Goal: Task Accomplishment & Management: Manage account settings

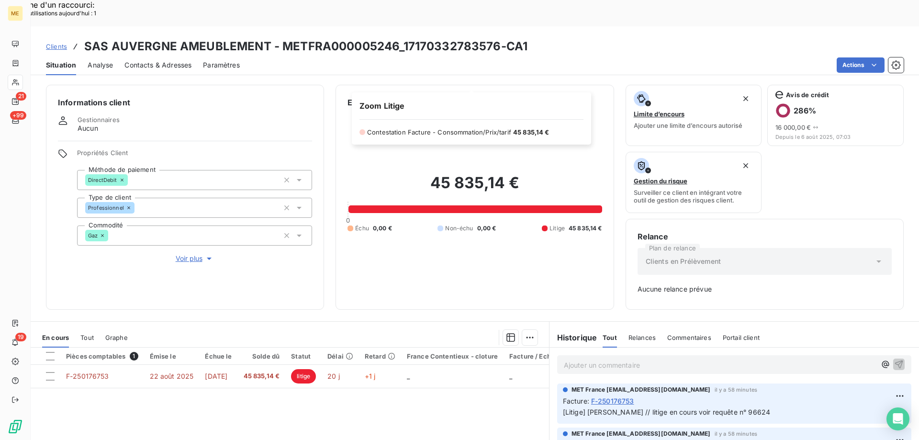
scroll to position [94, 0]
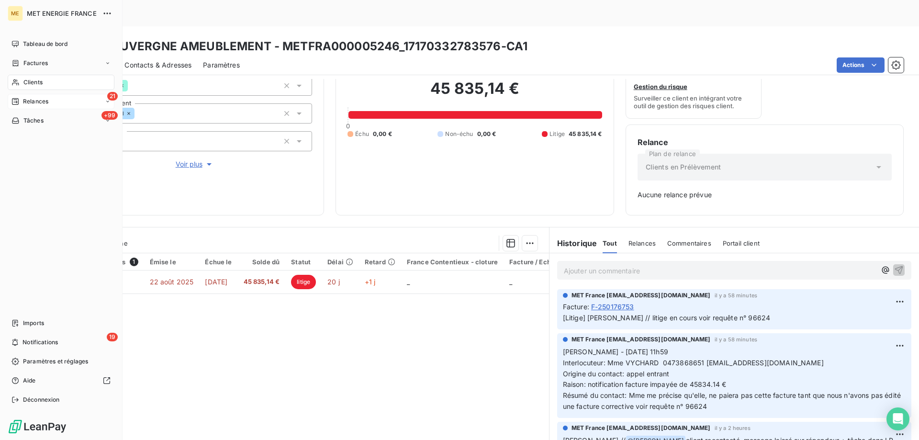
click at [20, 100] on div "Relances" at bounding box center [29, 101] width 37 height 9
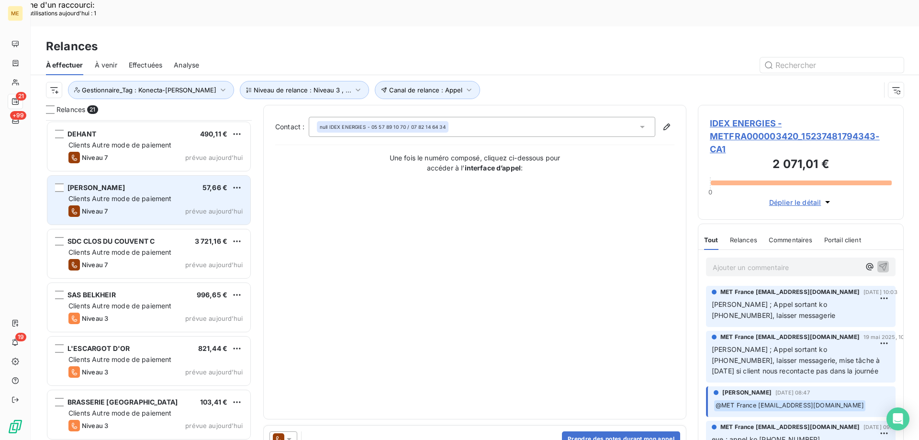
scroll to position [144, 0]
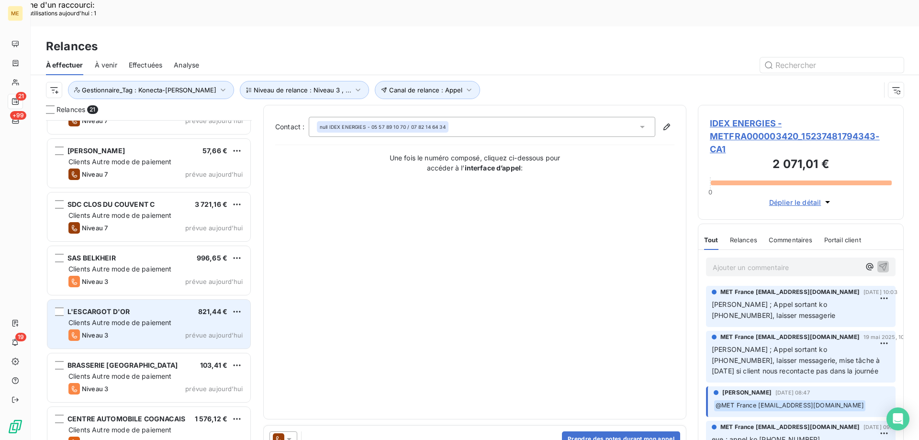
click at [153, 307] on div "L'ESCARGOT D'OR 821,44 €" at bounding box center [155, 311] width 174 height 9
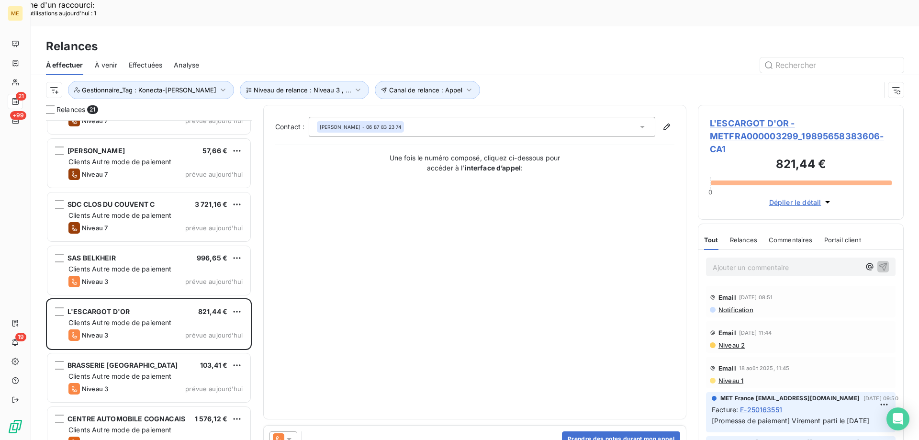
click at [748, 117] on span "L'ESCARGOT D'OR - METFRA000003299_19895658383606-CA1" at bounding box center [801, 136] width 182 height 39
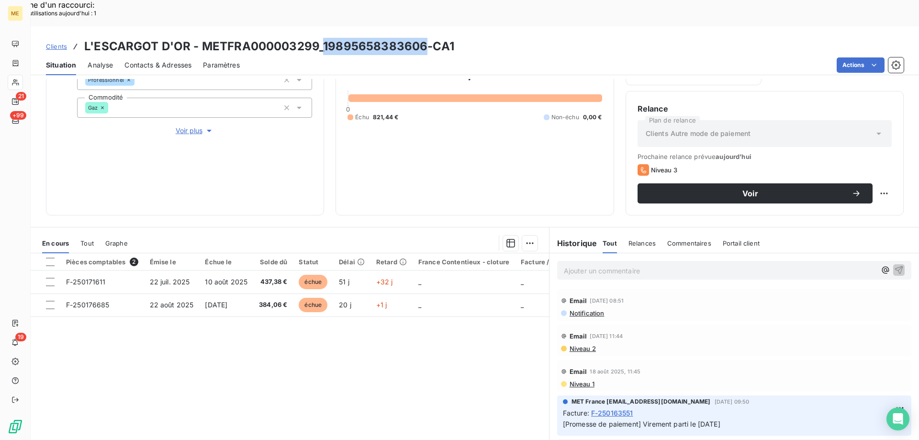
drag, startPoint x: 324, startPoint y: 20, endPoint x: 425, endPoint y: 23, distance: 101.1
click at [425, 38] on h3 "L'ESCARGOT D'OR - METFRA000003299_19895658383606-CA1" at bounding box center [269, 46] width 370 height 17
copy h3 "19895658383606"
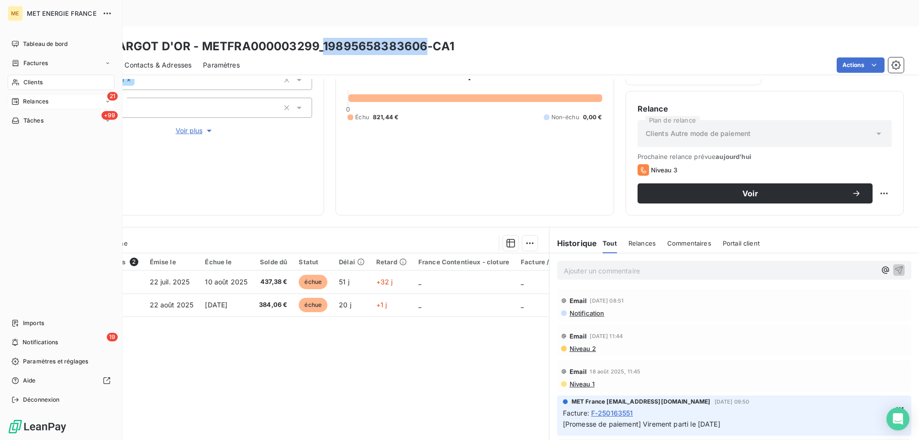
click at [24, 103] on span "Relances" at bounding box center [35, 101] width 25 height 9
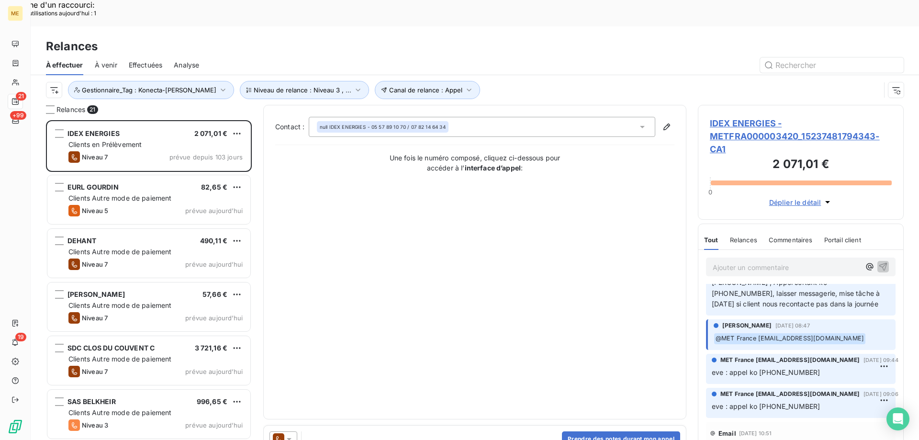
scroll to position [96, 0]
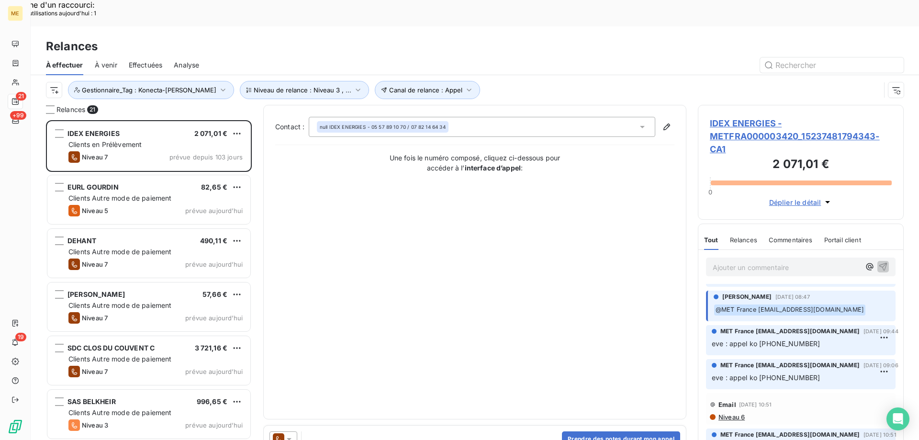
click at [759, 117] on span "IDEX ENERGIES - METFRA000003420_15237481794343-CA1" at bounding box center [801, 136] width 182 height 39
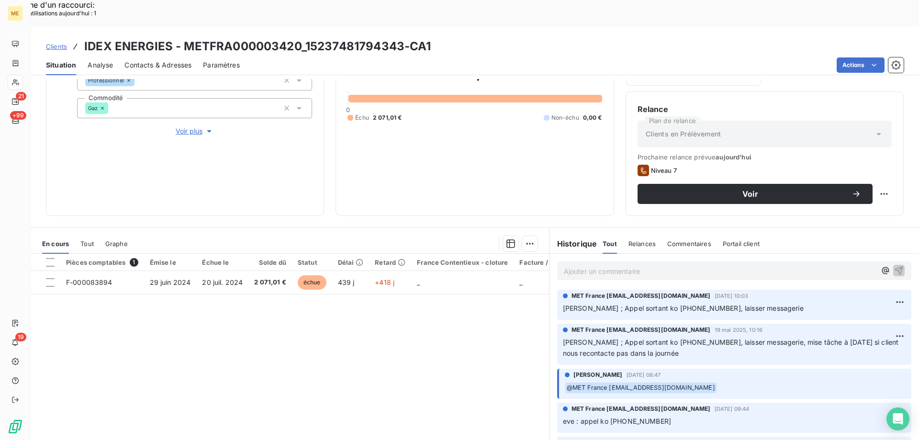
scroll to position [128, 0]
click at [189, 126] on span "Voir plus" at bounding box center [195, 131] width 38 height 10
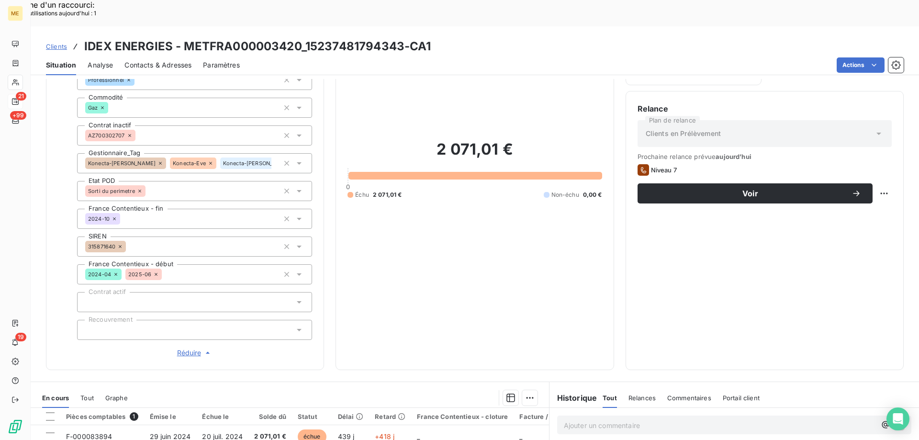
click at [582, 419] on p "Ajouter un commentaire ﻿" at bounding box center [720, 425] width 312 height 12
click at [895, 419] on icon "button" at bounding box center [900, 424] width 10 height 10
click at [823, 193] on div "Replanifier cette action" at bounding box center [838, 188] width 86 height 15
select select "8"
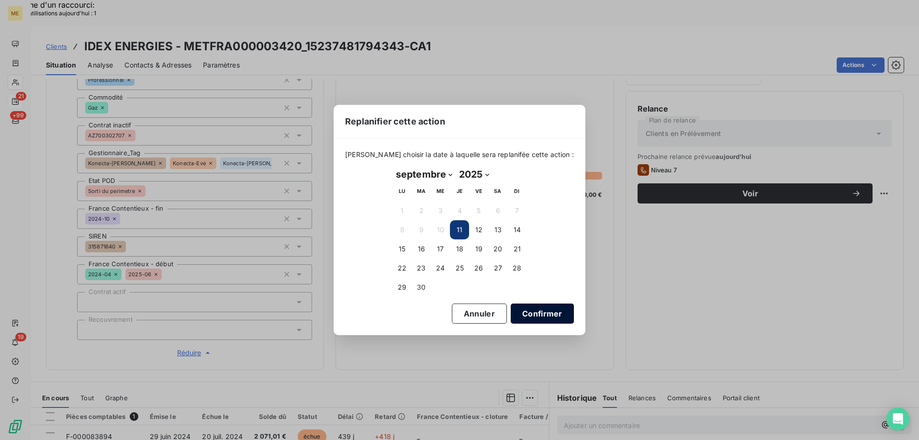
click at [538, 312] on button "Confirmer" at bounding box center [542, 314] width 63 height 20
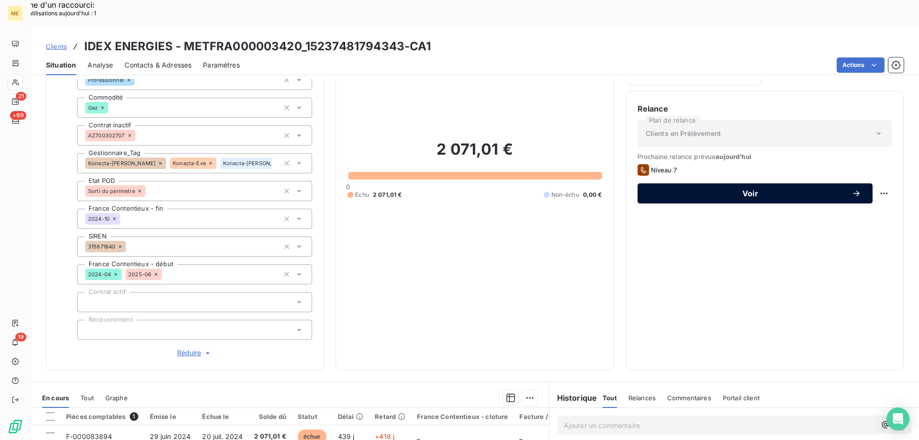
click at [725, 190] on span "Voir" at bounding box center [750, 194] width 203 height 8
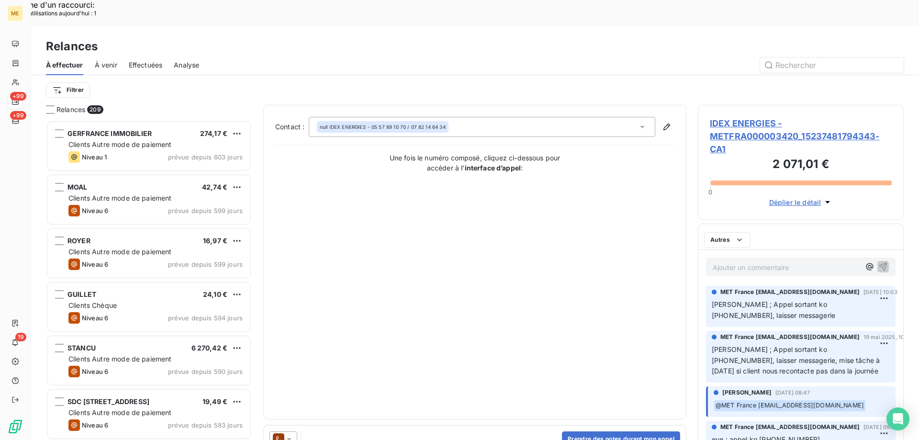
scroll to position [339, 199]
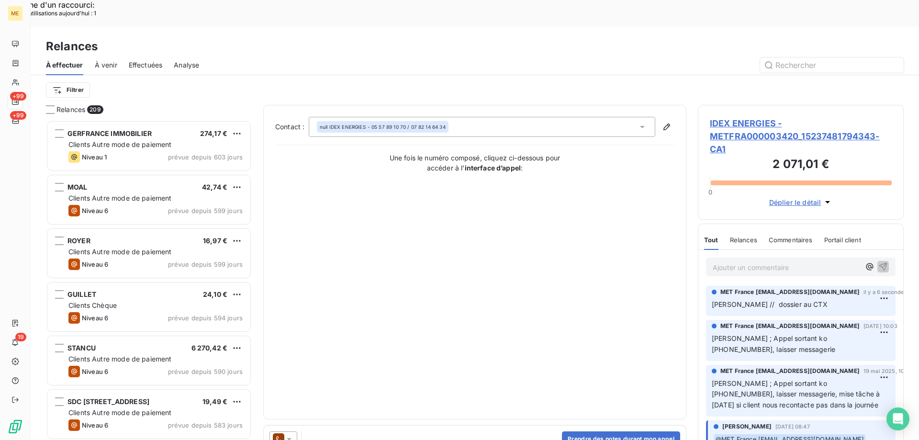
click at [288, 434] on icon at bounding box center [289, 439] width 10 height 10
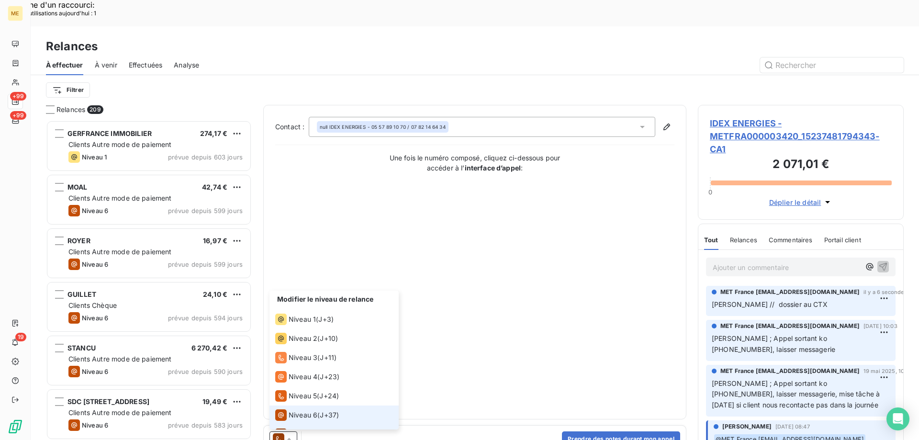
scroll to position [14, 0]
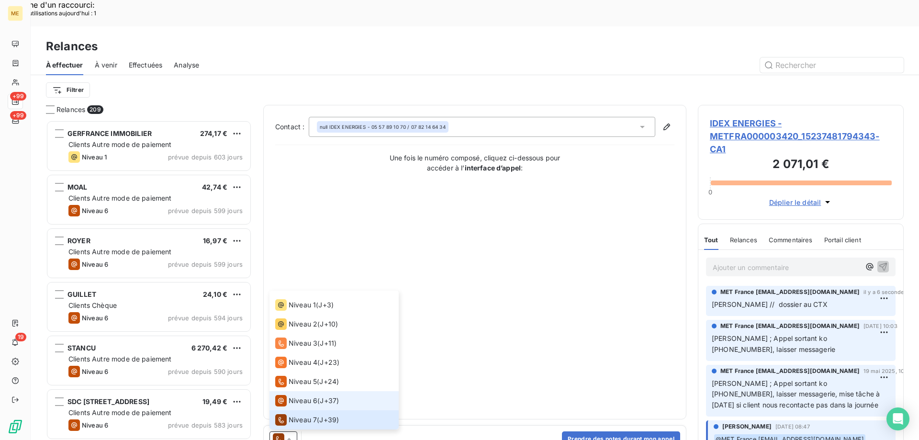
click at [291, 396] on span "Niveau 6" at bounding box center [303, 401] width 29 height 10
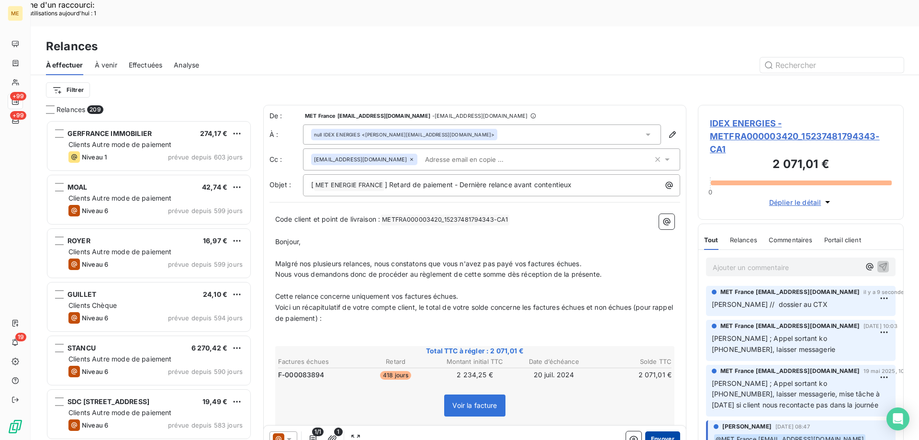
click at [651, 431] on button "Envoyer" at bounding box center [663, 438] width 35 height 15
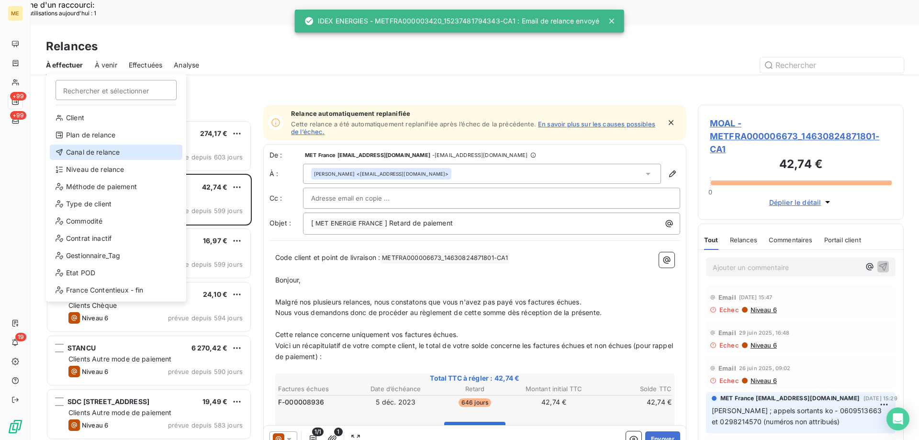
click at [120, 149] on div "Canal de relance" at bounding box center [116, 152] width 133 height 15
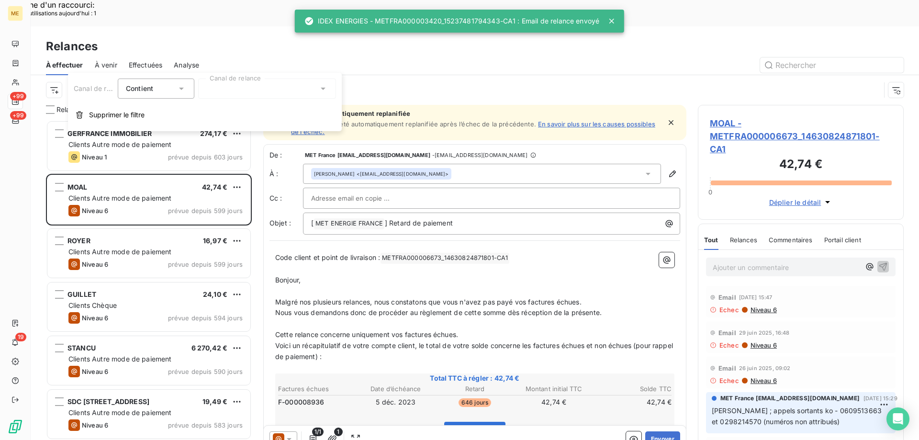
click at [241, 89] on div at bounding box center [267, 89] width 138 height 20
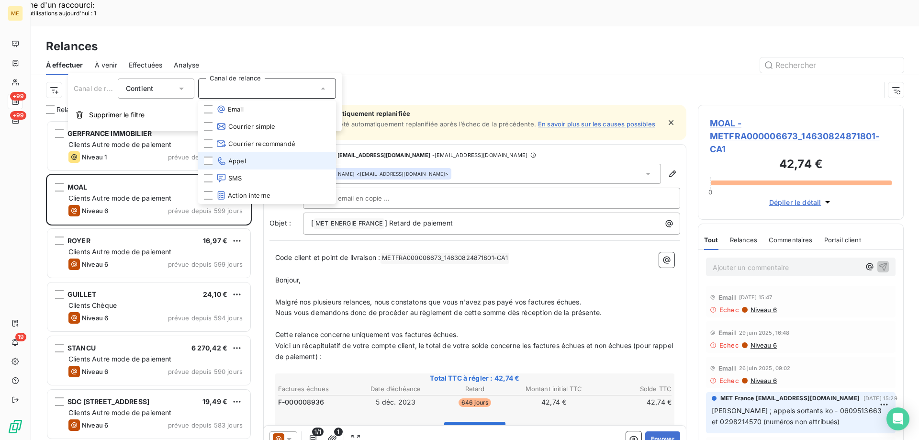
click at [233, 159] on span "Appel" at bounding box center [231, 161] width 30 height 10
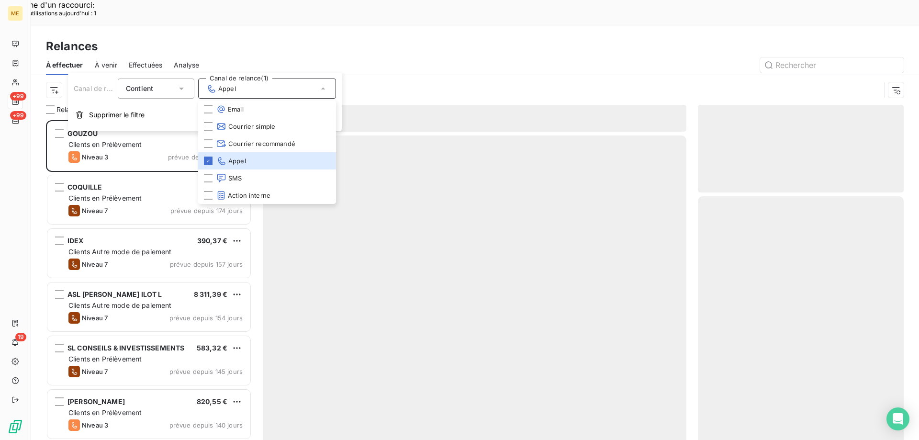
scroll to position [339, 199]
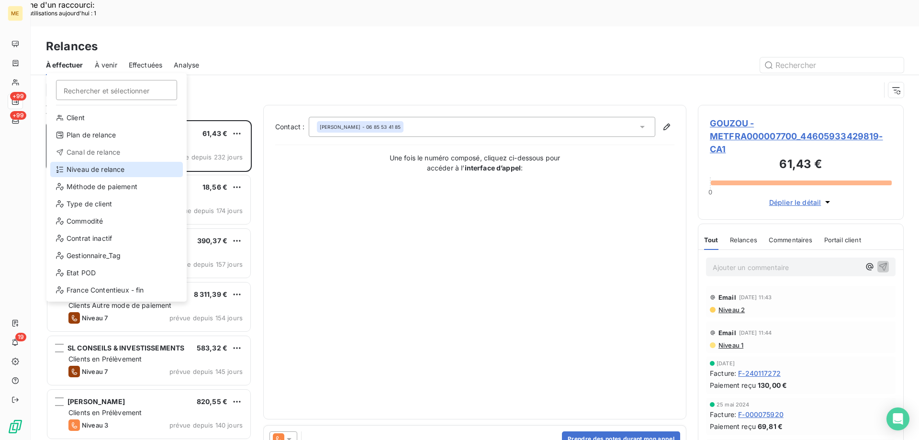
click at [89, 169] on div "Niveau de relance" at bounding box center [116, 169] width 133 height 15
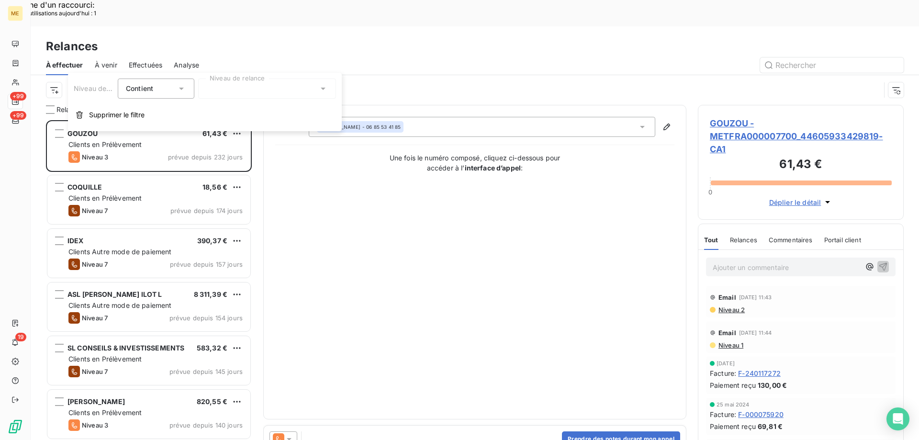
click at [257, 92] on div at bounding box center [267, 89] width 138 height 20
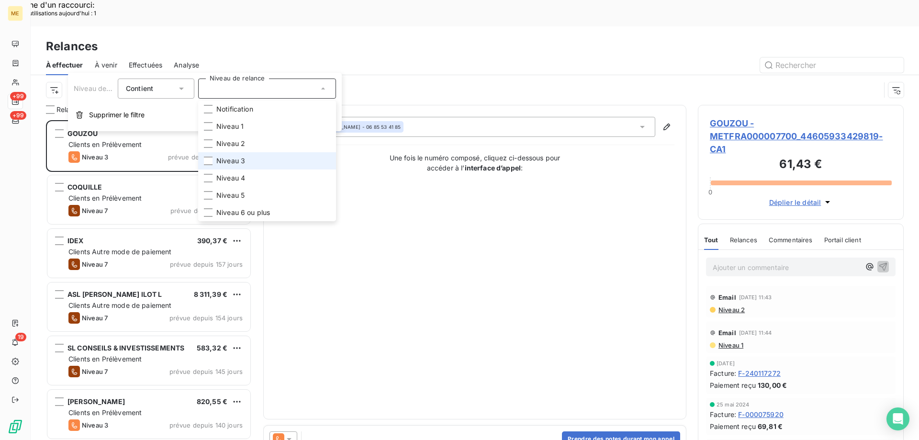
click at [266, 162] on li "Niveau 3" at bounding box center [267, 160] width 138 height 17
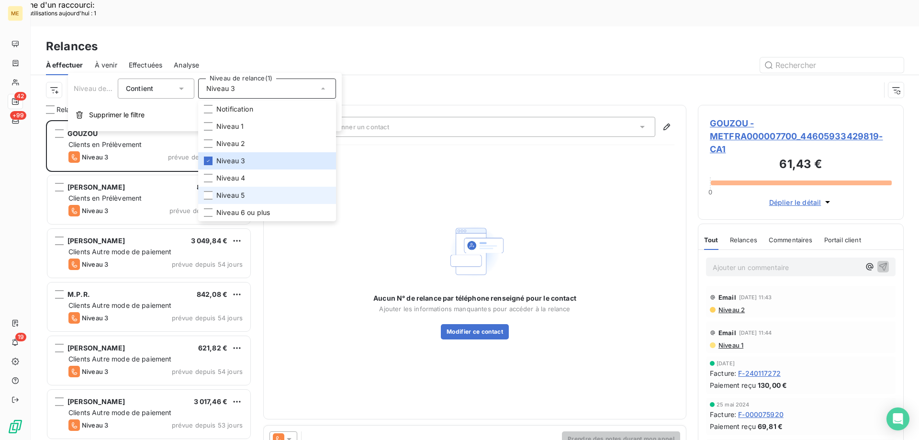
click at [270, 196] on li "Niveau 5" at bounding box center [267, 195] width 138 height 17
click at [255, 216] on span "Niveau 6 ou plus" at bounding box center [243, 213] width 54 height 10
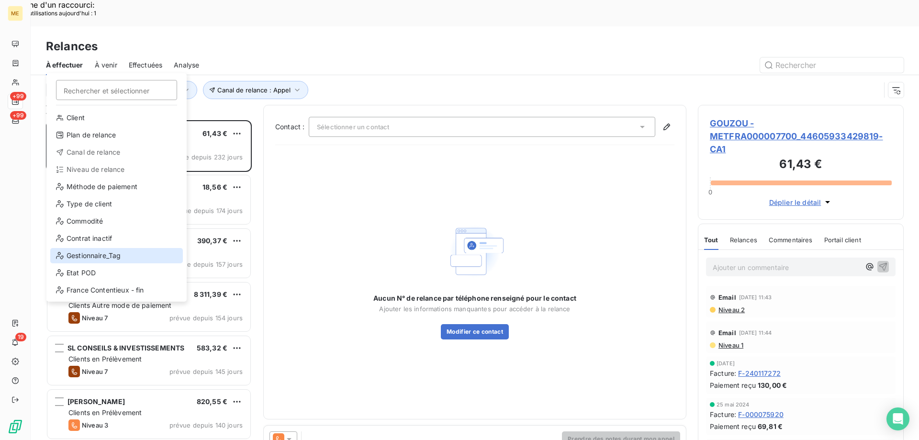
click at [78, 252] on div "Gestionnaire_Tag" at bounding box center [116, 255] width 133 height 15
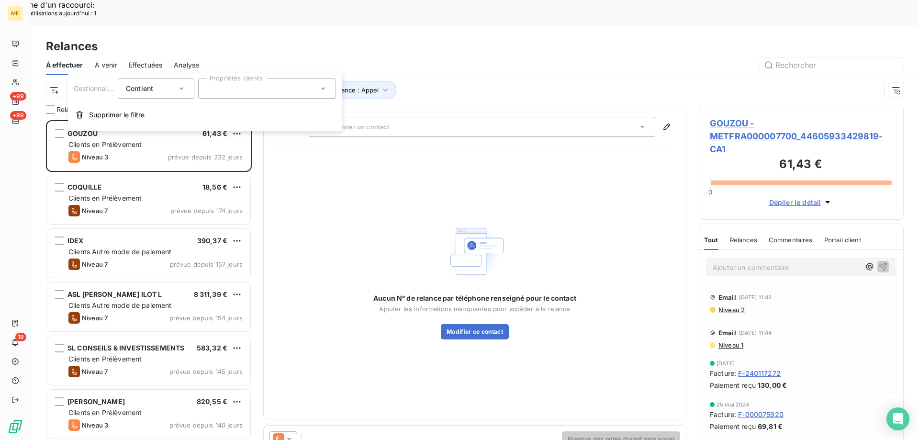
click at [242, 92] on div at bounding box center [267, 89] width 138 height 20
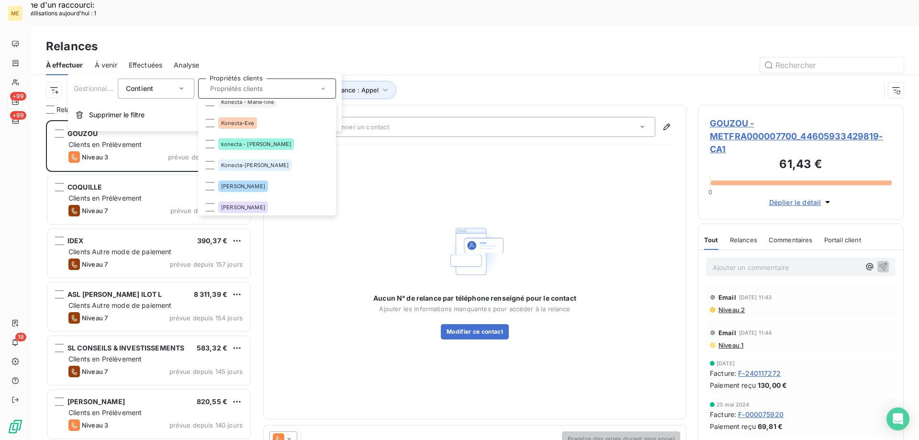
scroll to position [287, 0]
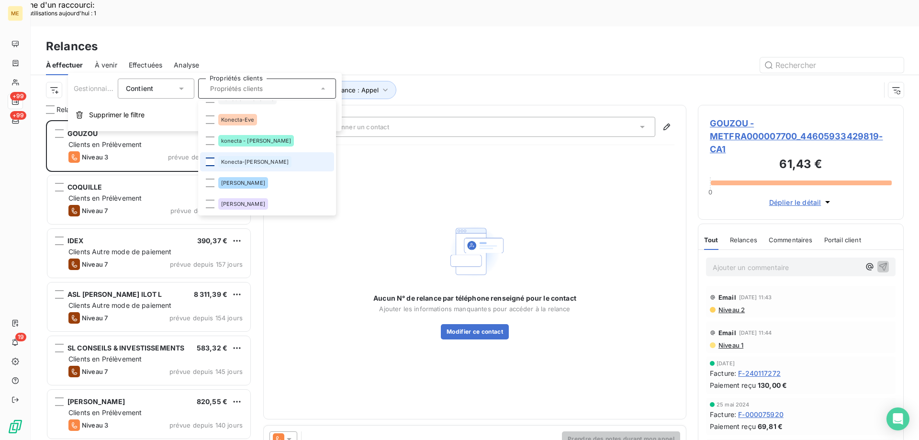
click at [212, 163] on div at bounding box center [210, 162] width 9 height 9
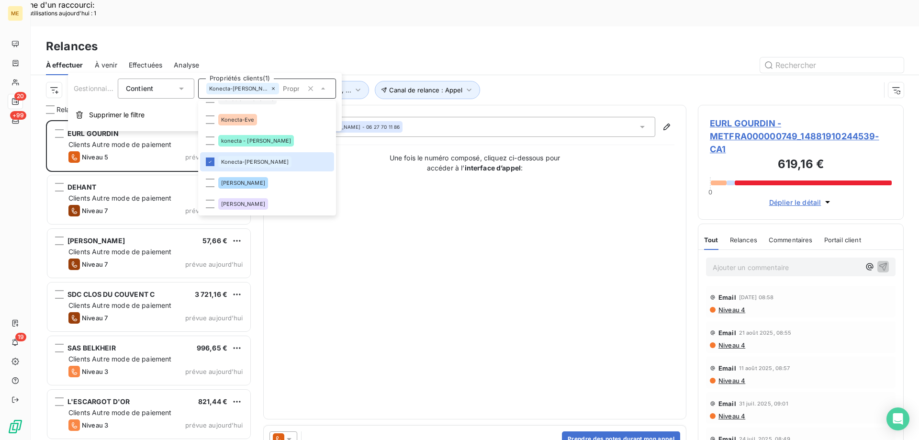
click at [525, 203] on div "Contact : ELODIE GOURDIN - 06 27 70 11 86 Une fois le numéro composé, cliquez c…" at bounding box center [474, 262] width 399 height 291
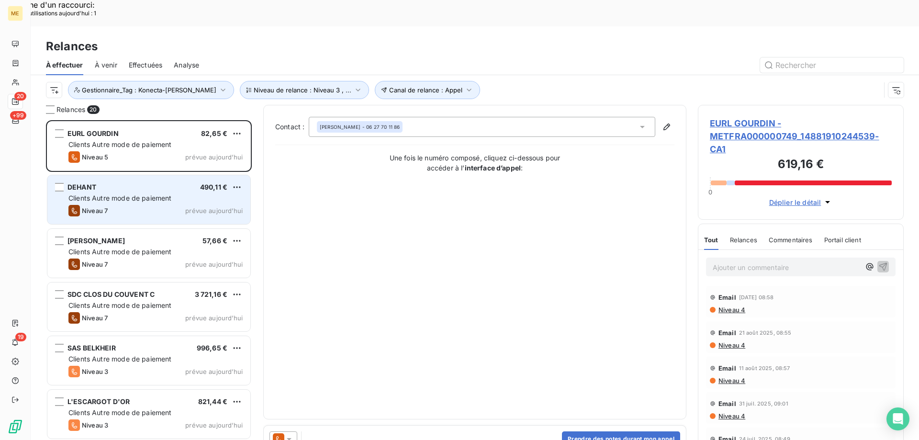
click at [149, 194] on span "Clients Autre mode de paiement" at bounding box center [119, 198] width 103 height 8
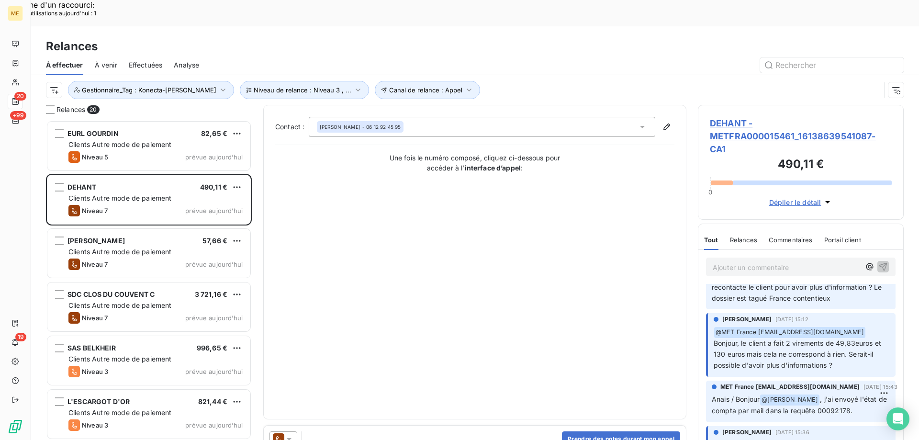
scroll to position [623, 0]
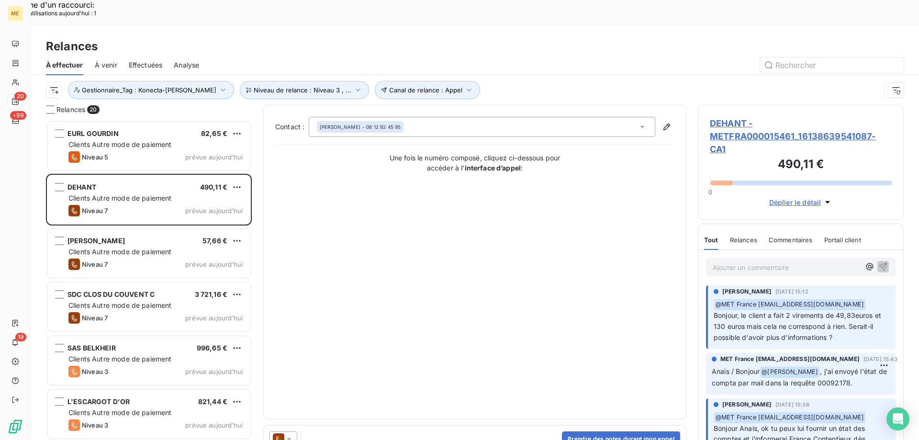
click at [731, 117] on span "DEHANT - METFRA000015461_16138639541087-CA1" at bounding box center [801, 136] width 182 height 39
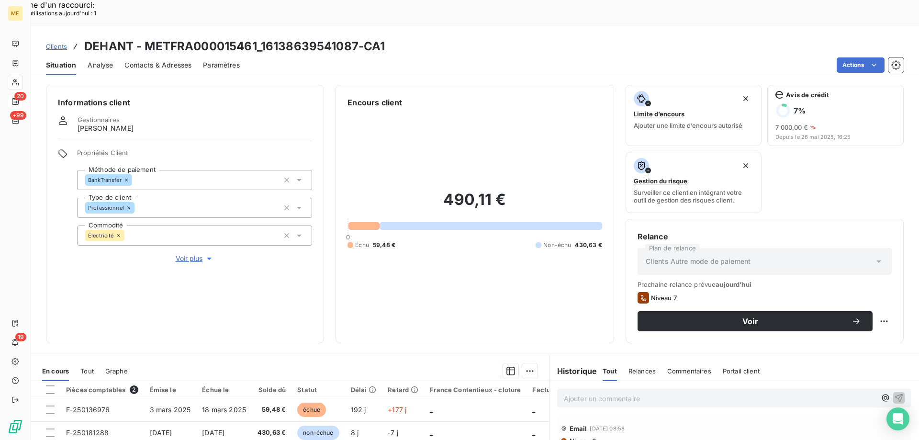
scroll to position [128, 0]
click at [202, 254] on span "Voir plus" at bounding box center [195, 259] width 38 height 10
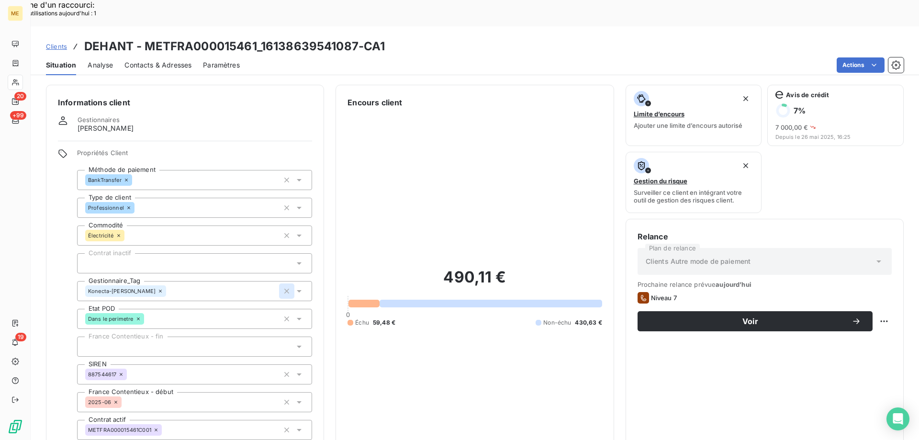
click at [285, 286] on icon "button" at bounding box center [287, 291] width 10 height 10
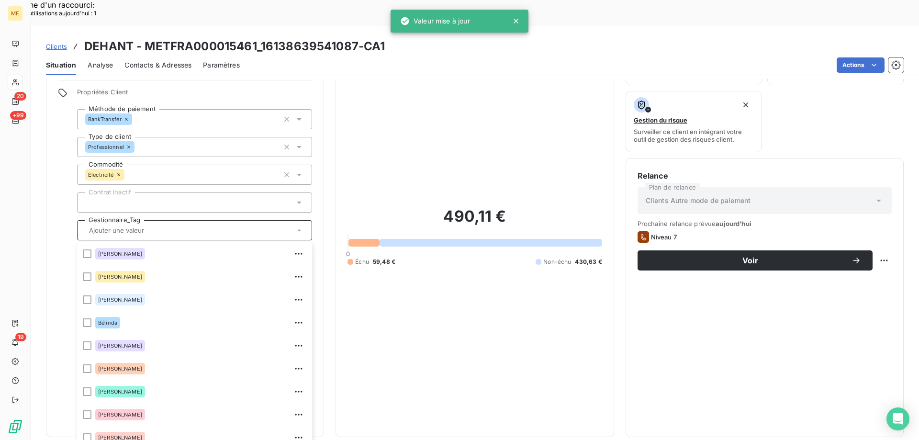
scroll to position [207, 0]
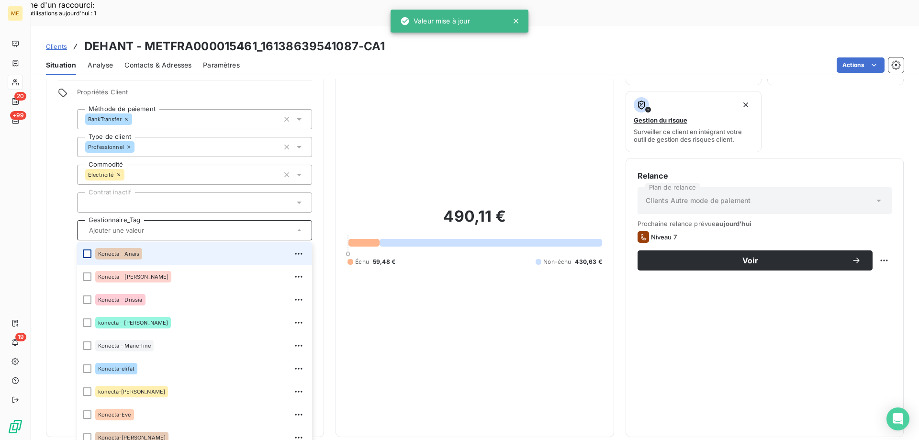
click at [89, 249] on div at bounding box center [87, 253] width 9 height 9
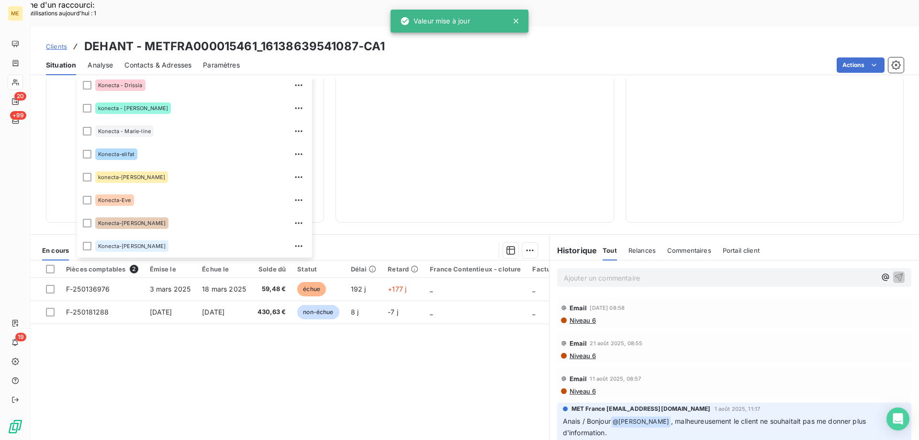
scroll to position [276, 0]
click at [611, 272] on p "Ajouter un commentaire ﻿" at bounding box center [720, 278] width 312 height 12
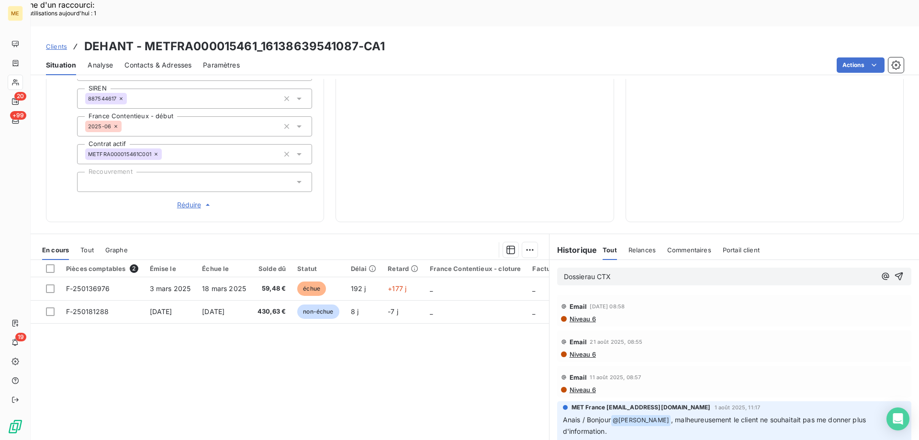
click at [586, 272] on span "Dossierau CTX" at bounding box center [587, 276] width 47 height 8
click at [895, 272] on icon "button" at bounding box center [900, 277] width 10 height 10
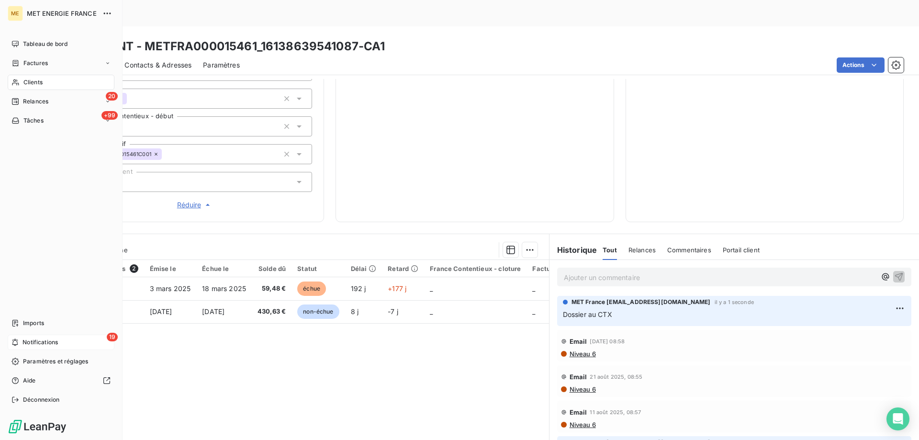
click at [33, 346] on span "Notifications" at bounding box center [40, 342] width 35 height 9
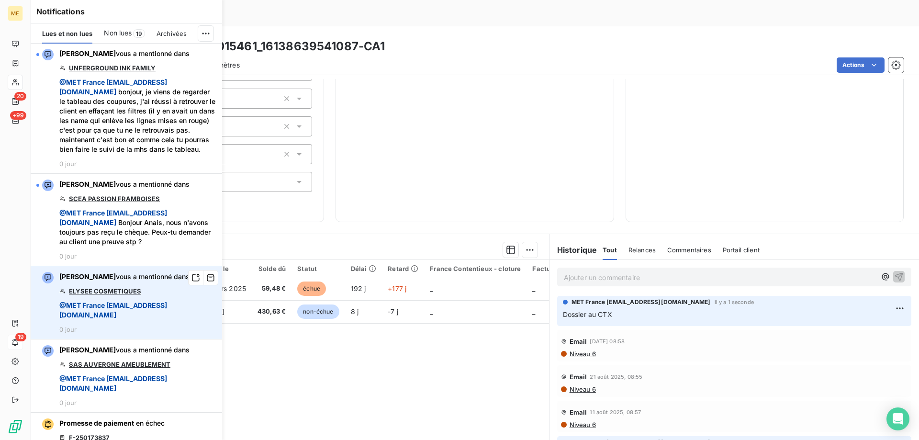
scroll to position [0, 0]
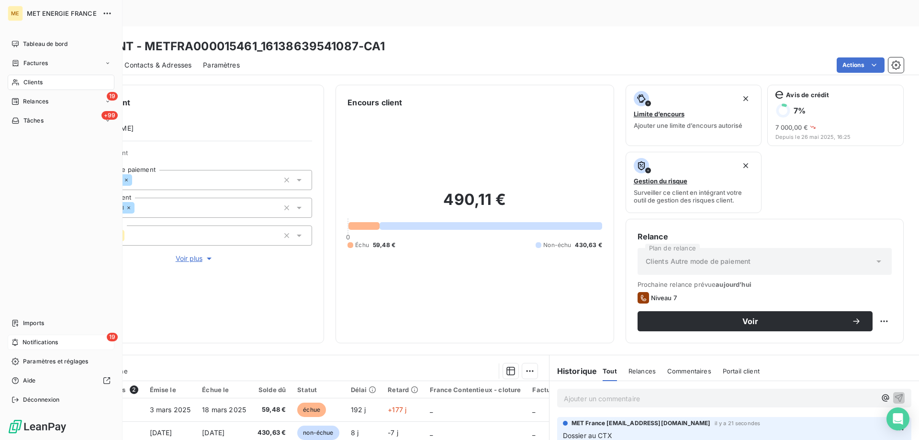
click at [22, 337] on div "19 Notifications" at bounding box center [61, 342] width 107 height 15
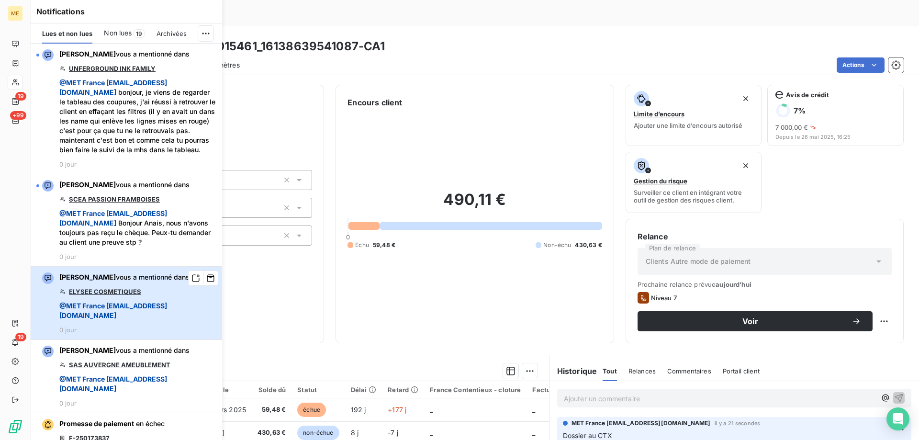
click at [164, 320] on span "@ MET France met-france@recouvrement.met.com" at bounding box center [137, 310] width 157 height 19
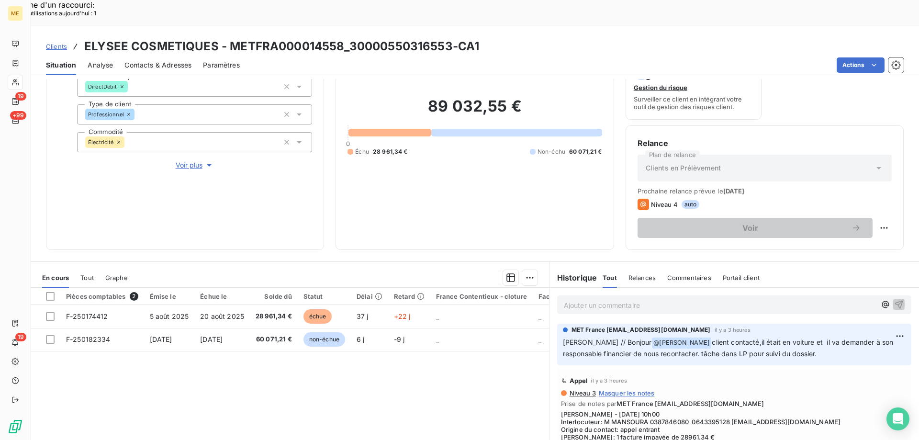
scroll to position [96, 0]
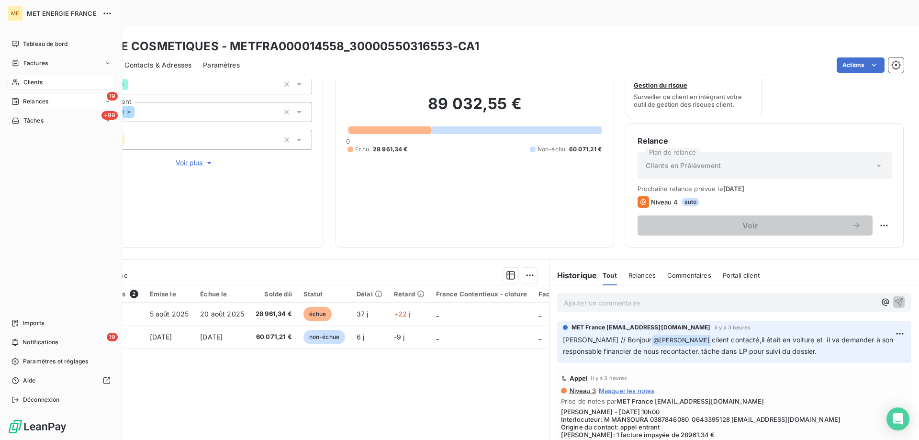
click at [21, 102] on div "Relances" at bounding box center [29, 101] width 37 height 9
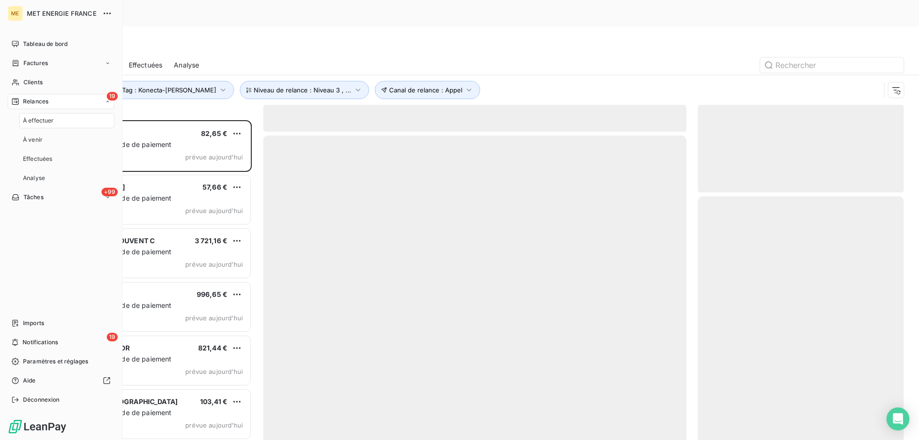
scroll to position [339, 199]
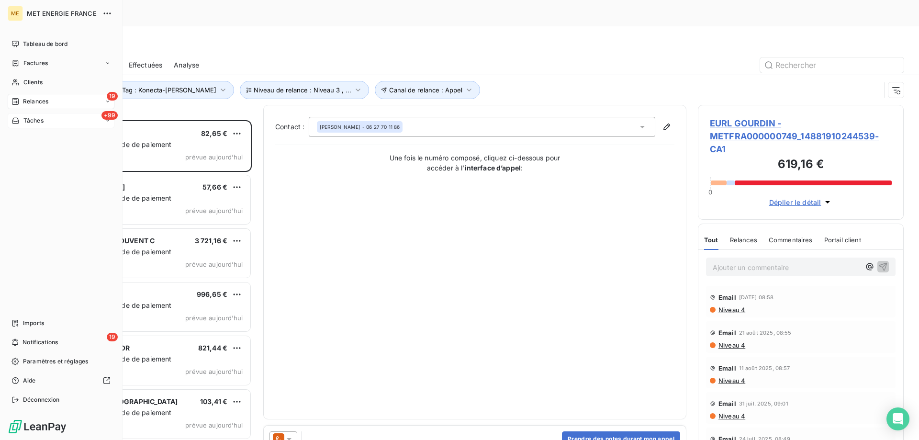
click at [22, 119] on div "Tâches" at bounding box center [27, 120] width 32 height 9
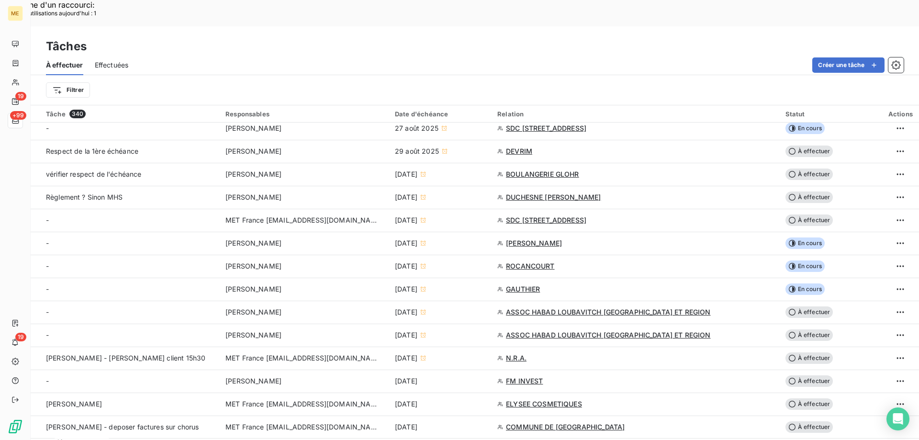
scroll to position [239, 0]
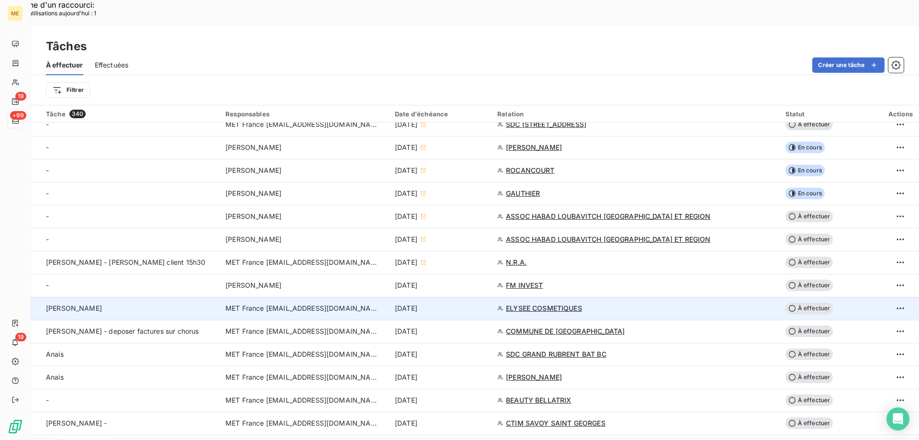
click at [282, 304] on span "MET France [EMAIL_ADDRESS][DOMAIN_NAME]" at bounding box center [302, 309] width 153 height 10
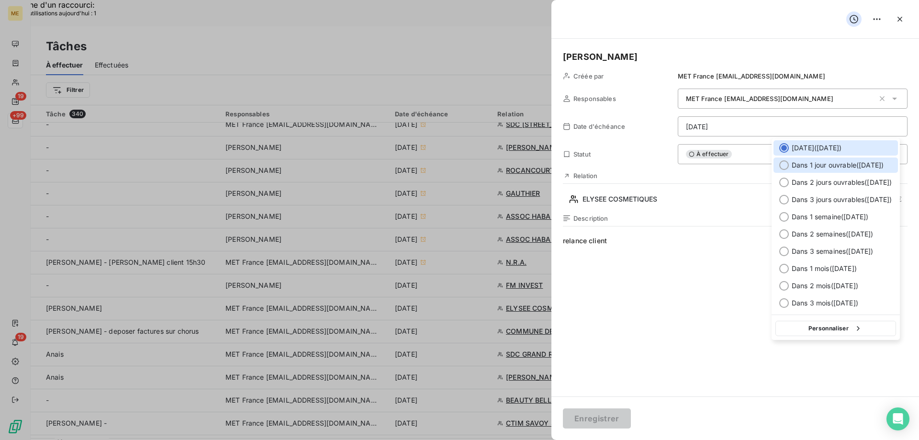
click at [782, 163] on div at bounding box center [785, 165] width 10 height 10
type input "12/09/2025"
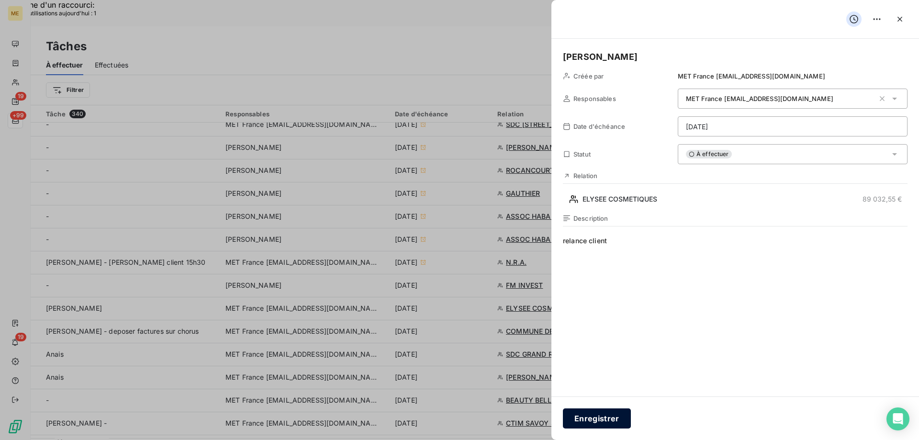
click at [597, 419] on button "Enregistrer" at bounding box center [597, 418] width 68 height 20
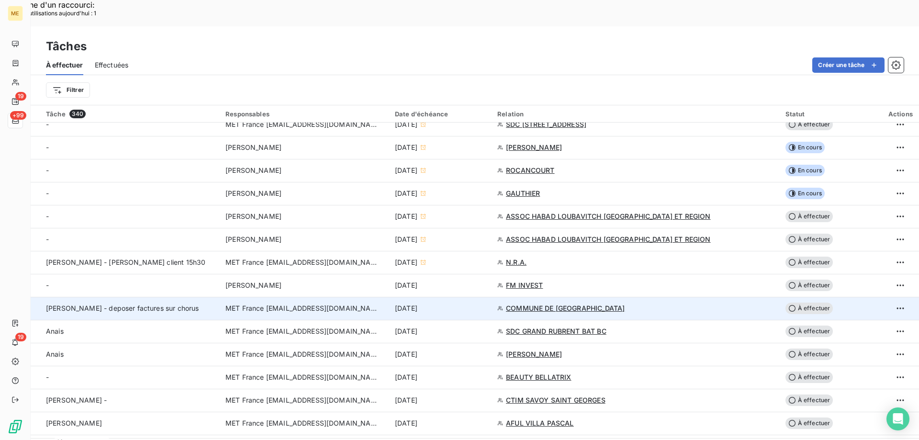
click at [295, 304] on span "MET France [EMAIL_ADDRESS][DOMAIN_NAME]" at bounding box center [302, 309] width 153 height 10
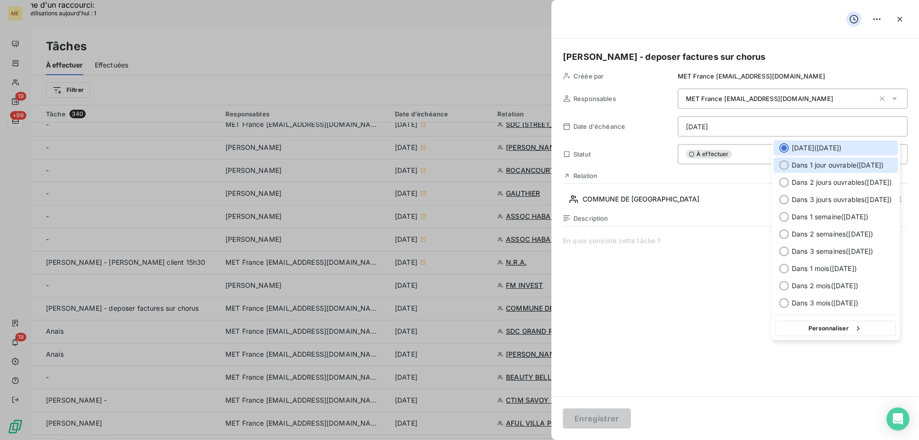
click at [797, 164] on span "Dans 1 jour ouvrable ( vendredi )" at bounding box center [838, 165] width 92 height 10
type input "12/09/2025"
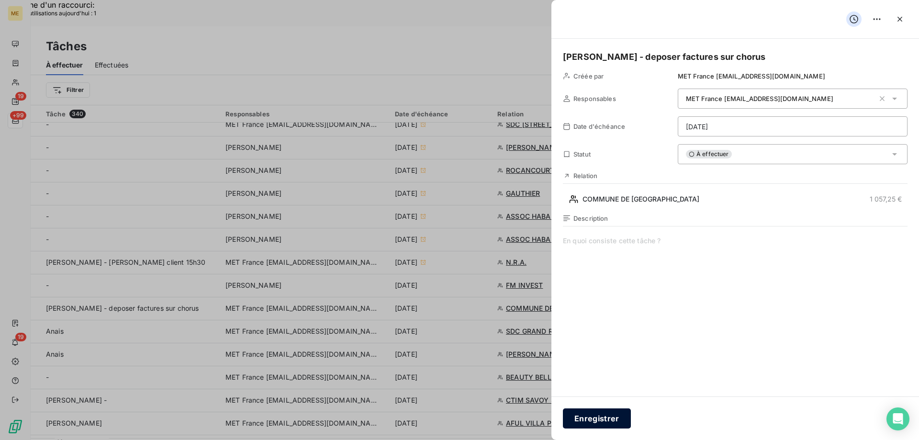
click at [593, 418] on button "Enregistrer" at bounding box center [597, 418] width 68 height 20
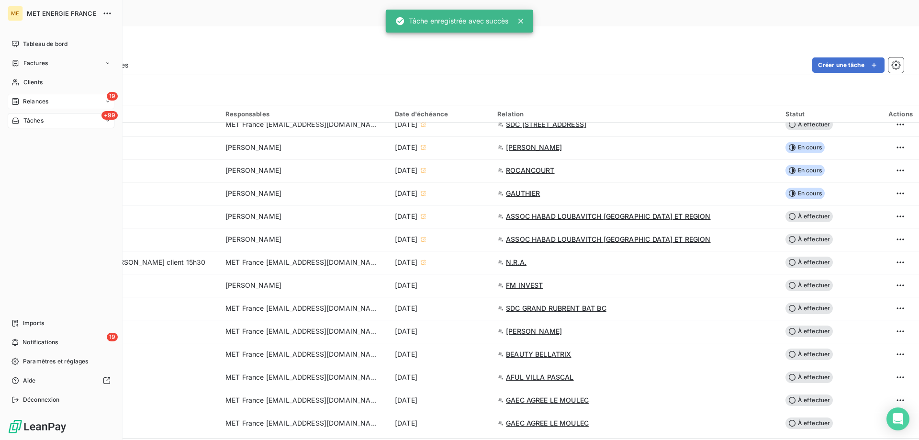
click at [36, 99] on span "Relances" at bounding box center [35, 101] width 25 height 9
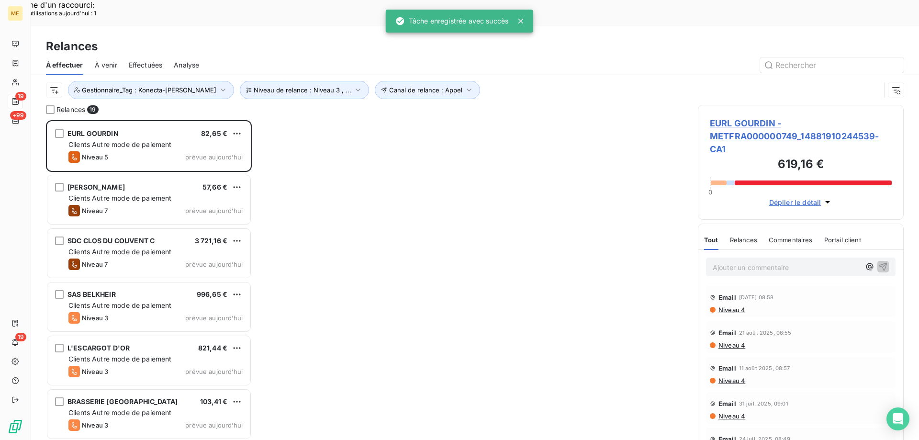
scroll to position [339, 199]
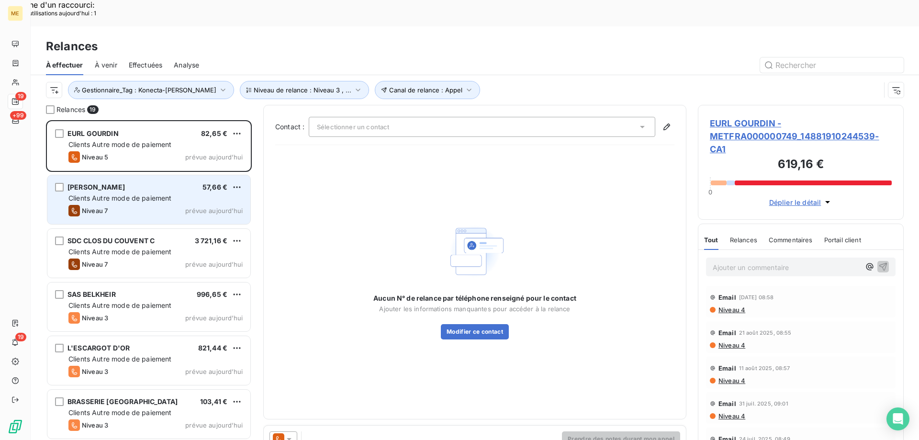
click at [105, 177] on div "IZYDORCZYK 57,66 € Clients Autre mode de paiement Niveau 7 prévue aujourd’hui" at bounding box center [148, 199] width 203 height 49
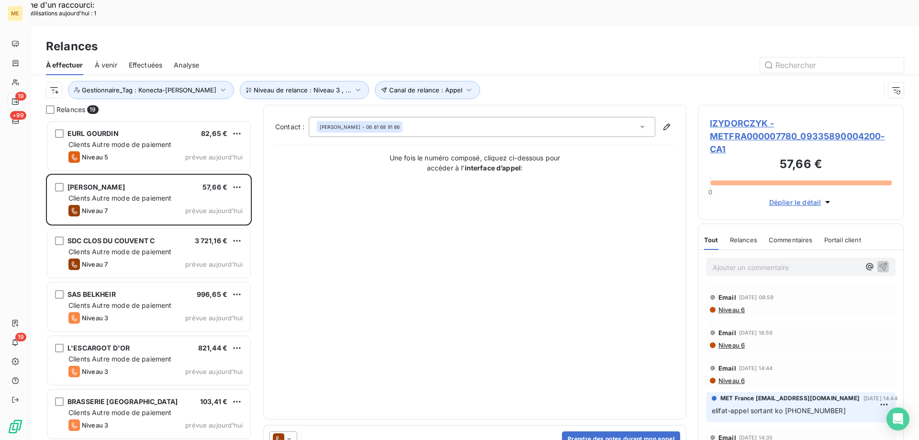
click at [718, 117] on span "IZYDORCZYK - METFRA000007780_09335890004200-CA1" at bounding box center [801, 136] width 182 height 39
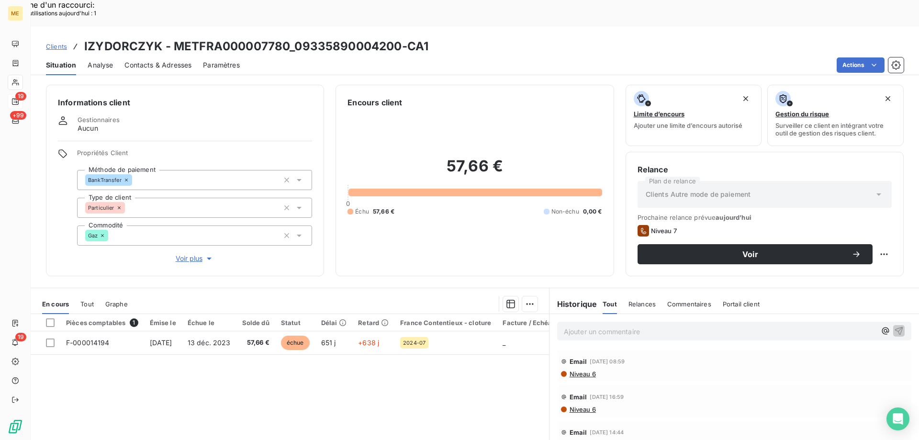
click at [185, 254] on span "Voir plus" at bounding box center [195, 259] width 38 height 10
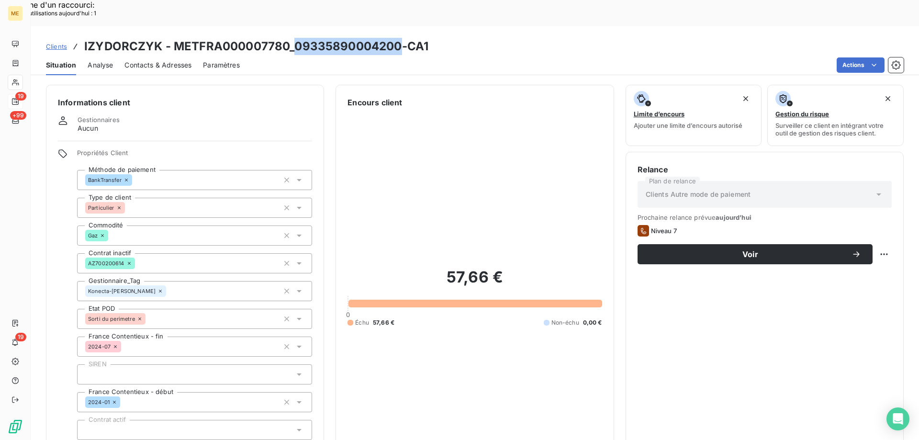
drag, startPoint x: 295, startPoint y: 19, endPoint x: 401, endPoint y: 20, distance: 106.3
click at [401, 38] on h3 "IZYDORCZYK - METFRA000007780_09335890004200-CA1" at bounding box center [256, 46] width 344 height 17
copy h3 "09335890004200"
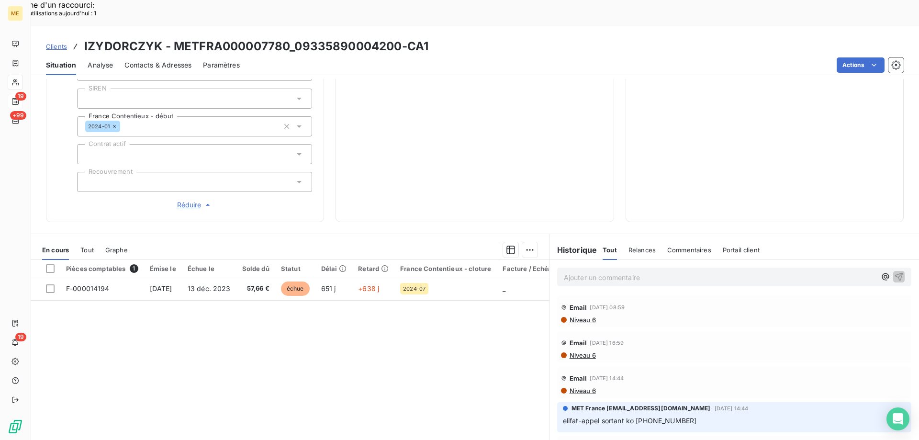
click at [582, 272] on p "Ajouter un commentaire ﻿" at bounding box center [720, 278] width 312 height 12
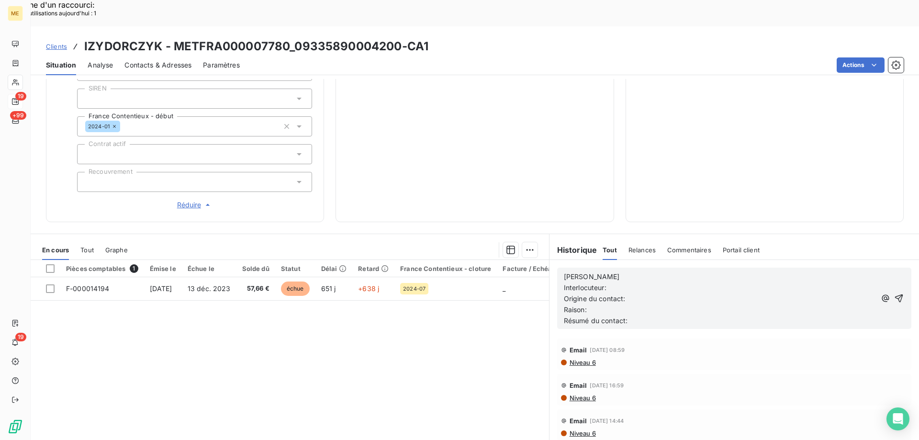
click at [623, 272] on p "Sylvain" at bounding box center [720, 277] width 312 height 11
click at [670, 294] on p "Origine du contact:" at bounding box center [720, 299] width 312 height 11
drag, startPoint x: 83, startPoint y: 20, endPoint x: 160, endPoint y: 26, distance: 77.4
click at [160, 38] on div "Clients IZYDORCZYK - METFRA000007780_09335890004200-CA1" at bounding box center [237, 46] width 383 height 17
copy h3 "[PERSON_NAME]"
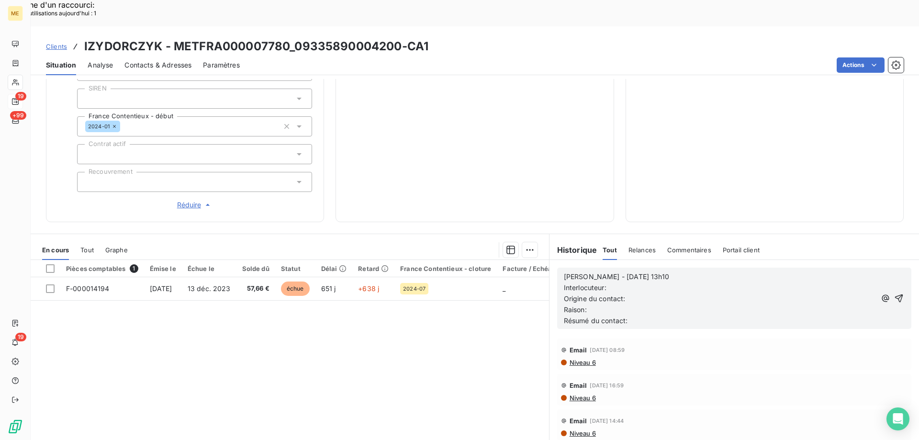
click at [641, 283] on p "Interlocuteur:" at bounding box center [720, 288] width 312 height 11
click at [700, 283] on p "Interlocuteur: M IZYDORCZYK -" at bounding box center [720, 288] width 312 height 11
click at [730, 283] on p "Interlocuteur: M IZYDORCZYK - 0681689186" at bounding box center [720, 288] width 312 height 11
click at [664, 294] on p "Origine du contact:" at bounding box center [720, 299] width 312 height 11
click at [629, 316] on p "Résumé du contact:" at bounding box center [720, 321] width 312 height 11
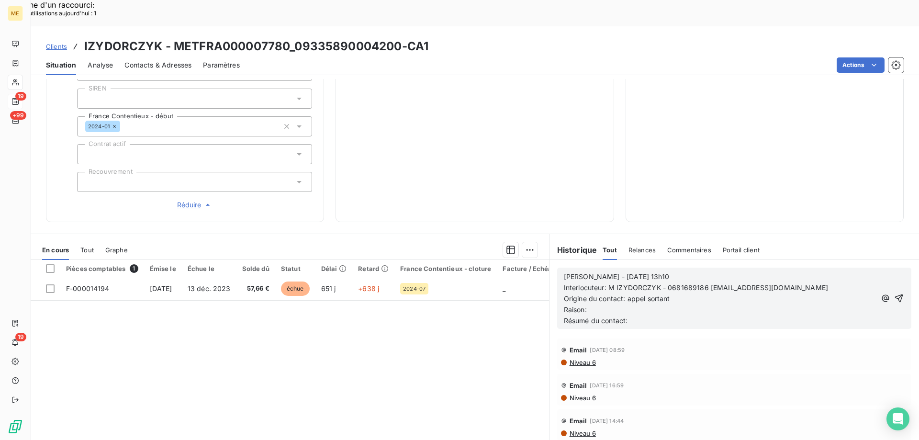
click at [627, 316] on p "Résumé du contact:" at bounding box center [720, 321] width 312 height 11
click at [623, 305] on p "Raison:" at bounding box center [720, 310] width 312 height 11
click at [643, 316] on p "Résumé du contact:" at bounding box center [720, 321] width 312 height 11
click at [895, 294] on icon "button" at bounding box center [900, 299] width 10 height 10
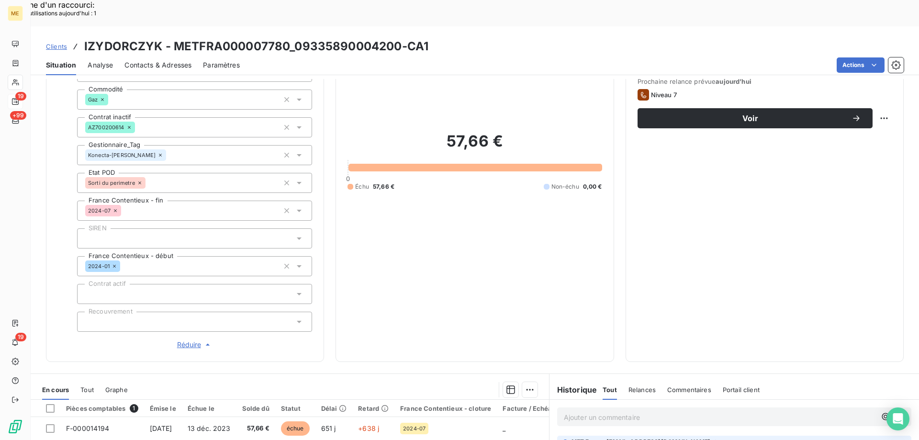
scroll to position [36, 0]
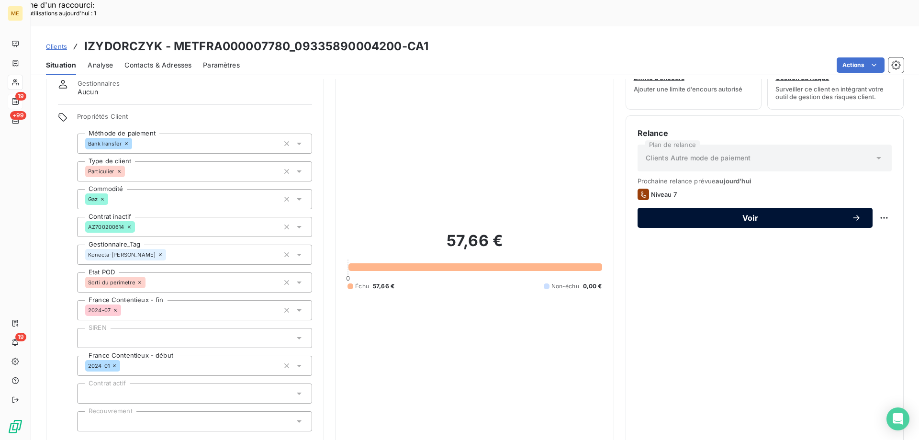
click at [709, 214] on span "Voir" at bounding box center [750, 218] width 203 height 8
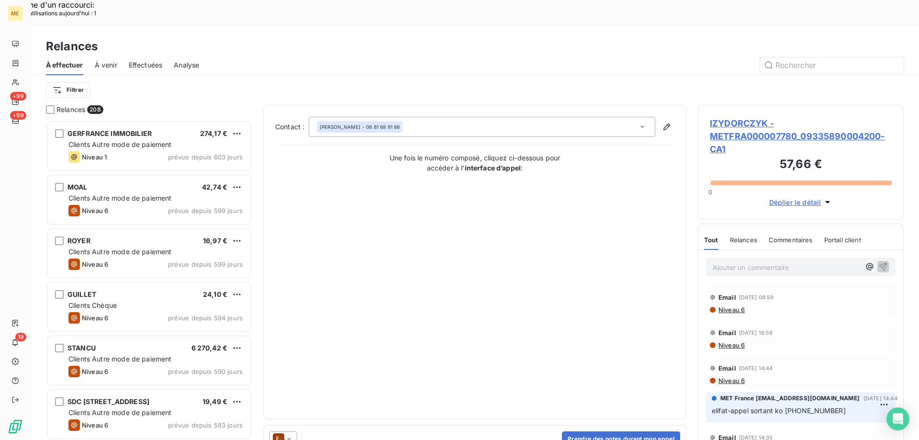
scroll to position [339, 199]
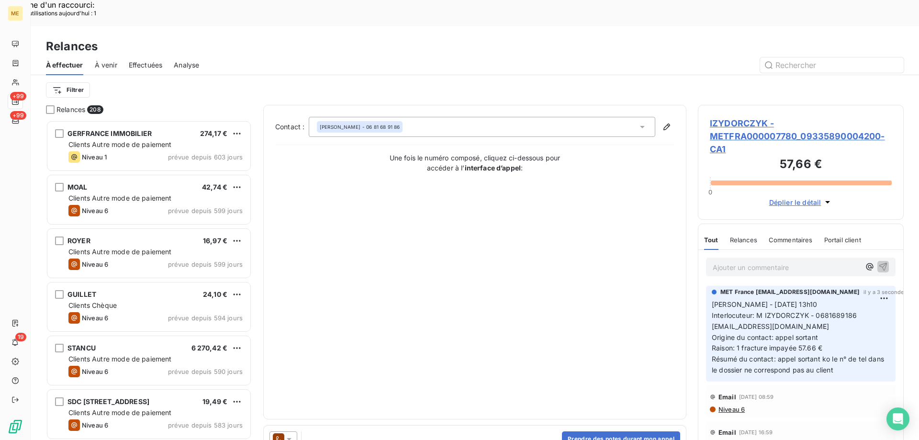
click at [286, 434] on icon at bounding box center [289, 439] width 10 height 10
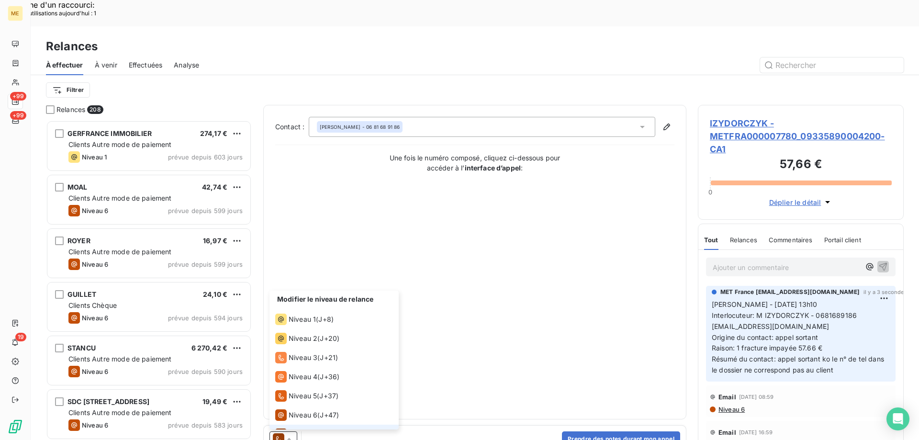
scroll to position [14, 0]
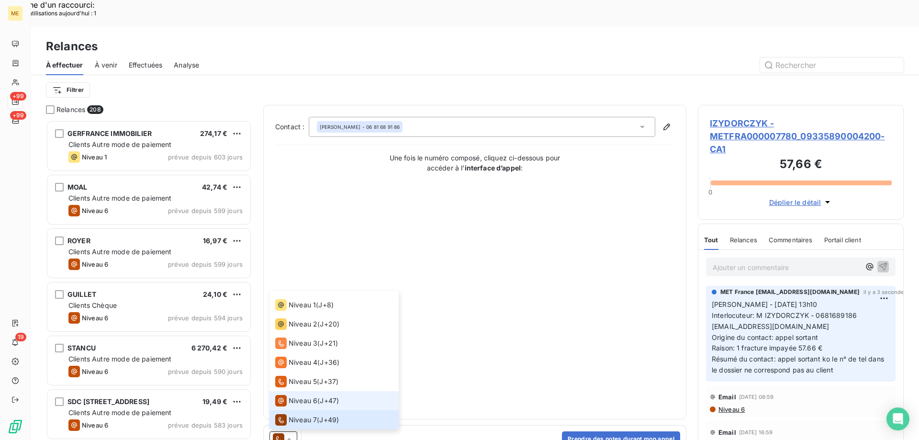
click at [291, 396] on span "Niveau 6" at bounding box center [303, 401] width 29 height 10
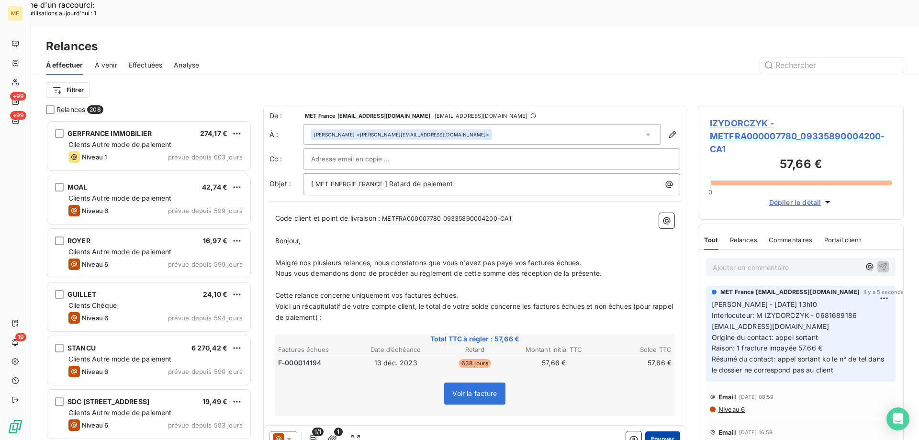
click at [667, 431] on button "Envoyer" at bounding box center [663, 438] width 35 height 15
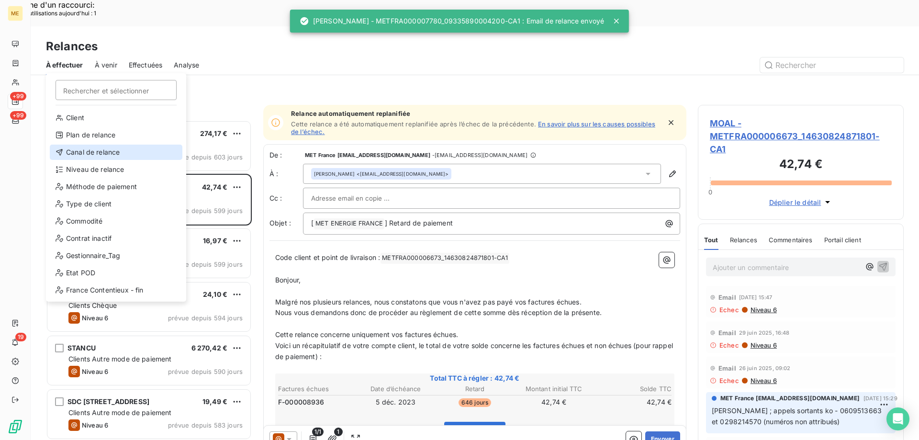
click at [134, 154] on div "Canal de relance" at bounding box center [116, 152] width 133 height 15
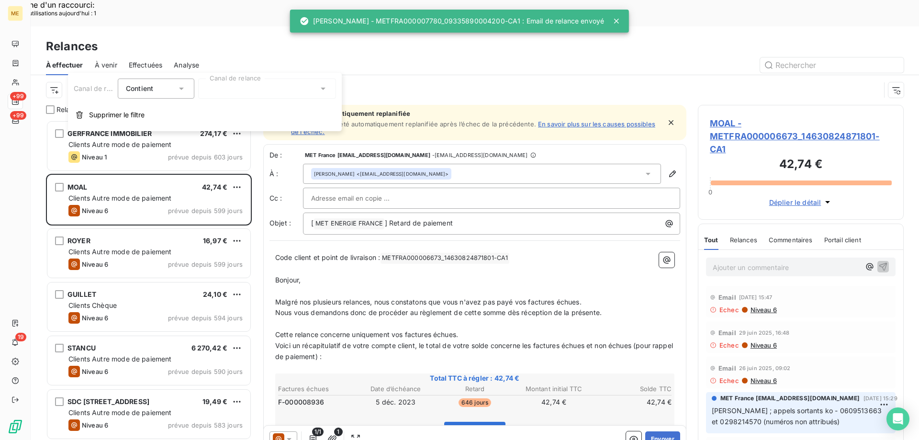
click at [227, 93] on div at bounding box center [267, 89] width 138 height 20
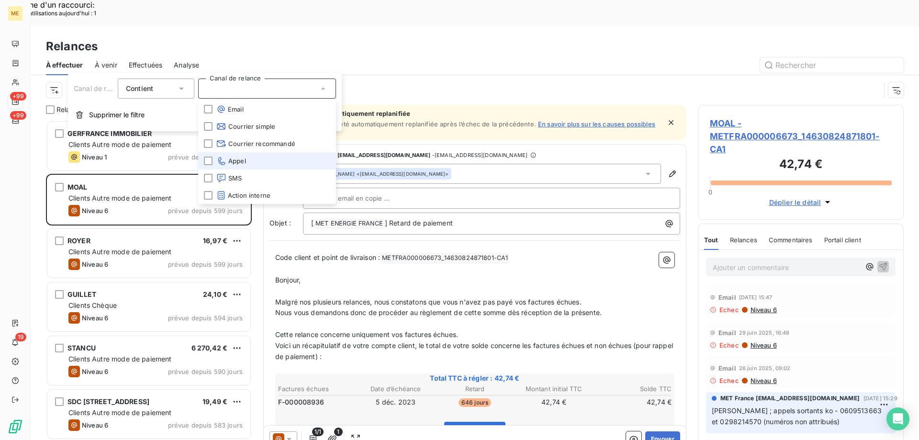
click at [237, 162] on span "Appel" at bounding box center [231, 161] width 30 height 10
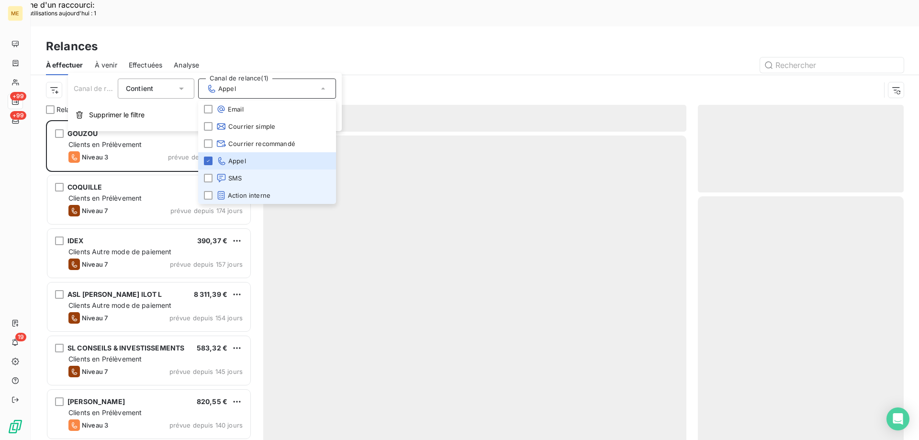
scroll to position [339, 199]
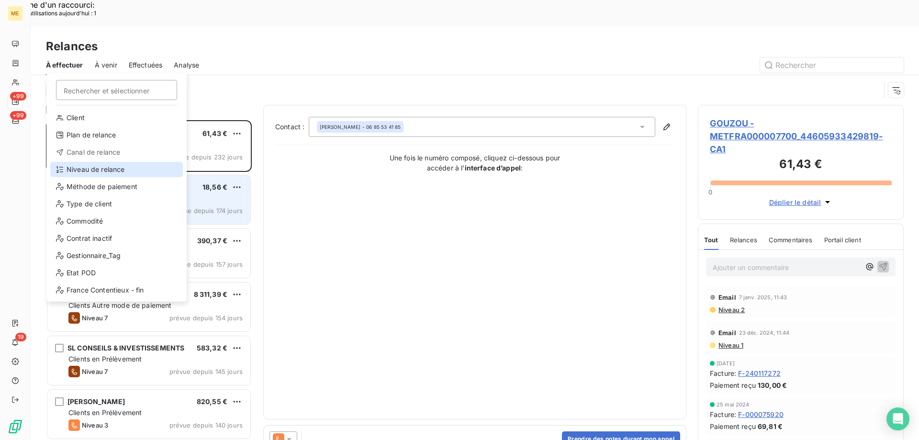
click at [87, 167] on div "Niveau de relance" at bounding box center [116, 169] width 133 height 15
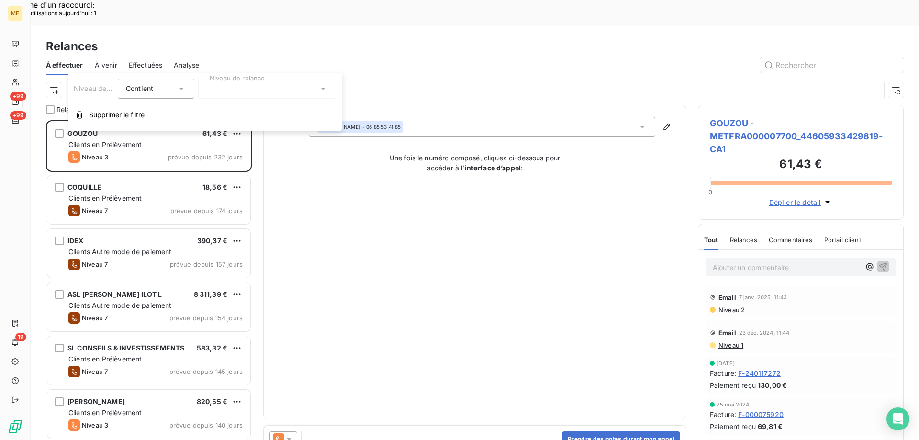
click at [250, 93] on div at bounding box center [267, 89] width 138 height 20
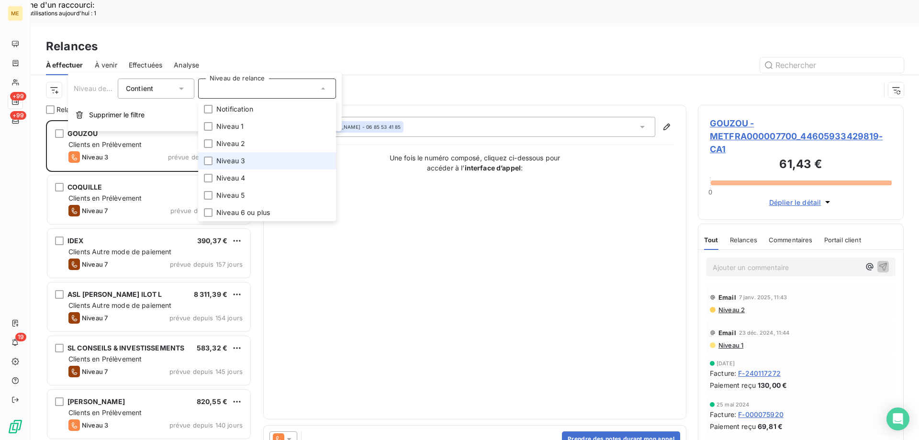
click at [267, 159] on li "Niveau 3" at bounding box center [267, 160] width 138 height 17
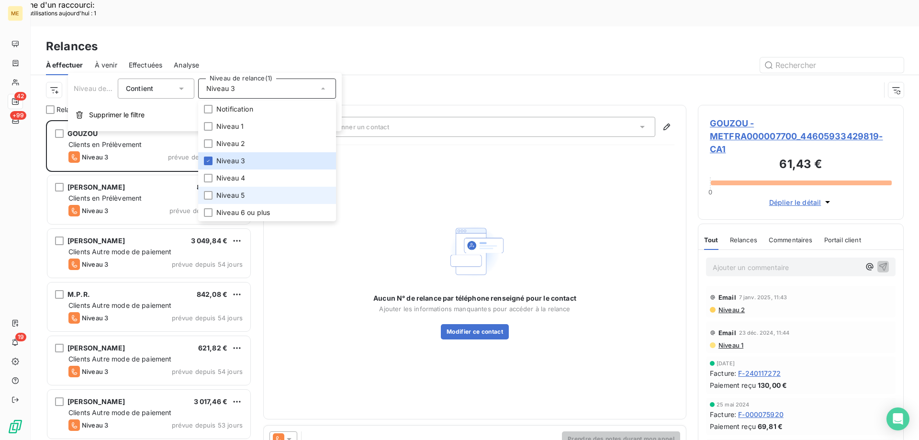
click at [268, 195] on li "Niveau 5" at bounding box center [267, 195] width 138 height 17
click at [287, 213] on li "Niveau 6 ou plus" at bounding box center [267, 212] width 138 height 17
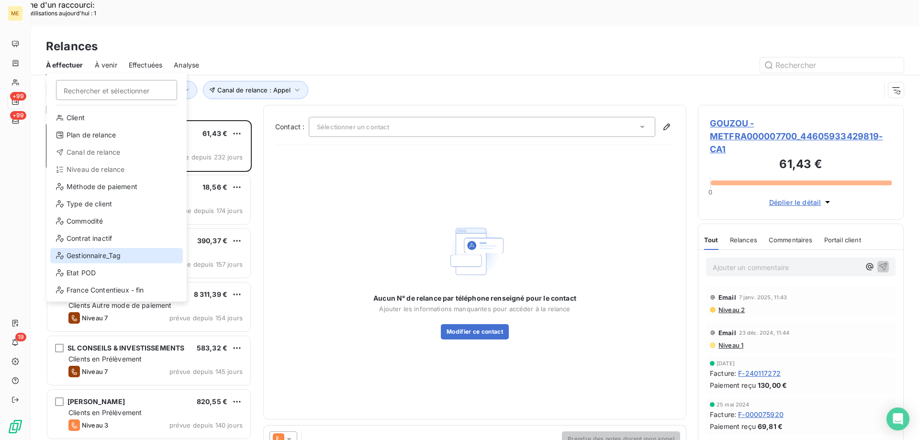
click at [91, 253] on div "Gestionnaire_Tag" at bounding box center [116, 255] width 133 height 15
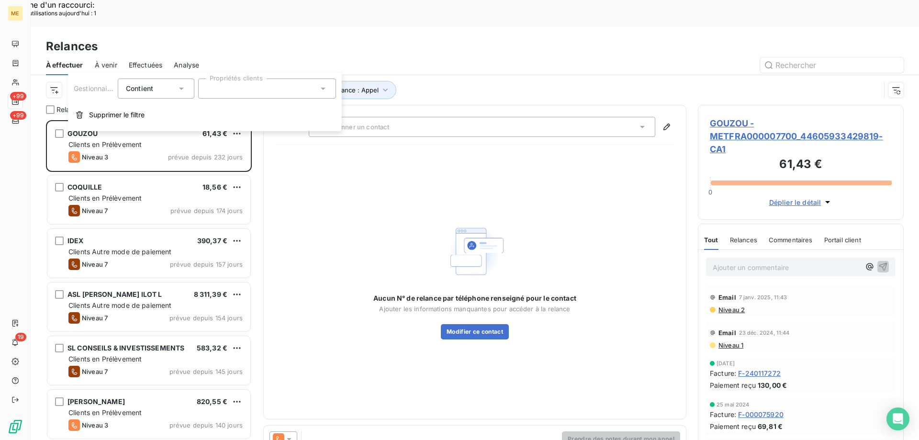
click at [245, 92] on div at bounding box center [267, 89] width 138 height 20
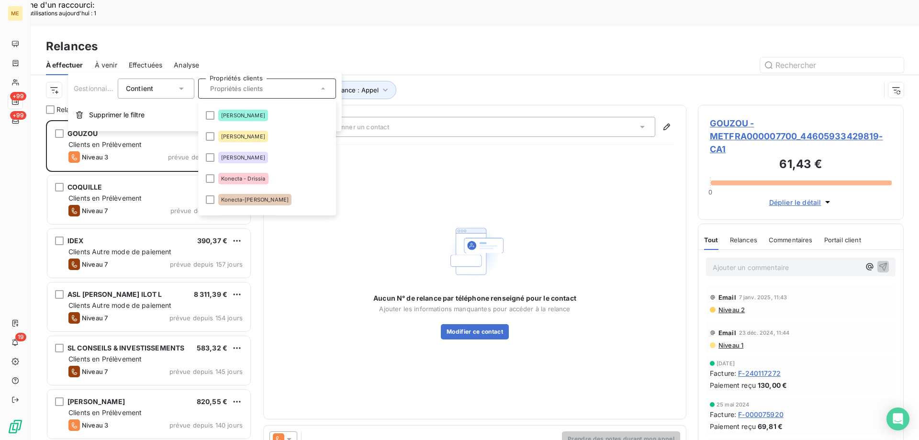
scroll to position [335, 0]
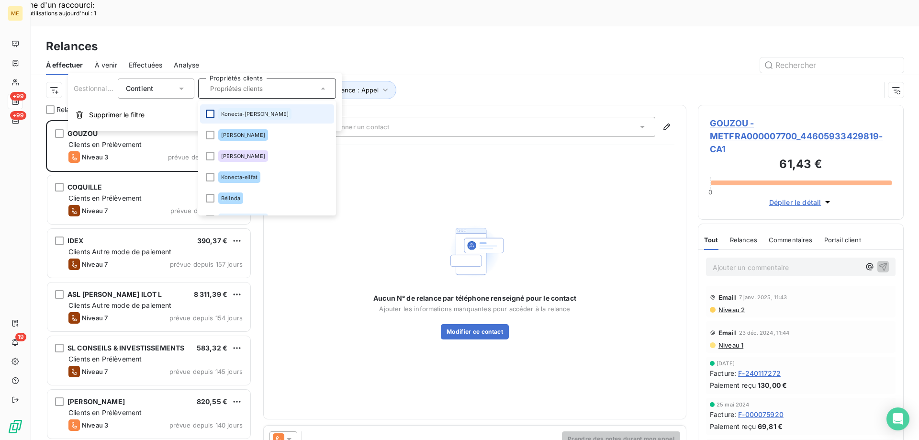
click at [207, 115] on div at bounding box center [210, 114] width 9 height 9
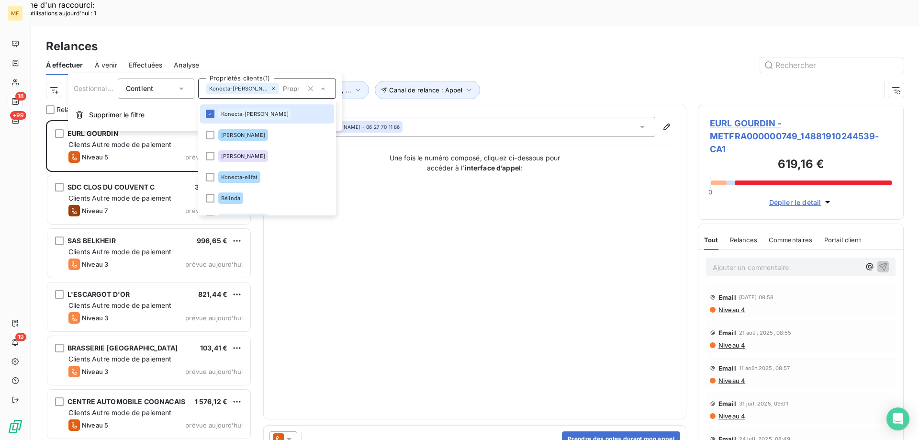
click at [549, 215] on div "Contact : ELODIE GOURDIN - 06 27 70 11 86 Une fois le numéro composé, cliquez c…" at bounding box center [474, 262] width 399 height 291
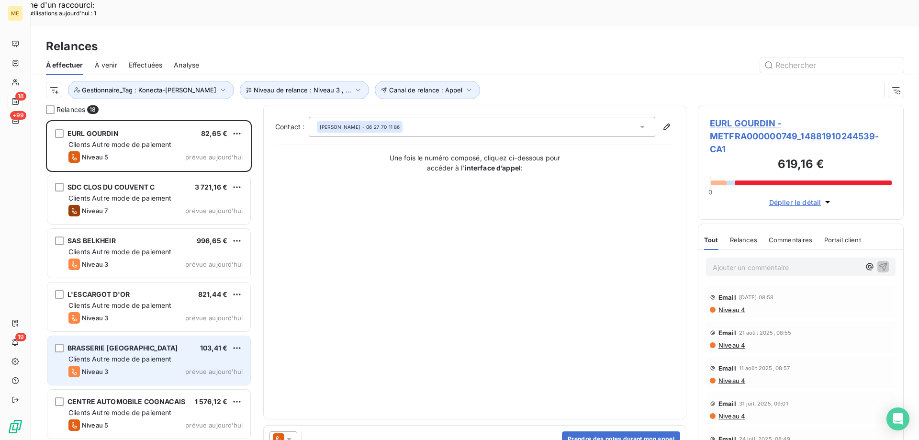
click at [118, 366] on div "Niveau 3 prévue aujourd’hui" at bounding box center [155, 371] width 174 height 11
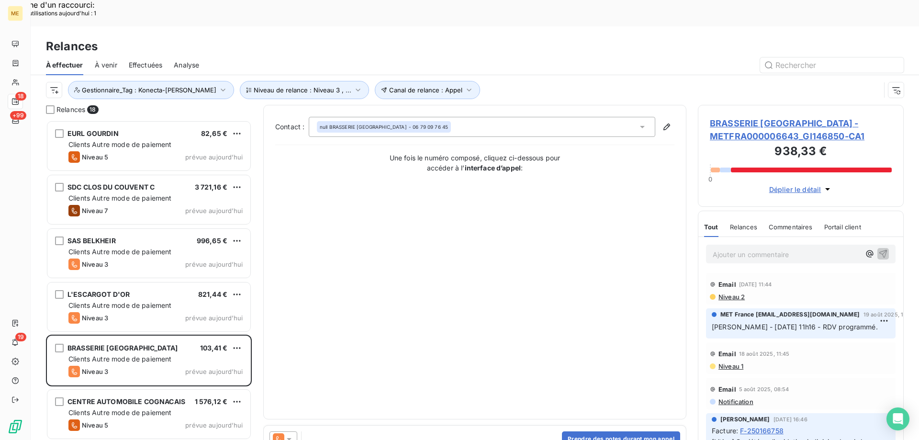
click at [769, 117] on span "BRASSERIE SAINT MARS LA BIERE - METFRA000006643_GI146850-CA1" at bounding box center [801, 130] width 182 height 26
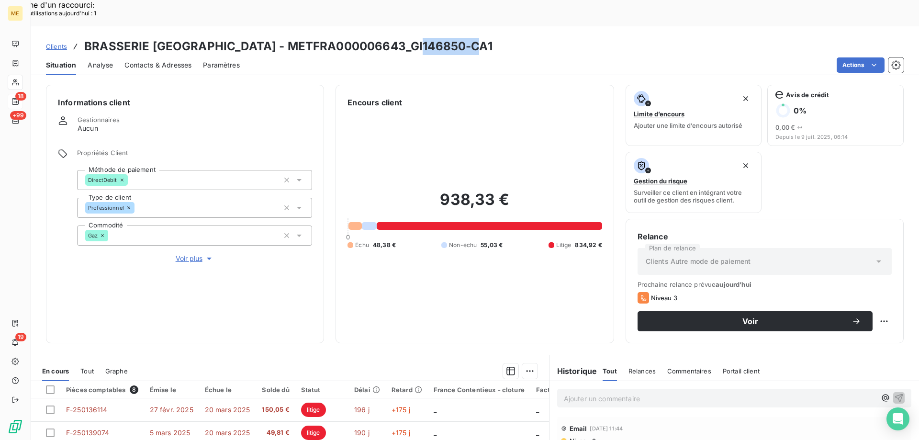
drag, startPoint x: 410, startPoint y: 20, endPoint x: 465, endPoint y: 17, distance: 54.6
click at [465, 38] on h3 "BRASSERIE SAINT MARS LA BIERE - METFRA000006643_GI146850-CA1" at bounding box center [288, 46] width 408 height 17
copy h3 "GI146850"
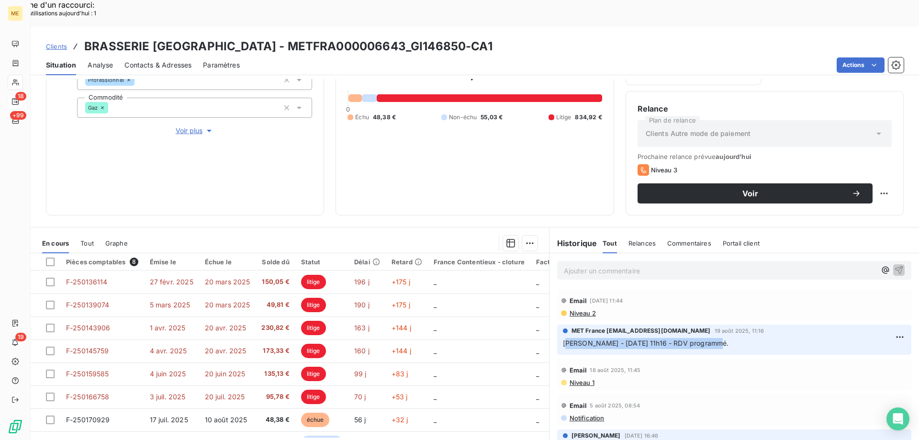
drag, startPoint x: 561, startPoint y: 316, endPoint x: 733, endPoint y: 314, distance: 172.4
click at [733, 338] on p "Lisa - 19/08/2025 - 11h16 - RDV programmé." at bounding box center [734, 343] width 343 height 11
click at [627, 363] on div "Email 18 août 2025, 11:45" at bounding box center [734, 370] width 347 height 15
drag, startPoint x: 561, startPoint y: 320, endPoint x: 705, endPoint y: 323, distance: 144.6
click at [705, 325] on div "MET France met-france@recouvrement.met.com 19 août 2025, 11:16 Lisa - 19/08/202…" at bounding box center [734, 340] width 354 height 30
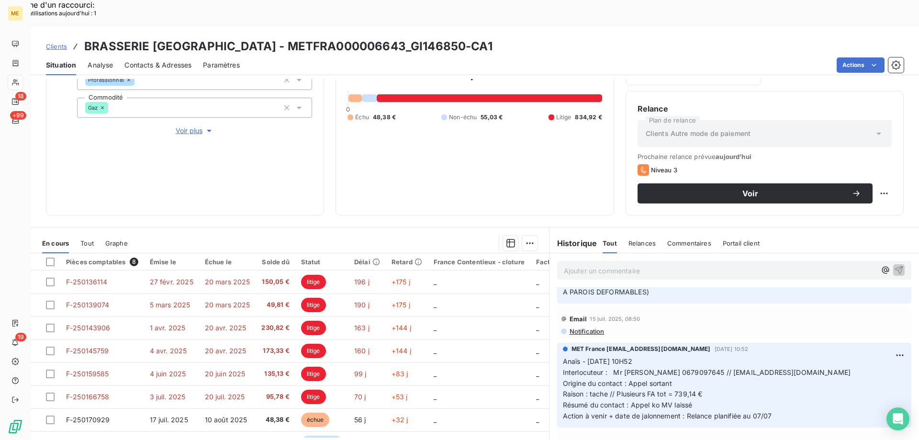
scroll to position [527, 0]
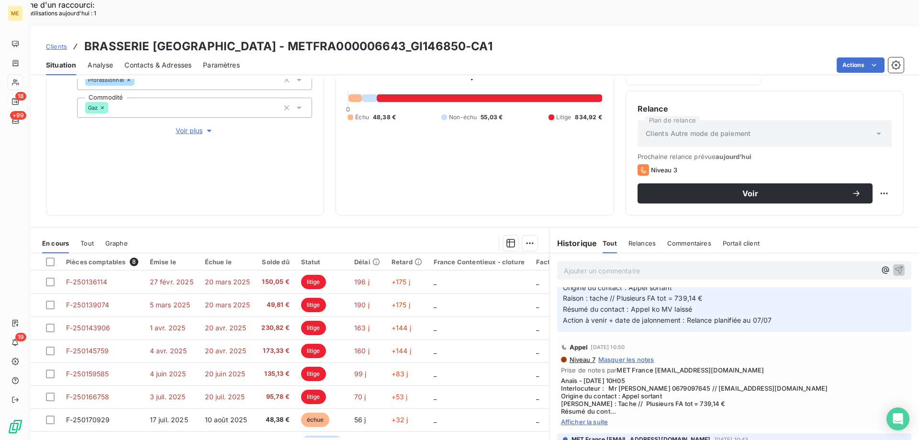
click at [589, 418] on span "Afficher la suite" at bounding box center [734, 422] width 347 height 8
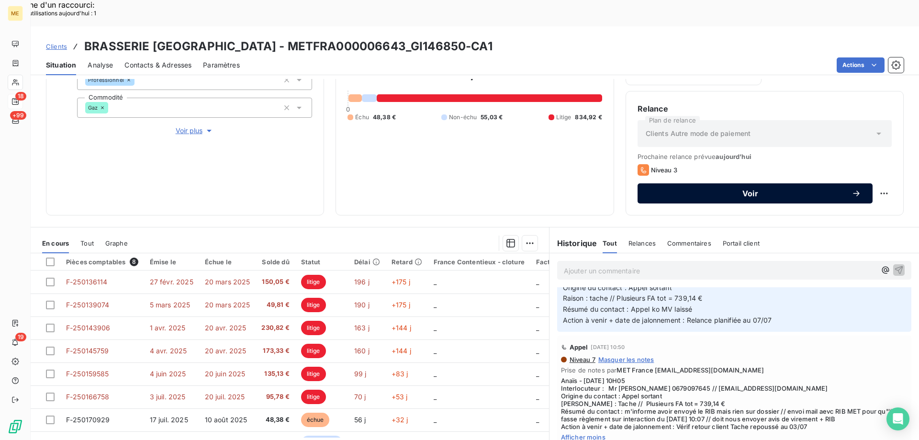
click at [727, 190] on span "Voir" at bounding box center [750, 194] width 203 height 8
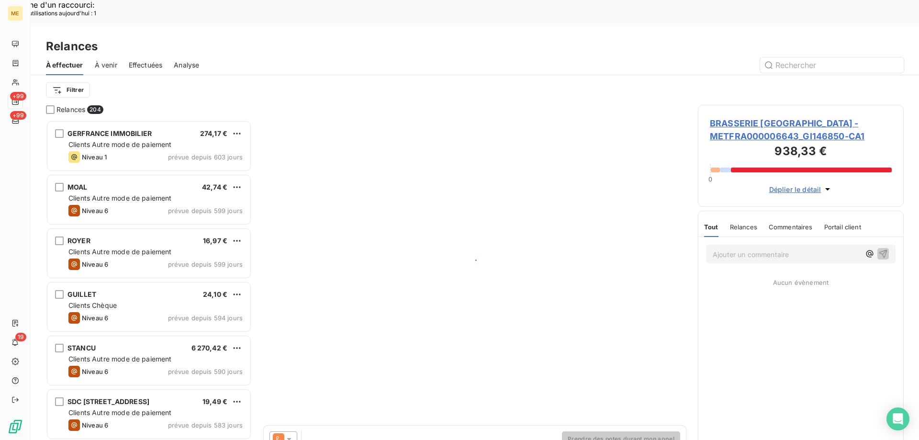
scroll to position [339, 199]
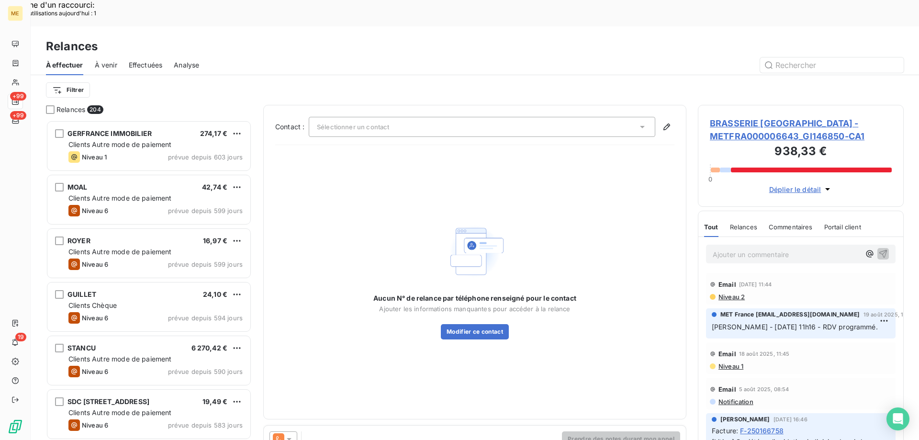
click at [290, 438] on icon at bounding box center [289, 439] width 5 height 2
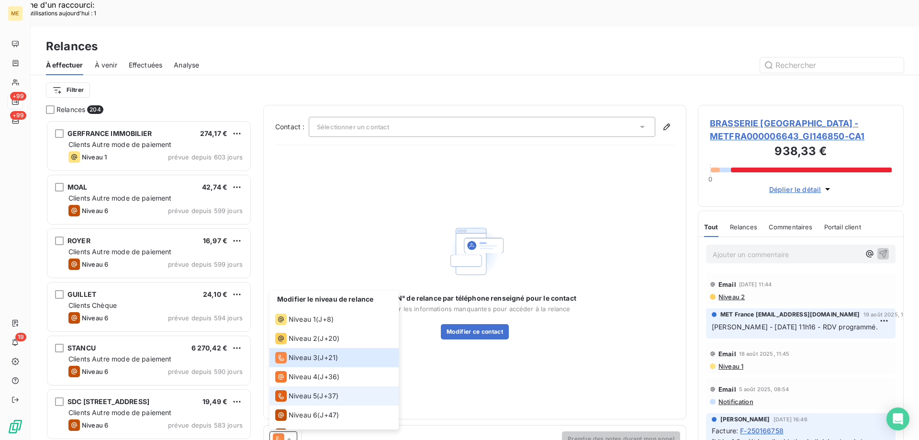
click at [301, 391] on span "Niveau 5" at bounding box center [303, 396] width 28 height 10
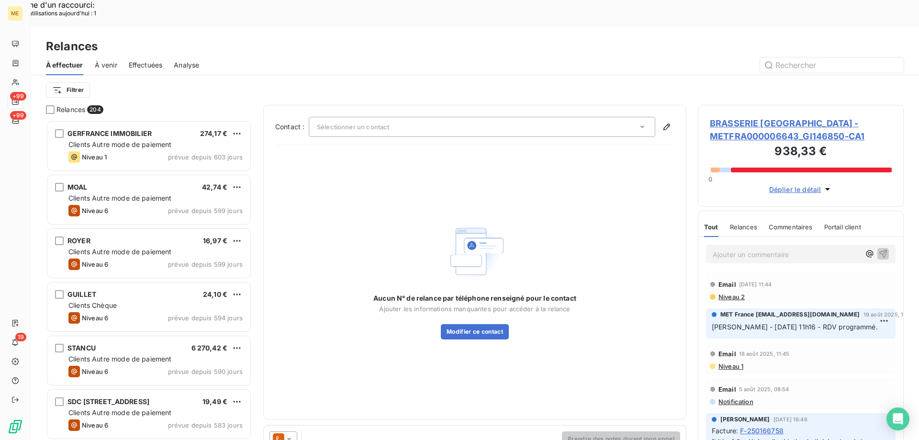
drag, startPoint x: 290, startPoint y: 399, endPoint x: 290, endPoint y: 410, distance: 10.5
click at [291, 426] on div "Prendre des notes durant mon appel" at bounding box center [475, 439] width 422 height 27
click at [289, 434] on icon at bounding box center [289, 439] width 10 height 10
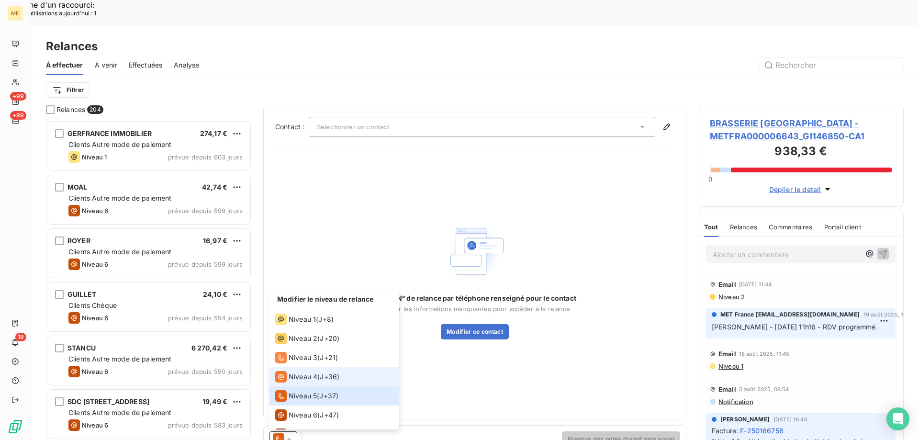
click at [300, 371] on div "Niveau 4" at bounding box center [296, 376] width 42 height 11
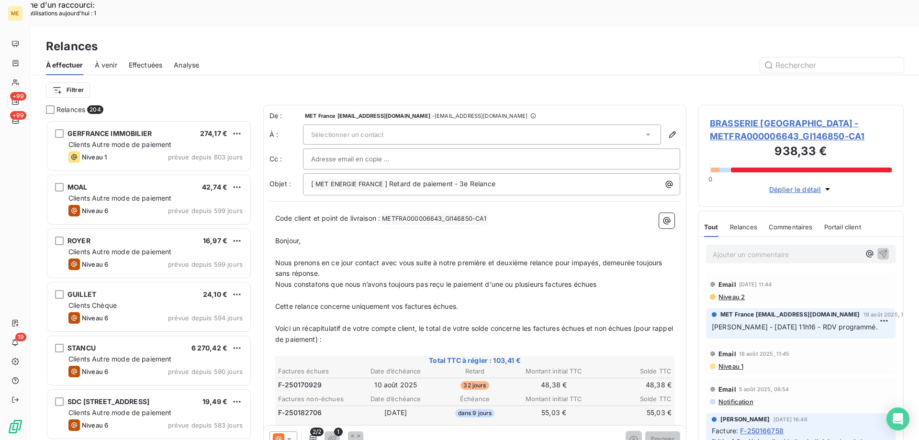
click at [406, 125] on div "Sélectionner un contact" at bounding box center [482, 135] width 358 height 20
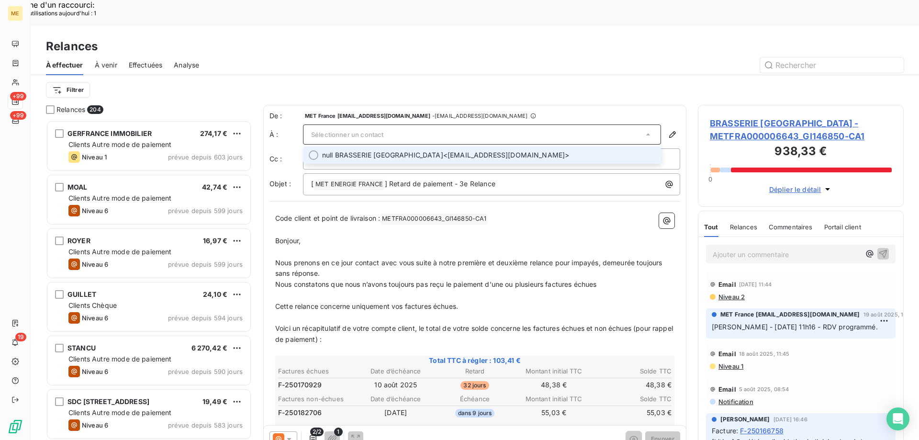
click at [383, 147] on li "null BRASSERIE SAINT MARS LA BIERE <brasseriesaintmarslabiere@gmail.com>" at bounding box center [482, 155] width 358 height 17
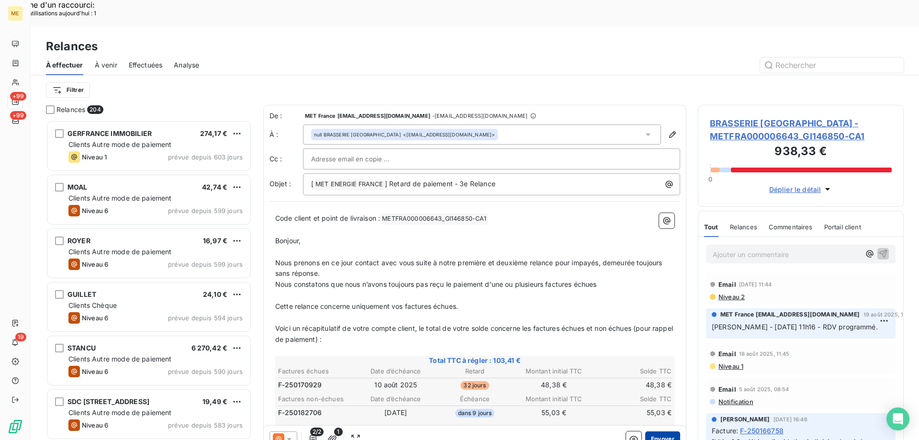
click at [648, 431] on button "Envoyer" at bounding box center [663, 438] width 35 height 15
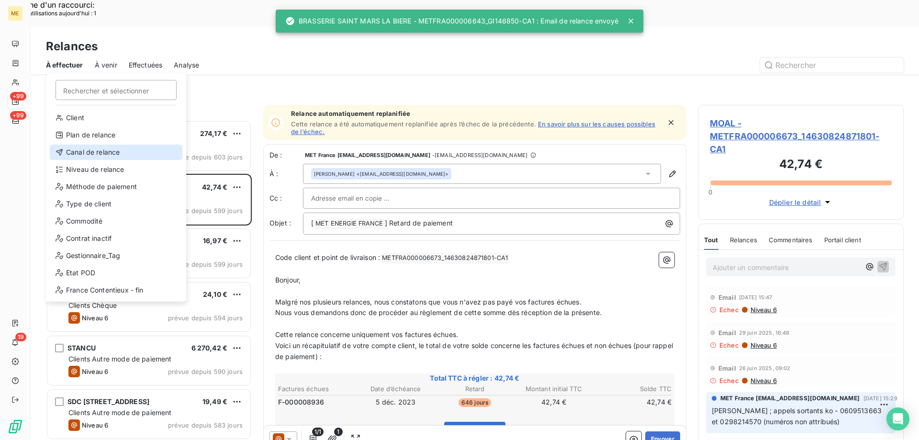
click at [118, 157] on div "Canal de relance" at bounding box center [116, 152] width 133 height 15
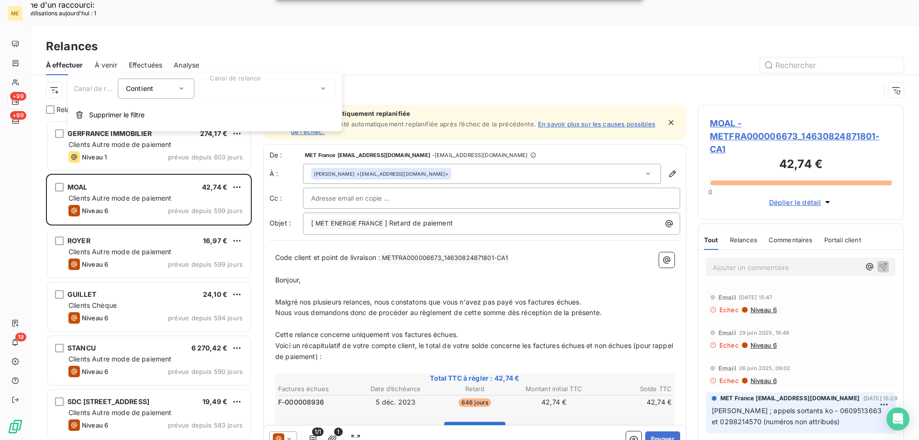
click at [237, 87] on div at bounding box center [267, 89] width 138 height 20
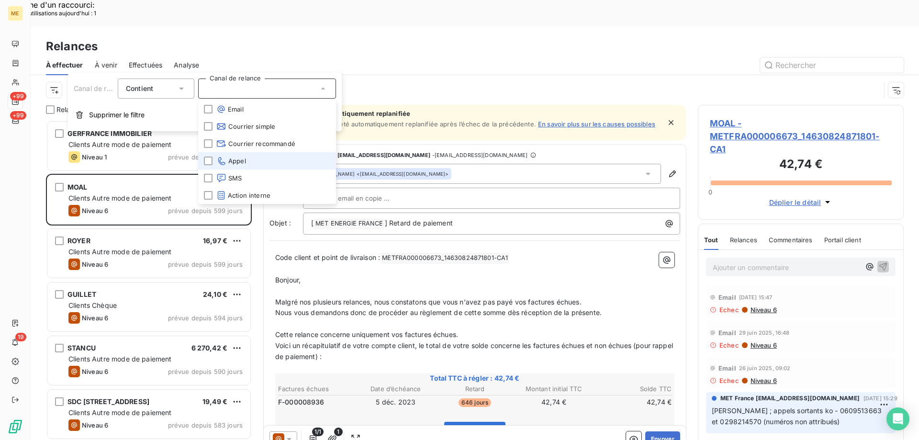
click at [253, 162] on li "Appel" at bounding box center [267, 160] width 138 height 17
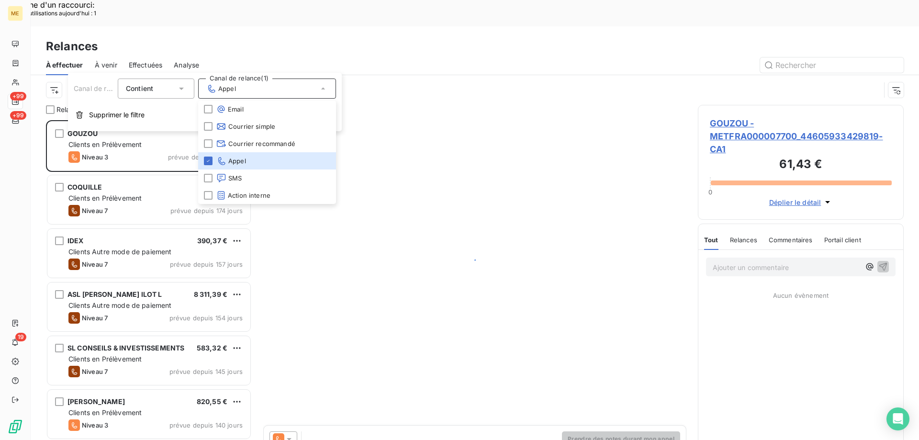
scroll to position [339, 199]
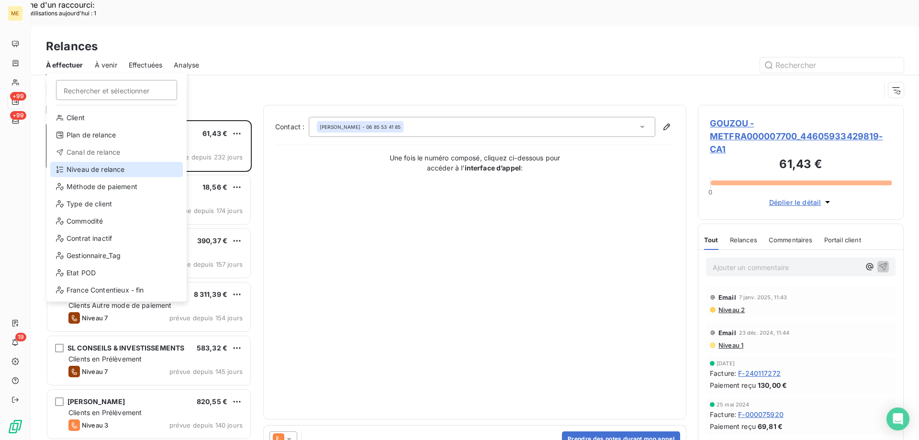
click at [82, 171] on div "Niveau de relance" at bounding box center [116, 169] width 133 height 15
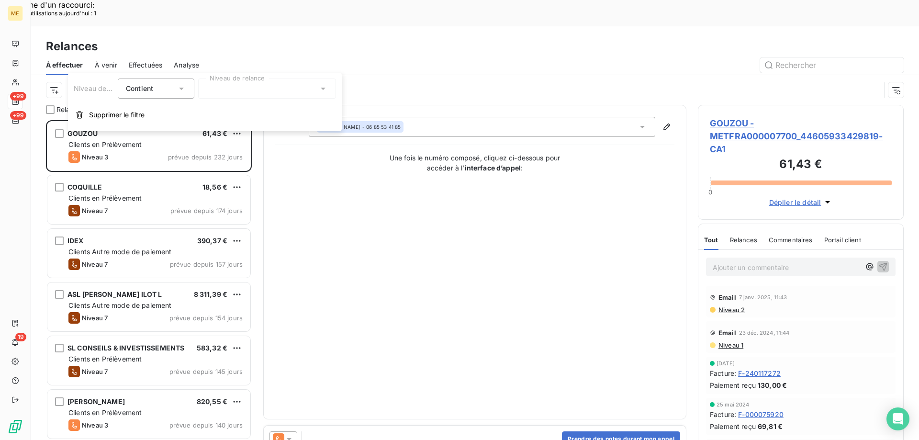
click at [241, 95] on div at bounding box center [267, 89] width 138 height 20
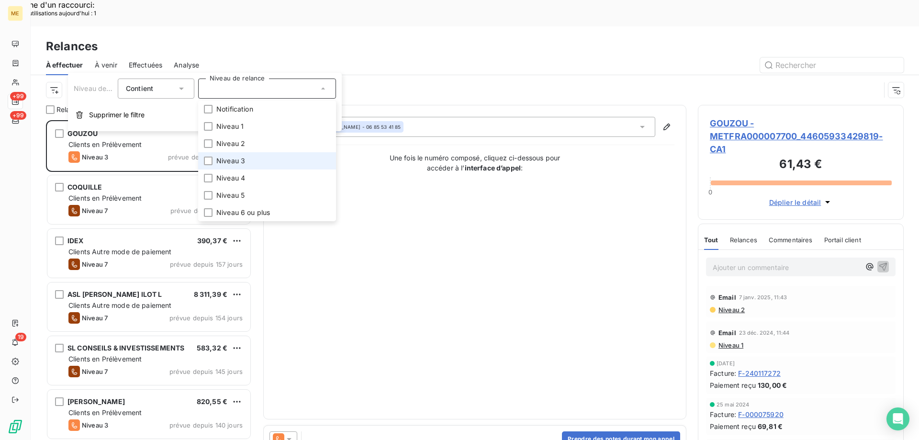
click at [248, 163] on li "Niveau 3" at bounding box center [267, 160] width 138 height 17
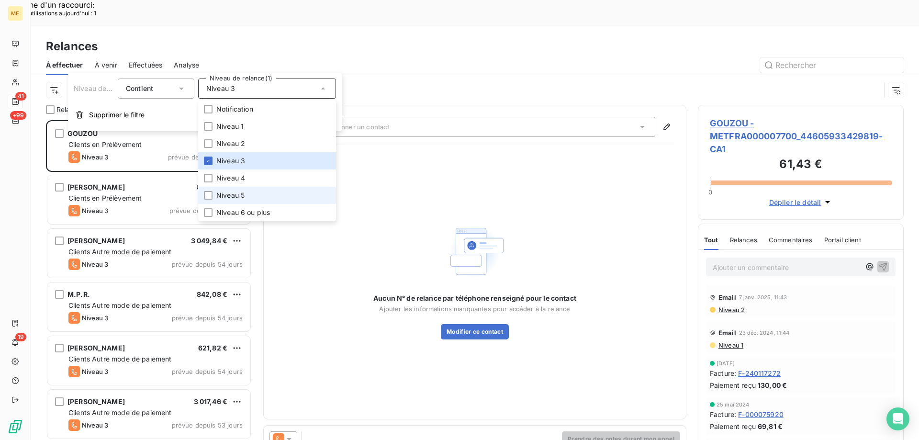
click at [247, 193] on li "Niveau 5" at bounding box center [267, 195] width 138 height 17
click at [242, 212] on span "Niveau 6 ou plus" at bounding box center [243, 213] width 54 height 10
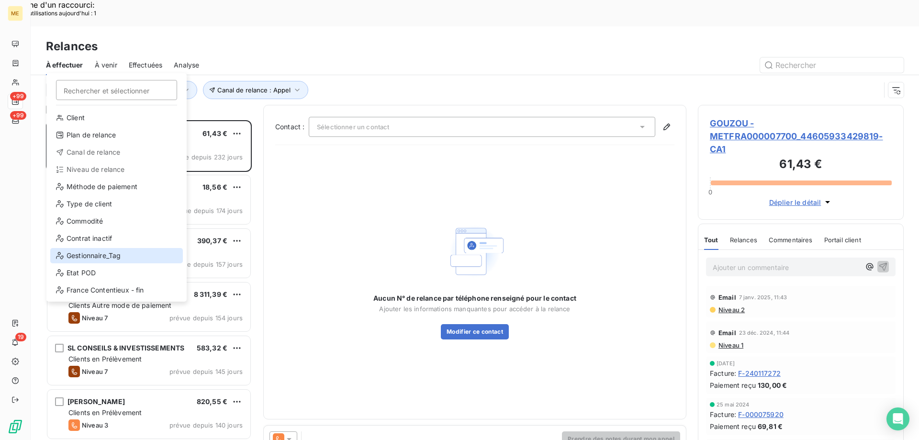
click at [73, 256] on div "Gestionnaire_Tag" at bounding box center [116, 255] width 133 height 15
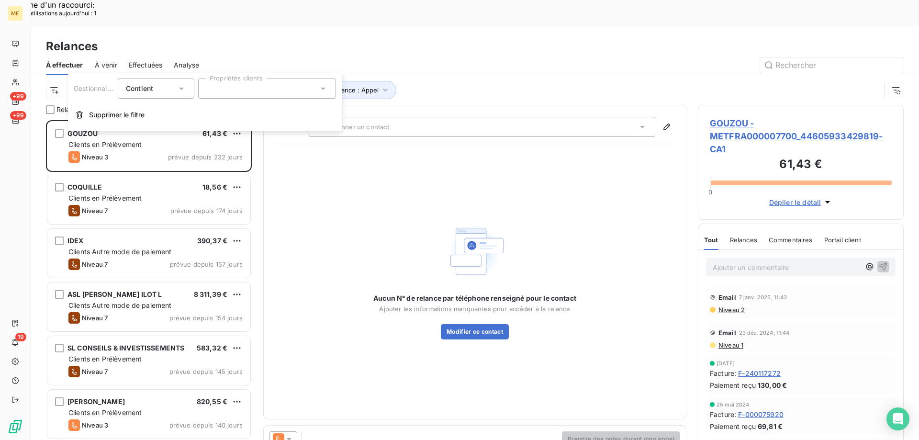
click at [223, 83] on div at bounding box center [267, 89] width 138 height 20
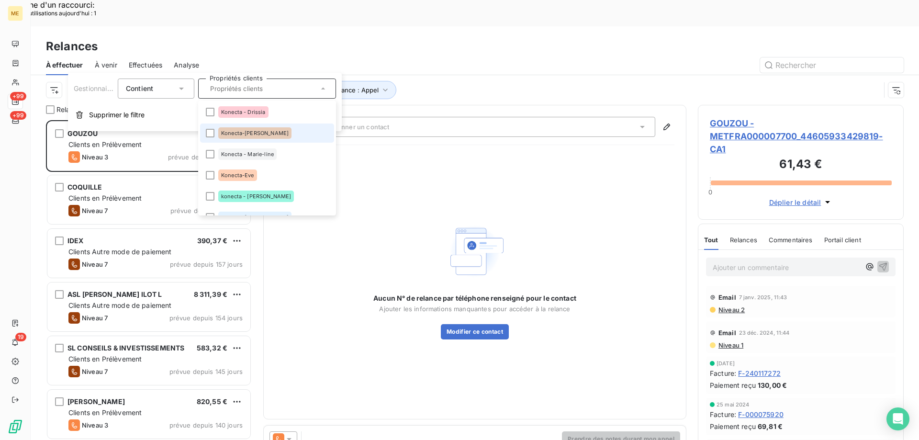
scroll to position [287, 0]
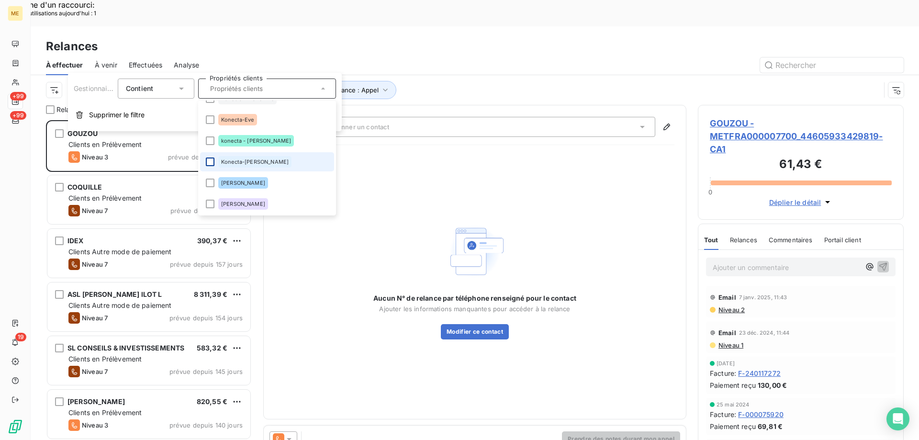
click at [211, 163] on div at bounding box center [210, 162] width 9 height 9
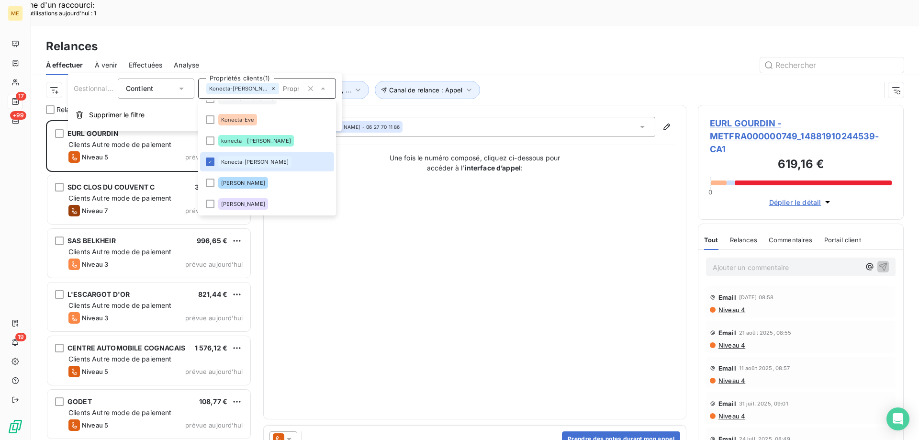
click at [449, 260] on div "Contact : ELODIE GOURDIN - 06 27 70 11 86 Une fois le numéro composé, cliquez c…" at bounding box center [474, 262] width 399 height 291
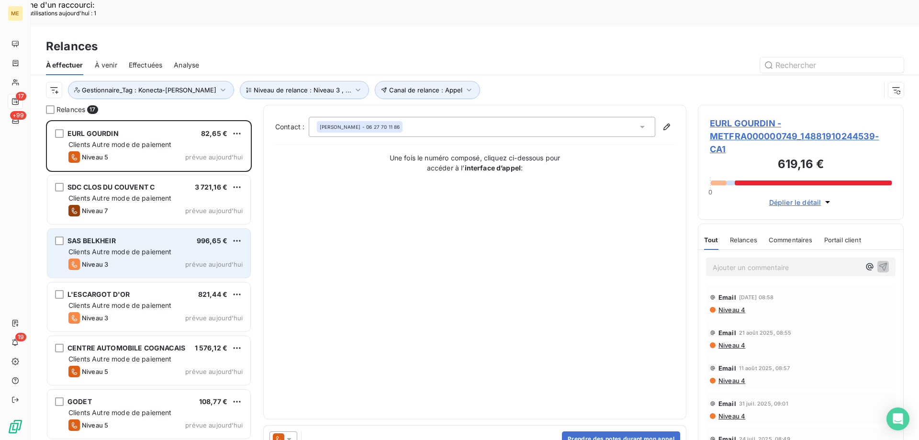
click at [146, 231] on div "SAS BELKHEIR 996,65 € Clients Autre mode de paiement Niveau 3 prévue aujourd’hui" at bounding box center [148, 253] width 203 height 49
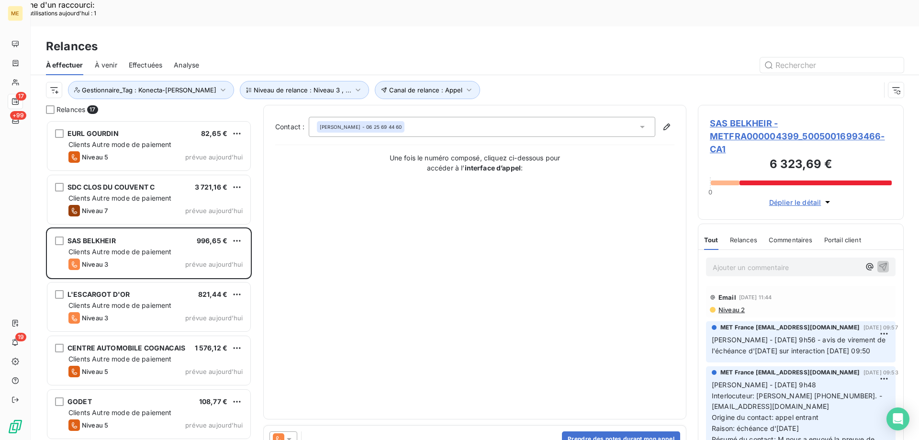
click at [734, 117] on span "SAS BELKHEIR - METFRA000004399_50050016993466-CA1" at bounding box center [801, 136] width 182 height 39
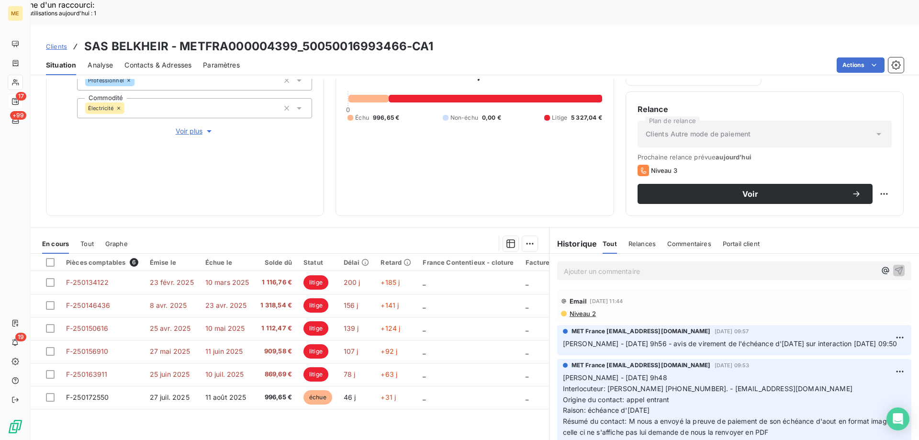
scroll to position [128, 0]
click at [87, 239] on span "Tout" at bounding box center [86, 243] width 13 height 8
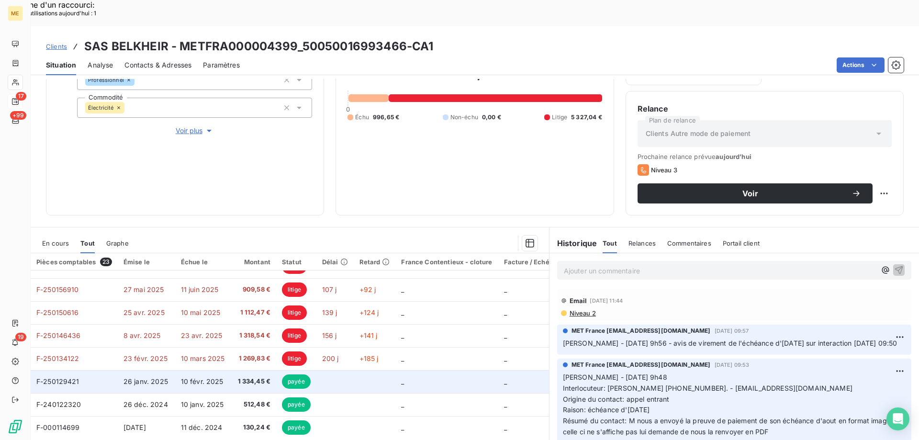
scroll to position [0, 0]
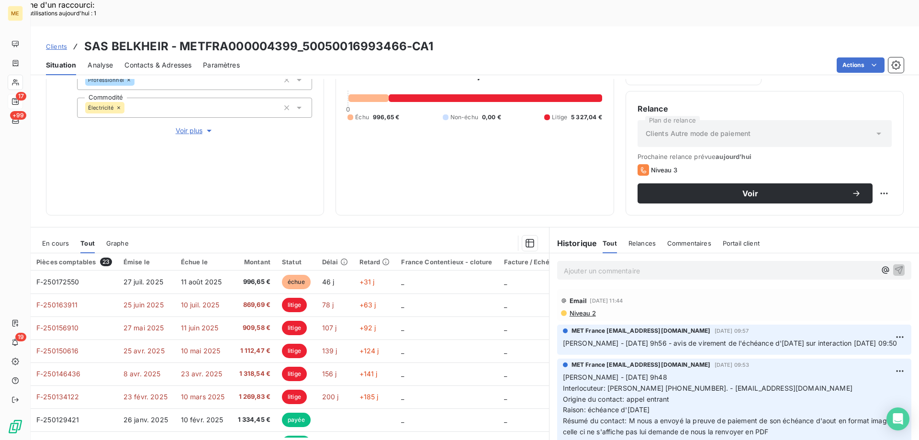
click at [57, 239] on span "En cours" at bounding box center [55, 243] width 27 height 8
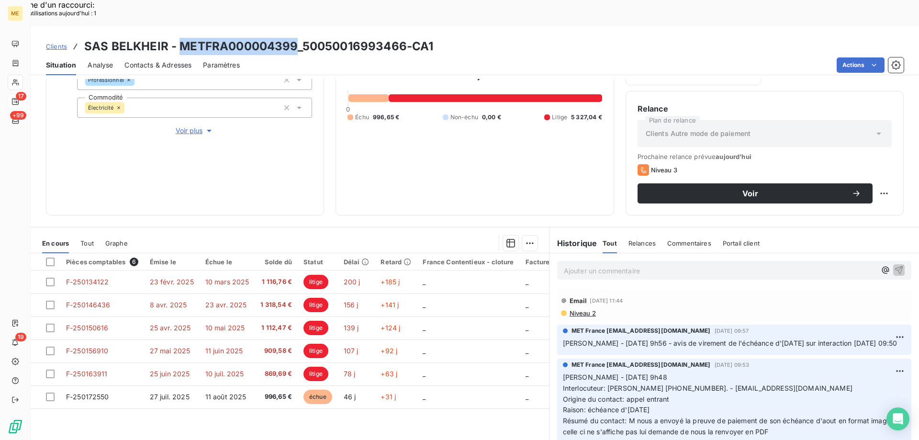
drag, startPoint x: 179, startPoint y: 17, endPoint x: 294, endPoint y: 18, distance: 114.9
click at [294, 38] on h3 "SAS BELKHEIR - METFRA000004399_50050016993466-CA1" at bounding box center [258, 46] width 349 height 17
copy h3 "METFRA000004399"
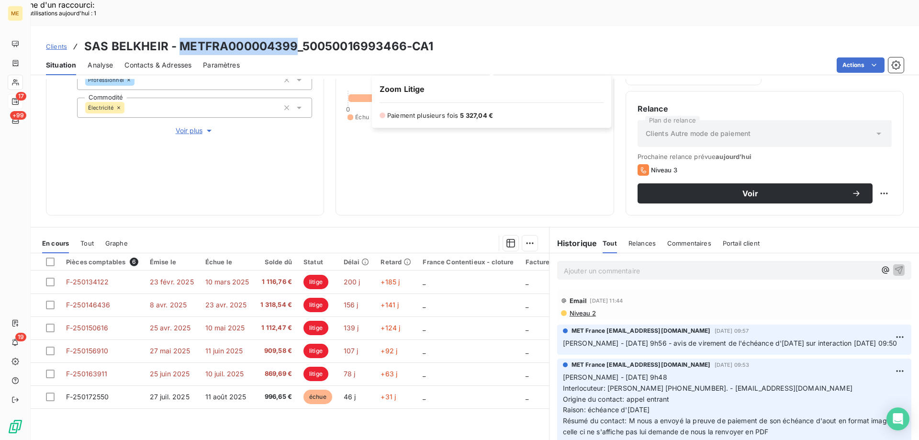
click at [519, 94] on div at bounding box center [496, 98] width 214 height 8
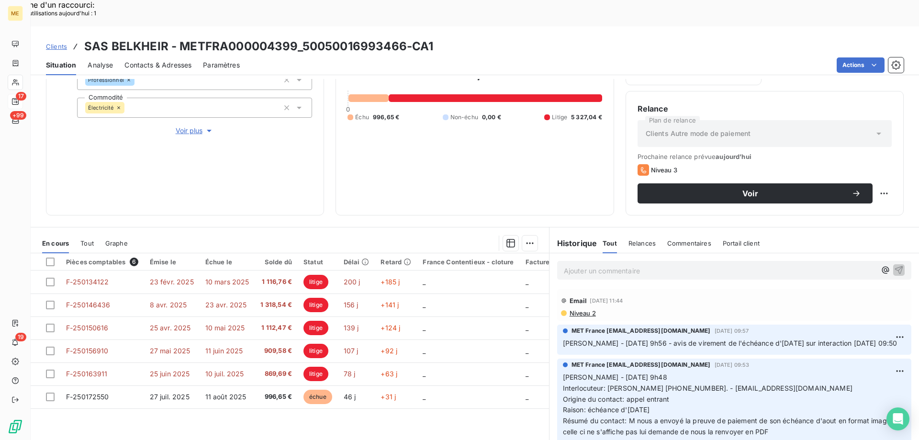
click at [519, 94] on div at bounding box center [496, 98] width 214 height 8
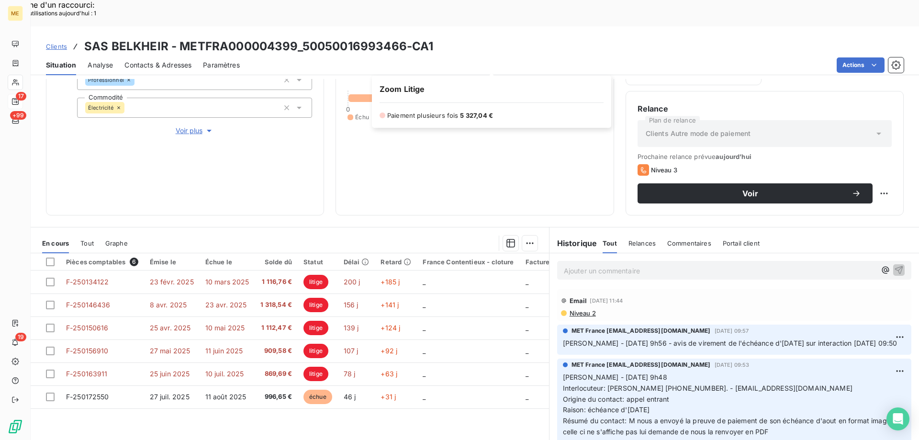
click at [395, 94] on div at bounding box center [496, 98] width 214 height 8
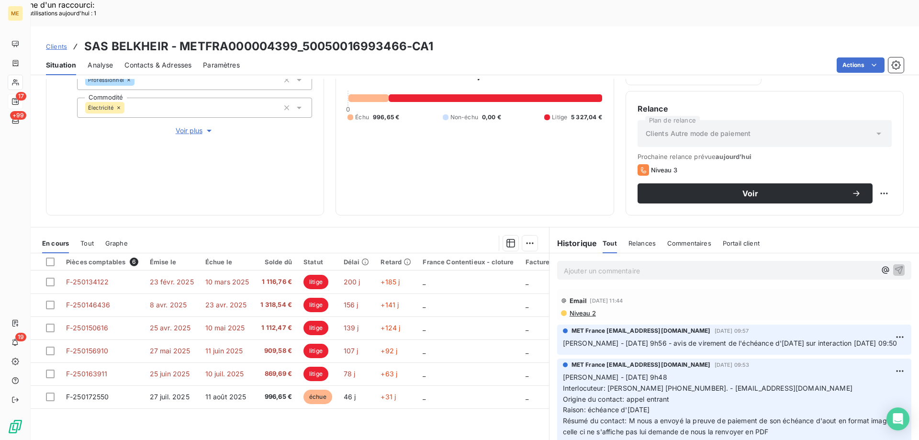
click at [395, 94] on div at bounding box center [496, 98] width 214 height 8
click at [397, 94] on div at bounding box center [496, 98] width 214 height 8
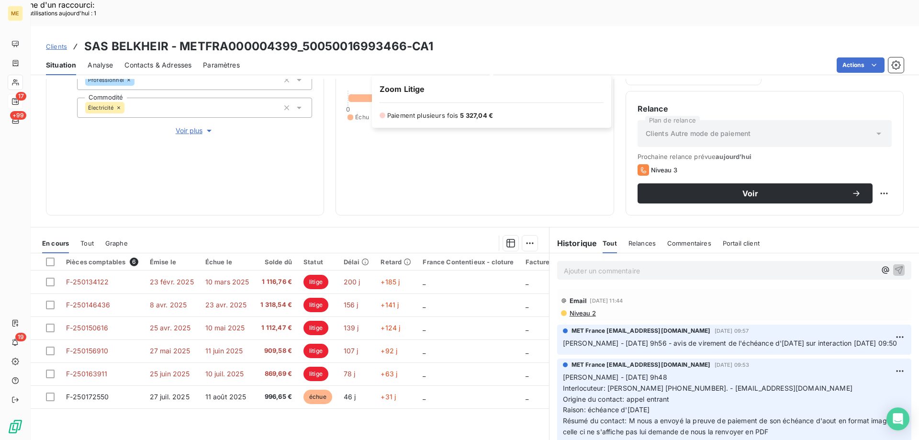
click at [538, 94] on div at bounding box center [496, 98] width 214 height 8
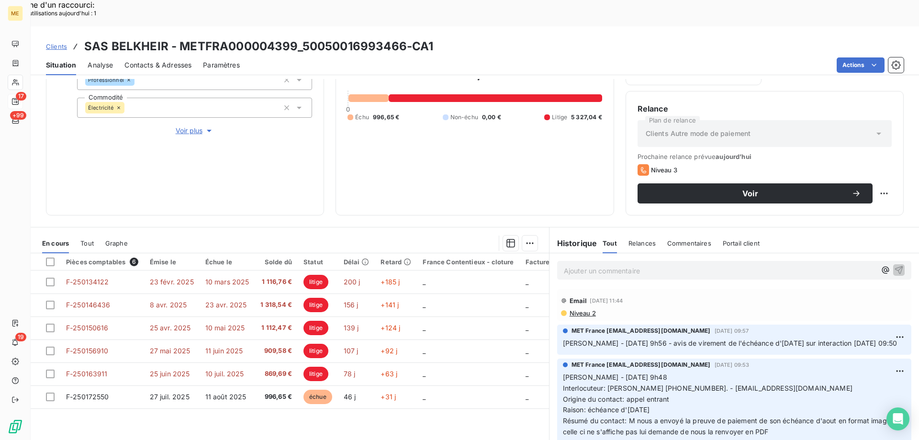
click at [538, 94] on div at bounding box center [496, 98] width 214 height 8
drag, startPoint x: 176, startPoint y: 20, endPoint x: 292, endPoint y: 21, distance: 115.4
click at [292, 38] on h3 "SAS BELKHEIR - METFRA000004399_50050016993466-CA1" at bounding box center [258, 46] width 349 height 17
copy h3 "METFRA000004399"
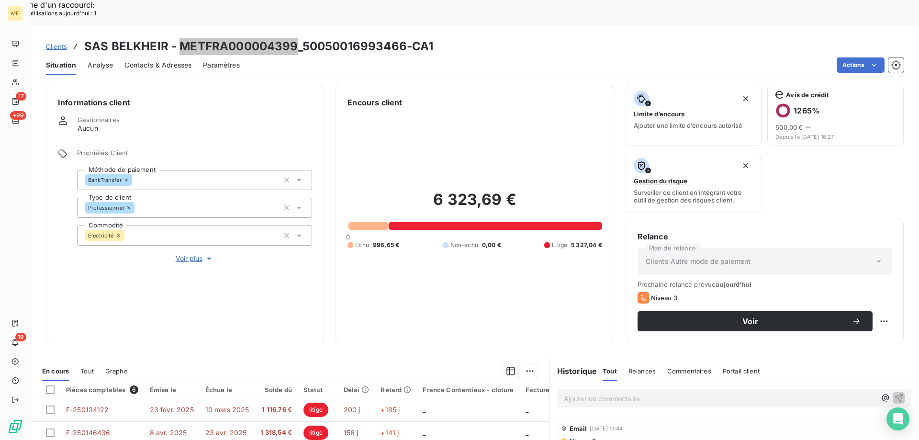
scroll to position [128, 0]
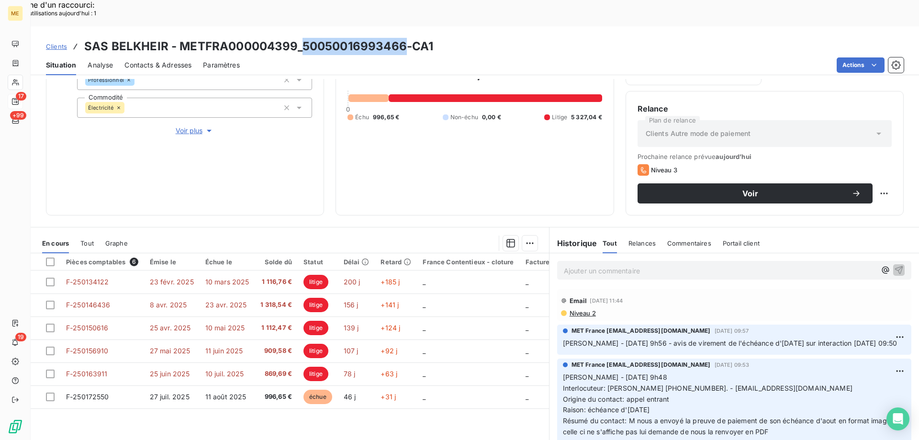
drag, startPoint x: 300, startPoint y: 18, endPoint x: 404, endPoint y: 23, distance: 104.0
click at [404, 38] on h3 "SAS BELKHEIR - METFRA000004399_50050016993466-CA1" at bounding box center [258, 46] width 349 height 17
copy h3 "50050016993466"
drag, startPoint x: 652, startPoint y: 375, endPoint x: 700, endPoint y: 372, distance: 47.5
click at [700, 384] on span "Interlocuteur: M ABDELAZIZ 06.25.69.44.60. - maison.belkheir@gmail.com" at bounding box center [708, 388] width 290 height 8
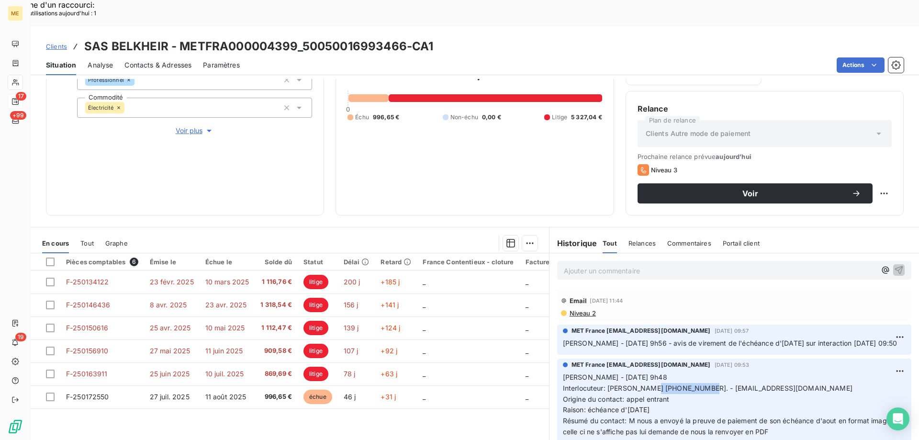
copy span "[PHONE_NUMBER]"
drag, startPoint x: 302, startPoint y: 16, endPoint x: 404, endPoint y: 23, distance: 101.8
click at [404, 38] on h3 "SAS BELKHEIR - METFRA000004399_50050016993466-CA1" at bounding box center [258, 46] width 349 height 17
copy h3 "50050016993466"
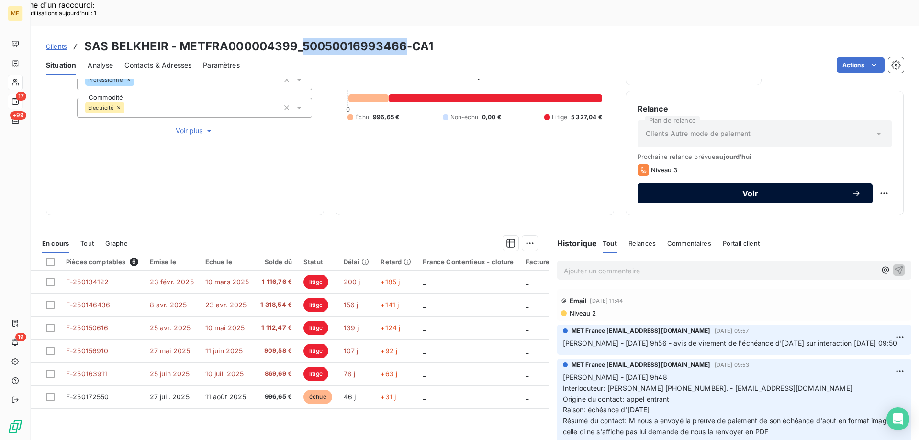
click at [687, 183] on button "Voir" at bounding box center [755, 193] width 235 height 20
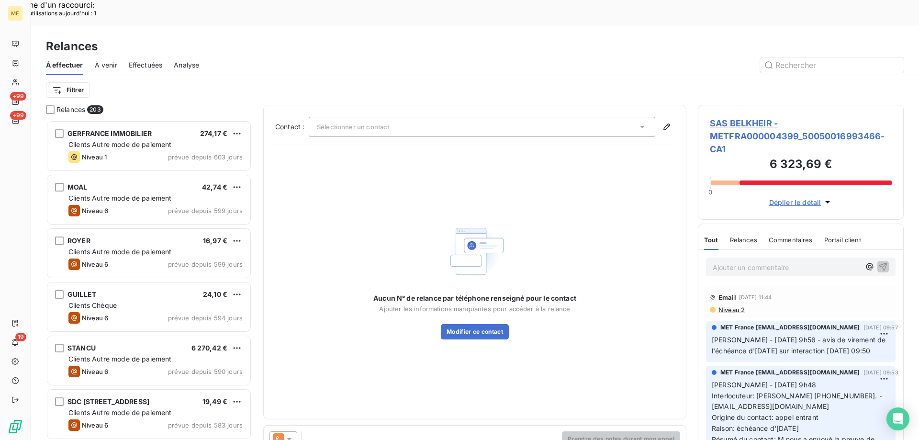
scroll to position [339, 199]
click at [354, 123] on span "Sélectionner un contact" at bounding box center [353, 127] width 72 height 8
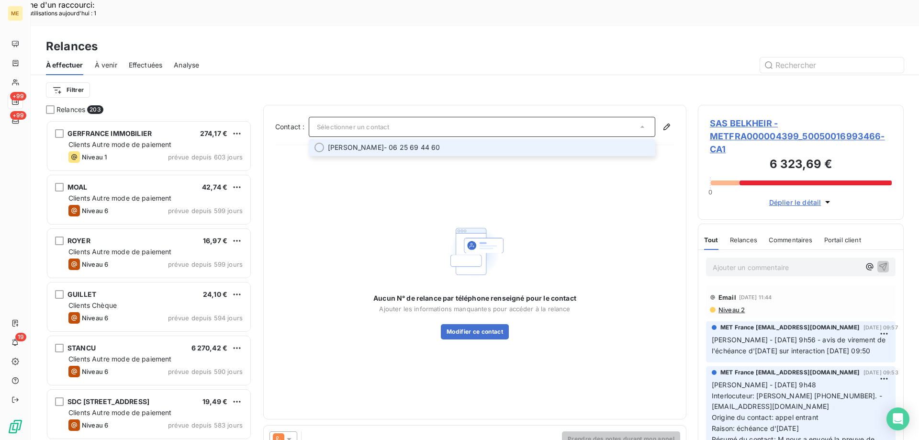
click at [344, 139] on li "ABDELAZIZ SAS BELKHEIR - 06 25 69 44 60" at bounding box center [482, 147] width 347 height 17
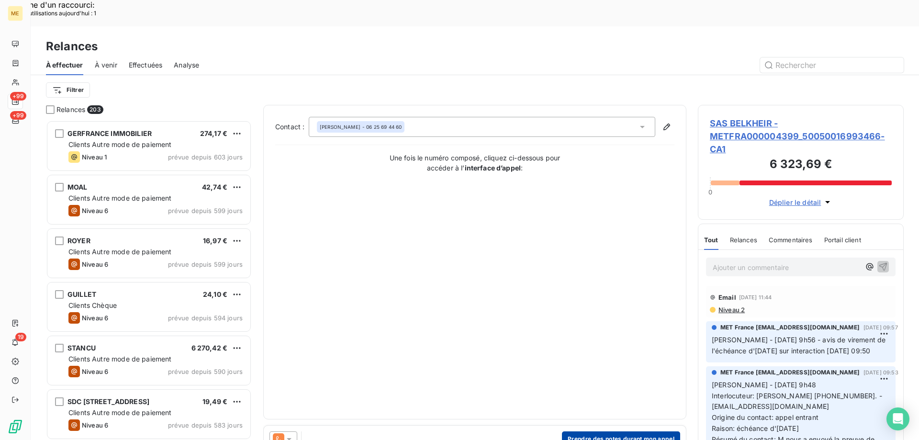
click at [581, 431] on button "Prendre des notes durant mon appel" at bounding box center [621, 438] width 118 height 15
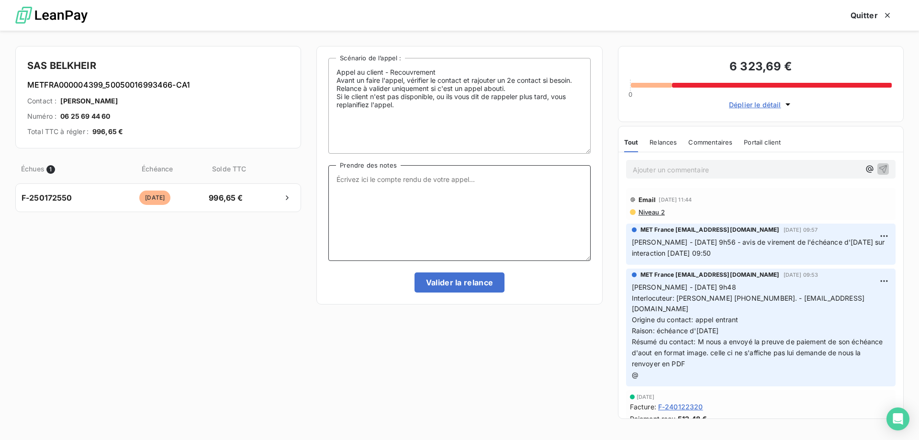
click at [385, 176] on textarea "Prendre des notes" at bounding box center [460, 213] width 262 height 96
paste textarea "[PERSON_NAME] Interlocuteur: Origine du contact: [PERSON_NAME]: Résumé du conta…"
click at [385, 177] on textarea "[PERSON_NAME] Interlocuteur: Origine du contact: [PERSON_NAME]: Résumé du conta…" at bounding box center [460, 213] width 262 height 96
click at [399, 192] on textarea "Sylvain - 11/09/2025 - 13h30 Interlocuteur: Origine du contact: Raison: Résumé …" at bounding box center [460, 213] width 262 height 96
click at [397, 191] on textarea "Sylvain - 11/09/2025 - 13h30 Interlocuteur: Origine du contact: Raison: Résumé …" at bounding box center [460, 213] width 262 height 96
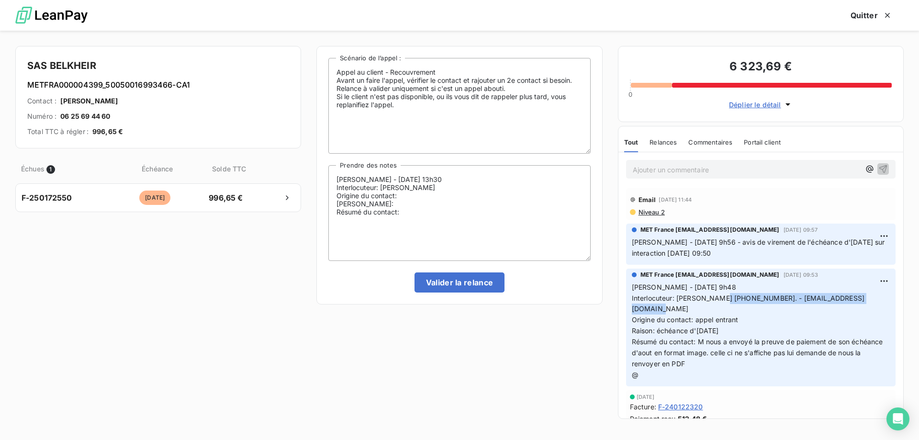
drag, startPoint x: 725, startPoint y: 296, endPoint x: 877, endPoint y: 297, distance: 152.3
click at [877, 297] on p "Sylvain - 01/09/2025 - 9h48 Interlocuteur: M ABDELAZIZ 06.25.69.44.60. - maison…" at bounding box center [761, 331] width 258 height 99
click at [476, 182] on textarea "Sylvain - 11/09/2025 - 13h30 Interlocuteur: M ABDELAZIZ Origine du contact: Rai…" at bounding box center [460, 213] width 262 height 96
click at [476, 191] on textarea "Sylvain - 11/09/2025 - 13h30 Interlocuteur: M ABDELAZIZ Origine du contact: Rai…" at bounding box center [460, 213] width 262 height 96
paste textarea "[PHONE_NUMBER]. - [EMAIL_ADDRESS][DOMAIN_NAME]"
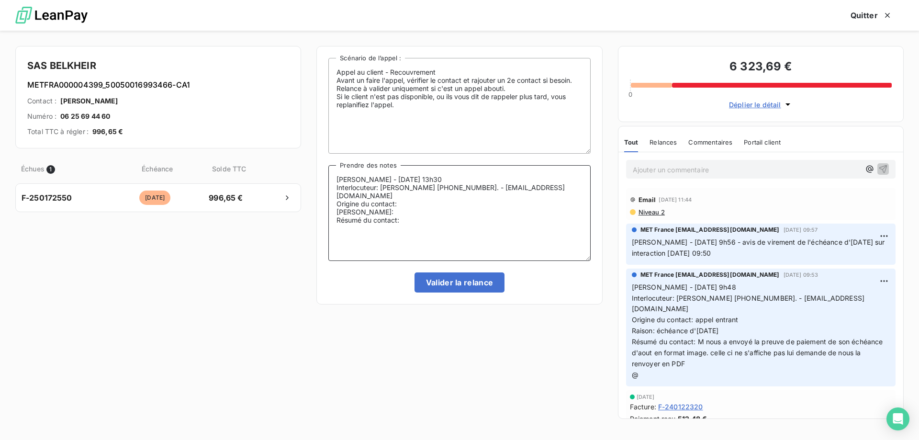
click at [439, 198] on textarea "Sylvain - 11/09/2025 - 13h30 Interlocuteur: M ABDELAZIZ 06.25.69.44.60. - maiso…" at bounding box center [460, 213] width 262 height 96
click at [429, 207] on textarea "Sylvain - 11/09/2025 - 13h30 Interlocuteur: M ABDELAZIZ 06.25.69.44.60. - maiso…" at bounding box center [460, 213] width 262 height 96
click at [427, 209] on textarea "Sylvain - 11/09/2025 - 13h30 Interlocuteur: M ABDELAZIZ 06.25.69.44.60. - maiso…" at bounding box center [460, 213] width 262 height 96
click at [450, 214] on textarea "Sylvain - 11/09/2025 - 13h30 Interlocuteur: M ABDELAZIZ 06.25.69.44.60. - maiso…" at bounding box center [460, 213] width 262 height 96
click at [0, 0] on lt-span "à régler" at bounding box center [0, 0] width 0 height 0
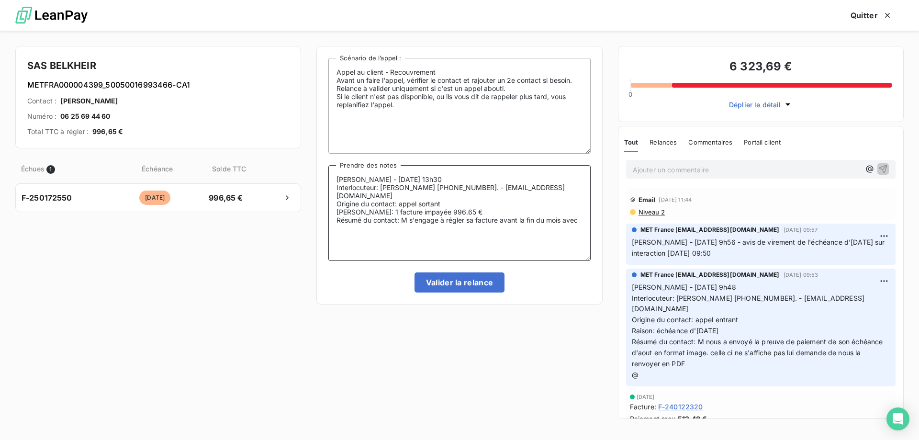
click at [584, 212] on textarea "Sylvain - 11/09/2025 - 13h30 Interlocuteur: M ABDELAZIZ 06.25.69.44.60. - maiso…" at bounding box center [460, 213] width 262 height 96
type textarea "Sylvain - 11/09/2025 - 13h30 Interlocuteur: M ABDELAZIZ 06.25.69.44.60. - maiso…"
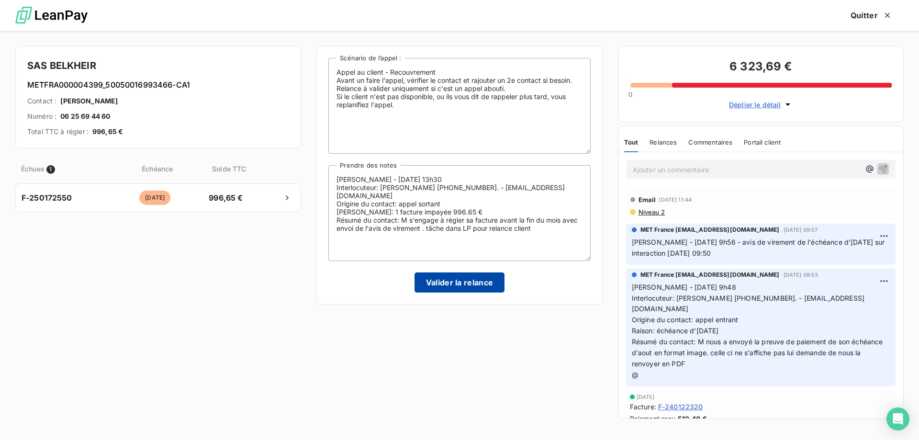
click at [468, 292] on button "Valider la relance" at bounding box center [460, 282] width 91 height 20
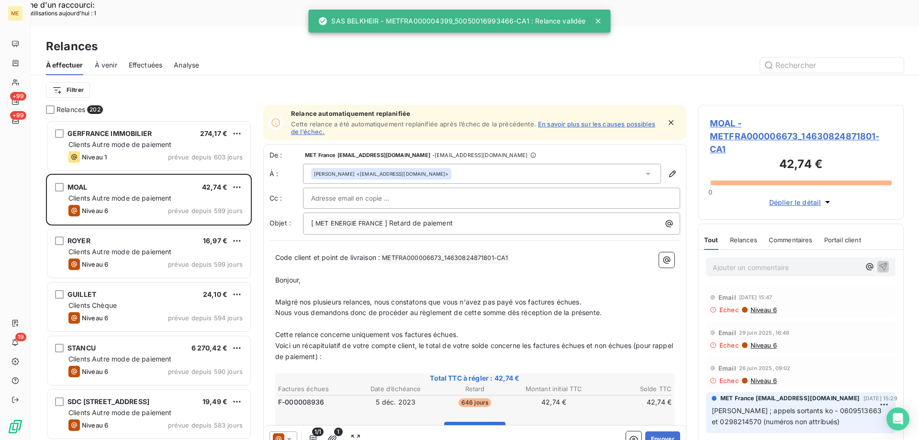
click at [165, 55] on div "À effectuer À venir Effectuées Analyse" at bounding box center [475, 65] width 889 height 20
click at [133, 55] on div "Effectuées" at bounding box center [146, 65] width 34 height 20
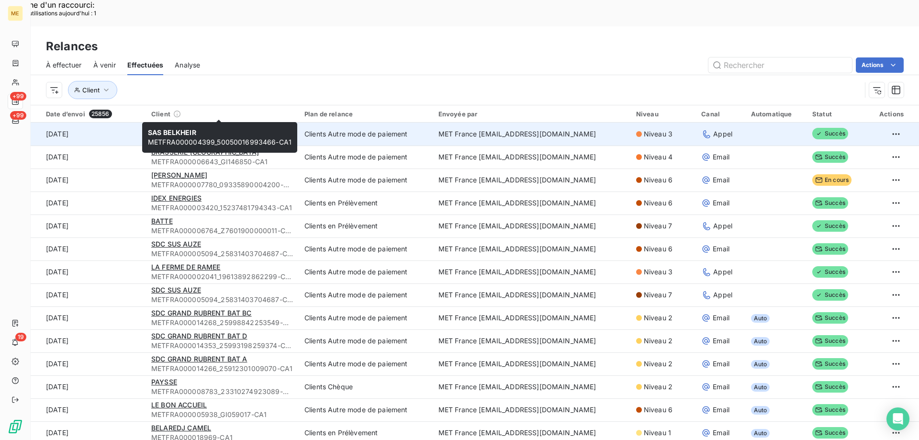
click at [155, 134] on span "METFRA000004399_50050016993466-CA1" at bounding box center [222, 139] width 142 height 10
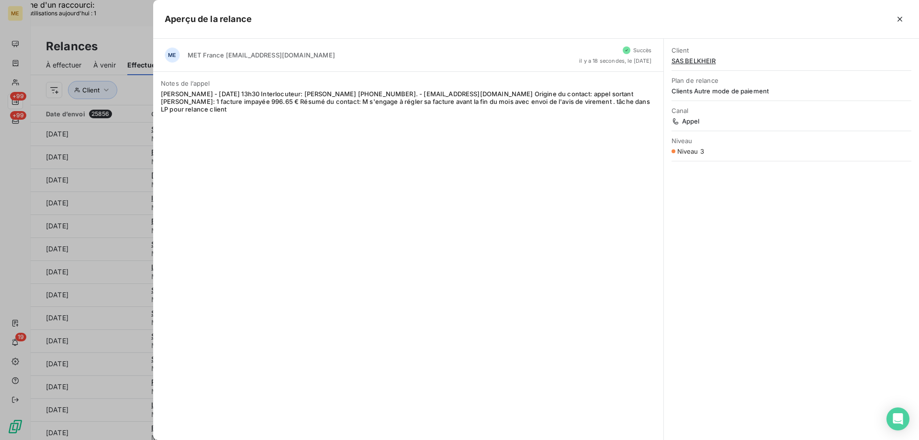
click at [694, 63] on span "SAS BELKHEIR" at bounding box center [792, 61] width 240 height 8
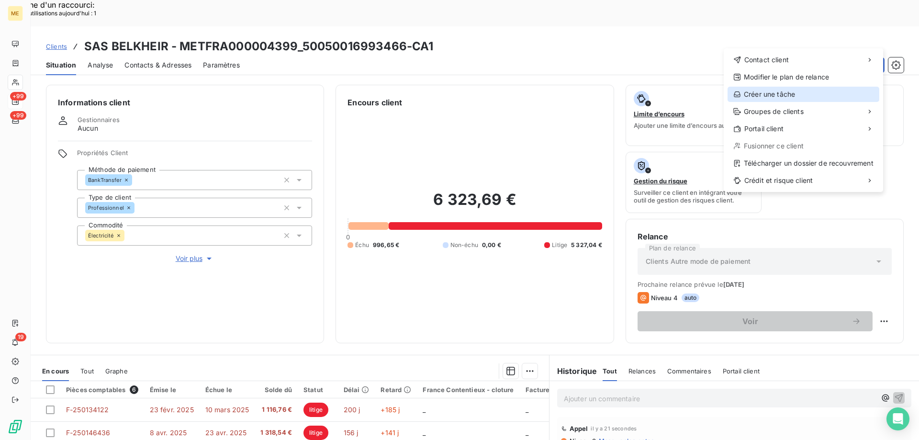
click at [768, 95] on div "Créer une tâche" at bounding box center [804, 94] width 152 height 15
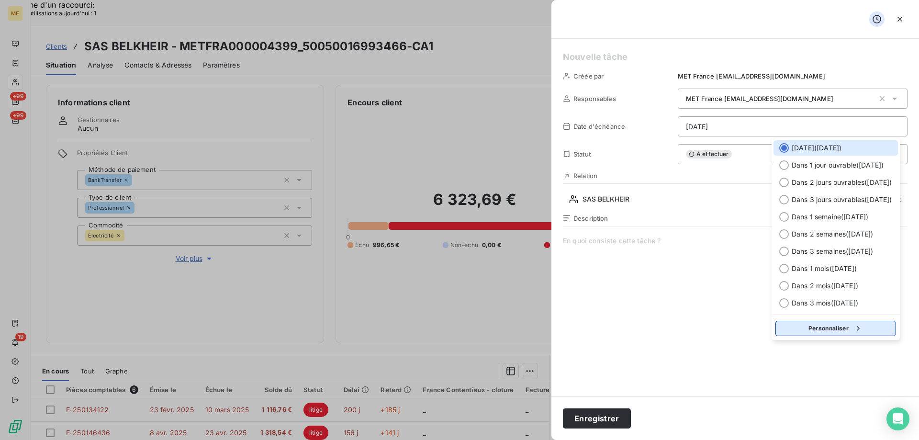
click at [799, 325] on button "Personnaliser" at bounding box center [836, 328] width 121 height 15
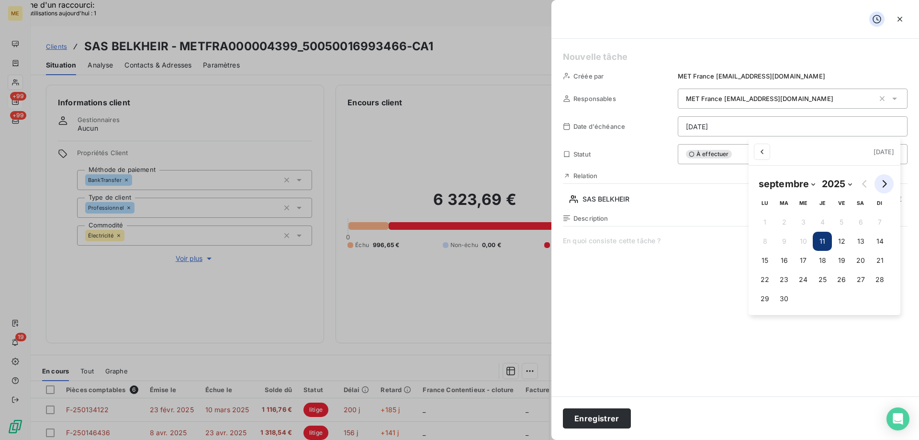
click at [885, 186] on icon "Go to next month" at bounding box center [885, 184] width 8 height 8
select select "9"
click at [804, 222] on button "1" at bounding box center [807, 222] width 19 height 19
type input "01/10/2025"
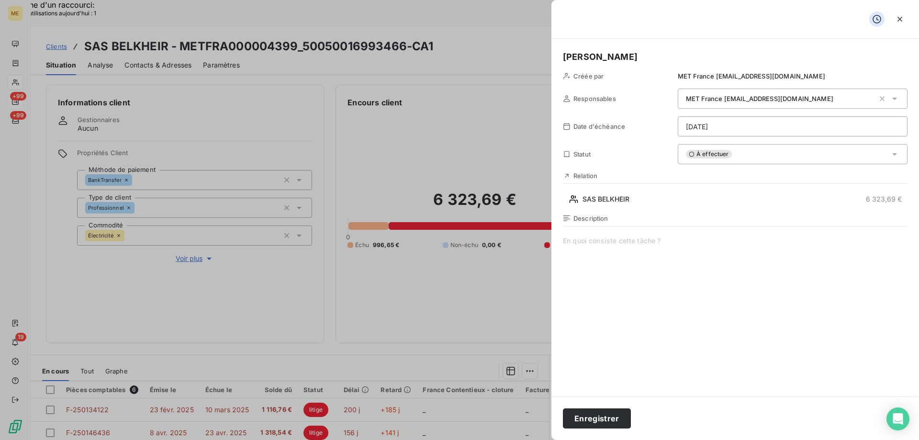
click at [577, 243] on span at bounding box center [735, 328] width 345 height 184
click at [618, 244] on span "vérifier si reception avis de virement" at bounding box center [735, 328] width 345 height 184
click at [0, 0] on lt-span "réception" at bounding box center [0, 0] width 0 height 0
click at [609, 422] on button "Enregistrer" at bounding box center [597, 418] width 68 height 20
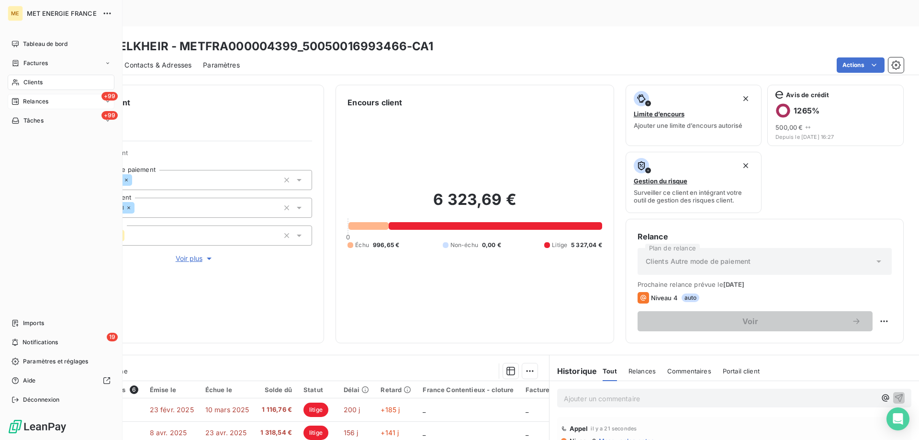
click at [33, 103] on span "Relances" at bounding box center [35, 101] width 25 height 9
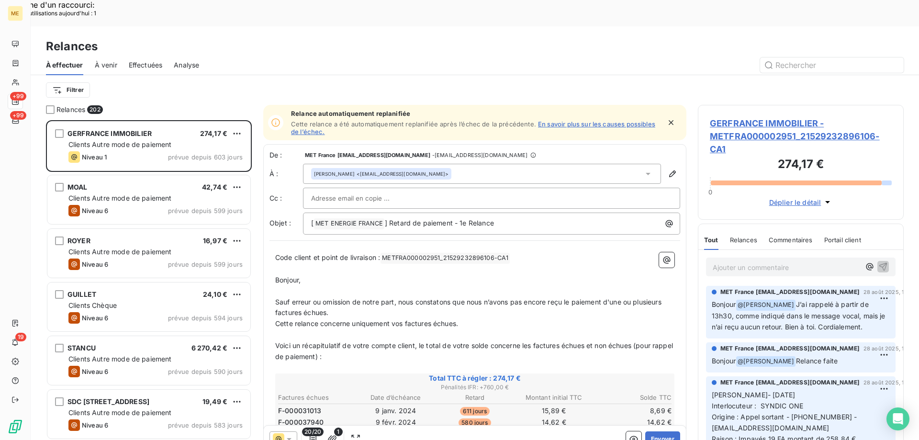
scroll to position [339, 199]
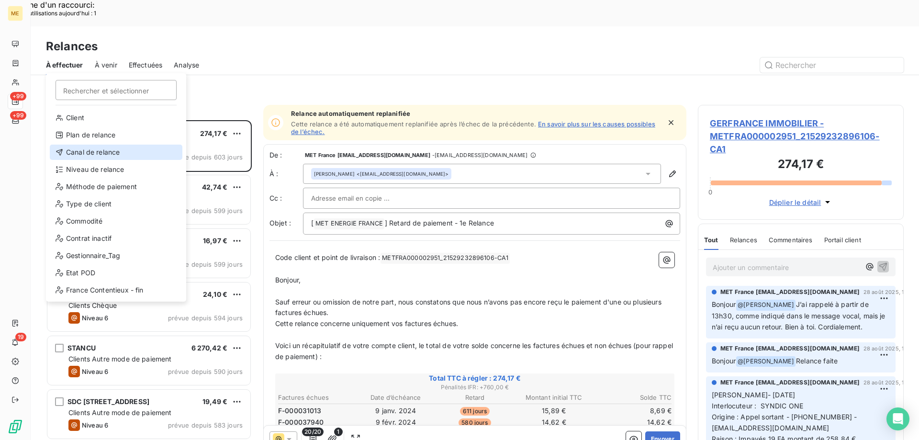
click at [102, 151] on div "Canal de relance" at bounding box center [116, 152] width 133 height 15
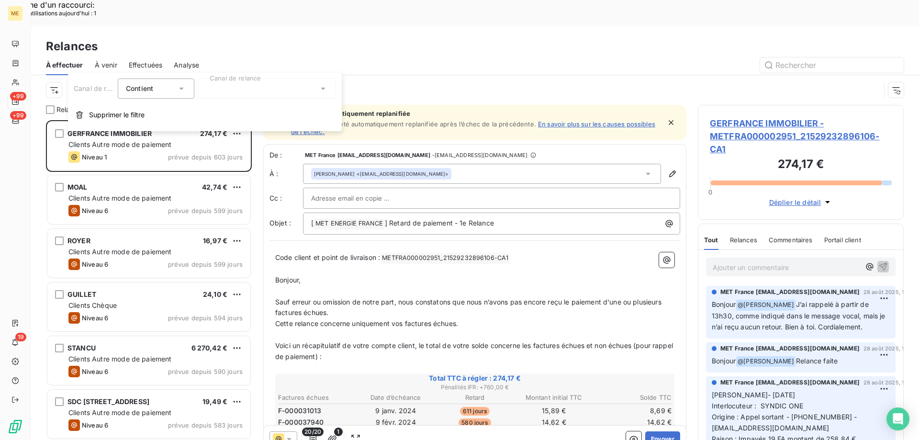
click at [225, 92] on div at bounding box center [267, 89] width 138 height 20
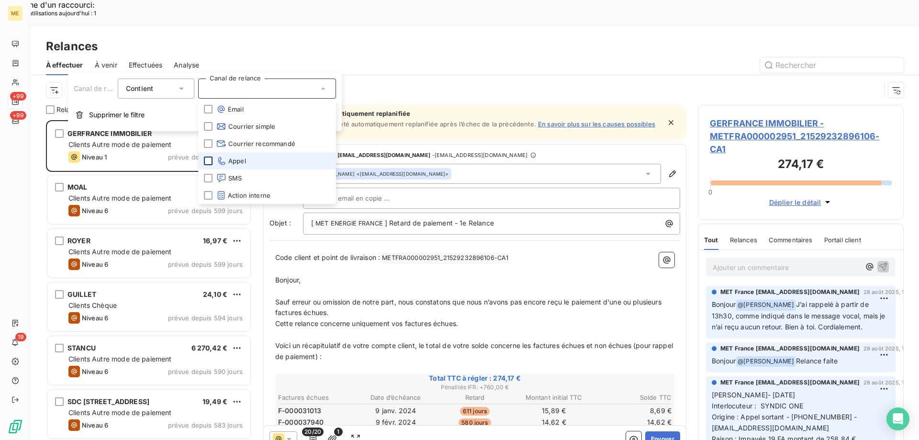
click at [210, 161] on div at bounding box center [208, 161] width 9 height 9
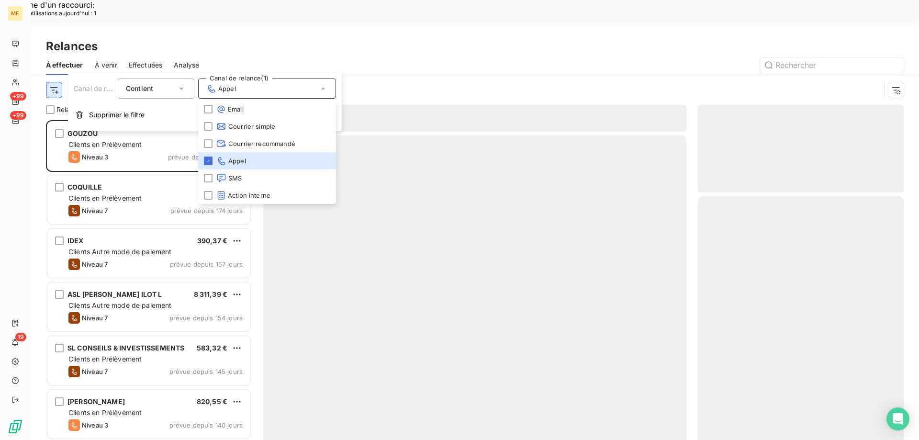
scroll to position [339, 199]
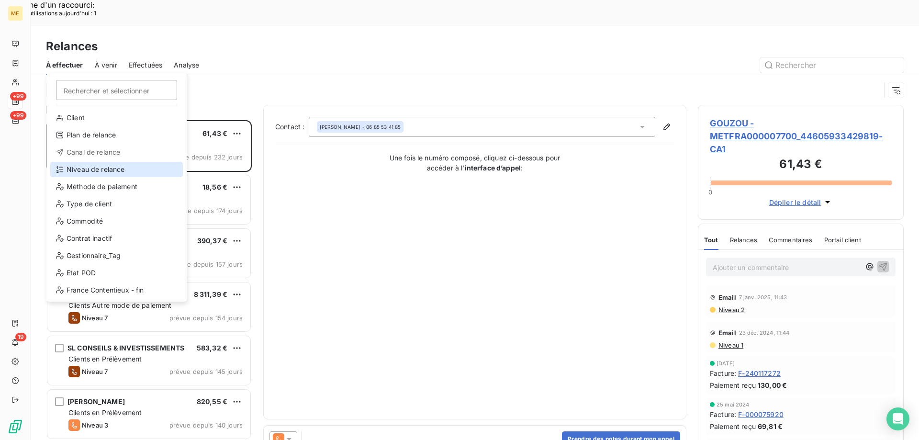
click at [100, 167] on div "Niveau de relance" at bounding box center [116, 169] width 133 height 15
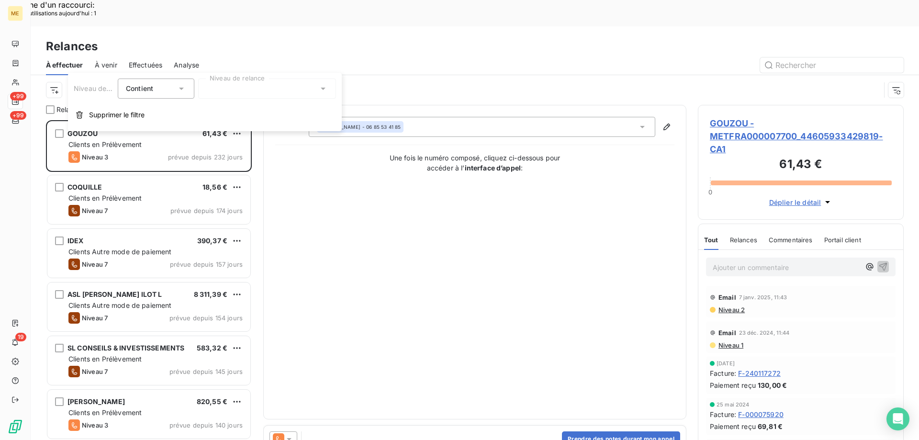
click at [236, 91] on div at bounding box center [267, 89] width 138 height 20
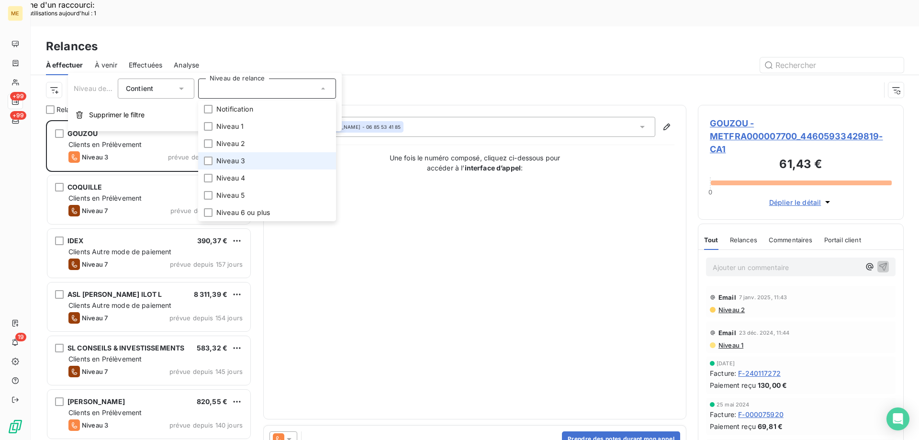
click at [263, 159] on li "Niveau 3" at bounding box center [267, 160] width 138 height 17
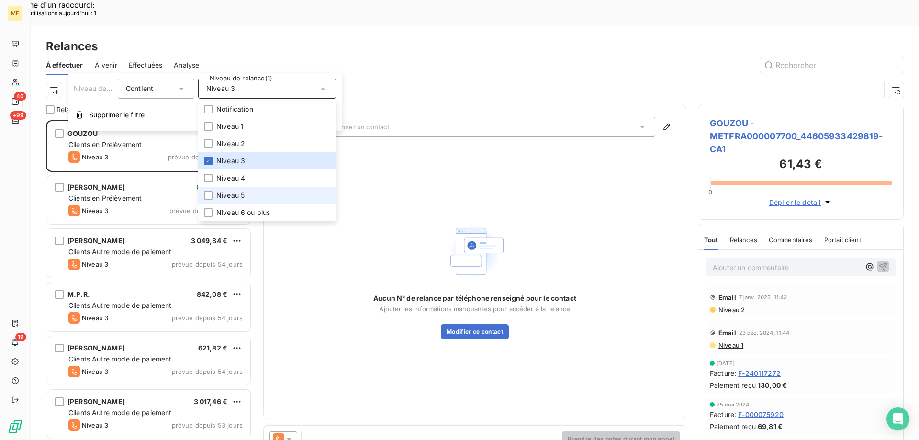
click at [251, 190] on li "Niveau 5" at bounding box center [267, 195] width 138 height 17
click at [233, 212] on span "Niveau 6 ou plus" at bounding box center [243, 213] width 54 height 10
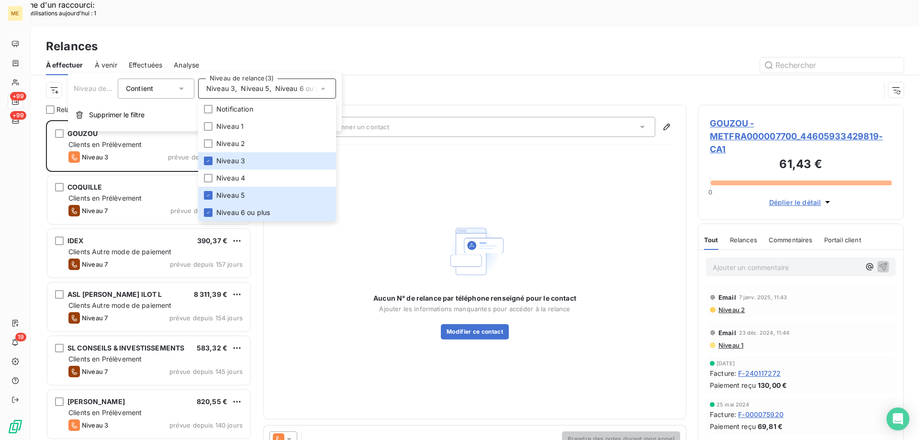
click at [62, 81] on div "Canal de relance : Appel Niveau de relance : Niveau 3 , ..." at bounding box center [463, 90] width 835 height 18
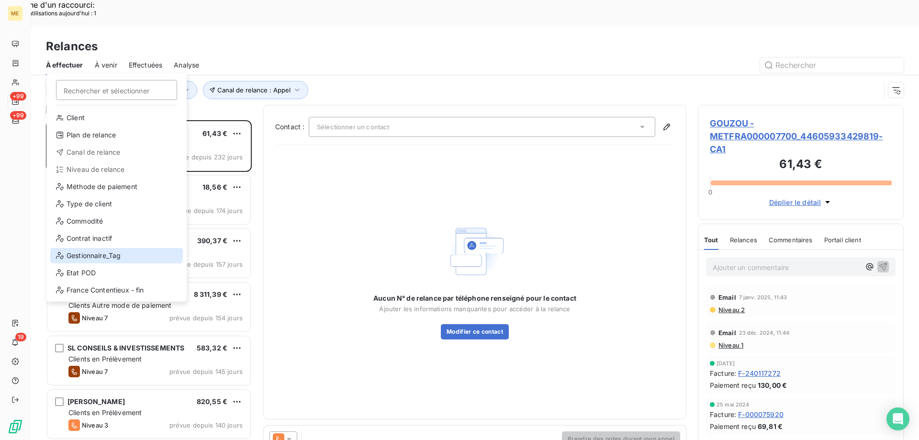
click at [113, 253] on div "Gestionnaire_Tag" at bounding box center [116, 255] width 133 height 15
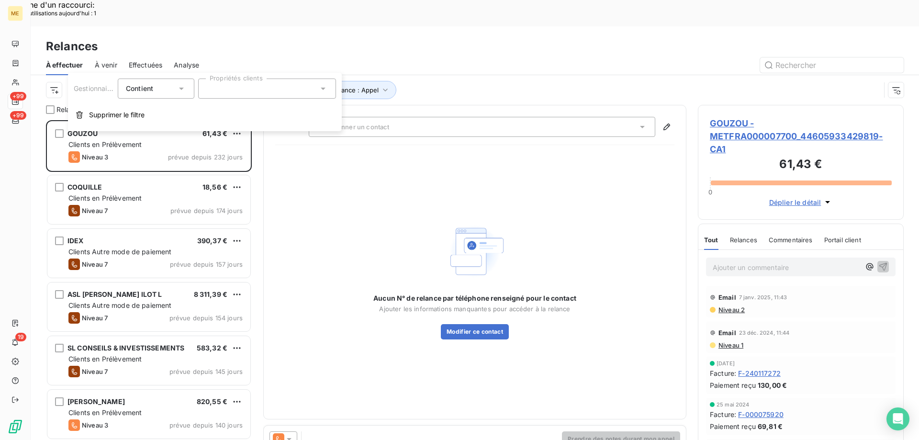
click at [302, 89] on div at bounding box center [267, 89] width 138 height 20
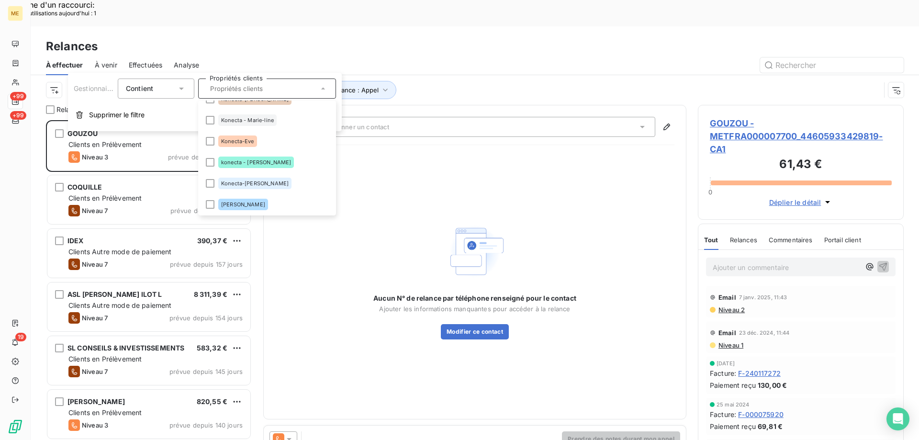
scroll to position [287, 0]
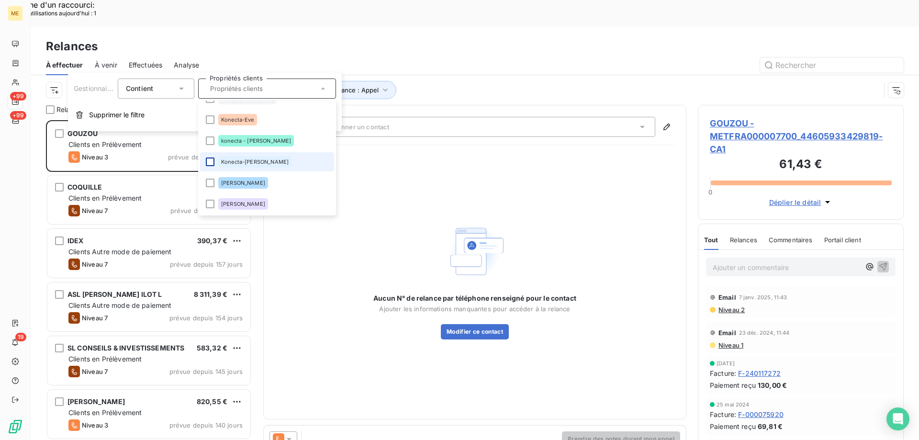
click at [208, 161] on div at bounding box center [210, 162] width 9 height 9
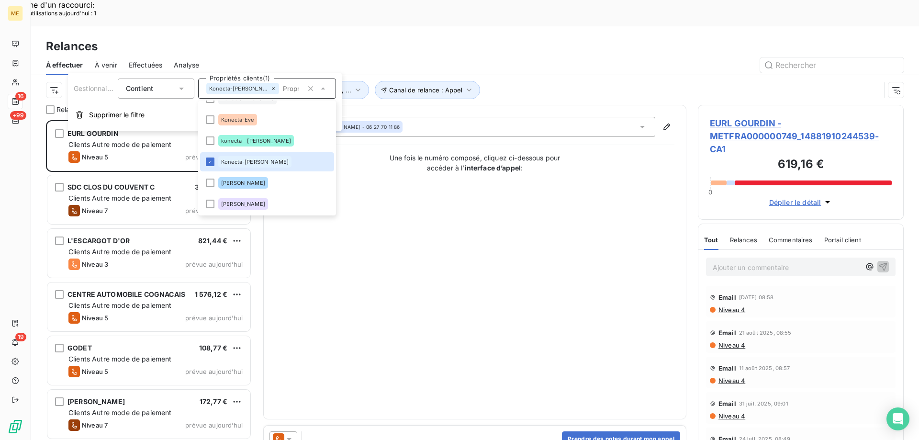
click at [472, 247] on div "Contact : ELODIE GOURDIN - 06 27 70 11 86 Une fois le numéro composé, cliquez c…" at bounding box center [474, 262] width 399 height 291
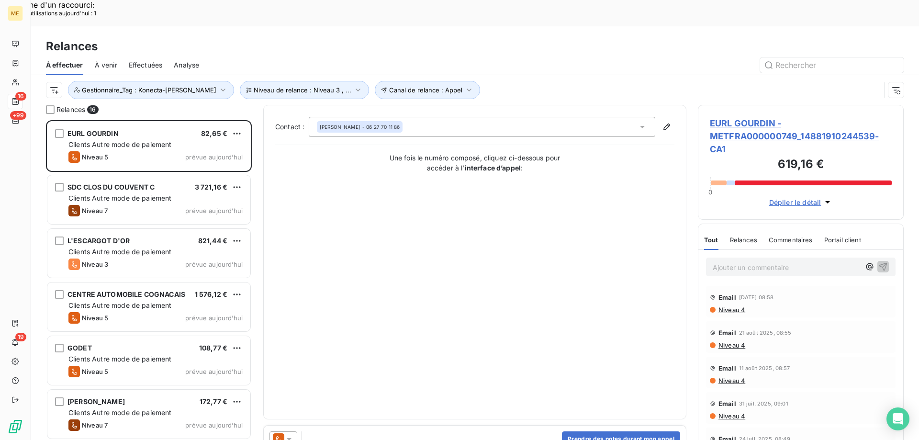
click at [736, 117] on span "EURL GOURDIN - METFRA000000749_14881910244539-CA1" at bounding box center [801, 136] width 182 height 39
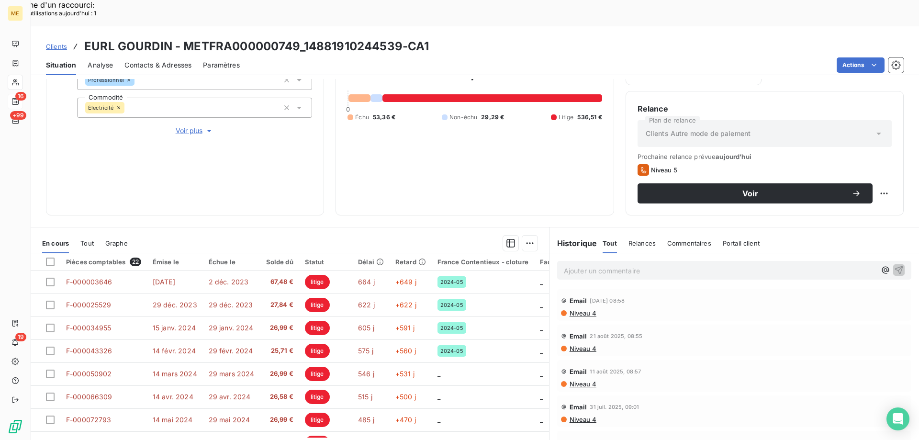
click at [577, 253] on div "Ajouter un commentaire ﻿" at bounding box center [735, 270] width 370 height 34
click at [573, 265] on p "Ajouter un commentaire ﻿" at bounding box center [720, 271] width 312 height 12
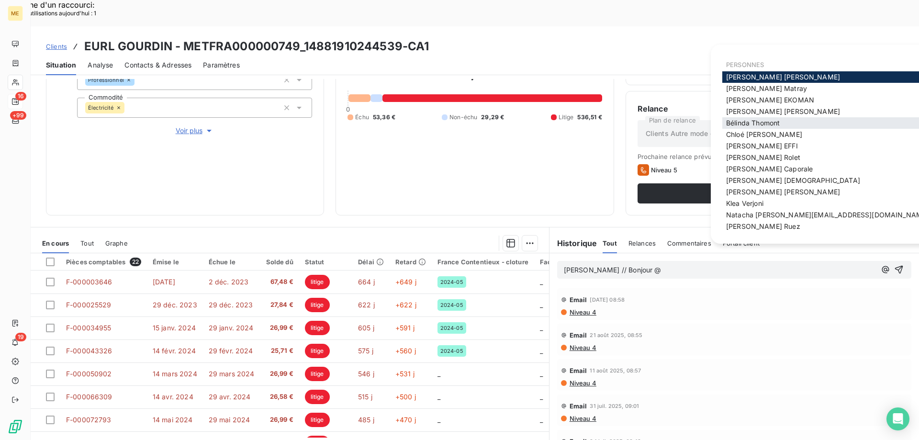
click at [754, 126] on span "Bélinda Thomont" at bounding box center [753, 123] width 54 height 8
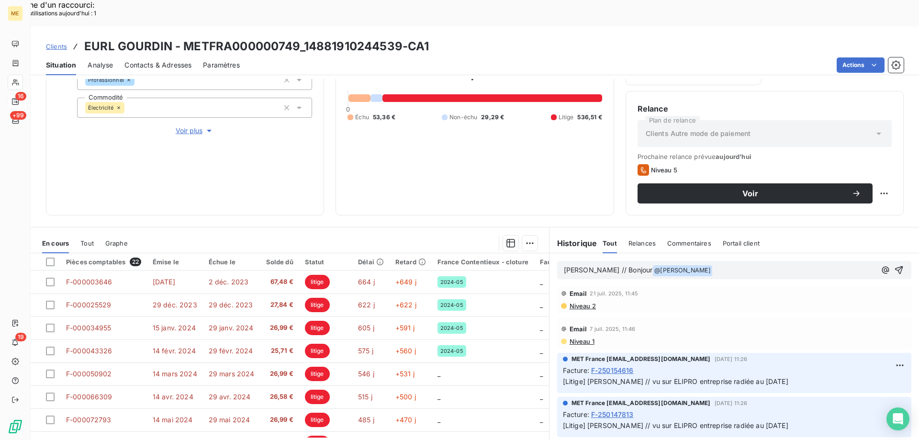
scroll to position [192, 0]
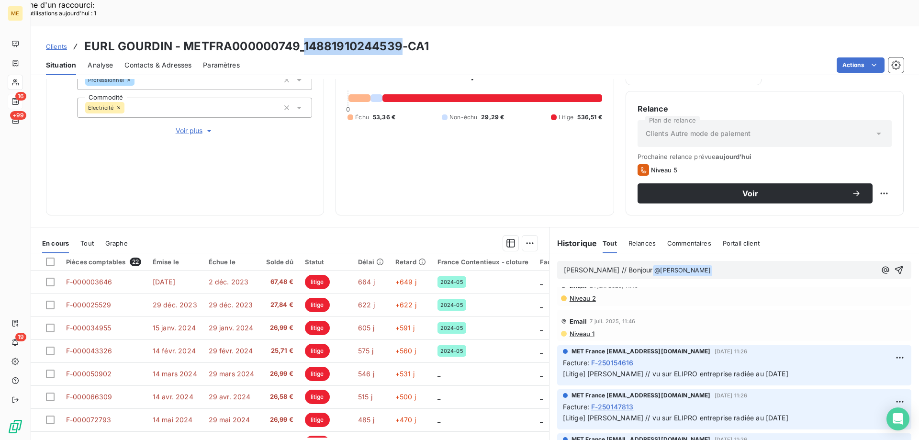
drag, startPoint x: 304, startPoint y: 19, endPoint x: 400, endPoint y: 20, distance: 96.7
click at [400, 38] on h3 "EURL GOURDIN - METFRA000000749_14881910244539-CA1" at bounding box center [256, 46] width 345 height 17
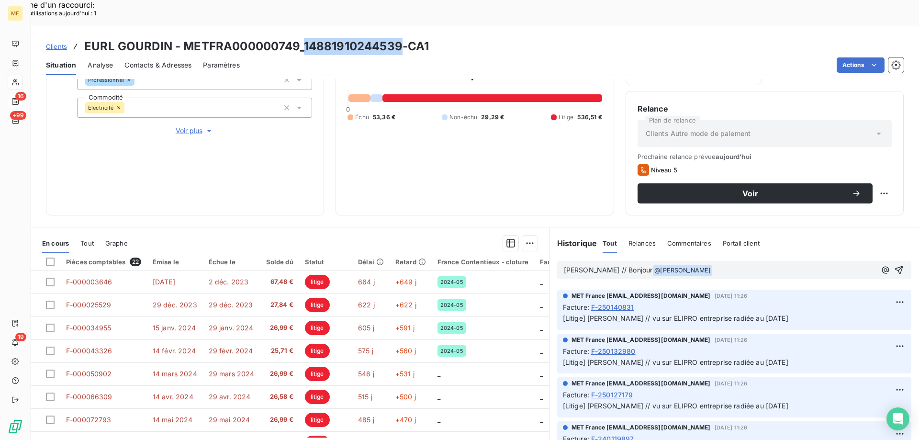
scroll to position [48, 0]
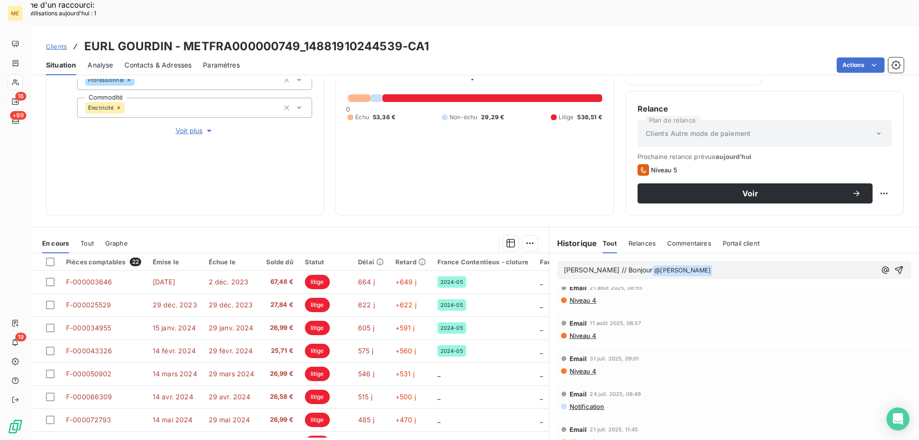
click at [695, 265] on p "Sylvain // Bonjour @ Bélinda Thomont ﻿ ﻿" at bounding box center [720, 270] width 312 height 11
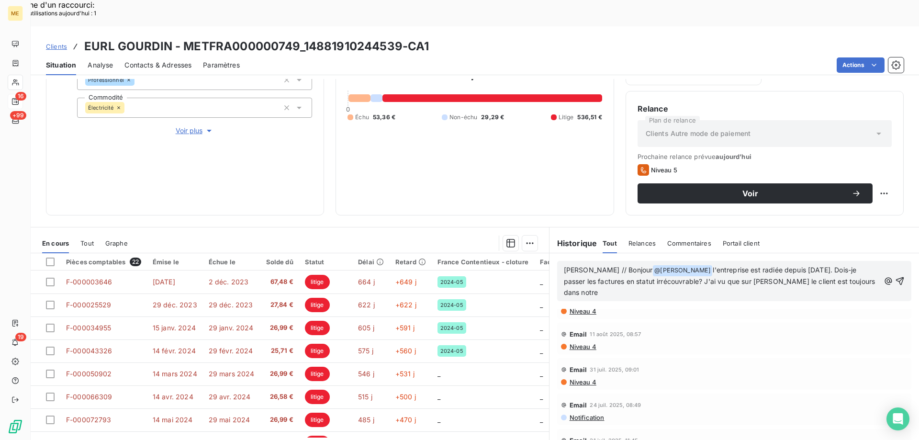
scroll to position [70, 0]
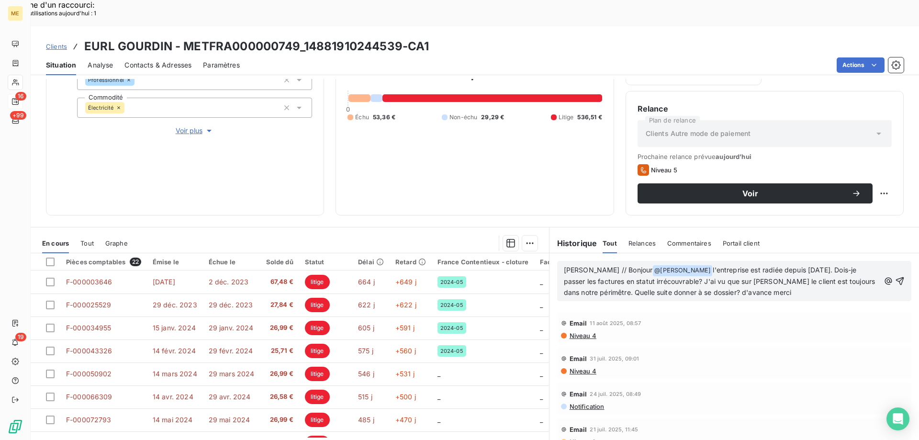
click at [576, 266] on span "l'entreprise est radiée depuis mars 2024. Dois-je passer les factures en statut…" at bounding box center [721, 281] width 314 height 31
click at [0, 0] on lt-strong "è" at bounding box center [0, 0] width 0 height 0
click at [650, 266] on span "l'entreprise est radiée depuis mars 2024. Dois-je passer les factures en statut…" at bounding box center [721, 281] width 314 height 31
click at [0, 0] on lt-span "irrécouvrable ?" at bounding box center [0, 0] width 0 height 0
click at [684, 268] on span "l'entreprise est radiée depuis mars 2024. Dois-je passer les factures en statut…" at bounding box center [721, 281] width 315 height 31
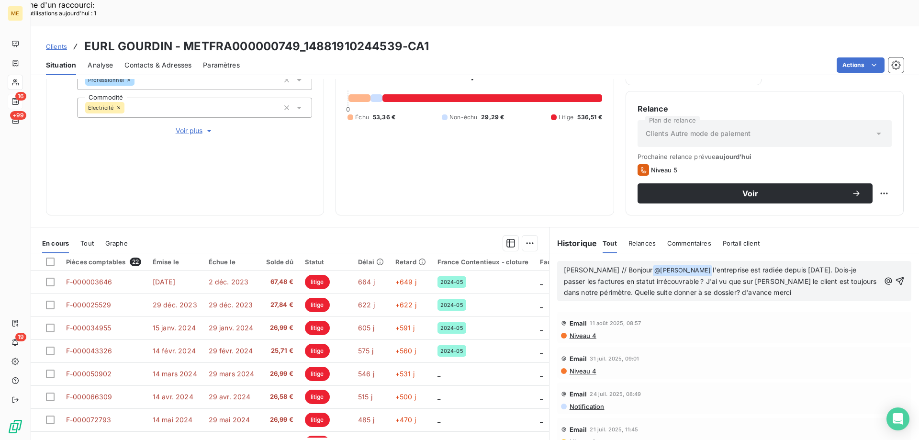
click at [0, 0] on lt-span "ce dossier" at bounding box center [0, 0] width 0 height 0
click at [896, 277] on icon "button" at bounding box center [900, 281] width 8 height 8
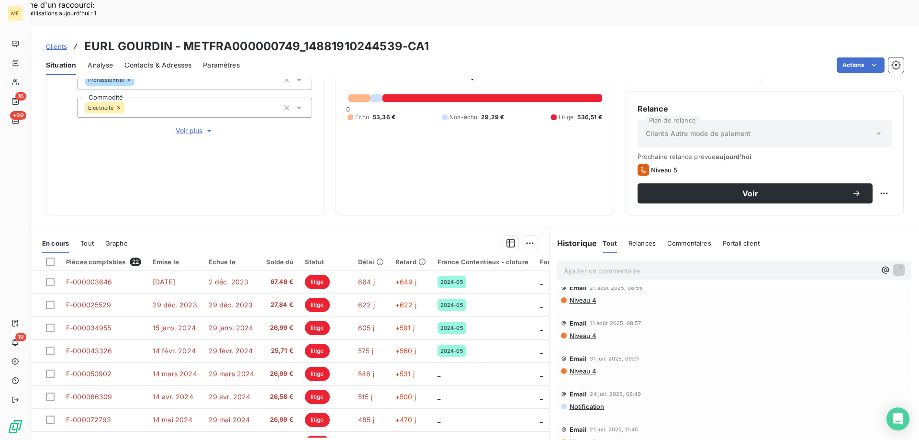
scroll to position [105, 0]
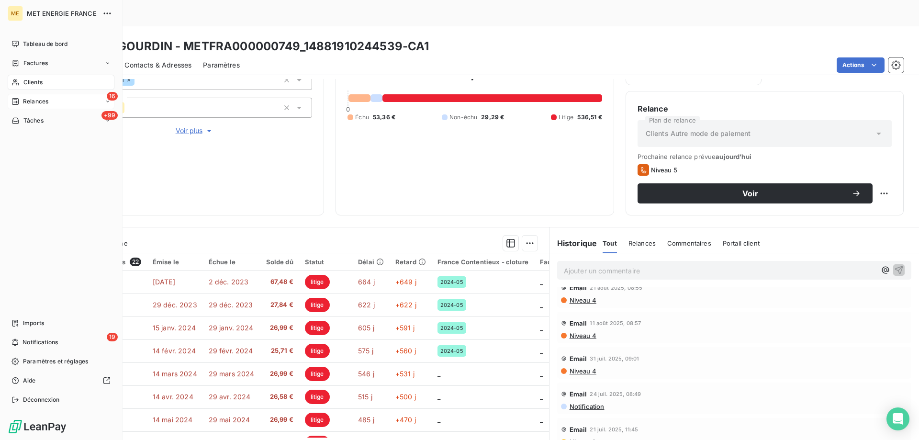
click at [24, 101] on span "Relances" at bounding box center [35, 101] width 25 height 9
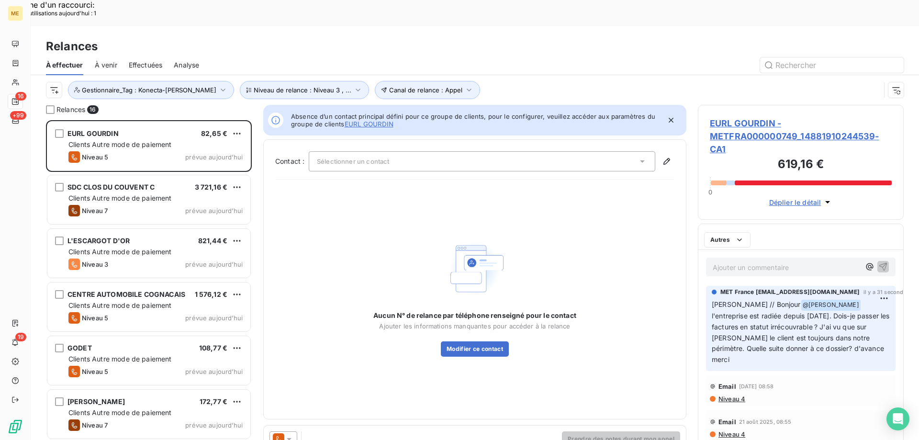
scroll to position [339, 199]
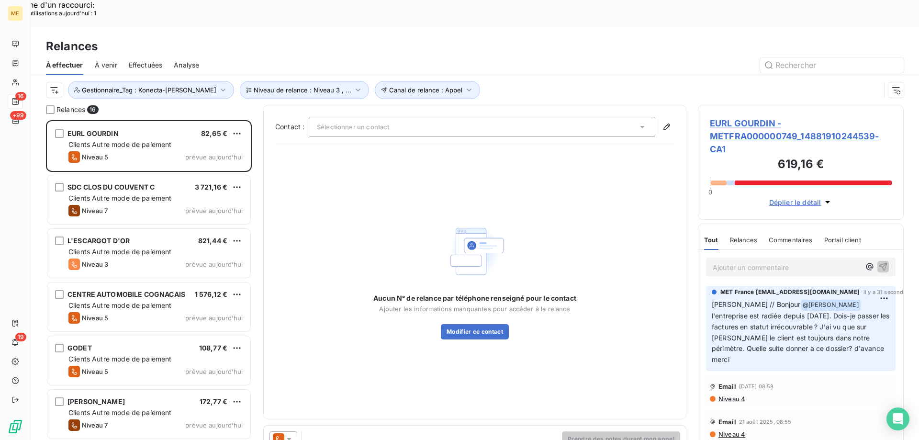
click at [750, 117] on span "EURL GOURDIN - METFRA000000749_14881910244539-CA1" at bounding box center [801, 136] width 182 height 39
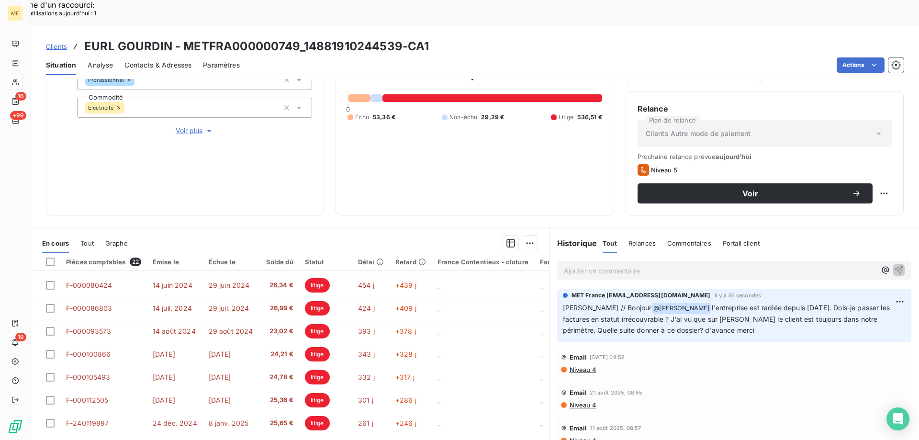
scroll to position [343, 0]
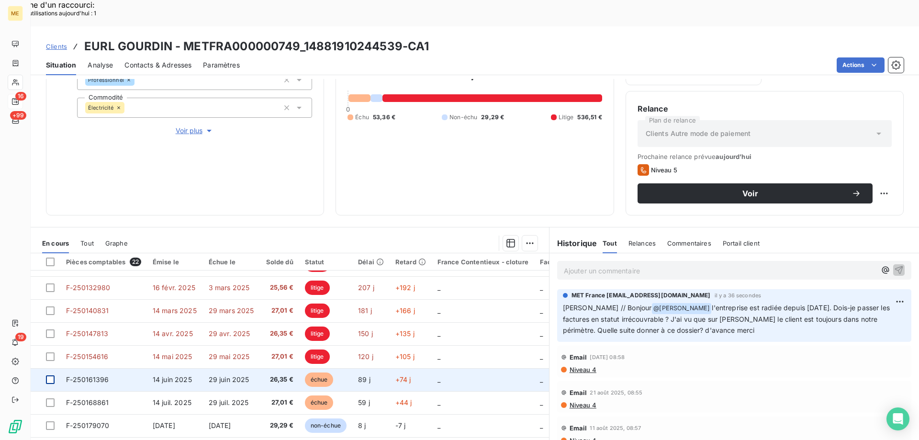
click at [52, 375] on div at bounding box center [50, 379] width 9 height 9
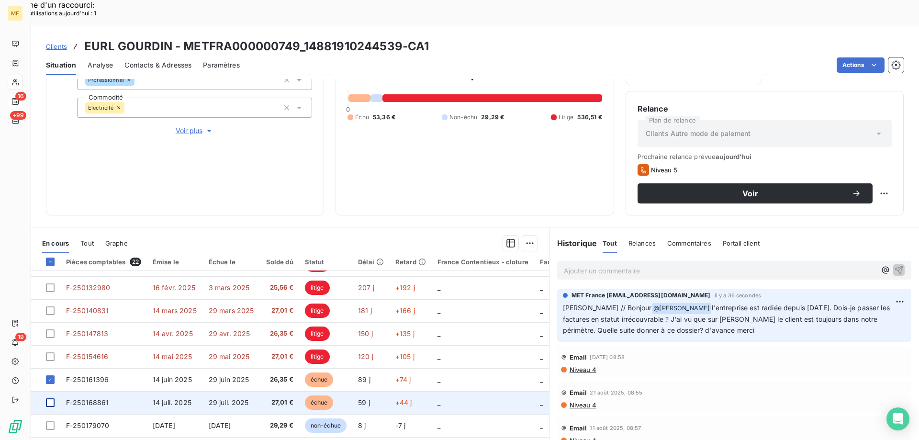
click at [53, 398] on div at bounding box center [50, 402] width 9 height 9
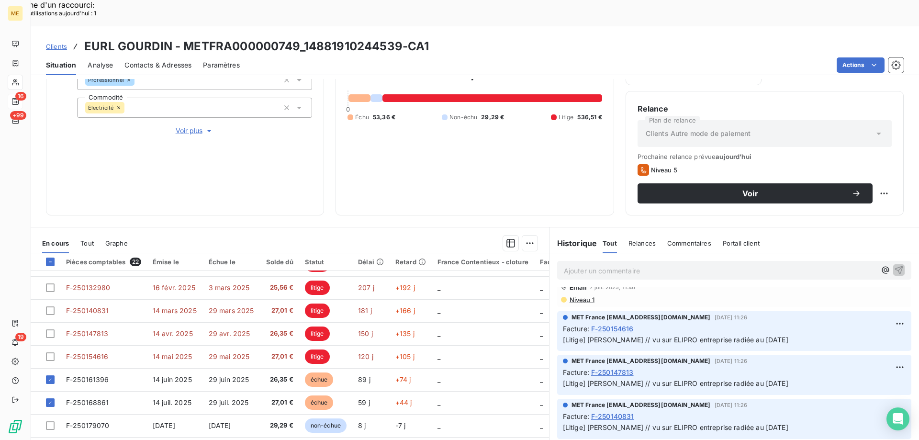
scroll to position [335, 0]
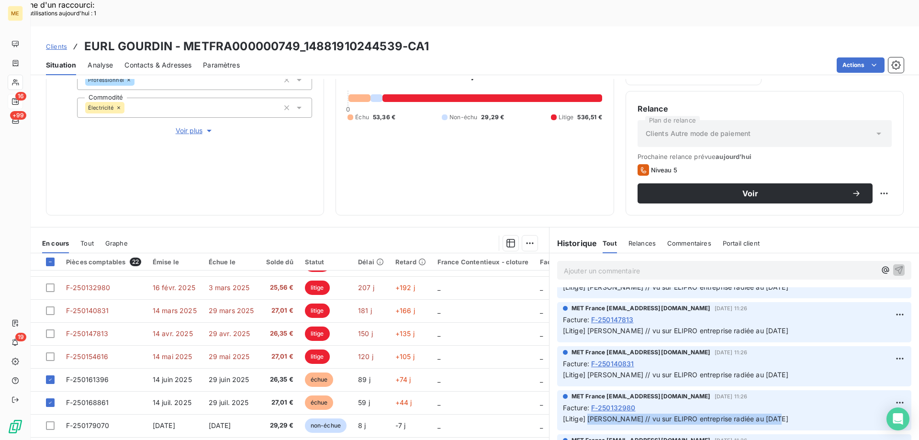
drag, startPoint x: 584, startPoint y: 393, endPoint x: 770, endPoint y: 394, distance: 186.3
click at [770, 414] on p "[Litige] Sylvain // vu sur ELIPRO entreprise radiée au 08/03/2024" at bounding box center [734, 419] width 343 height 11
click at [428, 243] on div "Mettre en litige (2 factures)" at bounding box center [442, 237] width 174 height 15
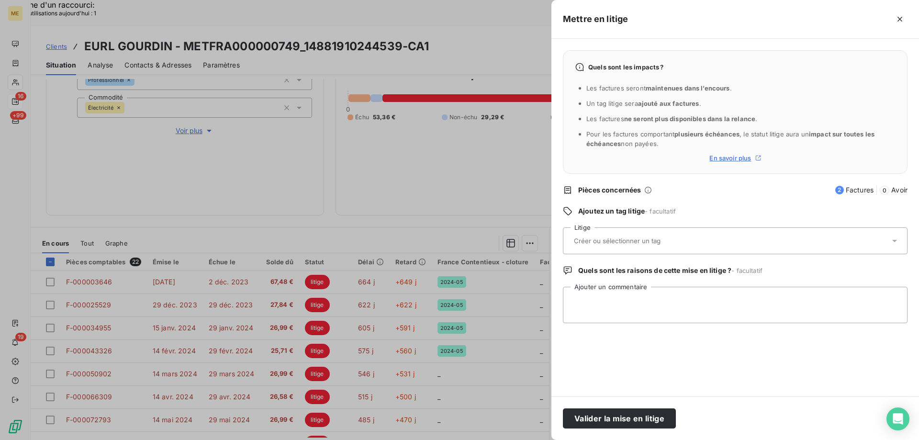
click at [608, 242] on input "text" at bounding box center [642, 241] width 139 height 9
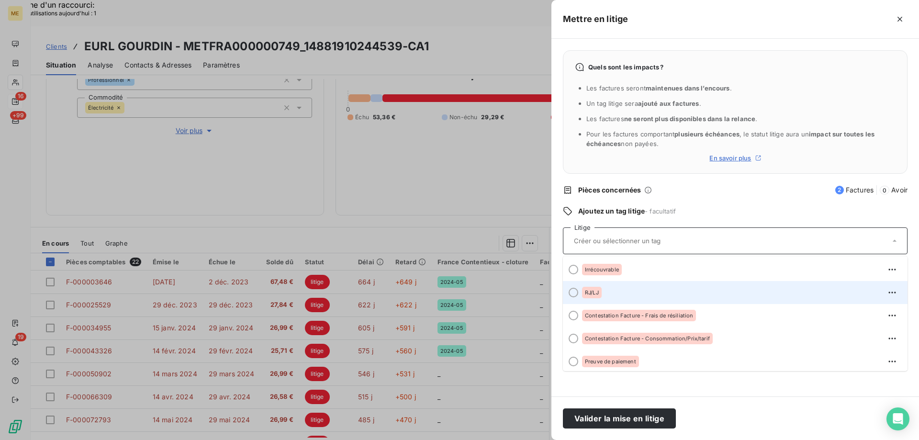
click at [573, 292] on div at bounding box center [574, 293] width 10 height 10
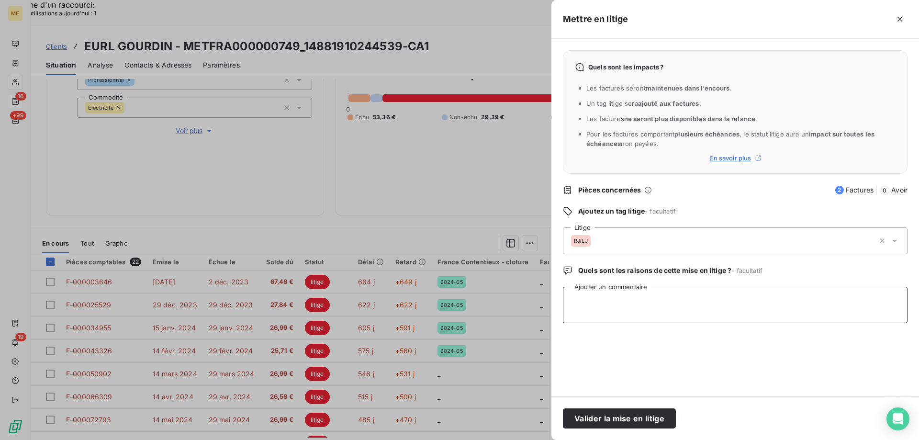
click at [576, 323] on textarea "Ajouter un commentaire" at bounding box center [735, 305] width 345 height 36
paste textarea "[PERSON_NAME] // vu sur ELIPRO entreprise radiée au [DATE]"
type textarea "[PERSON_NAME] // vu sur ELIPRO entreprise radiée au [DATE]"
click at [594, 422] on button "Valider la mise en litige" at bounding box center [619, 418] width 113 height 20
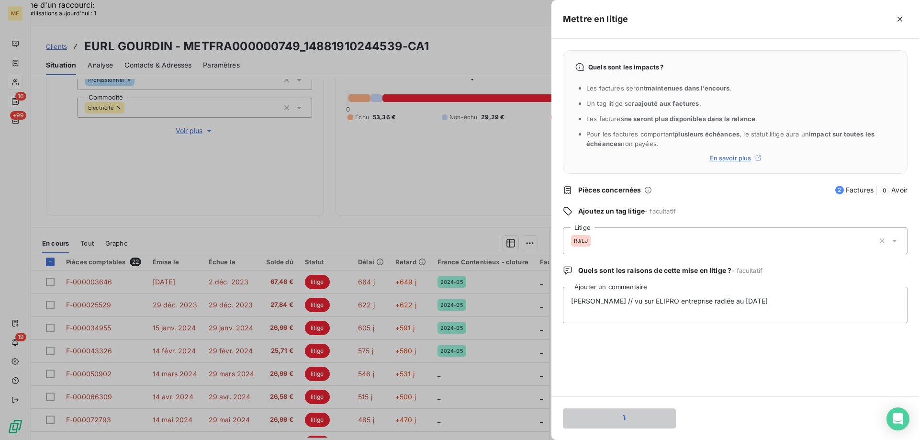
scroll to position [423, 0]
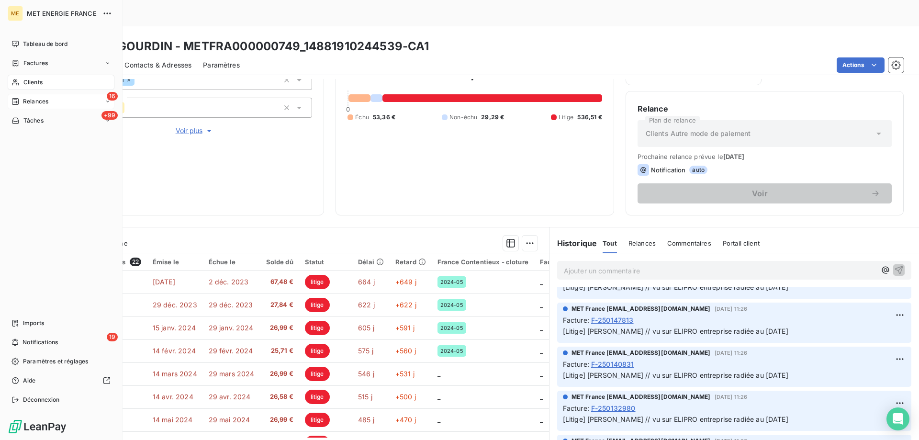
click at [25, 97] on div "16 Relances" at bounding box center [61, 101] width 107 height 15
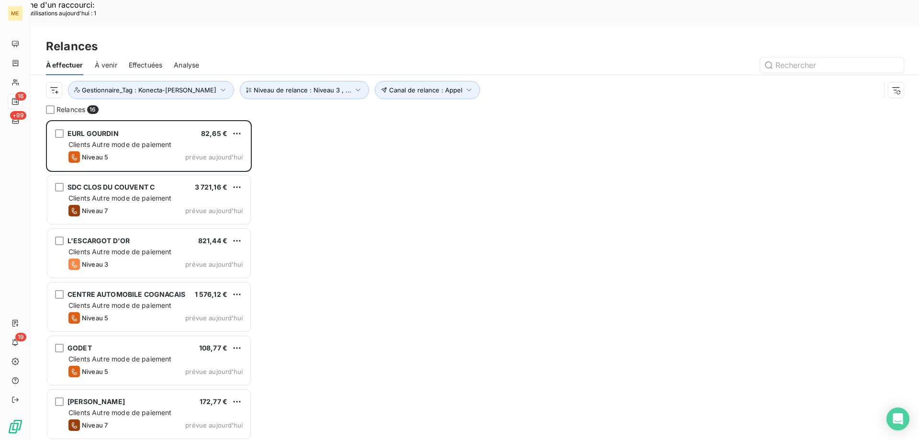
scroll to position [339, 199]
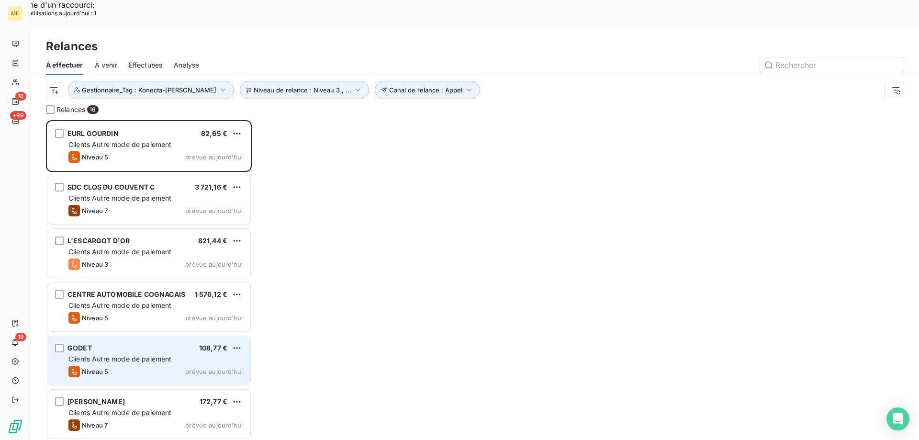
click at [108, 344] on div "GODET 108,77 €" at bounding box center [155, 348] width 174 height 9
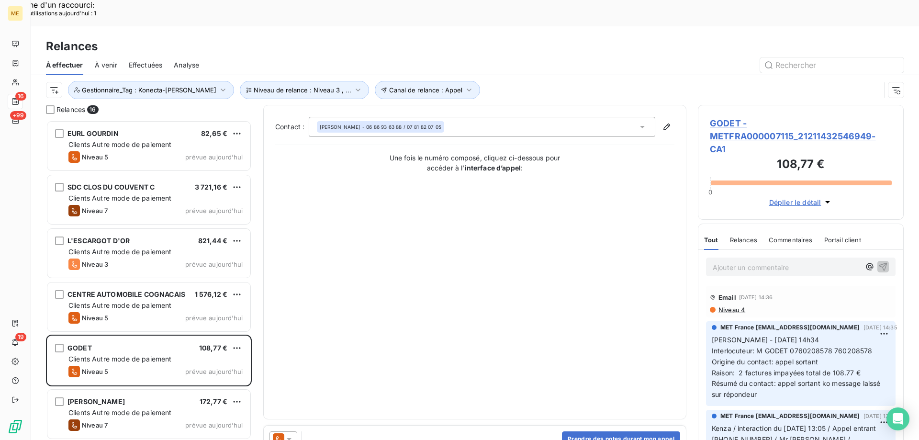
click at [730, 117] on span "GODET - METFRA000007115_21211432546949-CA1" at bounding box center [801, 136] width 182 height 39
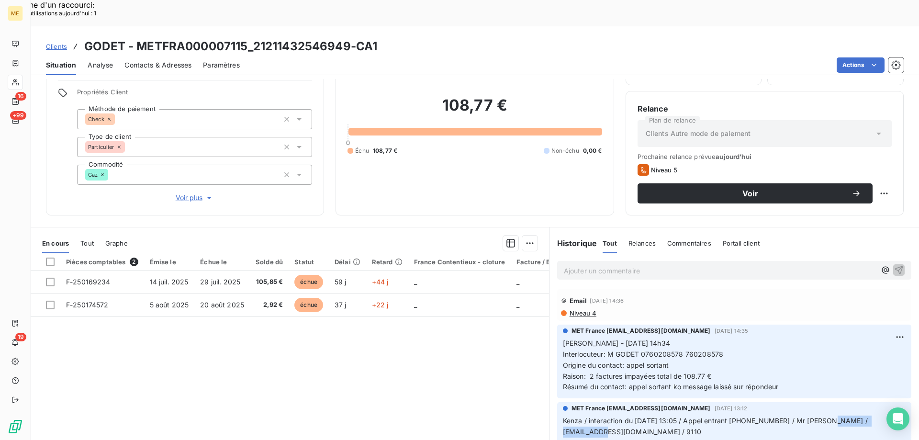
drag, startPoint x: 560, startPoint y: 408, endPoint x: 653, endPoint y: 409, distance: 92.9
click at [653, 417] on span "Kenza / interaction du 18/08/2025 13:05 / Appel entrant 760208578 / Mr Godet / …" at bounding box center [716, 426] width 307 height 19
drag, startPoint x: 255, startPoint y: 20, endPoint x: 352, endPoint y: 24, distance: 97.3
click at [352, 38] on h3 "GODET - METFRA000007115_21211432546949-CA1" at bounding box center [230, 46] width 293 height 17
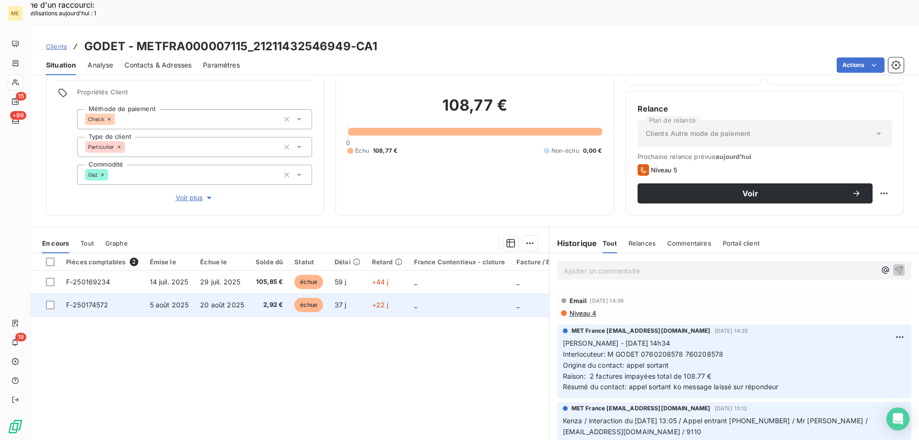
click at [97, 301] on span "F-250174572" at bounding box center [87, 305] width 43 height 8
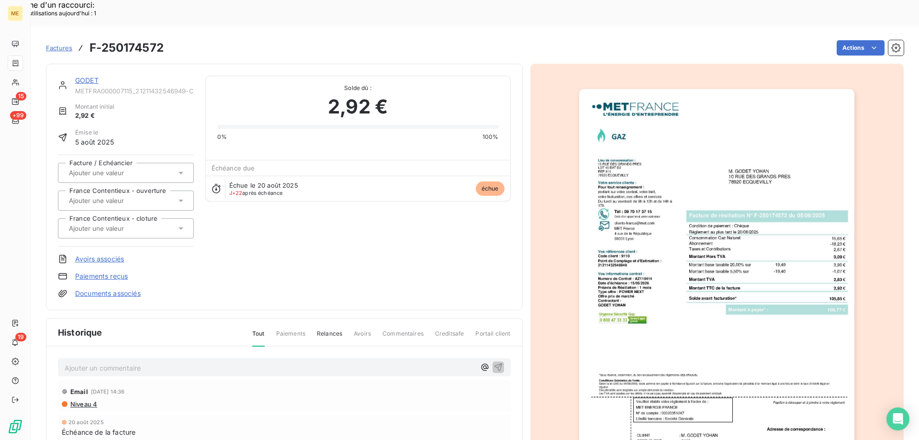
click at [83, 76] on link "GODET" at bounding box center [86, 80] width 23 height 8
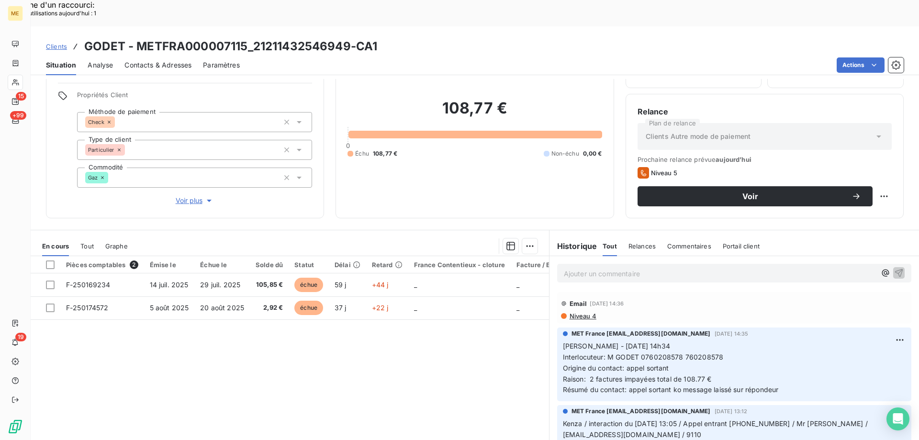
scroll to position [61, 0]
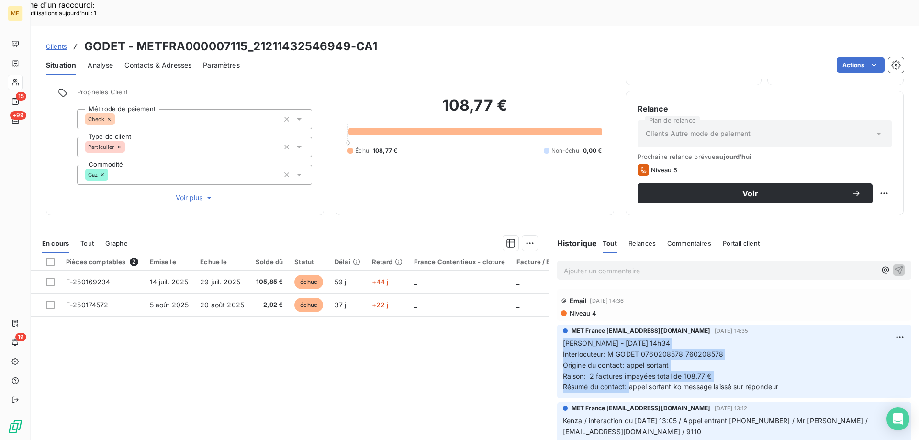
drag, startPoint x: 624, startPoint y: 359, endPoint x: 551, endPoint y: 319, distance: 83.4
click at [551, 323] on div "MET France met-france@recouvrement.met.com 1 sept. 2025, 14:35 Sylvain - 01/09/…" at bounding box center [735, 362] width 370 height 78
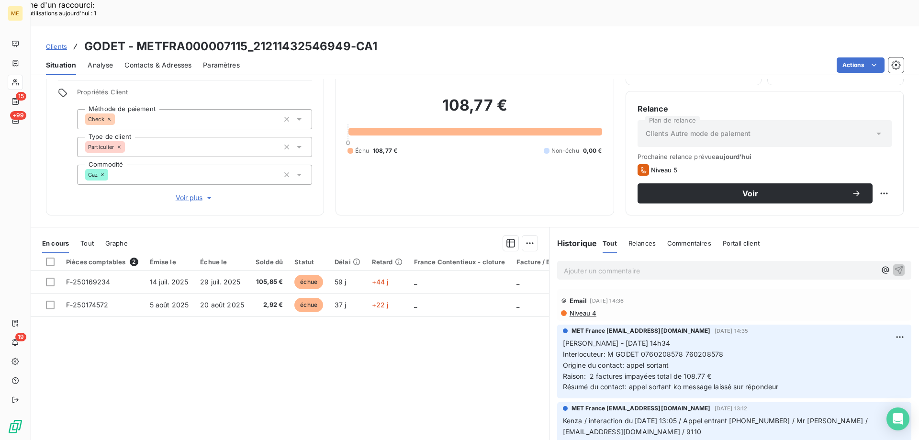
click at [568, 265] on p "Ajouter un commentaire ﻿" at bounding box center [720, 271] width 312 height 12
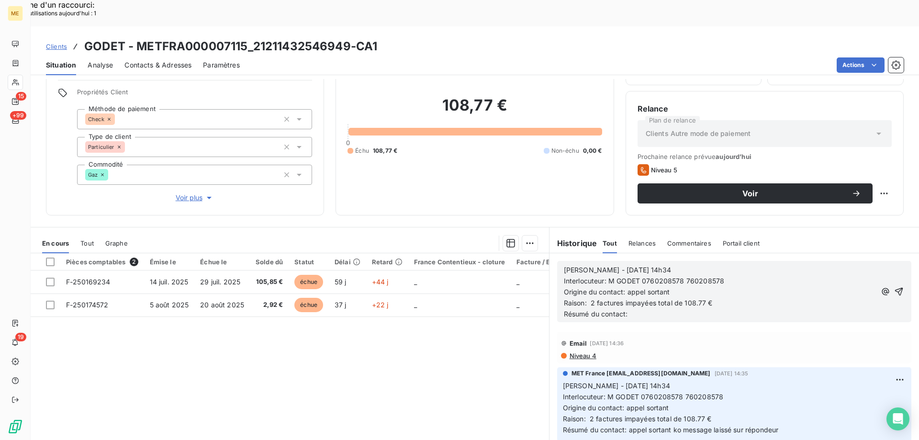
click at [594, 265] on p "Sylvain - 01/09/2025 - 14h34" at bounding box center [720, 270] width 312 height 11
click at [687, 265] on p "Sylvain - 11/09/2025 - 14h34" at bounding box center [720, 270] width 312 height 11
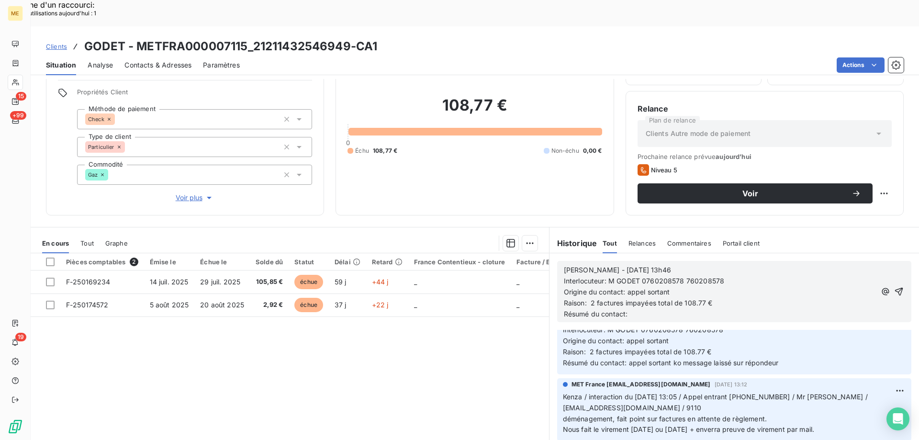
scroll to position [96, 0]
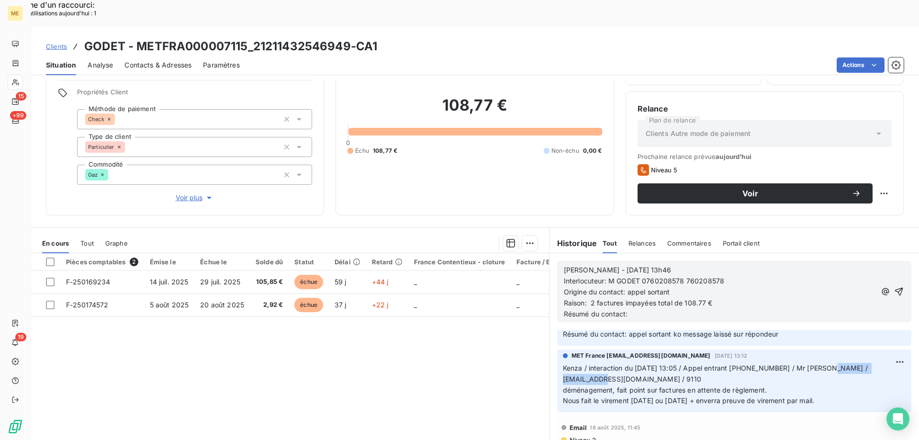
drag, startPoint x: 561, startPoint y: 352, endPoint x: 656, endPoint y: 352, distance: 94.8
click at [656, 364] on span "Kenza / interaction du 18/08/2025 13:05 / Appel entrant 760208578 / Mr Godet / …" at bounding box center [716, 373] width 307 height 19
click at [732, 276] on p "Interlocuteur: M GODET 0760208578 760208578" at bounding box center [720, 281] width 312 height 11
click at [654, 309] on p "Résumé du contact:" at bounding box center [720, 314] width 312 height 11
click at [895, 287] on icon "button" at bounding box center [900, 292] width 10 height 10
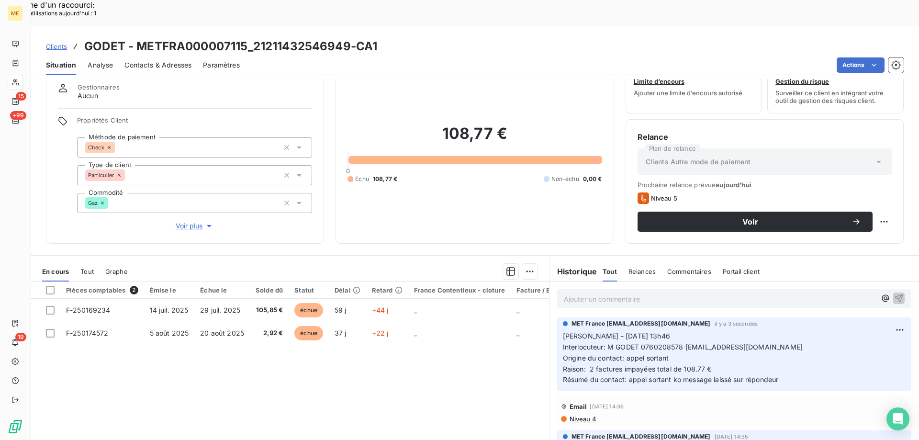
scroll to position [0, 0]
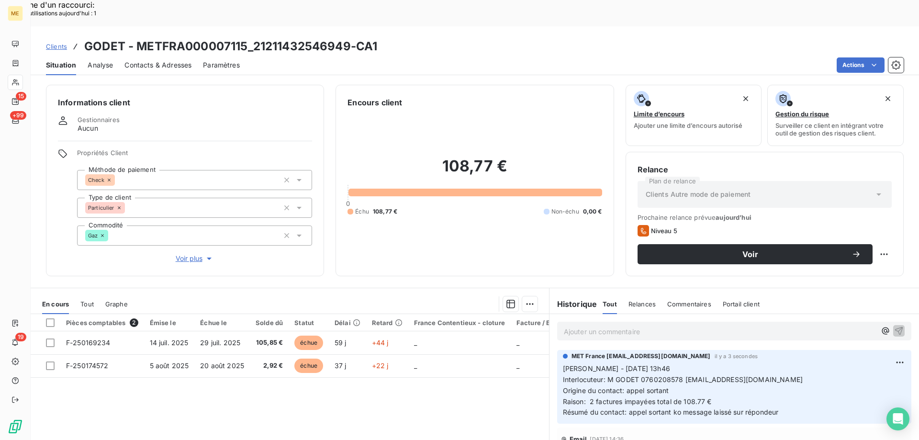
click at [157, 60] on span "Contacts & Adresses" at bounding box center [158, 65] width 67 height 10
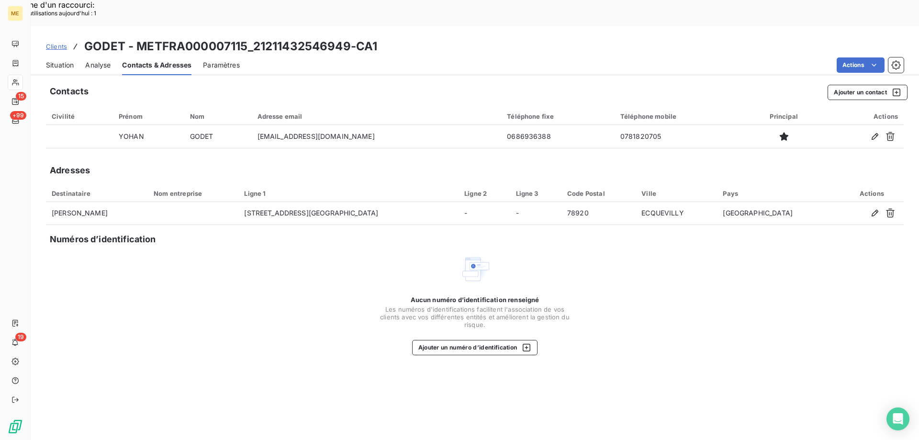
click at [51, 60] on span "Situation" at bounding box center [60, 65] width 28 height 10
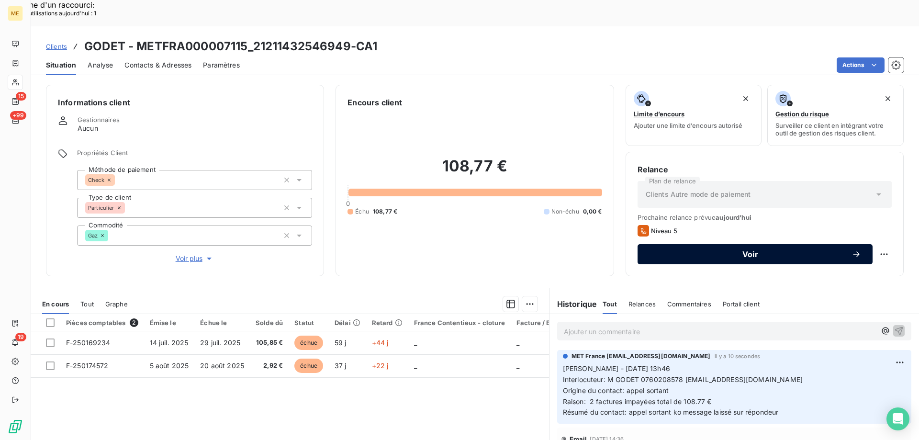
click at [744, 250] on span "Voir" at bounding box center [750, 254] width 203 height 8
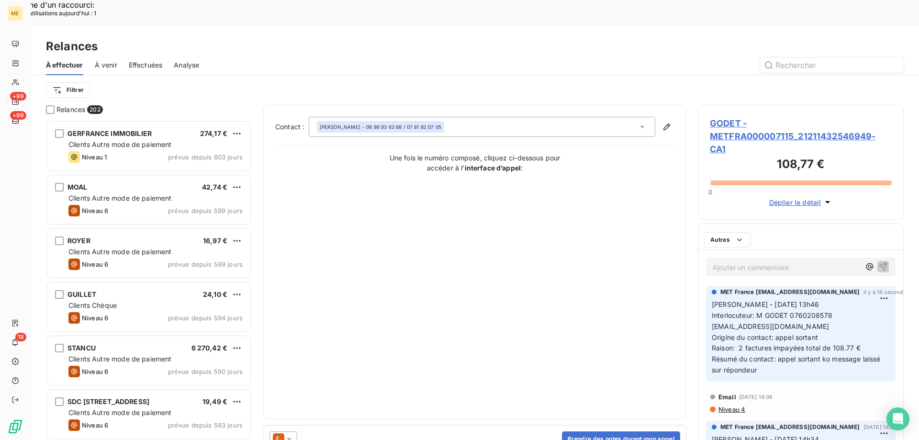
scroll to position [339, 199]
click at [285, 434] on icon at bounding box center [289, 439] width 10 height 10
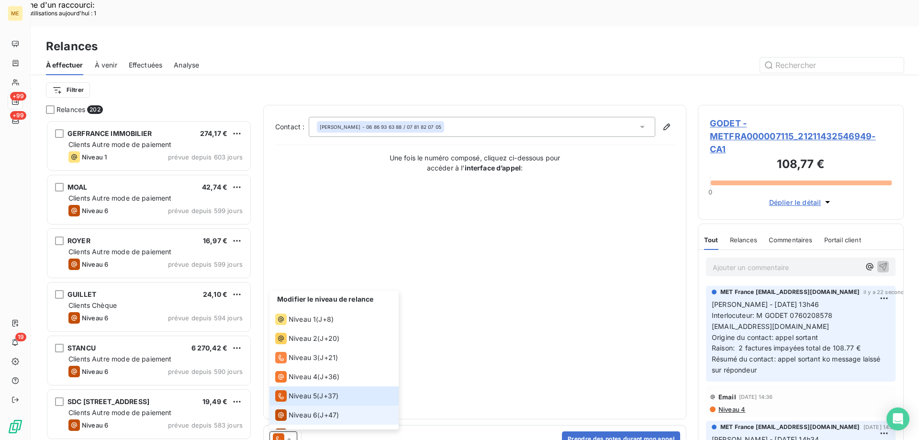
click at [309, 410] on span "Niveau 6" at bounding box center [303, 415] width 29 height 10
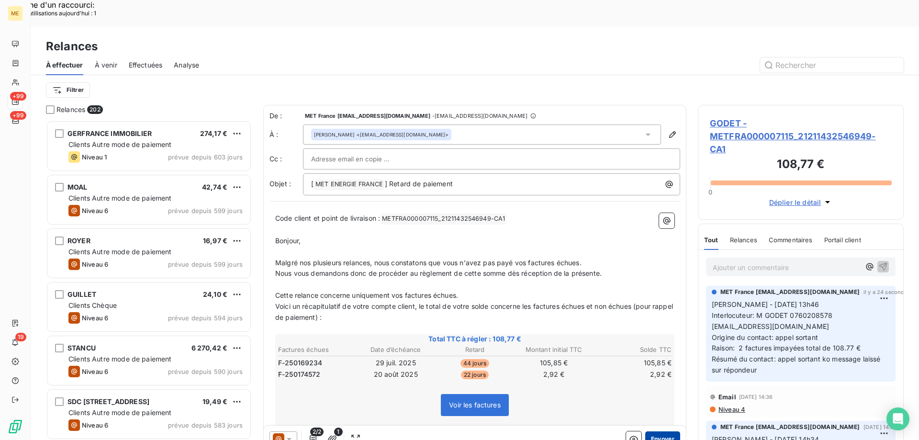
click at [656, 431] on button "Envoyer" at bounding box center [663, 438] width 35 height 15
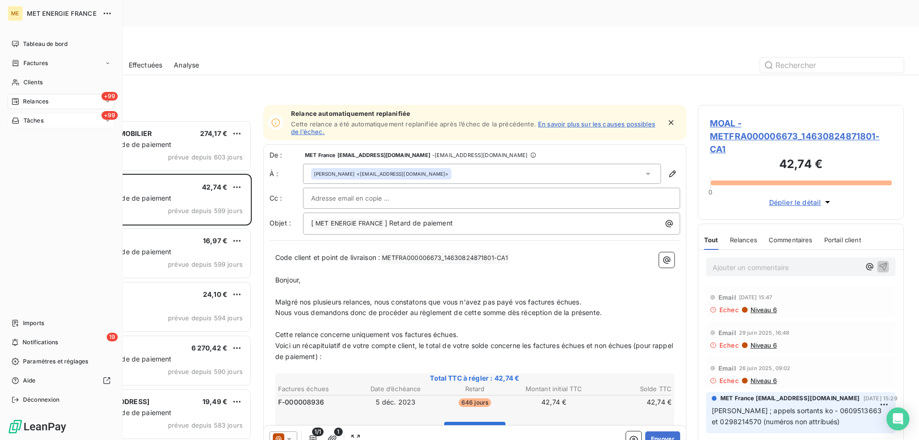
click at [37, 121] on span "Tâches" at bounding box center [33, 120] width 20 height 9
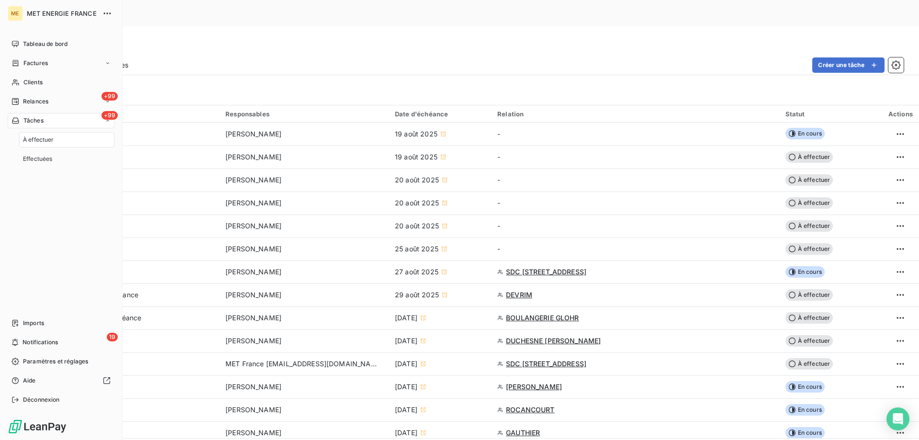
click at [35, 102] on span "Relances" at bounding box center [35, 101] width 25 height 9
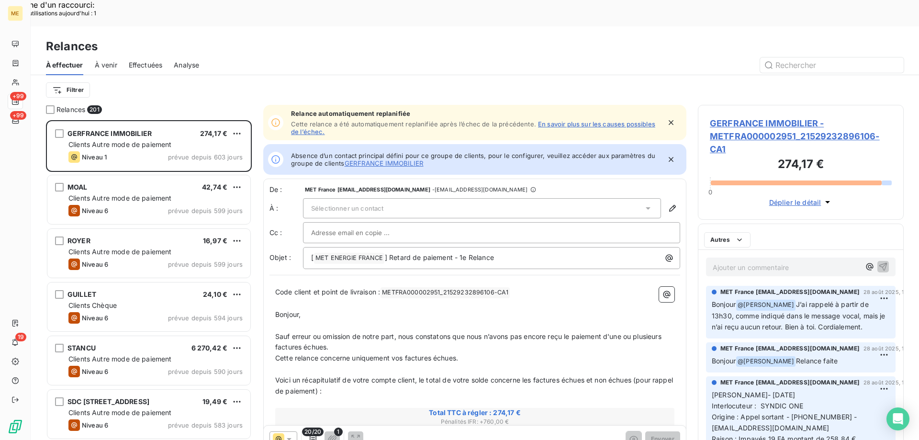
scroll to position [339, 199]
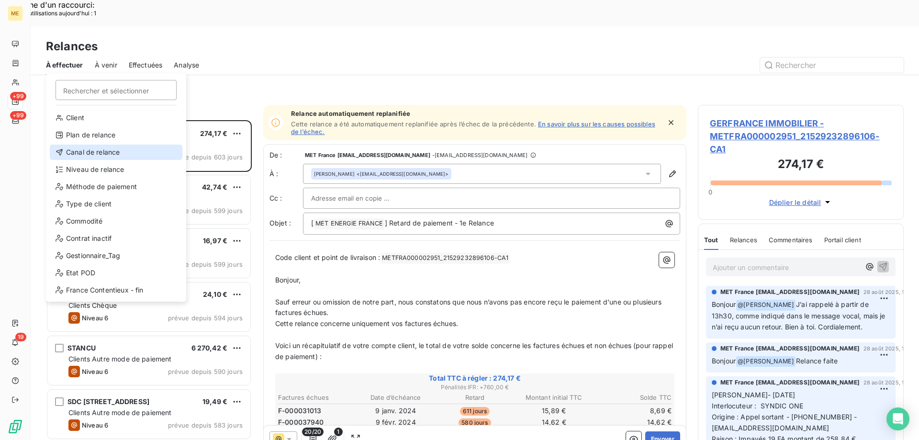
click at [91, 147] on div "Canal de relance" at bounding box center [116, 152] width 133 height 15
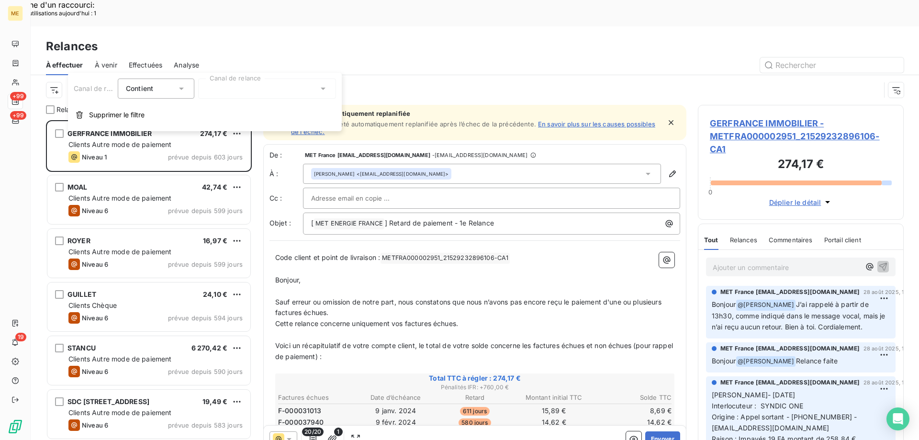
click at [221, 82] on div at bounding box center [267, 89] width 138 height 20
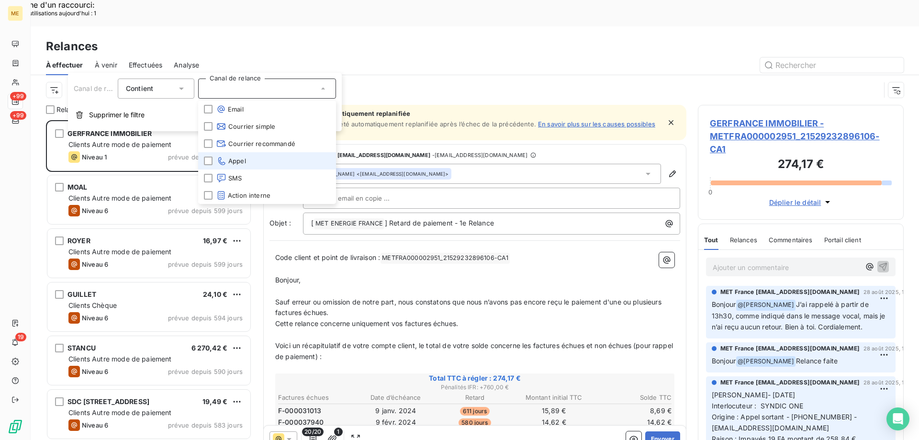
click at [255, 158] on li "Appel" at bounding box center [267, 160] width 138 height 17
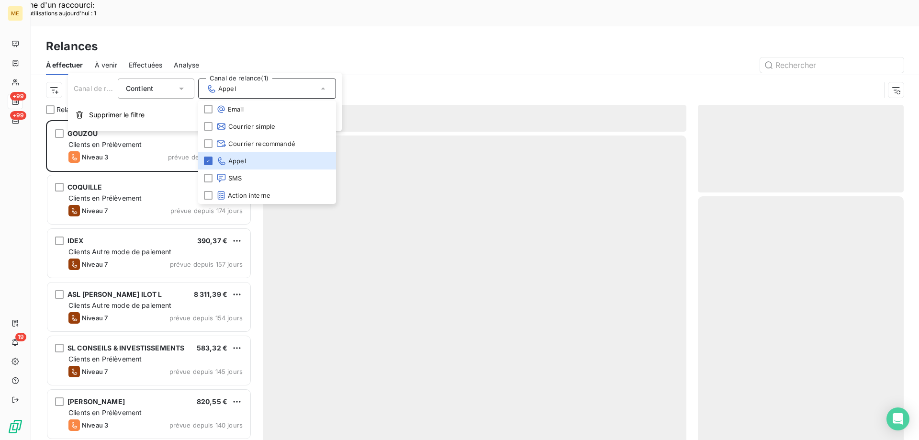
scroll to position [339, 199]
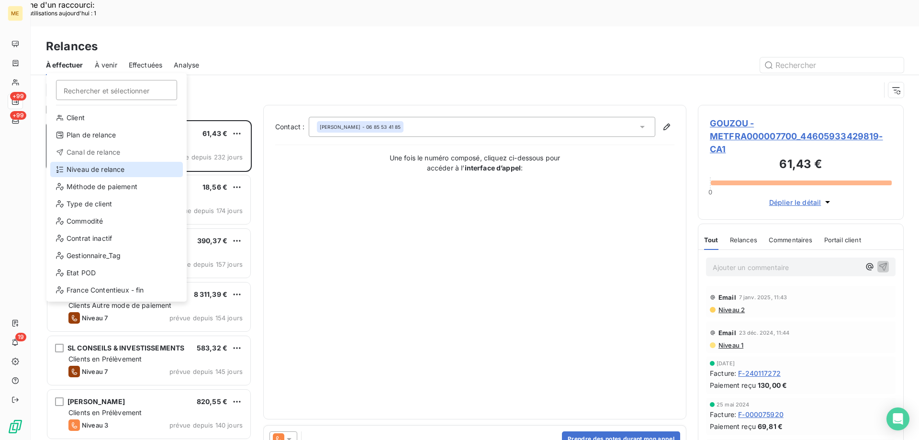
click at [105, 168] on div "Niveau de relance" at bounding box center [116, 169] width 133 height 15
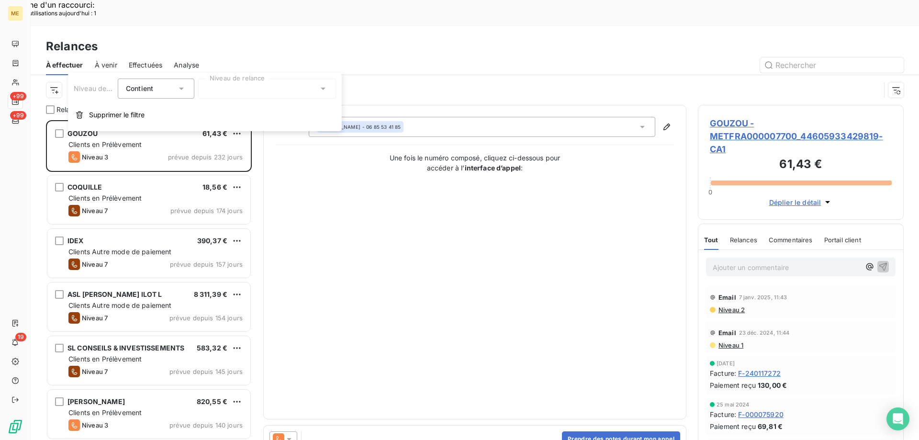
click at [295, 90] on div at bounding box center [267, 89] width 138 height 20
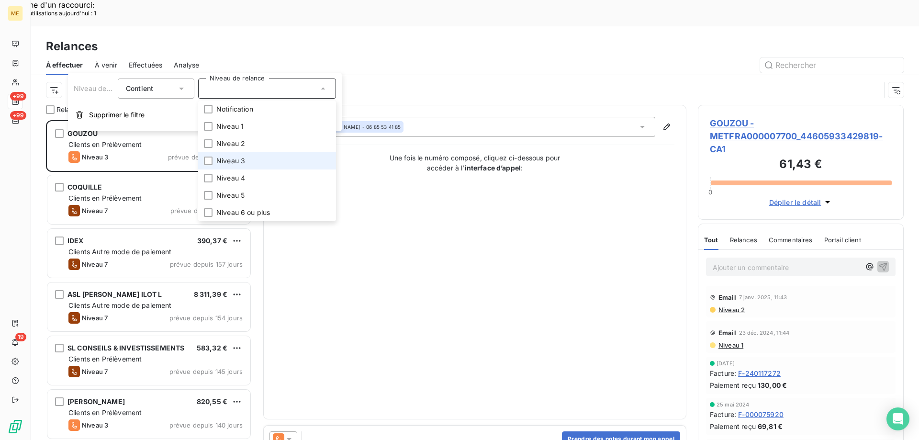
click at [262, 164] on li "Niveau 3" at bounding box center [267, 160] width 138 height 17
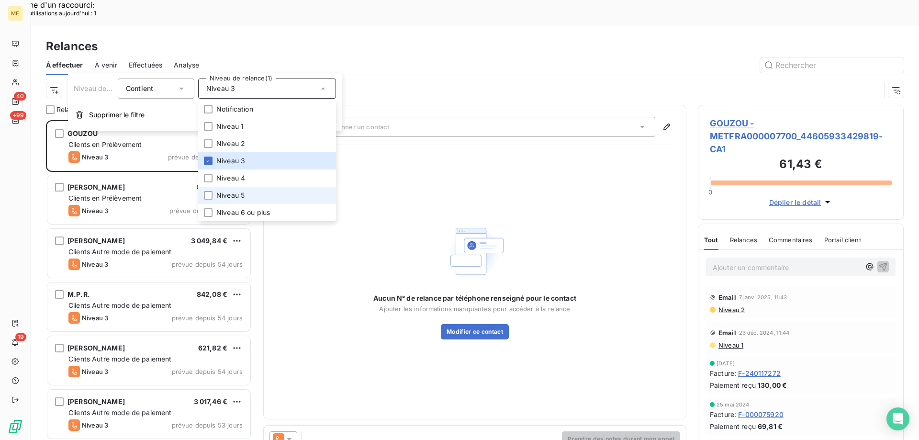
click at [247, 192] on li "Niveau 5" at bounding box center [267, 195] width 138 height 17
click at [263, 213] on span "Niveau 6 ou plus" at bounding box center [243, 213] width 54 height 10
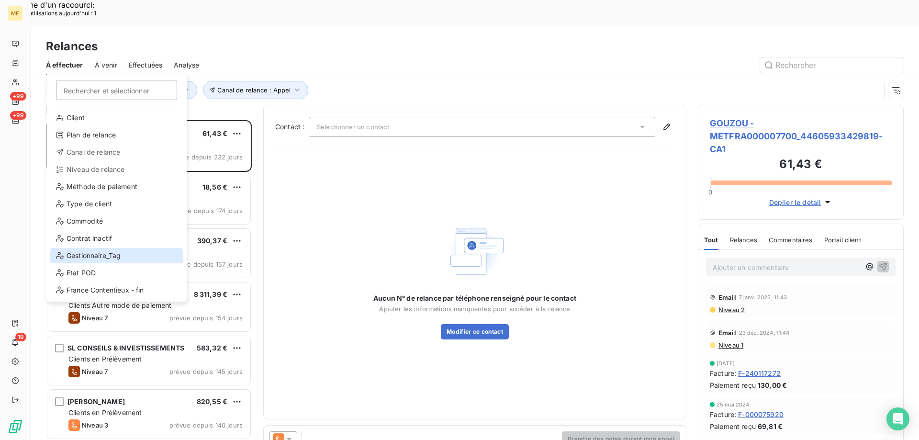
click at [87, 260] on div "Gestionnaire_Tag" at bounding box center [116, 255] width 133 height 15
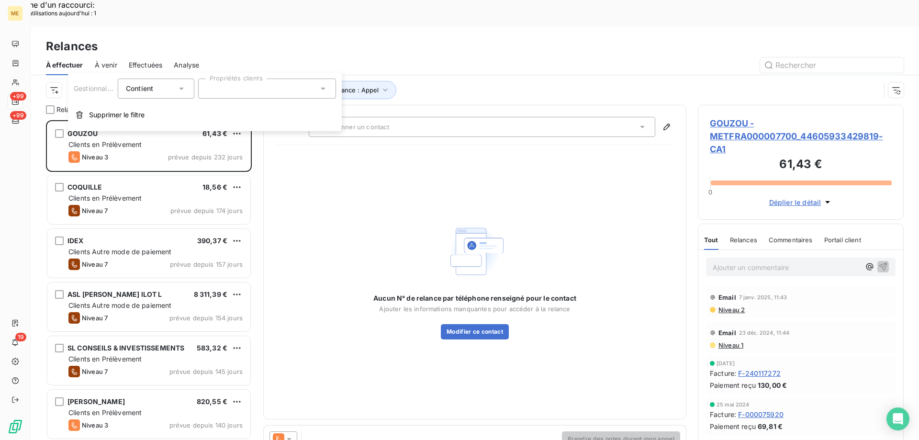
click at [238, 85] on div at bounding box center [267, 89] width 138 height 20
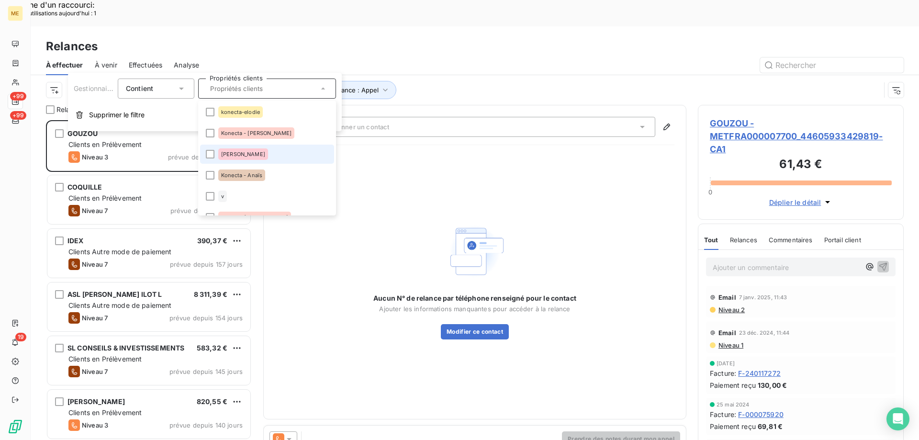
scroll to position [287, 0]
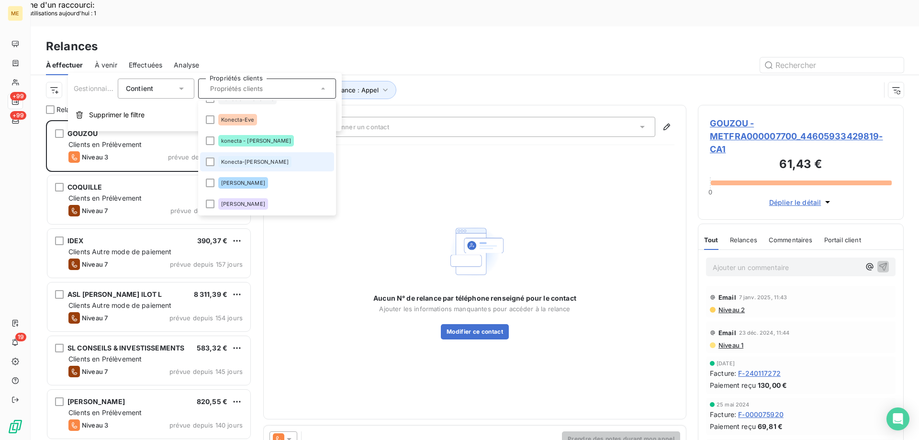
click at [212, 157] on li "Konecta-[PERSON_NAME]" at bounding box center [267, 161] width 134 height 19
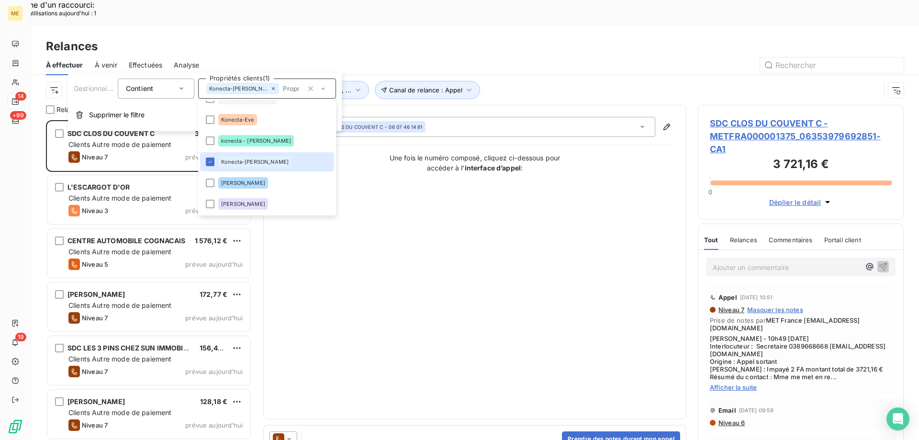
click at [532, 266] on div "Contact : SDC CLOS DU COUVENT C - 06 07 46 14 81 Une fois le numéro composé, cl…" at bounding box center [474, 262] width 399 height 291
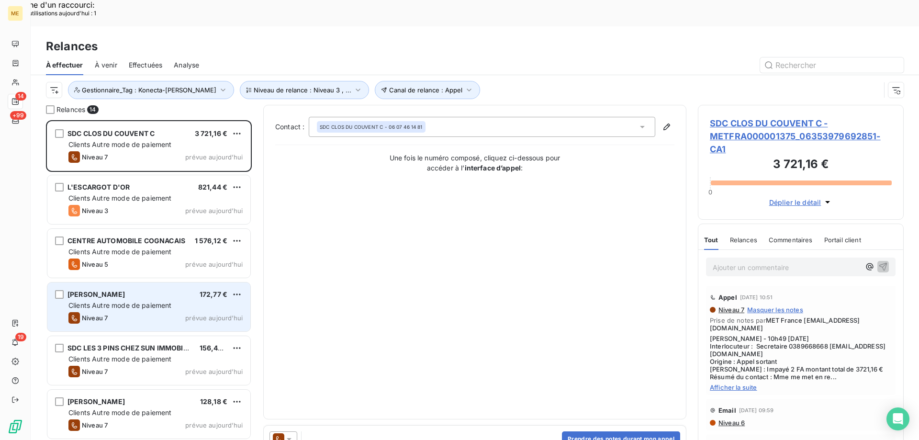
click at [115, 301] on span "Clients Autre mode de paiement" at bounding box center [119, 305] width 103 height 8
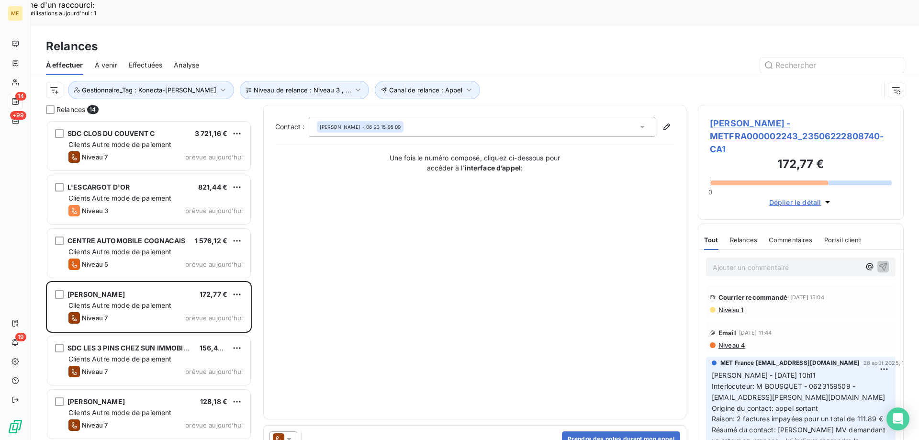
click at [754, 117] on span "BOUSQUET ANTHONY - METFRA000002243_23506222808740-CA1" at bounding box center [801, 136] width 182 height 39
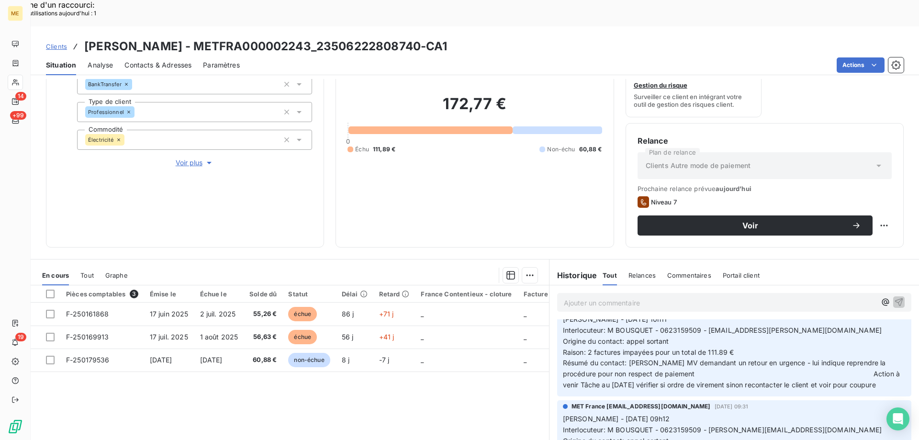
scroll to position [96, 0]
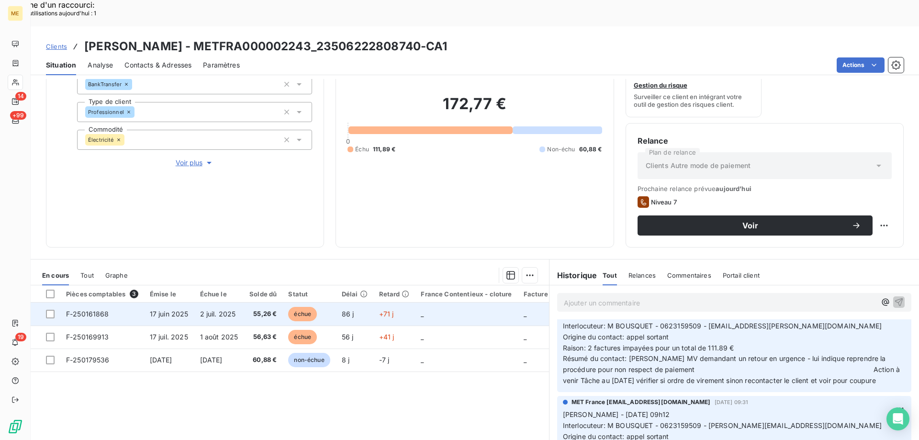
click at [86, 310] on span "F-250161868" at bounding box center [87, 314] width 43 height 8
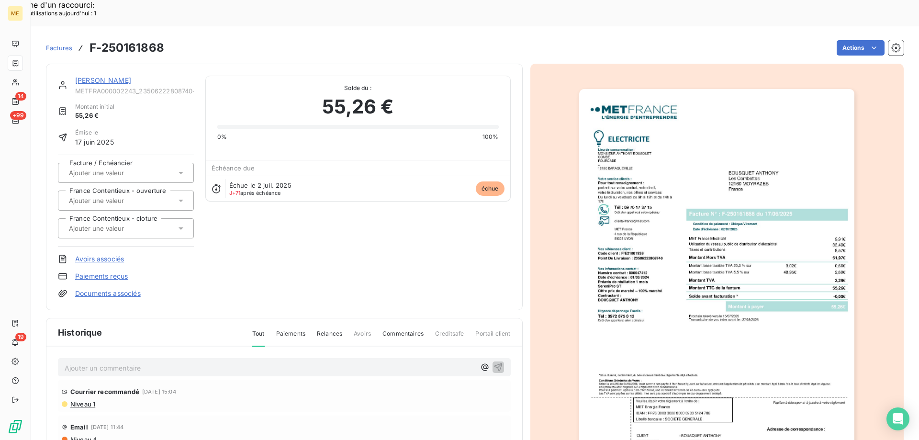
click at [113, 76] on link "[PERSON_NAME]" at bounding box center [103, 80] width 56 height 8
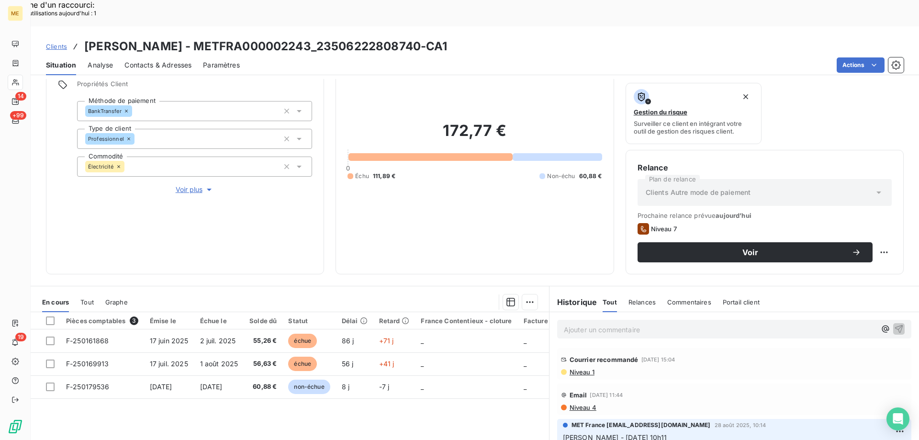
scroll to position [128, 0]
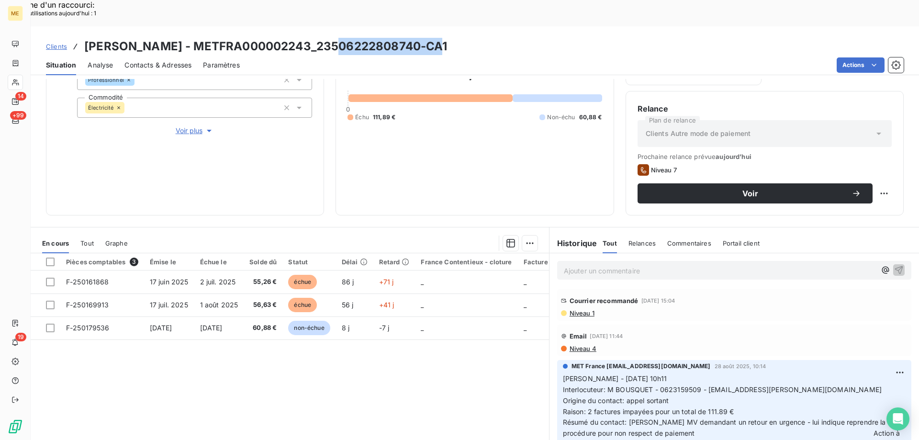
drag, startPoint x: 347, startPoint y: 21, endPoint x: 452, endPoint y: 25, distance: 105.4
click at [448, 38] on h3 "BOUSQUET ANTHONY - METFRA000002243_23506222808740-CA1" at bounding box center [265, 46] width 363 height 17
click at [145, 60] on span "Contacts & Adresses" at bounding box center [158, 65] width 67 height 10
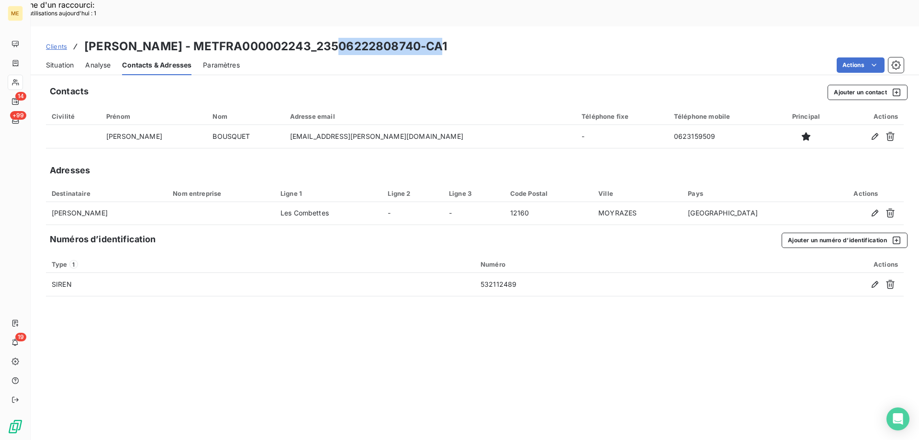
click at [50, 60] on span "Situation" at bounding box center [60, 65] width 28 height 10
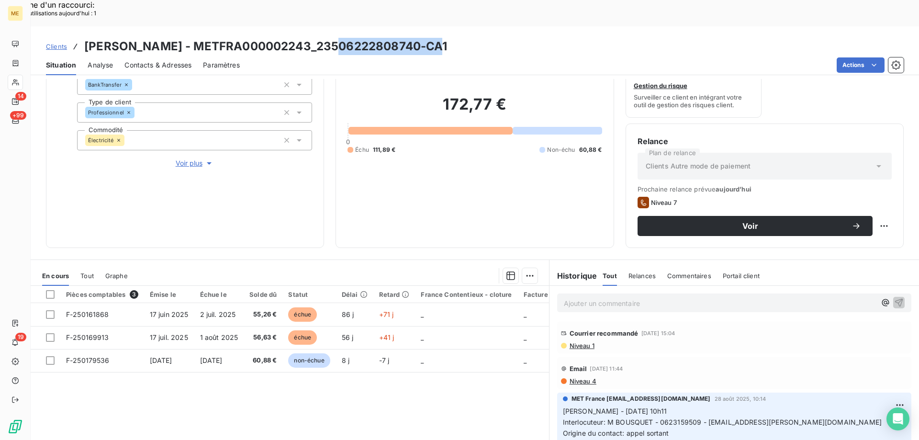
scroll to position [96, 0]
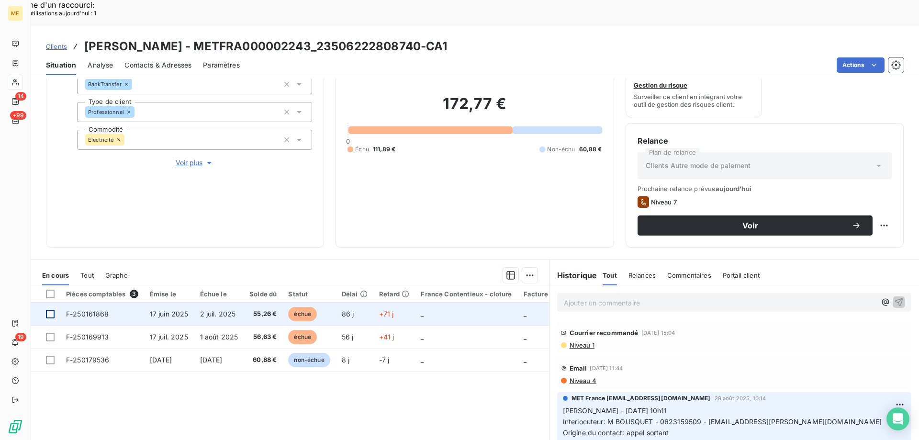
click at [50, 310] on div at bounding box center [50, 314] width 9 height 9
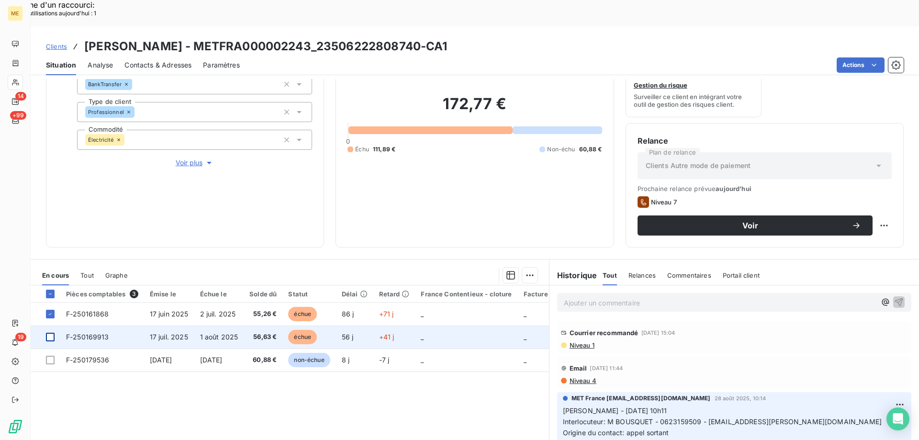
click at [49, 333] on div at bounding box center [50, 337] width 9 height 9
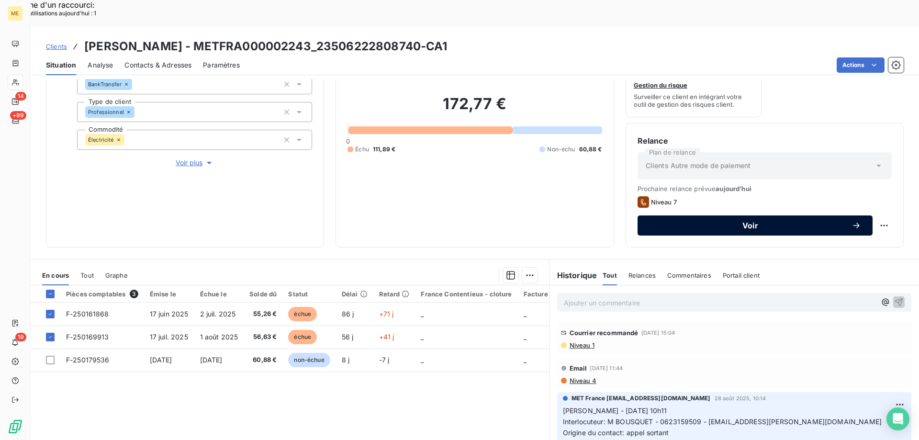
click at [752, 222] on span "Voir" at bounding box center [750, 226] width 203 height 8
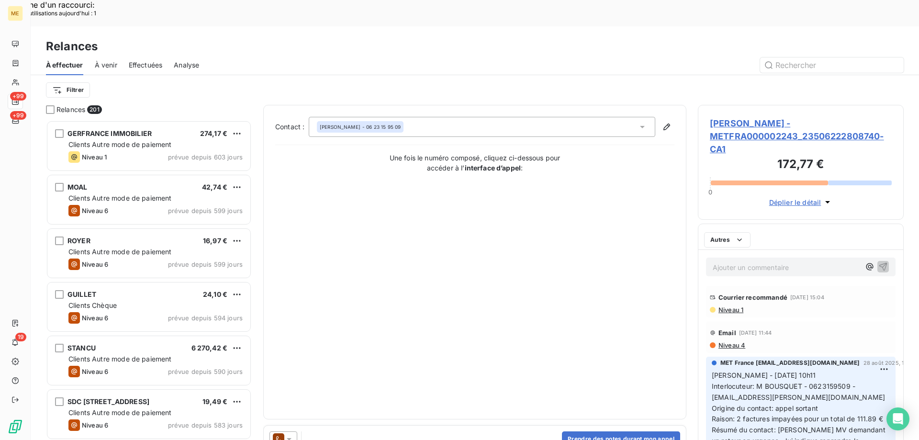
scroll to position [339, 199]
click at [292, 431] on div at bounding box center [284, 438] width 28 height 15
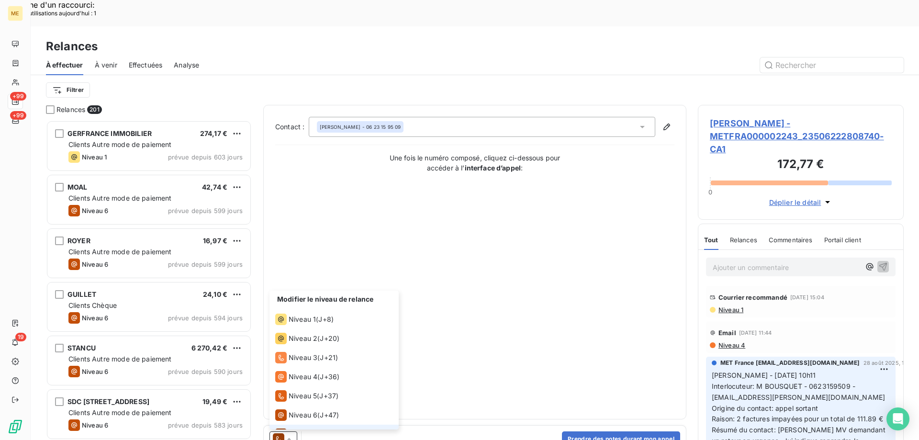
scroll to position [14, 0]
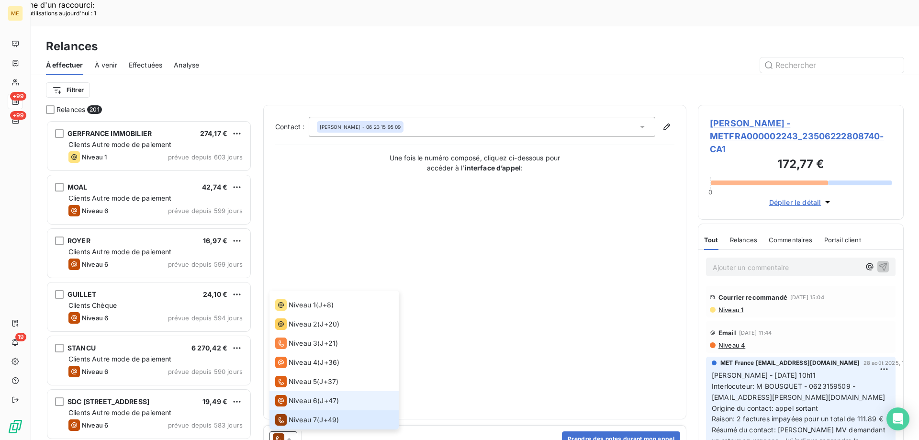
click at [291, 396] on span "Niveau 6" at bounding box center [303, 401] width 29 height 10
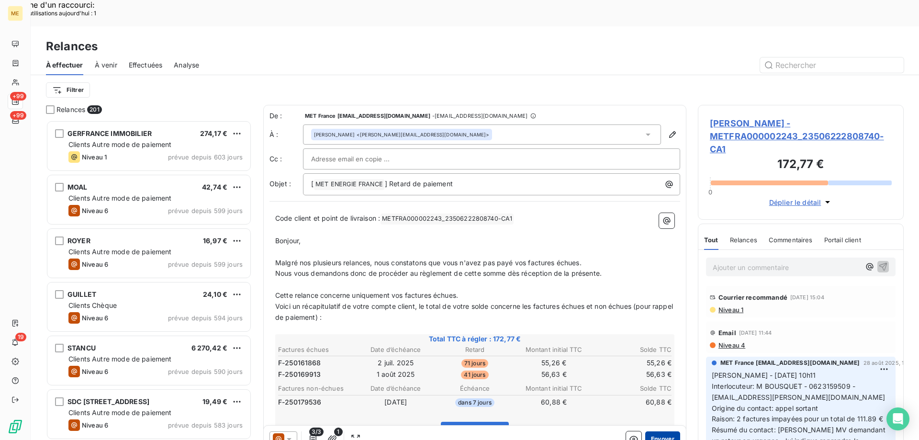
click at [658, 431] on button "Envoyer" at bounding box center [663, 438] width 35 height 15
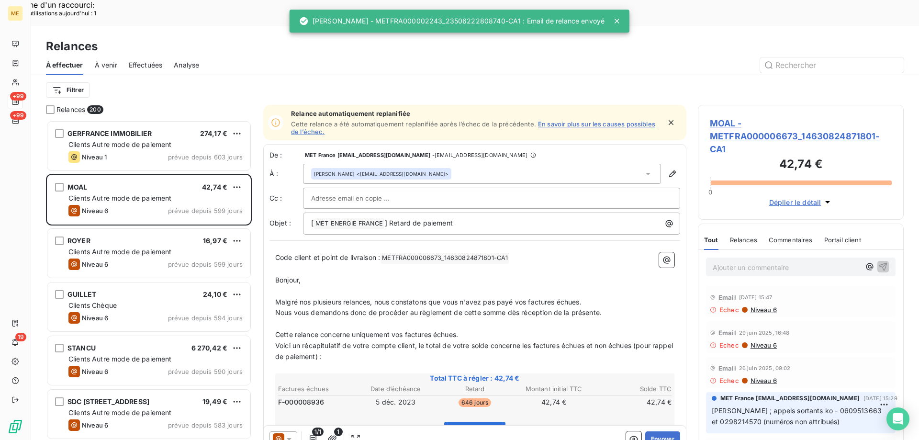
click at [147, 60] on span "Effectuées" at bounding box center [146, 65] width 34 height 10
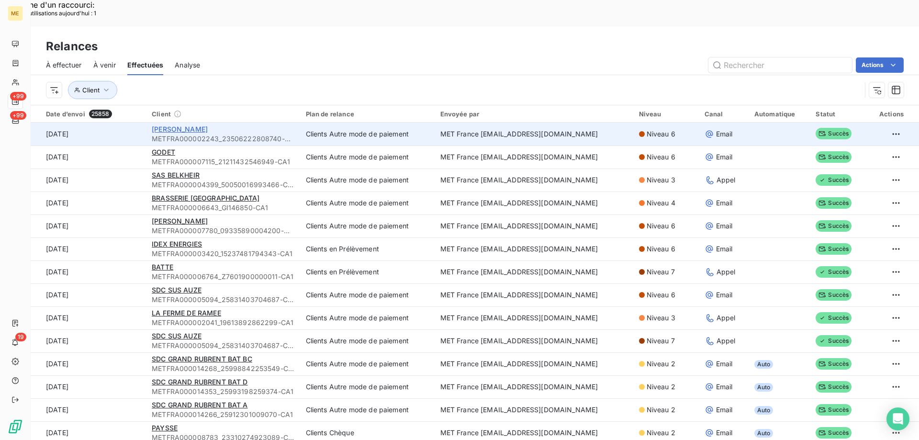
click at [169, 125] on span "BOUSQUET ANTHONY" at bounding box center [180, 129] width 56 height 8
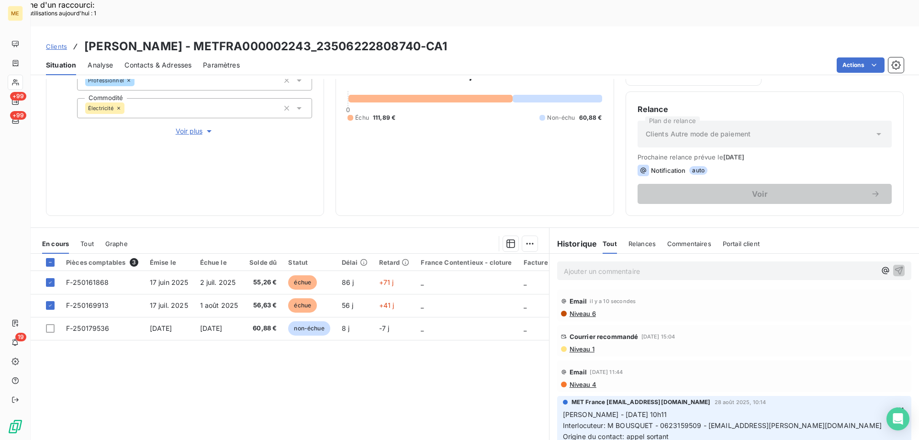
scroll to position [128, 0]
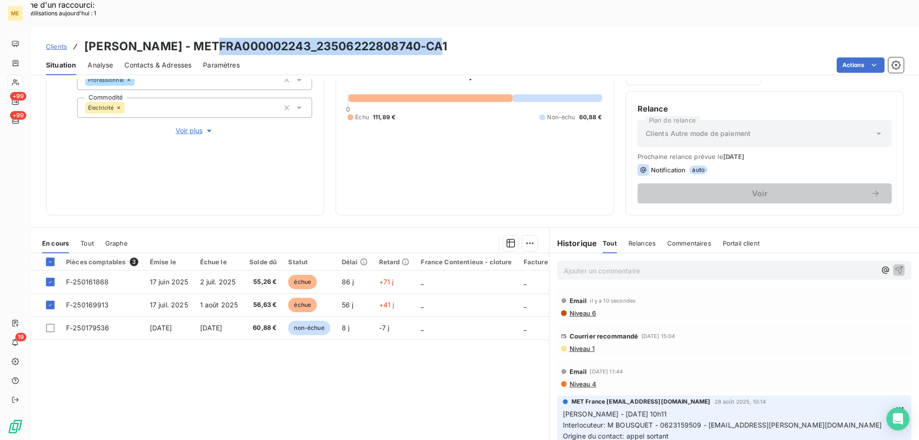
drag, startPoint x: 224, startPoint y: 16, endPoint x: 451, endPoint y: 17, distance: 227.0
click at [448, 38] on h3 "BOUSQUET ANTHONY - METFRA000002243_23506222808740-CA1" at bounding box center [265, 46] width 363 height 17
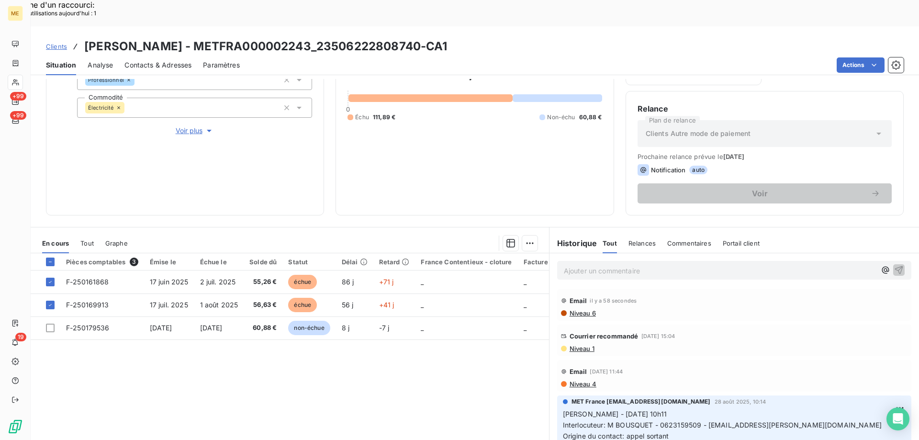
click at [596, 265] on p "Ajouter un commentaire ﻿" at bounding box center [720, 271] width 312 height 12
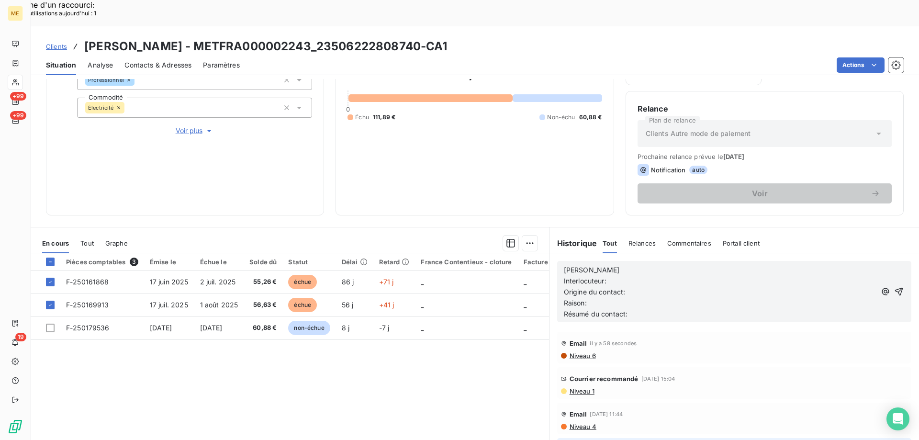
click at [598, 265] on p "[PERSON_NAME]" at bounding box center [720, 270] width 312 height 11
click at [608, 276] on p "Interlocuteur:" at bounding box center [720, 281] width 312 height 11
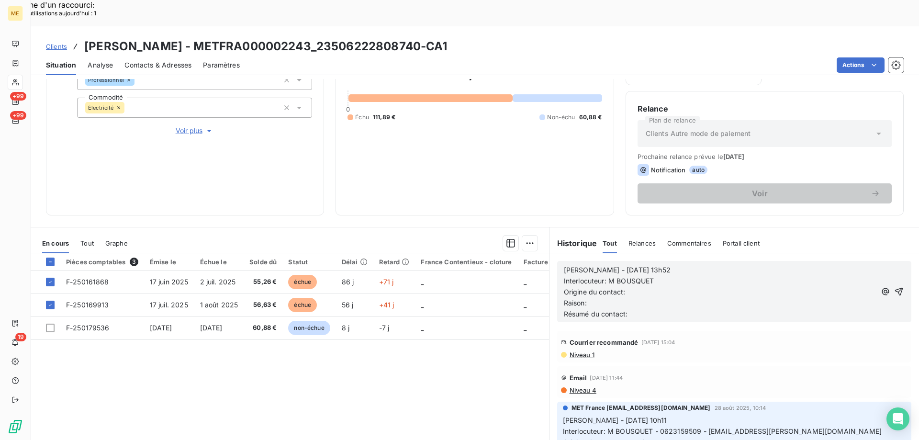
scroll to position [48, 0]
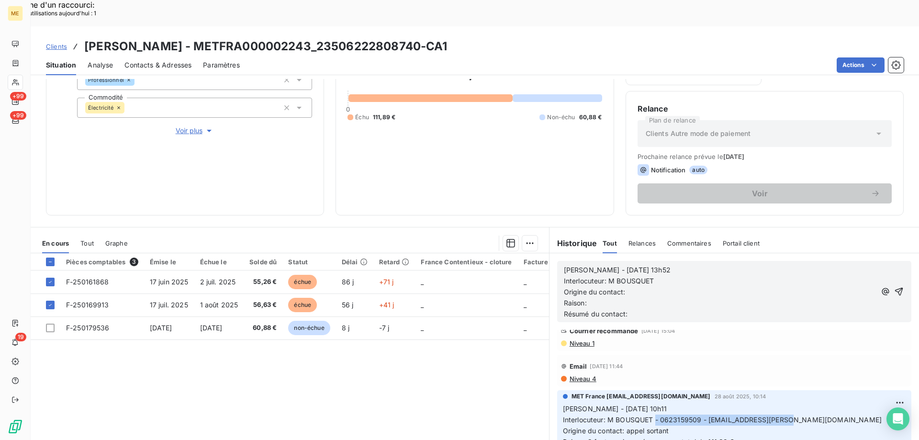
drag, startPoint x: 658, startPoint y: 393, endPoint x: 827, endPoint y: 393, distance: 168.1
click at [827, 404] on p "Valérie - 28/08/2025 10h11 Interlocuteur: M BOUSQUET - 0623159509 - guibert.elo…" at bounding box center [734, 442] width 343 height 77
click at [668, 276] on p "Interlocuteur: M BOUSQUET" at bounding box center [720, 281] width 312 height 11
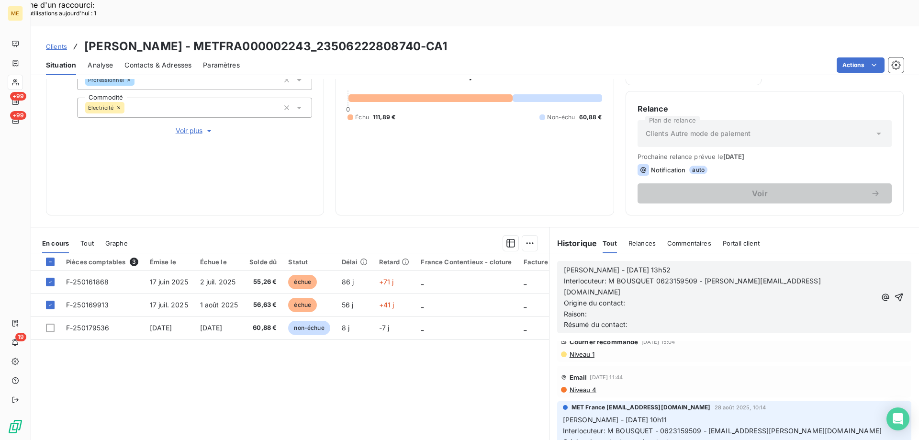
click at [649, 298] on p "Origine du contact:" at bounding box center [720, 303] width 313 height 11
click at [590, 309] on p "Raison:" at bounding box center [720, 314] width 313 height 11
click at [632, 319] on p "Résumé du contact:" at bounding box center [720, 324] width 313 height 11
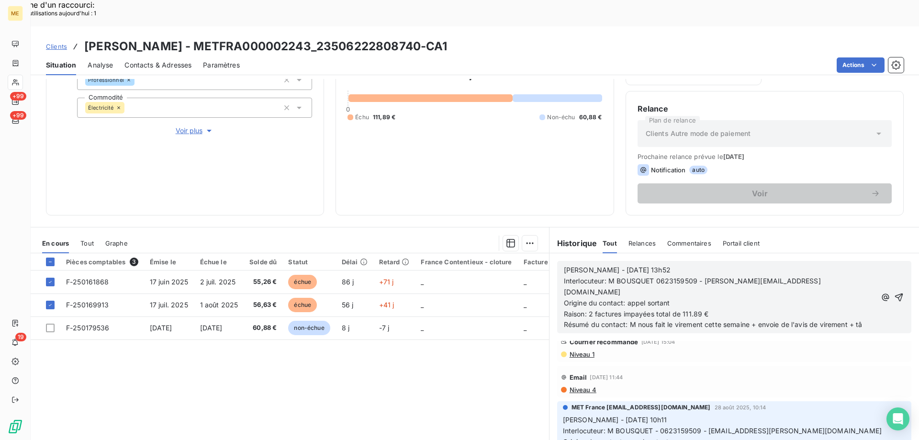
scroll to position [59, 0]
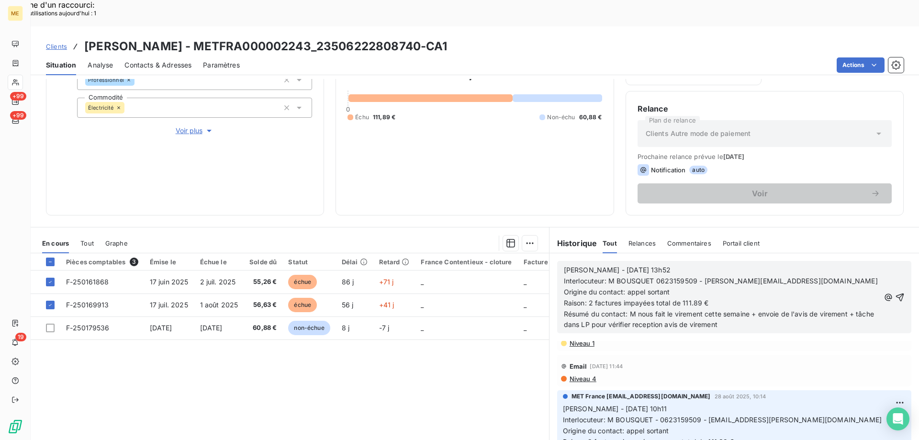
click at [665, 310] on span "Résumé du contact: M nous fait le virement cette semaine + envoie de l'avis de …" at bounding box center [720, 319] width 312 height 19
click at [0, 0] on lt-span "réception" at bounding box center [0, 0] width 0 height 0
click at [895, 293] on icon "button" at bounding box center [900, 298] width 10 height 10
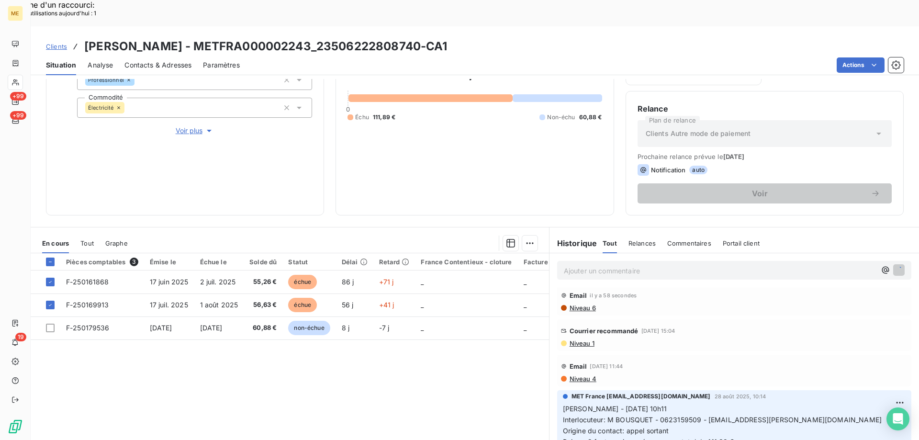
scroll to position [94, 0]
click at [845, 38] on div "Clients BOUSQUET ANTHONY - METFRA000002243_23506222808740-CA1" at bounding box center [475, 46] width 889 height 17
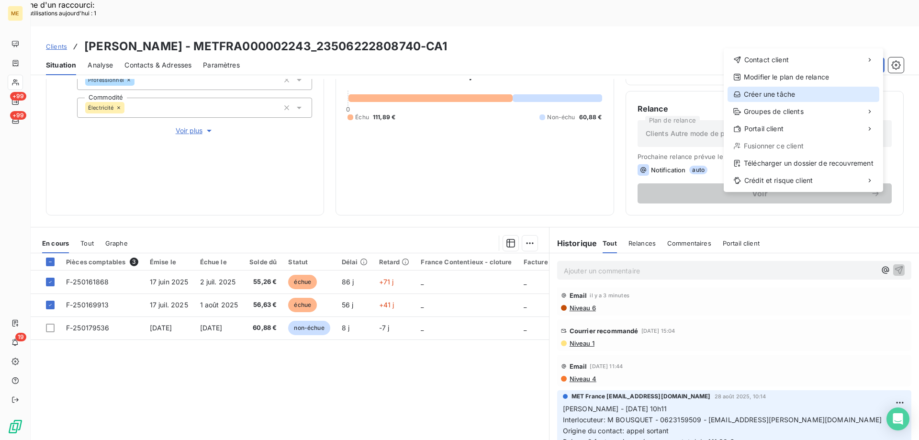
click at [775, 96] on div "Créer une tâche" at bounding box center [804, 94] width 152 height 15
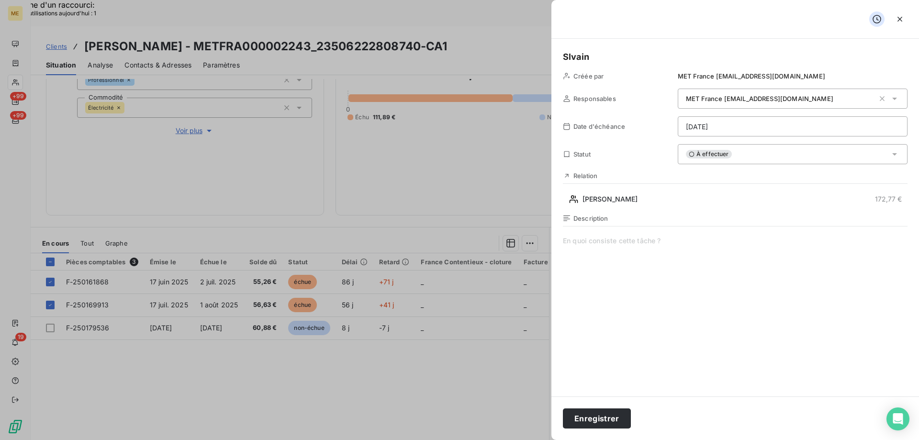
click at [568, 61] on h5 "Slvain" at bounding box center [735, 56] width 345 height 13
click at [602, 244] on span at bounding box center [735, 328] width 345 height 184
click at [612, 248] on span "vérifier reception avis de virement" at bounding box center [735, 328] width 345 height 184
click at [604, 241] on span "vérifier reception avis de virement" at bounding box center [735, 328] width 345 height 184
click at [0, 0] on lt-span "réception" at bounding box center [0, 0] width 0 height 0
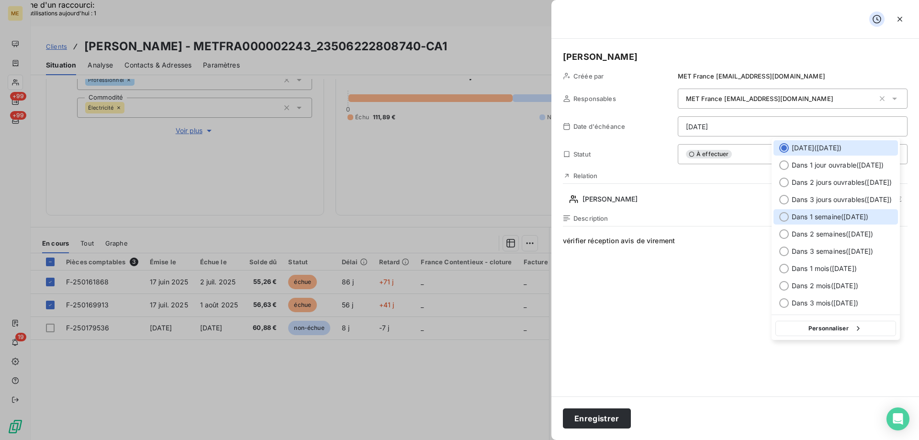
click at [797, 219] on span "Dans 1 semaine ( 18 sept. )" at bounding box center [830, 217] width 77 height 10
type input "18/09/2025"
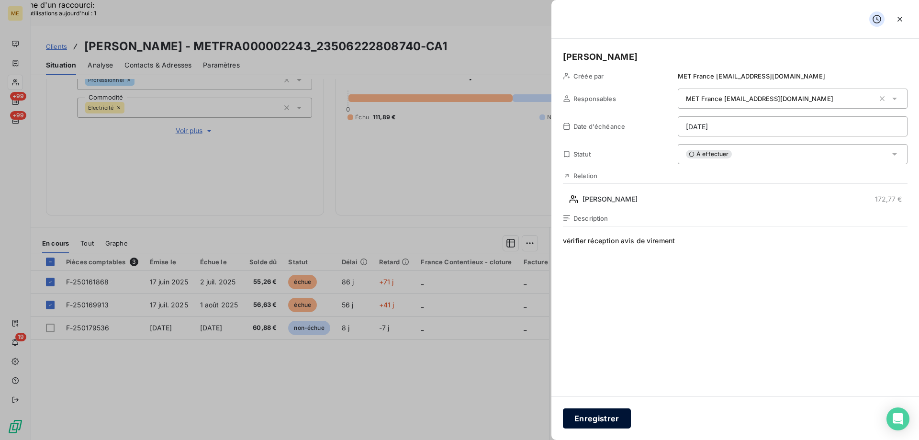
click at [610, 424] on button "Enregistrer" at bounding box center [597, 418] width 68 height 20
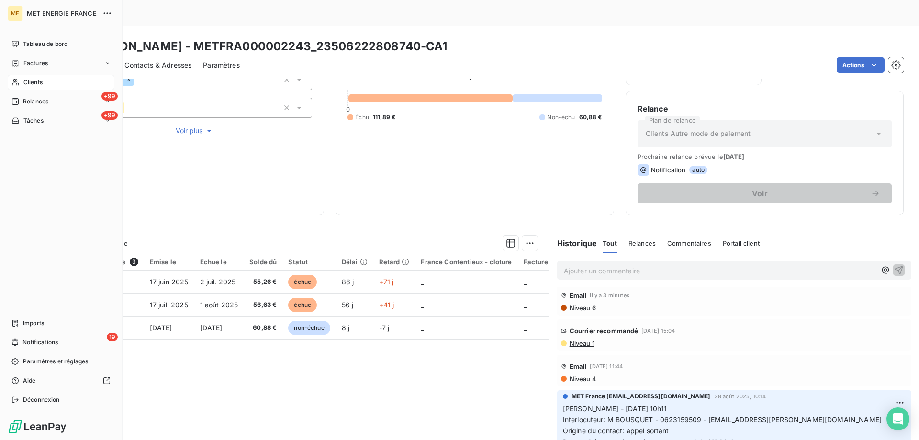
click at [24, 103] on span "Relances" at bounding box center [35, 101] width 25 height 9
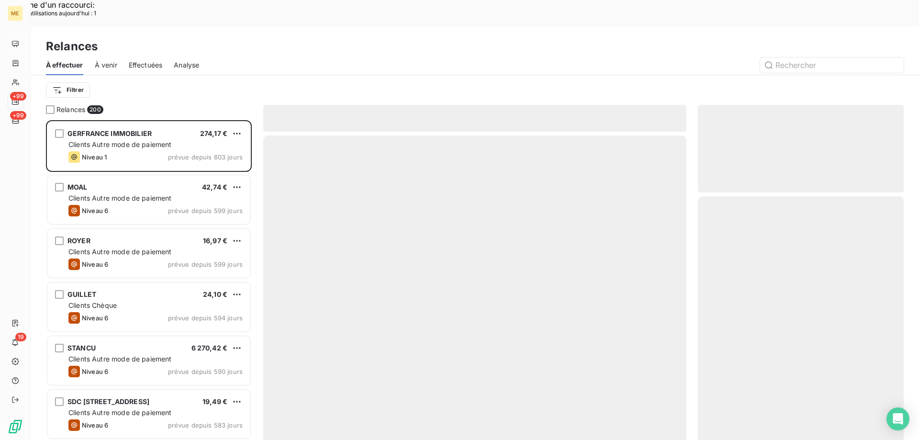
scroll to position [339, 199]
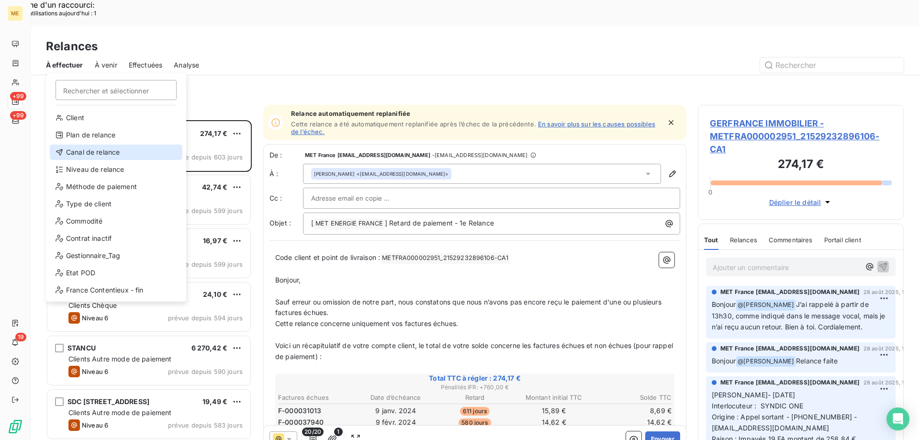
click at [70, 149] on div "Canal de relance" at bounding box center [116, 152] width 133 height 15
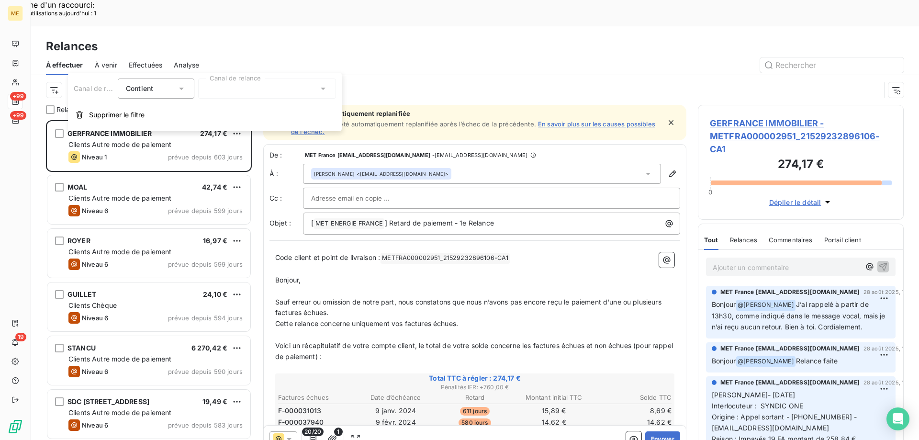
click at [216, 92] on div at bounding box center [267, 89] width 138 height 20
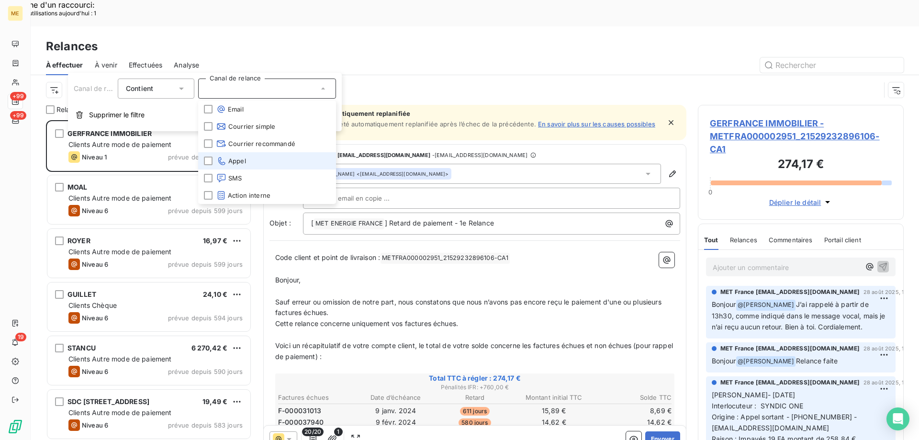
click at [270, 156] on li "Appel" at bounding box center [267, 160] width 138 height 17
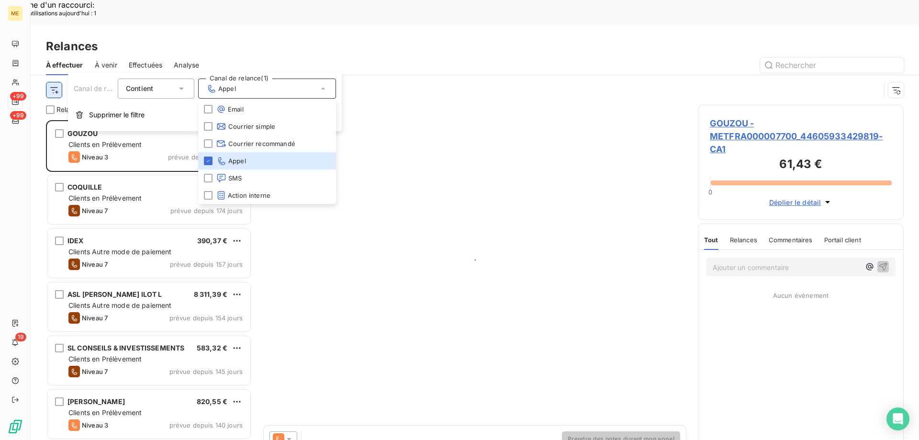
scroll to position [339, 199]
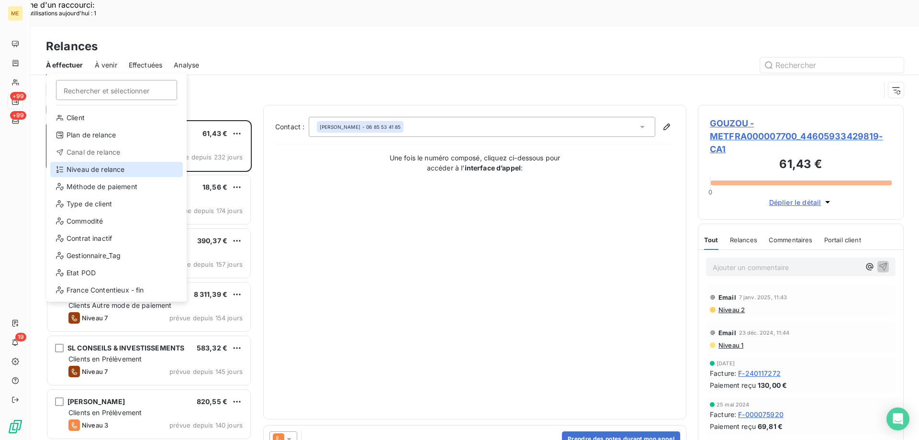
click at [70, 168] on div "Niveau de relance" at bounding box center [116, 169] width 133 height 15
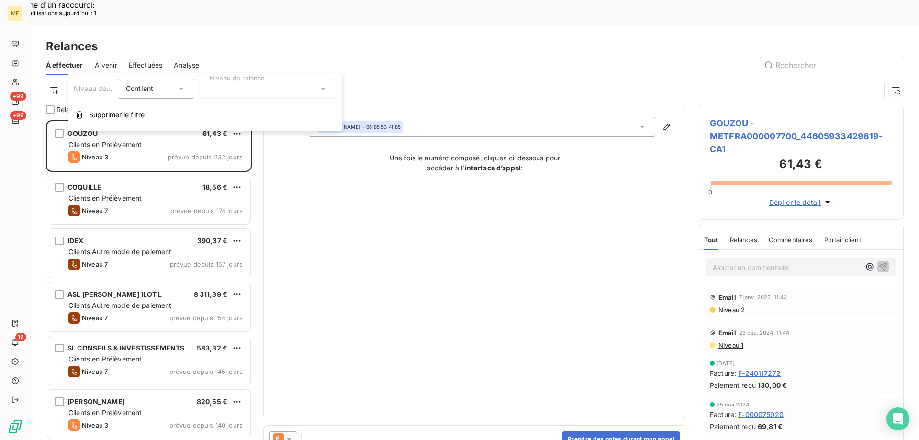
click at [263, 86] on div at bounding box center [267, 89] width 138 height 20
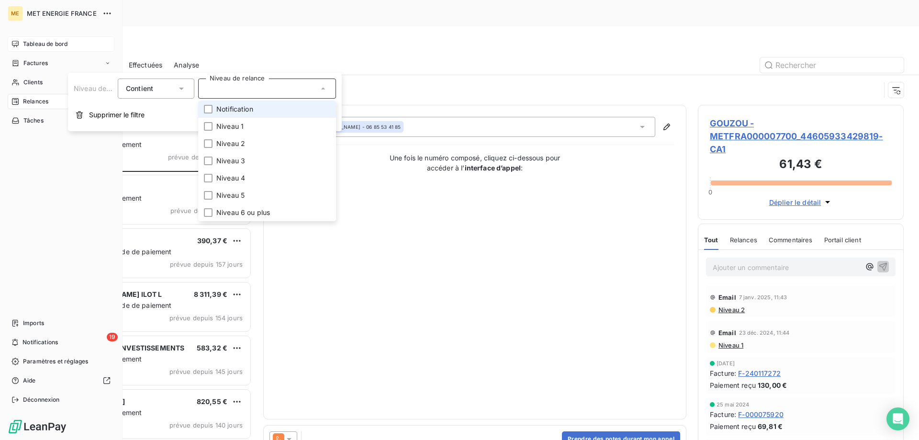
click at [36, 40] on span "Tableau de bord" at bounding box center [45, 44] width 45 height 9
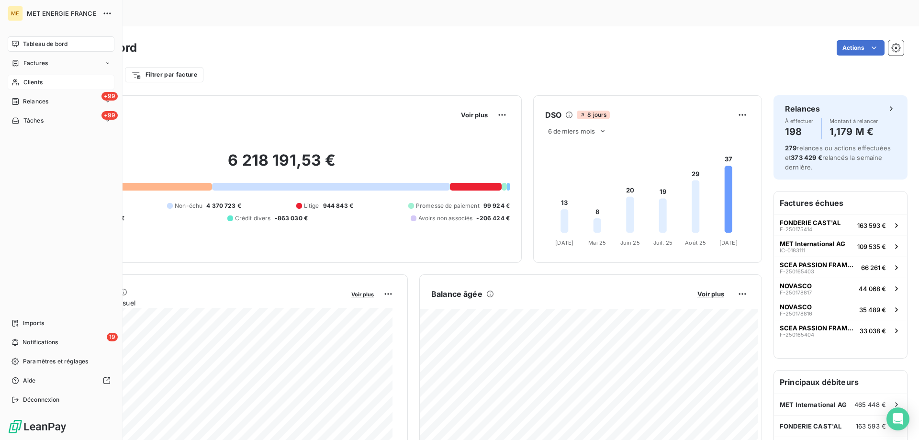
click at [58, 83] on div "Clients" at bounding box center [61, 82] width 107 height 15
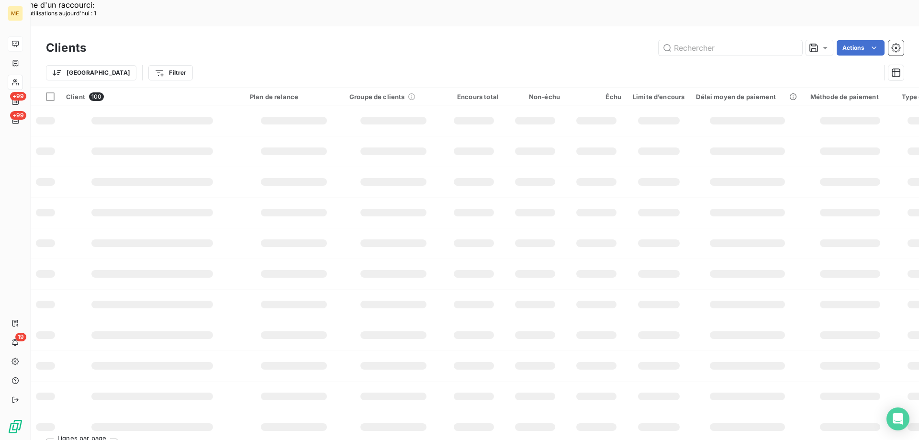
click at [1, 98] on div "ME +99 +99 19" at bounding box center [15, 220] width 31 height 440
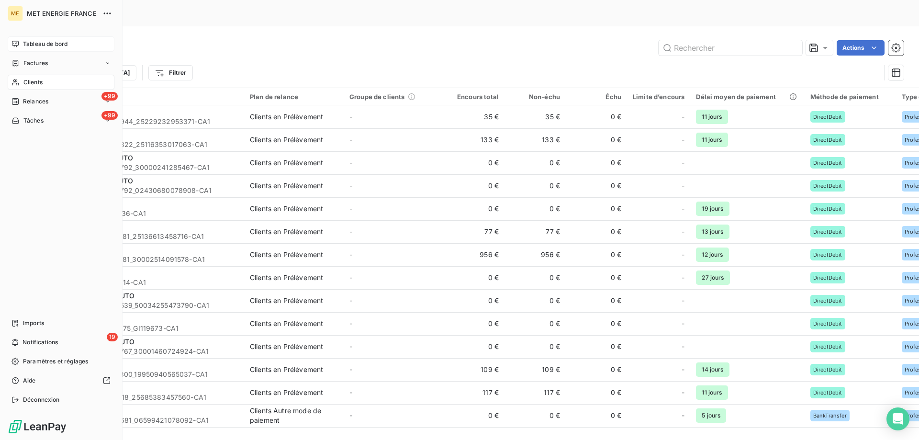
click at [11, 101] on icon at bounding box center [15, 102] width 8 height 8
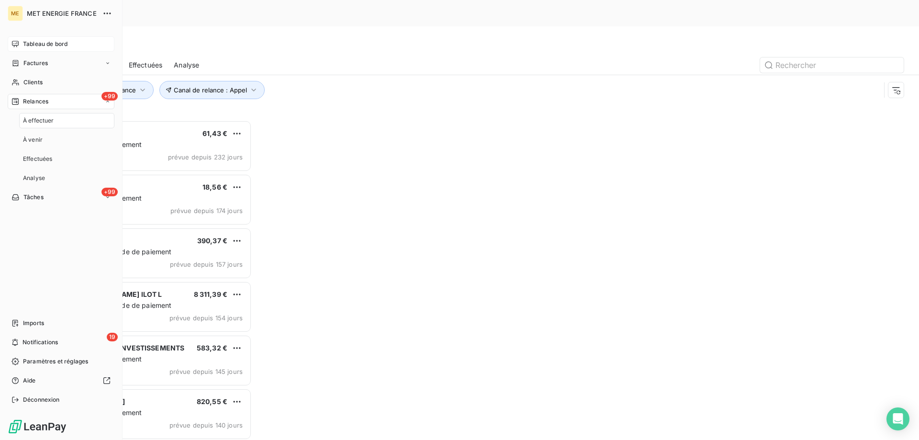
scroll to position [339, 199]
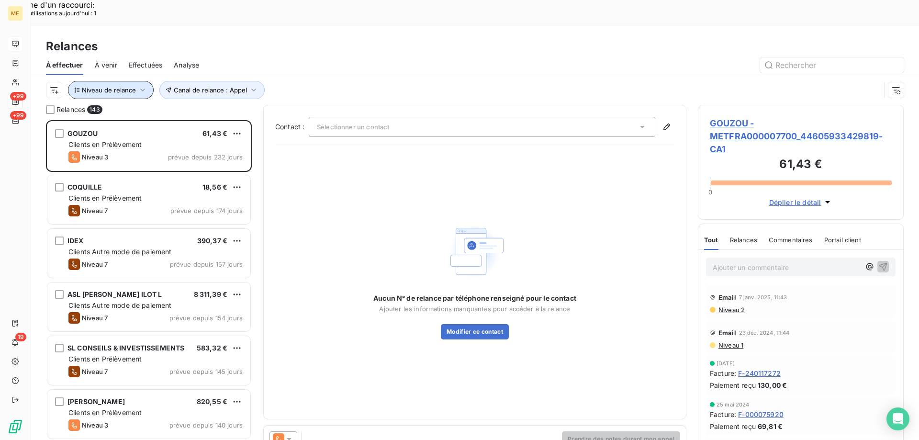
click at [118, 86] on span "Niveau de relance" at bounding box center [109, 90] width 54 height 8
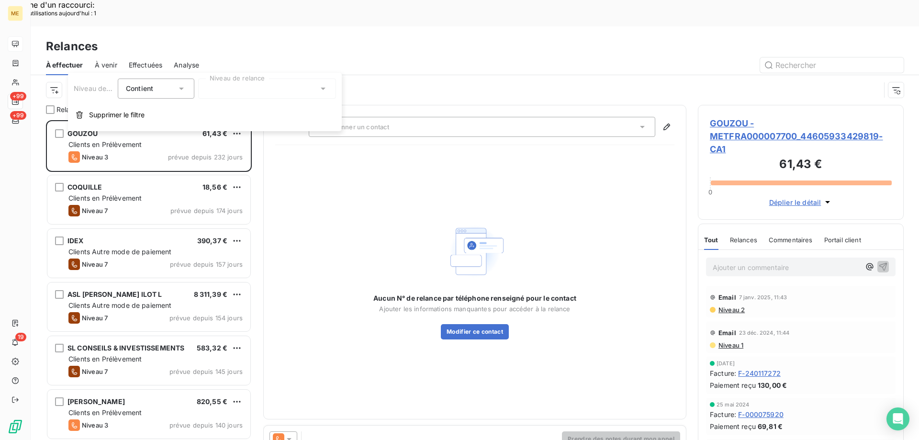
click at [243, 93] on div at bounding box center [267, 89] width 138 height 20
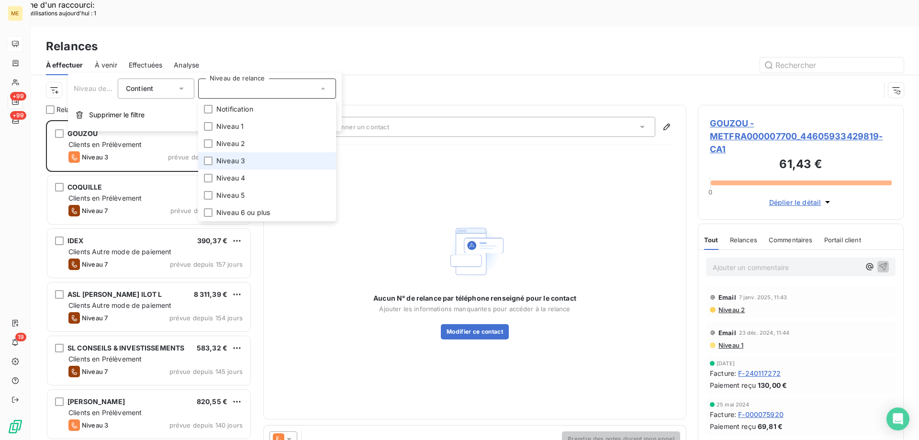
click at [238, 156] on span "Niveau 3" at bounding box center [230, 161] width 29 height 10
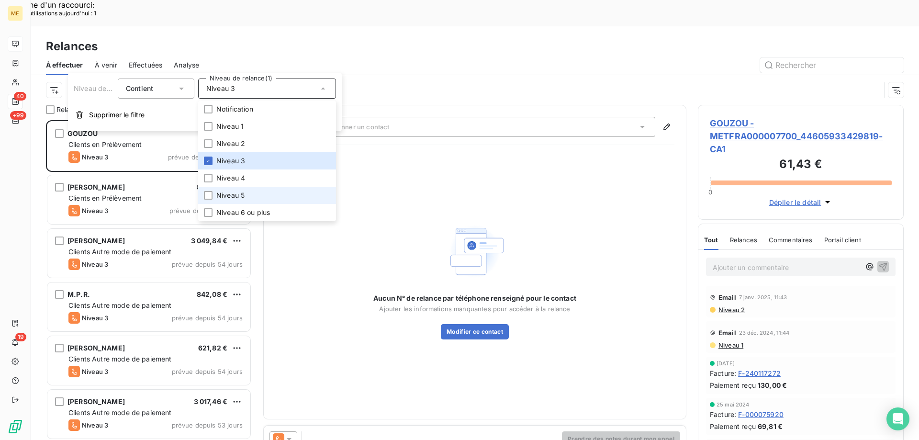
click at [235, 196] on span "Niveau 5" at bounding box center [230, 196] width 28 height 10
click at [232, 213] on span "Niveau 6 ou plus" at bounding box center [243, 213] width 54 height 10
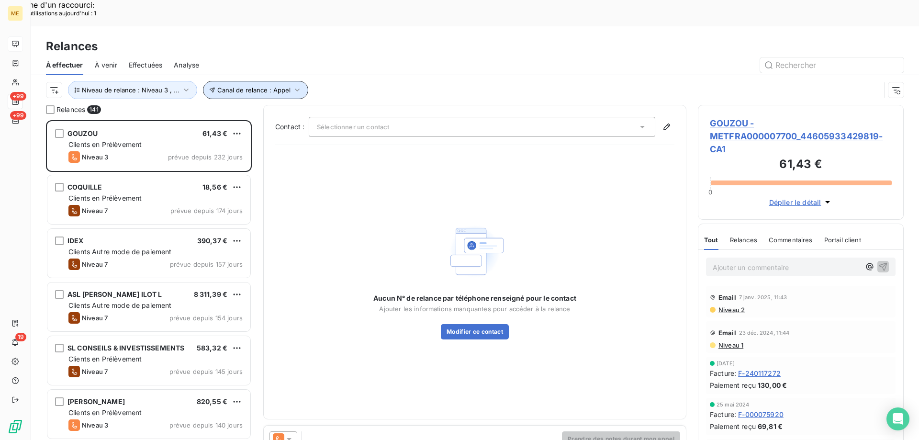
click at [265, 81] on button "Canal de relance : Appel" at bounding box center [255, 90] width 105 height 18
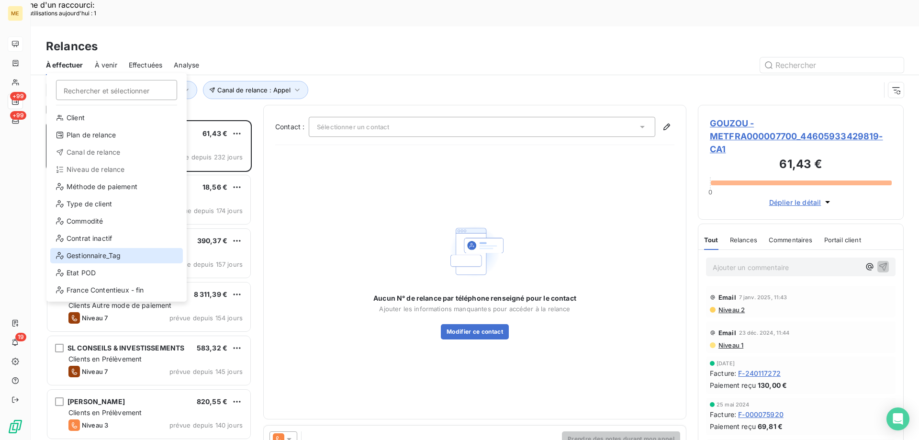
click at [90, 253] on div "Gestionnaire_Tag" at bounding box center [116, 255] width 133 height 15
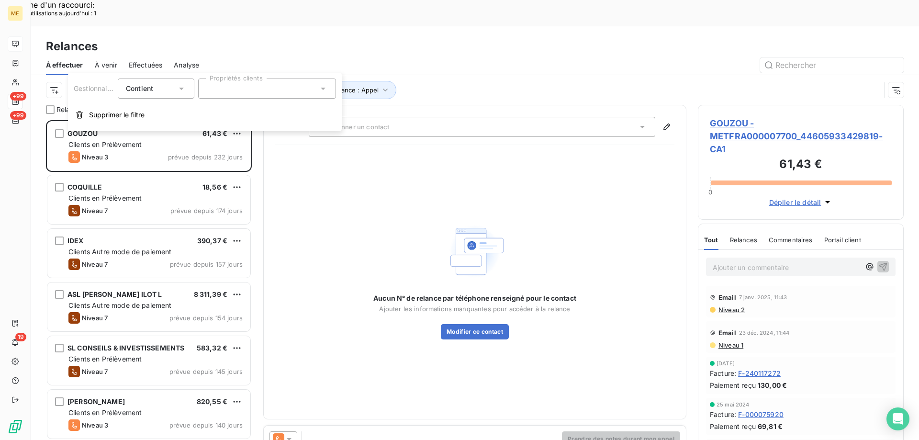
click at [320, 81] on div at bounding box center [267, 89] width 138 height 20
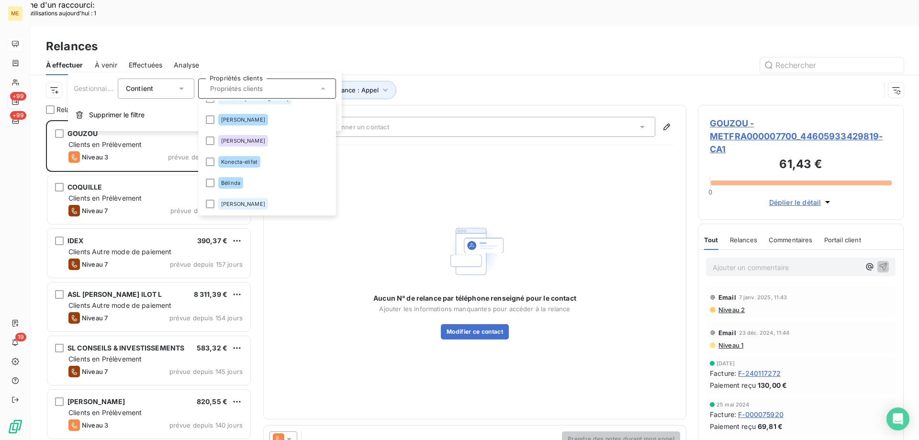
scroll to position [303, 0]
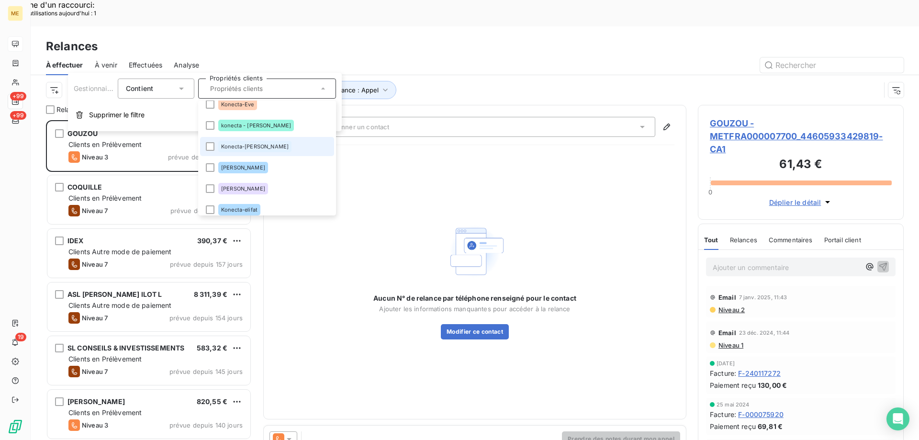
click at [236, 148] on span "Konecta-Sylvain" at bounding box center [255, 147] width 68 height 6
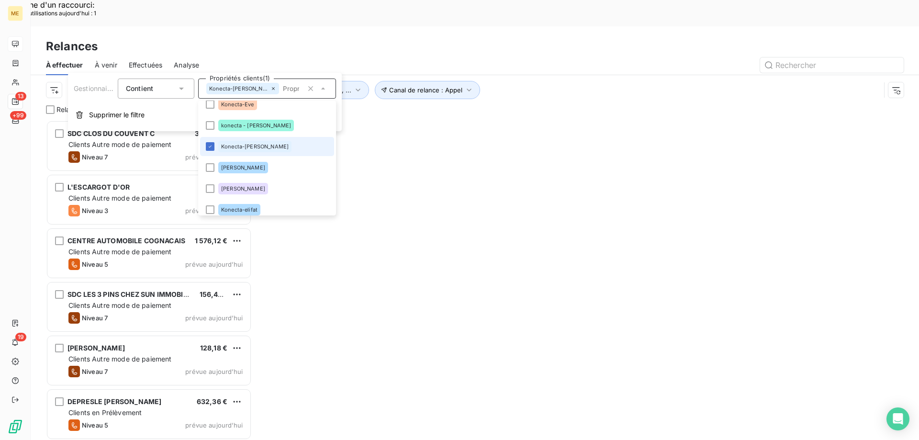
scroll to position [339, 199]
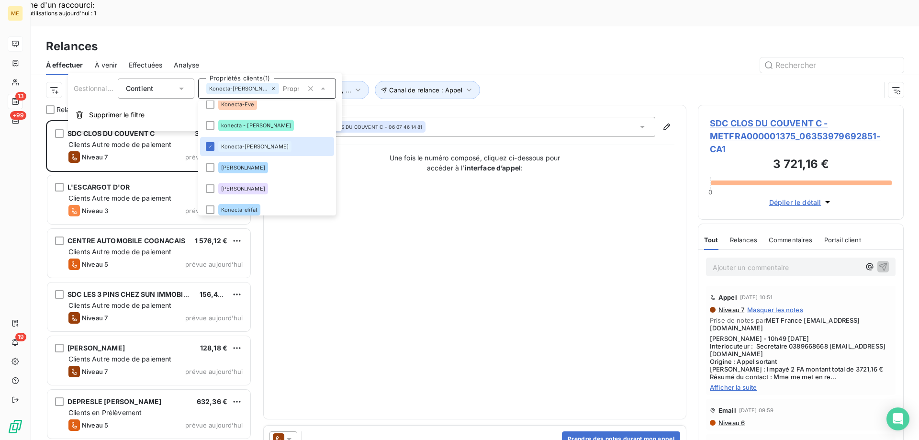
click at [497, 224] on div "Contact : SDC CLOS DU COUVENT C - 06 07 46 14 81 Une fois le numéro composé, cl…" at bounding box center [474, 262] width 399 height 291
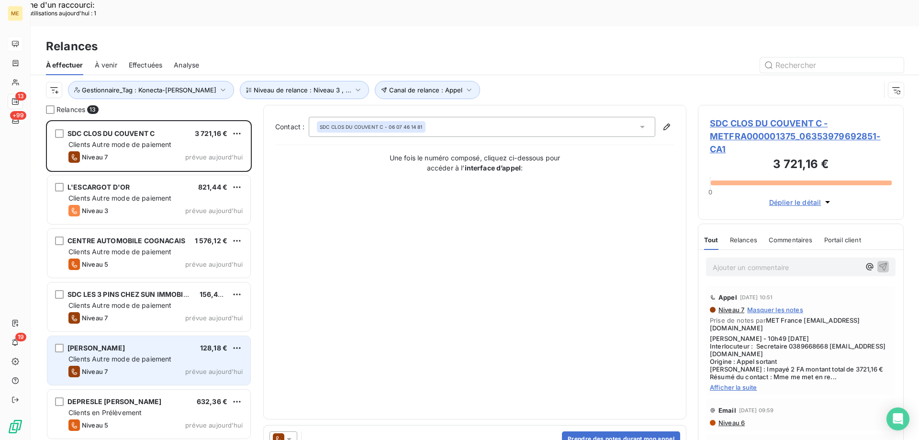
click at [117, 355] on span "Clients Autre mode de paiement" at bounding box center [119, 359] width 103 height 8
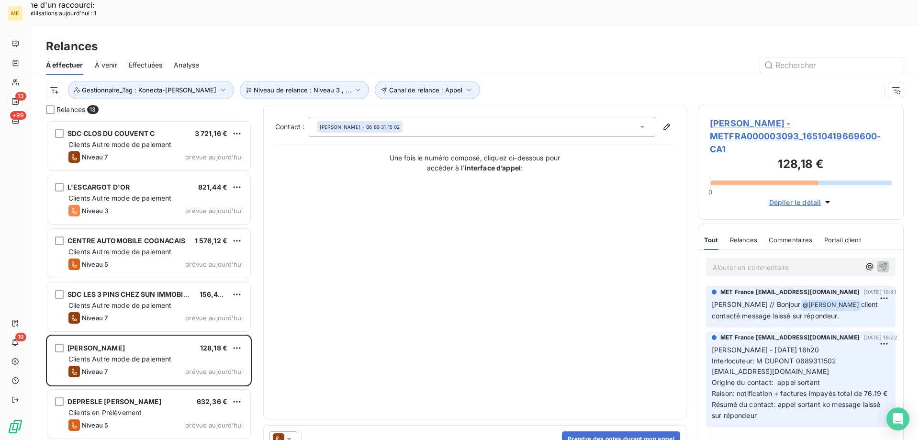
click at [727, 117] on span "THIERRY DUPONT - METFRA000003093_16510419669600-CA1" at bounding box center [801, 136] width 182 height 39
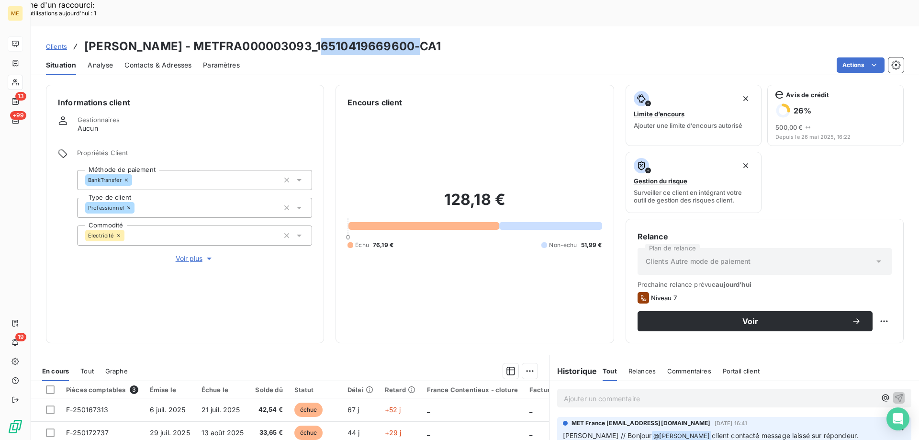
drag, startPoint x: 322, startPoint y: 22, endPoint x: 417, endPoint y: 16, distance: 95.0
click at [417, 38] on h3 "THIERRY DUPONT - METFRA000003093_16510419669600-CA1" at bounding box center [262, 46] width 357 height 17
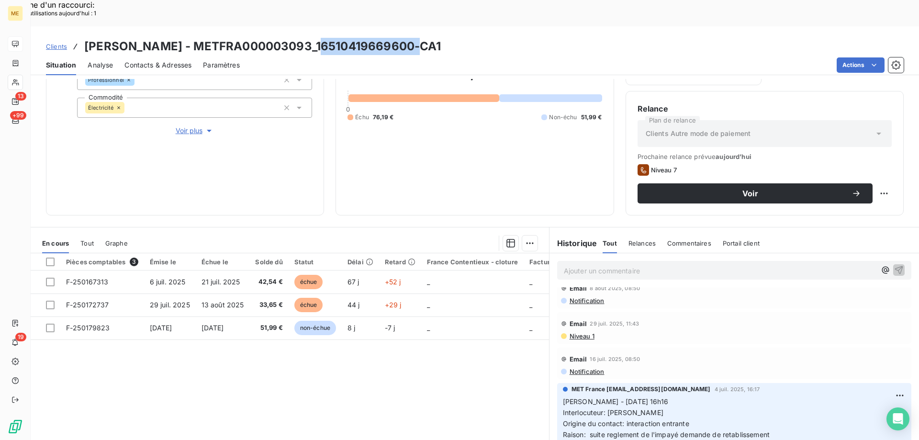
scroll to position [383, 0]
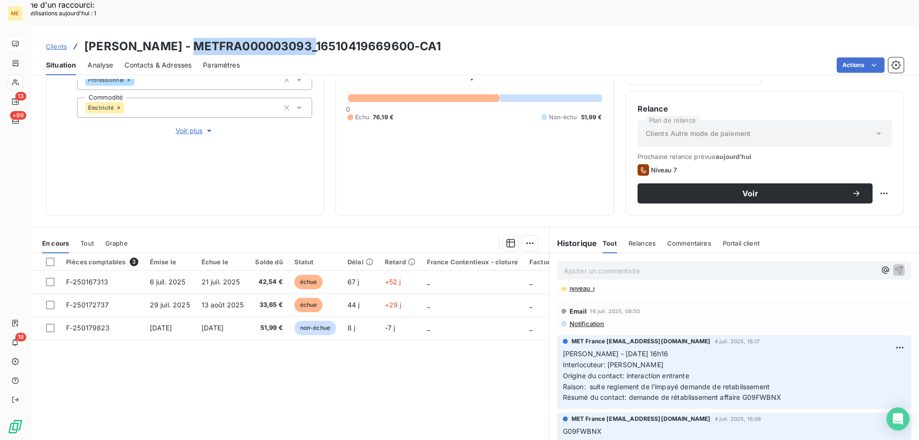
drag, startPoint x: 196, startPoint y: 20, endPoint x: 313, endPoint y: 15, distance: 116.9
click at [313, 38] on h3 "THIERRY DUPONT - METFRA000003093_16510419669600-CA1" at bounding box center [262, 46] width 357 height 17
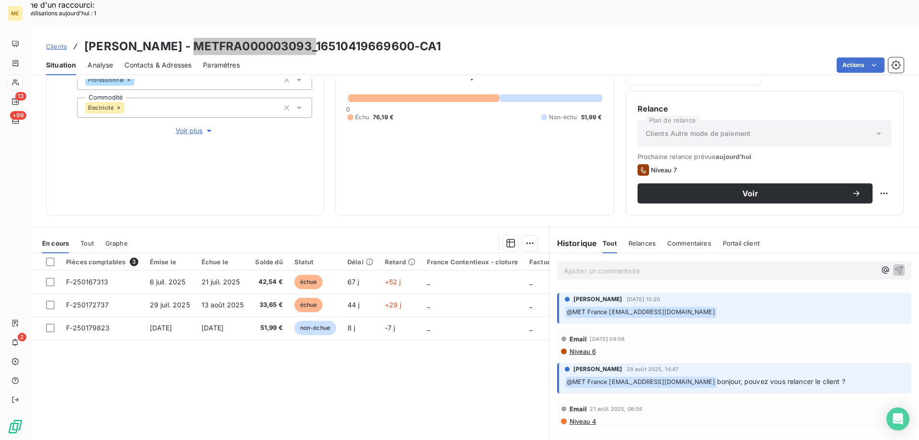
scroll to position [0, 0]
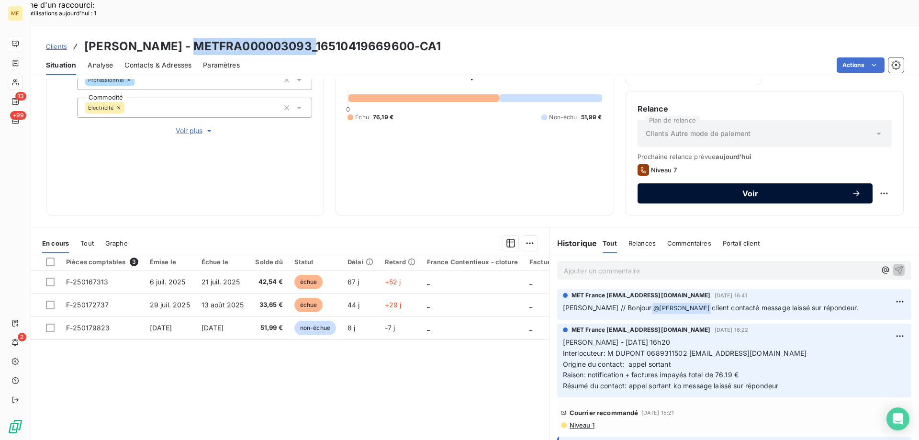
click at [722, 190] on span "Voir" at bounding box center [750, 194] width 203 height 8
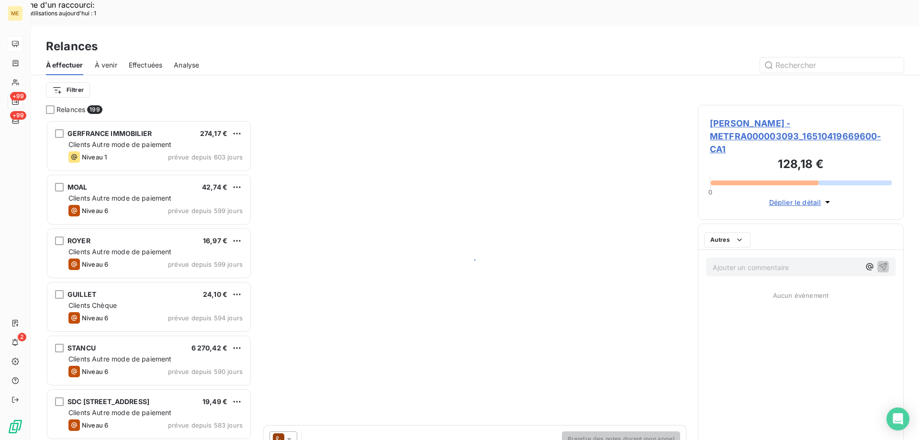
scroll to position [339, 199]
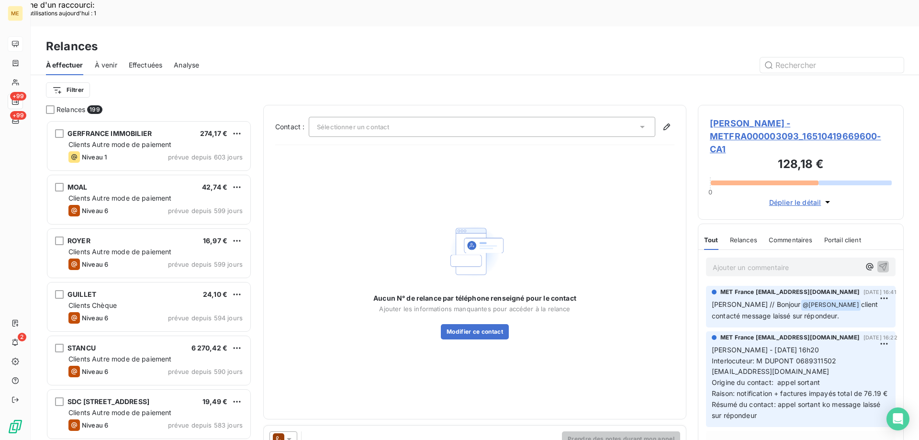
click at [285, 434] on icon at bounding box center [289, 439] width 10 height 10
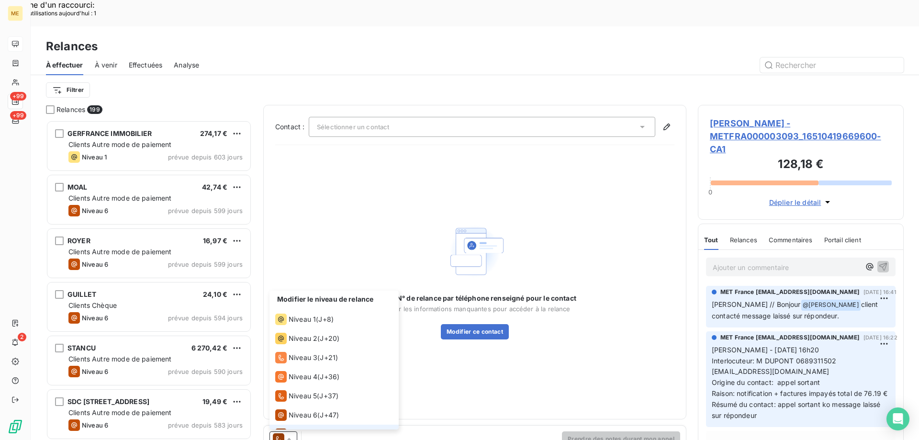
scroll to position [14, 0]
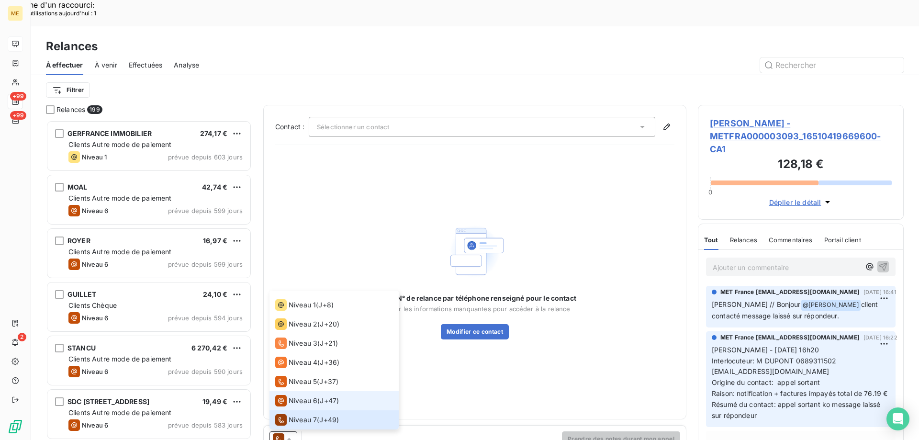
click at [299, 396] on span "Niveau 6" at bounding box center [303, 401] width 29 height 10
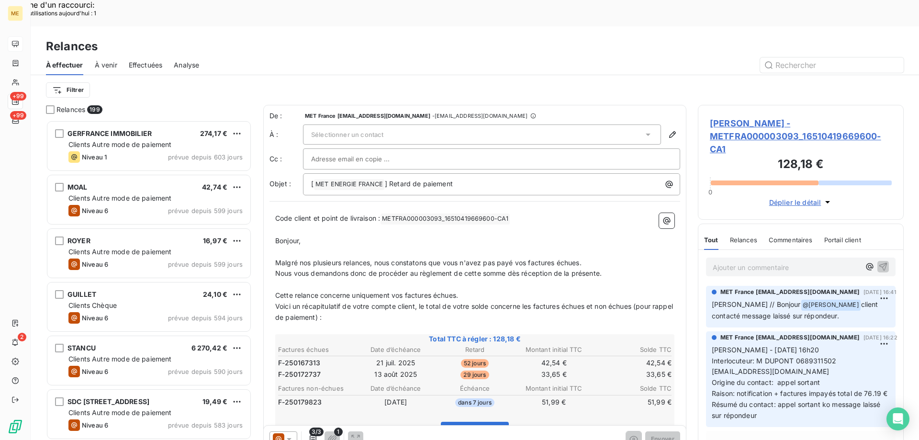
click at [381, 131] on span "Sélectionner un contact" at bounding box center [347, 135] width 72 height 8
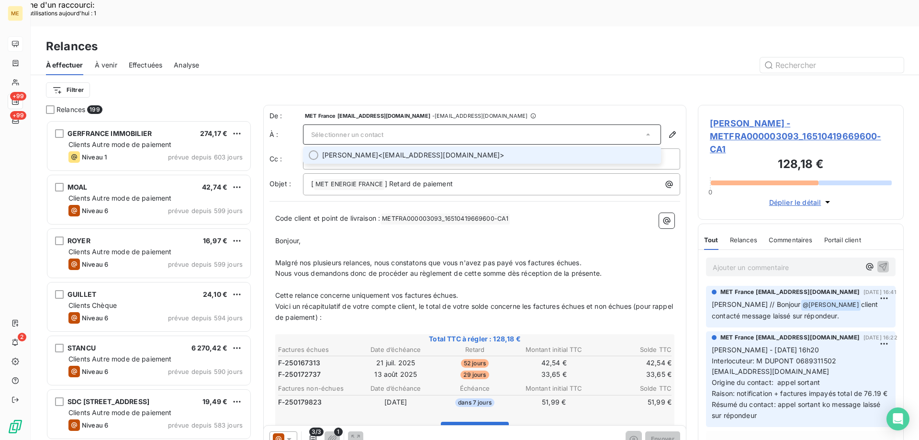
click at [378, 150] on span "THIERRY DUPONT THIERRY" at bounding box center [350, 155] width 56 height 10
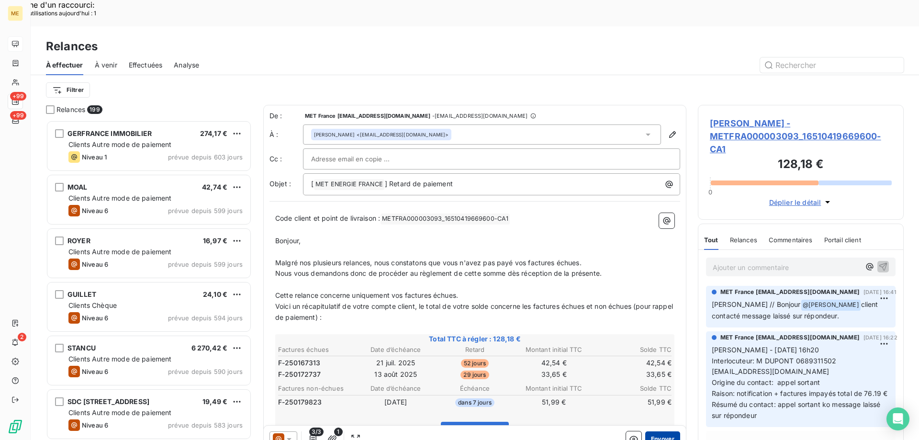
click at [659, 431] on button "Envoyer" at bounding box center [663, 438] width 35 height 15
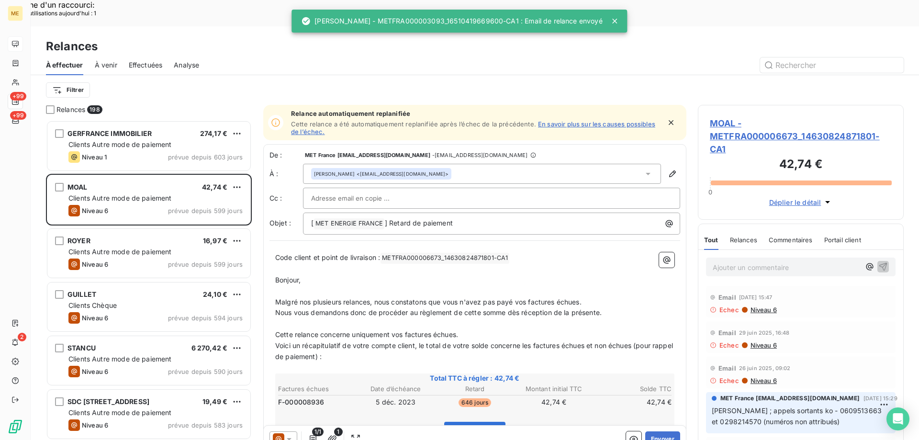
click at [66, 81] on div "Filtrer" at bounding box center [475, 90] width 858 height 18
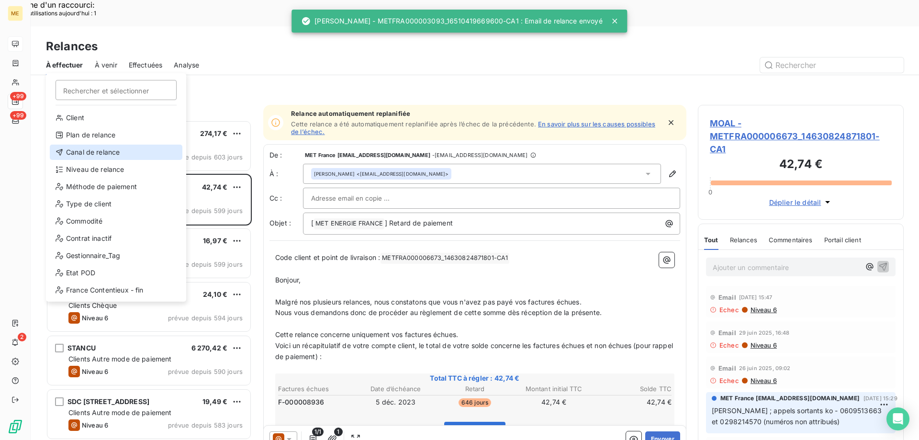
click at [106, 152] on div "Canal de relance" at bounding box center [116, 152] width 133 height 15
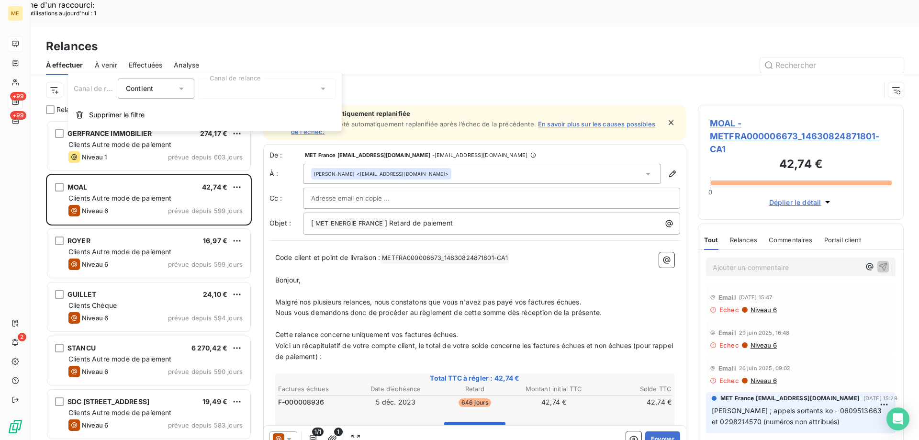
click at [200, 90] on div at bounding box center [267, 89] width 138 height 20
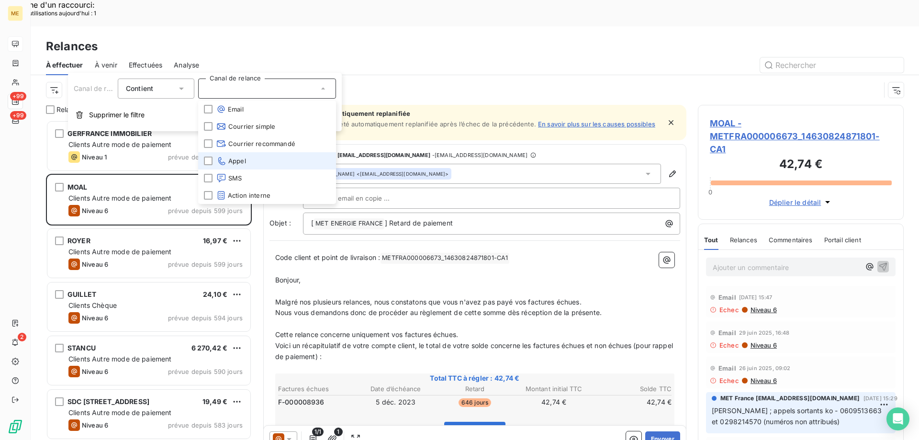
click at [202, 163] on li "Appel" at bounding box center [267, 160] width 138 height 17
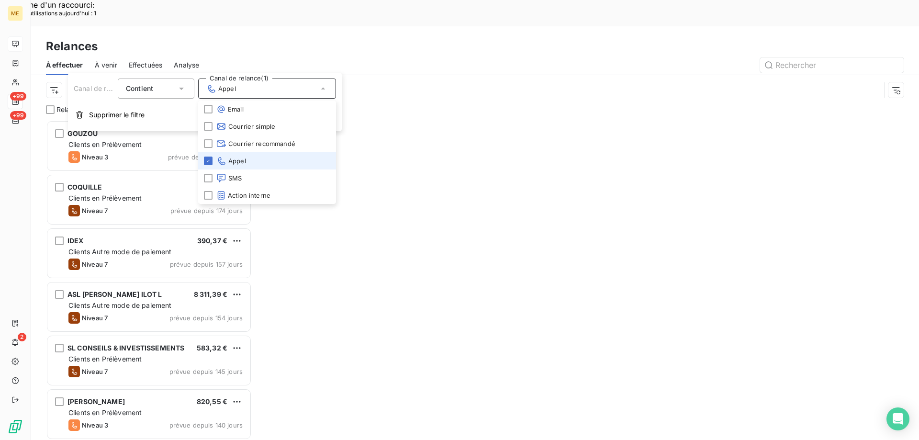
scroll to position [339, 199]
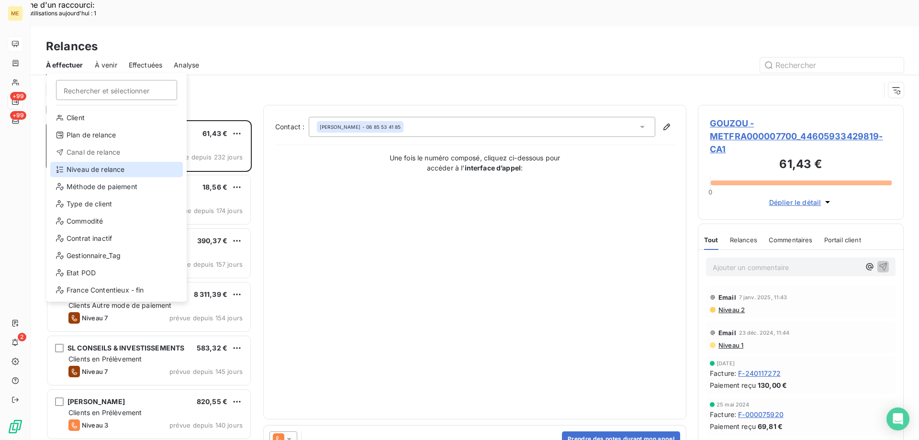
click at [106, 168] on div "Niveau de relance" at bounding box center [116, 169] width 133 height 15
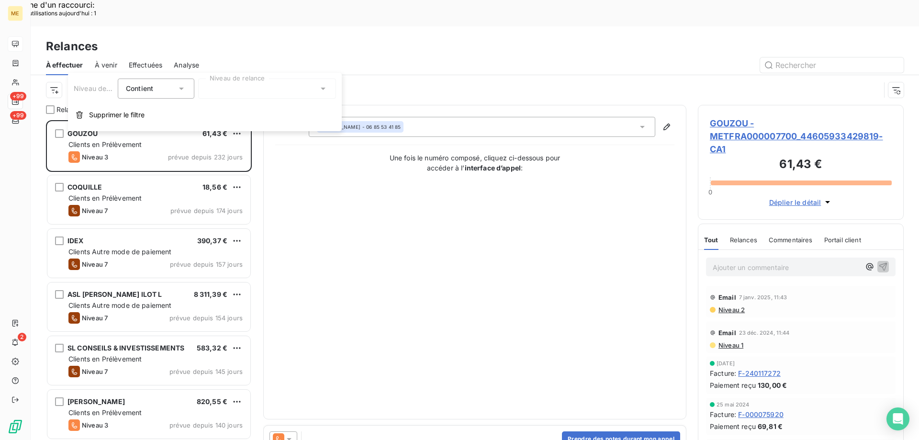
click at [224, 91] on div at bounding box center [267, 89] width 138 height 20
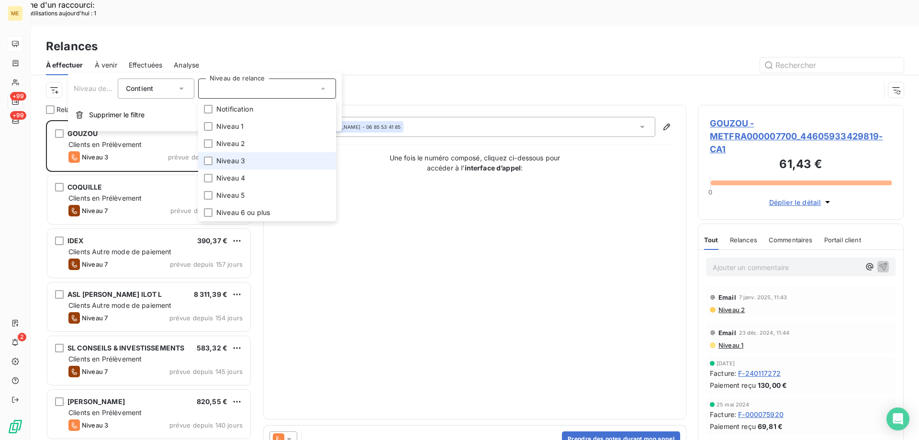
click at [241, 159] on span "Niveau 3" at bounding box center [230, 161] width 29 height 10
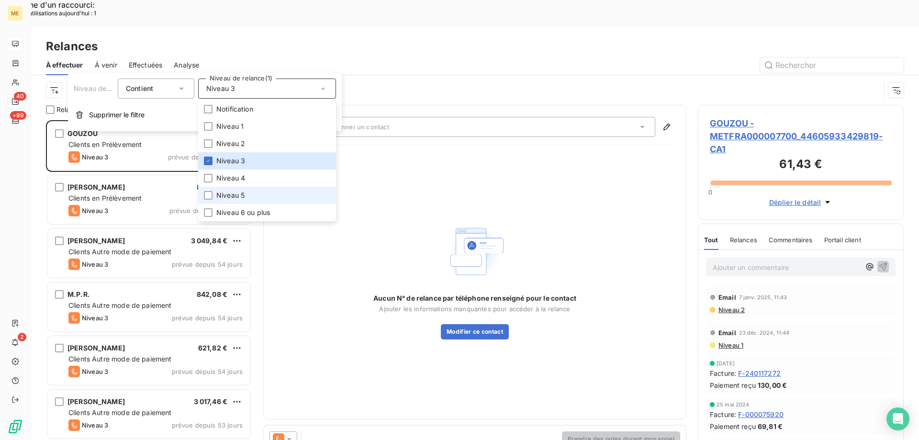
click at [245, 194] on li "Niveau 5" at bounding box center [267, 195] width 138 height 17
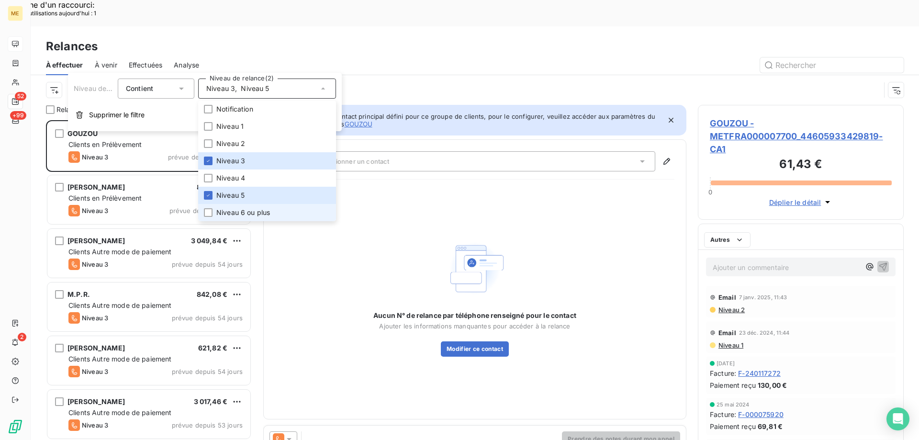
click at [251, 209] on span "Niveau 6 ou plus" at bounding box center [243, 213] width 54 height 10
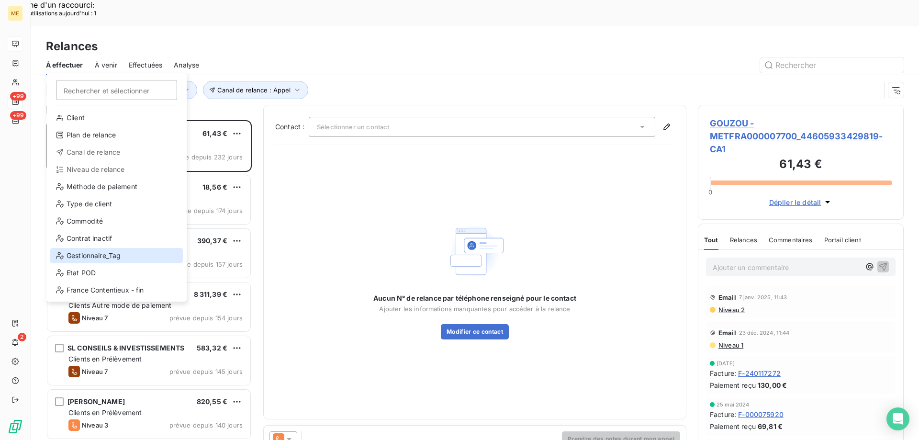
click at [105, 256] on div "Gestionnaire_Tag" at bounding box center [116, 255] width 133 height 15
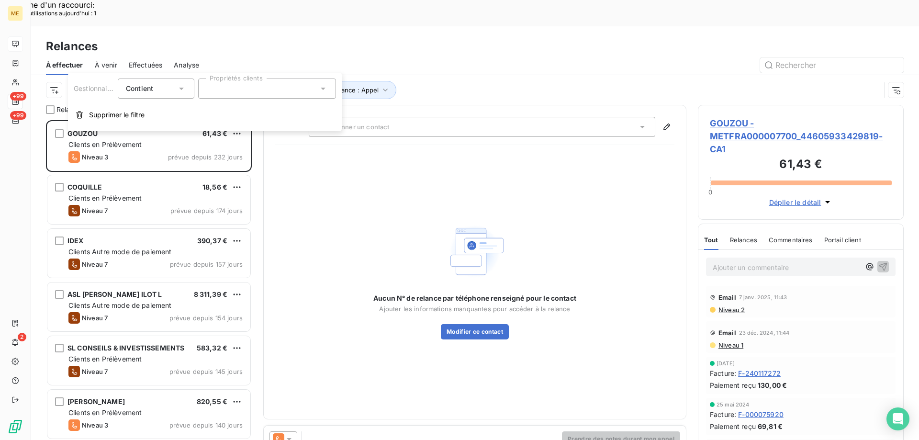
click at [247, 84] on div at bounding box center [267, 89] width 138 height 20
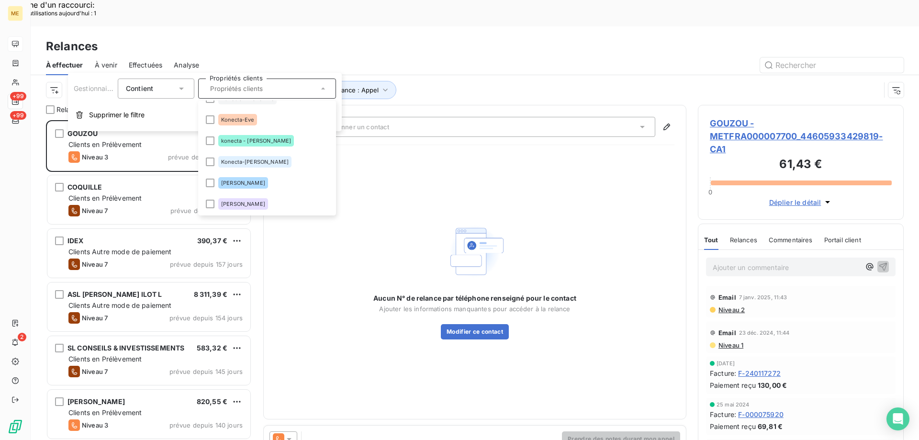
scroll to position [335, 0]
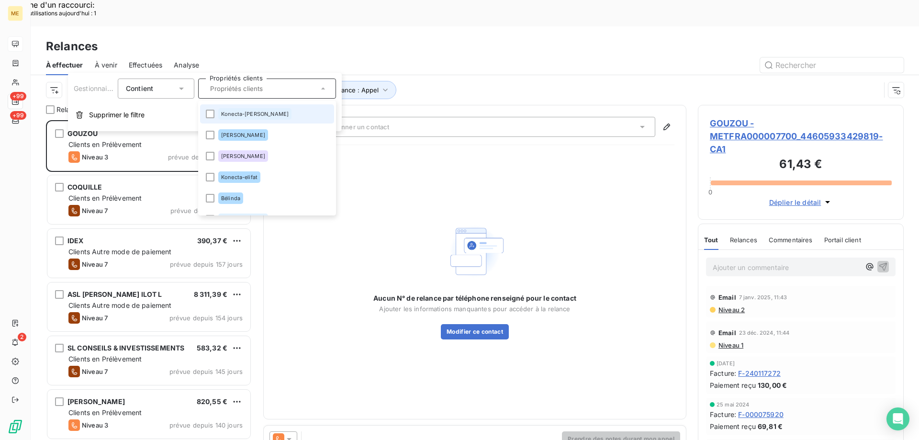
click at [237, 114] on span "Konecta-Sylvain" at bounding box center [255, 114] width 68 height 6
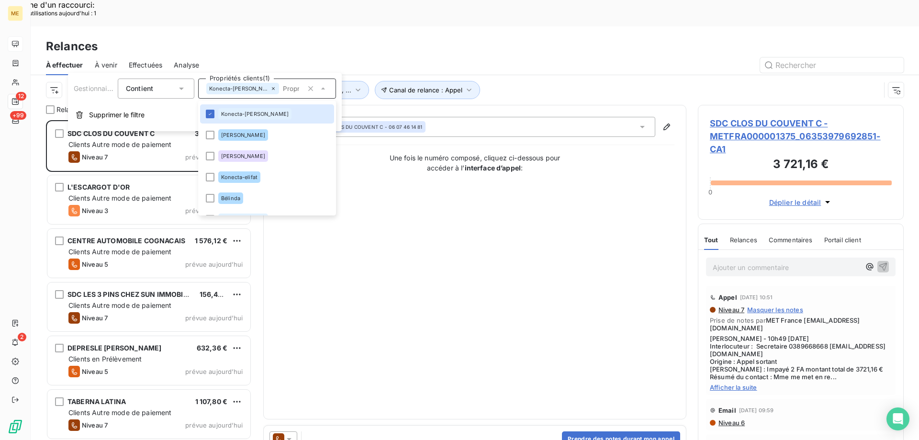
click at [349, 307] on div "Contact : SDC CLOS DU COUVENT C - 06 07 46 14 81 Une fois le numéro composé, cl…" at bounding box center [474, 262] width 399 height 291
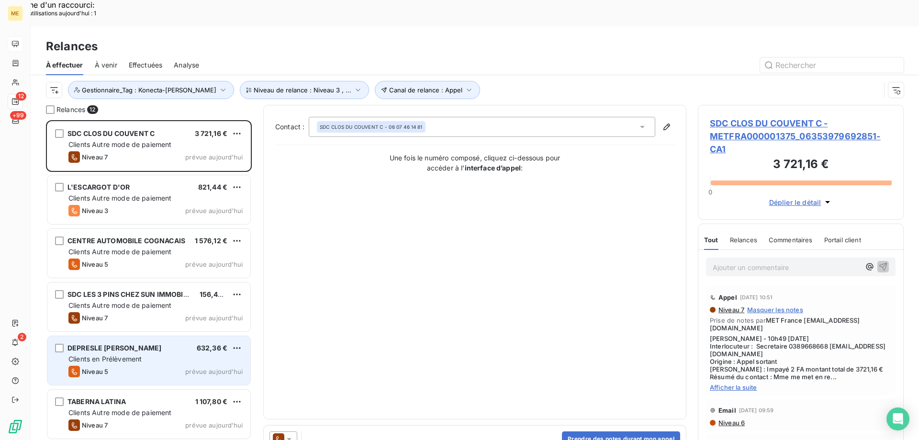
click at [131, 355] on span "Clients en Prélèvement" at bounding box center [104, 359] width 73 height 8
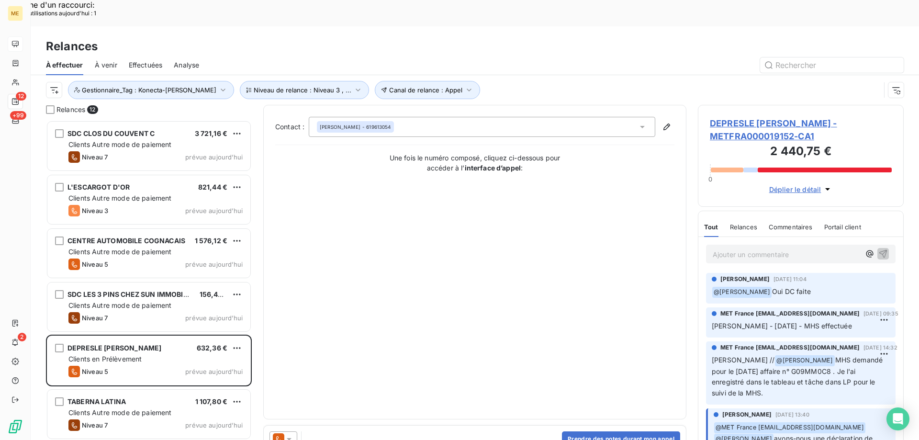
click at [738, 117] on span "DEPRESLE CELINE GINETTE BERNADETTE NEE FERNANDEZ - METFRA000019152-CA1" at bounding box center [801, 130] width 182 height 26
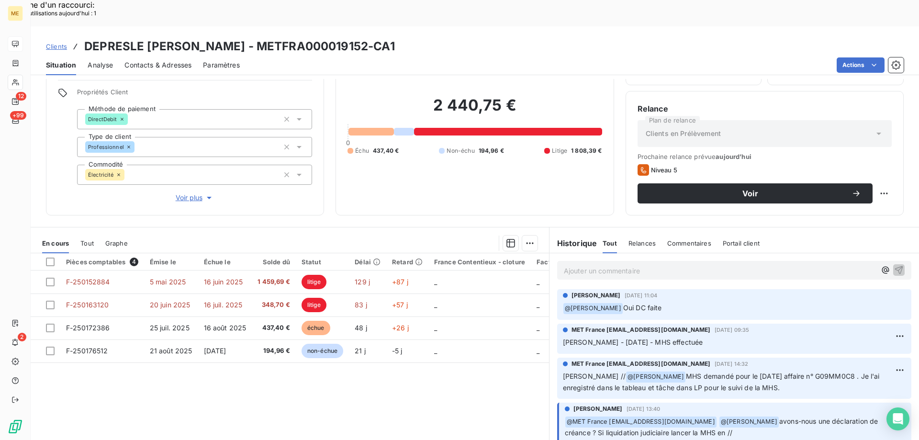
scroll to position [24, 0]
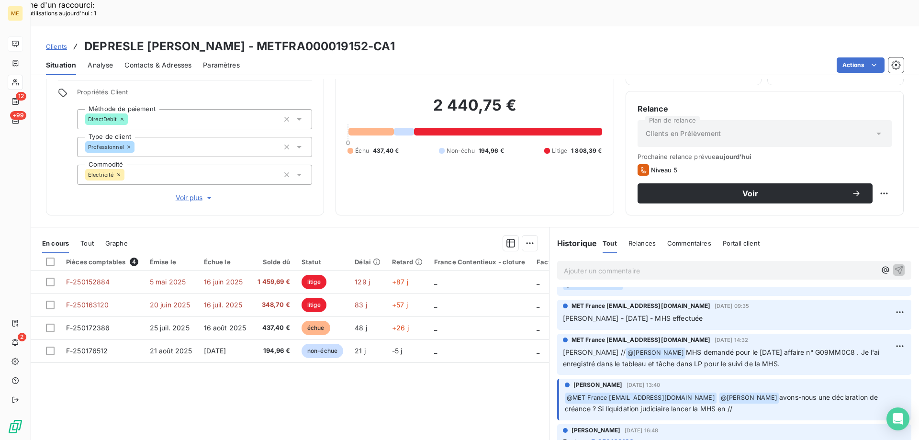
click at [169, 60] on span "Contacts & Adresses" at bounding box center [158, 65] width 67 height 10
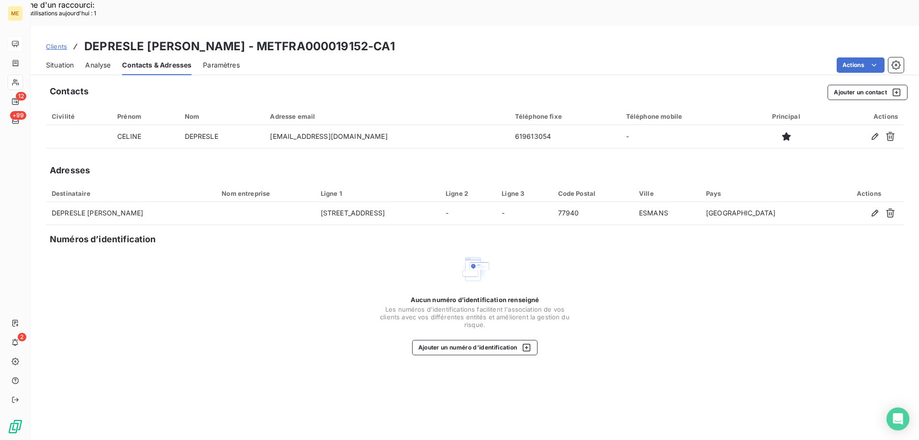
click at [59, 60] on span "Situation" at bounding box center [60, 65] width 28 height 10
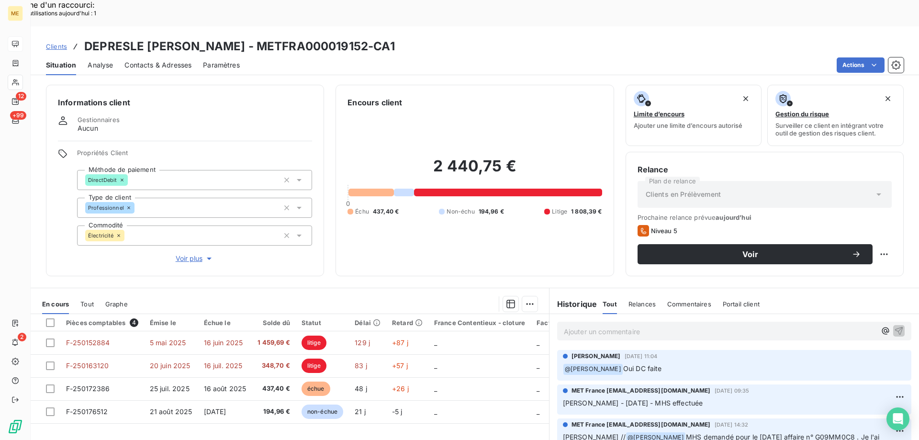
click at [867, 244] on div "Voir" at bounding box center [765, 254] width 254 height 20
click at [833, 247] on div "Replanifier cette action" at bounding box center [838, 248] width 86 height 15
select select "8"
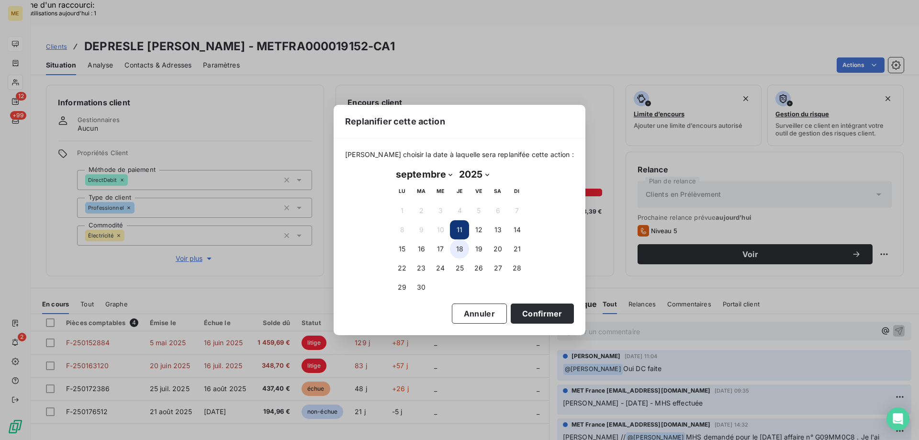
click at [464, 252] on button "18" at bounding box center [459, 248] width 19 height 19
click at [517, 309] on button "Confirmer" at bounding box center [542, 314] width 63 height 20
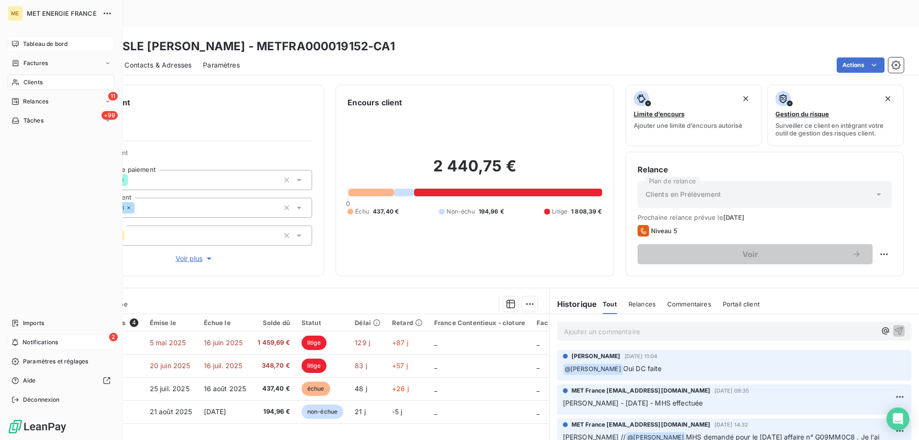
click at [24, 340] on span "Notifications" at bounding box center [40, 342] width 35 height 9
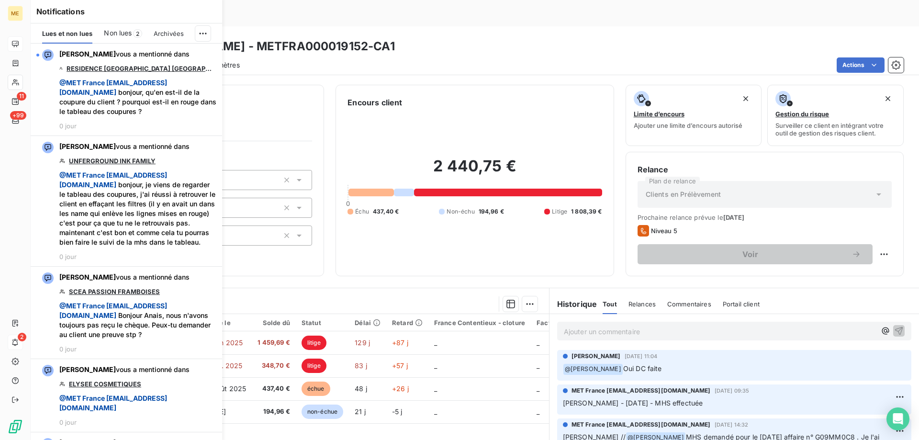
click at [351, 131] on div "2 440,75 € 0 Échu 437,40 € Non-échu 194,96 € Litige 1 808,39 €" at bounding box center [475, 186] width 254 height 156
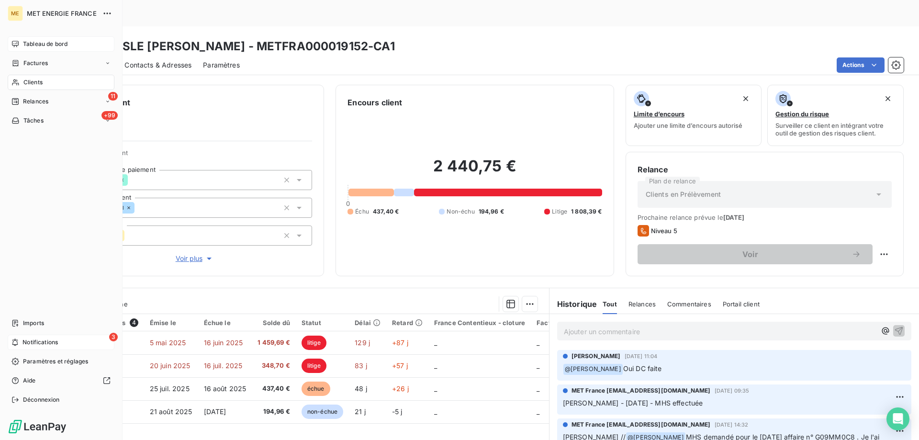
click at [34, 346] on span "Notifications" at bounding box center [40, 342] width 35 height 9
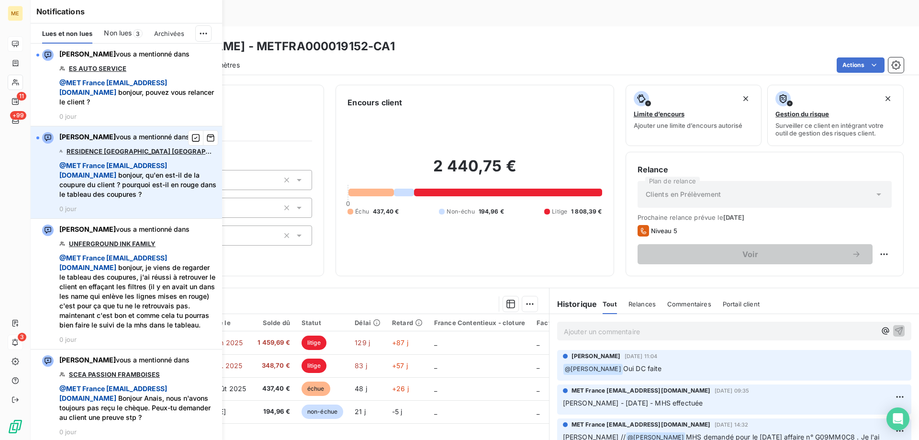
click at [108, 149] on link "RESIDENCE [GEOGRAPHIC_DATA] [GEOGRAPHIC_DATA] 36 AV [PERSON_NAME]" at bounding box center [140, 151] width 146 height 8
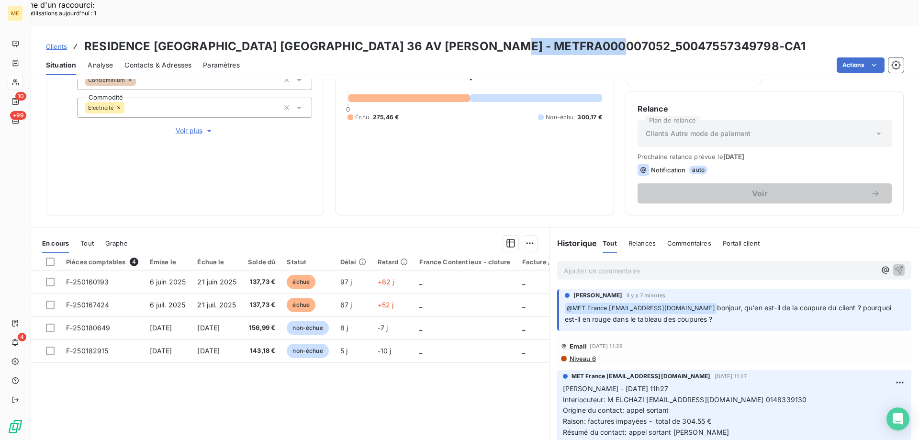
drag, startPoint x: 524, startPoint y: 18, endPoint x: 623, endPoint y: 19, distance: 99.1
click at [623, 38] on h3 "RESIDENCE GREEN PARK BOBIGNY 36 AV KARL MARX - METFRA000007052_50047557349798-C…" at bounding box center [445, 46] width 722 height 17
copy h3 "50047557349798"
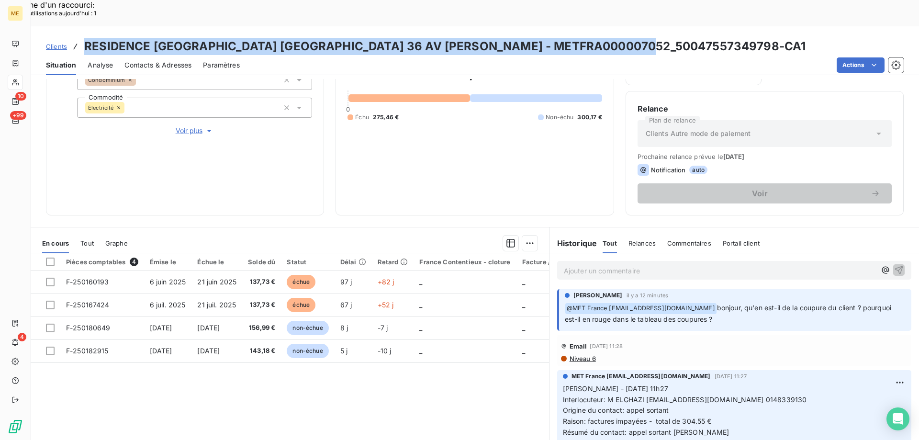
drag, startPoint x: 86, startPoint y: 21, endPoint x: 668, endPoint y: 27, distance: 582.3
click at [668, 38] on div "Clients RESIDENCE GREEN PARK BOBIGNY 36 AV KARL MARX - METFRA000007052_50047557…" at bounding box center [475, 46] width 889 height 17
copy h3 "RESIDENCE GREEN PARK BOBIGNY 36 AV KARL MARX - METFRA000007052_50047557349798-C…"
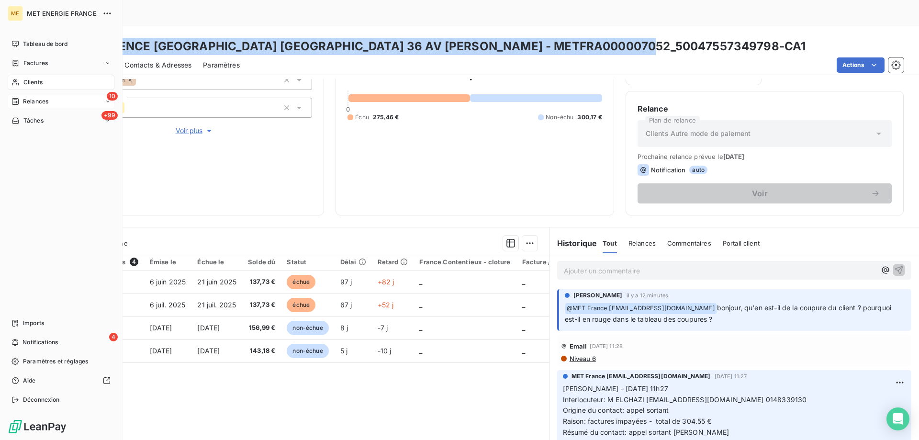
click at [22, 103] on div "Relances" at bounding box center [29, 101] width 37 height 9
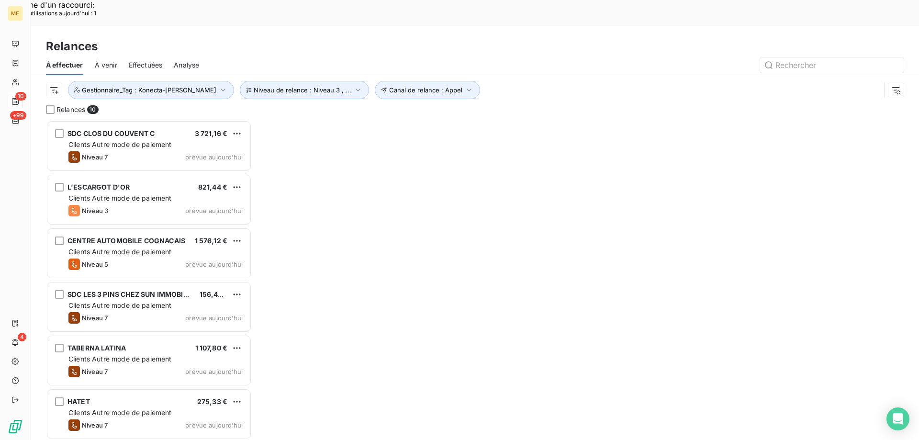
scroll to position [339, 199]
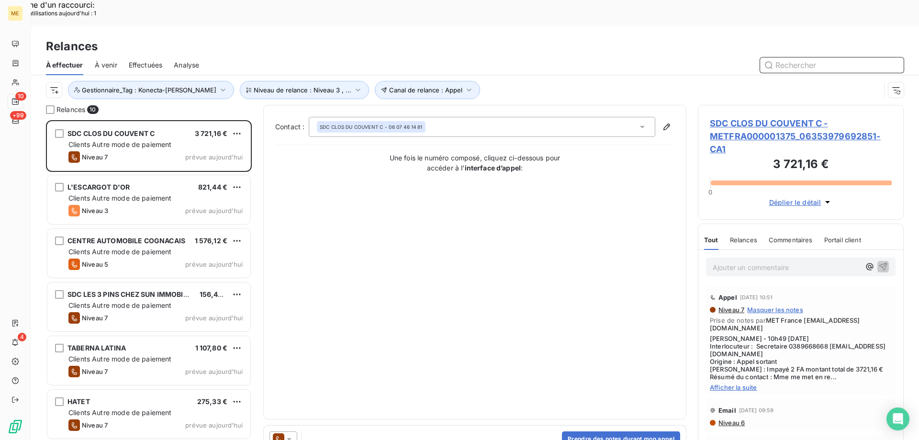
paste input "METFRA000008585_09344862514473"
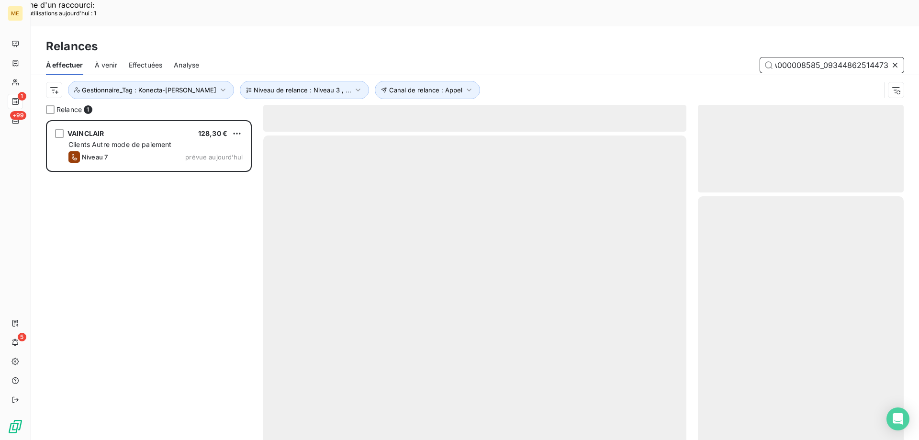
scroll to position [339, 199]
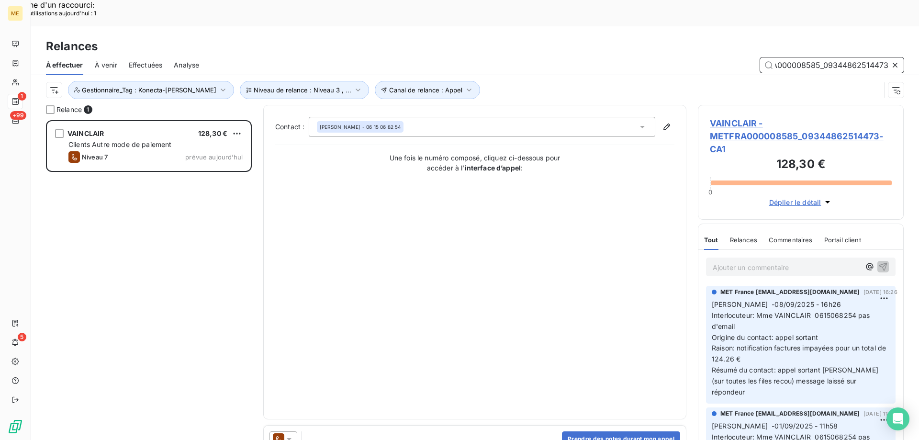
type input "METFRA000008585_09344862514473"
click at [768, 117] on span "VAINCLAIR - METFRA000008585_09344862514473-CA1" at bounding box center [801, 136] width 182 height 39
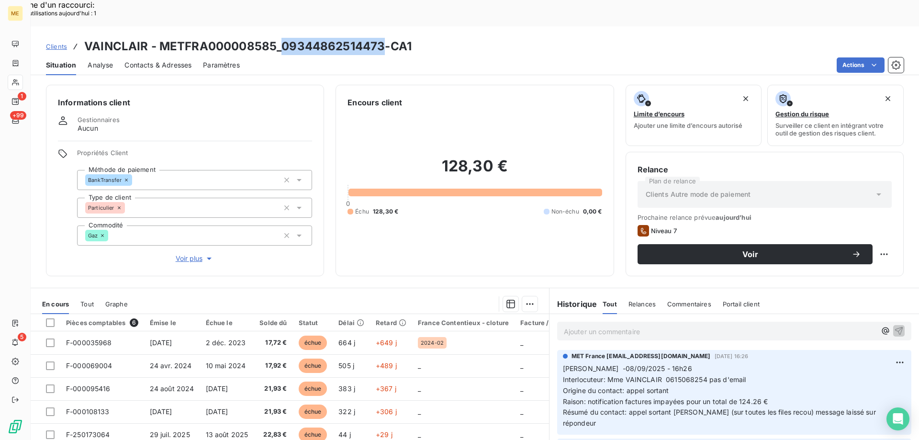
drag, startPoint x: 280, startPoint y: 17, endPoint x: 385, endPoint y: 3, distance: 105.3
click at [385, 26] on div "Clients VAINCLAIR - METFRA000008585_09344862514473-CA1 Situation Analyse Contac…" at bounding box center [475, 50] width 889 height 49
copy h3 "09344862514473"
drag, startPoint x: 662, startPoint y: 352, endPoint x: 702, endPoint y: 353, distance: 39.3
click at [702, 375] on span "Interlocuteur: Mme VAINCLAIR 0615068254 pas d'email" at bounding box center [654, 379] width 183 height 8
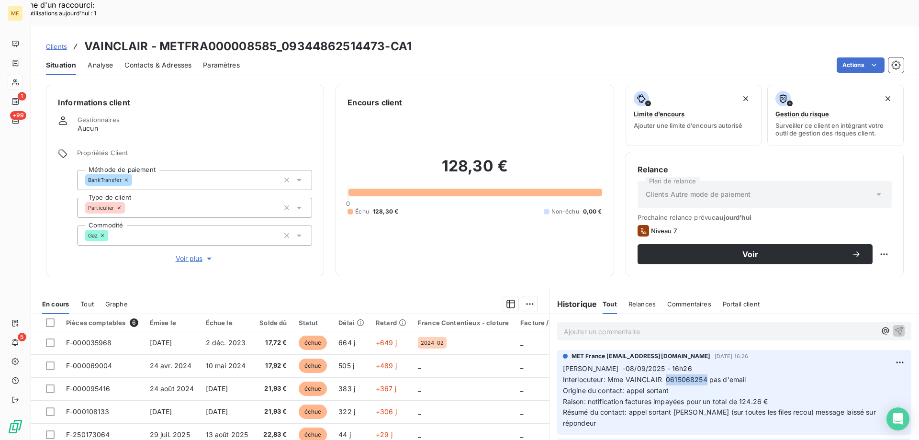
copy span "0615068254"
click at [581, 314] on div "Ajouter un commentaire ﻿" at bounding box center [735, 331] width 370 height 34
click at [578, 326] on p "Ajouter un commentaire ﻿" at bounding box center [720, 332] width 312 height 12
click at [648, 327] on span "Sylvain - demande de cououre affaire UE0DONIQ" at bounding box center [660, 331] width 192 height 8
click at [895, 326] on icon "button" at bounding box center [900, 331] width 10 height 10
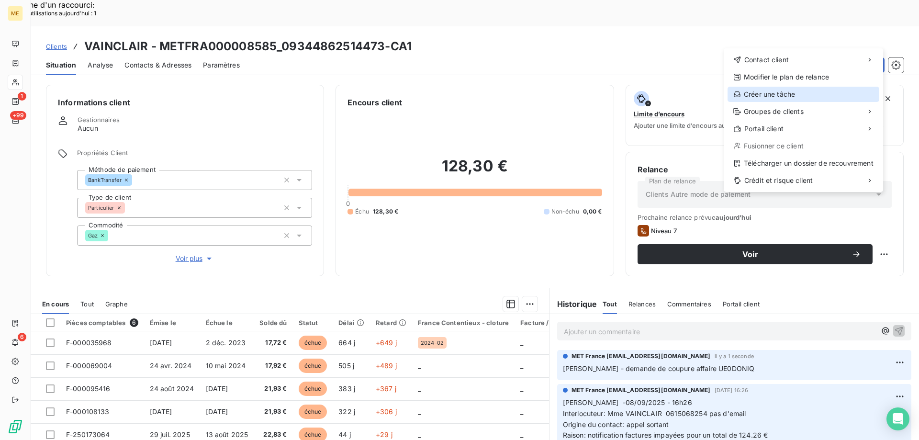
click at [777, 92] on div "Créer une tâche" at bounding box center [804, 94] width 152 height 15
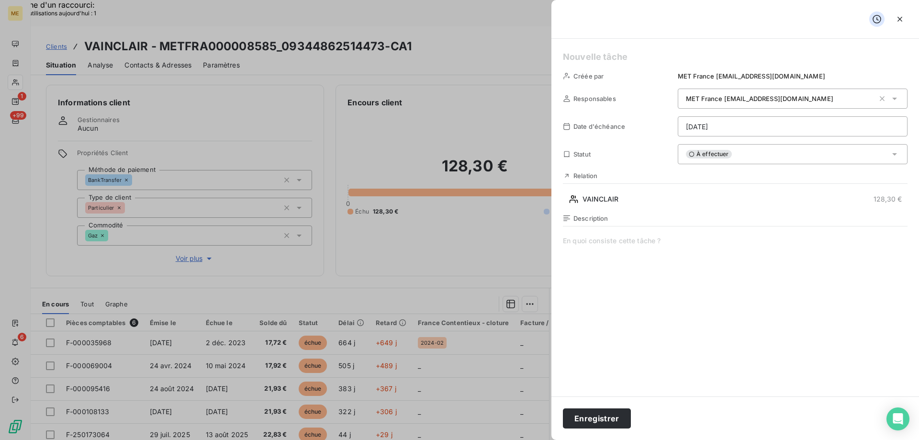
click at [630, 69] on div "Créée par MET France met-france@recouvrement.met.com Responsables MET France me…" at bounding box center [736, 218] width 368 height 358
click at [620, 52] on h5 at bounding box center [735, 56] width 345 height 13
click at [702, 56] on h5 "Sylvain - vérifier l'état de la cououre" at bounding box center [735, 56] width 345 height 13
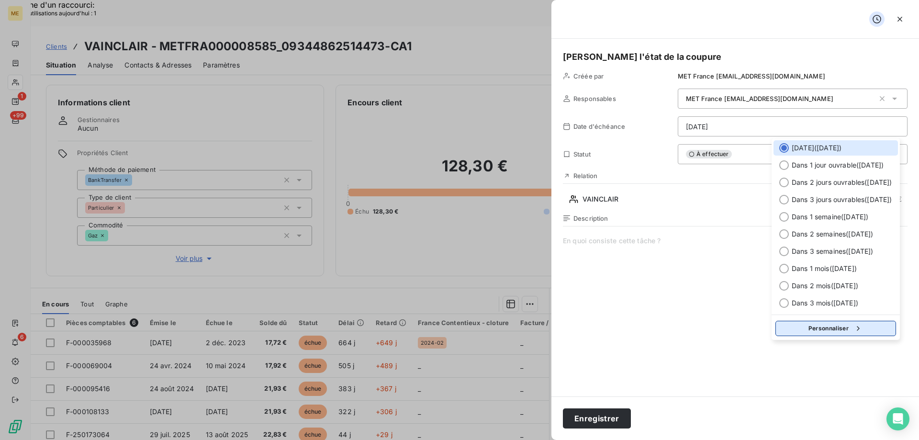
click at [809, 326] on button "Personnaliser" at bounding box center [836, 328] width 121 height 15
select select "8"
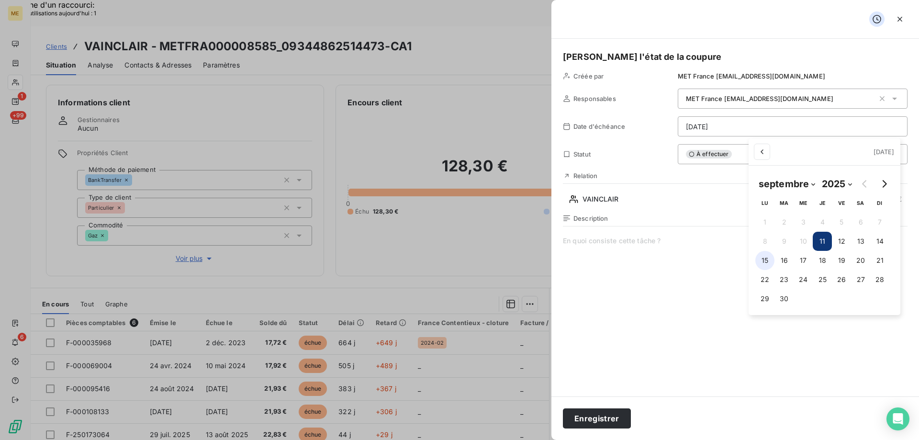
click at [768, 264] on button "15" at bounding box center [765, 260] width 19 height 19
type input "15/09/2025"
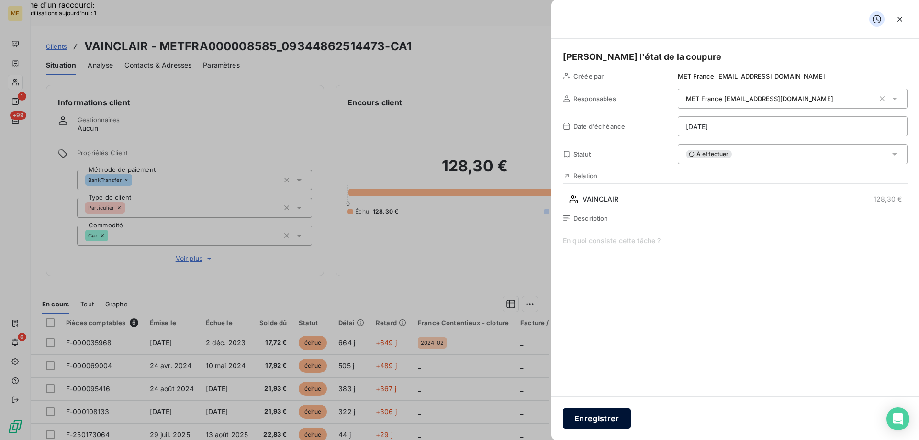
click at [595, 425] on button "Enregistrer" at bounding box center [597, 418] width 68 height 20
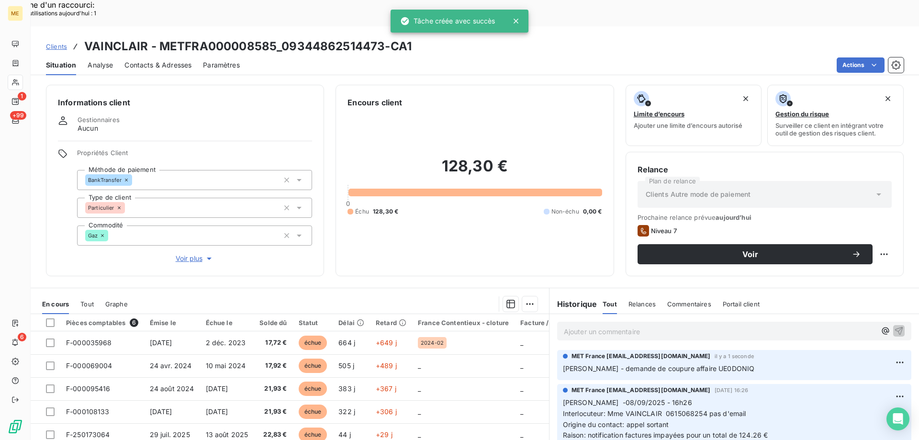
click at [646, 364] on span "Sylvain - demande de coupure affaire UE0DONIQ" at bounding box center [659, 368] width 192 height 8
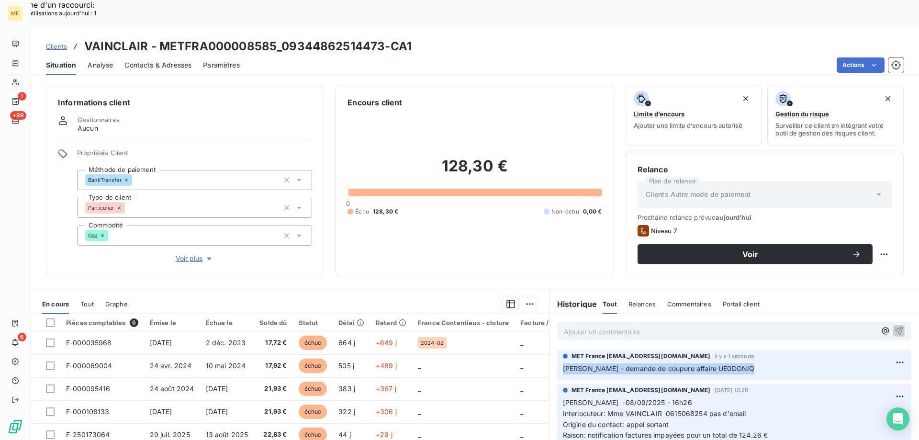
copy div "Sylvain - demande de coupure affaire UE0DONIQ"
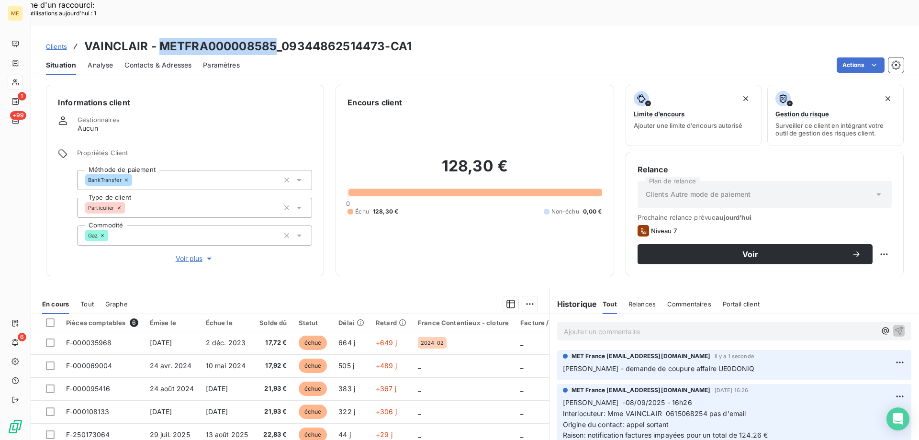
drag, startPoint x: 159, startPoint y: 20, endPoint x: 273, endPoint y: 19, distance: 114.5
click at [273, 38] on h3 "VAINCLAIR - METFRA000008585_09344862514473-CA1" at bounding box center [248, 46] width 328 height 17
copy h3 "METFRA000008585"
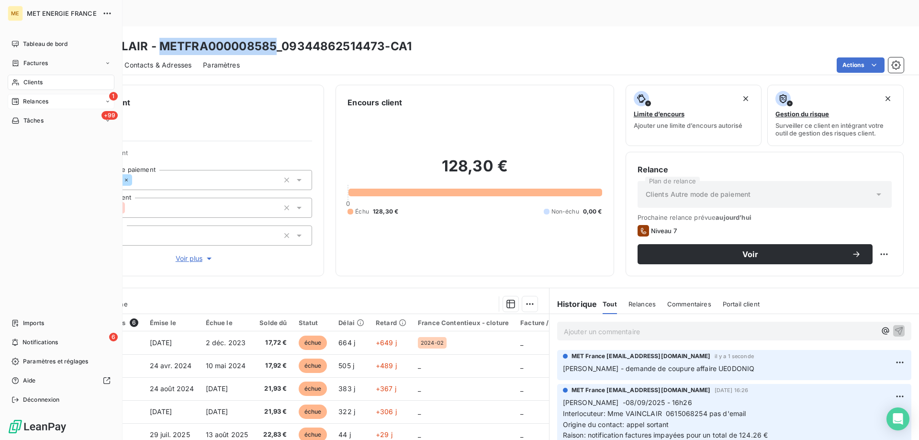
click at [30, 105] on span "Relances" at bounding box center [35, 101] width 25 height 9
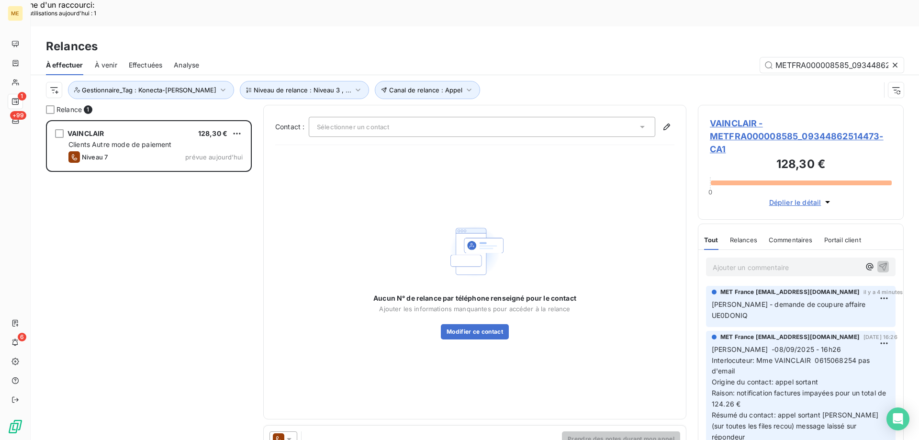
scroll to position [339, 199]
click at [895, 60] on icon at bounding box center [896, 65] width 10 height 10
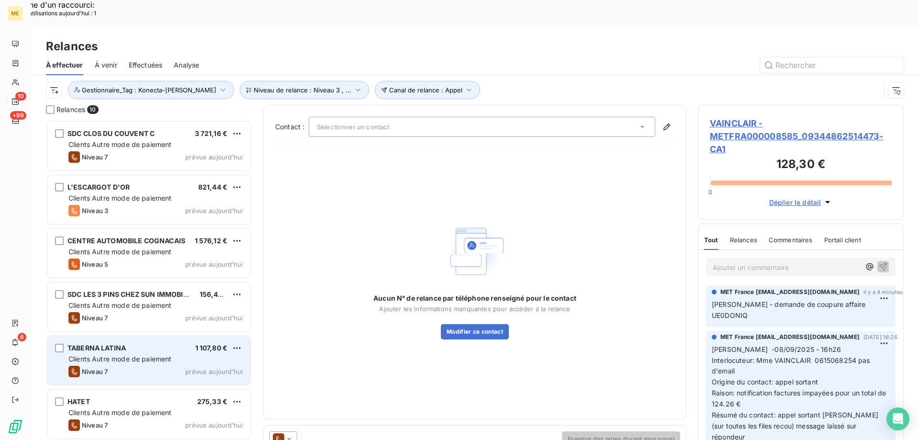
click at [109, 354] on div "Clients Autre mode de paiement" at bounding box center [155, 359] width 174 height 10
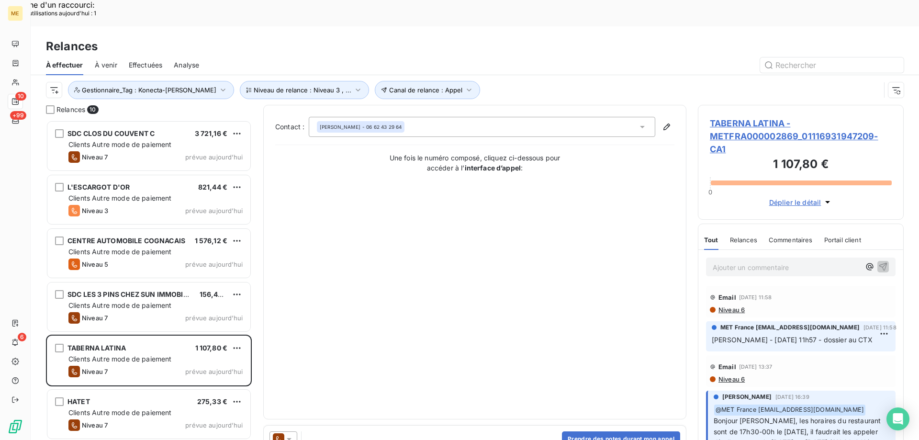
click at [755, 117] on span "TABERNA LATINA - METFRA000002869_01116931947209-CA1" at bounding box center [801, 136] width 182 height 39
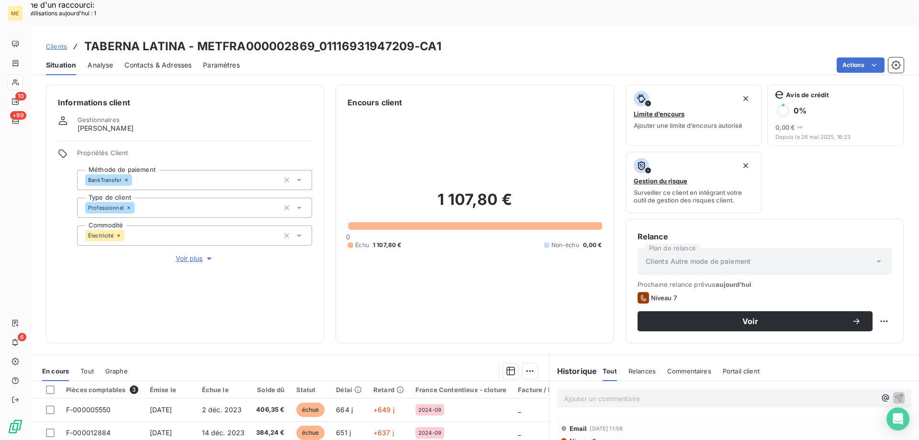
click at [191, 254] on span "Voir plus" at bounding box center [195, 259] width 38 height 10
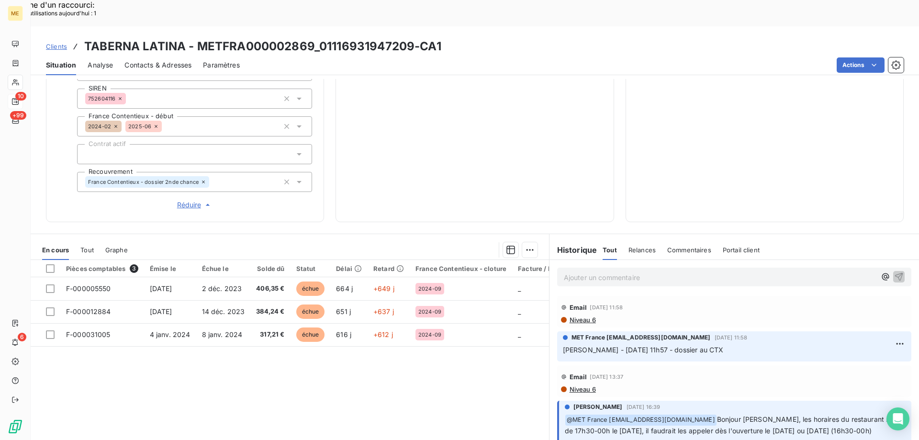
scroll to position [84, 0]
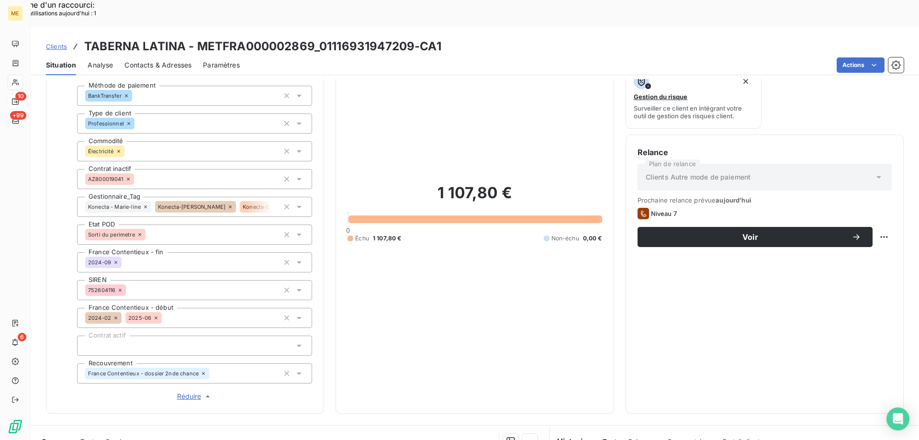
click at [180, 60] on span "Contacts & Adresses" at bounding box center [158, 65] width 67 height 10
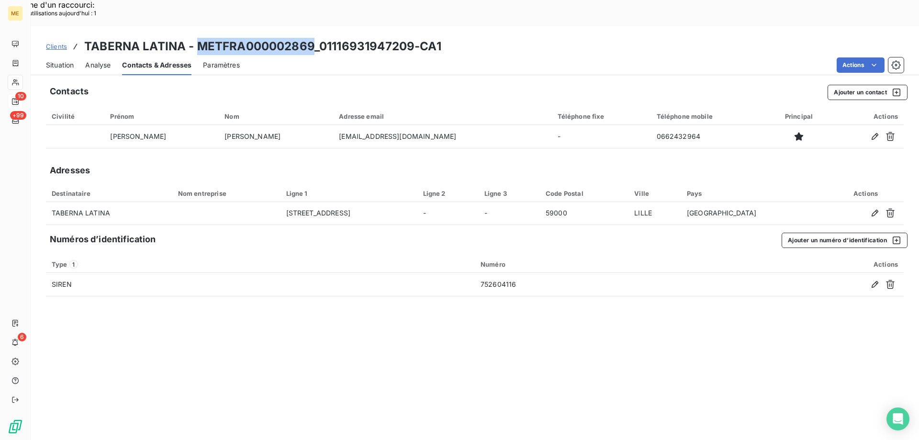
drag, startPoint x: 196, startPoint y: 19, endPoint x: 315, endPoint y: 17, distance: 118.8
click at [315, 38] on h3 "TABERNA LATINA - METFRA000002869_01116931947209-CA1" at bounding box center [262, 46] width 357 height 17
copy h3 "METFRA000002869"
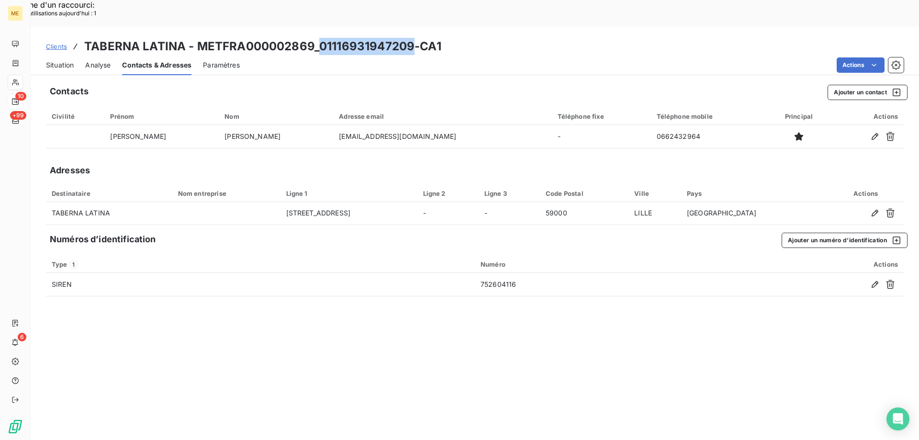
drag, startPoint x: 318, startPoint y: 20, endPoint x: 410, endPoint y: 20, distance: 91.9
click at [410, 38] on h3 "TABERNA LATINA - METFRA000002869_01116931947209-CA1" at bounding box center [262, 46] width 357 height 17
click at [59, 60] on span "Situation" at bounding box center [60, 65] width 28 height 10
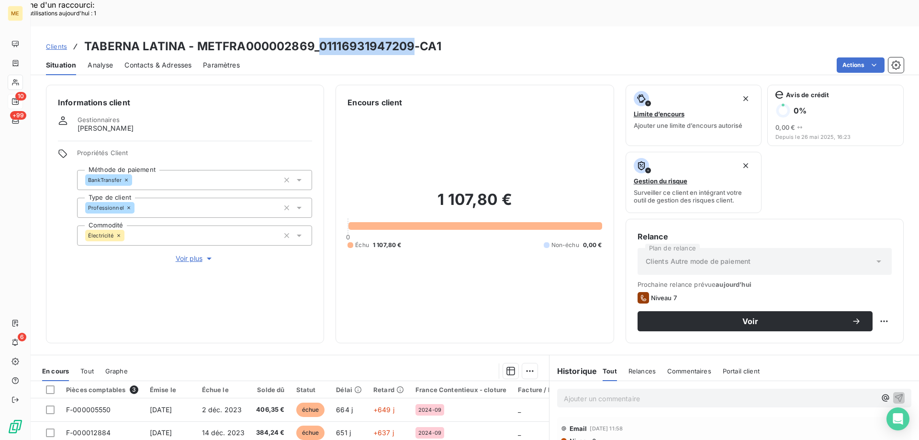
copy h3 "01116931947209"
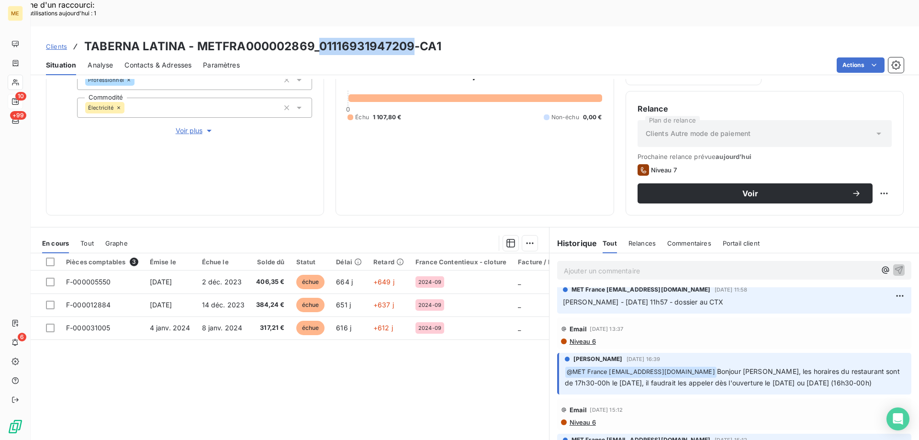
scroll to position [0, 0]
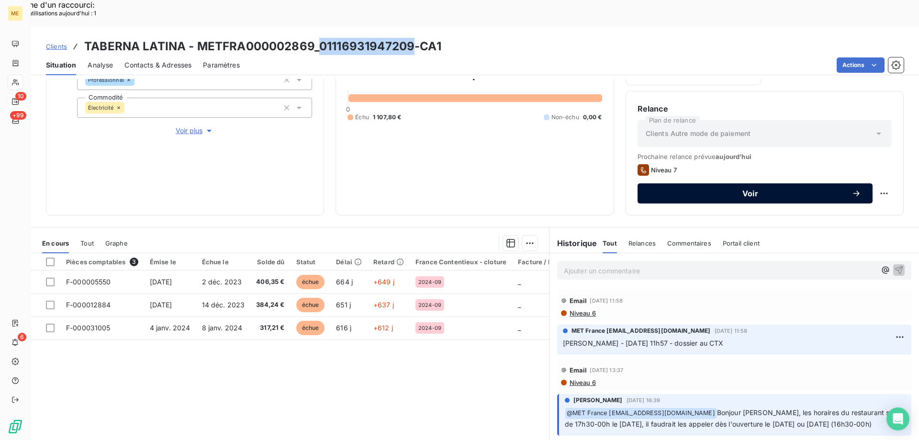
click at [736, 190] on span "Voir" at bounding box center [750, 194] width 203 height 8
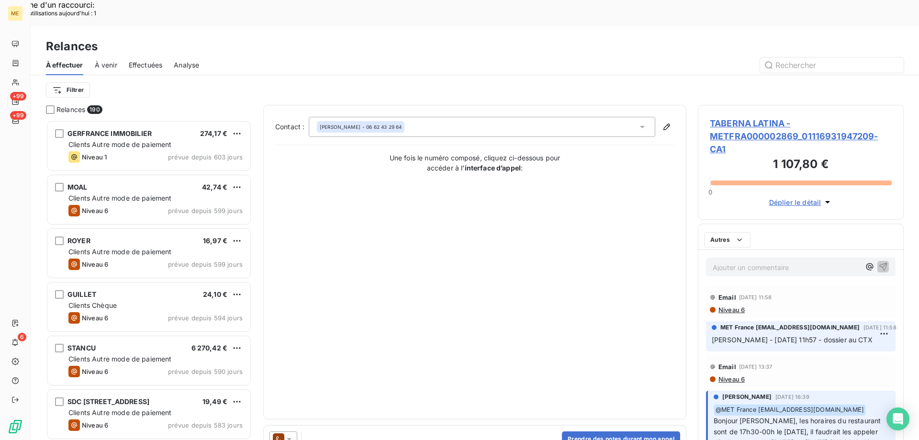
scroll to position [339, 199]
click at [291, 434] on icon at bounding box center [289, 439] width 10 height 10
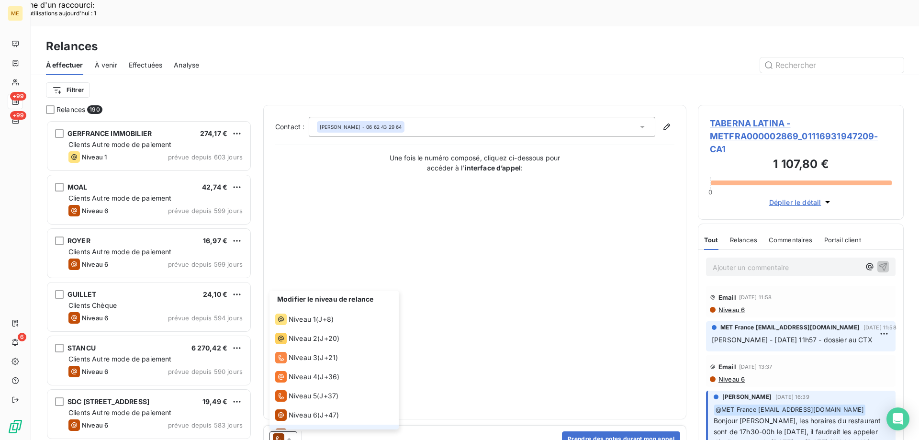
scroll to position [14, 0]
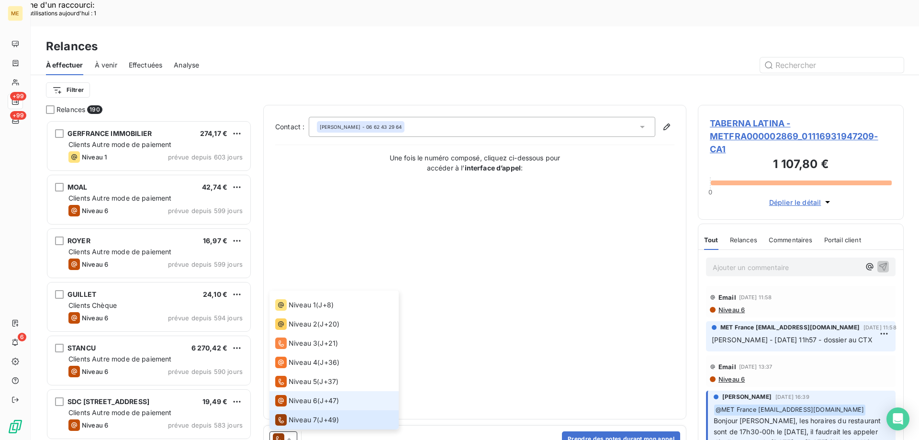
click at [292, 396] on span "Niveau 6" at bounding box center [303, 401] width 29 height 10
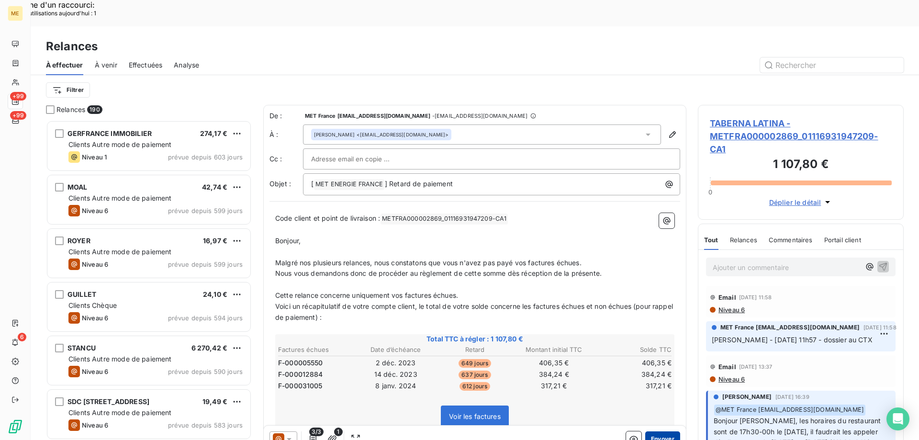
click at [662, 431] on button "Envoyer" at bounding box center [663, 438] width 35 height 15
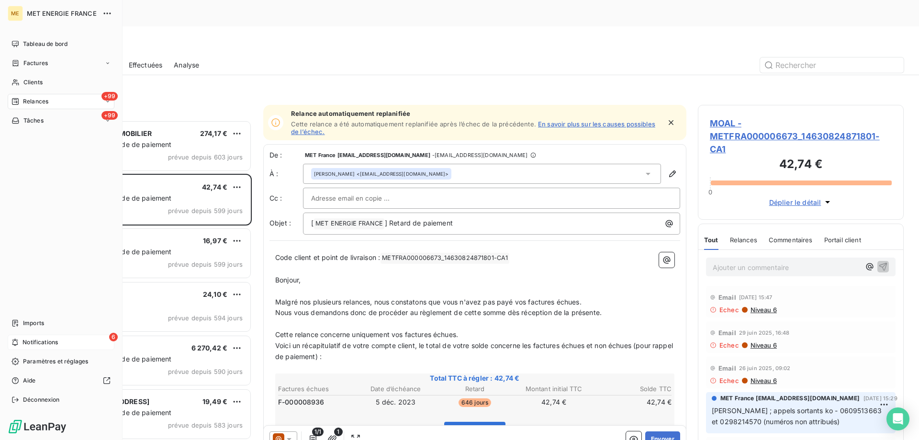
click at [53, 342] on span "Notifications" at bounding box center [40, 342] width 35 height 9
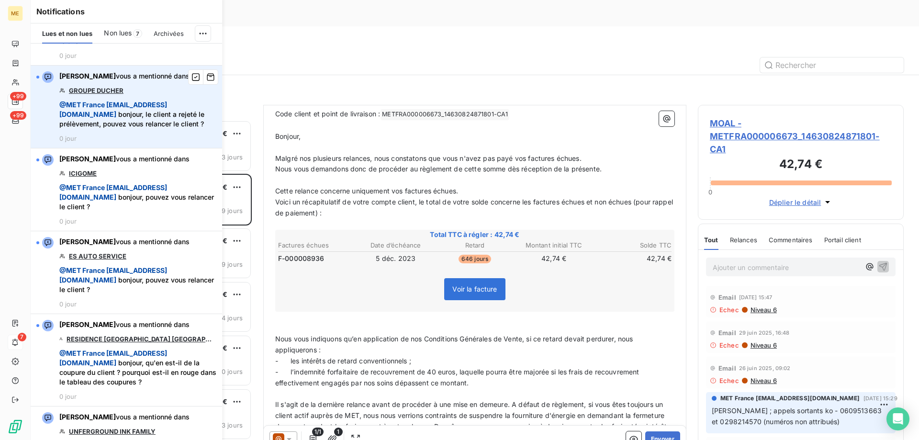
scroll to position [192, 0]
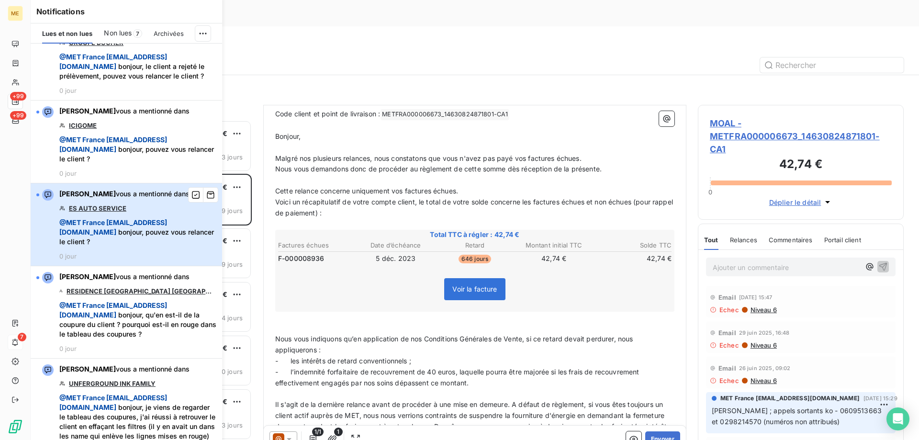
click at [130, 247] on span "@ MET France met-france@recouvrement.met.com bonjour, pouvez vous relancer le c…" at bounding box center [137, 232] width 157 height 29
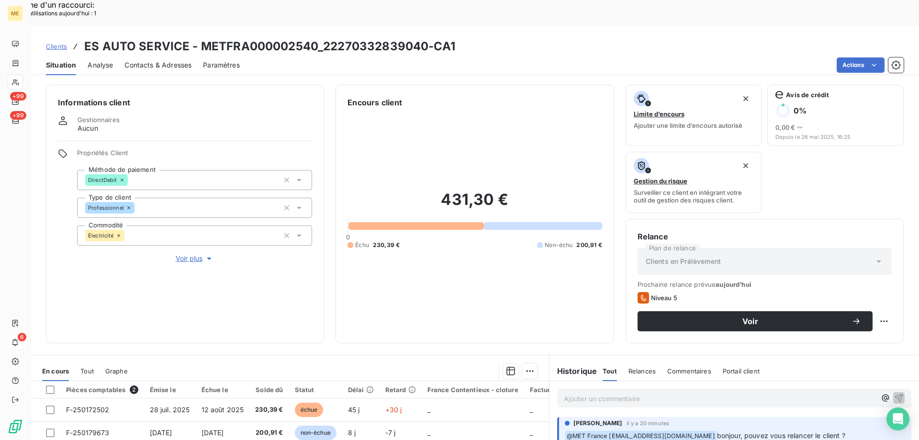
click at [173, 253] on button "Voir plus" at bounding box center [194, 258] width 235 height 11
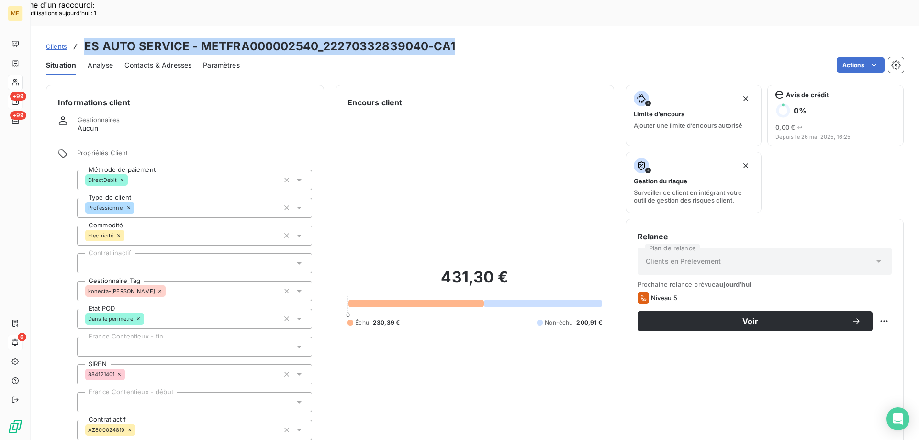
drag, startPoint x: 85, startPoint y: 20, endPoint x: 471, endPoint y: 20, distance: 386.0
click at [471, 38] on div "Clients ES AUTO SERVICE - METFRA000002540_22270332839040-CA1" at bounding box center [475, 46] width 889 height 17
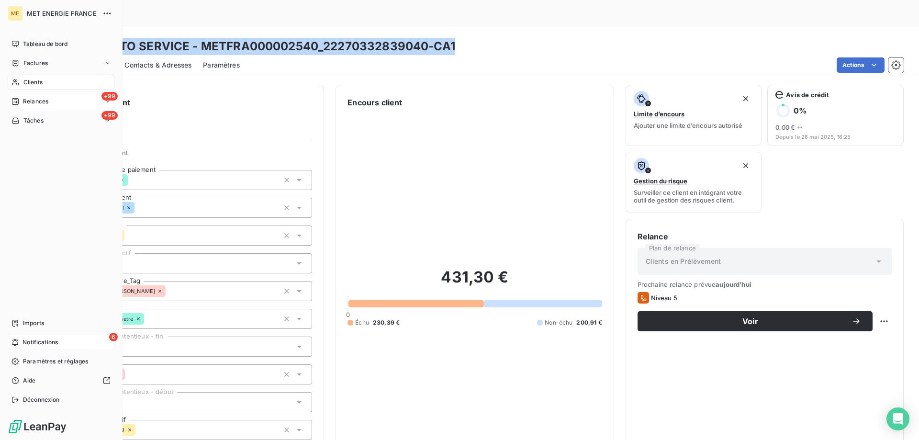
click at [39, 344] on span "Notifications" at bounding box center [40, 342] width 35 height 9
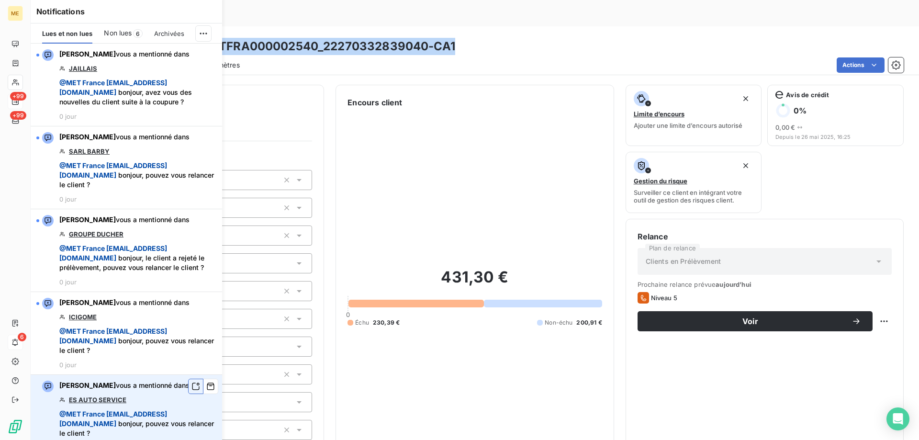
click at [188, 394] on button "button" at bounding box center [195, 386] width 15 height 15
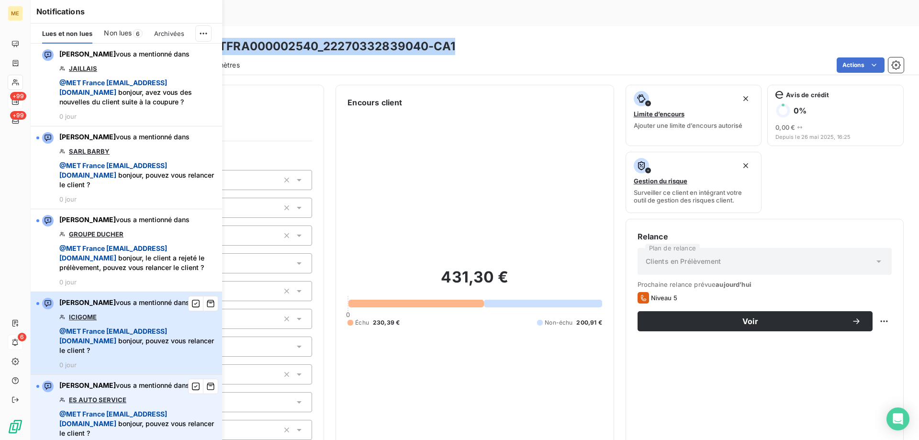
click at [87, 345] on span "@ MET France met-france@recouvrement.met.com" at bounding box center [113, 336] width 108 height 18
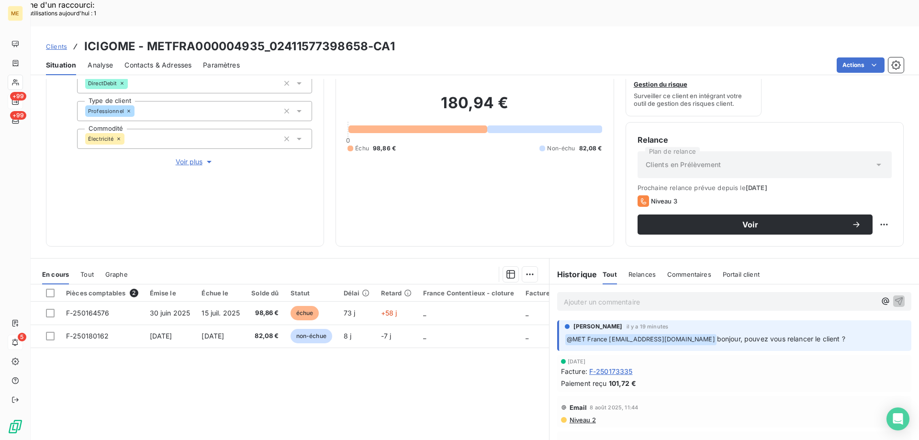
scroll to position [128, 0]
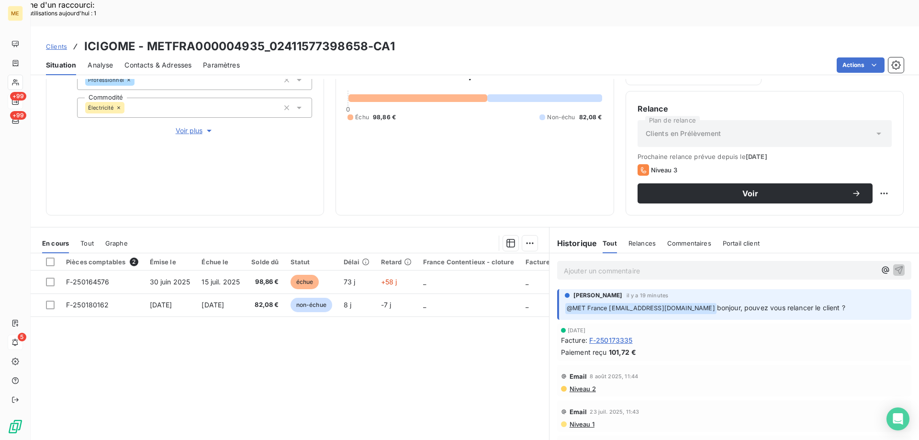
click at [193, 126] on span "Voir plus" at bounding box center [195, 131] width 38 height 10
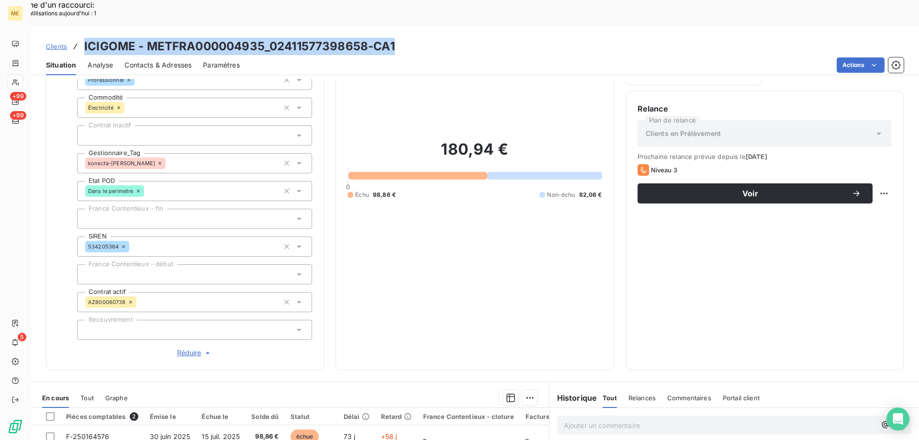
drag, startPoint x: 83, startPoint y: 23, endPoint x: 408, endPoint y: 23, distance: 324.2
click at [408, 38] on div "Clients ICIGOME - METFRA000004935_02411577398658-CA1" at bounding box center [475, 46] width 889 height 17
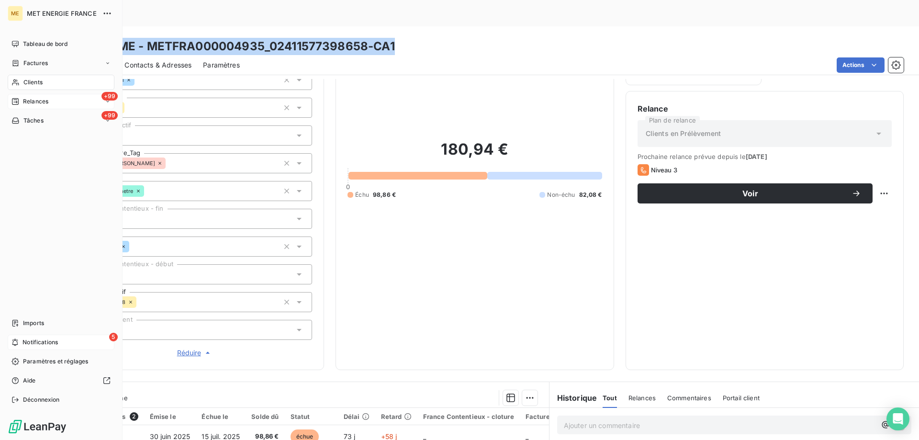
click at [18, 347] on div "5 Notifications" at bounding box center [61, 342] width 107 height 15
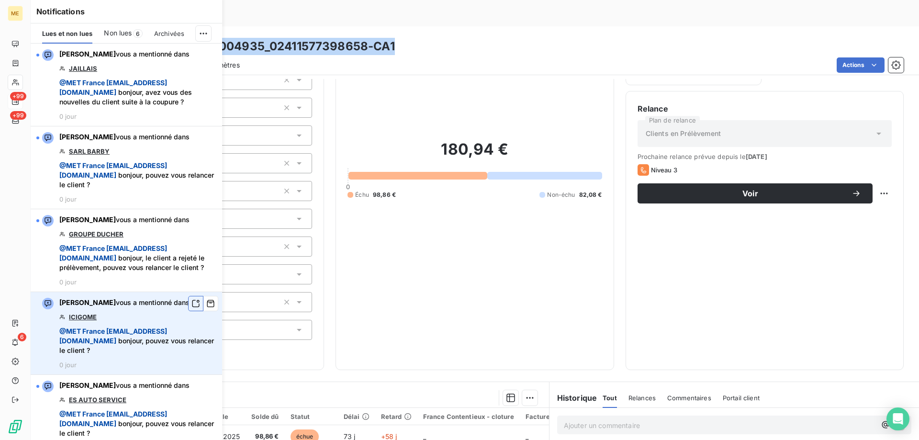
click at [192, 308] on icon "button" at bounding box center [196, 304] width 9 height 10
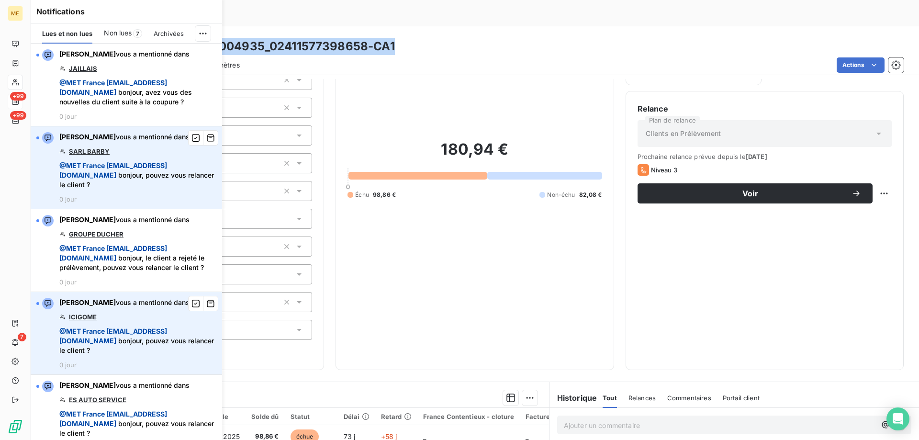
click at [89, 155] on link "SARL BARBY" at bounding box center [89, 151] width 41 height 8
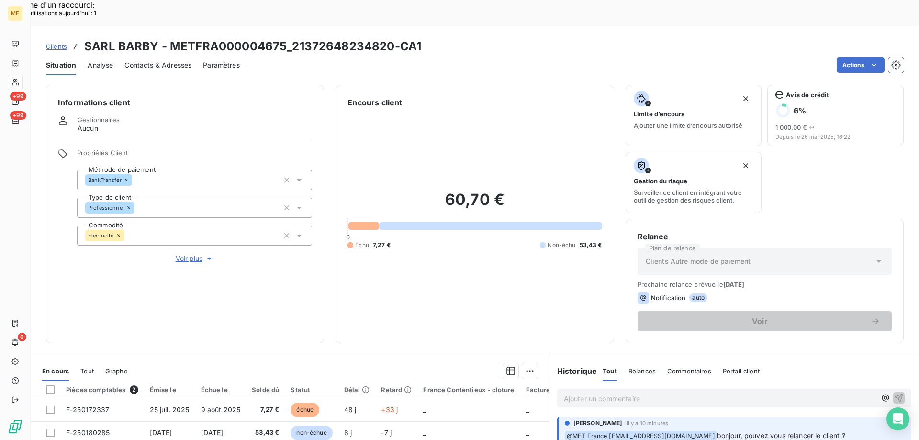
click at [180, 254] on span "Voir plus" at bounding box center [195, 259] width 38 height 10
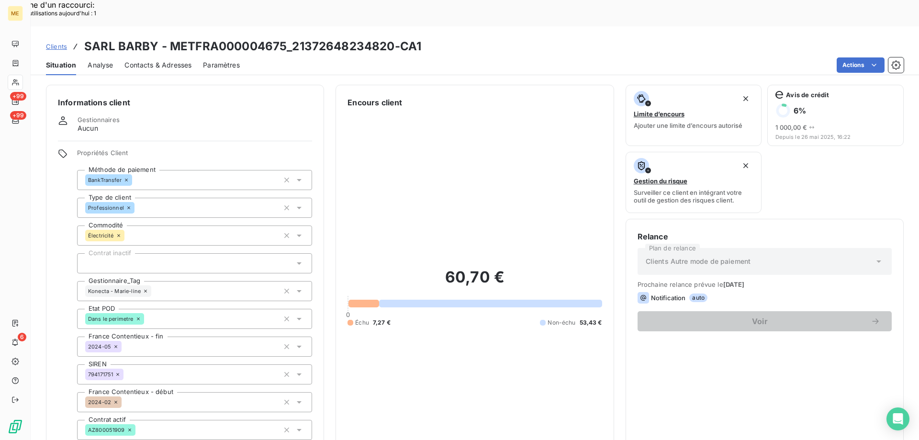
click at [147, 288] on icon at bounding box center [146, 291] width 6 height 6
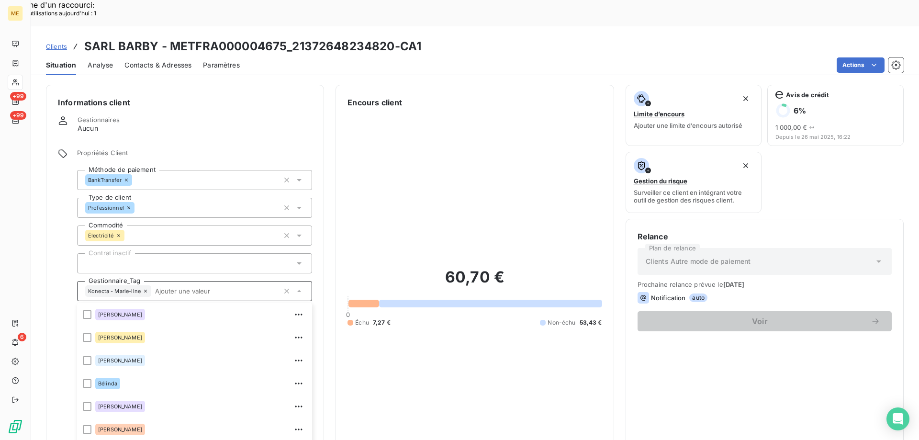
scroll to position [276, 0]
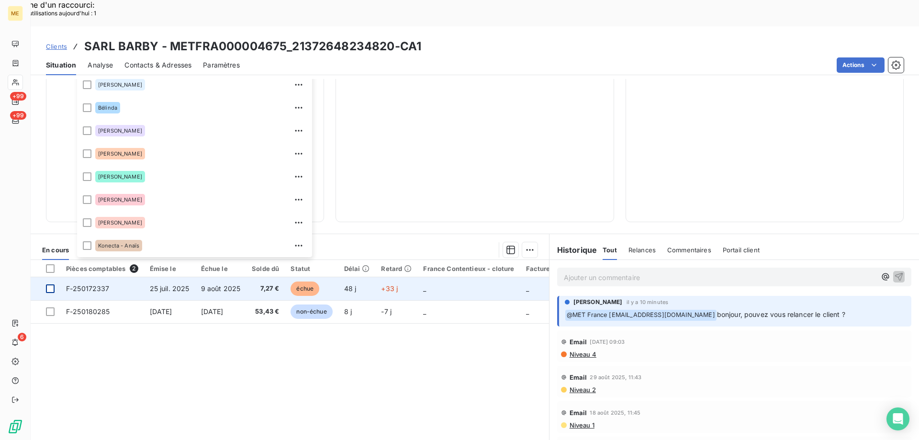
click at [54, 284] on div at bounding box center [50, 288] width 9 height 9
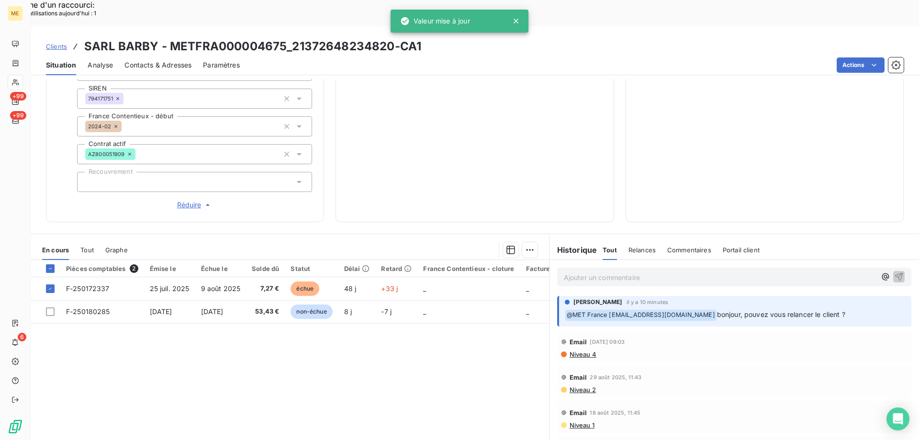
scroll to position [36, 0]
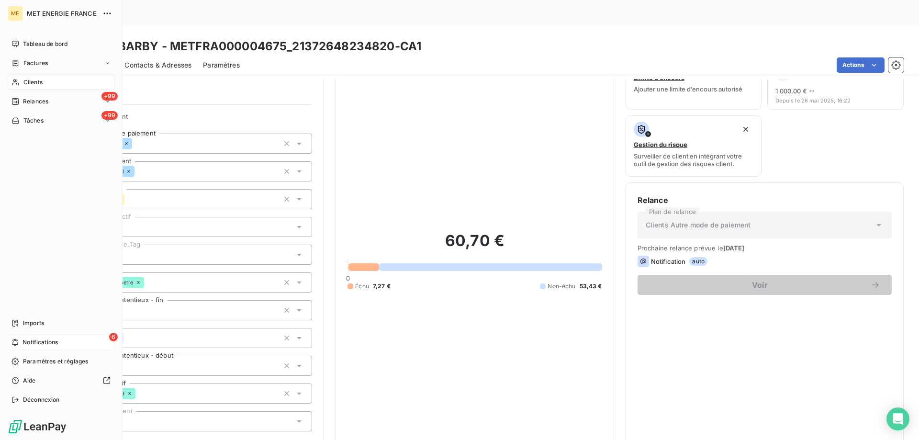
click at [22, 342] on div "6 Notifications" at bounding box center [61, 342] width 107 height 15
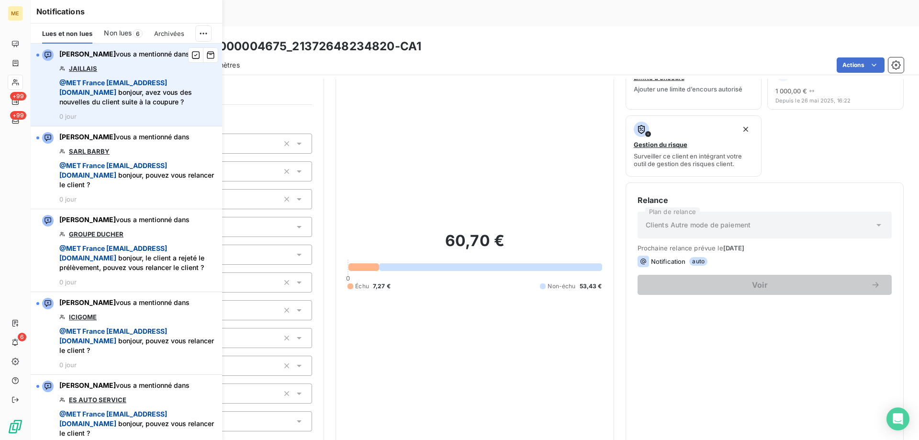
click at [84, 68] on link "JAILLAIS" at bounding box center [83, 69] width 28 height 8
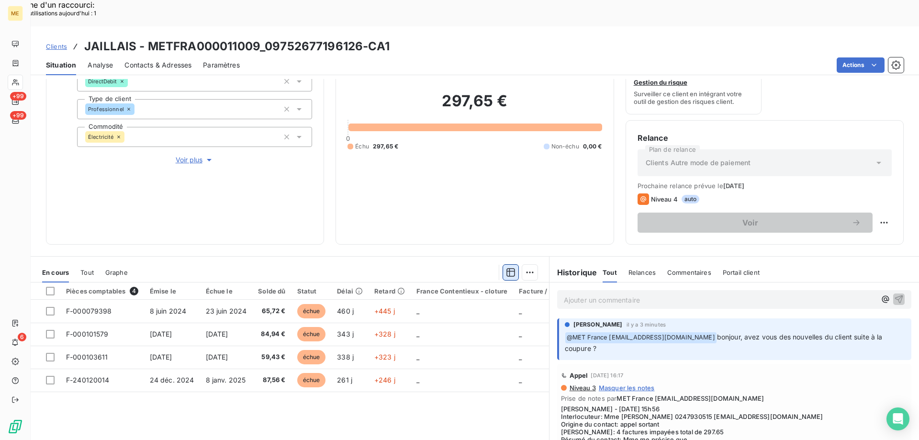
scroll to position [128, 0]
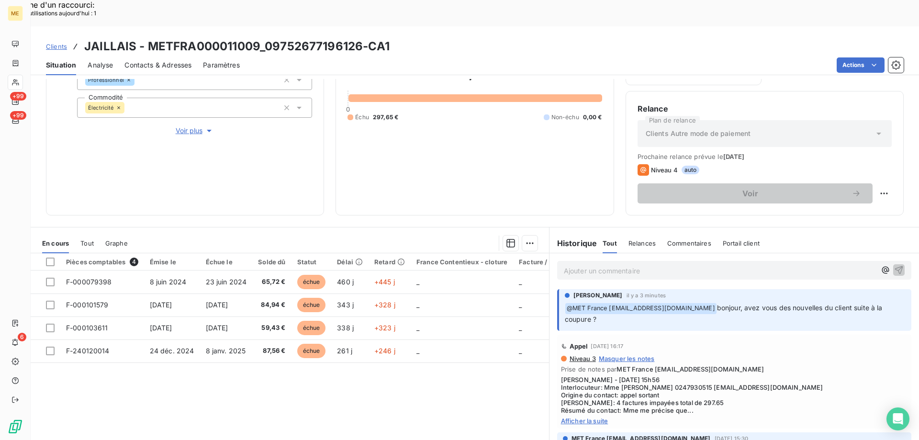
click at [571, 417] on span "Afficher la suite" at bounding box center [734, 421] width 347 height 8
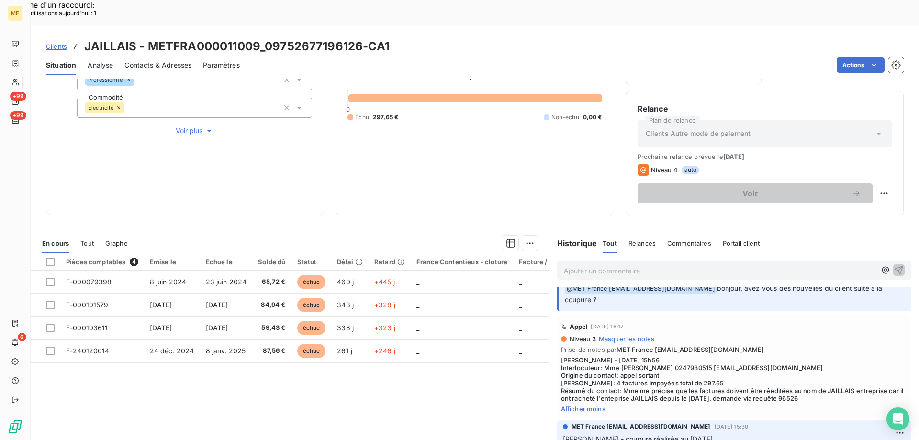
scroll to position [0, 0]
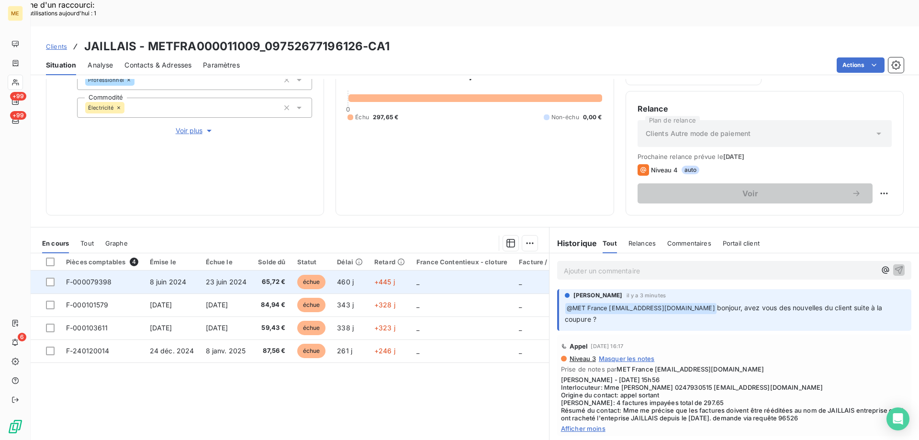
click at [94, 278] on span "F-000079398" at bounding box center [89, 282] width 46 height 8
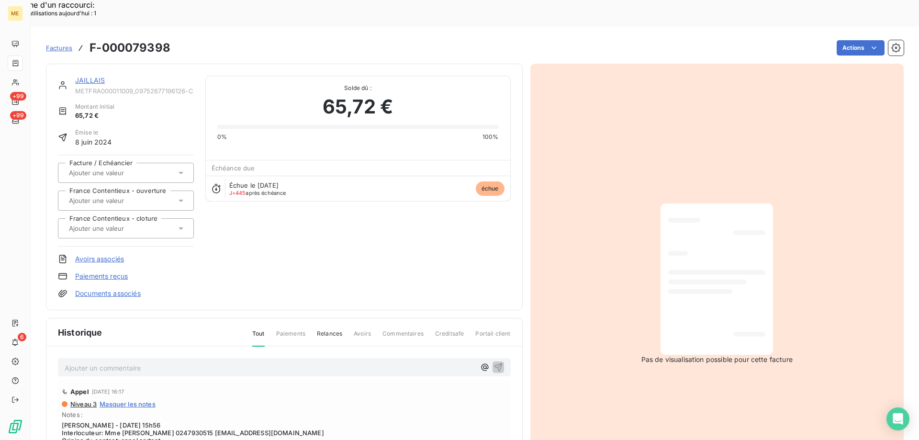
click at [100, 76] on link "JAILLAIS" at bounding box center [90, 80] width 30 height 8
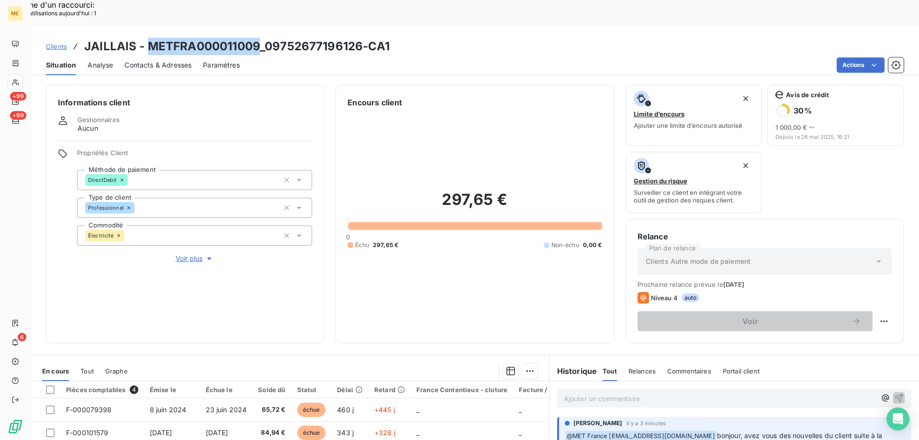
drag, startPoint x: 149, startPoint y: 20, endPoint x: 260, endPoint y: 23, distance: 110.7
click at [260, 38] on h3 "JAILLAIS - METFRA000011009_09752677196126-CA1" at bounding box center [237, 46] width 306 height 17
copy h3 "METFRA000011009"
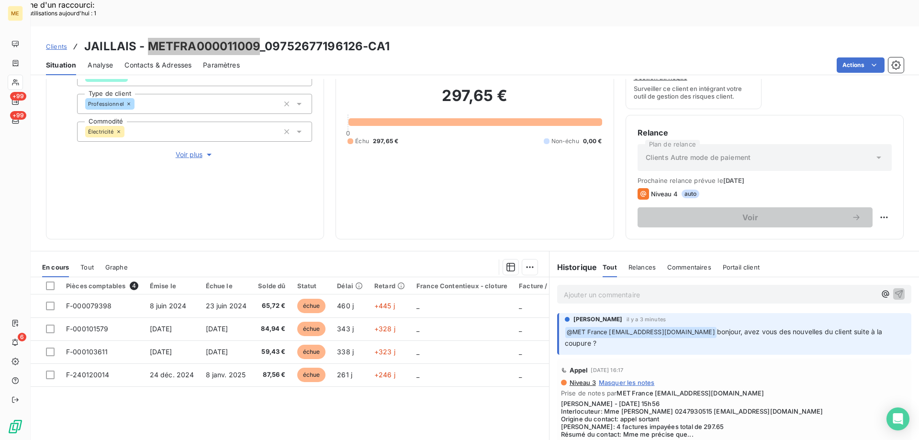
scroll to position [128, 0]
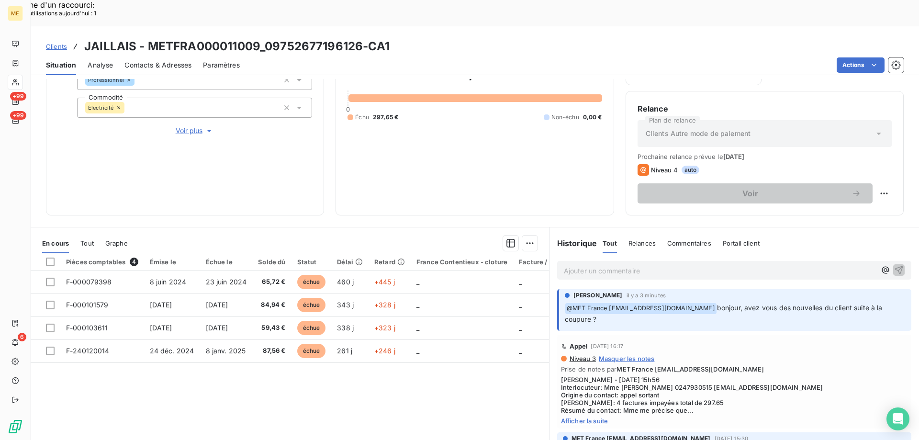
click at [591, 399] on div "Appel 3 sept. 2025, 16:17 Niveau 3 Masquer les notes Prise de notes par MET Fra…" at bounding box center [734, 382] width 354 height 94
click at [589, 417] on span "Afficher la suite" at bounding box center [734, 421] width 347 height 8
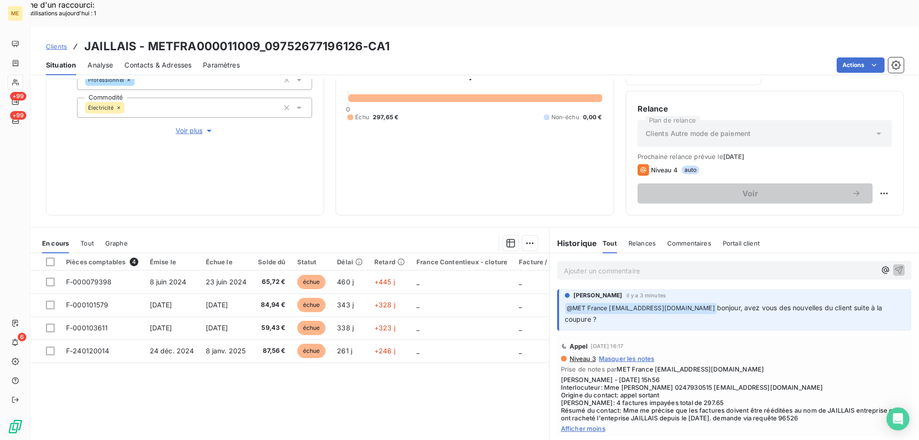
click at [667, 264] on div "Ajouter un commentaire ﻿" at bounding box center [720, 270] width 312 height 13
click at [573, 265] on p "Ajouter un commentaire ﻿" at bounding box center [720, 271] width 312 height 12
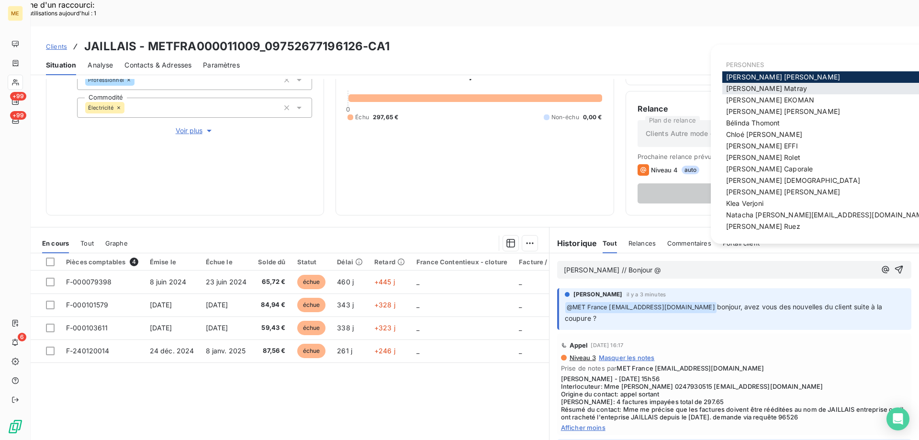
click at [771, 86] on span "[PERSON_NAME]" at bounding box center [766, 88] width 81 height 8
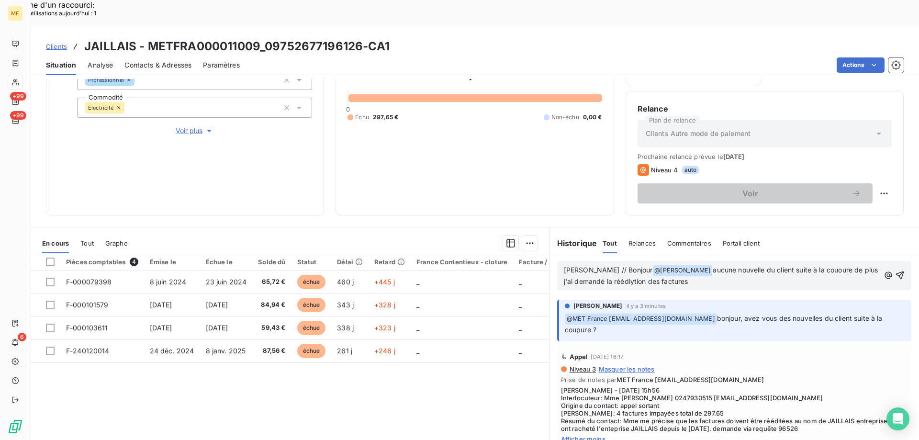
click at [619, 266] on span "aucune nouvelle du client suite à la cououre de plus j'ai demandé la réédiytion…" at bounding box center [722, 276] width 317 height 20
click at [688, 265] on p "Sylvain // Bonjour @ Amélie Matray ﻿ aucune nouvelle du client suite à la couou…" at bounding box center [722, 276] width 316 height 23
click at [804, 266] on span "aucune nouvelle du client suite à la cououre de plus j'ai demandé la réédition …" at bounding box center [722, 276] width 317 height 20
click at [895, 271] on icon "button" at bounding box center [900, 276] width 10 height 10
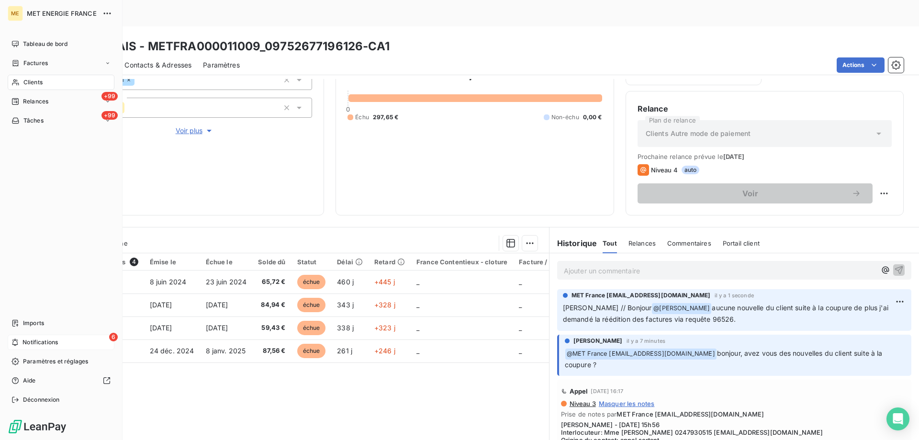
click at [14, 339] on icon at bounding box center [14, 343] width 7 height 8
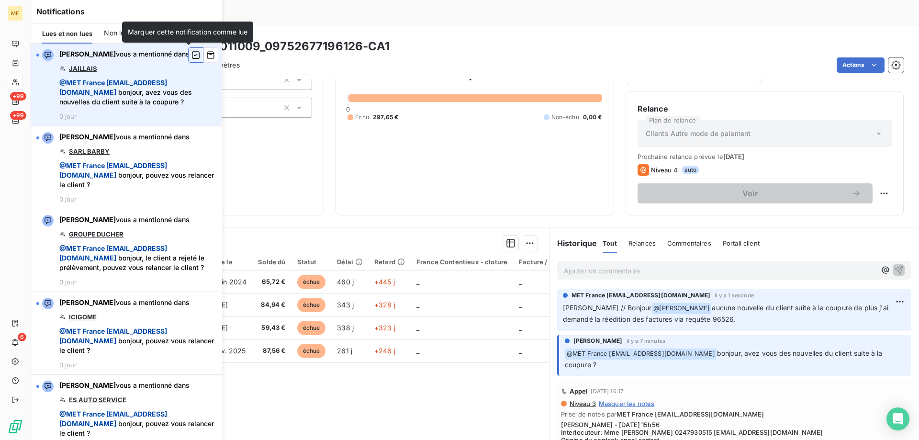
click at [192, 54] on icon "button" at bounding box center [196, 55] width 9 height 10
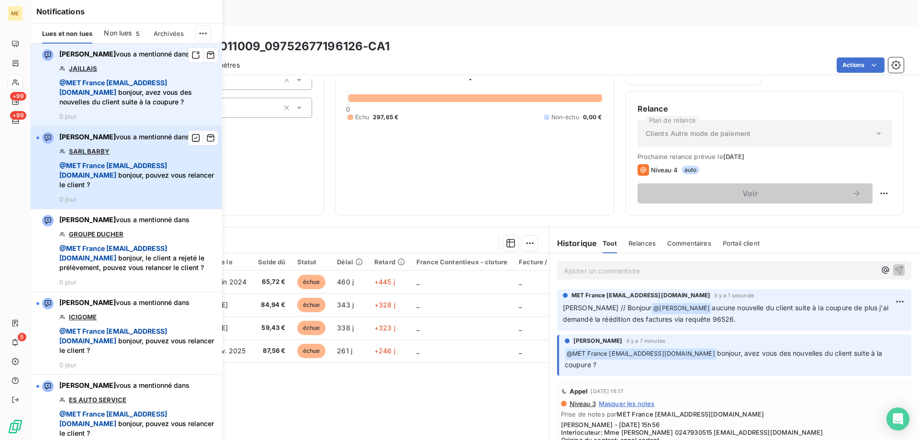
click at [96, 179] on span "@ MET France met-france@recouvrement.met.com" at bounding box center [113, 170] width 108 height 18
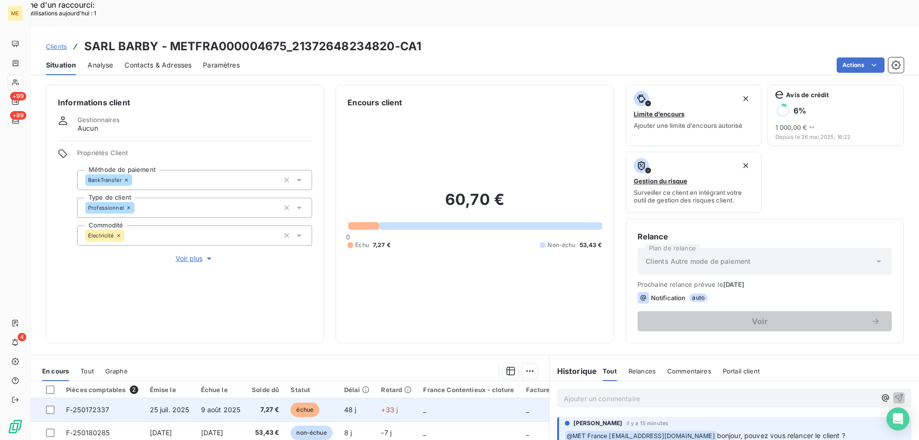
click at [102, 398] on td "F-250172337" at bounding box center [102, 409] width 84 height 23
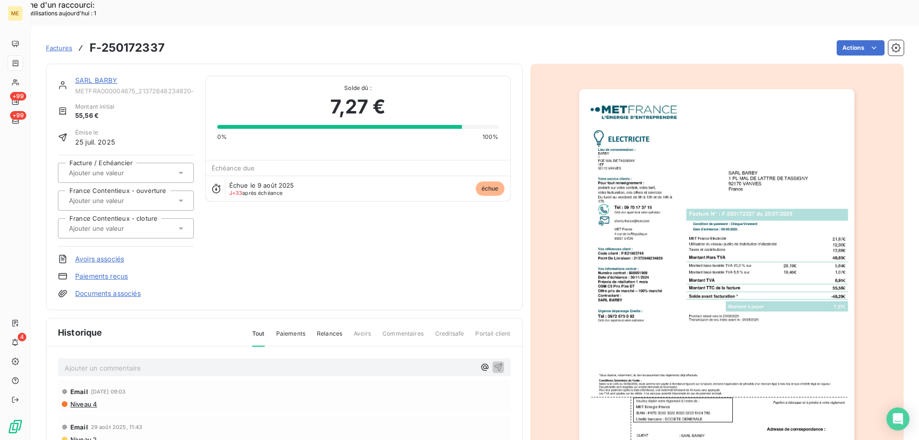
click at [111, 76] on link "SARL BARBY" at bounding box center [96, 80] width 43 height 8
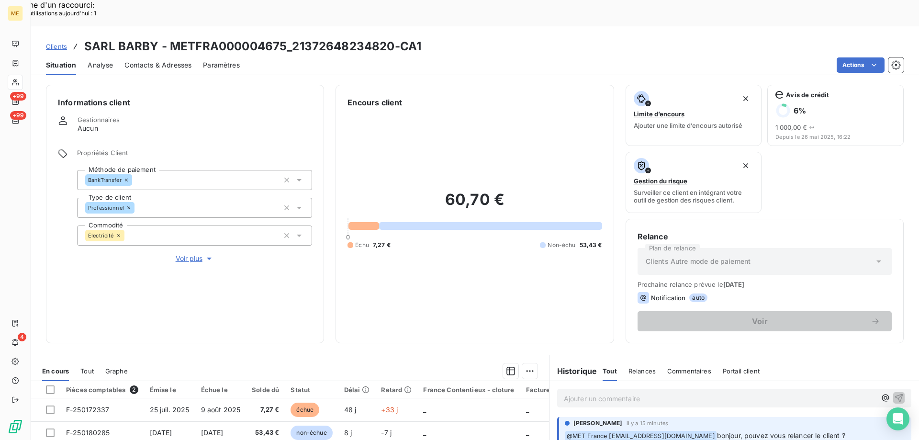
scroll to position [128, 0]
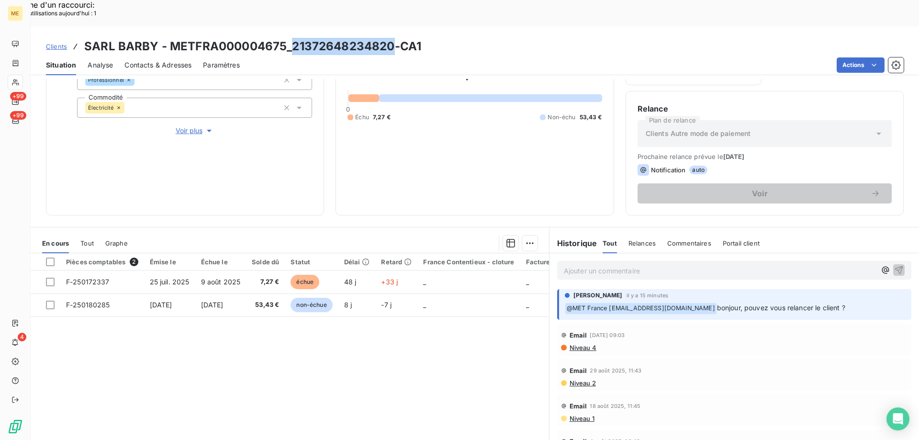
drag, startPoint x: 292, startPoint y: 18, endPoint x: 390, endPoint y: 15, distance: 98.2
click at [390, 38] on h3 "SARL BARBY - METFRA000004675_21372648234820-CA1" at bounding box center [252, 46] width 337 height 17
copy h3 "21372648234820"
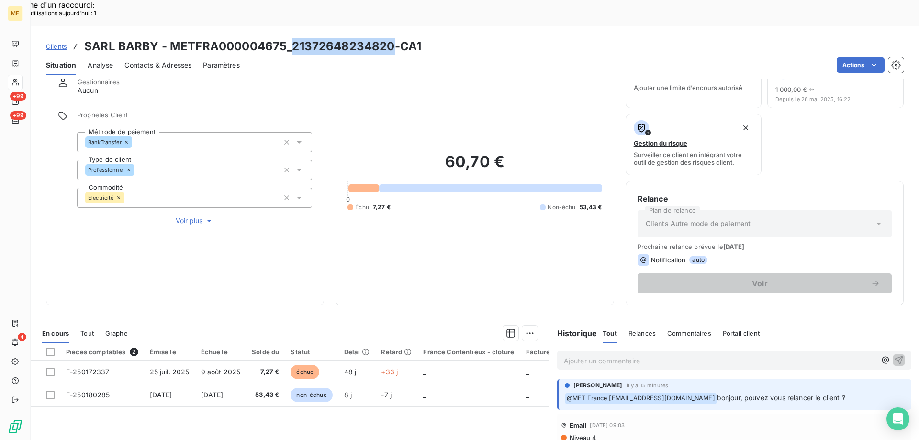
scroll to position [32, 0]
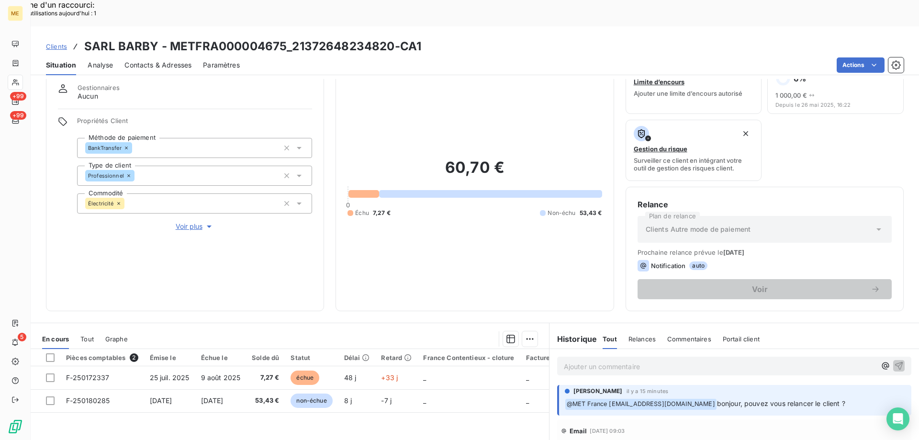
click at [572, 361] on p "Ajouter un commentaire ﻿" at bounding box center [720, 367] width 312 height 12
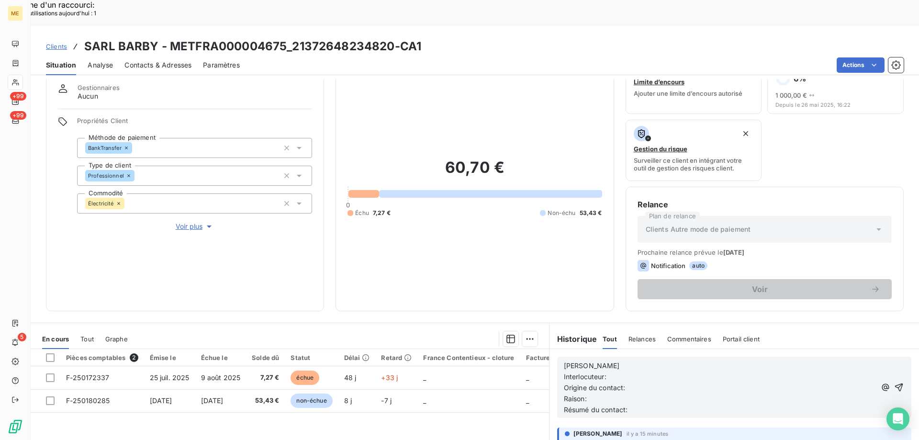
click at [601, 361] on p "[PERSON_NAME]" at bounding box center [720, 366] width 312 height 11
click at [596, 362] on span "Sylvain - 11*/09/2025" at bounding box center [615, 366] width 103 height 8
click at [668, 361] on p "Sylvain - 11/09/2025" at bounding box center [720, 366] width 312 height 11
click at [648, 372] on p "Interlocuteur:" at bounding box center [720, 377] width 312 height 11
click at [895, 384] on icon "button" at bounding box center [899, 388] width 8 height 8
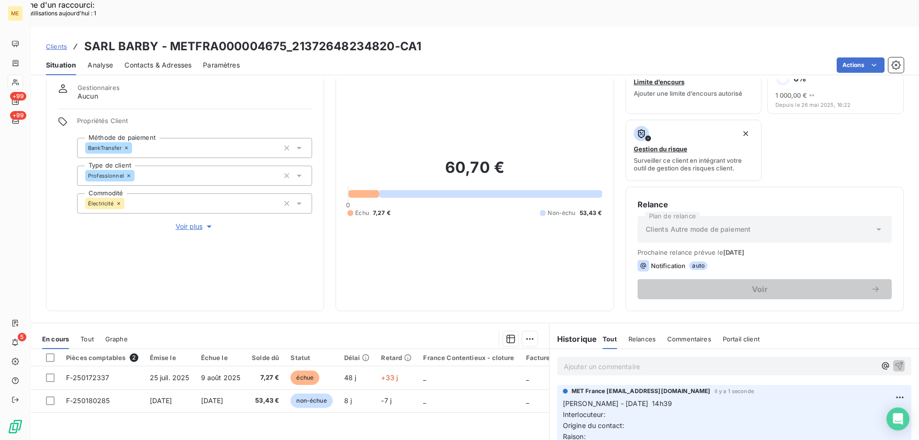
click at [635, 398] on p "Sylvain - 11/09/2025 14h39 Interlocuteur: Origine du contact: Raison: Résumé du…" at bounding box center [734, 425] width 343 height 55
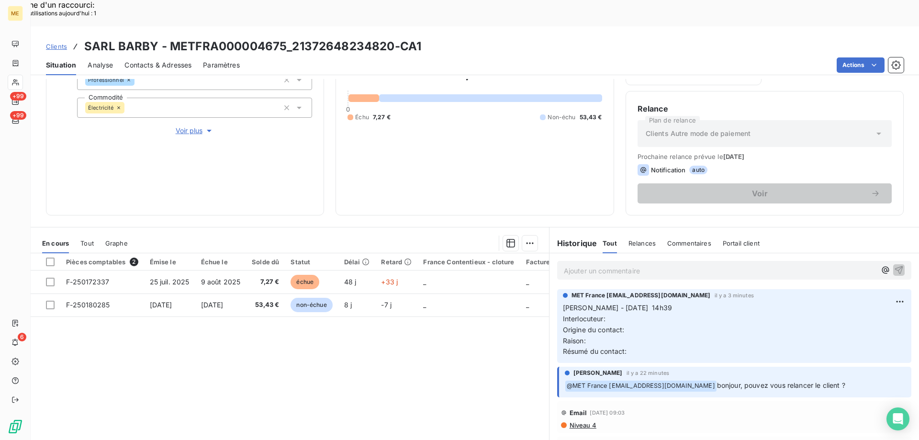
click at [613, 303] on p "Sylvain - 11/09/2025 14h39 Interlocuteur: Origine du contact: Raison: Résumé du…" at bounding box center [734, 330] width 343 height 55
click at [857, 295] on div "Editer" at bounding box center [863, 296] width 54 height 15
click at [624, 303] on p "Sylvain - 11/09/2025 14h39 Interlocuteur: Origine du contact: Raison: Résumé du…" at bounding box center [727, 330] width 329 height 55
click at [637, 303] on p "Sylvain - 11/09/2025 14h39 Interlocuteur: Mme LAHIANI 0668434561 vanv.en.poupe@…" at bounding box center [727, 330] width 329 height 55
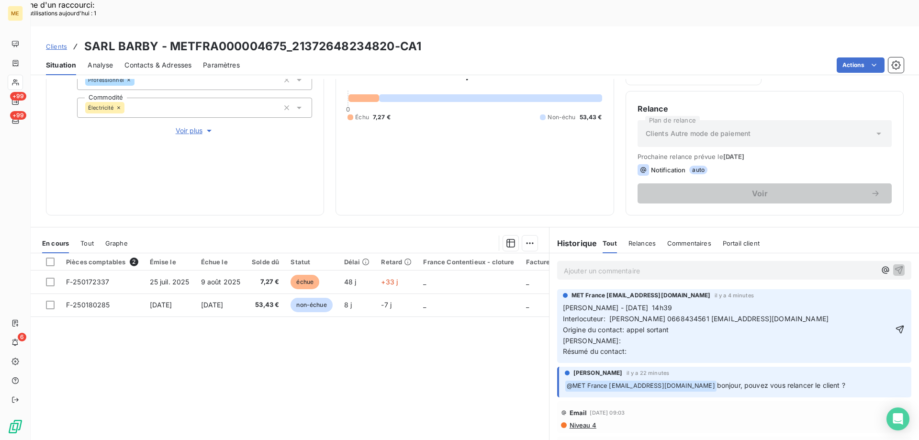
click at [619, 318] on p "Sylvain - 11/09/2025 14h39 Interlocuteur: Mme LAHIANI 0668434561 vanv.en.poupe@…" at bounding box center [727, 330] width 329 height 55
click at [634, 331] on p "Sylvain - 11/09/2025 14h39 Interlocuteur: Mme LAHIANI 0668434561 vanv.en.poupe@…" at bounding box center [727, 330] width 329 height 55
click at [896, 326] on icon "button" at bounding box center [900, 330] width 8 height 8
click at [198, 126] on span "Voir plus" at bounding box center [195, 131] width 38 height 10
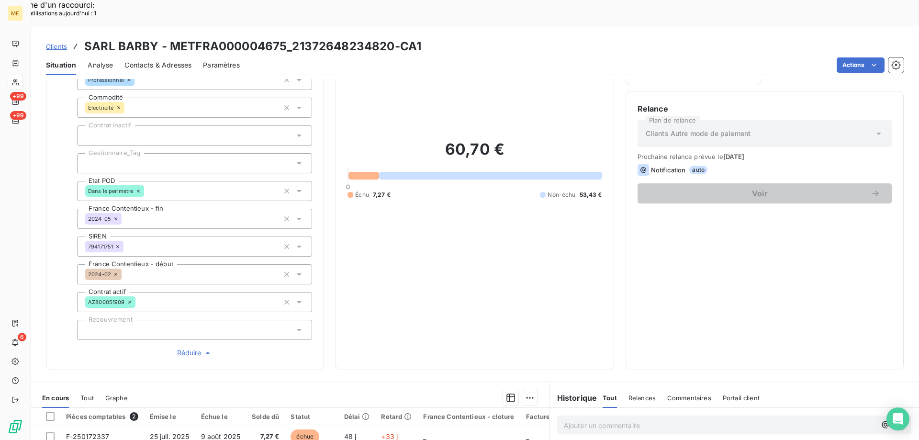
click at [137, 153] on div at bounding box center [194, 163] width 235 height 20
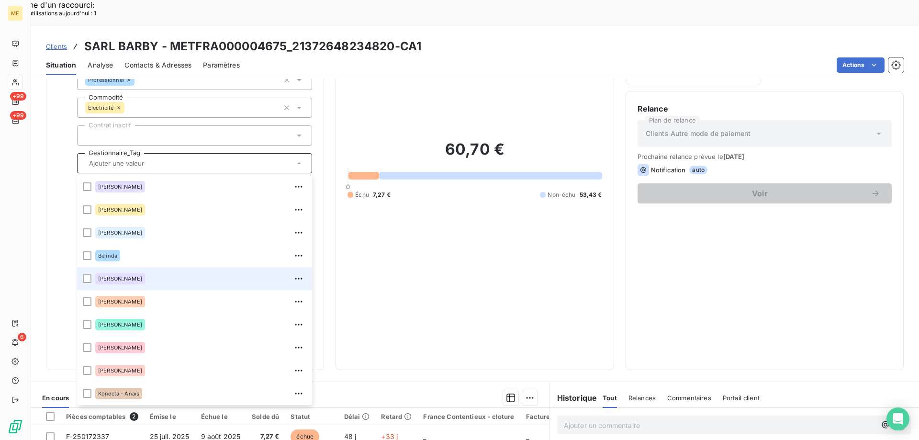
scroll to position [96, 0]
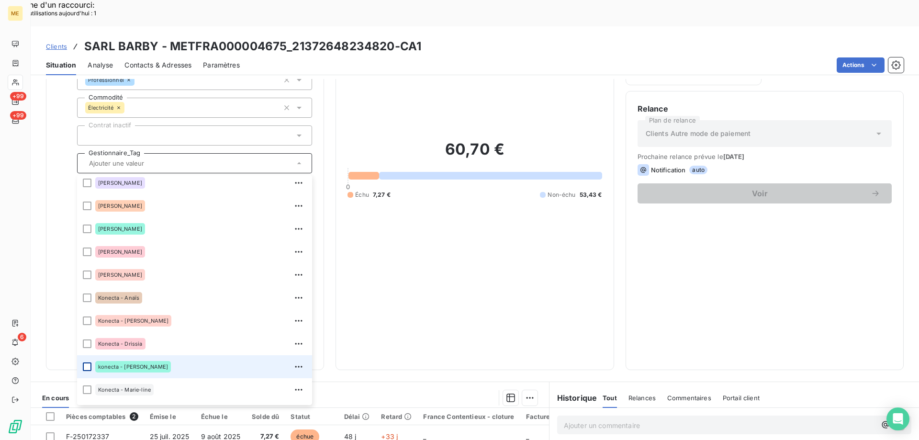
click at [86, 363] on div at bounding box center [87, 367] width 9 height 9
click at [86, 364] on icon at bounding box center [87, 367] width 6 height 6
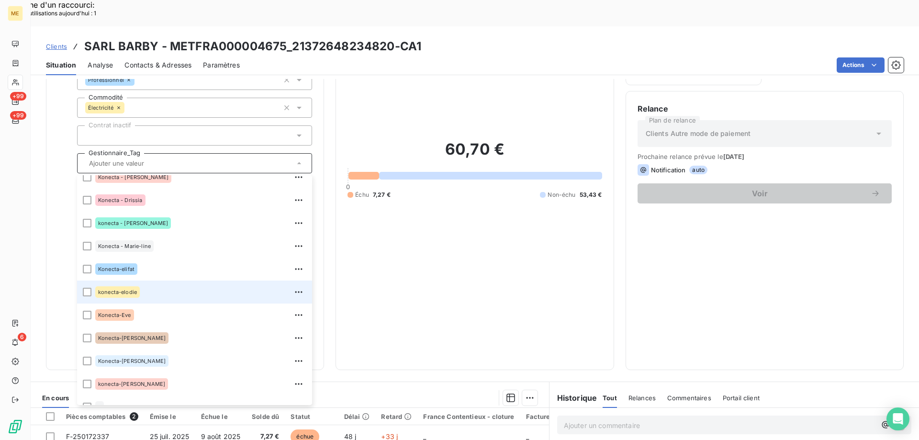
scroll to position [276, 0]
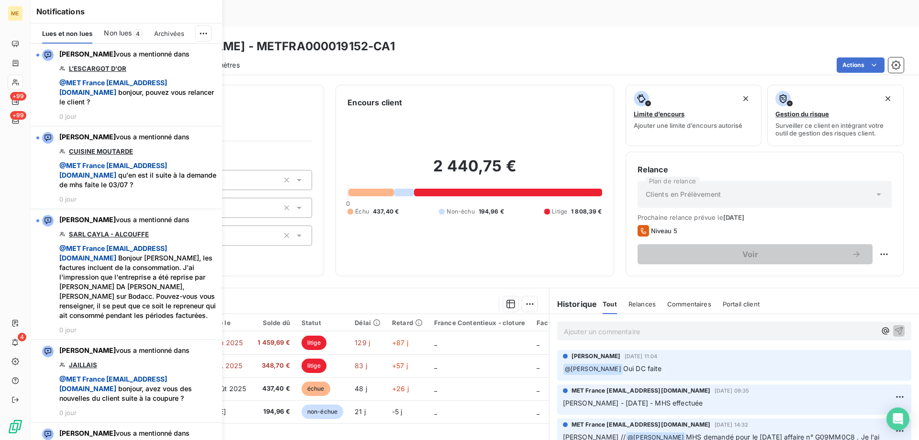
click at [268, 116] on div "Gestionnaires Aucun" at bounding box center [185, 124] width 254 height 17
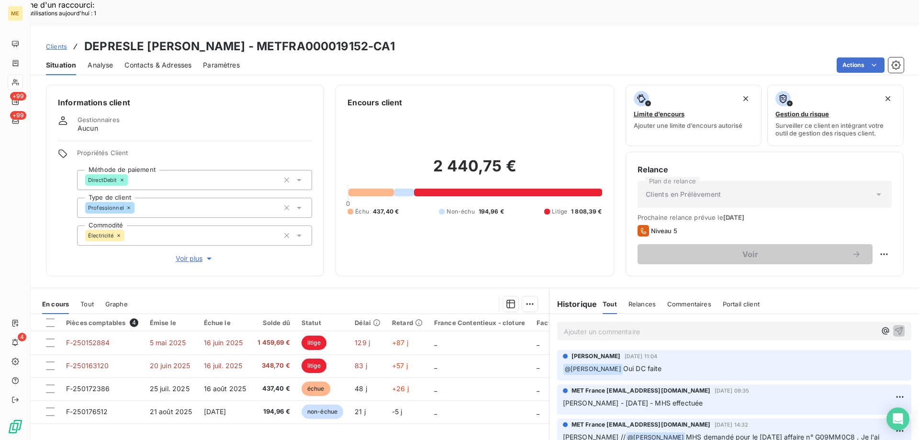
click at [60, 43] on span "Clients" at bounding box center [56, 47] width 21 height 8
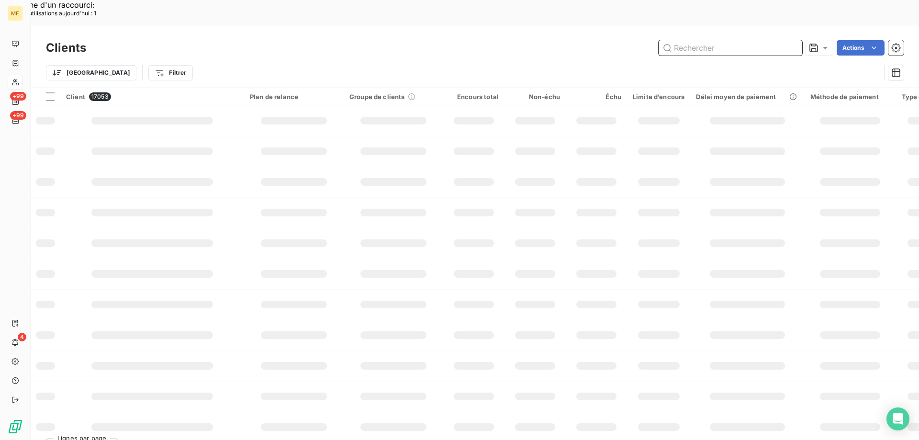
click at [682, 40] on input "text" at bounding box center [731, 47] width 144 height 15
click at [697, 40] on input "text" at bounding box center [731, 47] width 144 height 15
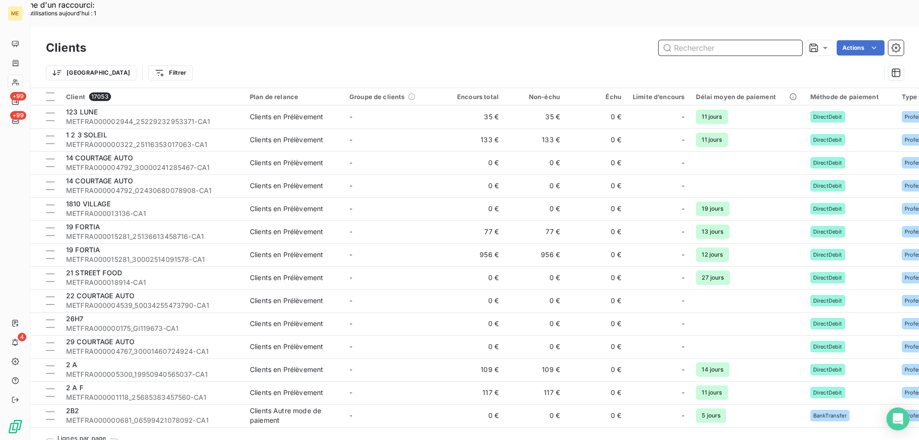
click at [697, 40] on input "text" at bounding box center [731, 47] width 144 height 15
paste input "METFRA000004311"
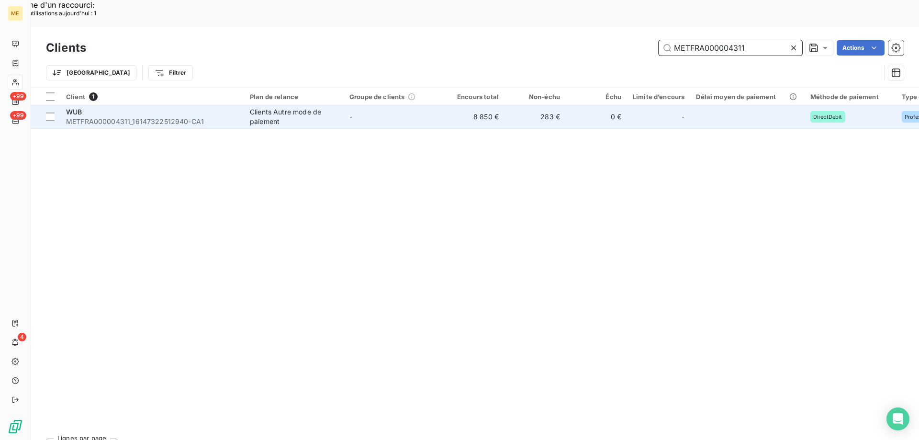
type input "METFRA000004311"
click at [89, 107] on div "WUB" at bounding box center [152, 112] width 172 height 10
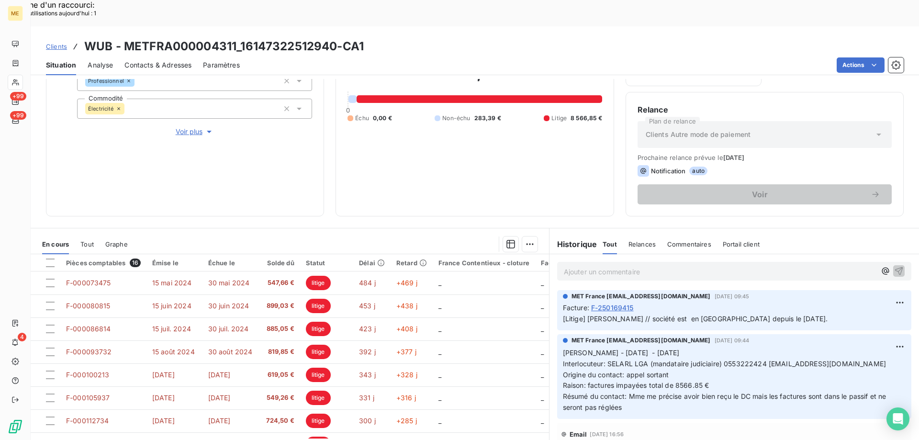
scroll to position [128, 0]
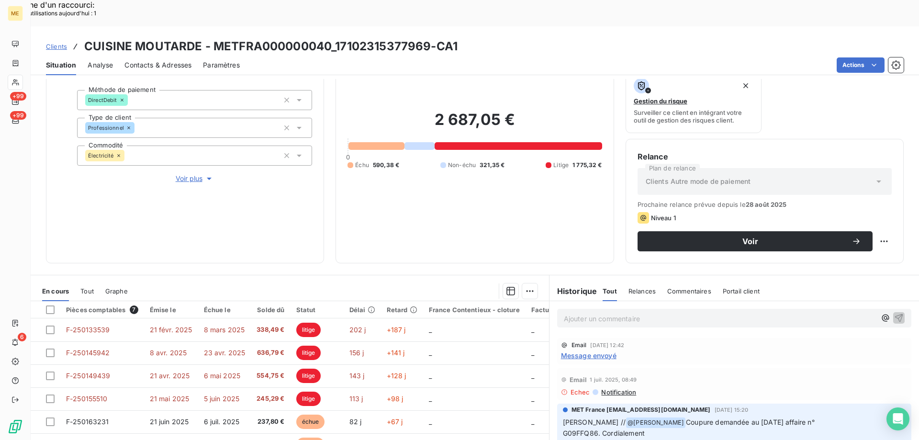
scroll to position [623, 0]
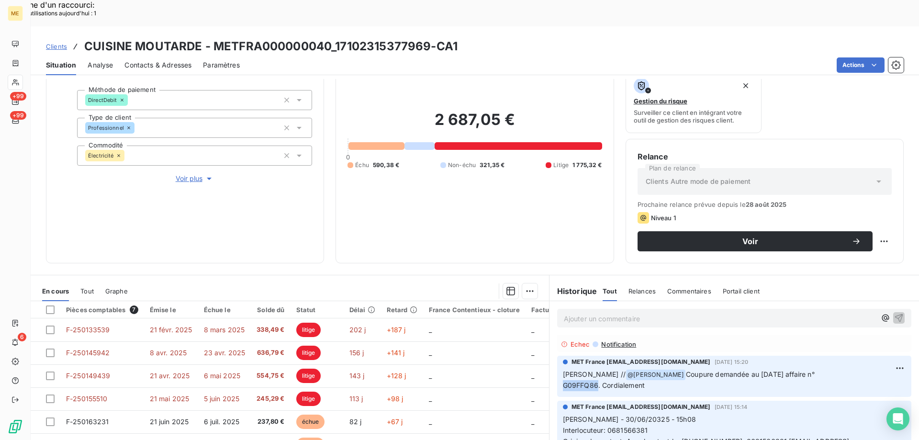
drag, startPoint x: 559, startPoint y: 359, endPoint x: 593, endPoint y: 358, distance: 34.0
click at [593, 381] on span "G09FFQ86. Cordialement" at bounding box center [604, 385] width 82 height 8
drag, startPoint x: 336, startPoint y: 20, endPoint x: 429, endPoint y: 20, distance: 92.9
click at [429, 38] on h3 "CUISINE MOUTARDE - METFRA000000040_17102315377969-CA1" at bounding box center [271, 46] width 374 height 17
copy h3 "17102315377969"
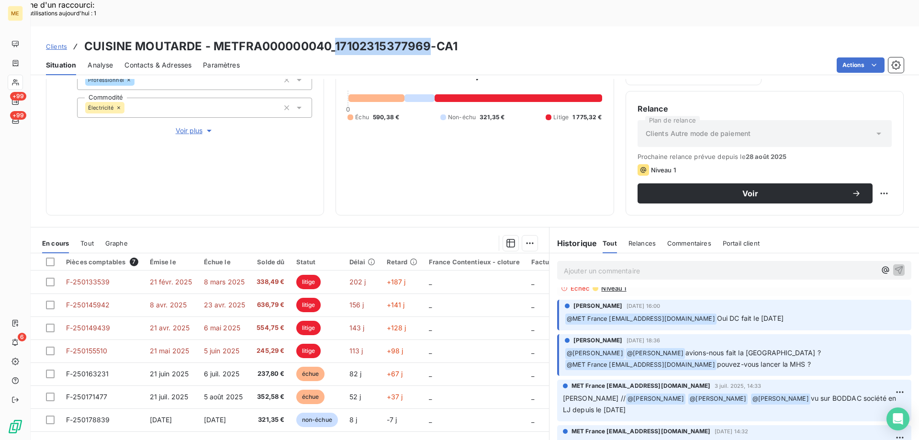
scroll to position [96, 0]
copy h3 "17102315377969"
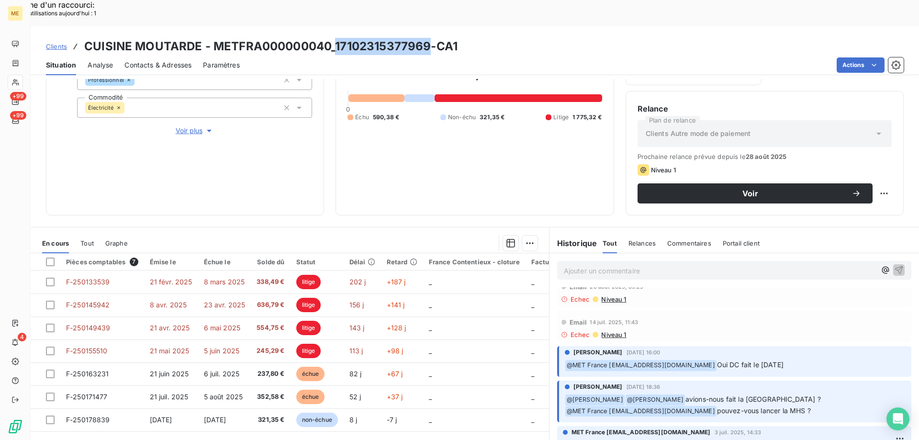
scroll to position [0, 0]
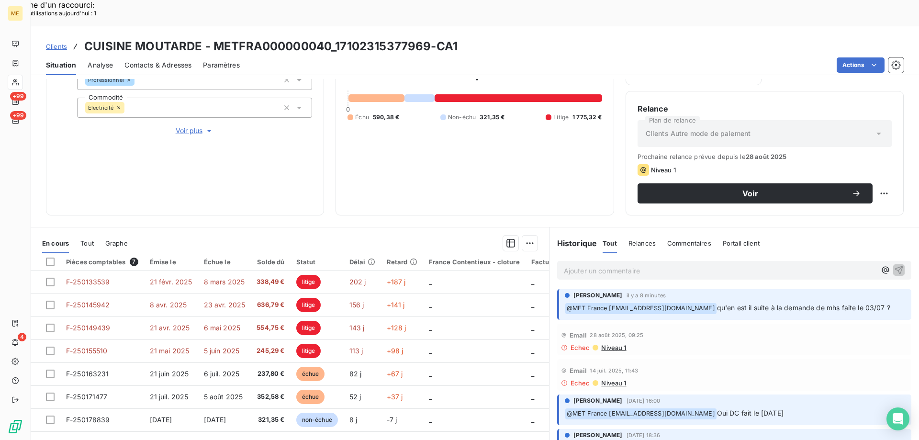
click at [576, 265] on p "Ajouter un commentaire ﻿" at bounding box center [720, 271] width 312 height 12
click at [625, 266] on span "Sylvain // MHS demùandée pour le 12/09" at bounding box center [646, 270] width 165 height 8
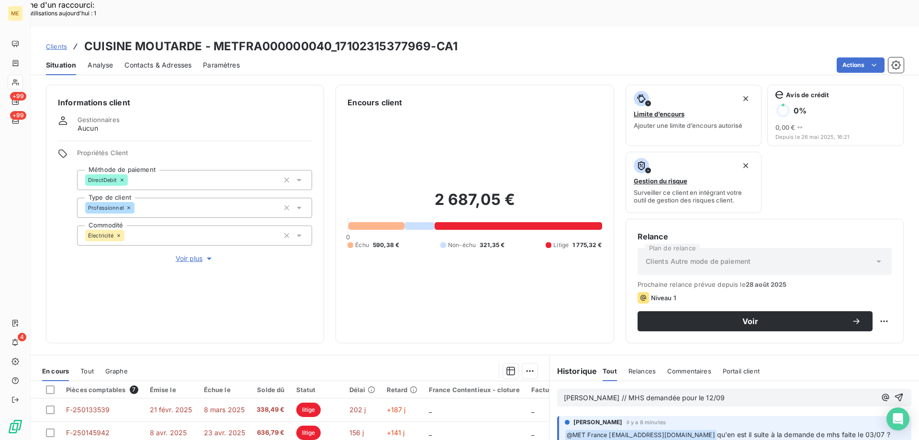
click at [716, 393] on p "Sylvain // MHS demandée pour le 12/09" at bounding box center [720, 398] width 312 height 11
click at [772, 393] on p "Sylvain // MHS demandée pour le 12/09 affaire F/E21002540" at bounding box center [720, 398] width 312 height 11
click at [895, 393] on icon "button" at bounding box center [900, 398] width 10 height 10
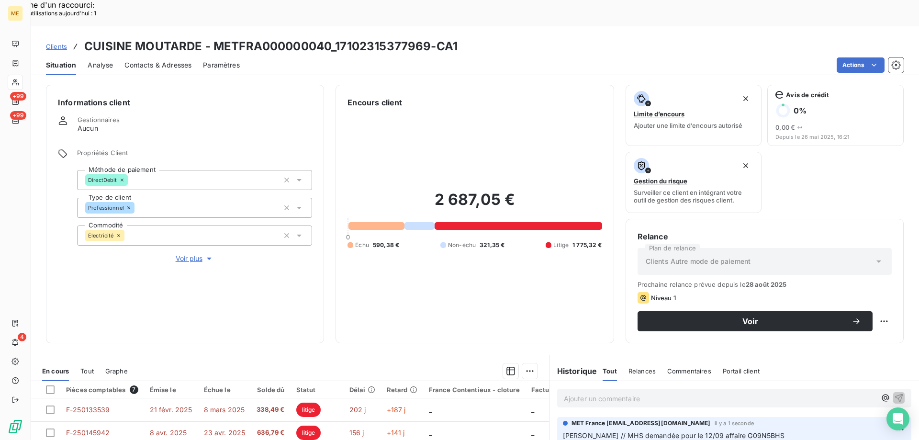
click at [573, 393] on p "Ajouter un commentaire ﻿" at bounding box center [720, 399] width 312 height 12
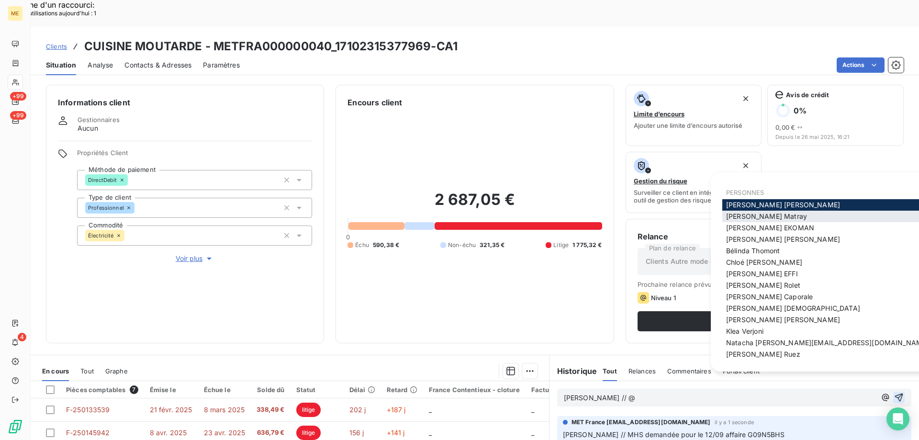
click at [731, 219] on span "[PERSON_NAME]" at bounding box center [766, 216] width 81 height 8
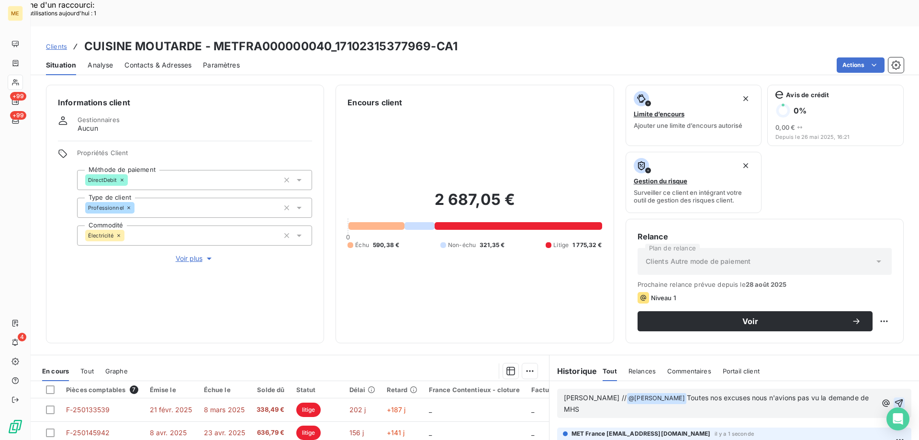
click at [697, 394] on span "Toutes nos excuses nous n'avions pas vu la demande de MHS" at bounding box center [717, 404] width 307 height 20
click at [0, 0] on lt-span "excuses ," at bounding box center [0, 0] width 0 height 0
click at [626, 394] on span "Toutes nos excuses, la 1ere notification n'a pas été traitée. Nous avons effect…" at bounding box center [720, 404] width 313 height 20
click at [0, 0] on lt-span "jo ur" at bounding box center [0, 0] width 0 height 0
click at [798, 393] on p "Sylvain // @ Amélie Matray ﻿ Toutes nos excuses, la 1ere notification n'a pas é…" at bounding box center [722, 404] width 316 height 23
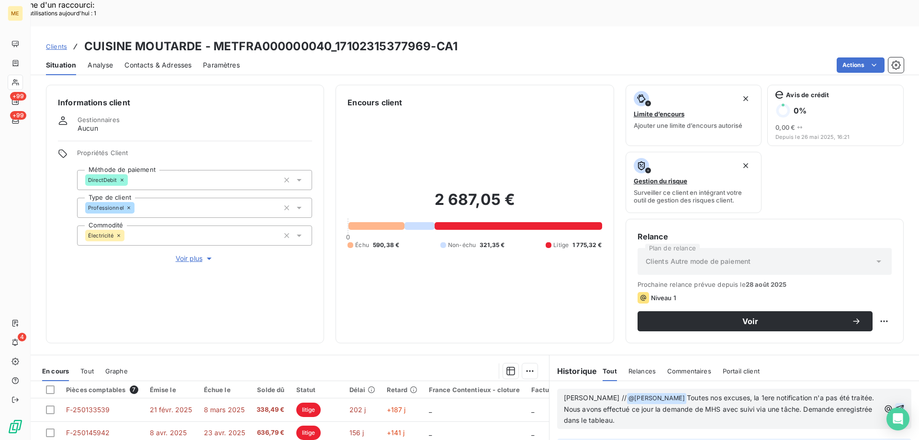
click at [724, 394] on span "Toutes nos excuses, la 1ere notification n'a pas été traitée. Nous avons effect…" at bounding box center [720, 409] width 313 height 31
click at [0, 0] on lt-em "1ʳᵉ" at bounding box center [0, 0] width 0 height 0
click at [895, 404] on icon "button" at bounding box center [900, 409] width 10 height 10
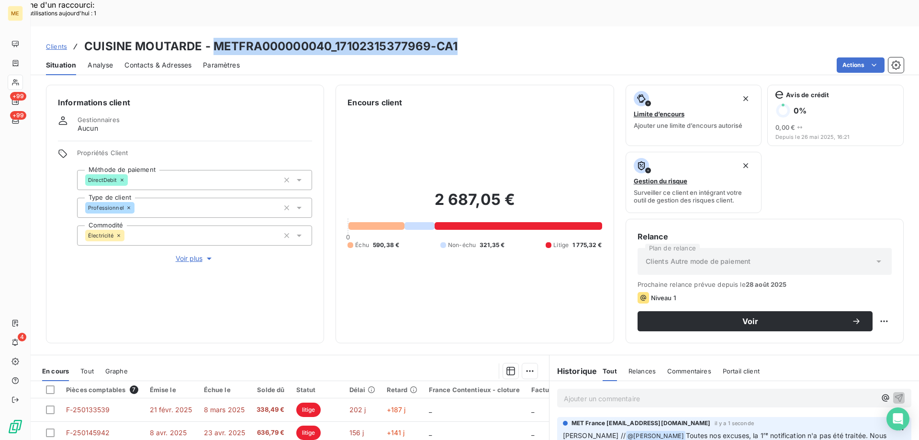
drag, startPoint x: 213, startPoint y: 18, endPoint x: 467, endPoint y: 17, distance: 254.3
click at [467, 38] on div "Clients CUISINE MOUTARDE - METFRA000000040_17102315377969-CA1" at bounding box center [475, 46] width 889 height 17
copy h3 "METFRA000000040_17102315377969-CA1"
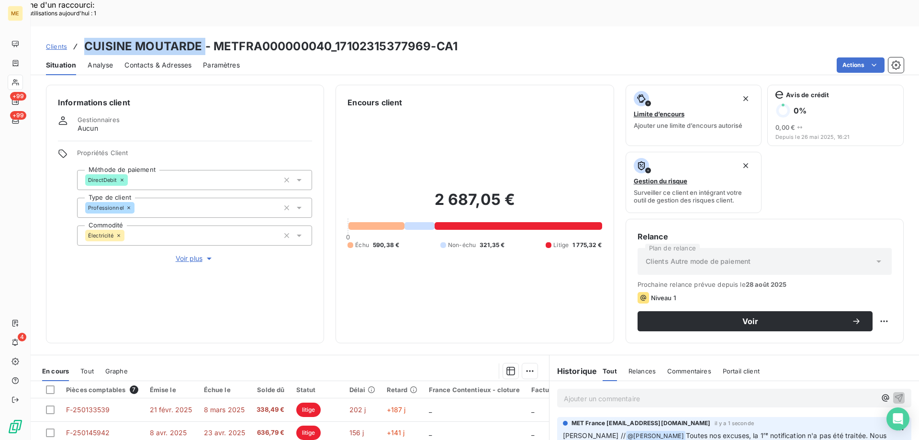
drag, startPoint x: 85, startPoint y: 21, endPoint x: 203, endPoint y: 23, distance: 118.3
click at [203, 38] on h3 "CUISINE MOUTARDE - METFRA000000040_17102315377969-CA1" at bounding box center [271, 46] width 374 height 17
copy h3 "CUISINE MOUTARDE"
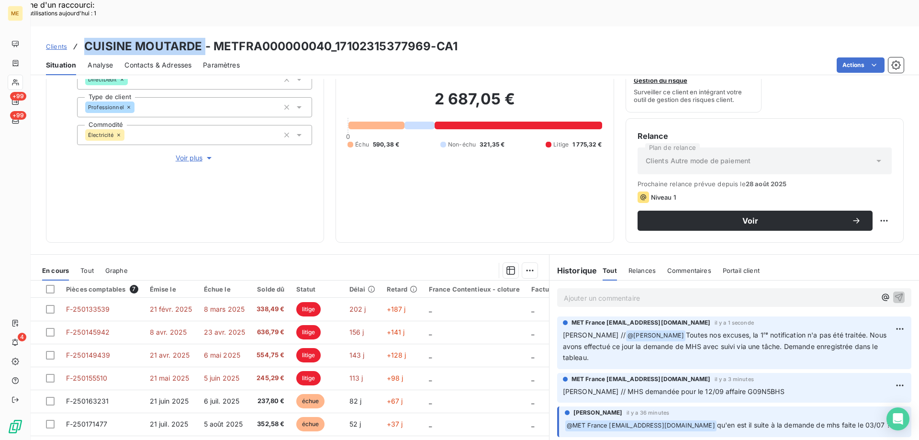
scroll to position [128, 0]
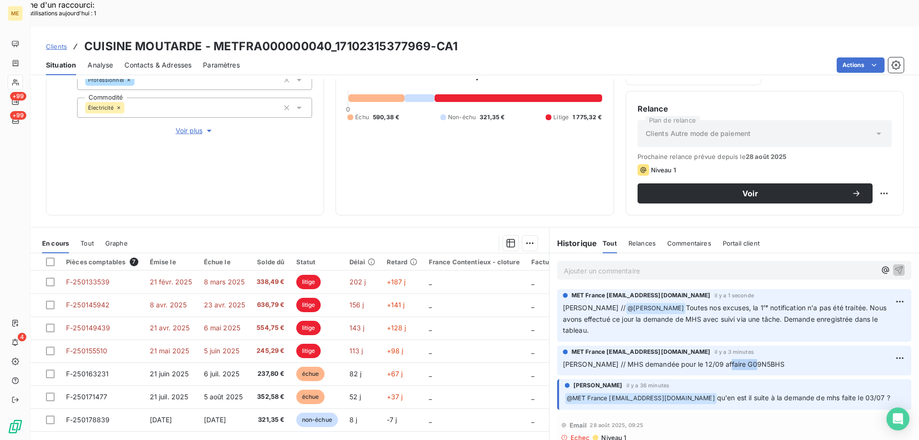
drag, startPoint x: 712, startPoint y: 326, endPoint x: 749, endPoint y: 328, distance: 37.9
click at [749, 359] on p "Sylvain // MHS demandée pour le 12/09 affaire G09N5BHS" at bounding box center [734, 364] width 343 height 11
copy span "G09N5BHS"
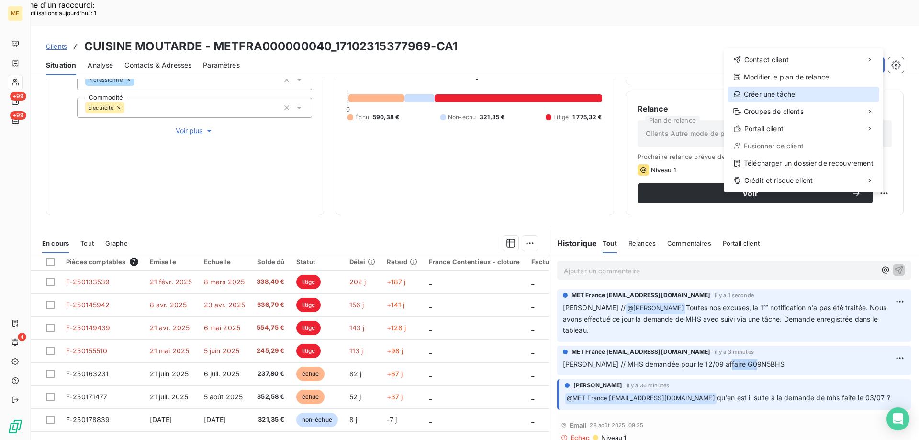
click at [782, 96] on div "Créer une tâche" at bounding box center [804, 94] width 152 height 15
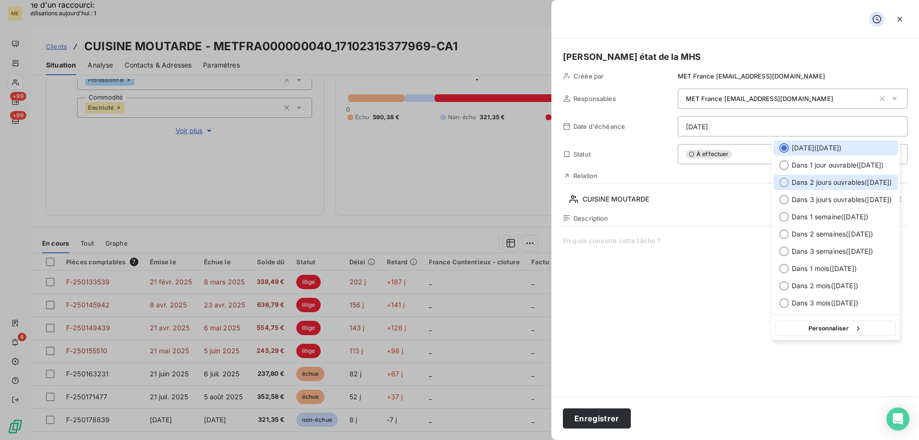
click at [813, 184] on span "Dans 2 jours ouvrables ( lundi )" at bounding box center [842, 183] width 101 height 10
type input "15/09/2025"
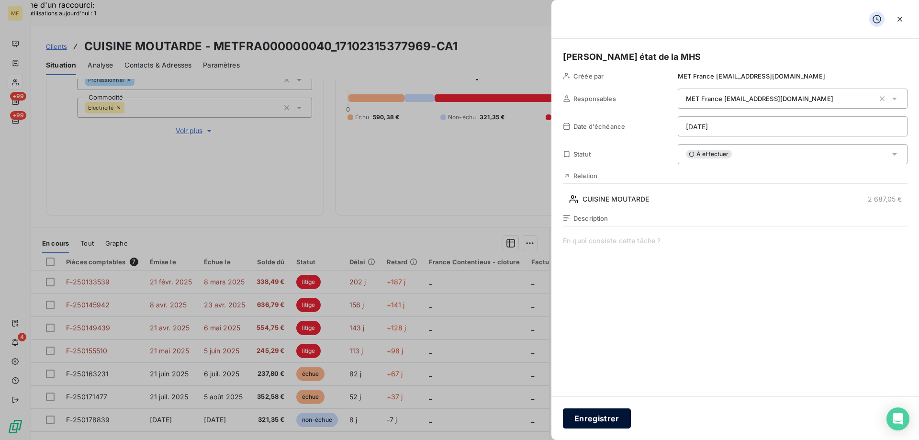
click at [598, 421] on button "Enregistrer" at bounding box center [597, 418] width 68 height 20
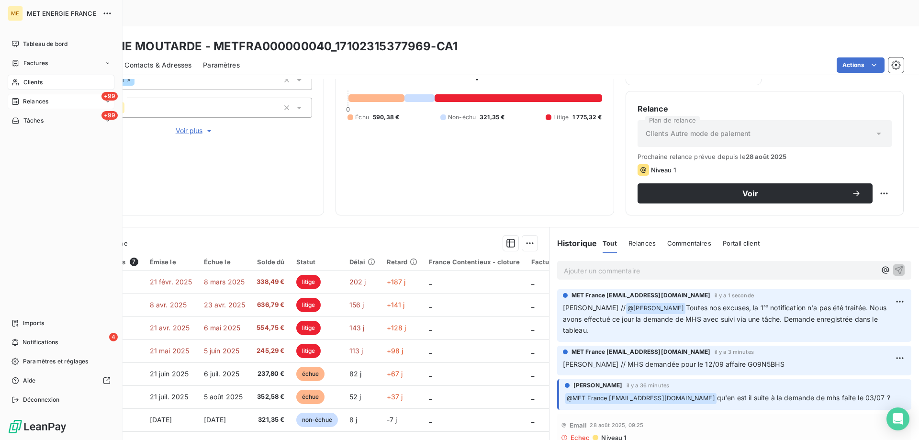
click at [41, 104] on span "Relances" at bounding box center [35, 101] width 25 height 9
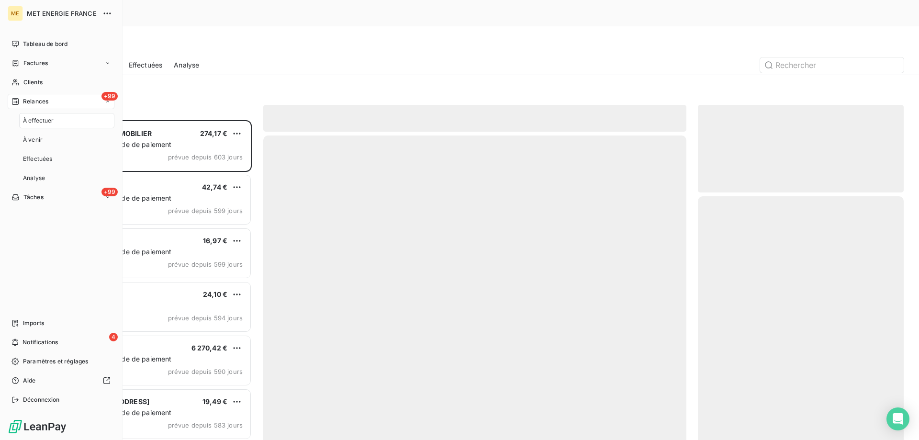
scroll to position [339, 199]
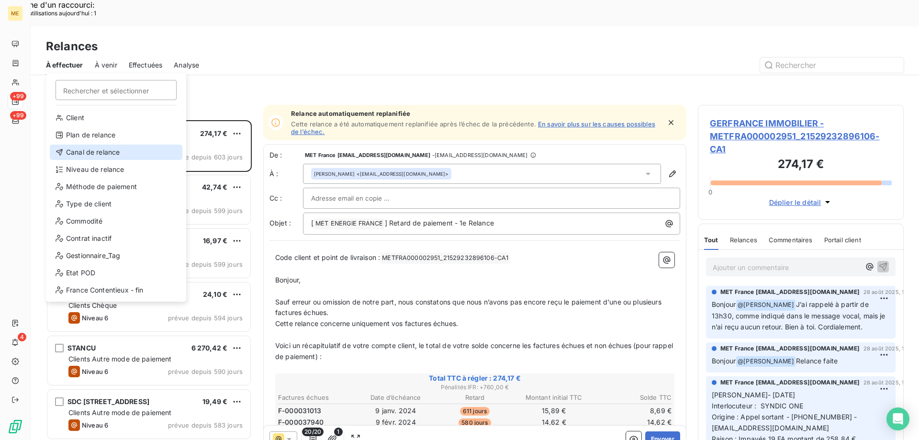
click at [89, 150] on div "Canal de relance" at bounding box center [116, 152] width 133 height 15
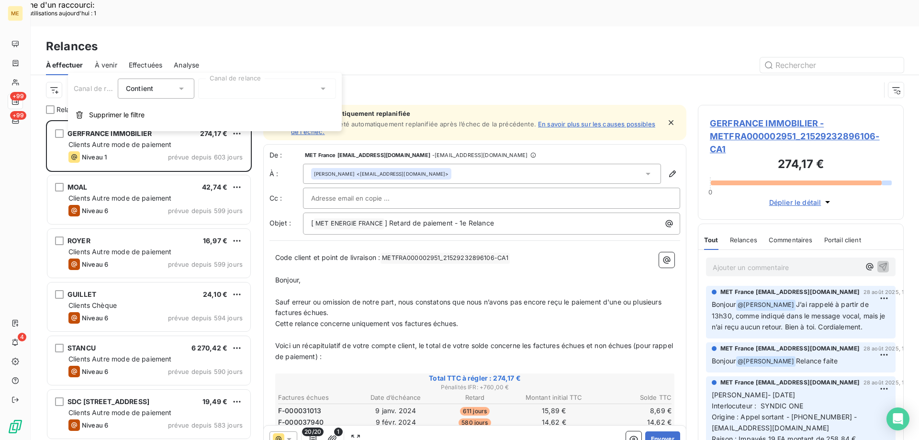
click at [295, 88] on div at bounding box center [267, 89] width 138 height 20
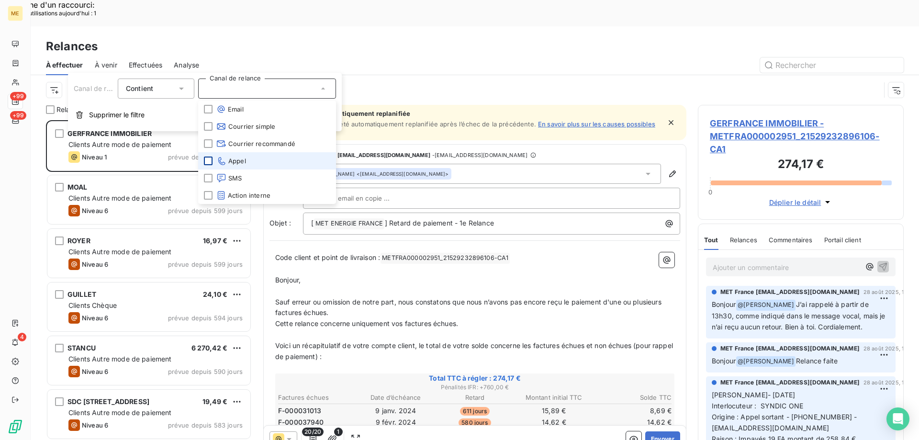
click at [205, 163] on div at bounding box center [208, 161] width 9 height 9
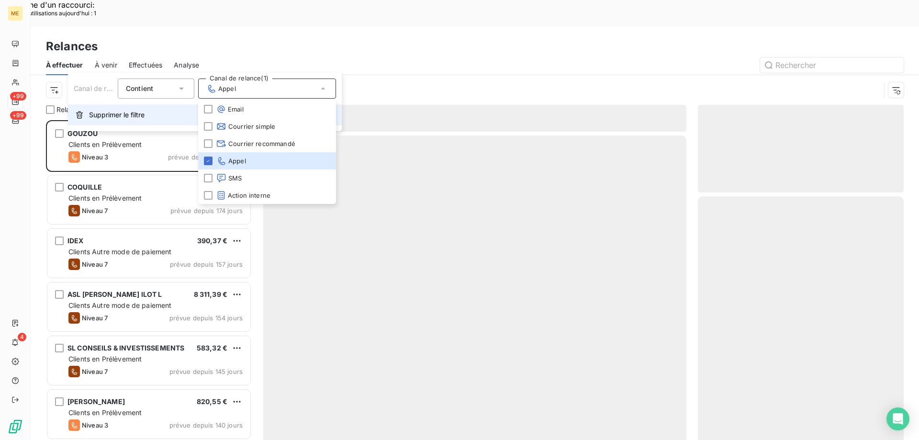
scroll to position [339, 199]
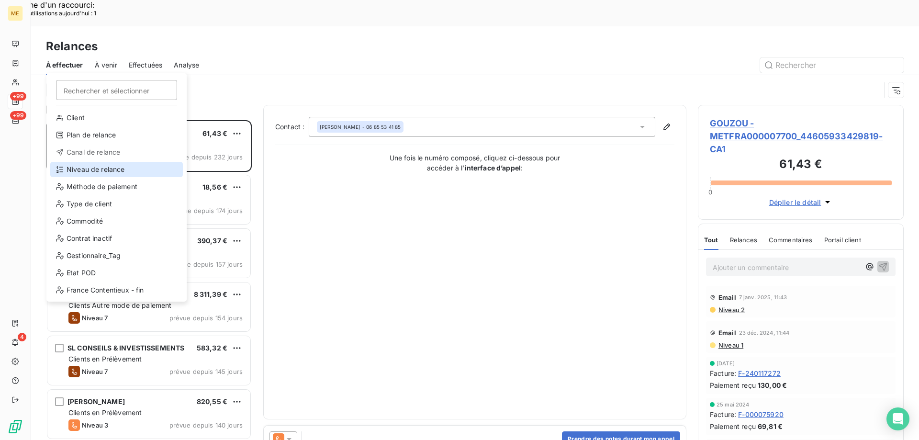
click at [79, 174] on div "Niveau de relance" at bounding box center [116, 169] width 133 height 15
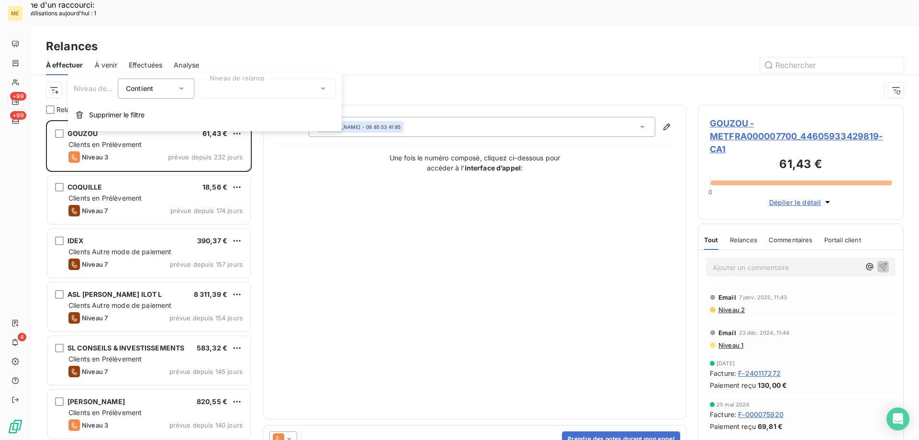
click at [224, 92] on div at bounding box center [267, 89] width 138 height 20
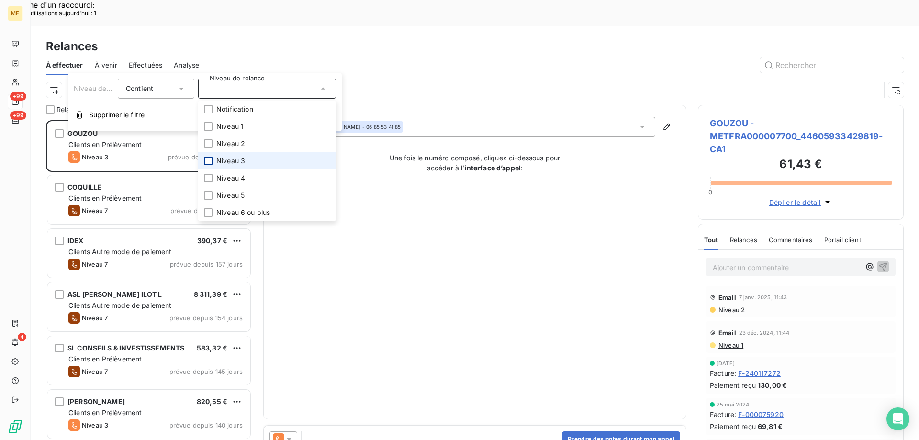
click at [209, 159] on div at bounding box center [208, 161] width 9 height 9
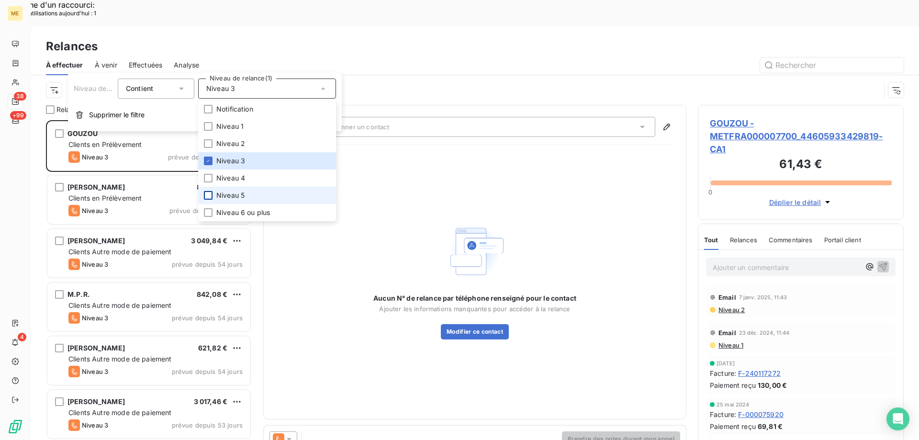
click at [209, 195] on div at bounding box center [208, 195] width 9 height 9
click at [208, 213] on div at bounding box center [208, 212] width 9 height 9
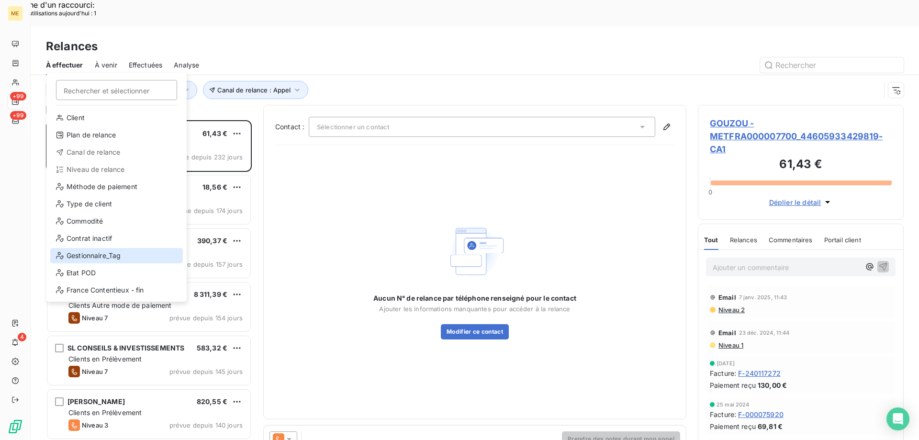
click at [101, 258] on div "Gestionnaire_Tag" at bounding box center [116, 255] width 133 height 15
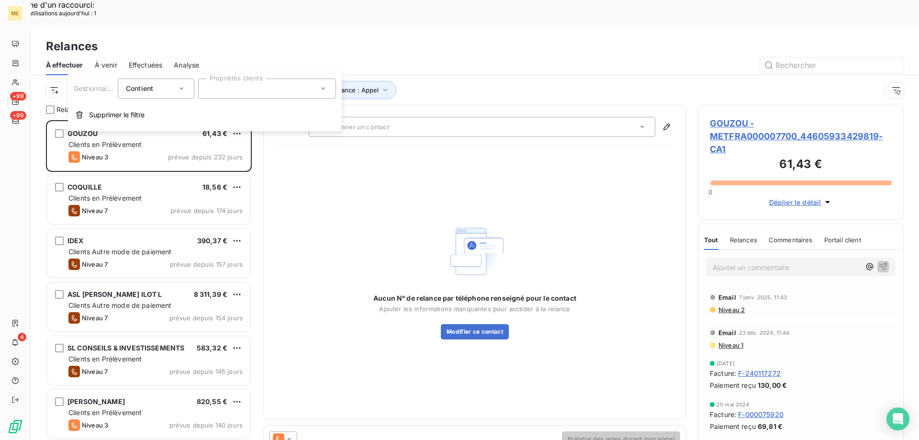
click at [209, 93] on div at bounding box center [267, 89] width 138 height 20
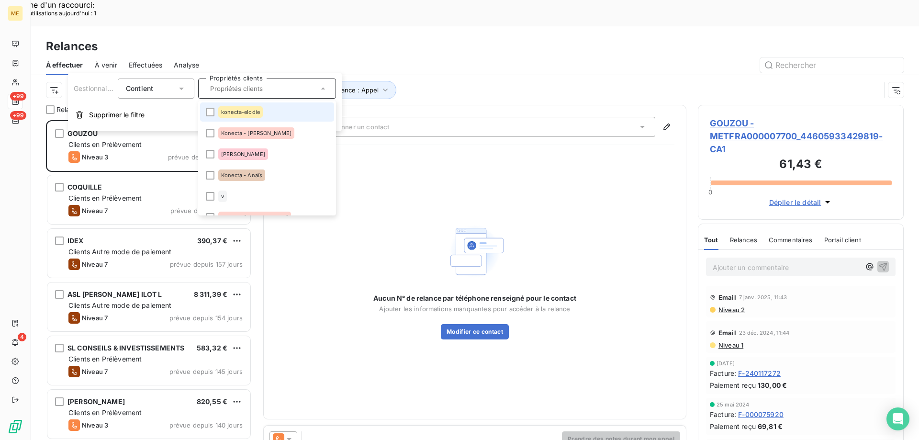
scroll to position [287, 0]
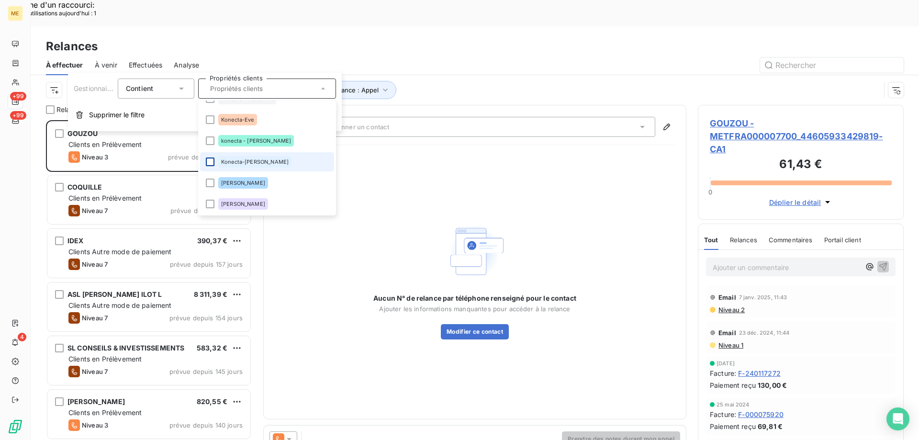
click at [208, 164] on div at bounding box center [210, 162] width 9 height 9
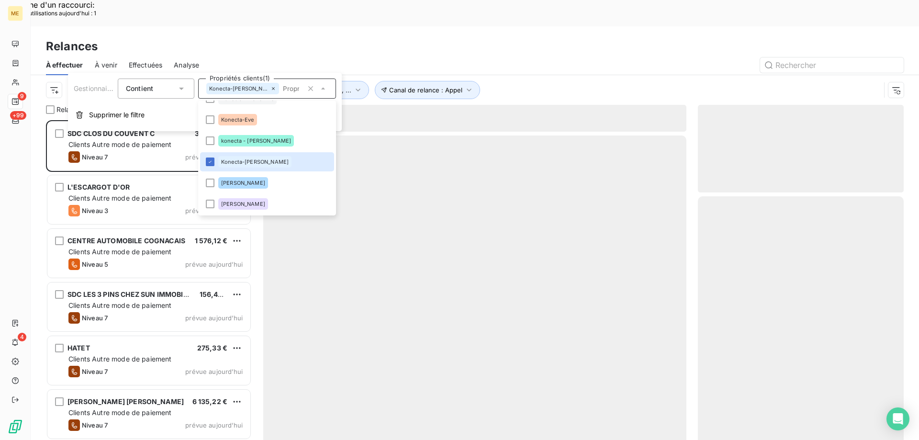
scroll to position [339, 199]
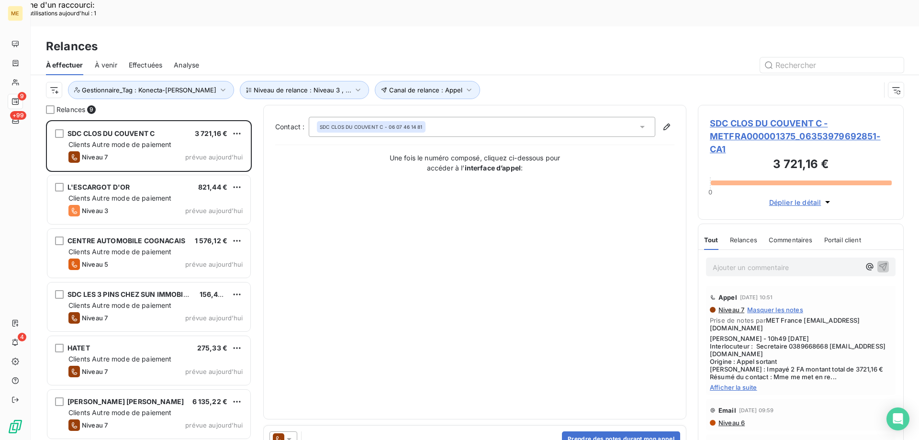
click at [480, 147] on div "Contact : SDC CLOS DU COUVENT C - 06 07 46 14 81 Une fois le numéro composé, cl…" at bounding box center [474, 262] width 399 height 291
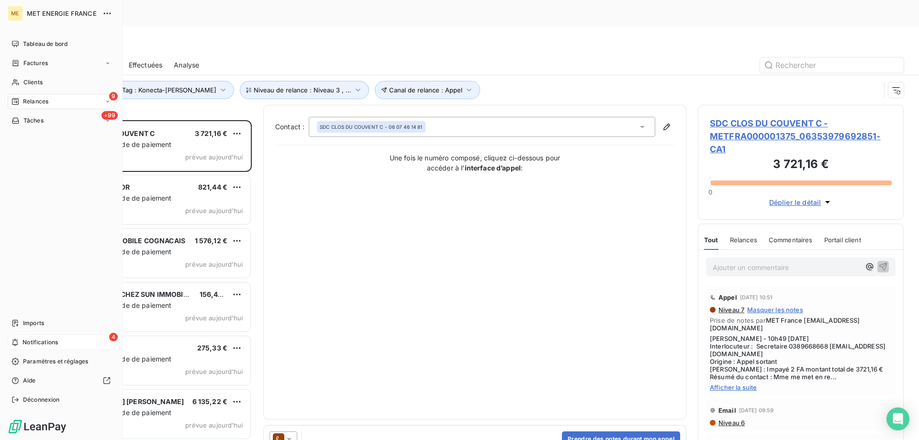
click at [18, 343] on icon at bounding box center [14, 343] width 7 height 8
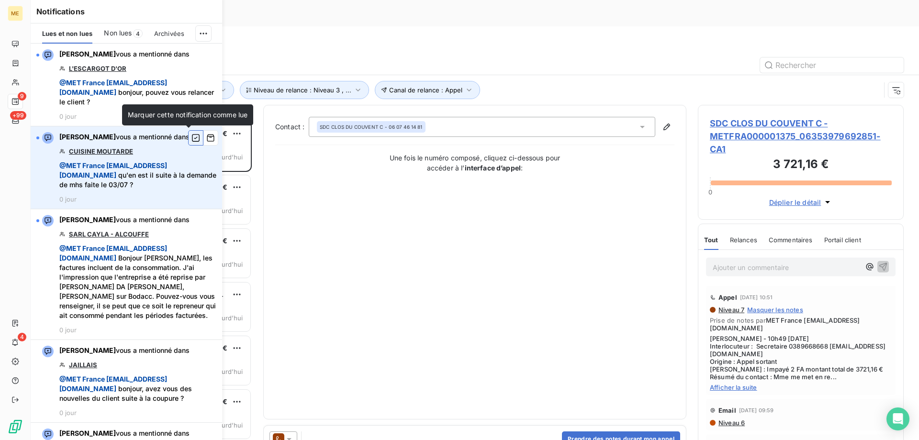
click at [192, 137] on icon "button" at bounding box center [196, 138] width 9 height 10
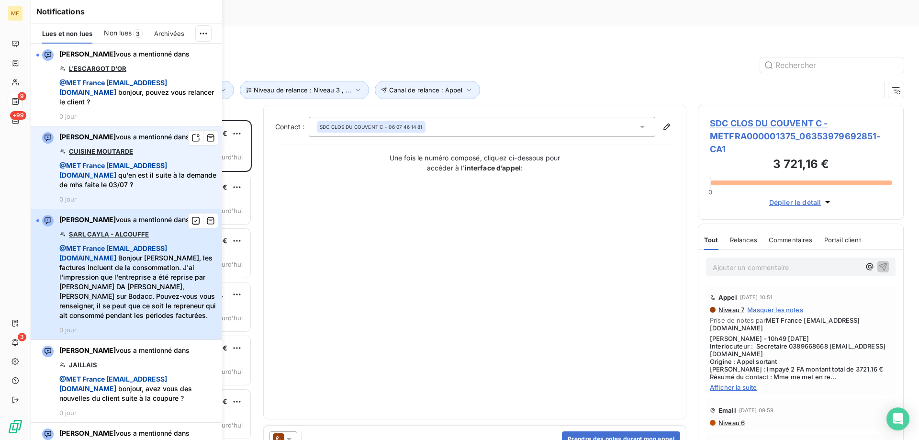
click at [157, 277] on span "@ MET France met-france@recouvrement.met.com Bonjour Sylvain, les factures incl…" at bounding box center [137, 282] width 157 height 77
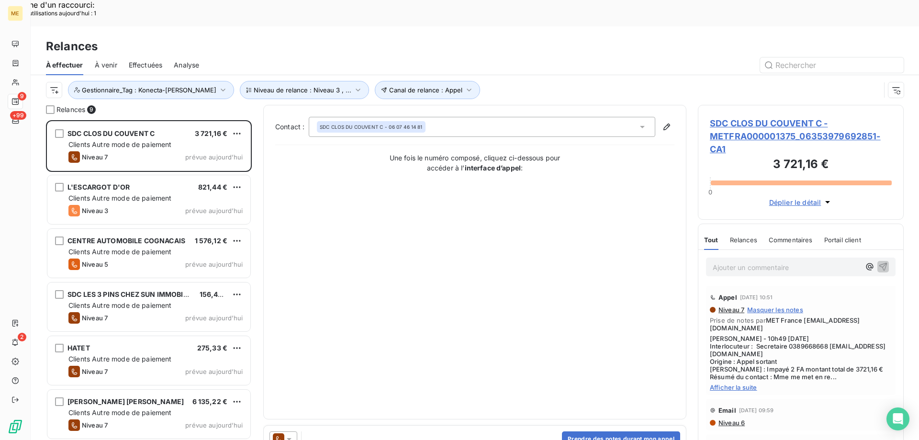
scroll to position [339, 199]
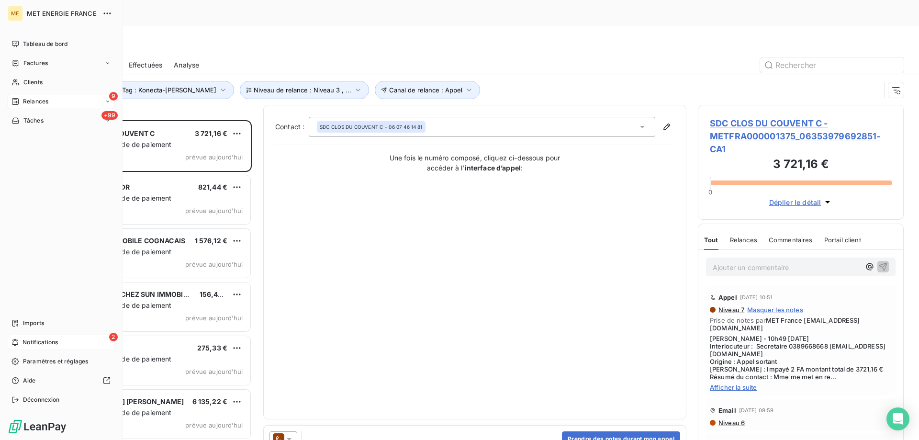
click at [33, 340] on span "Notifications" at bounding box center [40, 342] width 35 height 9
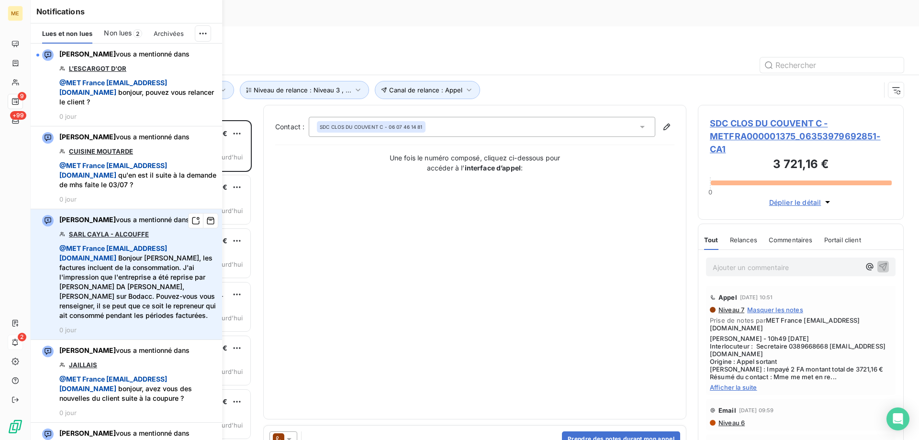
click at [86, 232] on link "SARL CAYLA - ALCOUFFE" at bounding box center [109, 234] width 80 height 8
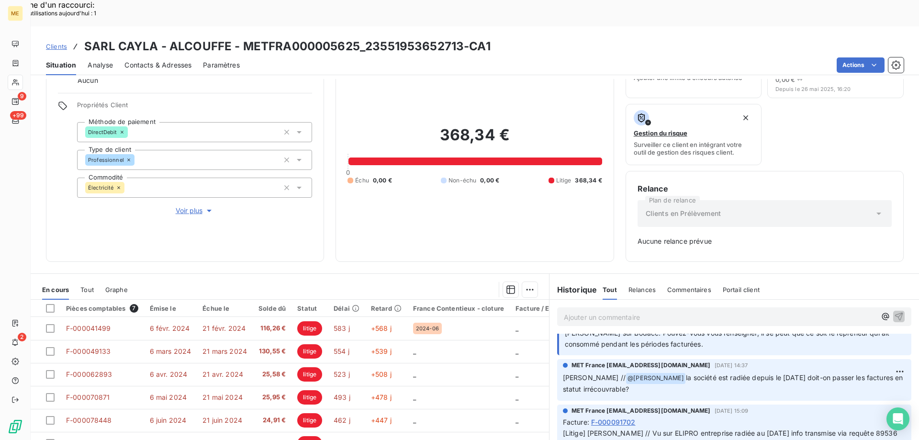
scroll to position [144, 0]
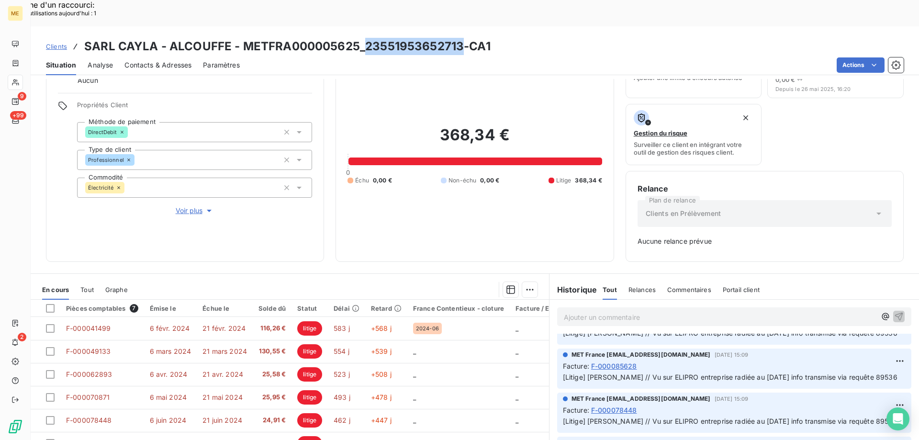
drag, startPoint x: 363, startPoint y: 19, endPoint x: 461, endPoint y: 17, distance: 97.2
click at [461, 38] on h3 "SARL CAYLA - ALCOUFFE - METFRA000005625_23551953652713-CA1" at bounding box center [287, 46] width 407 height 17
copy h3 "23551953652713"
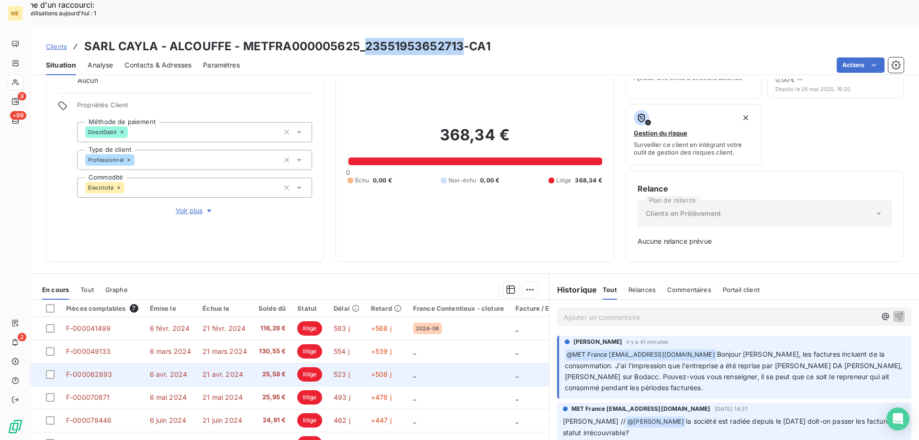
scroll to position [94, 0]
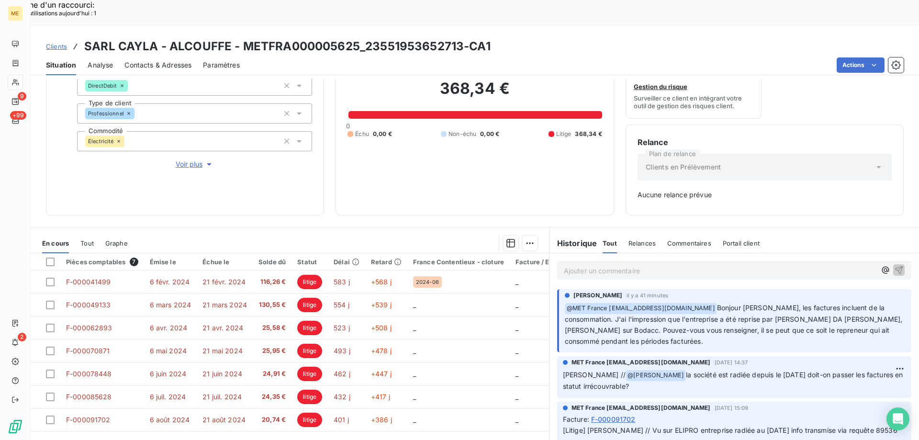
click at [577, 265] on p "Ajouter un commentaire ﻿" at bounding box center [720, 271] width 312 height 12
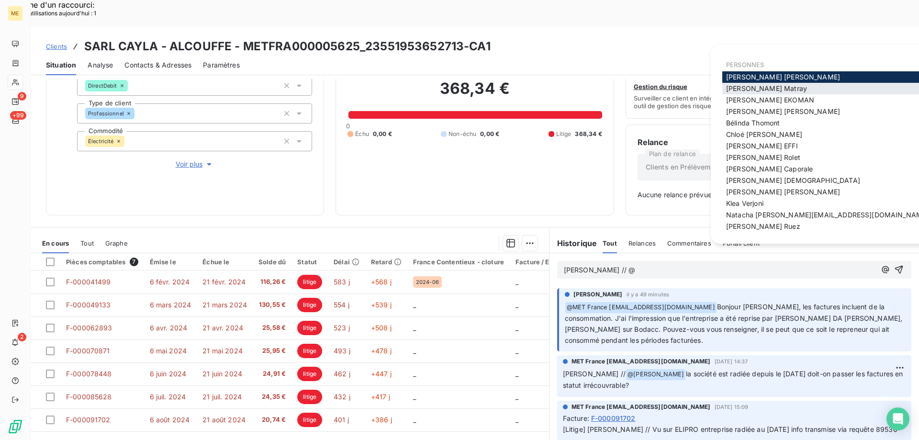
click at [737, 91] on span "[PERSON_NAME]" at bounding box center [766, 88] width 81 height 8
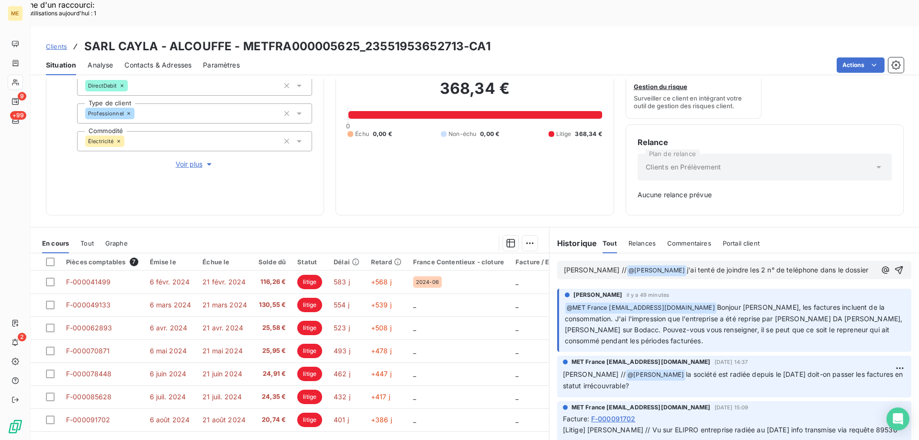
drag, startPoint x: 829, startPoint y: 244, endPoint x: 654, endPoint y: 244, distance: 174.8
click at [654, 265] on p "[PERSON_NAME] // @ [PERSON_NAME] ﻿ j'ai tenté de joindre les 2 n° de teléphone …" at bounding box center [720, 270] width 312 height 11
click at [790, 265] on p "[PERSON_NAME] // @ [PERSON_NAME] ﻿ j'ai appelé les 2 n° de téléphone dans le so" at bounding box center [720, 270] width 312 height 11
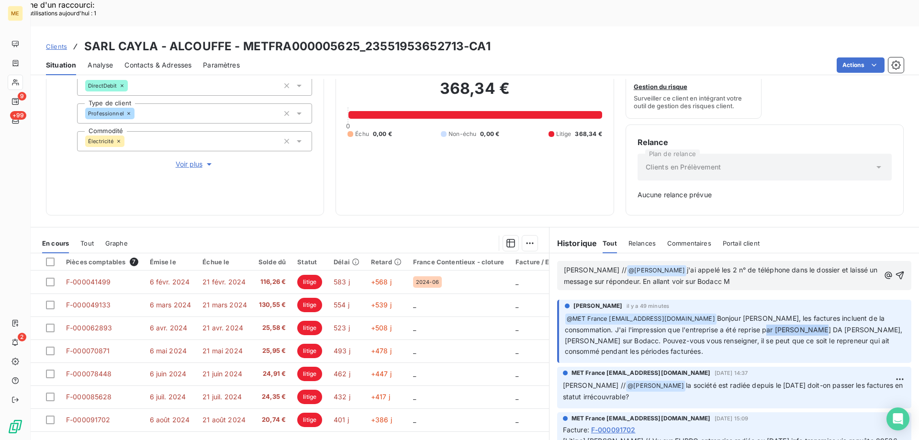
drag, startPoint x: 784, startPoint y: 303, endPoint x: 839, endPoint y: 304, distance: 55.1
click at [839, 314] on span "Bonjour [PERSON_NAME], les factures incluent de la consommation. J'ai l'impress…" at bounding box center [734, 335] width 338 height 42
copy span "[PERSON_NAME]"
click at [740, 265] on p "[PERSON_NAME] // @ [PERSON_NAME] ﻿ j'ai appelé les 2 n° de téléphone dans le do…" at bounding box center [722, 276] width 316 height 23
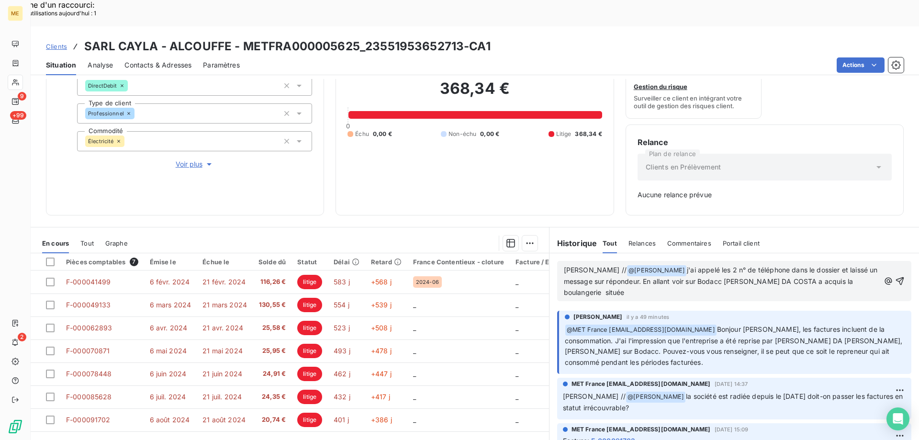
drag, startPoint x: 916, startPoint y: 198, endPoint x: 624, endPoint y: 266, distance: 299.6
click at [624, 266] on p "[PERSON_NAME] // @ [PERSON_NAME] ﻿ j'ai appelé les 2 n° de téléphone dans le do…" at bounding box center [722, 282] width 316 height 34
click at [787, 267] on span "j'ai appelé les 2 n° de téléphone dans le dossier et laissé un message sur répo…" at bounding box center [722, 281] width 316 height 31
click at [0, 0] on lt-span "à" at bounding box center [0, 0] width 0 height 0
click at [808, 266] on p "[PERSON_NAME] // @ [PERSON_NAME] ﻿ j'ai appelé les 2 n° de téléphone dans le do…" at bounding box center [722, 282] width 316 height 34
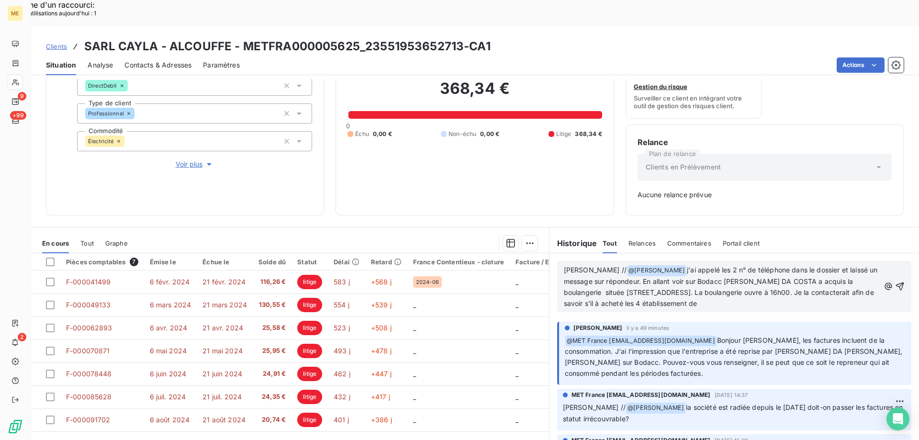
click at [750, 279] on span "j'ai appelé les 2 n° de téléphone dans le dossier et laissé un message sur répo…" at bounding box center [722, 287] width 316 height 42
click at [654, 280] on span "j'ai appelé les 2 n° de téléphone dans le dossier et laissé un message sur répo…" at bounding box center [722, 287] width 316 height 42
click at [0, 0] on lt-em "si" at bounding box center [0, 0] width 0 height 0
click at [654, 274] on span "j'ai appelé les 2 n° de téléphone dans le dossier et laissé un message sur répo…" at bounding box center [722, 287] width 316 height 42
click at [675, 278] on span "j'ai appelé les 2 n° de téléphone dans le dossier et laissé un message sur répo…" at bounding box center [722, 287] width 316 height 42
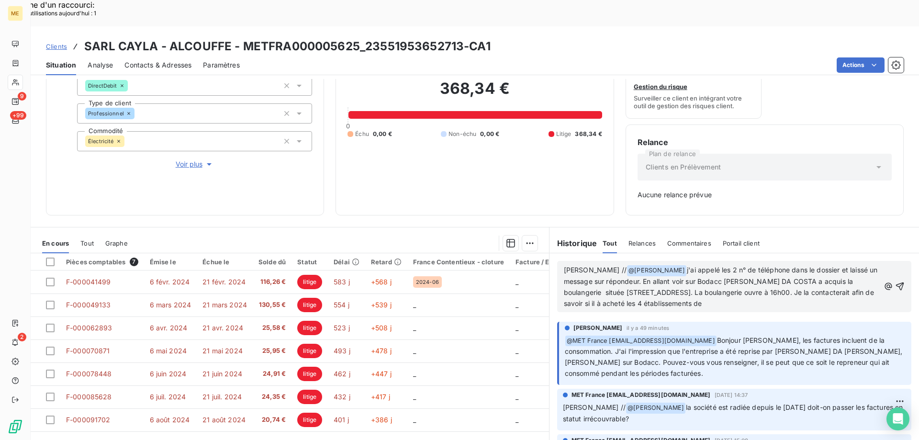
click at [0, 0] on lt-span "a acheté" at bounding box center [0, 0] width 0 height 0
click at [775, 276] on p "[PERSON_NAME] // @ [PERSON_NAME] ﻿ j'ai appelé les 2 n° de téléphone dans le do…" at bounding box center [722, 287] width 316 height 45
click at [585, 280] on span "j'ai appelé les 2 n° de téléphone dans le dossier et laissé un message sur répo…" at bounding box center [722, 287] width 316 height 42
click at [845, 265] on p "[PERSON_NAME] // @ [PERSON_NAME] ﻿ j'ai appelé les 2 n° de téléphone dans le do…" at bounding box center [722, 287] width 316 height 45
click at [834, 267] on span "j'ai appelé les 2 n° de téléphone dans le dossier et laissé un message sur répo…" at bounding box center [722, 287] width 316 height 42
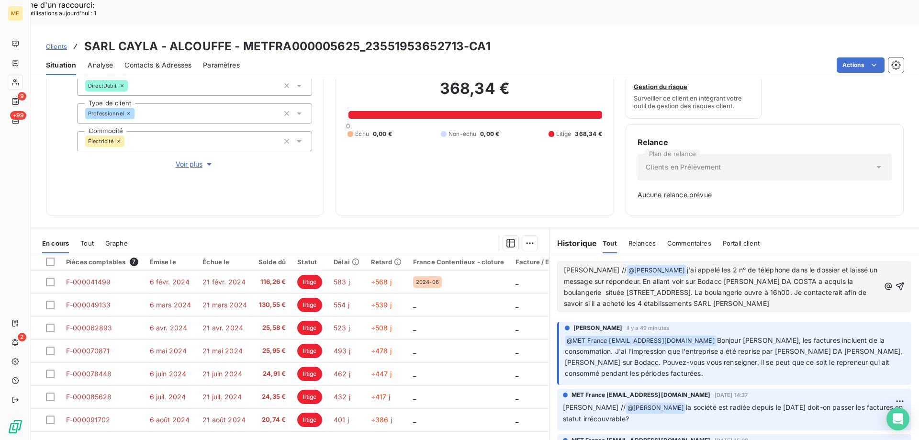
click at [0, 0] on lt-span "contacterai s" at bounding box center [0, 0] width 0 height 0
click at [658, 278] on span "j'ai appelé les 2 n° de téléphone dans le dossier et laissé un message sur répo…" at bounding box center [722, 287] width 316 height 42
click at [0, 0] on lt-em "s'il" at bounding box center [0, 0] width 0 height 0
click at [844, 276] on p "[PERSON_NAME] // @ [PERSON_NAME] ﻿ j'ai appelé les 2 n° de téléphone dans le do…" at bounding box center [722, 287] width 316 height 45
click at [843, 266] on span "j'ai appelé les 2 n° de téléphone dans le dossier et laissé un message sur répo…" at bounding box center [722, 287] width 316 height 42
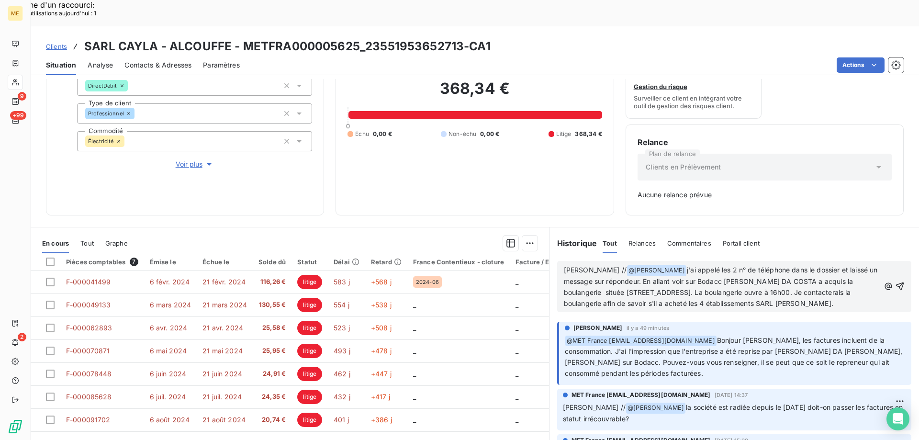
click at [0, 0] on lt-em "contacterai" at bounding box center [0, 0] width 0 height 0
click at [895, 282] on icon "button" at bounding box center [900, 287] width 10 height 10
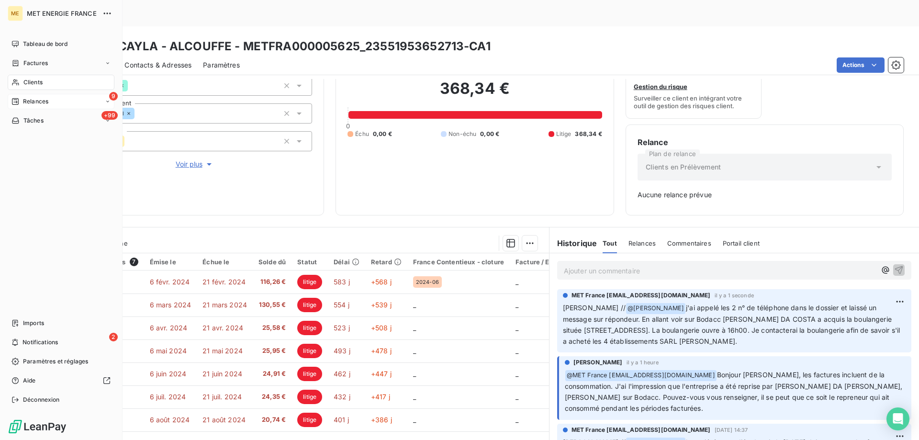
click at [23, 102] on span "Relances" at bounding box center [35, 101] width 25 height 9
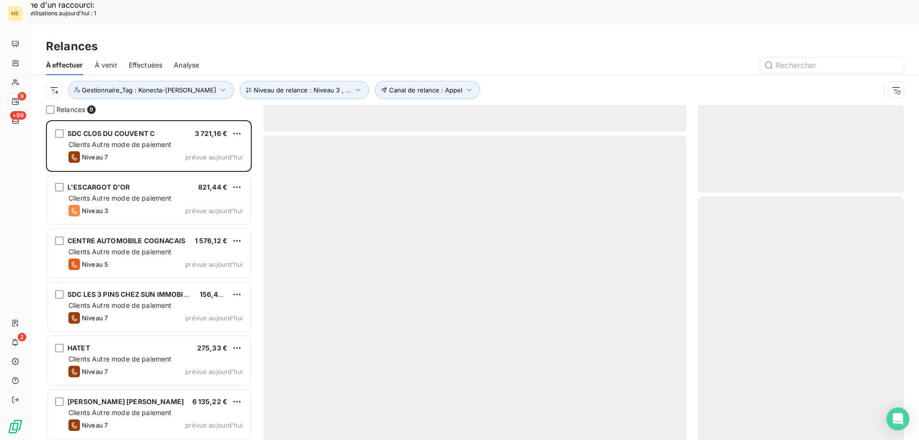
scroll to position [339, 199]
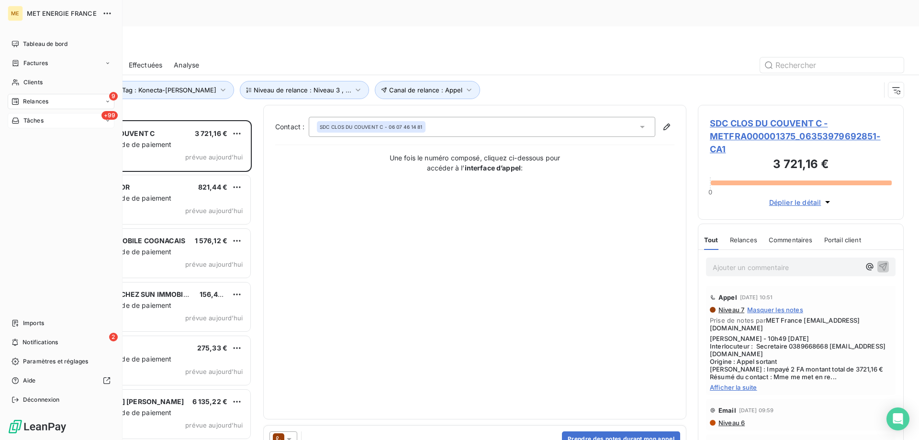
click at [23, 125] on div "+99 Tâches" at bounding box center [61, 120] width 107 height 15
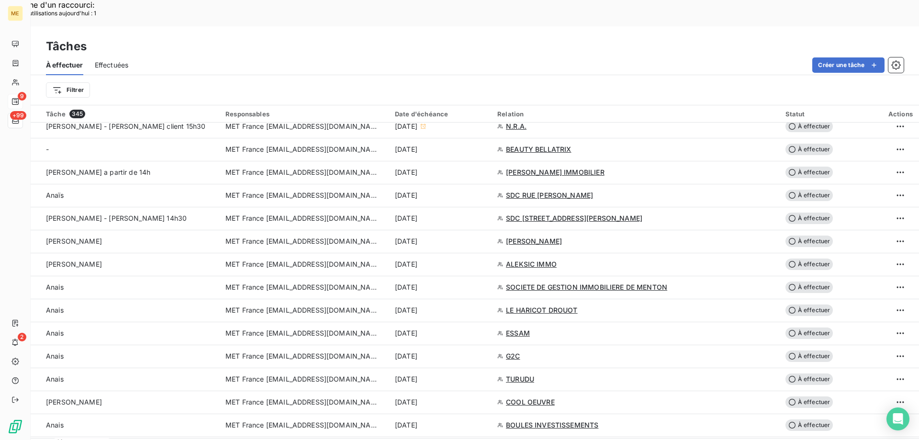
scroll to position [335, 0]
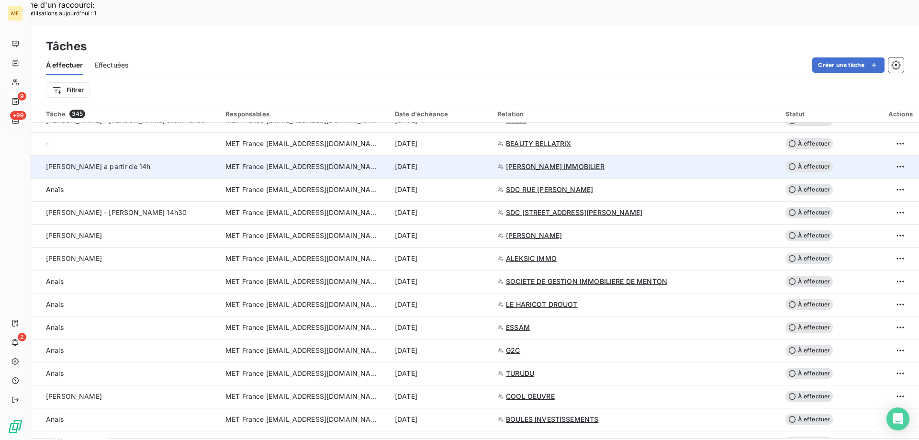
click at [178, 162] on div "[PERSON_NAME] a partir de 14h" at bounding box center [130, 167] width 168 height 10
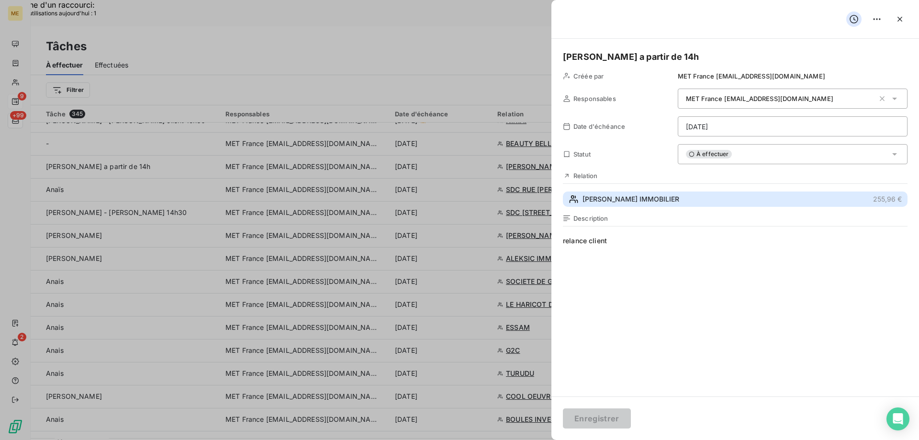
click at [592, 203] on span "[PERSON_NAME] IMMOBILIER" at bounding box center [631, 199] width 97 height 10
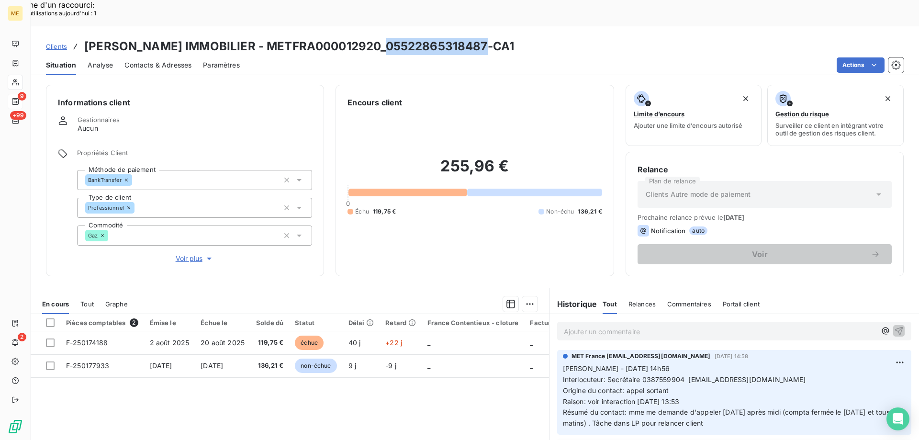
drag, startPoint x: 379, startPoint y: 19, endPoint x: 479, endPoint y: 26, distance: 99.8
click at [479, 38] on h3 "[PERSON_NAME] IMMOBILIER - METFRA000012920_05522865318487-CA1" at bounding box center [299, 46] width 430 height 17
copy h3 "05522865318487"
drag, startPoint x: 639, startPoint y: 352, endPoint x: 680, endPoint y: 352, distance: 40.7
click at [680, 375] on span "Interlocuteur: Secrétaire 0387559904 [EMAIL_ADDRESS][DOMAIN_NAME]" at bounding box center [684, 379] width 243 height 8
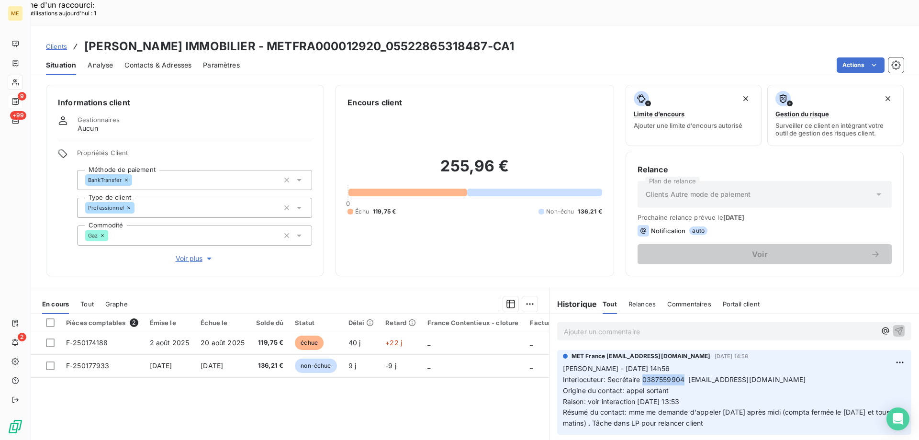
copy span "0387559904"
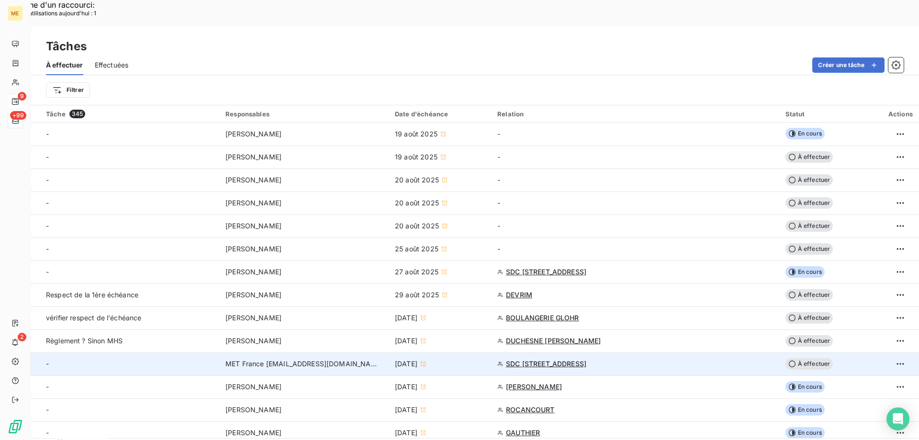
scroll to position [383, 0]
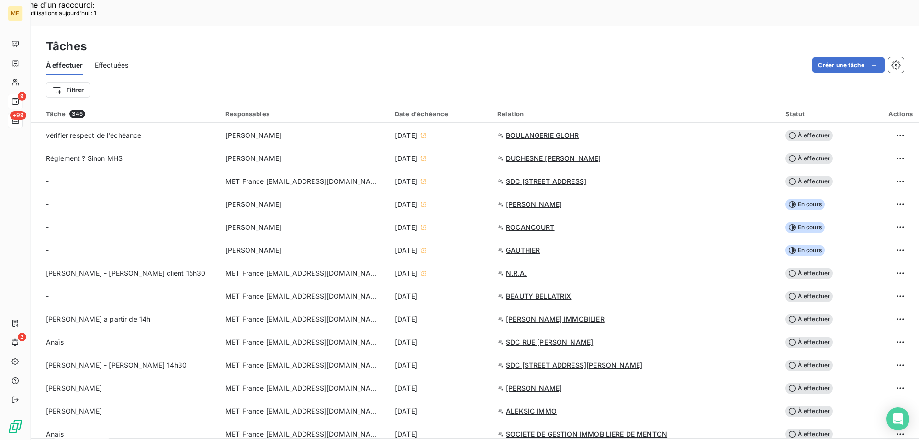
scroll to position [192, 0]
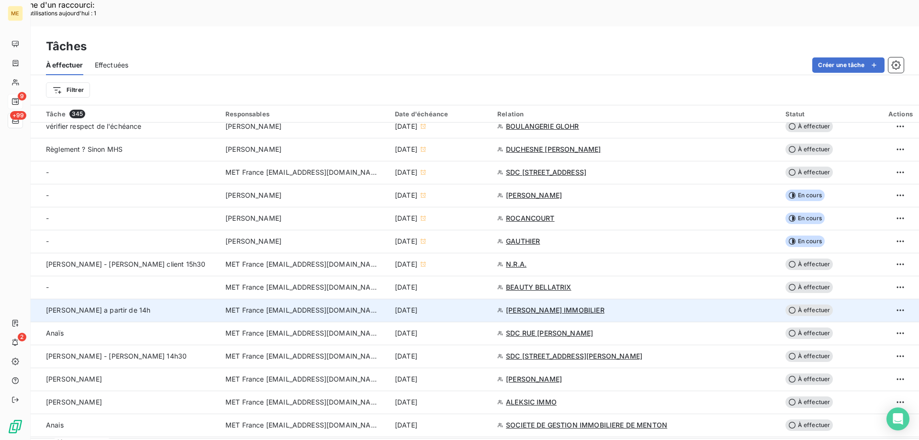
click at [220, 299] on td "[PERSON_NAME] a partir de 14h" at bounding box center [125, 310] width 189 height 23
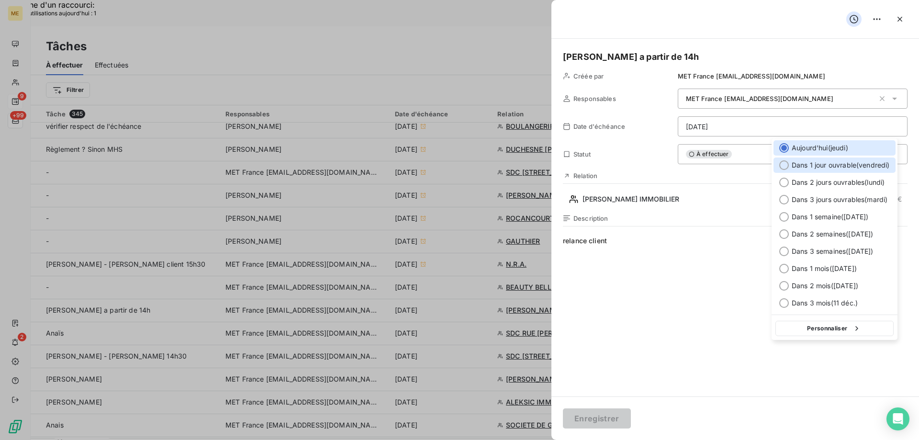
click at [786, 170] on div at bounding box center [785, 165] width 10 height 10
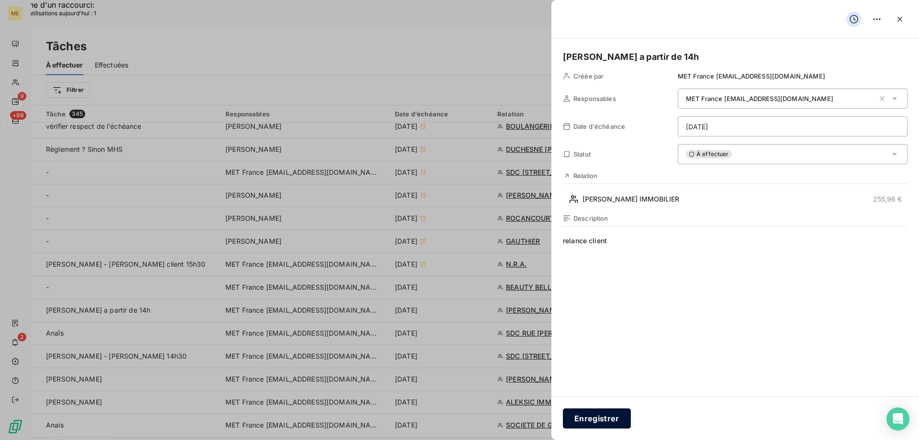
click at [606, 416] on button "Enregistrer" at bounding box center [597, 418] width 68 height 20
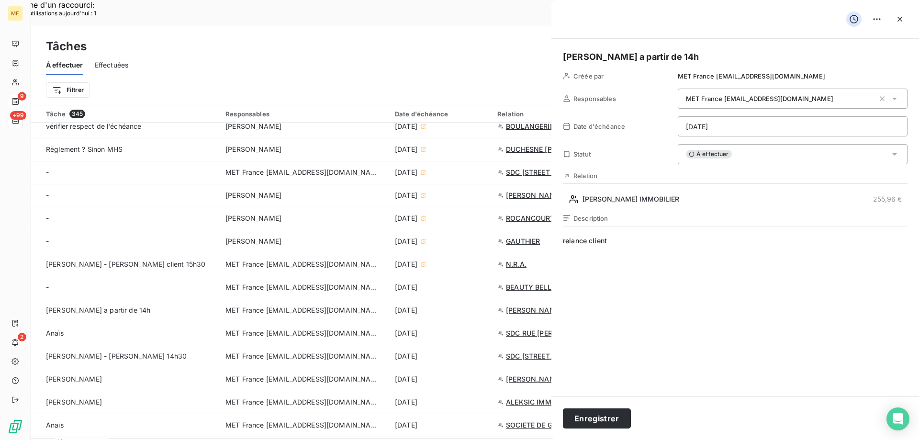
type input "[DATE]"
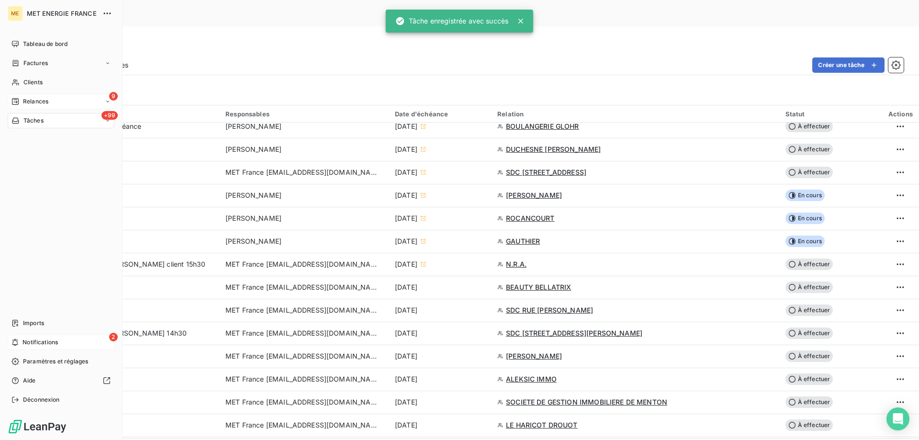
click at [23, 341] on span "Notifications" at bounding box center [40, 342] width 35 height 9
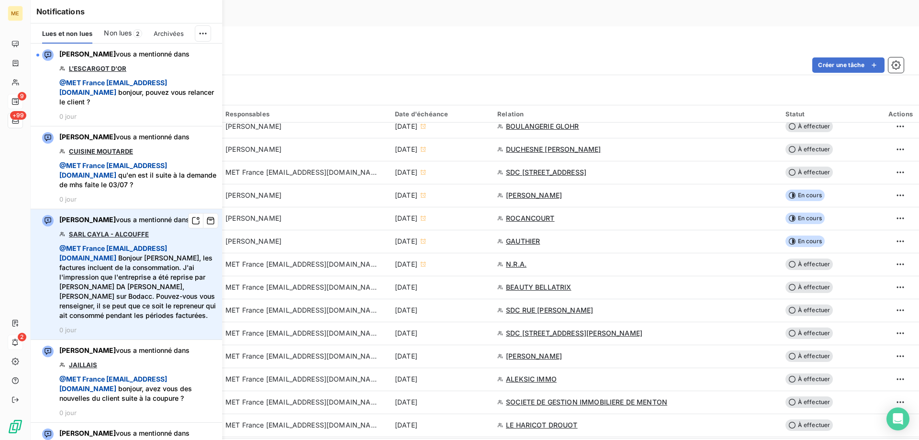
click at [98, 235] on link "SARL CAYLA - ALCOUFFE" at bounding box center [109, 234] width 80 height 8
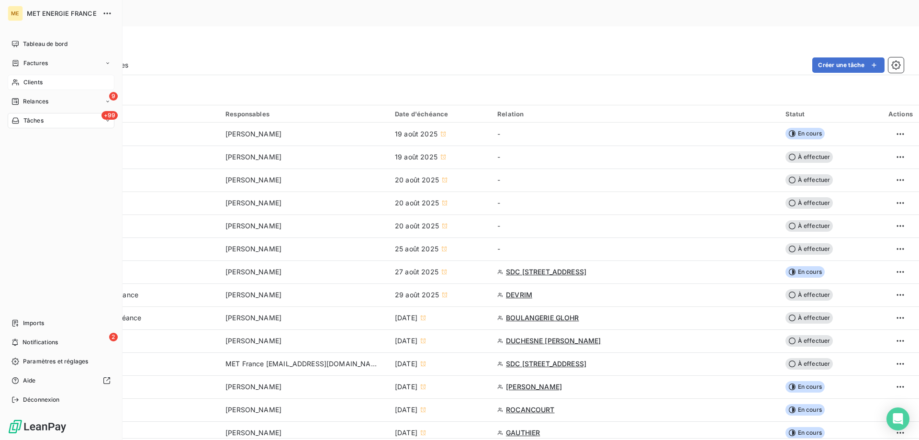
click at [26, 79] on span "Clients" at bounding box center [32, 82] width 19 height 9
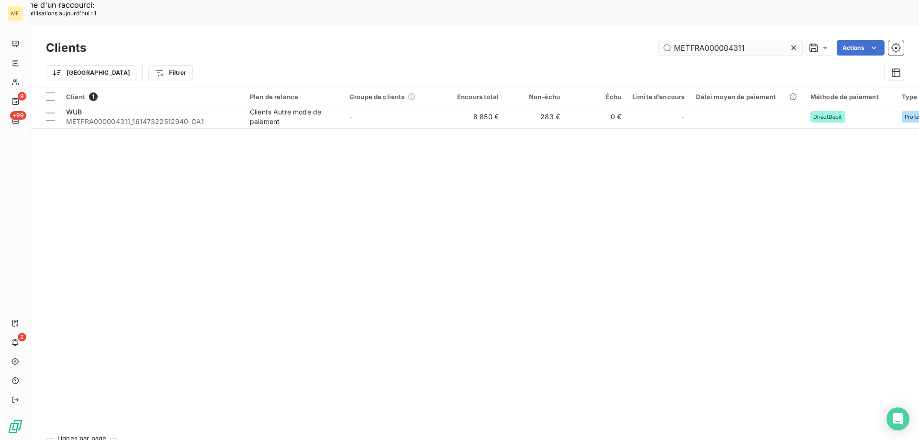
click at [695, 40] on input "METFRA000004311" at bounding box center [731, 47] width 144 height 15
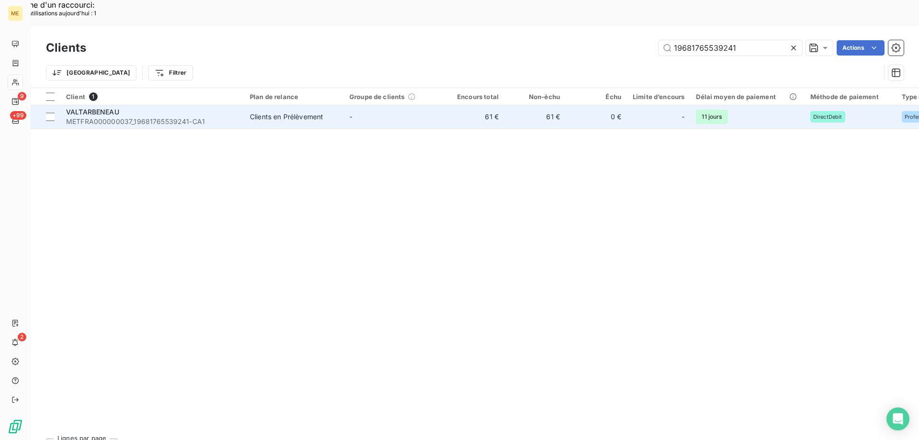
type input "19681765539241"
click at [104, 117] on span "METFRA000000037_19681765539241-CA1" at bounding box center [152, 122] width 172 height 10
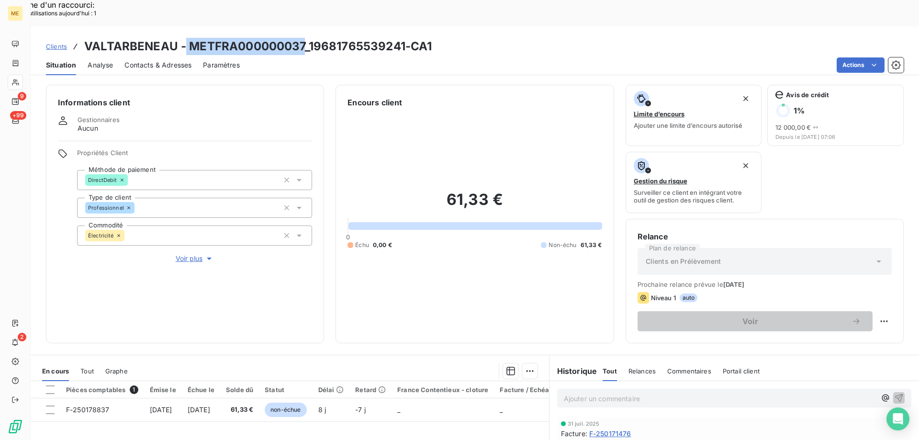
drag, startPoint x: 186, startPoint y: 20, endPoint x: 302, endPoint y: 14, distance: 116.1
click at [302, 38] on h3 "VALTARBENEAU - METFRA000000037_19681765539241-CA1" at bounding box center [258, 46] width 348 height 17
copy h3 "METFRA000000037"
click at [382, 235] on div "61,33 € 0 Échu 0,00 € Non-échu 61,33 €" at bounding box center [475, 219] width 254 height 223
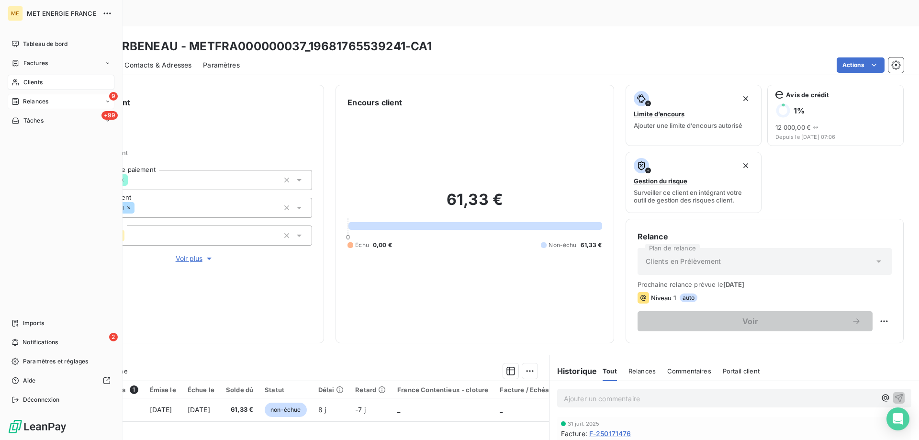
click at [31, 102] on span "Relances" at bounding box center [35, 101] width 25 height 9
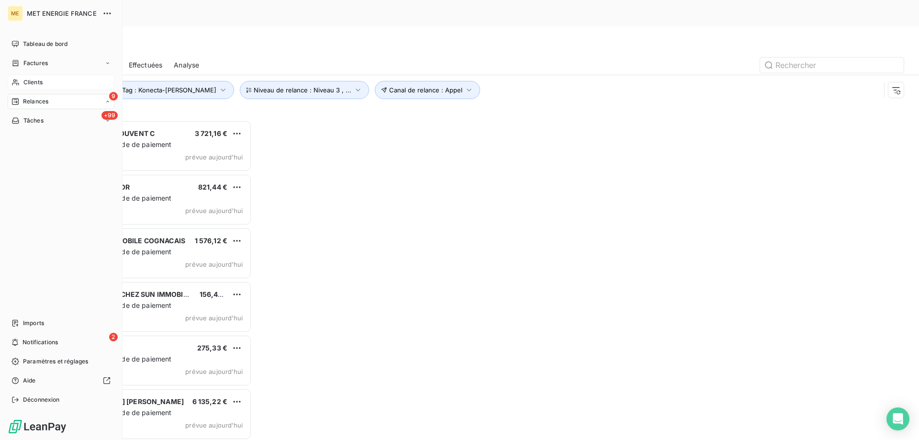
scroll to position [339, 199]
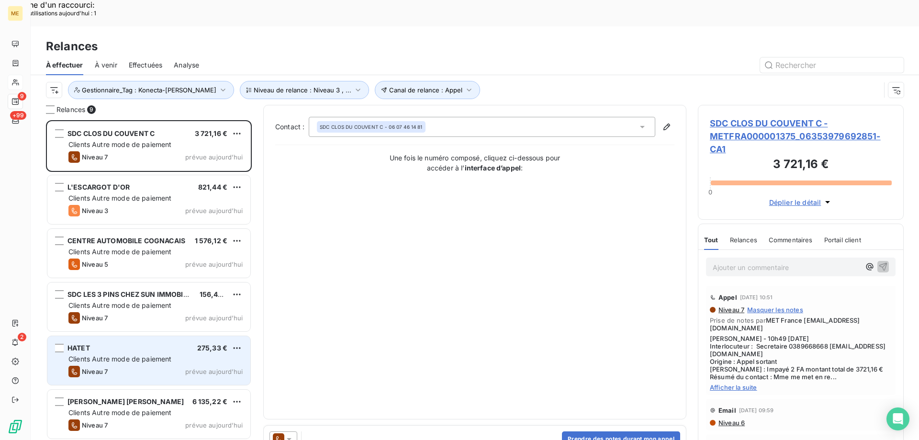
click at [96, 355] on span "Clients Autre mode de paiement" at bounding box center [119, 359] width 103 height 8
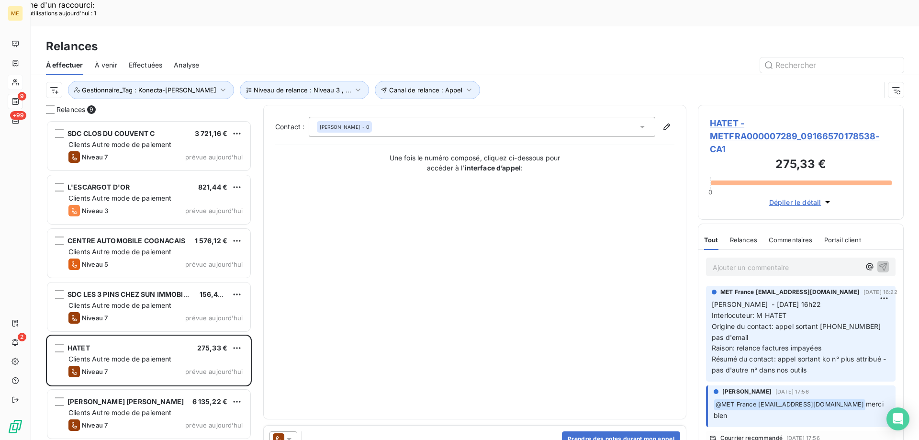
click at [736, 117] on span "HATET - METFRA000007289_09166570178538-CA1" at bounding box center [801, 136] width 182 height 39
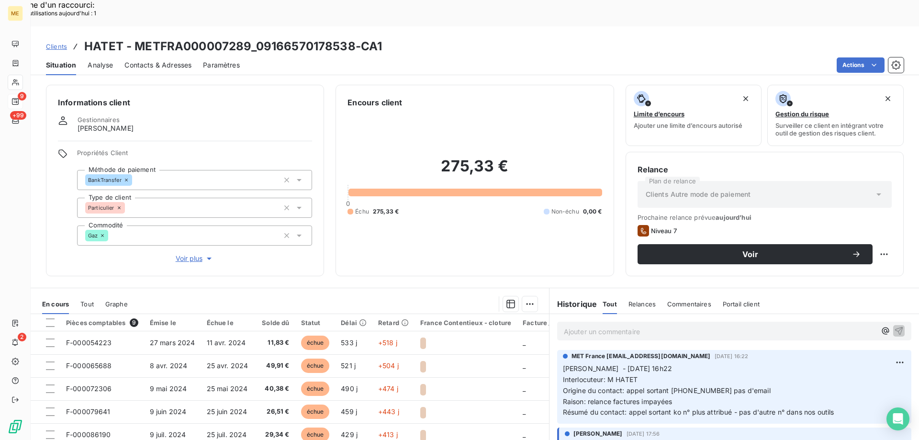
click at [190, 254] on span "Voir plus" at bounding box center [195, 259] width 38 height 10
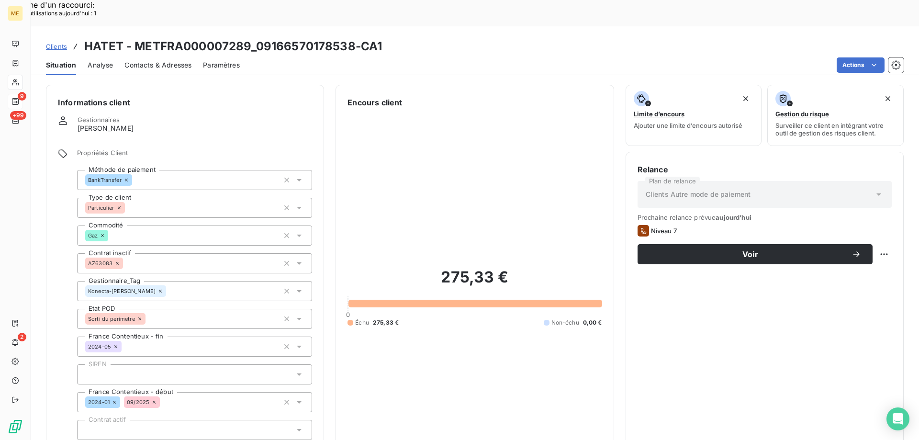
scroll to position [144, 0]
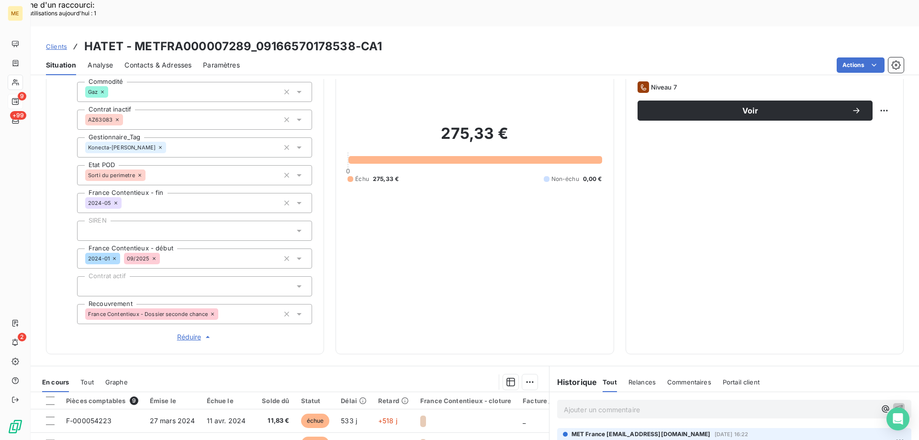
click at [576, 404] on p "Ajouter un commentaire ﻿" at bounding box center [720, 410] width 312 height 12
click at [895, 404] on icon "button" at bounding box center [900, 409] width 10 height 10
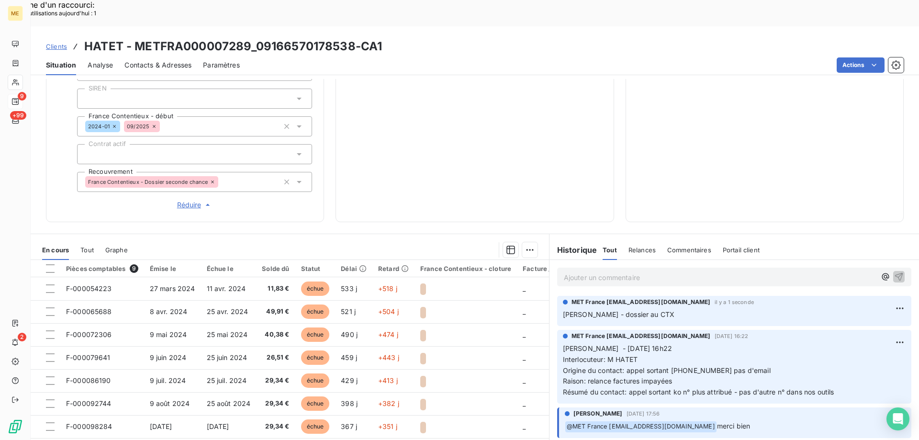
scroll to position [36, 0]
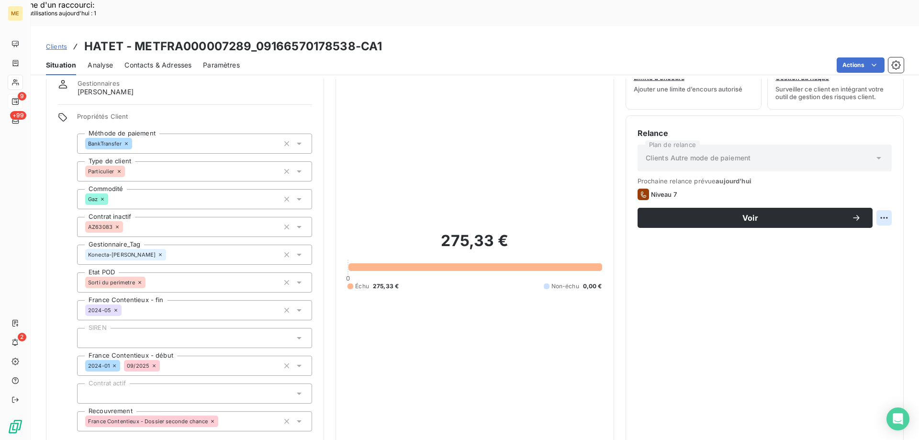
drag, startPoint x: 256, startPoint y: 21, endPoint x: 354, endPoint y: 14, distance: 98.0
click at [354, 38] on h3 "HATET - METFRA000007289_09166570178538-CA1" at bounding box center [233, 46] width 298 height 17
copy h3 "09166570178538"
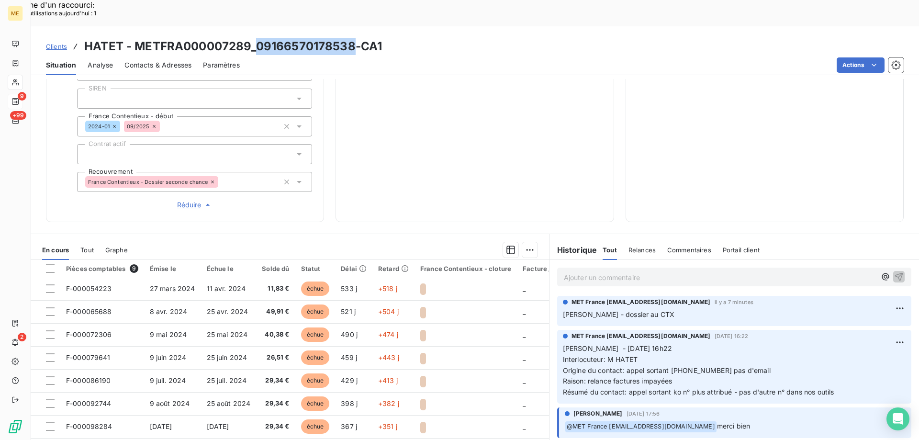
scroll to position [0, 0]
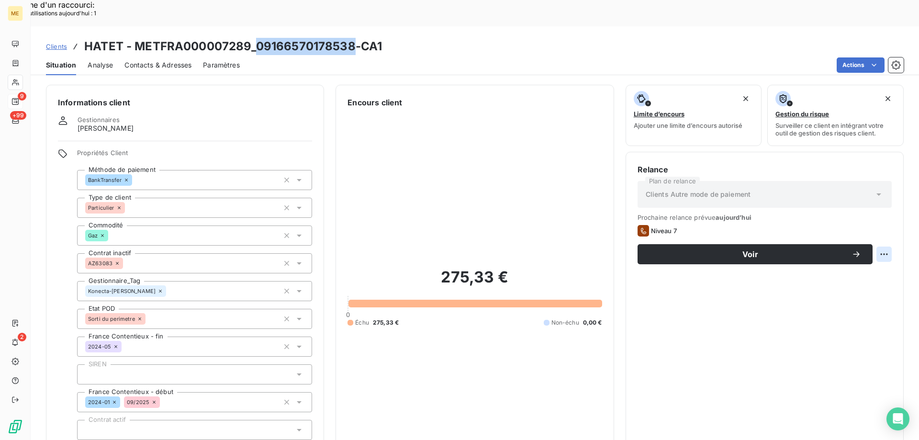
click at [808, 259] on div "Replanifier cette action" at bounding box center [837, 249] width 93 height 23
click at [811, 246] on div "Replanifier cette action" at bounding box center [838, 248] width 86 height 15
select select "8"
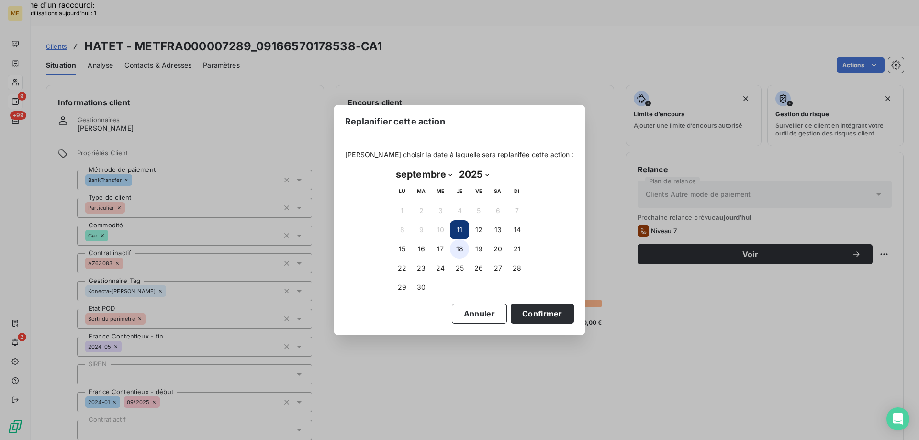
click at [459, 245] on button "18" at bounding box center [459, 248] width 19 height 19
click at [514, 310] on button "Confirmer" at bounding box center [542, 314] width 63 height 20
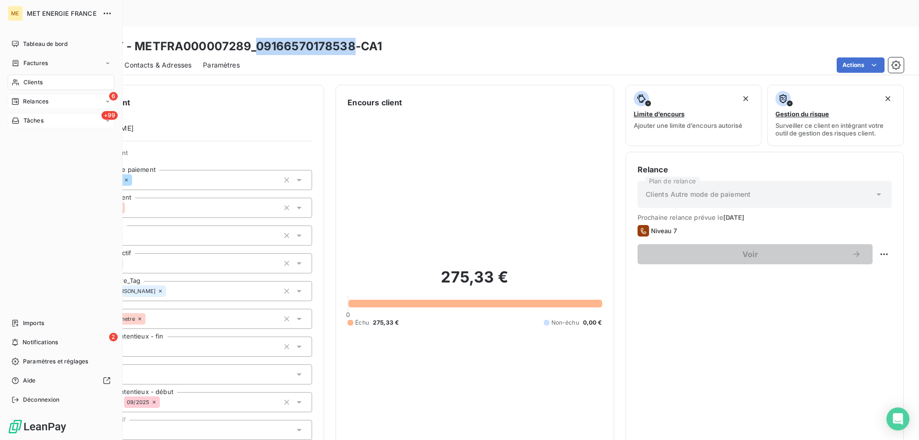
click at [22, 119] on div "Tâches" at bounding box center [27, 120] width 32 height 9
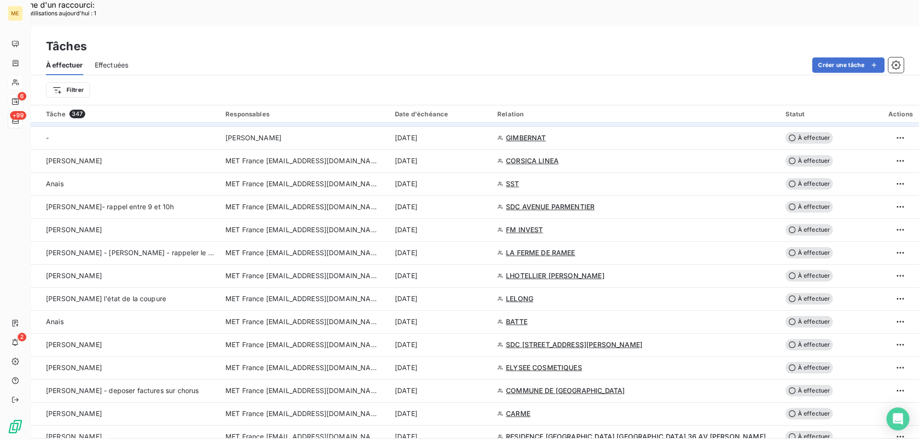
scroll to position [1341, 0]
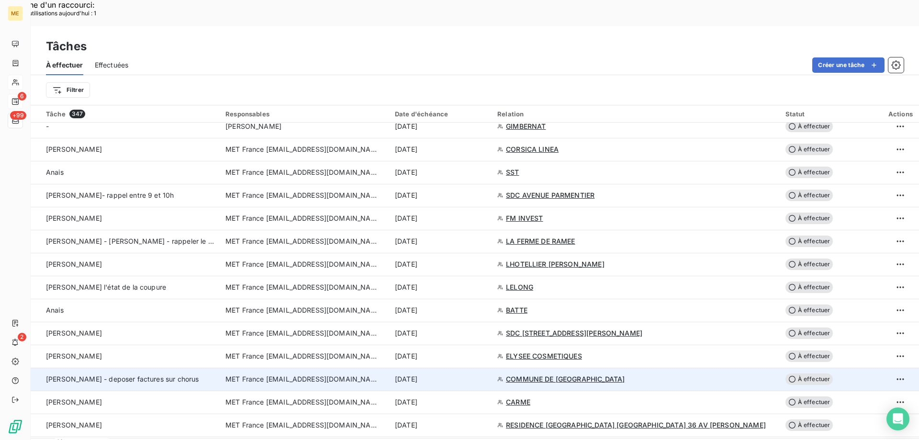
click at [358, 368] on td "MET France [EMAIL_ADDRESS][DOMAIN_NAME]" at bounding box center [305, 379] width 170 height 23
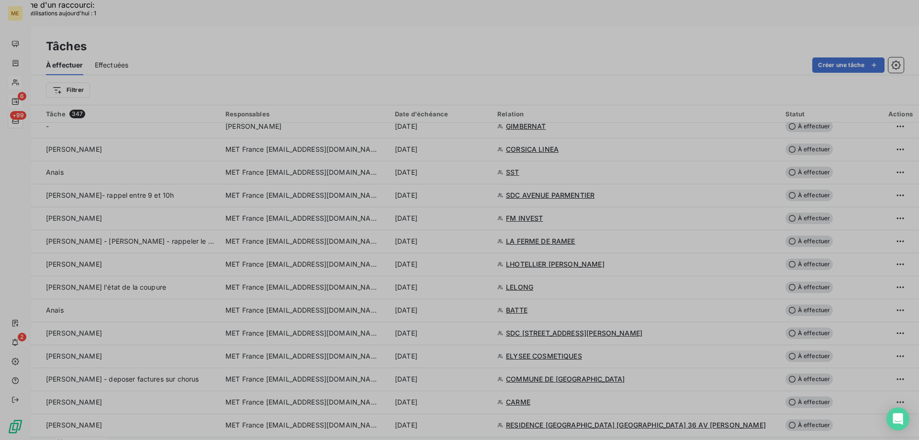
type input "[DATE]"
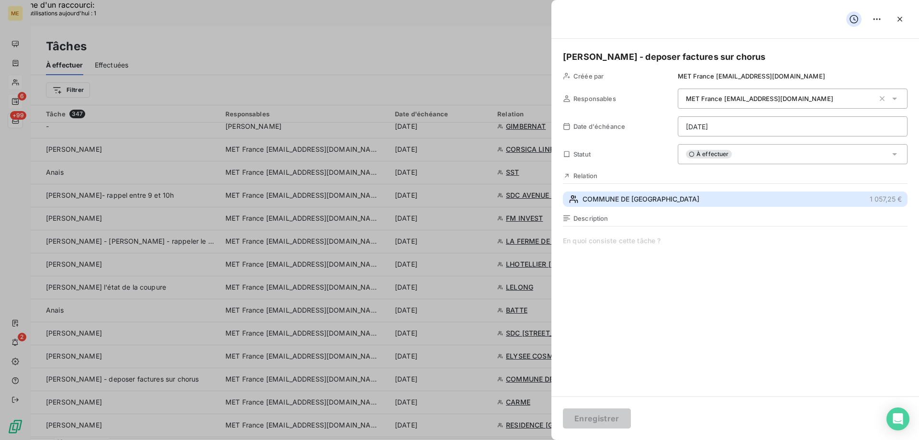
click at [628, 197] on span "COMMUNE DE [GEOGRAPHIC_DATA]" at bounding box center [641, 199] width 117 height 10
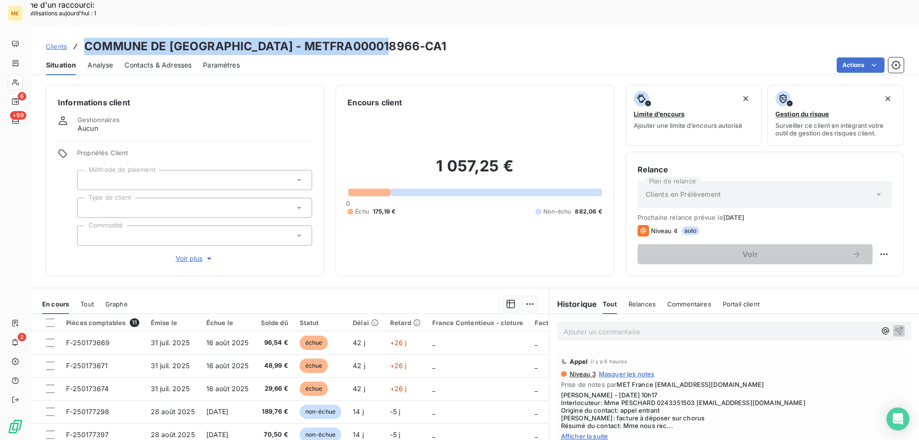
drag, startPoint x: 86, startPoint y: 18, endPoint x: 386, endPoint y: 21, distance: 300.7
click at [386, 38] on h3 "COMMUNE DE [GEOGRAPHIC_DATA] - METFRA000018966-CA1" at bounding box center [265, 46] width 363 height 17
copy h3 "COMMUNE DE [GEOGRAPHIC_DATA] - METFRA000018966-CA1"
click at [63, 43] on span "Clients" at bounding box center [56, 47] width 21 height 8
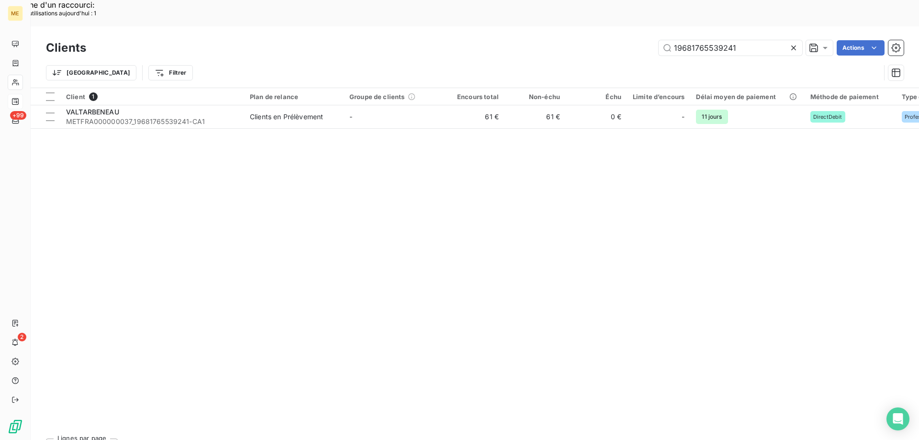
drag, startPoint x: 743, startPoint y: 22, endPoint x: 620, endPoint y: 22, distance: 122.6
click at [620, 40] on div "19681765539241 Actions" at bounding box center [501, 47] width 806 height 15
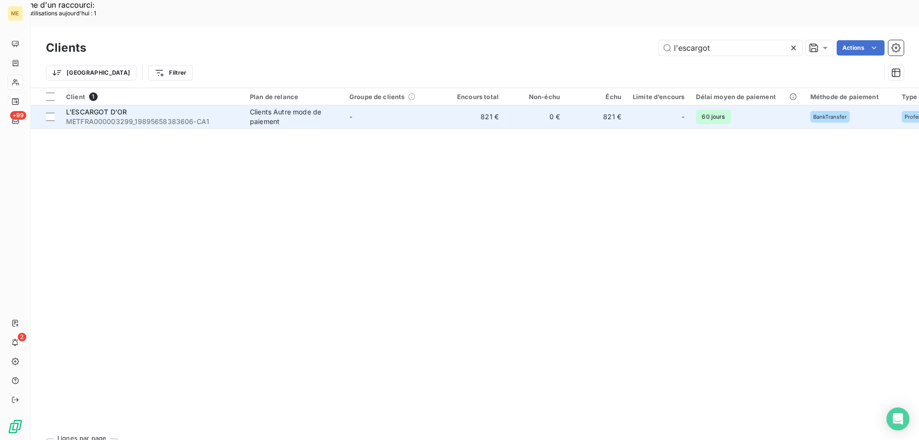
type input "l'escargot"
click at [101, 108] on span "L'ESCARGOT D'OR" at bounding box center [96, 112] width 61 height 8
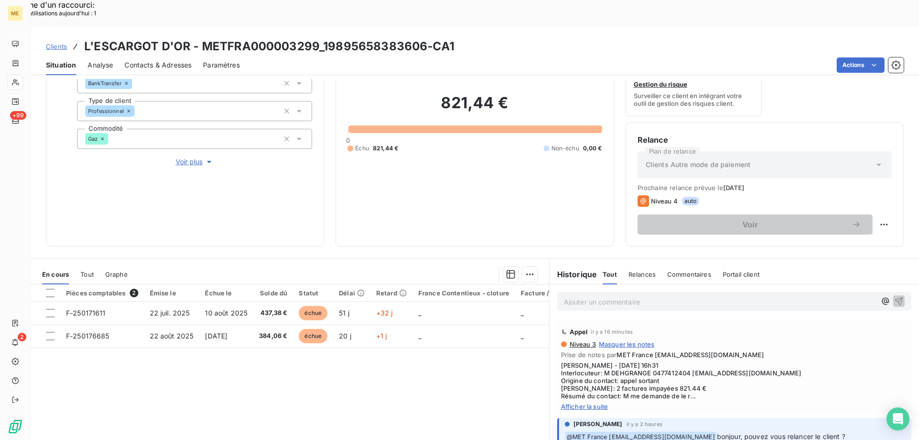
scroll to position [128, 0]
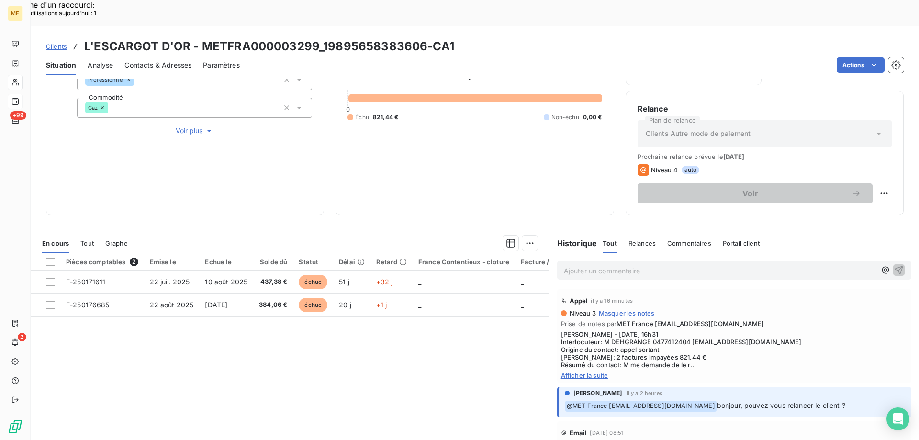
click at [588, 265] on p "Ajouter un commentaire ﻿" at bounding box center [720, 271] width 312 height 12
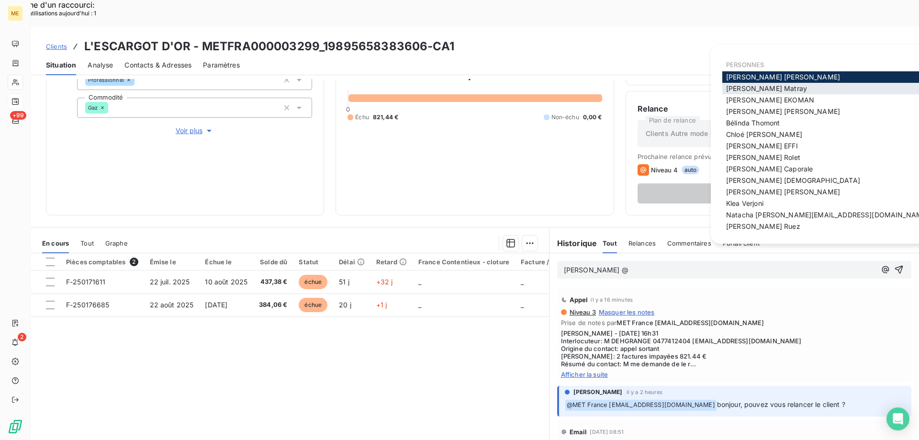
click at [735, 86] on span "[PERSON_NAME]" at bounding box center [766, 88] width 81 height 8
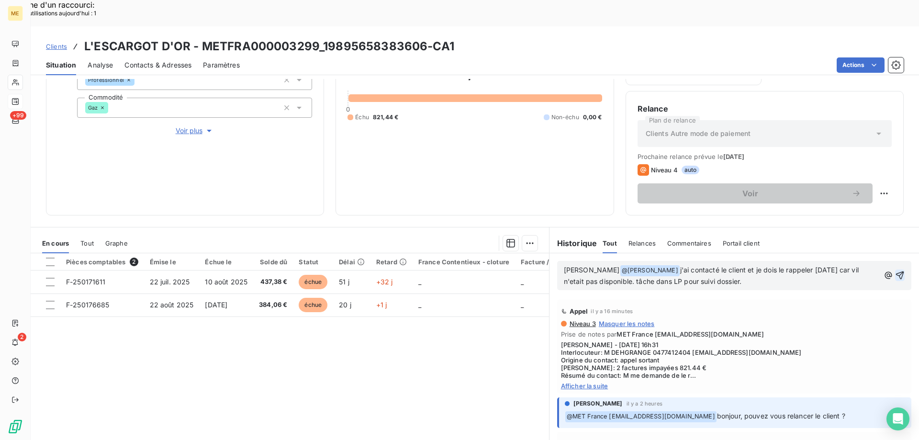
click at [895, 271] on icon "button" at bounding box center [900, 276] width 10 height 10
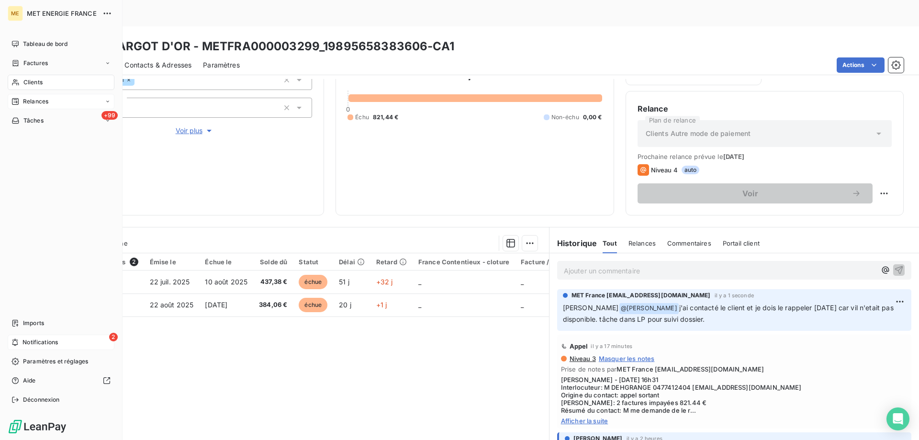
click at [38, 344] on span "Notifications" at bounding box center [40, 342] width 35 height 9
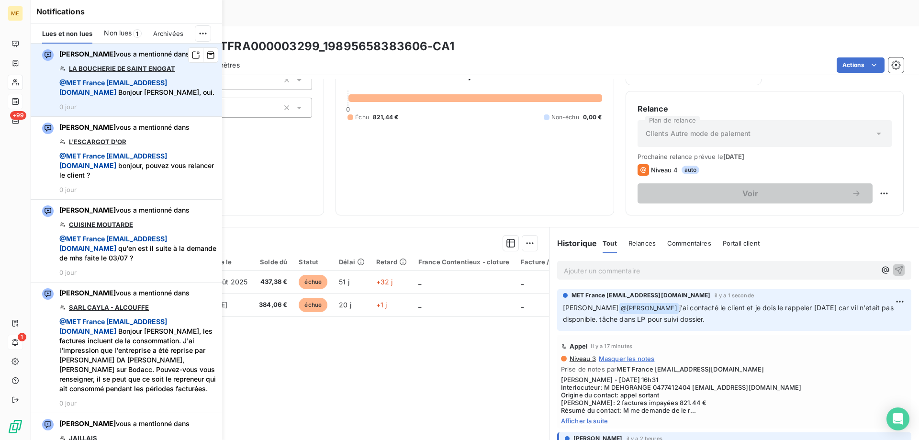
click at [99, 67] on link "LA BOUCHERIE DE SAINT ENOGAT" at bounding box center [122, 69] width 106 height 8
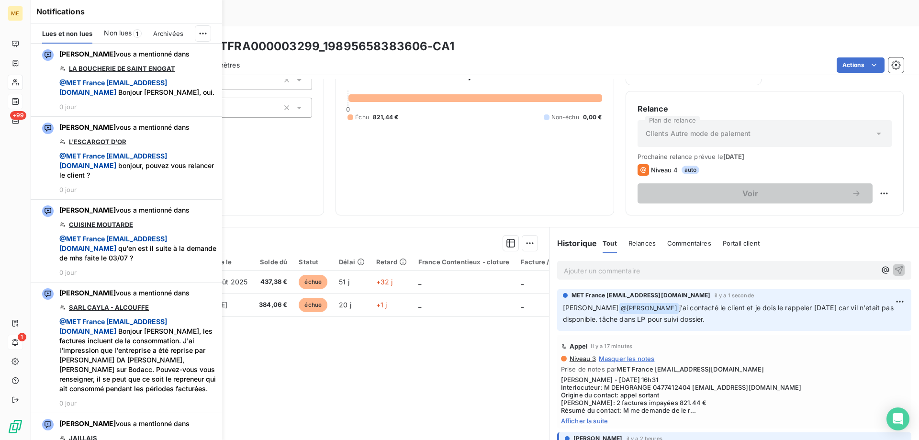
click at [417, 134] on div "821,44 € 0 Échu 821,44 € Non-échu 0,00 €" at bounding box center [475, 91] width 254 height 223
click at [266, 310] on div "Pièces comptables 2 Émise le Échue le Solde dû Statut Délai Retard France Conte…" at bounding box center [290, 345] width 519 height 184
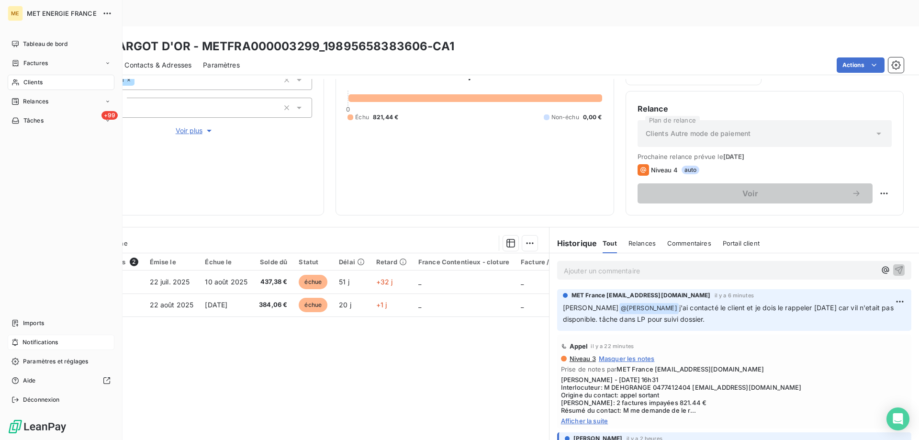
click at [27, 105] on div "Relances" at bounding box center [61, 101] width 107 height 15
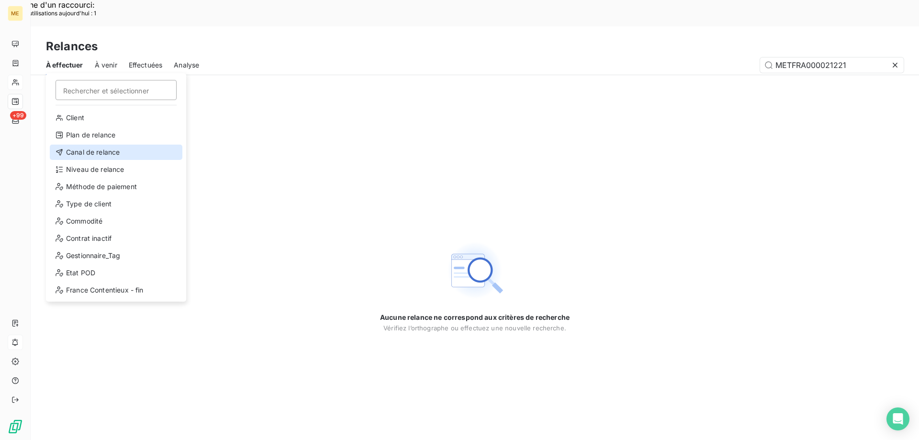
click at [88, 157] on div "Canal de relance" at bounding box center [116, 152] width 133 height 15
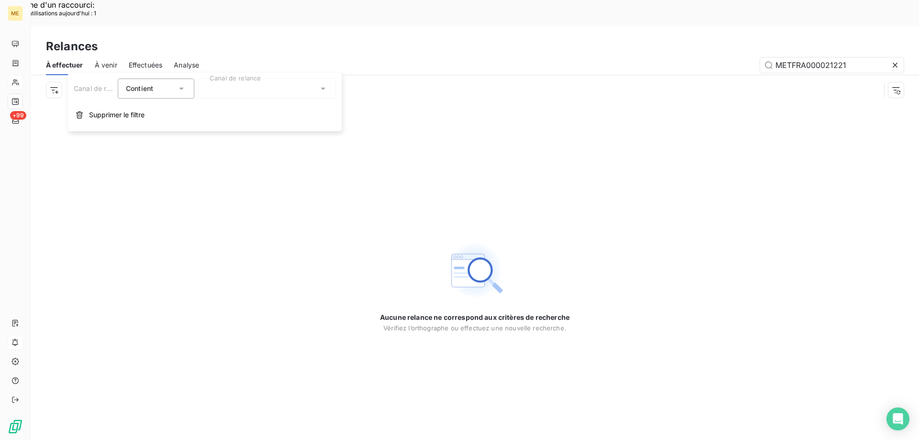
click at [230, 96] on div at bounding box center [267, 89] width 138 height 20
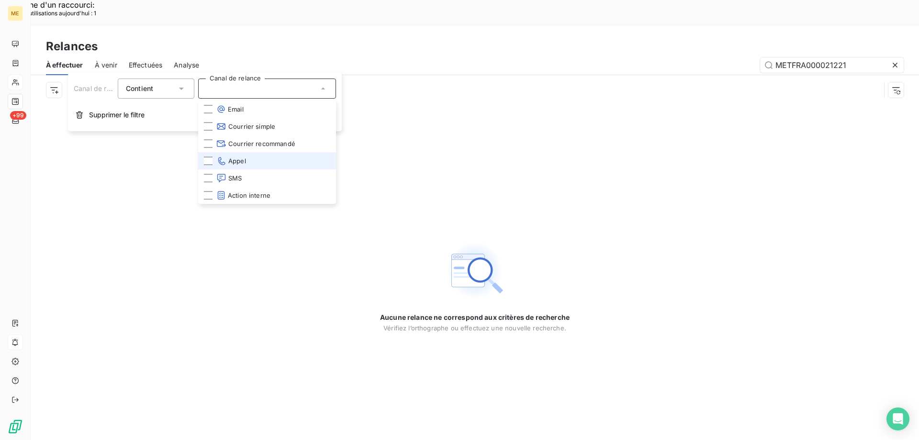
click at [250, 158] on li "Appel" at bounding box center [267, 160] width 138 height 17
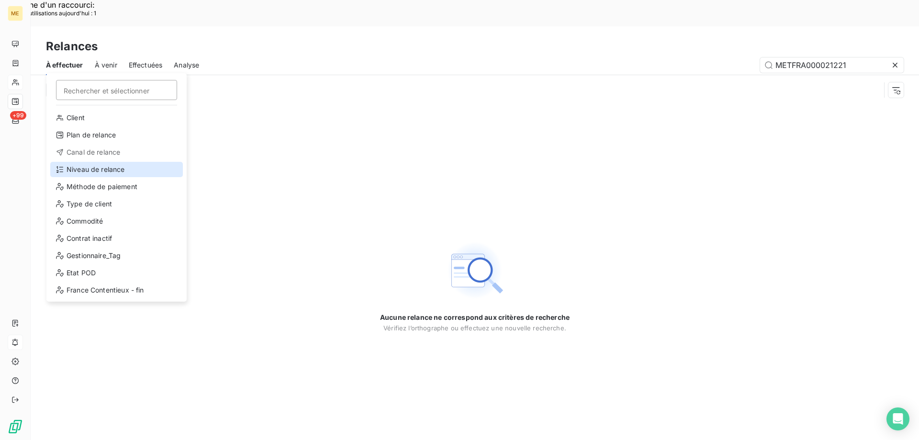
click at [76, 170] on div "Niveau de relance" at bounding box center [116, 169] width 133 height 15
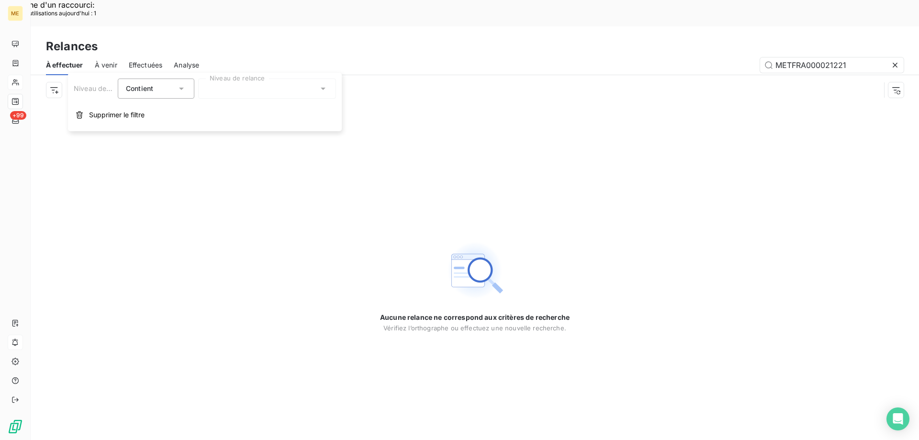
click at [272, 91] on div at bounding box center [267, 89] width 138 height 20
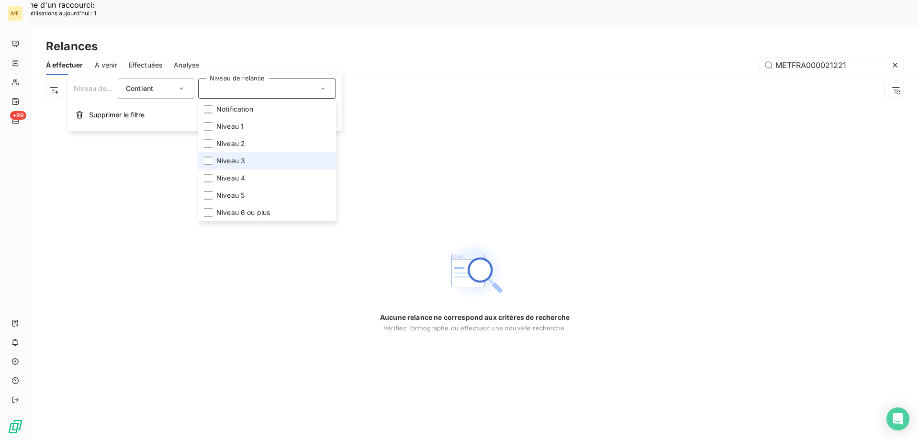
click at [259, 157] on li "Niveau 3" at bounding box center [267, 160] width 138 height 17
click at [253, 198] on li "Niveau 5" at bounding box center [267, 195] width 138 height 17
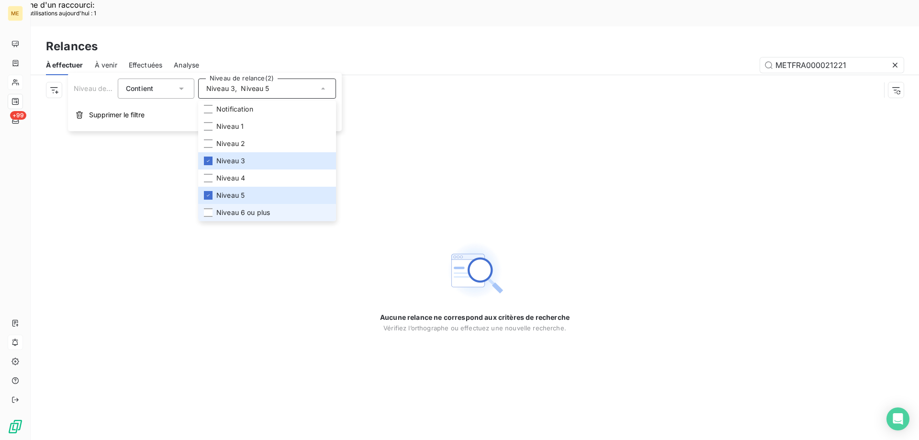
click at [263, 215] on span "Niveau 6 ou plus" at bounding box center [243, 213] width 54 height 10
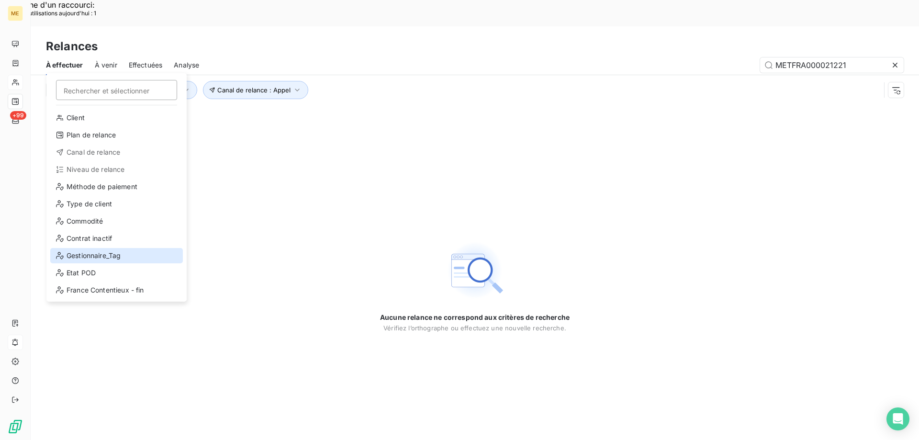
click at [85, 260] on div "Gestionnaire_Tag" at bounding box center [116, 255] width 133 height 15
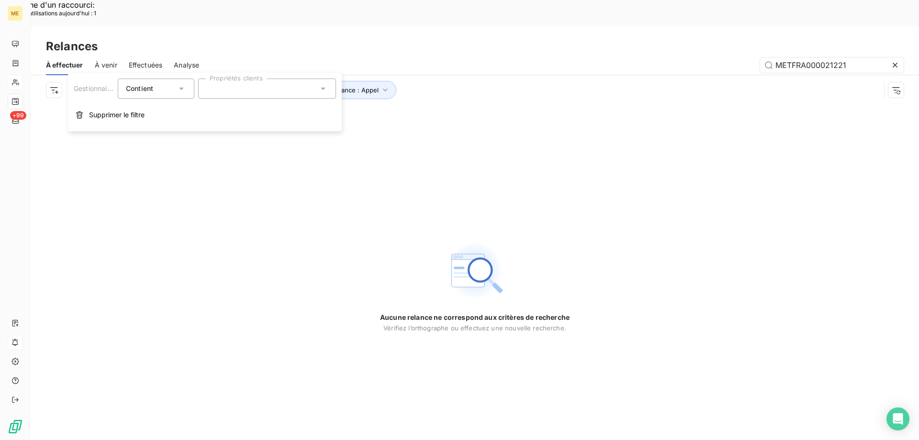
click at [282, 89] on div at bounding box center [267, 89] width 138 height 20
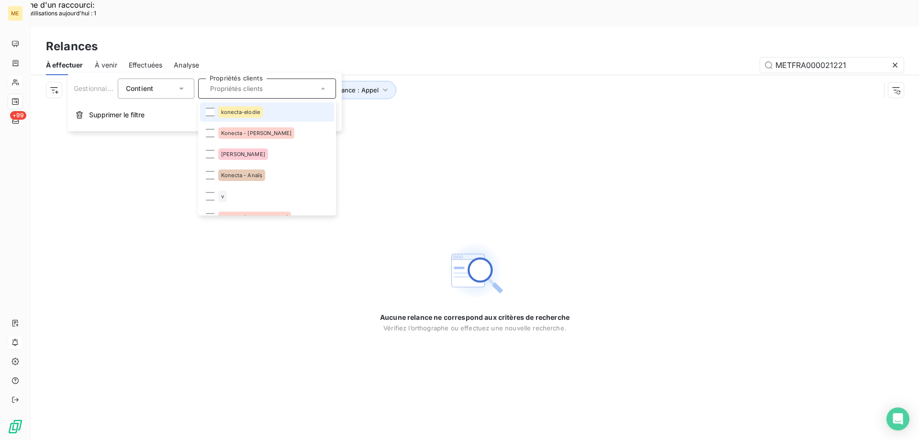
scroll to position [239, 0]
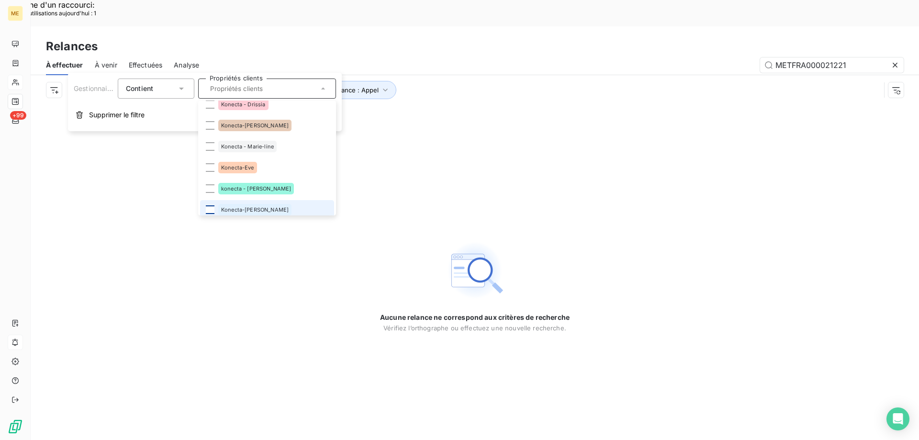
click at [210, 209] on div at bounding box center [210, 209] width 9 height 9
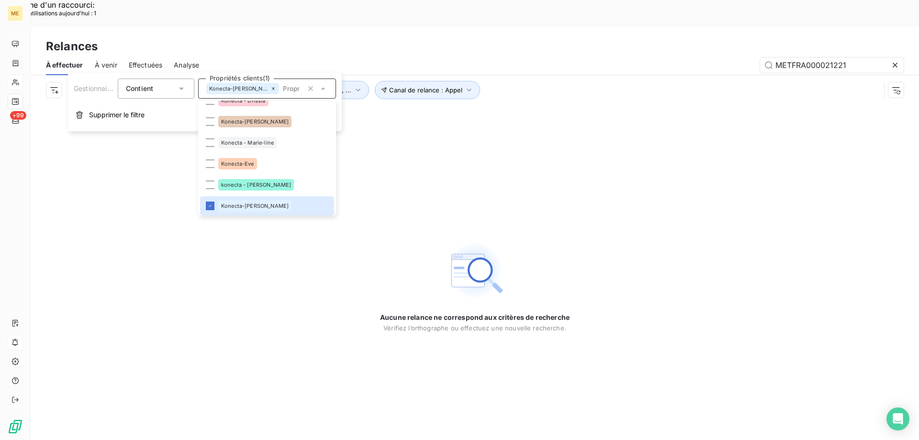
click at [565, 182] on div "Aucune relance ne correspond aux critères de recherche Vérifiez l’orthographe o…" at bounding box center [475, 286] width 889 height 362
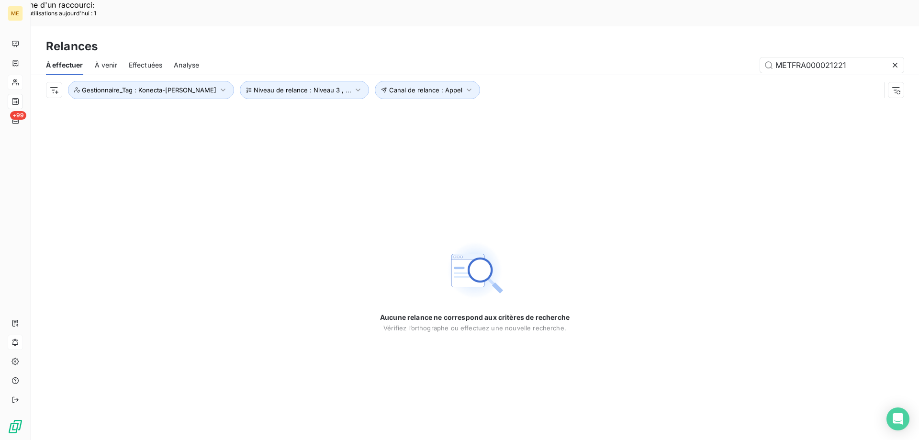
click at [896, 60] on icon at bounding box center [896, 65] width 10 height 10
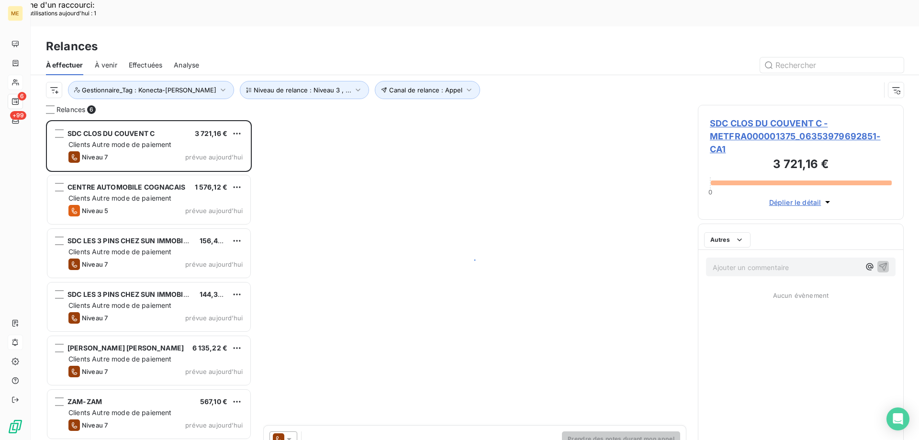
scroll to position [339, 199]
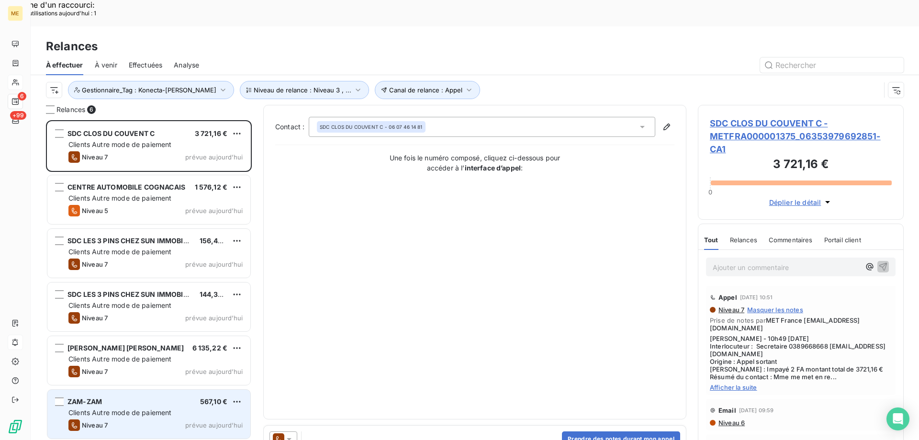
click at [119, 408] on span "Clients Autre mode de paiement" at bounding box center [119, 412] width 103 height 8
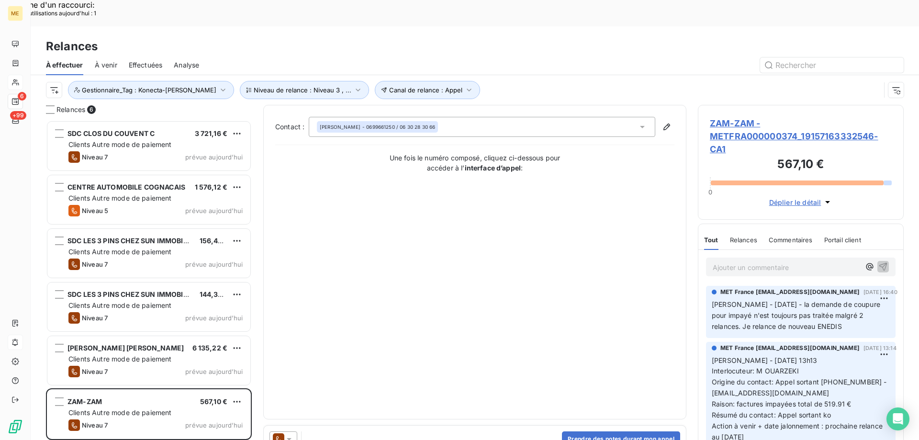
click at [773, 117] on span "ZAM-ZAM - METFRA000000374_19157163332546-CA1" at bounding box center [801, 136] width 182 height 39
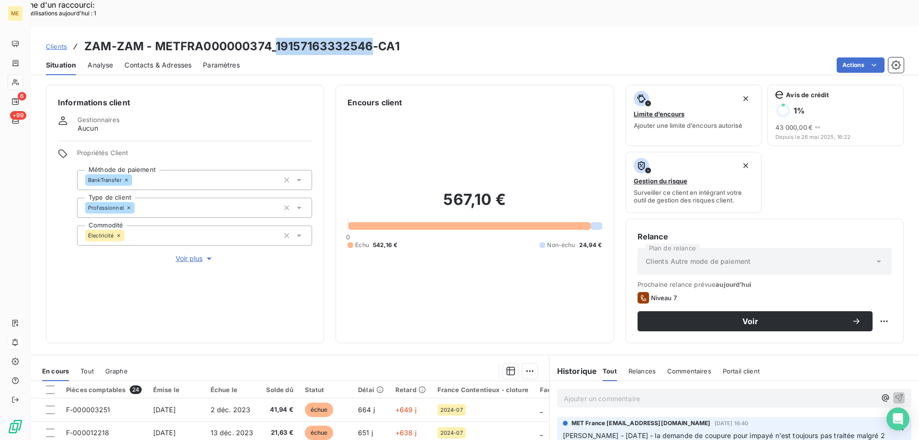
drag, startPoint x: 276, startPoint y: 15, endPoint x: 374, endPoint y: 16, distance: 97.7
click at [374, 38] on h3 "ZAM-ZAM - METFRA000000374_19157163332546-CA1" at bounding box center [242, 46] width 316 height 17
copy h3 "19157163332546"
click at [840, 316] on div "Replanifier cette action" at bounding box center [838, 315] width 86 height 15
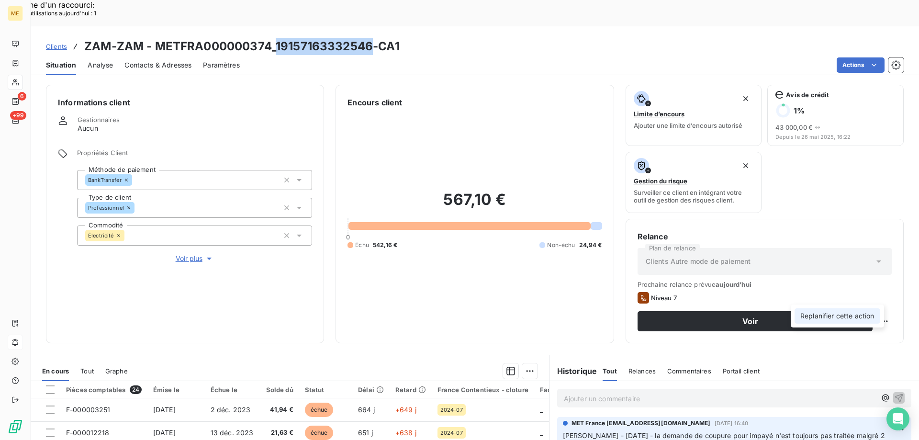
select select "8"
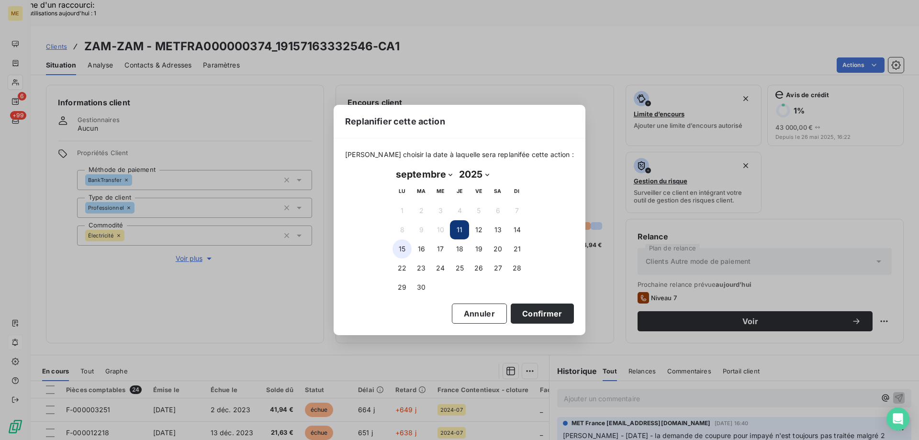
click at [406, 248] on button "15" at bounding box center [402, 248] width 19 height 19
click at [523, 317] on button "Confirmer" at bounding box center [542, 314] width 63 height 20
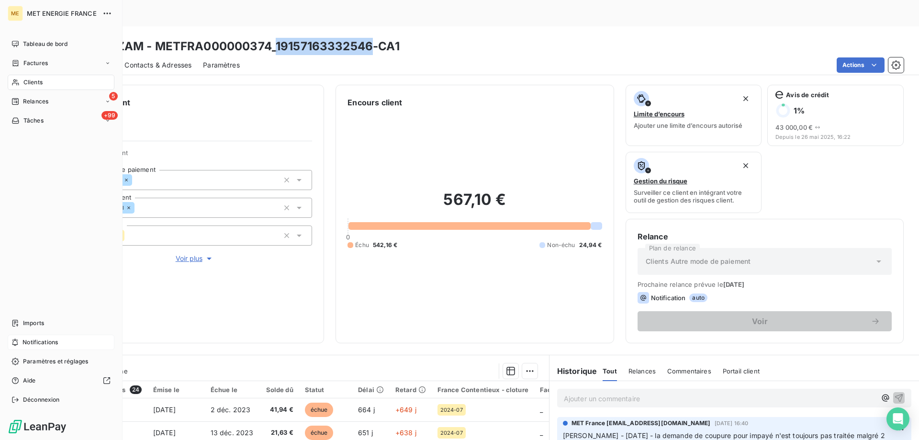
click at [30, 100] on span "Relances" at bounding box center [35, 101] width 25 height 9
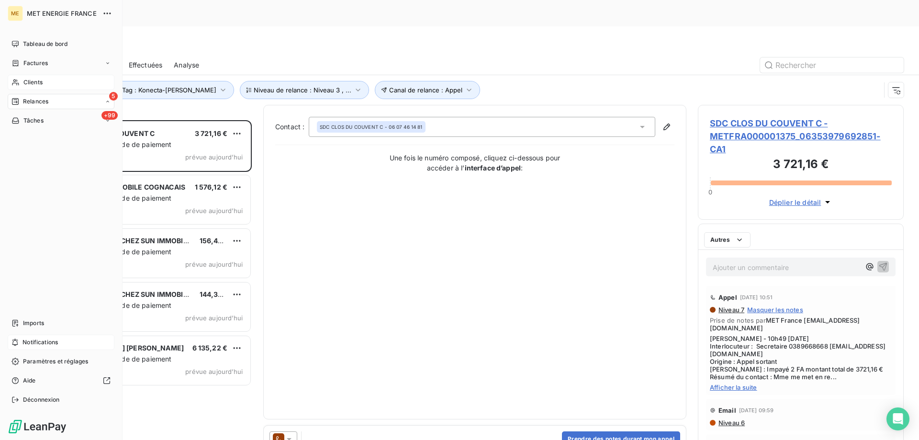
scroll to position [339, 199]
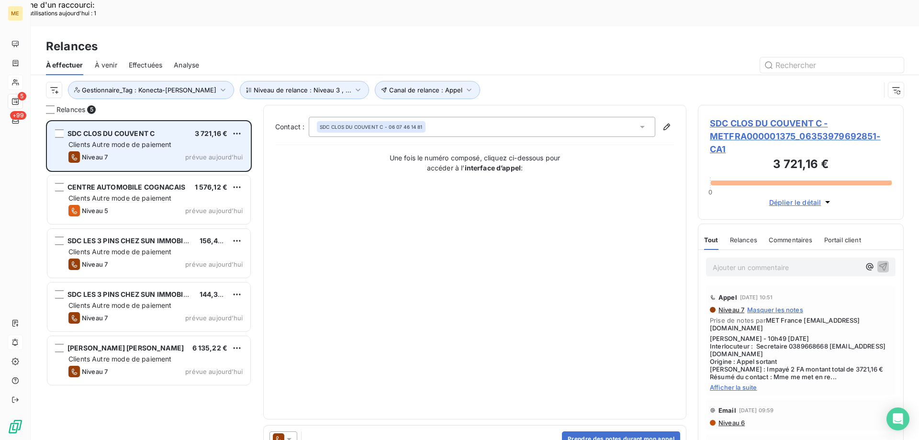
click at [186, 140] on div "Clients Autre mode de paiement" at bounding box center [155, 145] width 174 height 10
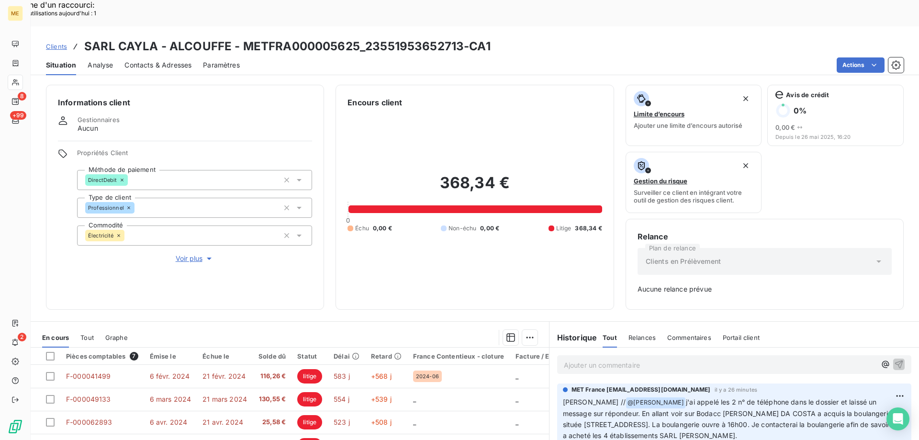
click at [615, 359] on p "Ajouter un commentaire ﻿" at bounding box center [720, 365] width 312 height 12
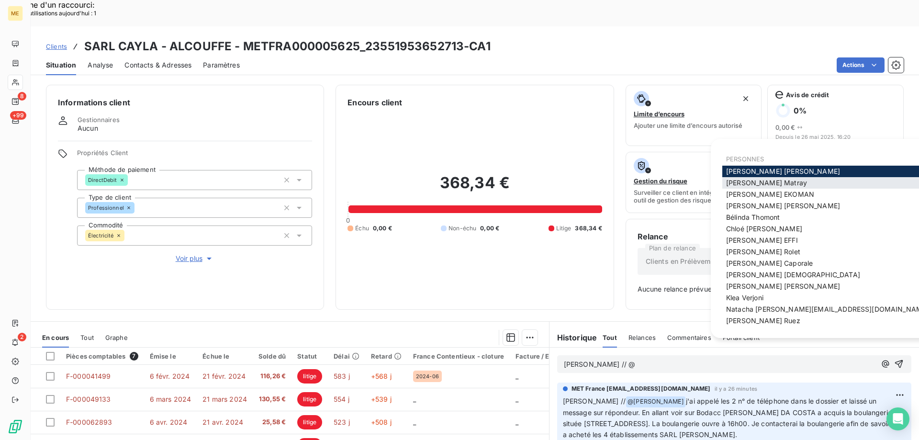
click at [733, 187] on div "[PERSON_NAME]" at bounding box center [828, 182] width 210 height 11
click at [737, 181] on span "[PERSON_NAME]" at bounding box center [766, 183] width 81 height 8
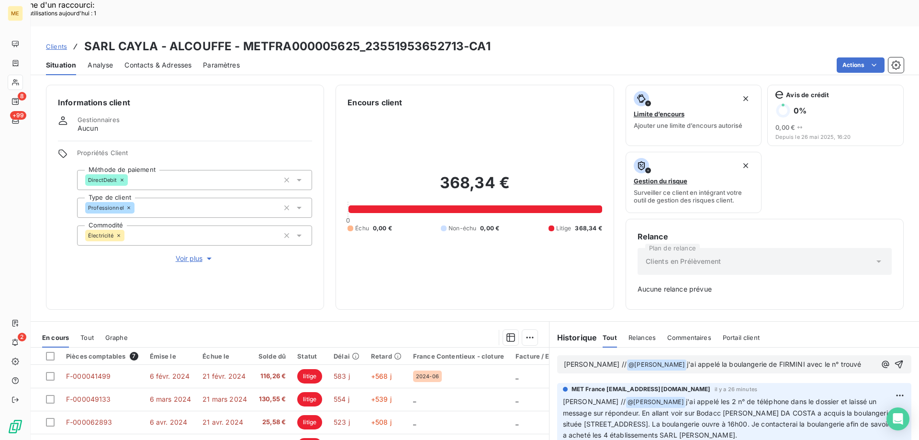
click at [826, 359] on p "[PERSON_NAME] // @ [PERSON_NAME] ﻿ j'ai appelé la boulangerie de FIRMINI avec l…" at bounding box center [720, 364] width 312 height 11
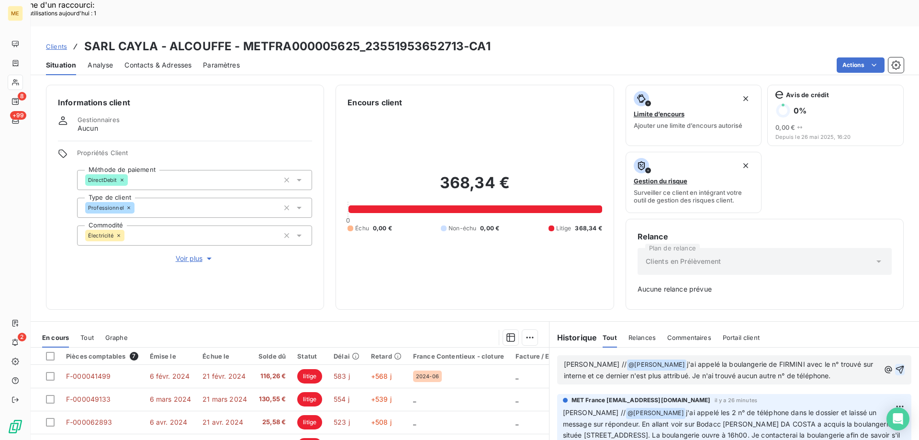
click at [895, 365] on icon "button" at bounding box center [900, 370] width 10 height 10
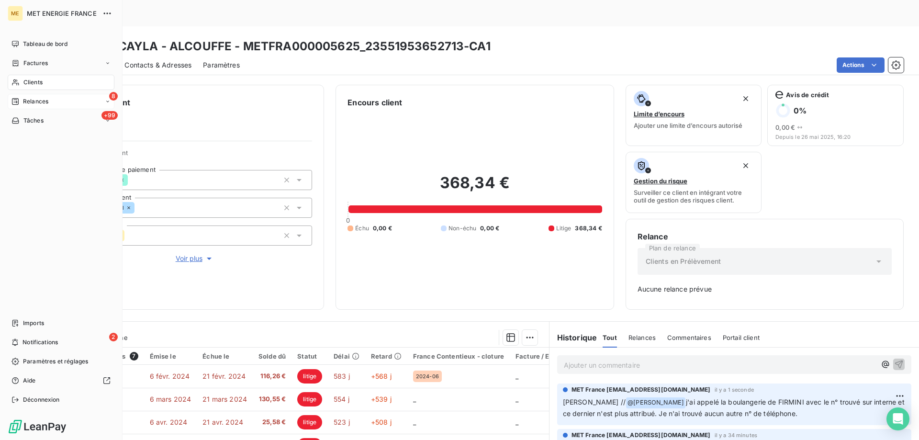
click at [42, 102] on span "Relances" at bounding box center [35, 101] width 25 height 9
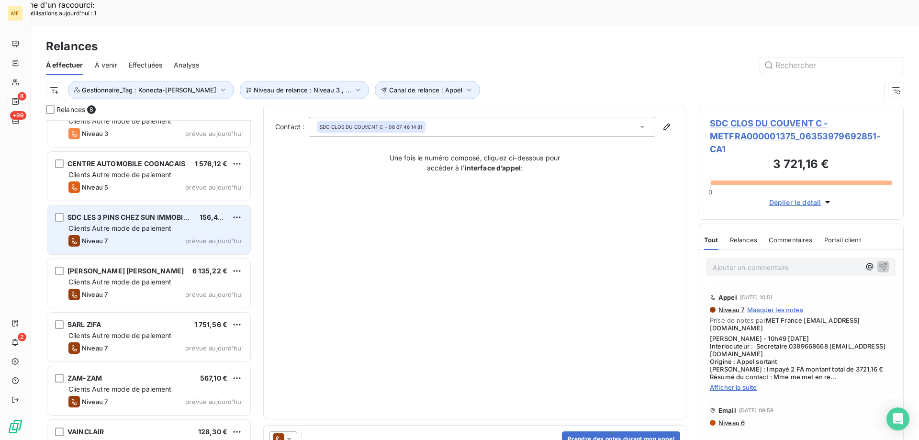
scroll to position [83, 0]
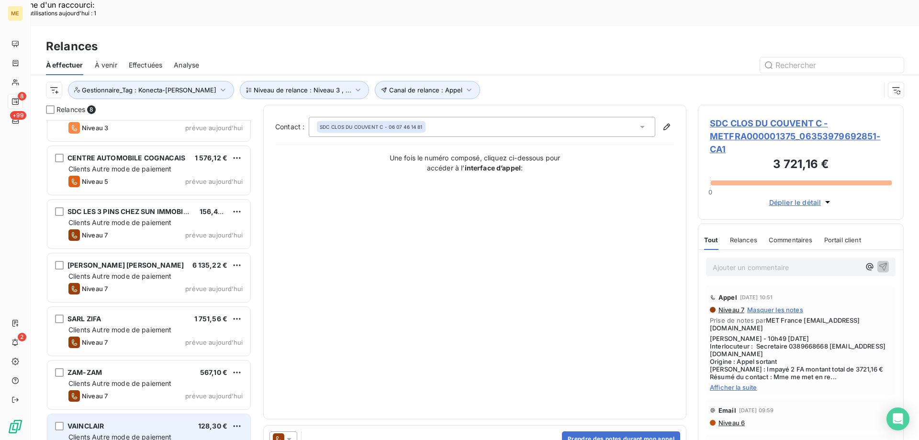
click at [118, 432] on span "Clients Autre mode de paiement" at bounding box center [119, 437] width 103 height 8
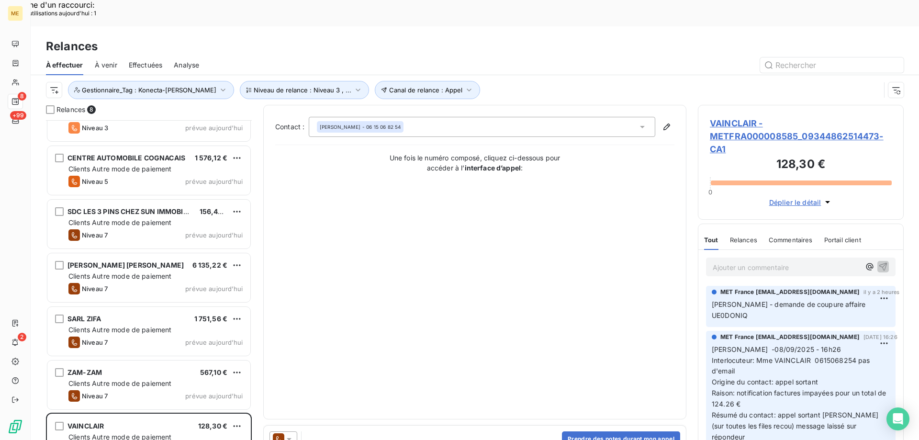
click at [728, 117] on span "VAINCLAIR - METFRA000008585_09344862514473-CA1" at bounding box center [801, 136] width 182 height 39
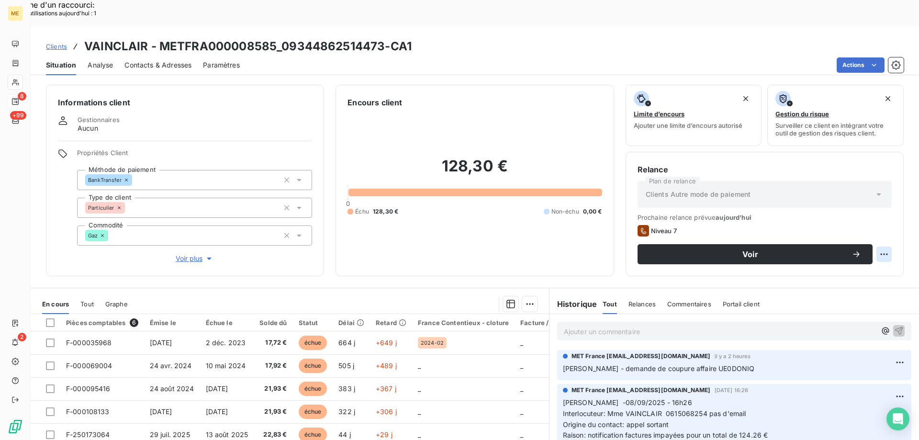
click at [801, 251] on div "Replanifier cette action" at bounding box center [838, 248] width 86 height 15
select select "8"
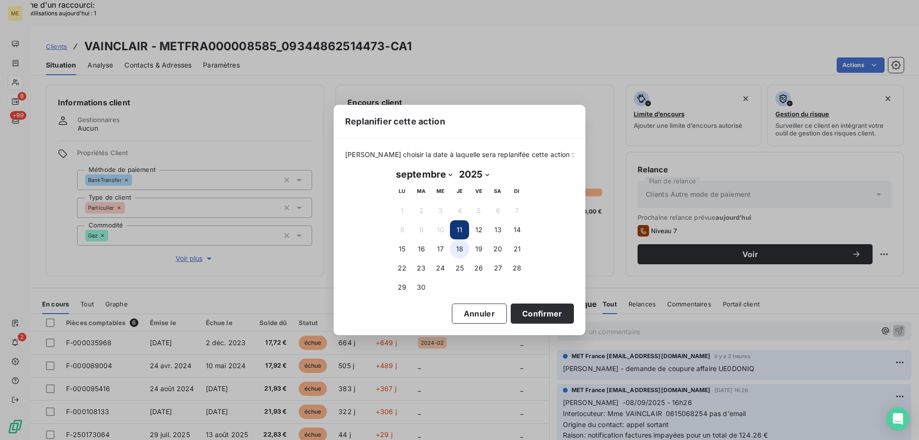
click at [455, 248] on button "18" at bounding box center [459, 248] width 19 height 19
click at [513, 312] on button "Confirmer" at bounding box center [542, 314] width 63 height 20
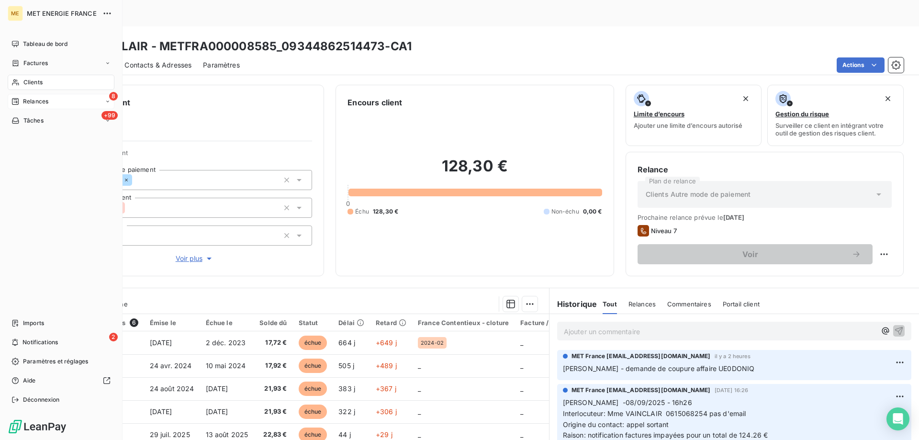
click at [33, 100] on span "Relances" at bounding box center [35, 101] width 25 height 9
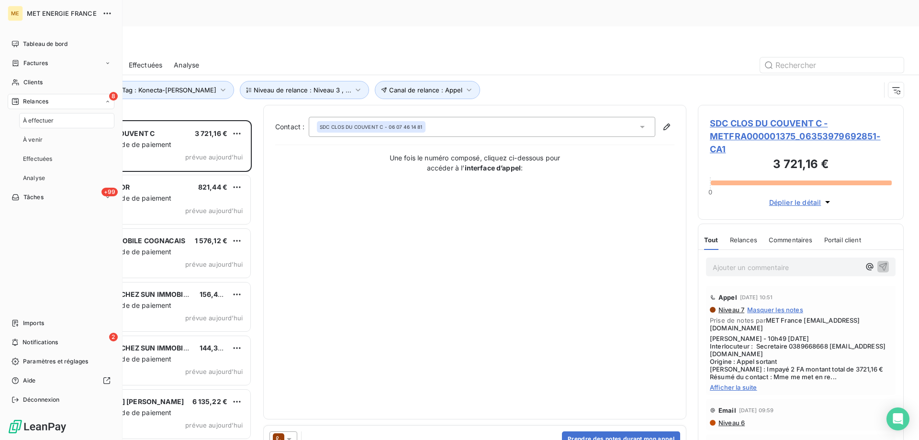
scroll to position [339, 199]
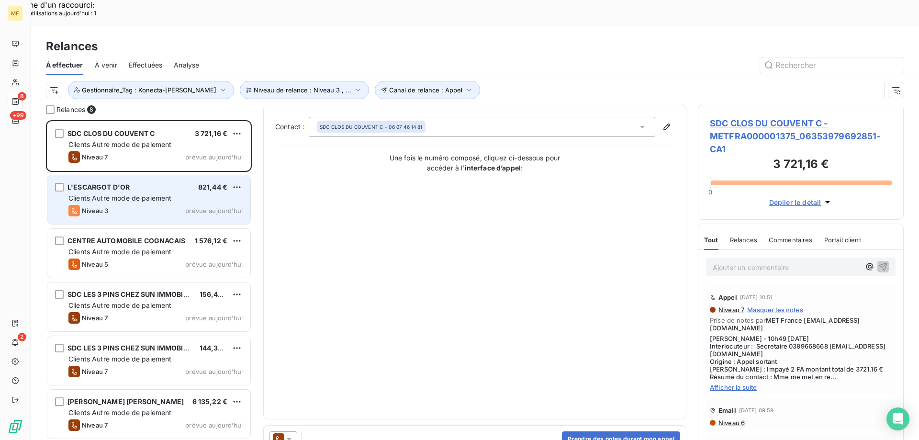
click at [195, 183] on div "L'ESCARGOT D'OR 821,44 €" at bounding box center [155, 187] width 174 height 9
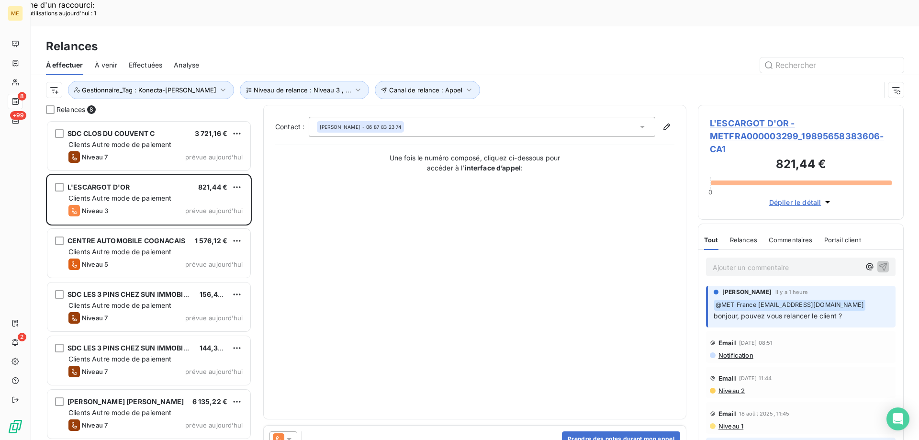
click at [730, 117] on span "L'ESCARGOT D'OR - METFRA000003299_19895658383606-CA1" at bounding box center [801, 136] width 182 height 39
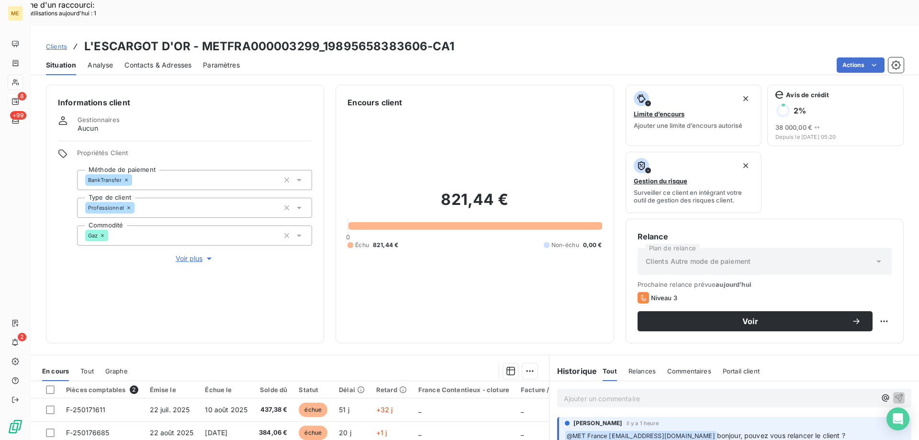
click at [195, 254] on span "Voir plus" at bounding box center [195, 259] width 38 height 10
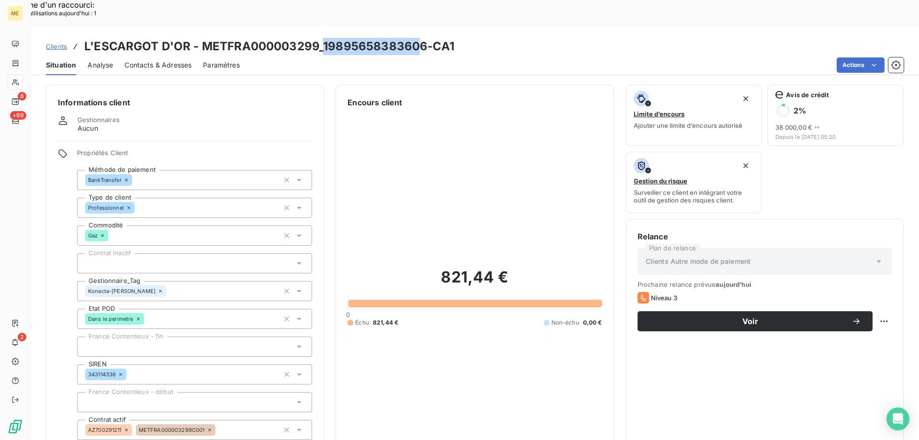
drag, startPoint x: 324, startPoint y: 20, endPoint x: 419, endPoint y: 16, distance: 94.9
click at [419, 38] on h3 "L'ESCARGOT D'OR - METFRA000003299_19895658383606-CA1" at bounding box center [269, 46] width 370 height 17
click at [328, 55] on div "Situation Analyse Contacts & Adresses Paramètres Actions" at bounding box center [475, 65] width 889 height 20
drag, startPoint x: 324, startPoint y: 16, endPoint x: 423, endPoint y: 19, distance: 99.6
click at [423, 38] on h3 "L'ESCARGOT D'OR - METFRA000003299_19895658383606-CA1" at bounding box center [269, 46] width 370 height 17
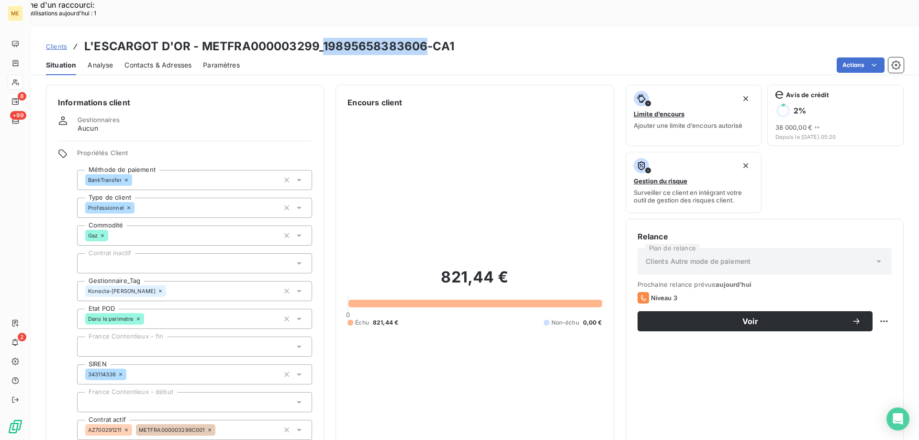
copy h3 "19895658383606"
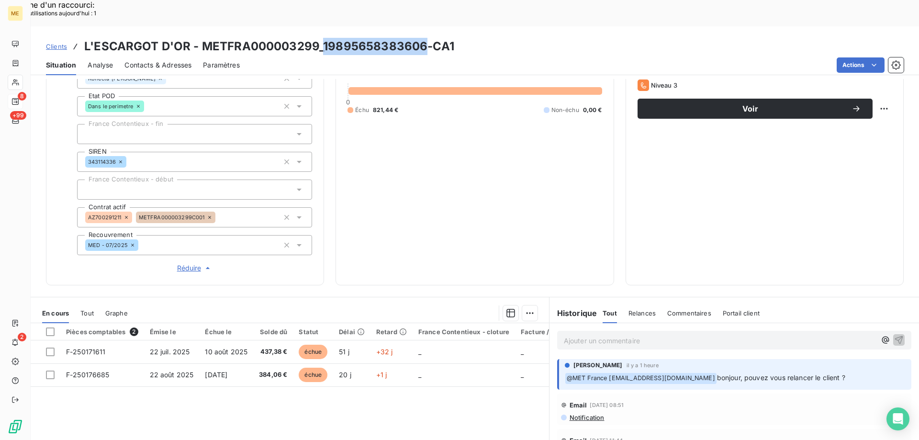
scroll to position [276, 0]
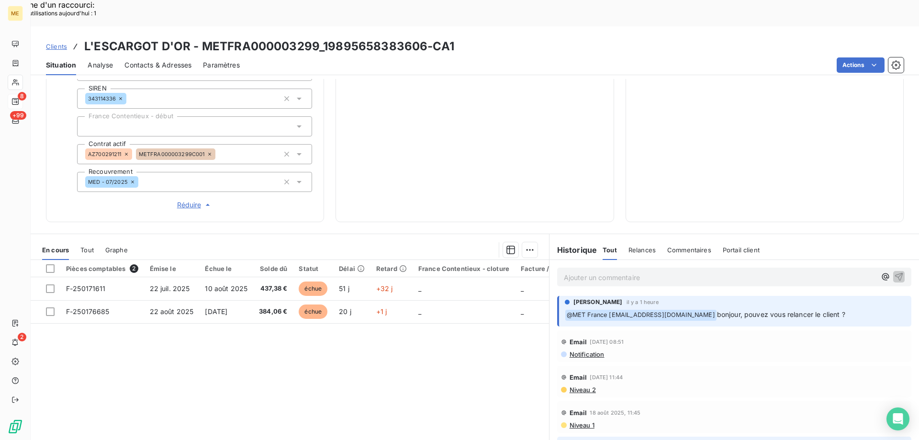
click at [586, 272] on p "Ajouter un commentaire ﻿" at bounding box center [720, 278] width 312 height 12
click at [84, 246] on span "Tout" at bounding box center [86, 250] width 13 height 8
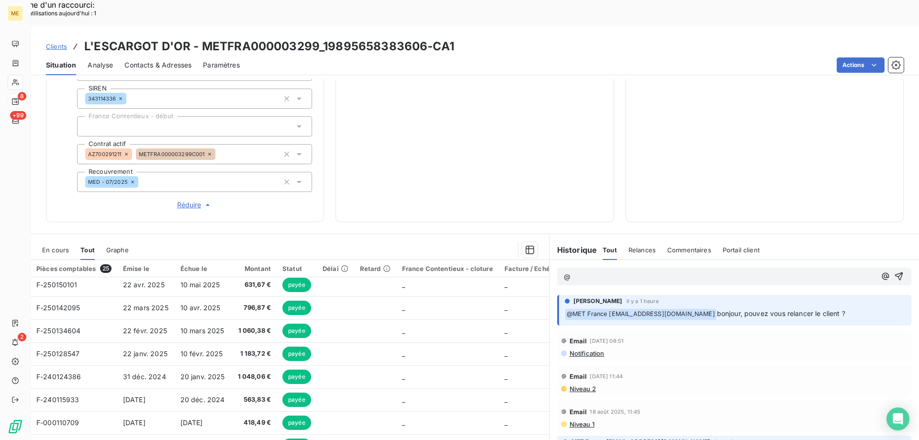
scroll to position [0, 0]
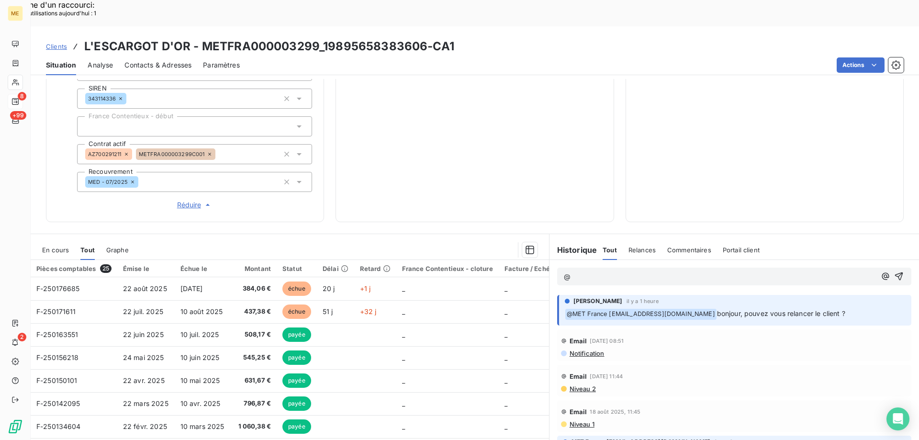
click at [594, 272] on p "@" at bounding box center [720, 277] width 312 height 11
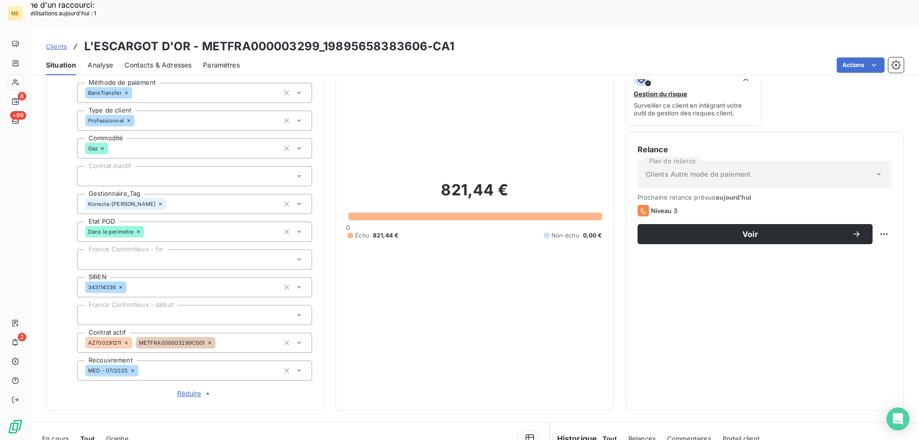
scroll to position [84, 0]
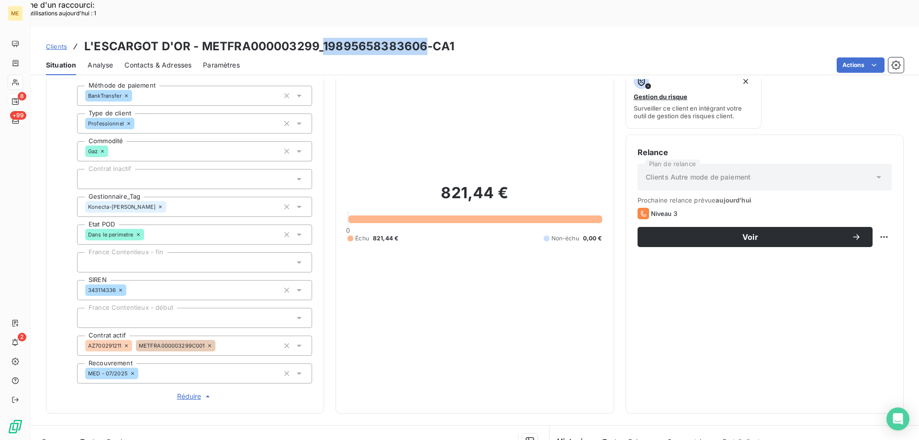
drag, startPoint x: 322, startPoint y: 21, endPoint x: 423, endPoint y: 16, distance: 100.7
click at [423, 38] on h3 "L'ESCARGOT D'OR - METFRA000003299_19895658383606-CA1" at bounding box center [269, 46] width 370 height 17
copy h3 "19895658383606"
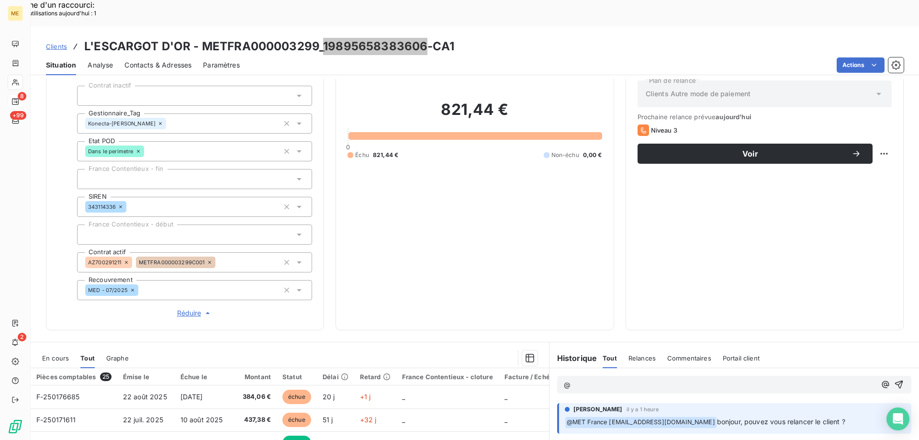
scroll to position [180, 0]
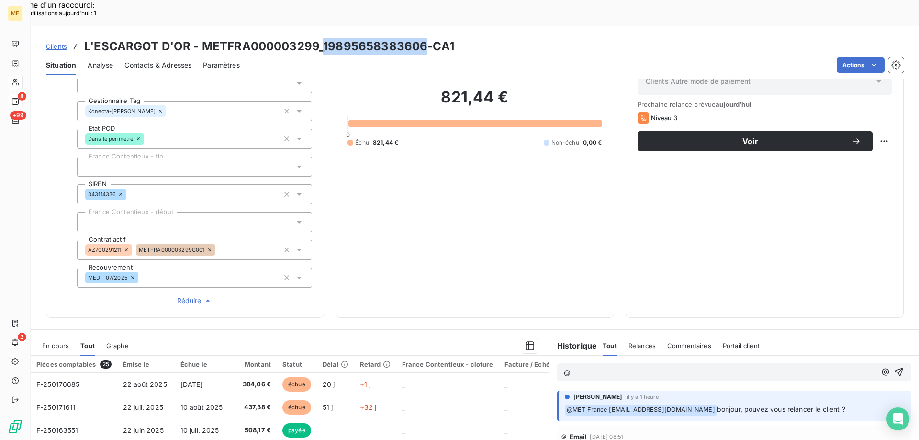
click at [50, 342] on span "En cours" at bounding box center [55, 346] width 27 height 8
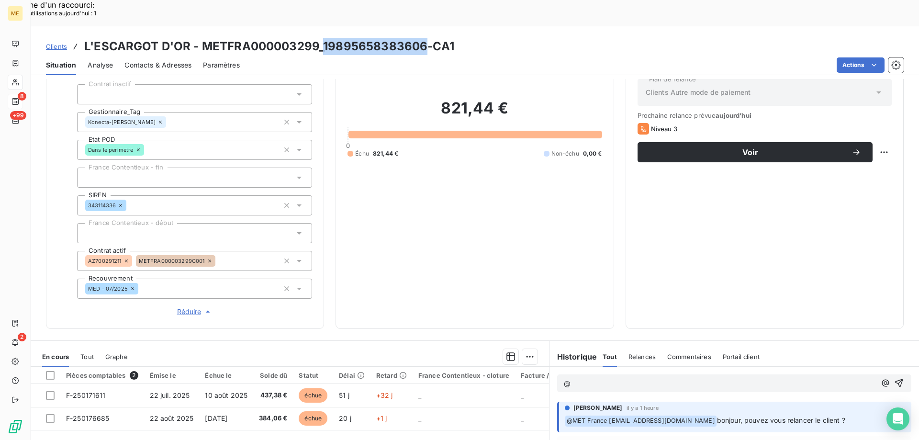
scroll to position [192, 0]
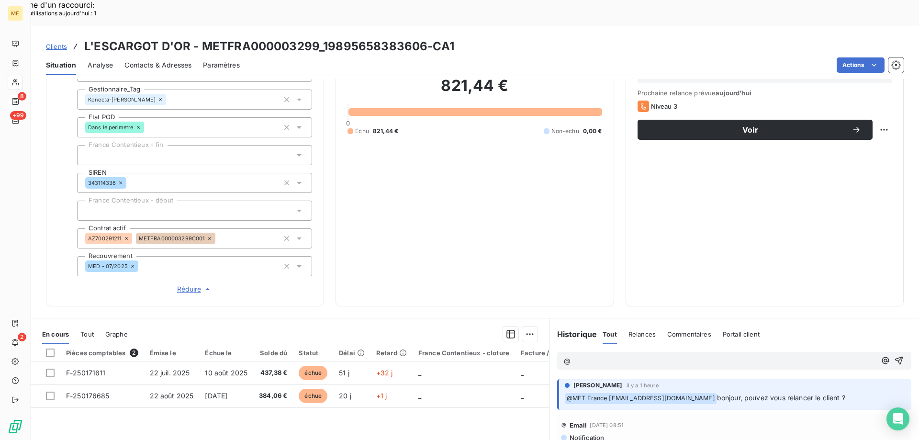
click at [573, 356] on p "@" at bounding box center [720, 361] width 312 height 11
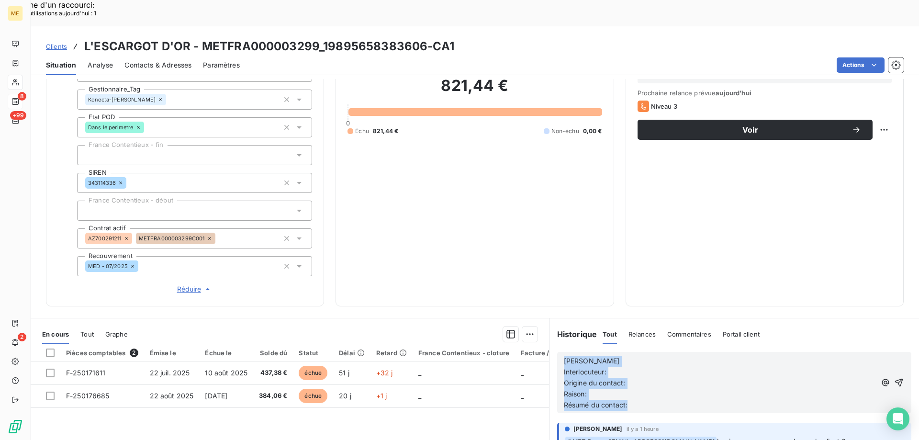
drag, startPoint x: 642, startPoint y: 373, endPoint x: 514, endPoint y: 310, distance: 142.2
click at [514, 318] on div "En cours Tout Graphe Pièces comptables 2 Émise le Échue le Solde dû Statut Déla…" at bounding box center [475, 437] width 889 height 239
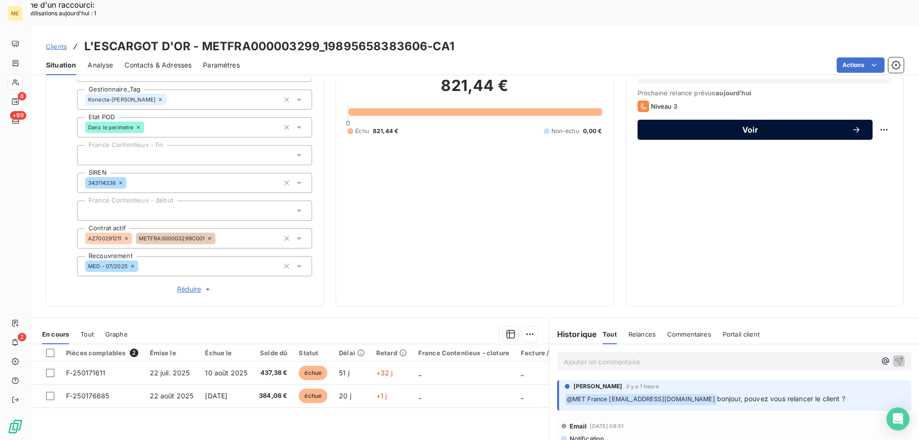
click at [660, 126] on span "Voir" at bounding box center [750, 130] width 203 height 8
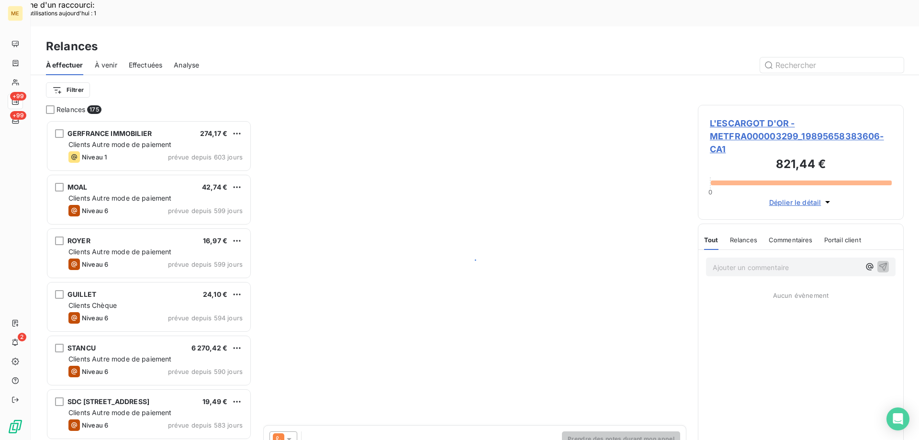
scroll to position [339, 199]
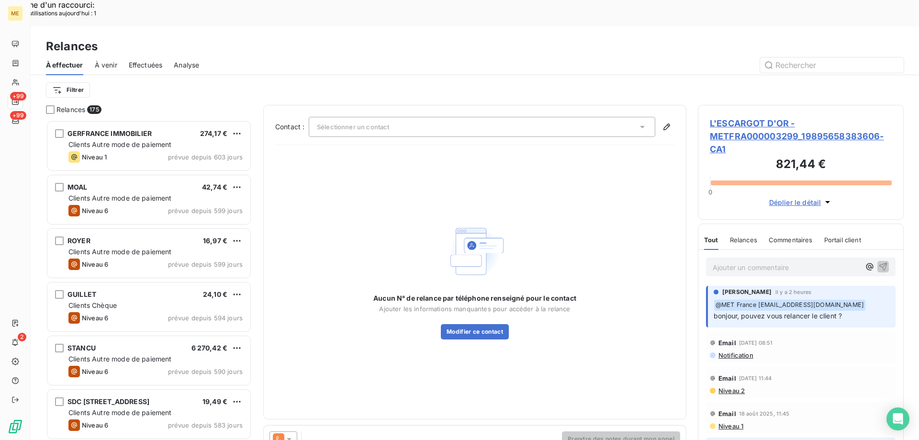
click at [368, 123] on span "Sélectionner un contact" at bounding box center [353, 127] width 72 height 8
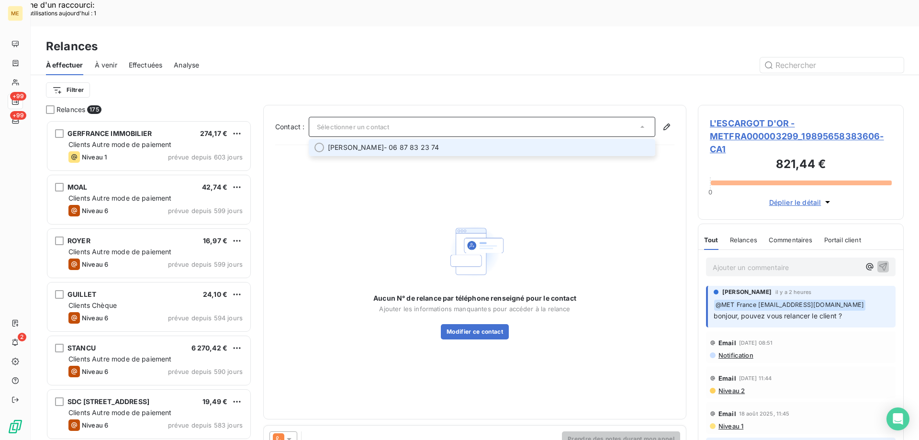
click at [369, 143] on span "[PERSON_NAME]" at bounding box center [356, 148] width 56 height 10
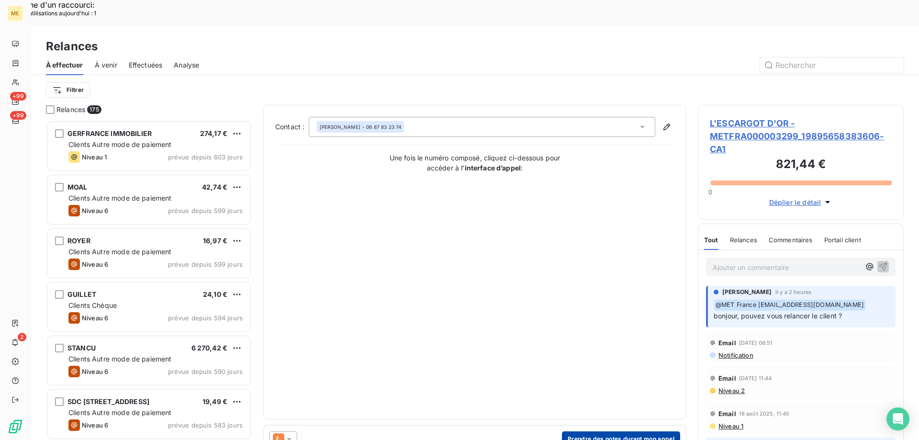
click at [566, 431] on button "Prendre des notes durant mon appel" at bounding box center [621, 438] width 118 height 15
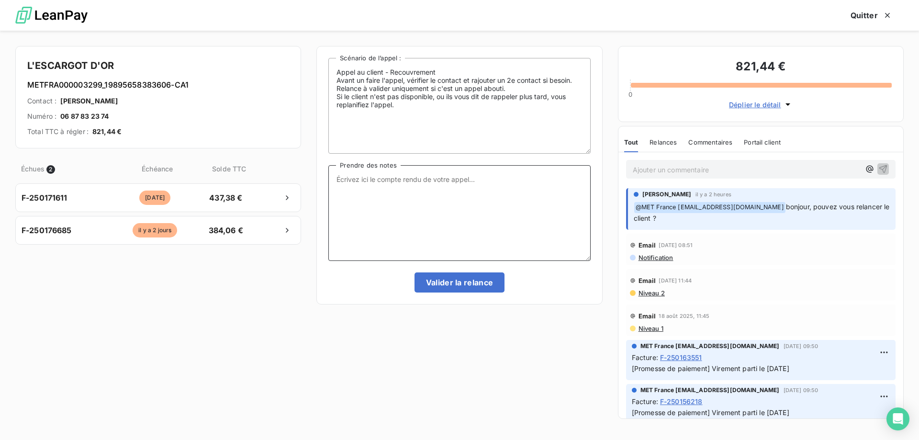
click at [478, 181] on textarea "Prendre des notes" at bounding box center [460, 213] width 262 height 96
paste textarea "[PERSON_NAME] Interlocuteur: Origine du contact: [PERSON_NAME]: Résumé du conta…"
click at [375, 175] on textarea "[PERSON_NAME] Interlocuteur: Origine du contact: [PERSON_NAME]: Résumé du conta…" at bounding box center [460, 213] width 262 height 96
click at [398, 184] on textarea "[PERSON_NAME] - [DATE] 16h31 Interlocuteur: Origine du contact: [PERSON_NAME]: …" at bounding box center [460, 213] width 262 height 96
paste textarea "0477412404"
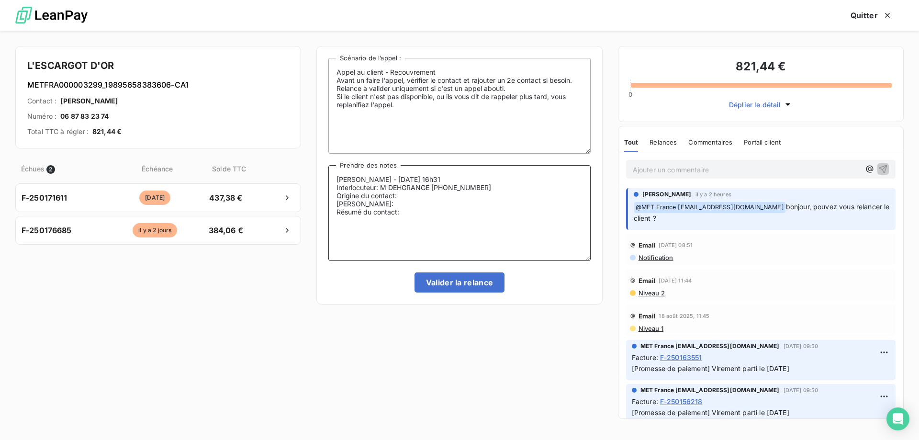
paste textarea "[EMAIL_ADDRESS][DOMAIN_NAME]"
click at [416, 198] on textarea "[PERSON_NAME] - [DATE] 16h31 Interlocuteur: M DEHGRANGE 0477412404 [EMAIL_ADDRE…" at bounding box center [460, 213] width 262 height 96
click at [369, 205] on textarea "[PERSON_NAME] - [DATE] 16h31 Interlocuteur: M DEHGRANGE 0477412404 [EMAIL_ADDRE…" at bounding box center [460, 213] width 262 height 96
click at [389, 203] on textarea "[PERSON_NAME] - [DATE] 16h31 Interlocuteur: M DEHGRANGE 0477412404 [EMAIL_ADDRE…" at bounding box center [460, 213] width 262 height 96
click at [486, 204] on textarea "[PERSON_NAME] - [DATE] 16h31 Interlocuteur: M DEHGRANGE 0477412404 [EMAIL_ADDRE…" at bounding box center [460, 213] width 262 height 96
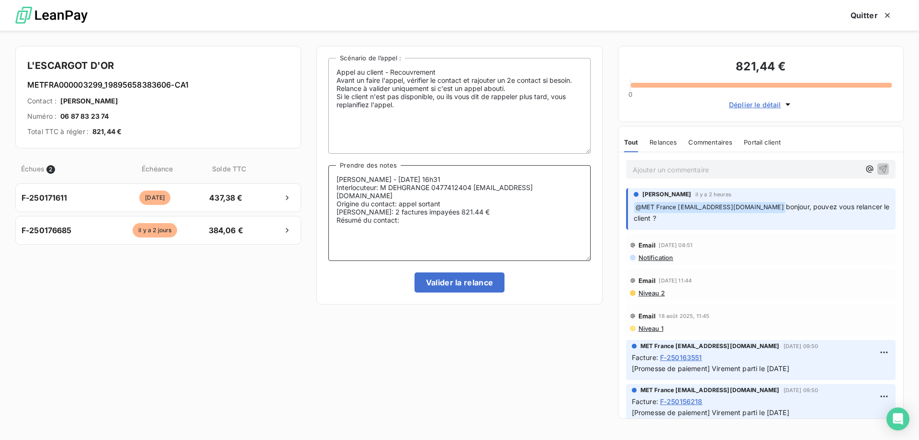
click at [431, 215] on textarea "[PERSON_NAME] - [DATE] 16h31 Interlocuteur: M DEHGRANGE 0477412404 [EMAIL_ADDRE…" at bounding box center [460, 213] width 262 height 96
type textarea "[PERSON_NAME] - [DATE] 16h31 Interlocuteur: M DEHGRANGE 0477412404 [EMAIL_ADDRE…"
click at [445, 287] on button "Valider la relance" at bounding box center [460, 282] width 91 height 20
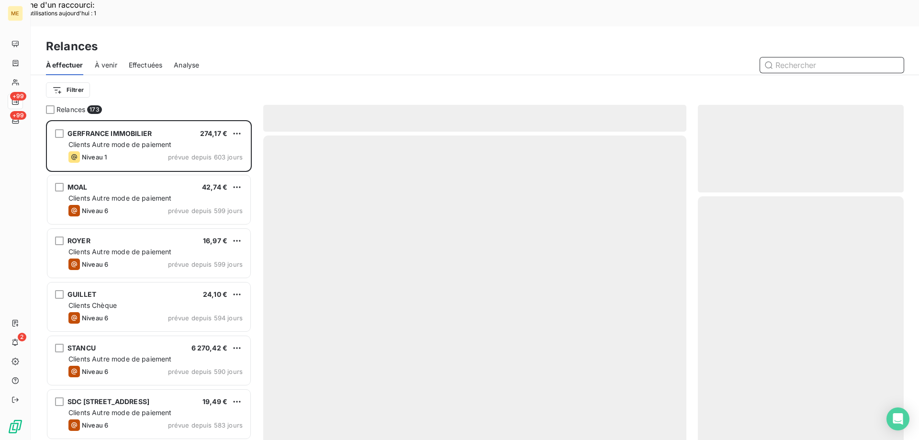
click at [149, 60] on span "Effectuées" at bounding box center [146, 65] width 34 height 10
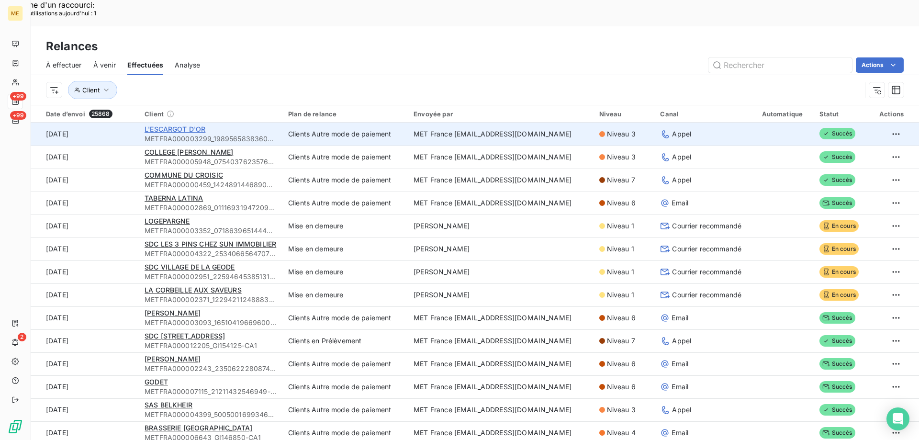
click at [174, 125] on span "L'ESCARGOT D'OR" at bounding box center [175, 129] width 61 height 8
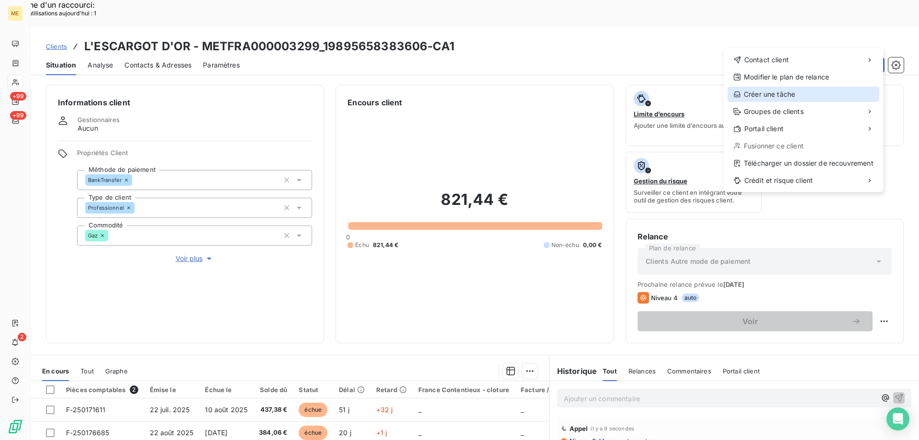
click at [774, 94] on div "Créer une tâche" at bounding box center [804, 94] width 152 height 15
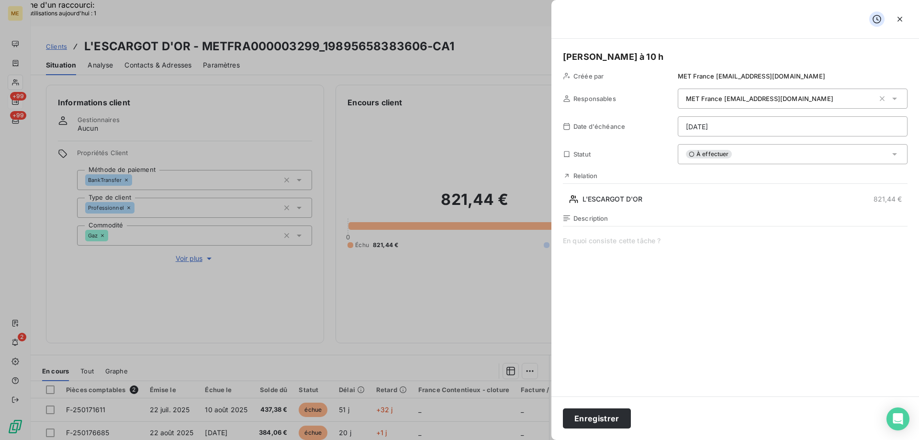
click at [719, 137] on div "[PERSON_NAME] à 10 h Créée par MET France [EMAIL_ADDRESS][DOMAIN_NAME] Responsa…" at bounding box center [736, 218] width 368 height 358
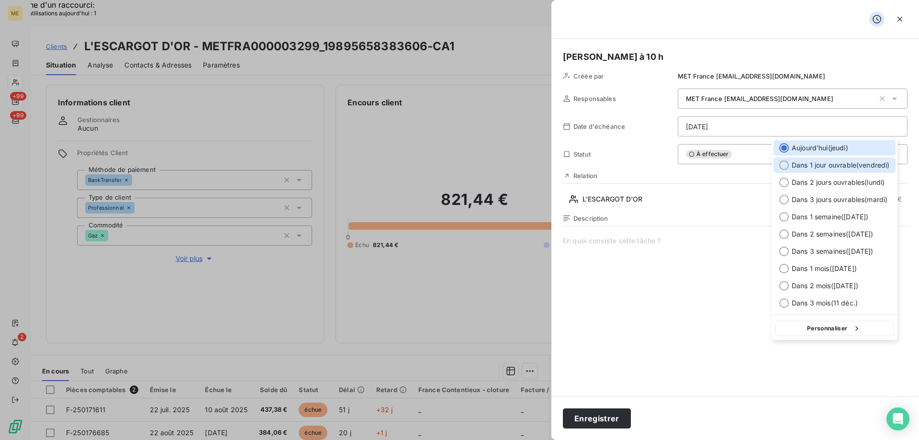
click at [806, 163] on span "Dans 1 jour ouvrable ( vendredi )" at bounding box center [841, 165] width 98 height 10
type input "[DATE]"
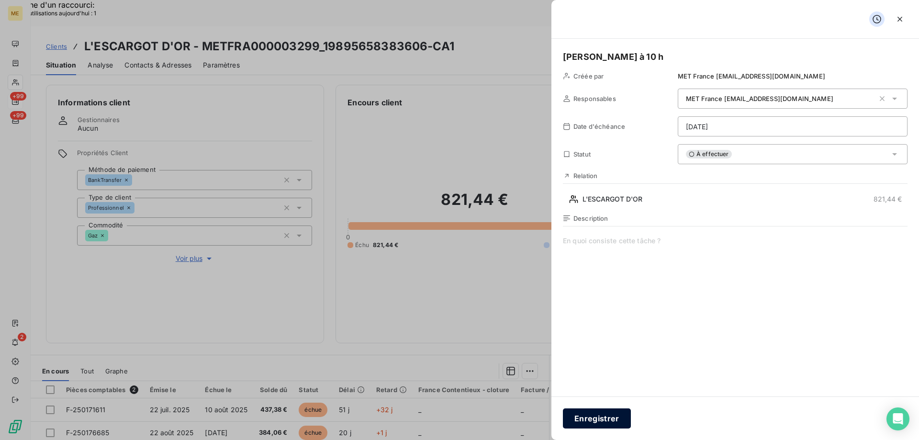
click at [589, 419] on button "Enregistrer" at bounding box center [597, 418] width 68 height 20
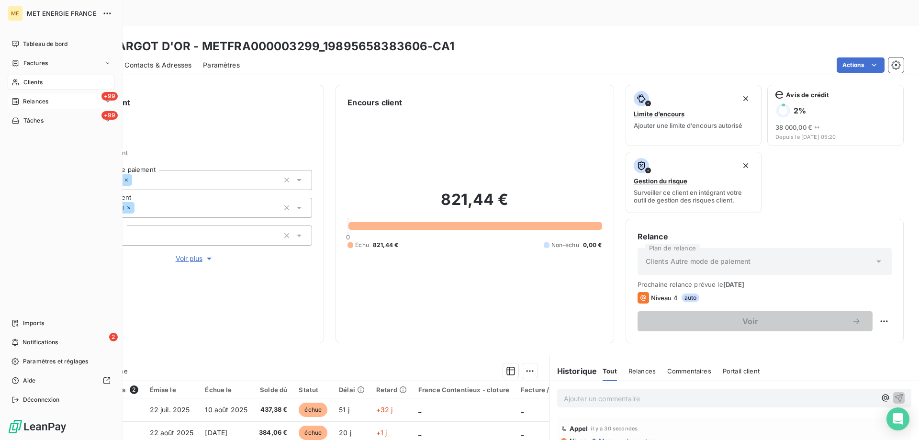
click at [28, 101] on span "Relances" at bounding box center [35, 101] width 25 height 9
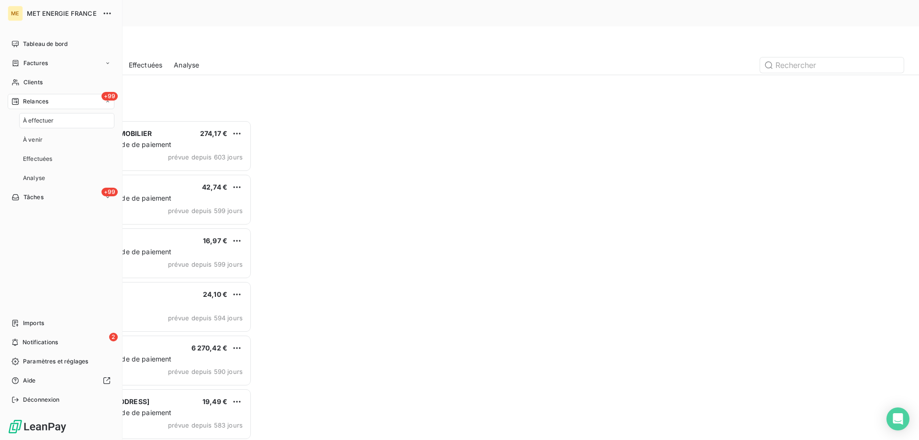
scroll to position [339, 199]
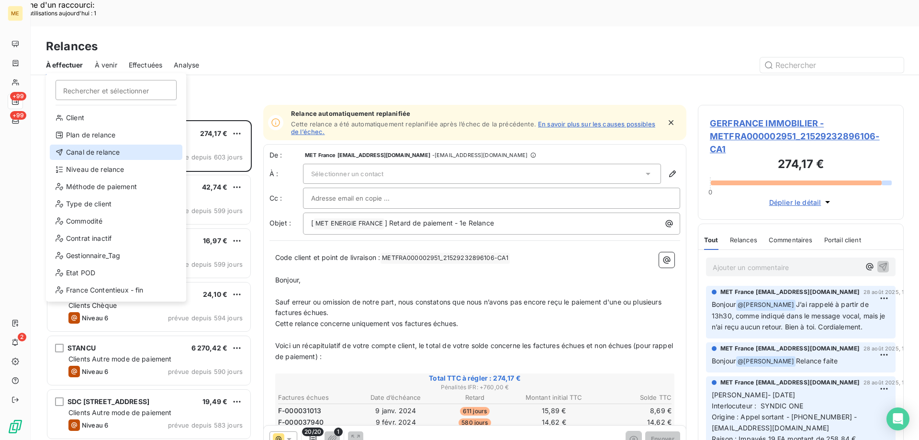
click at [78, 152] on div "Canal de relance" at bounding box center [116, 152] width 133 height 15
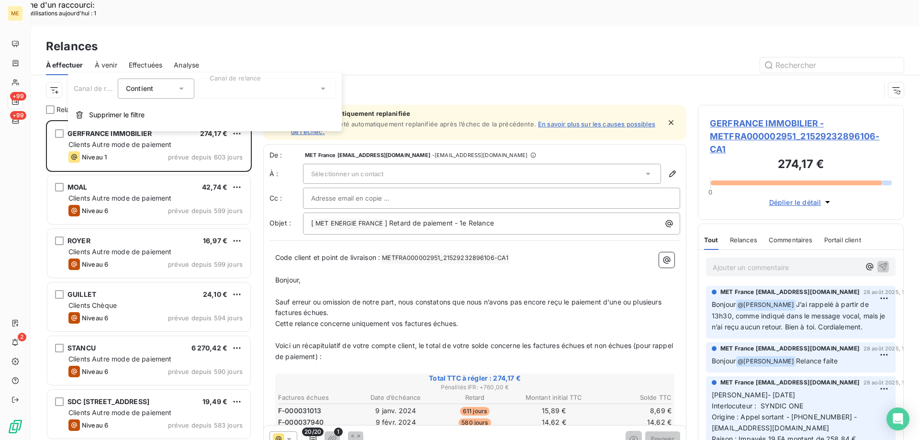
click at [245, 89] on div at bounding box center [267, 89] width 138 height 20
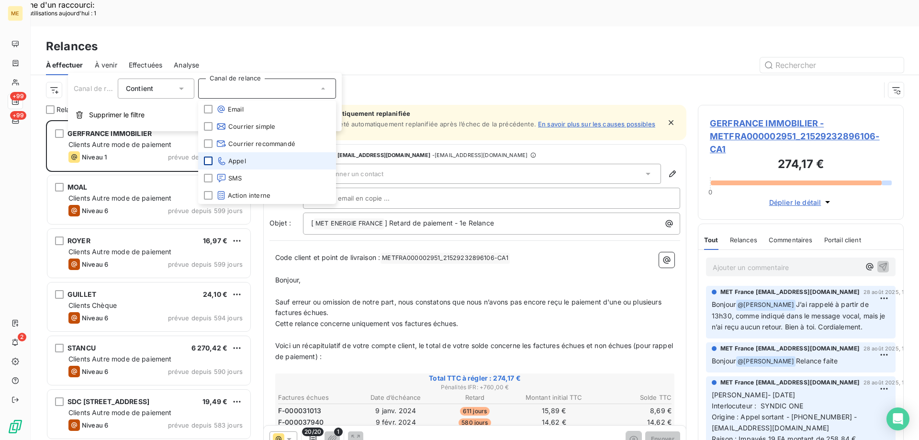
click at [207, 159] on div at bounding box center [208, 161] width 9 height 9
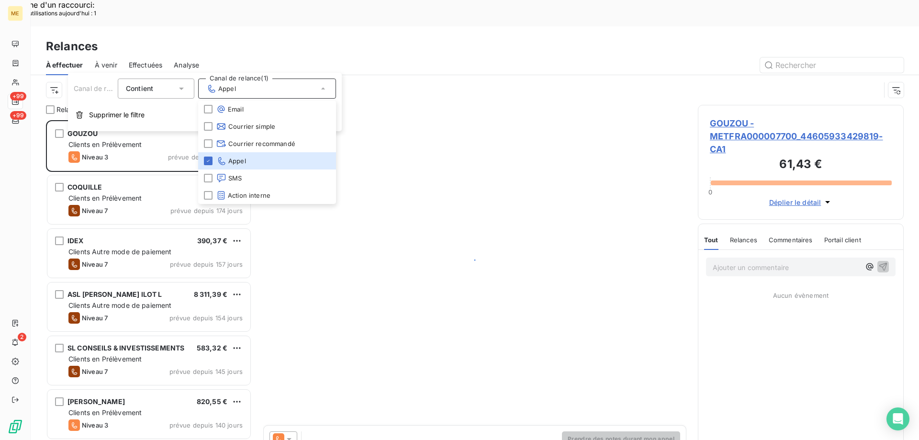
scroll to position [339, 199]
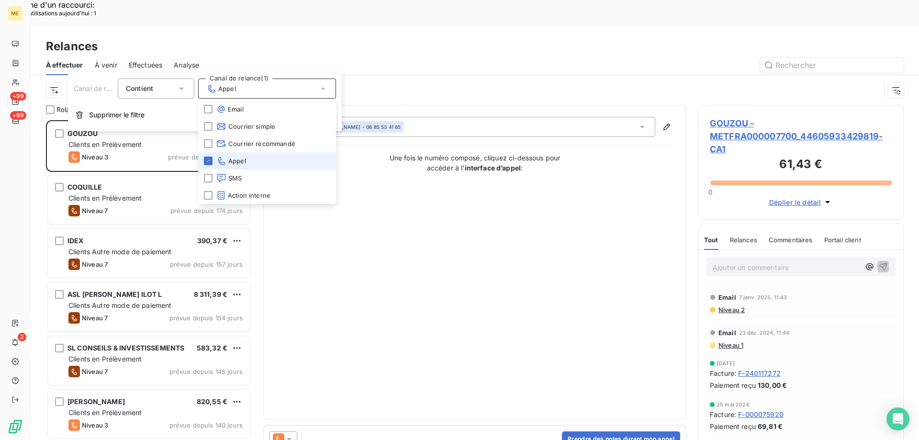
click at [348, 258] on div "Contact : [PERSON_NAME] - 06 85 53 41 85 Une fois le numéro composé, cliquez ci…" at bounding box center [474, 262] width 399 height 291
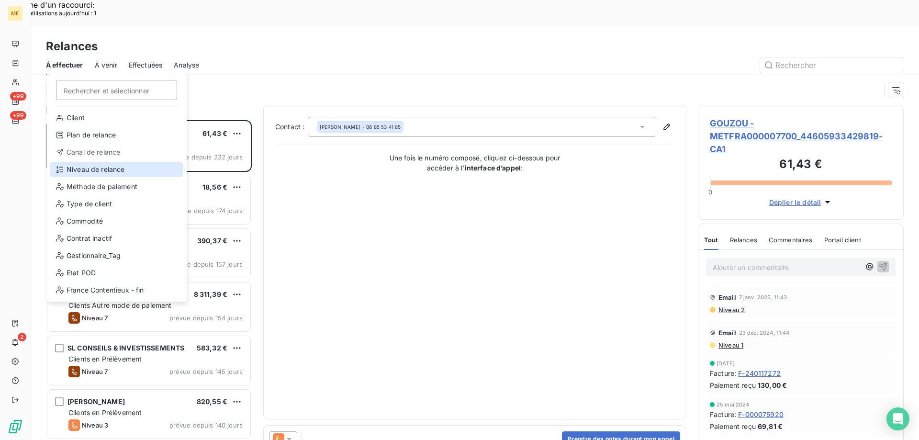
click at [75, 167] on div "Niveau de relance" at bounding box center [116, 169] width 133 height 15
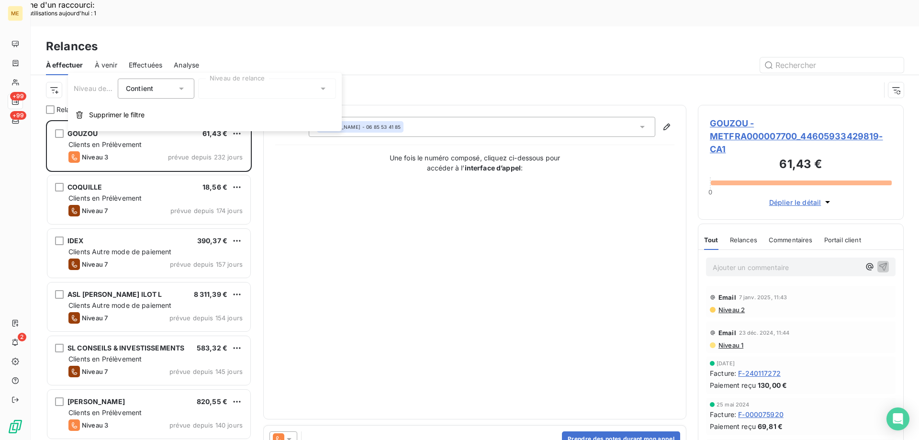
click at [261, 89] on div at bounding box center [267, 89] width 138 height 20
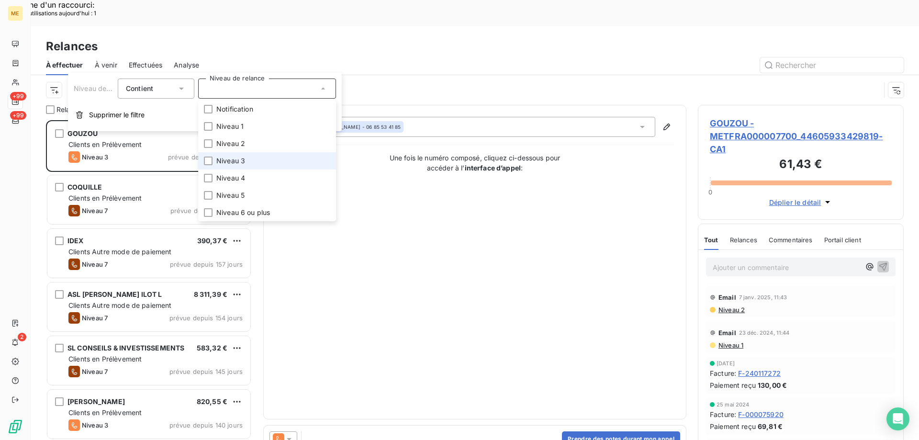
click at [258, 160] on li "Niveau 3" at bounding box center [267, 160] width 138 height 17
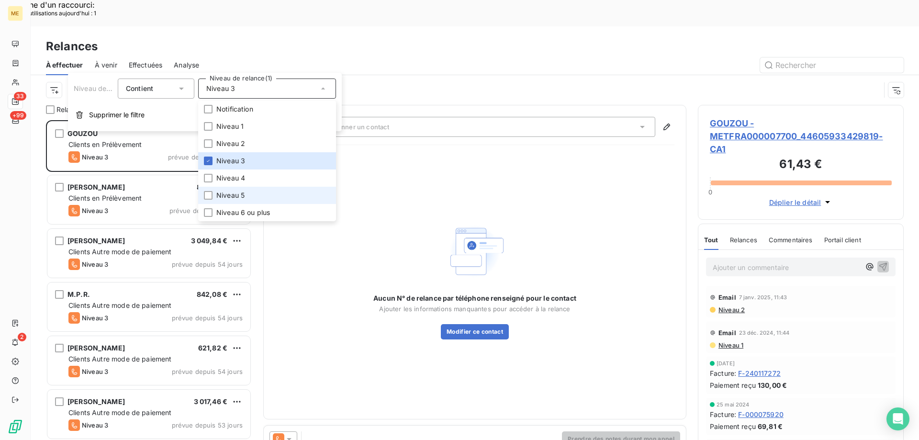
click at [249, 193] on li "Niveau 5" at bounding box center [267, 195] width 138 height 17
click at [249, 213] on span "Niveau 6 ou plus" at bounding box center [243, 213] width 54 height 10
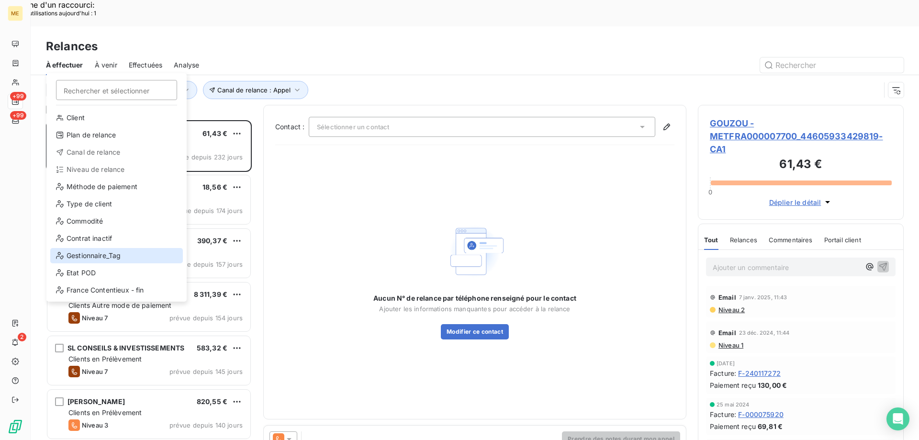
click at [67, 252] on div "Gestionnaire_Tag" at bounding box center [116, 255] width 133 height 15
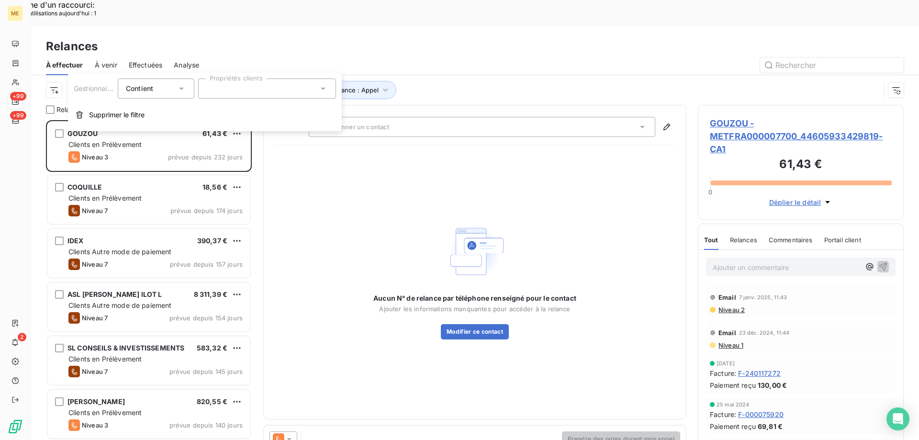
click at [272, 87] on div at bounding box center [267, 89] width 138 height 20
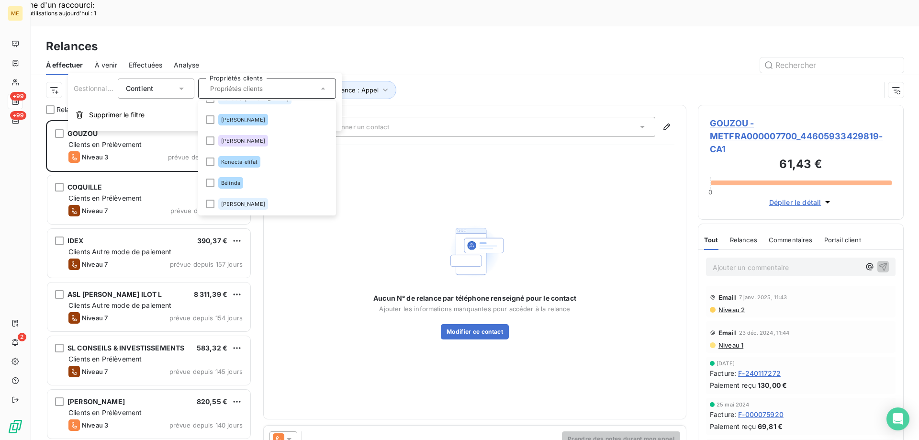
scroll to position [303, 0]
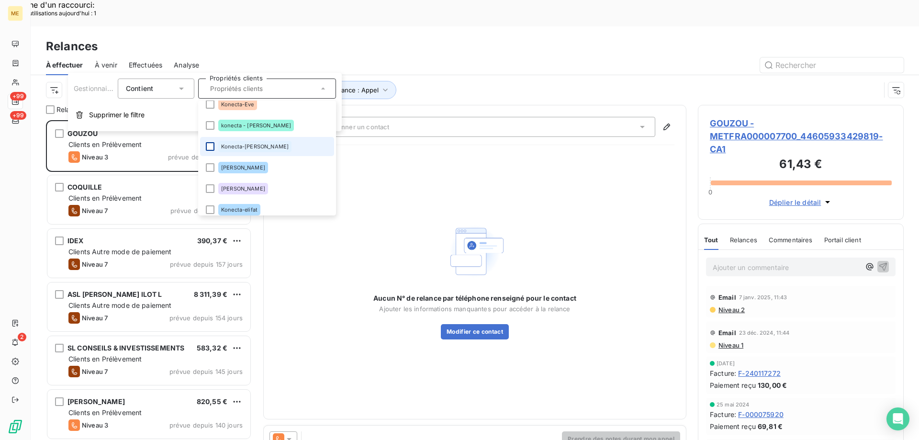
click at [209, 147] on div at bounding box center [210, 146] width 9 height 9
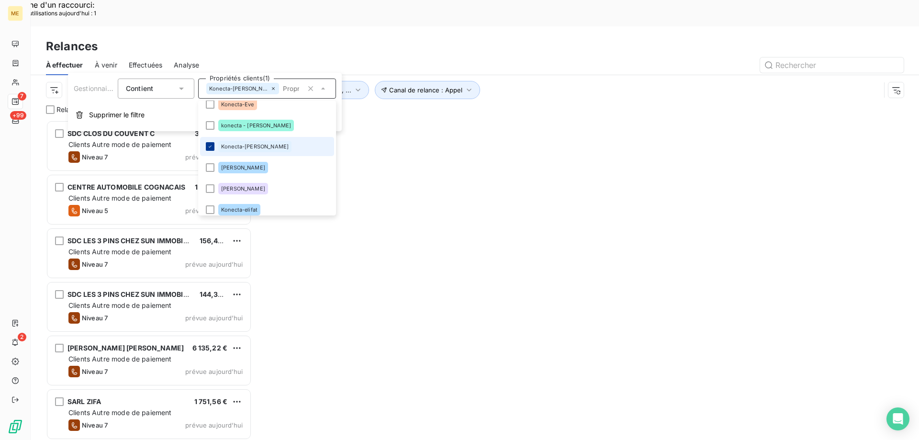
scroll to position [339, 199]
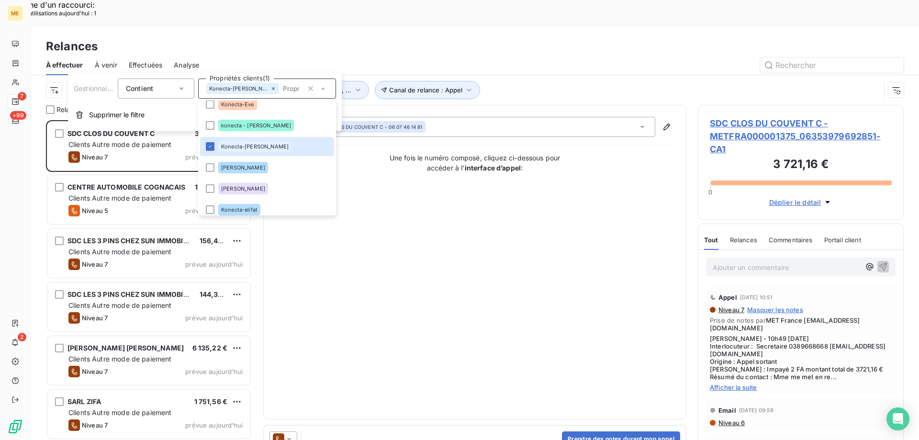
click at [454, 281] on div "Contact : SDC CLOS DU COUVENT C - 06 07 46 14 81 Une fois le numéro composé, cl…" at bounding box center [474, 262] width 399 height 291
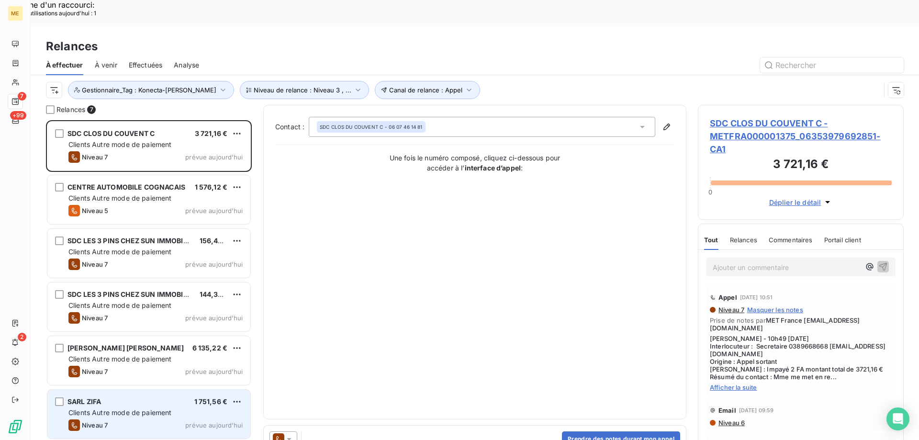
click at [116, 408] on span "Clients Autre mode de paiement" at bounding box center [119, 412] width 103 height 8
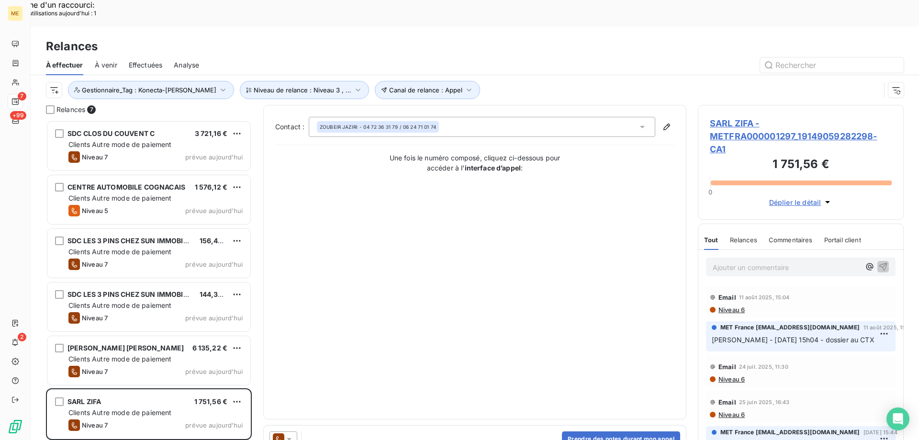
click at [749, 117] on span "SARL ZIFA - METFRA000001297_19149059282298-CA1" at bounding box center [801, 136] width 182 height 39
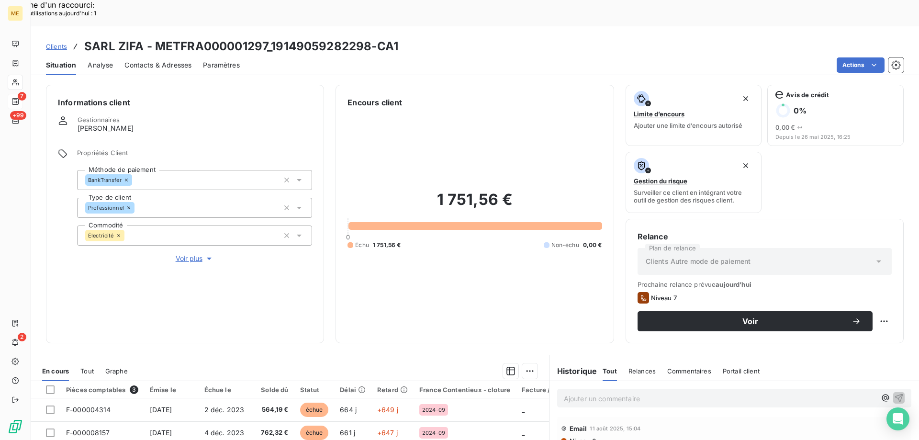
click at [189, 254] on span "Voir plus" at bounding box center [195, 259] width 38 height 10
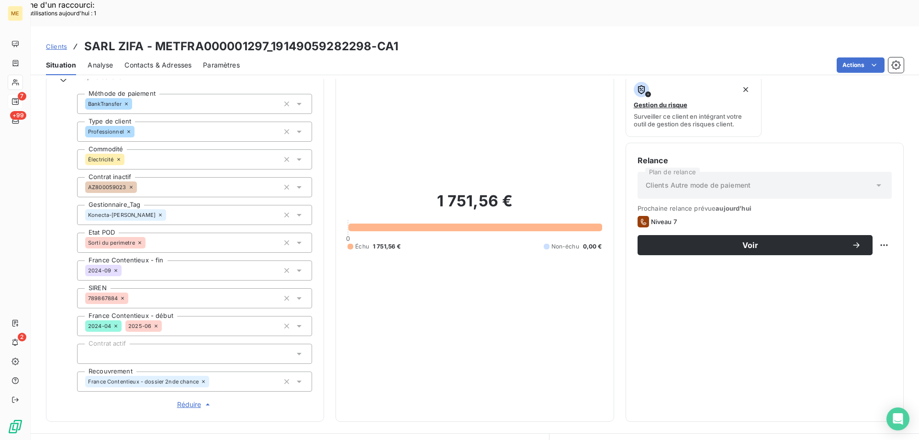
scroll to position [96, 0]
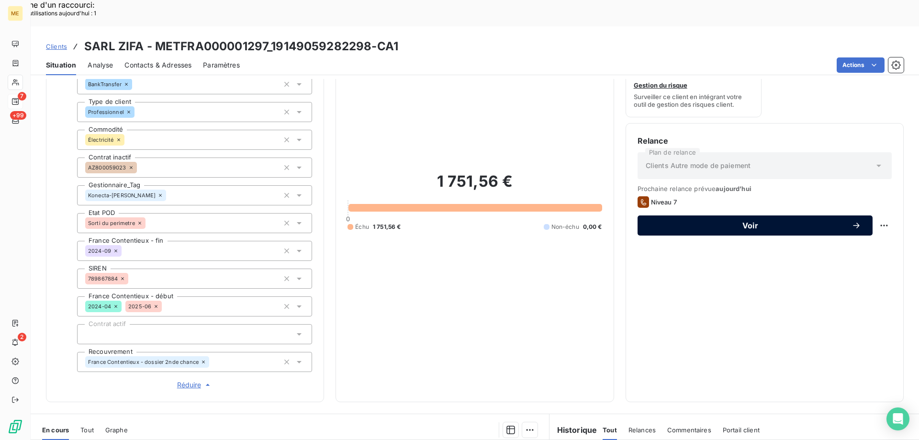
click at [689, 215] on button "Voir" at bounding box center [755, 225] width 235 height 20
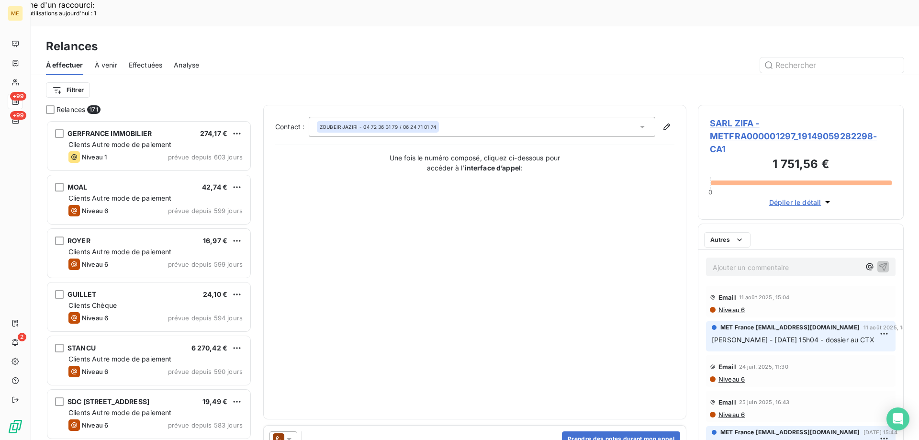
scroll to position [339, 199]
click at [284, 432] on icon at bounding box center [289, 439] width 10 height 10
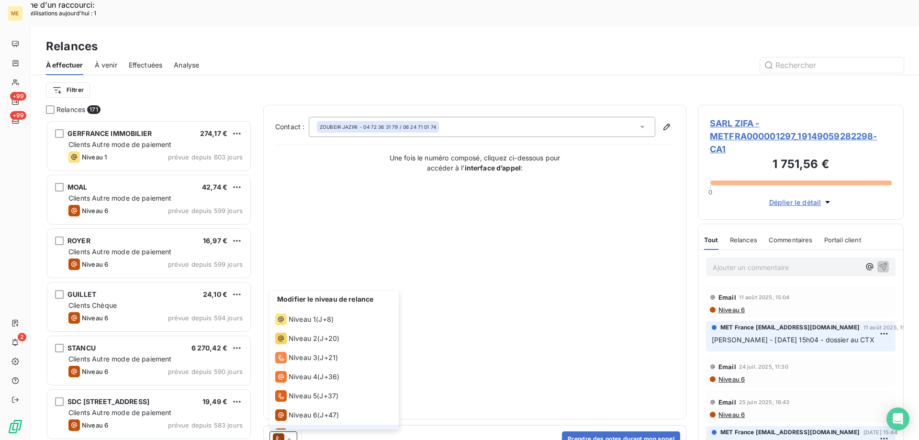
scroll to position [14, 0]
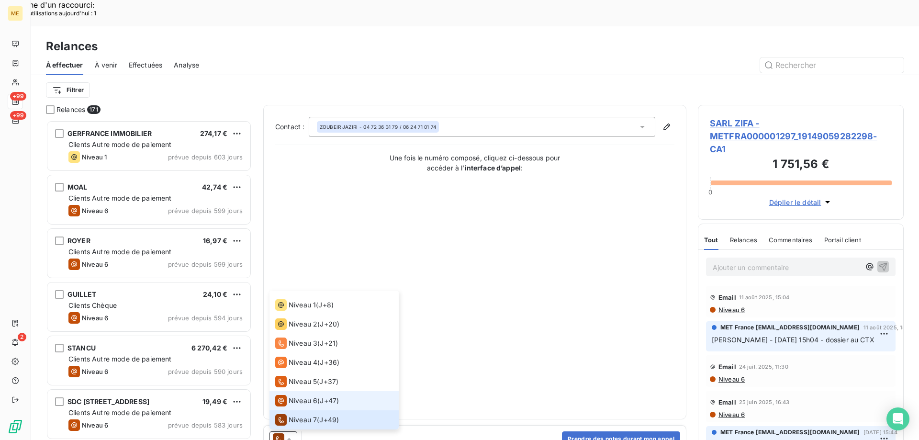
click at [289, 396] on span "Niveau 6" at bounding box center [303, 401] width 29 height 10
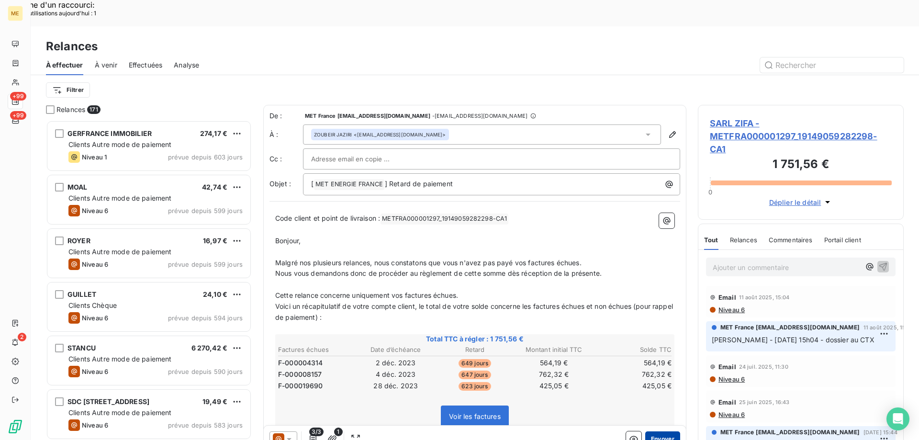
click at [653, 431] on button "Envoyer" at bounding box center [663, 438] width 35 height 15
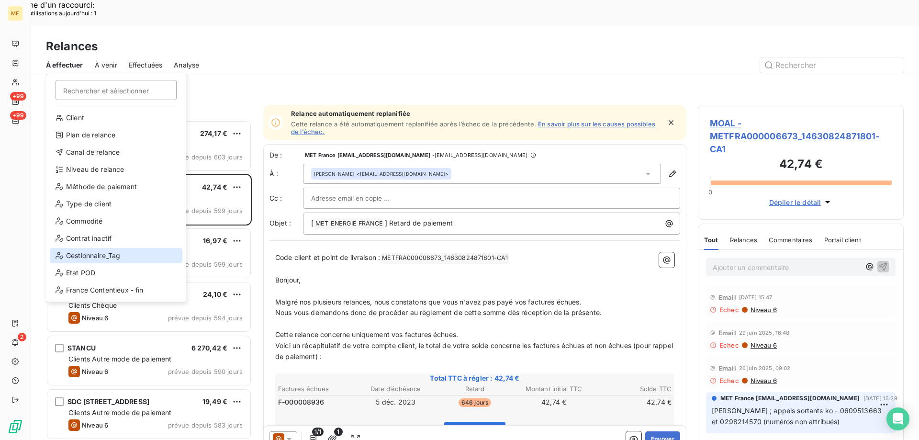
click at [109, 249] on div "Gestionnaire_Tag" at bounding box center [116, 255] width 133 height 15
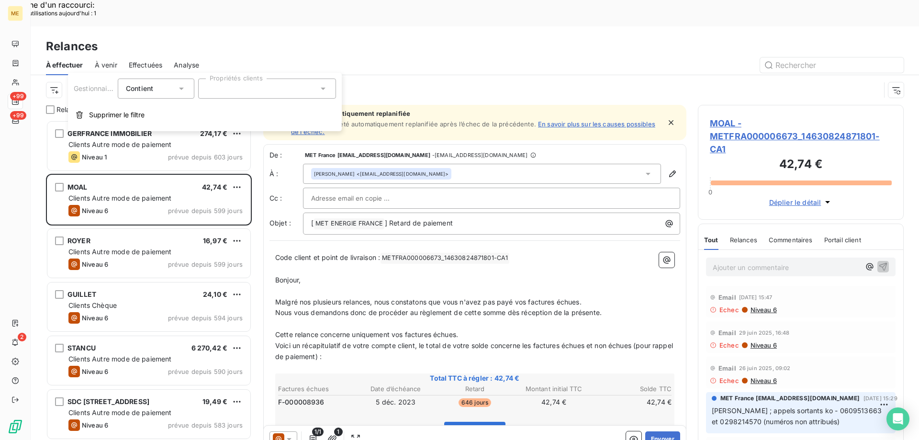
click at [263, 80] on div at bounding box center [267, 89] width 138 height 20
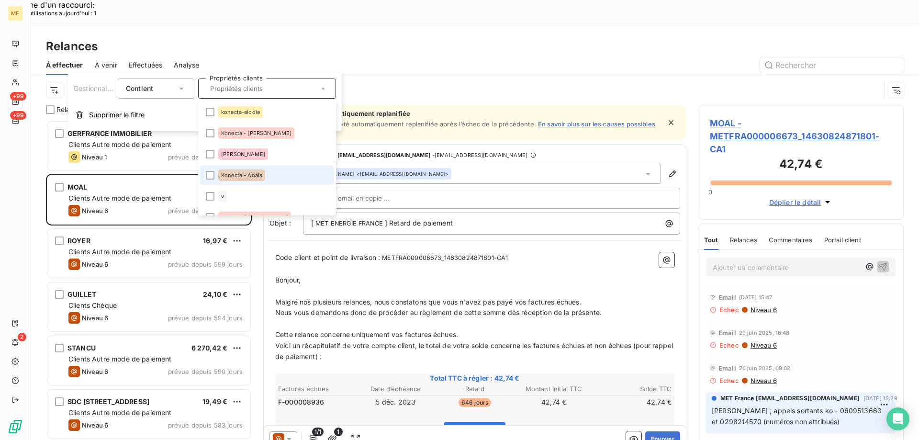
scroll to position [287, 0]
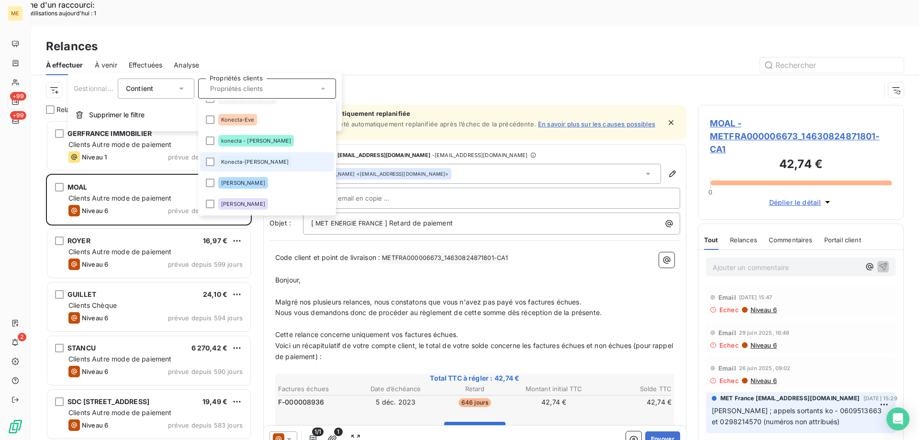
click at [243, 164] on span "Konecta-[PERSON_NAME]" at bounding box center [255, 162] width 68 height 6
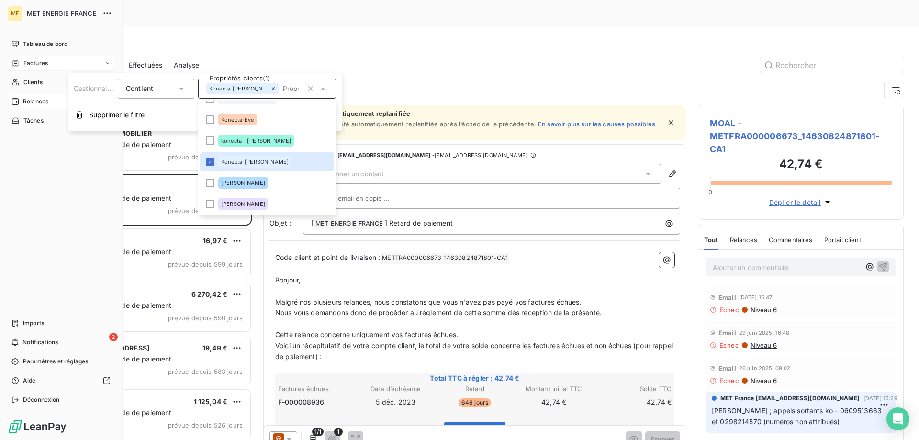
scroll to position [339, 199]
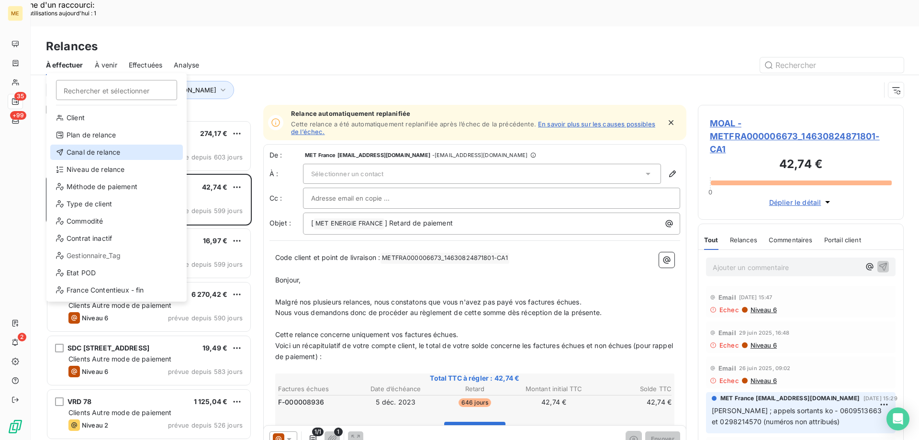
click at [137, 156] on div "Canal de relance" at bounding box center [116, 152] width 133 height 15
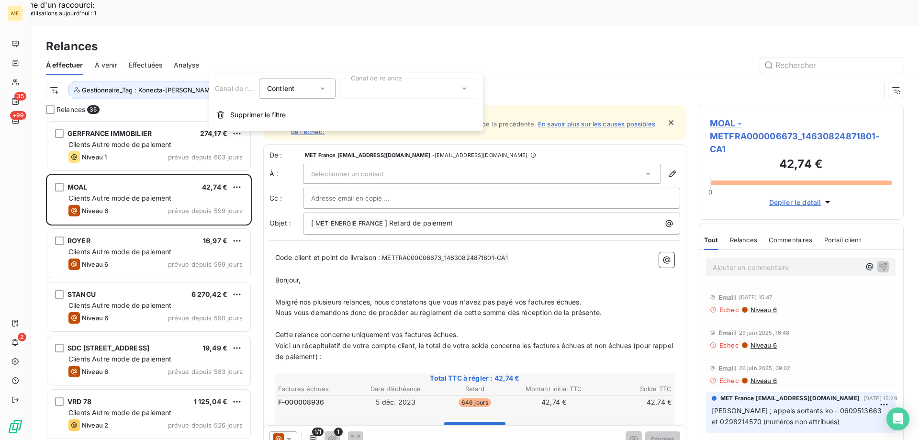
click at [422, 96] on div at bounding box center [409, 89] width 138 height 20
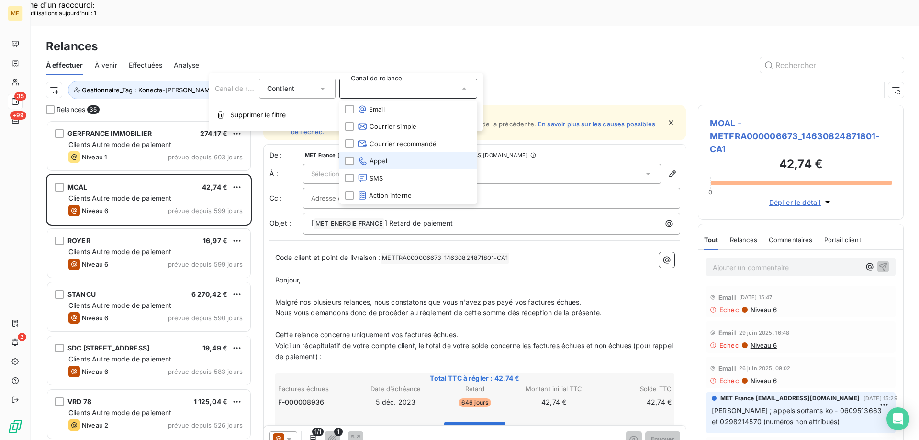
click at [389, 159] on li "Appel" at bounding box center [409, 160] width 138 height 17
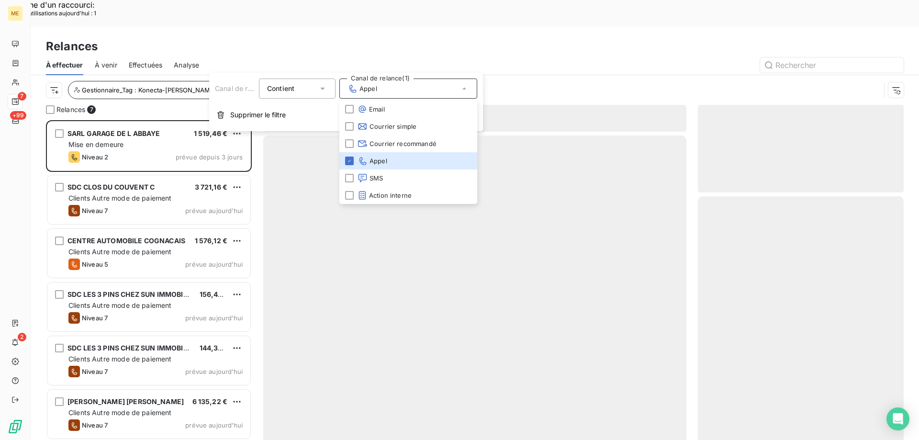
scroll to position [339, 199]
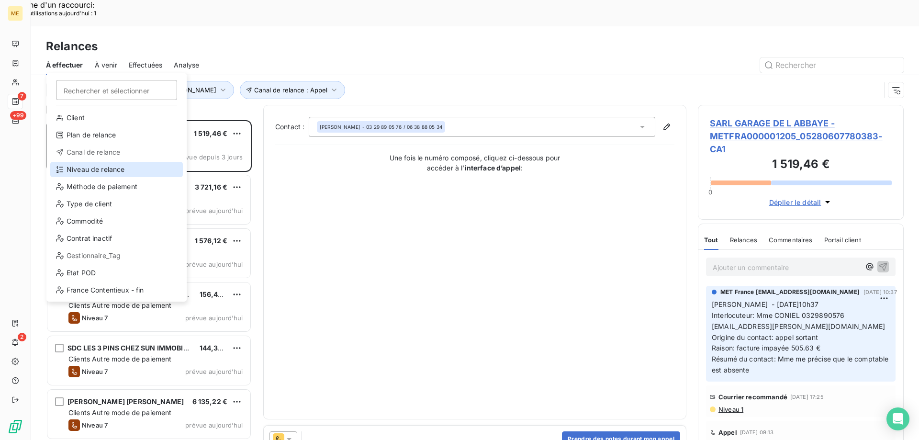
click at [74, 170] on div "Niveau de relance" at bounding box center [116, 169] width 133 height 15
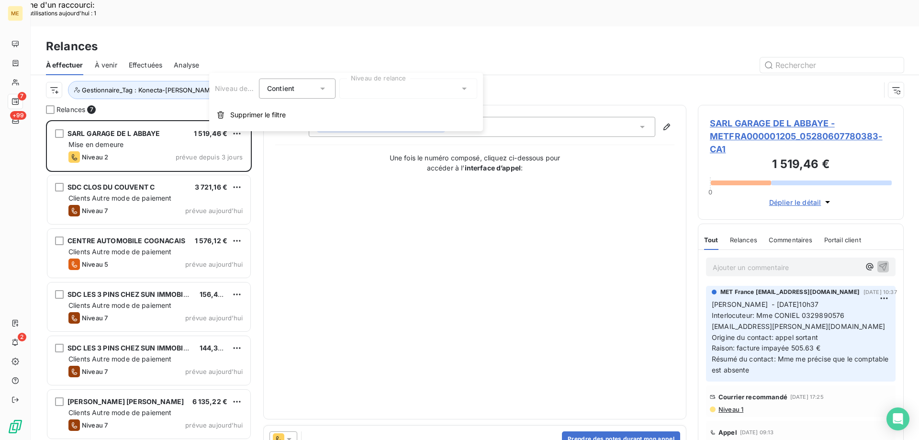
click at [381, 91] on div at bounding box center [409, 89] width 138 height 20
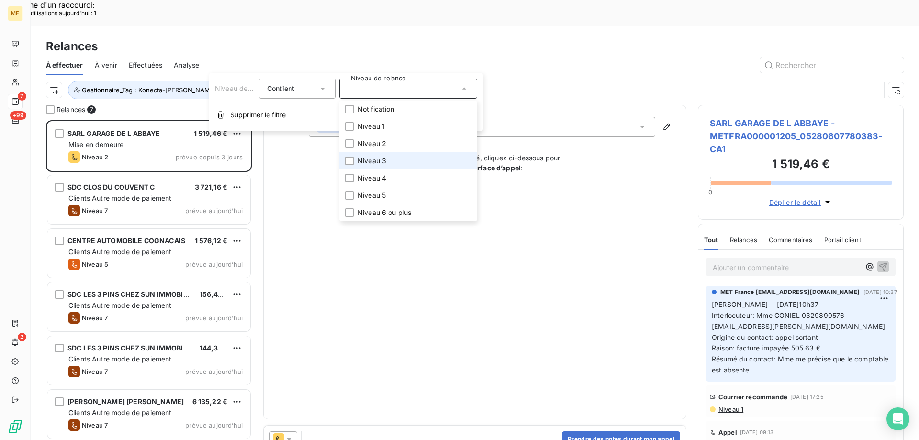
click at [389, 160] on li "Niveau 3" at bounding box center [409, 160] width 138 height 17
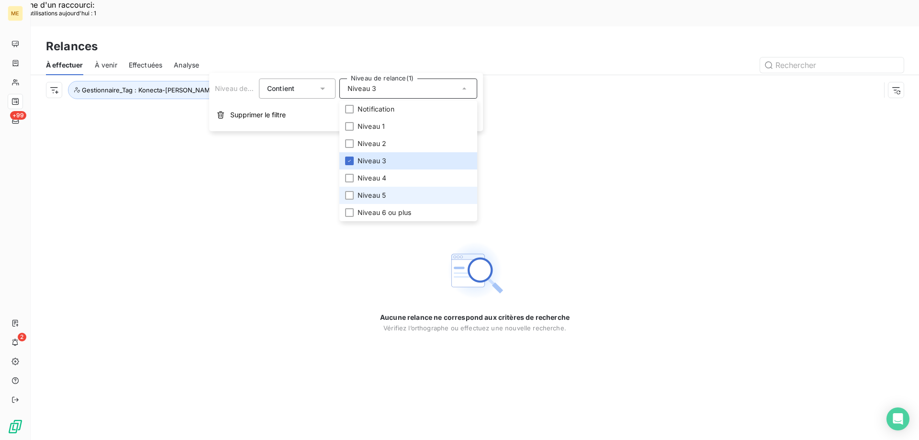
click at [364, 193] on span "Niveau 5" at bounding box center [372, 196] width 28 height 10
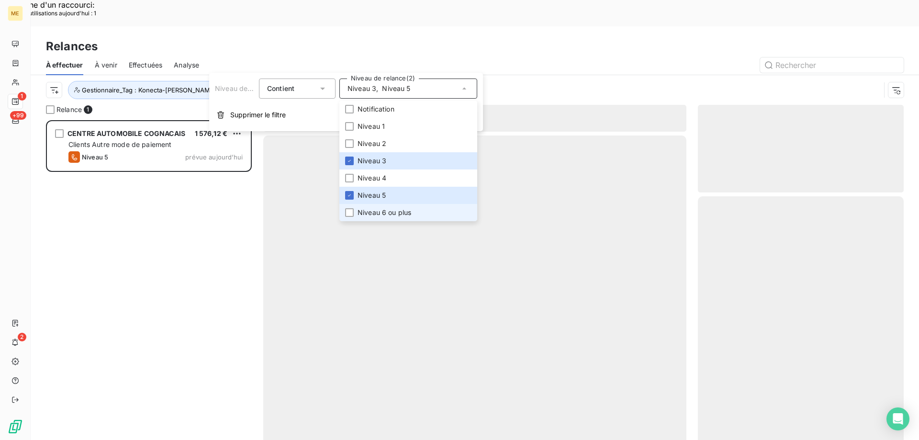
scroll to position [339, 199]
click at [352, 211] on div at bounding box center [349, 212] width 9 height 9
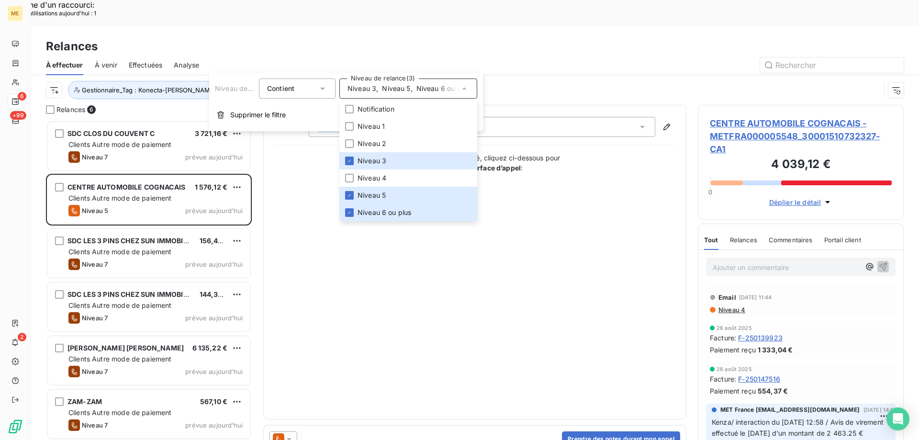
click at [498, 294] on div "Contact : JULIA FERREIRA - 09 83 23 41 79 Une fois le numéro composé, cliquez c…" at bounding box center [474, 262] width 399 height 291
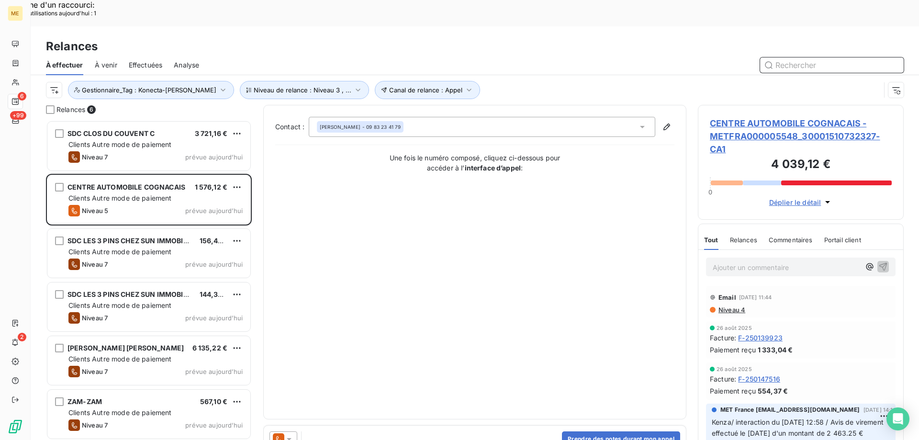
click at [782, 57] on input "text" at bounding box center [832, 64] width 144 height 15
paste input "METFRA000007102_55647L"
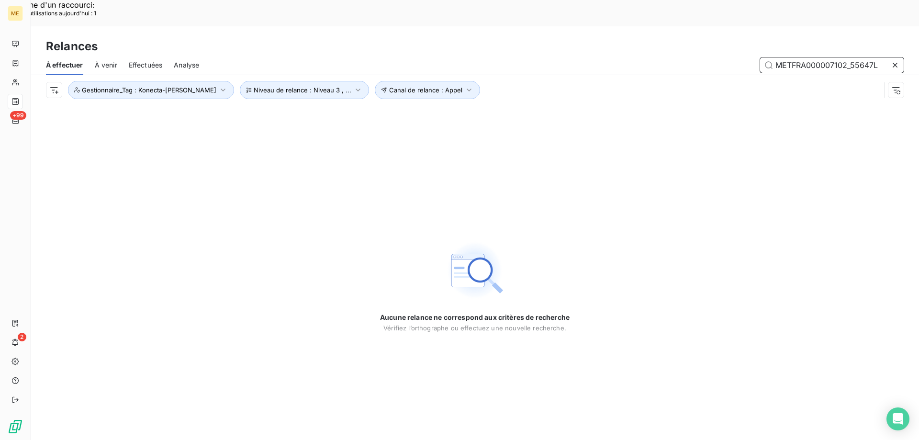
type input "METFRA000007102_55647L"
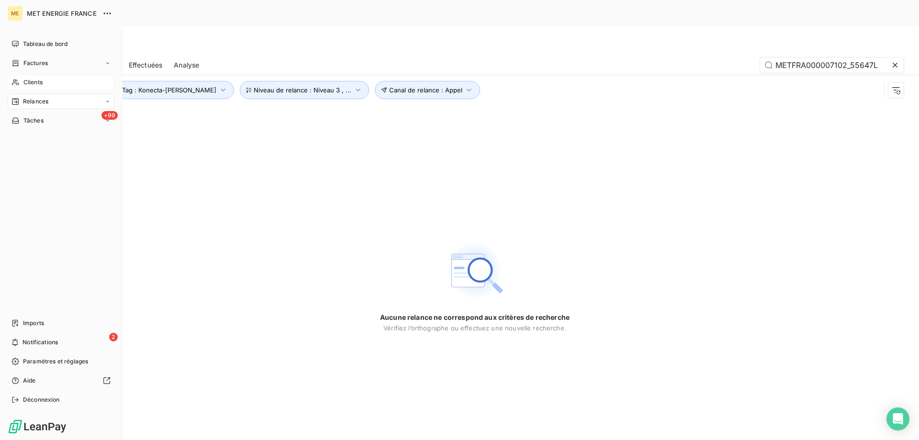
click at [28, 81] on span "Clients" at bounding box center [32, 82] width 19 height 9
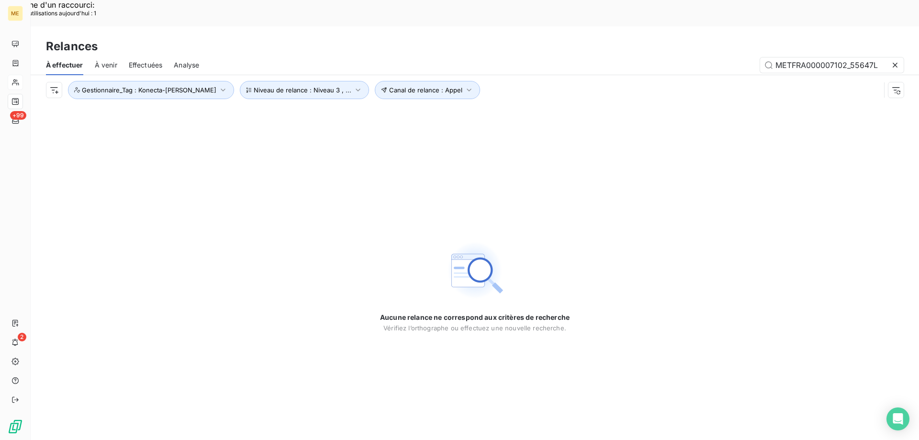
click at [896, 63] on icon at bounding box center [895, 65] width 5 height 5
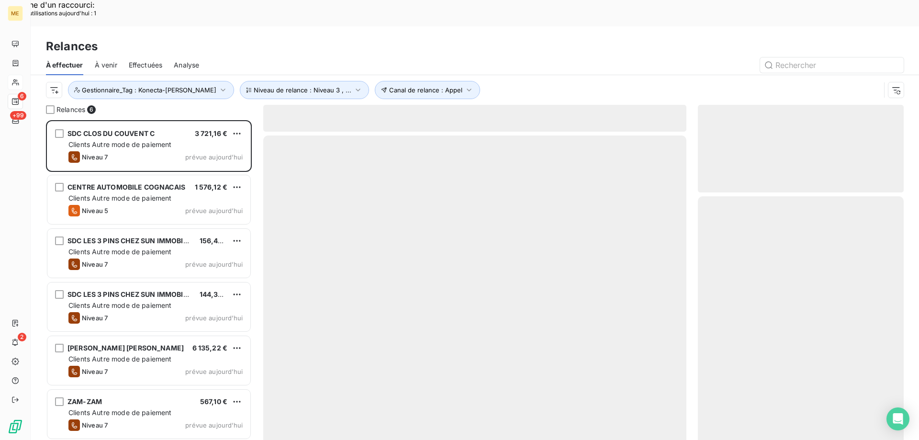
scroll to position [339, 199]
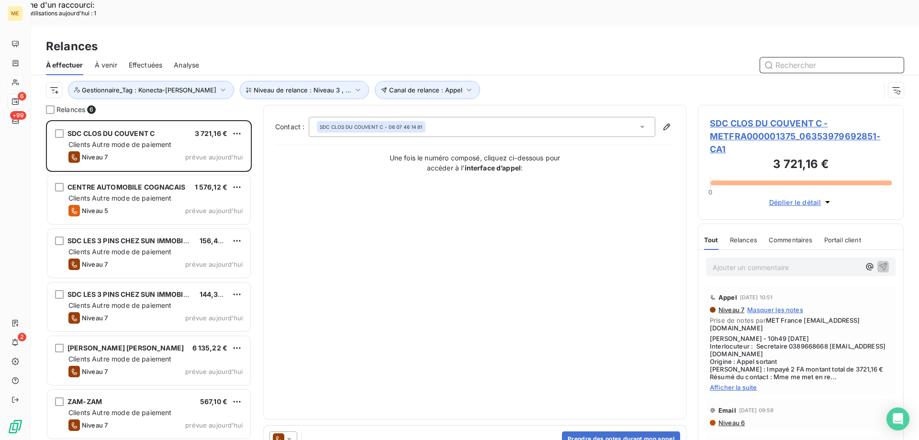
click at [800, 57] on input "text" at bounding box center [832, 64] width 144 height 15
paste input "METFRA000021221"
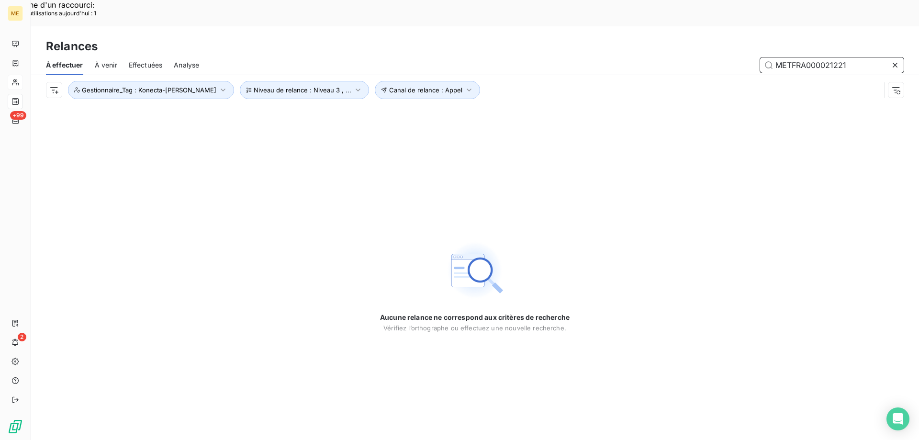
type input "METFRA000021221"
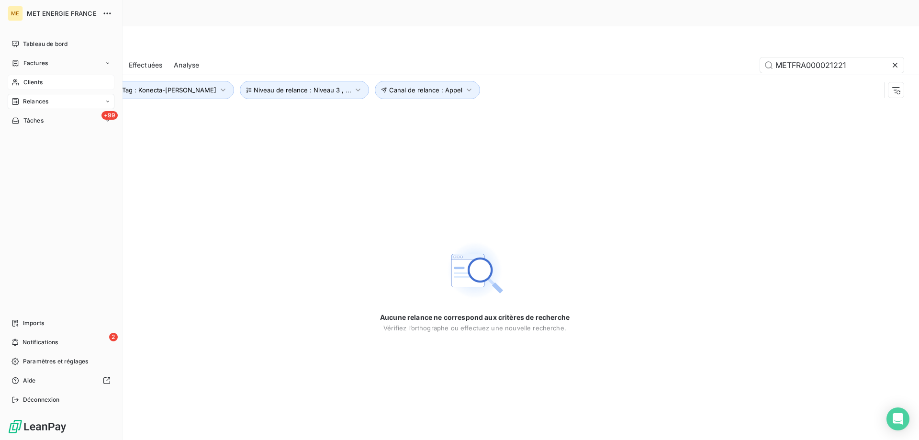
click at [24, 81] on span "Clients" at bounding box center [32, 82] width 19 height 9
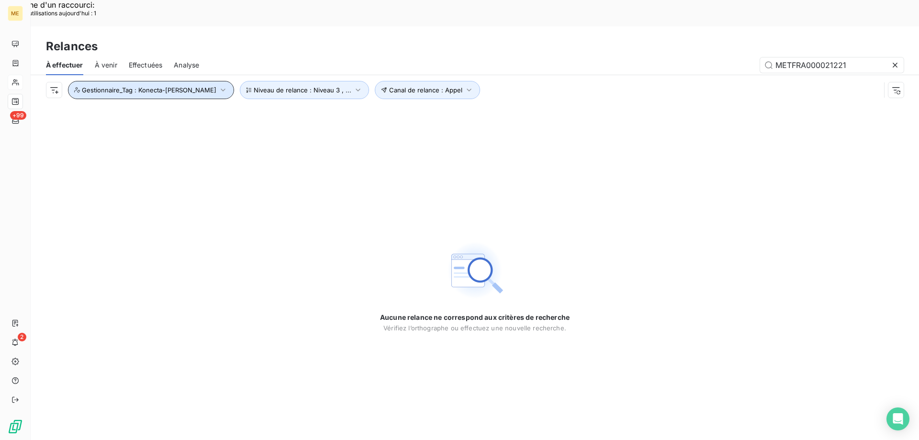
click at [133, 86] on span "Gestionnaire_Tag : Konecta-Sylvain" at bounding box center [149, 90] width 135 height 8
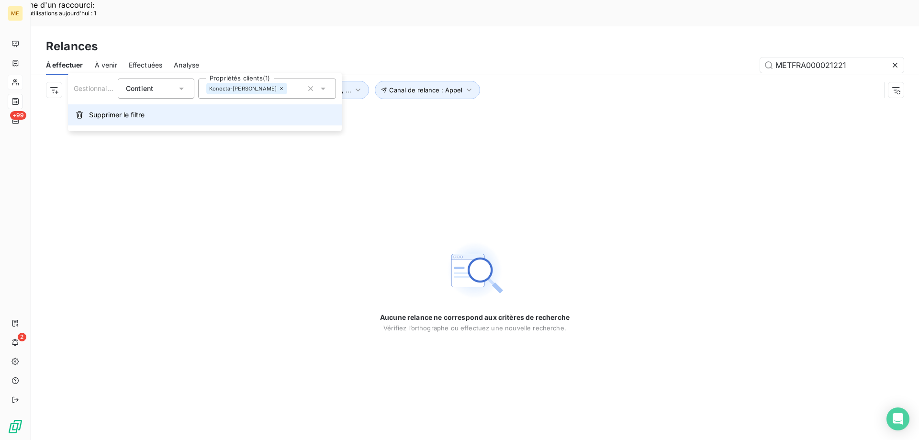
click at [93, 116] on span "Supprimer le filtre" at bounding box center [117, 115] width 56 height 10
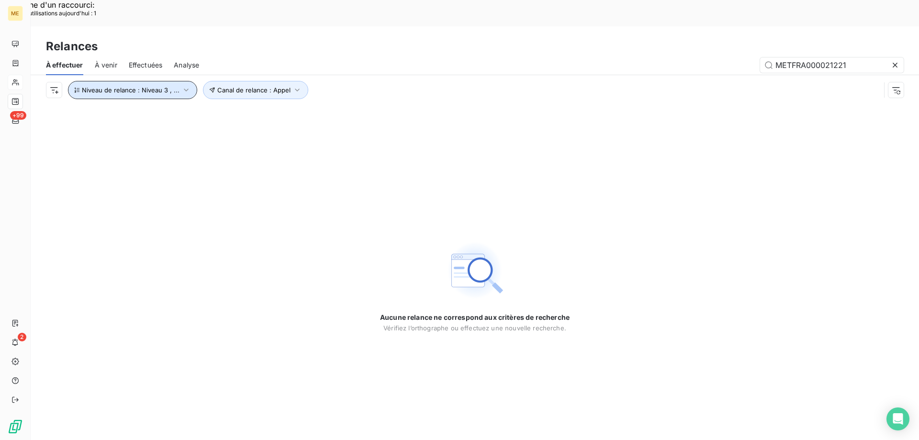
click at [143, 86] on span "Niveau de relance : Niveau 3 , ..." at bounding box center [131, 90] width 98 height 8
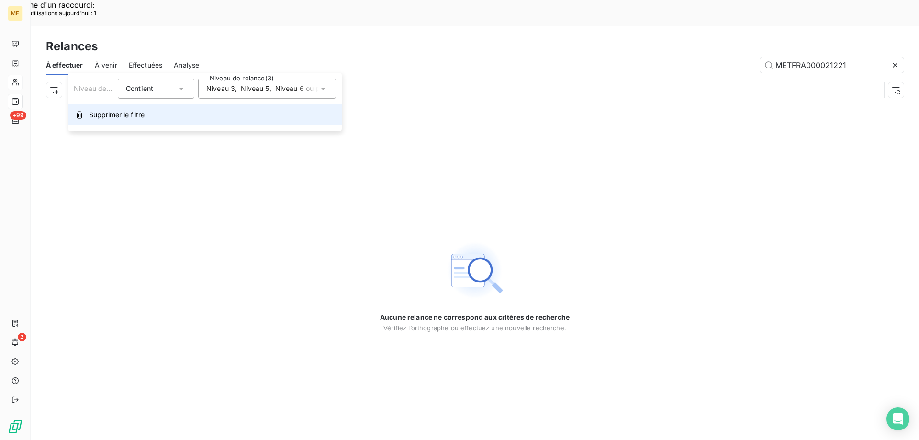
click at [103, 113] on span "Supprimer le filtre" at bounding box center [117, 115] width 56 height 10
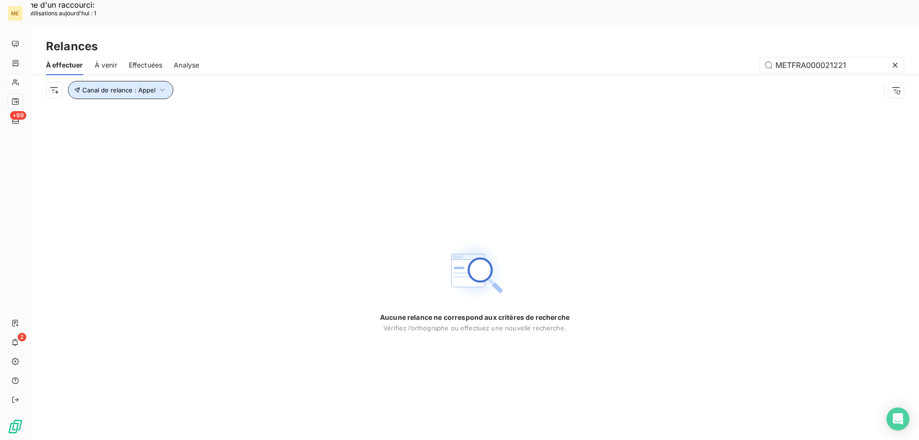
click at [133, 86] on span "Canal de relance : Appel" at bounding box center [118, 90] width 73 height 8
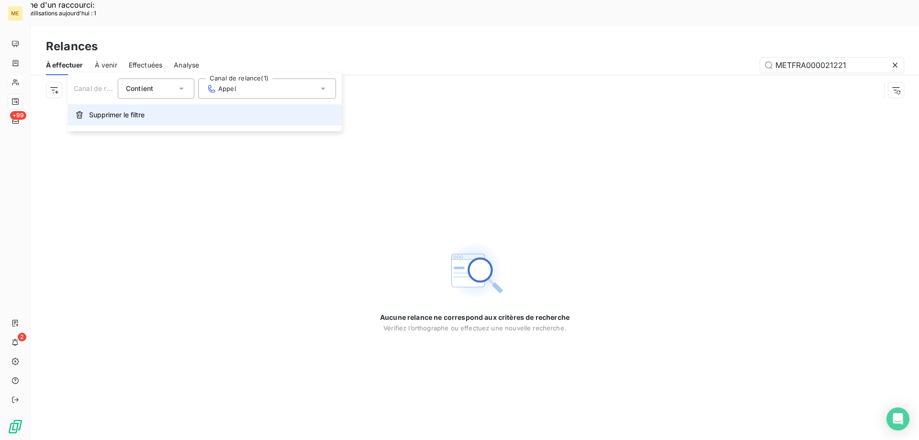
click at [108, 118] on span "Supprimer le filtre" at bounding box center [117, 115] width 56 height 10
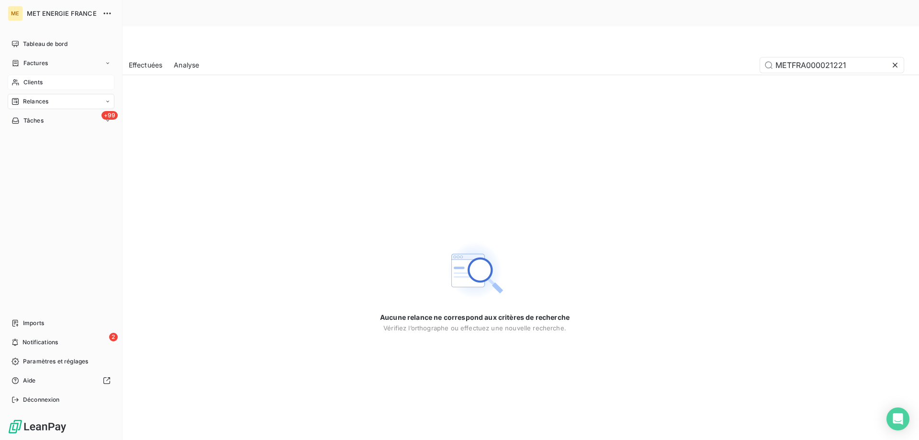
click at [19, 80] on icon at bounding box center [15, 83] width 8 height 8
click at [22, 80] on div "Clients" at bounding box center [61, 82] width 107 height 15
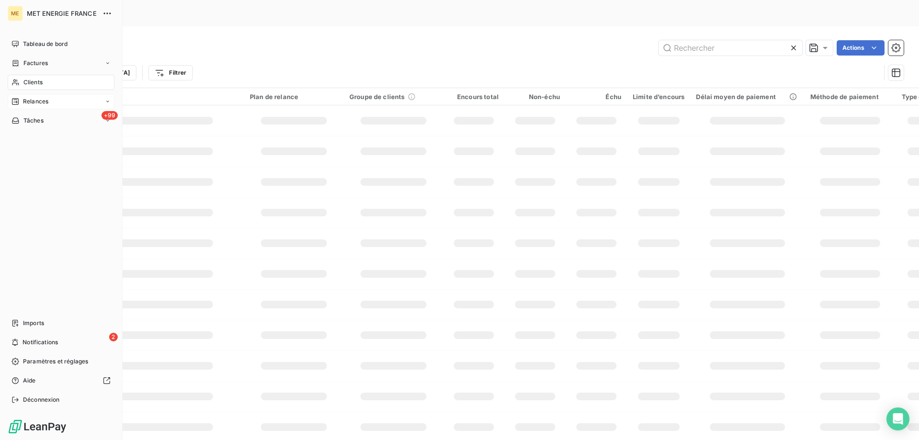
type input "METFRA000021221"
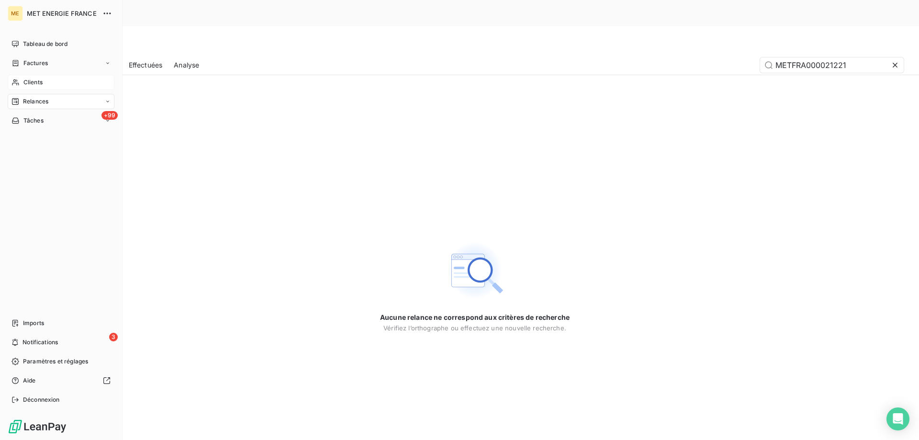
click at [22, 85] on div "Clients" at bounding box center [61, 82] width 107 height 15
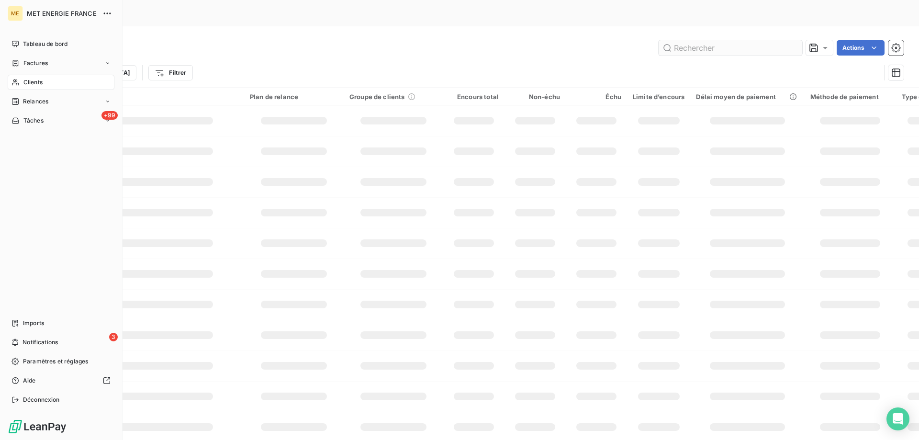
click at [710, 40] on input "text" at bounding box center [731, 47] width 144 height 15
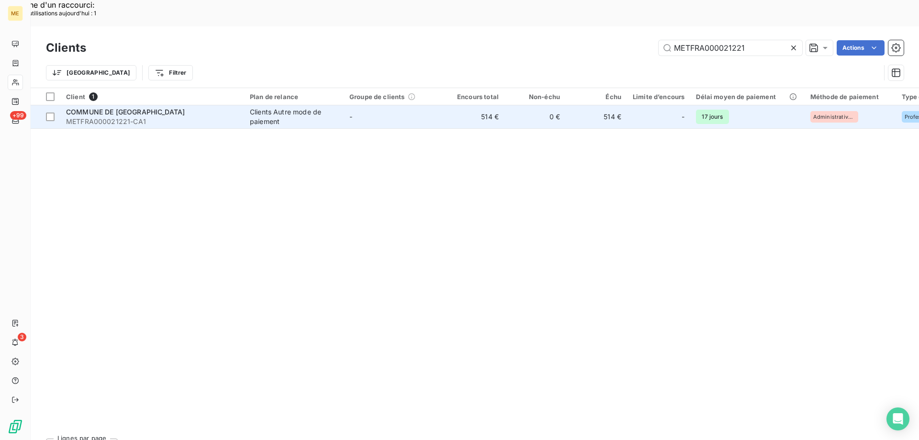
type input "METFRA000021221"
click at [113, 117] on span "METFRA000021221-CA1" at bounding box center [152, 122] width 172 height 10
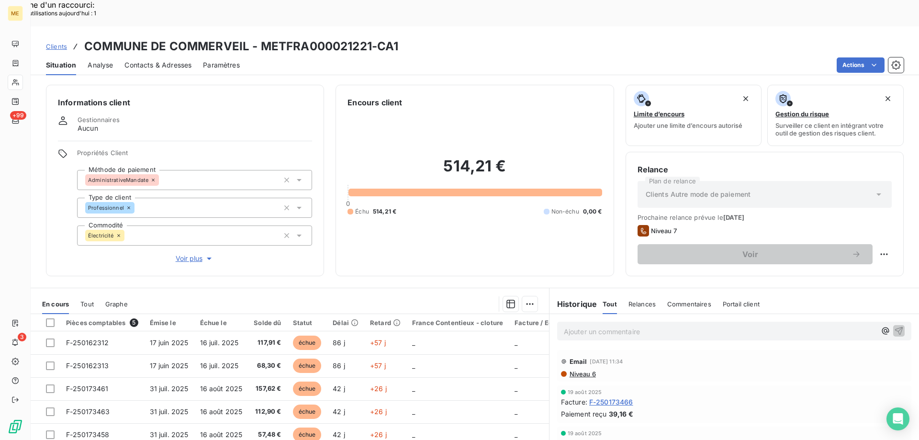
click at [185, 254] on span "Voir plus" at bounding box center [195, 259] width 38 height 10
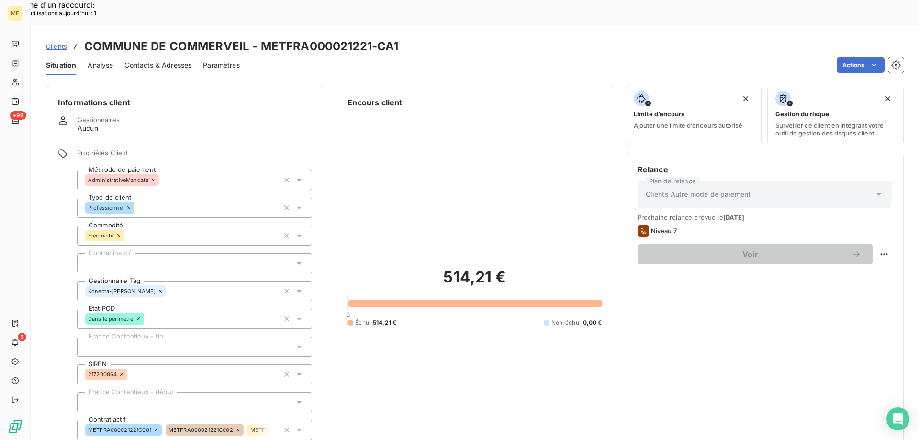
click at [50, 43] on span "Clients" at bounding box center [56, 47] width 21 height 8
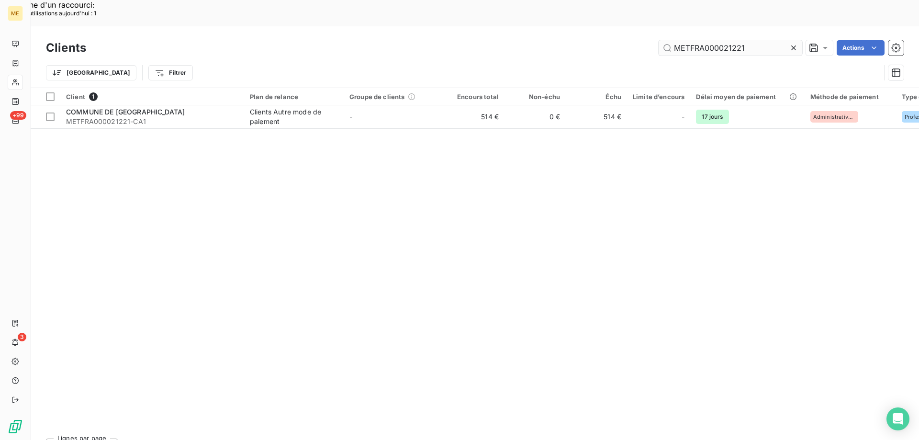
click at [713, 40] on input "METFRA000021221" at bounding box center [731, 47] width 144 height 15
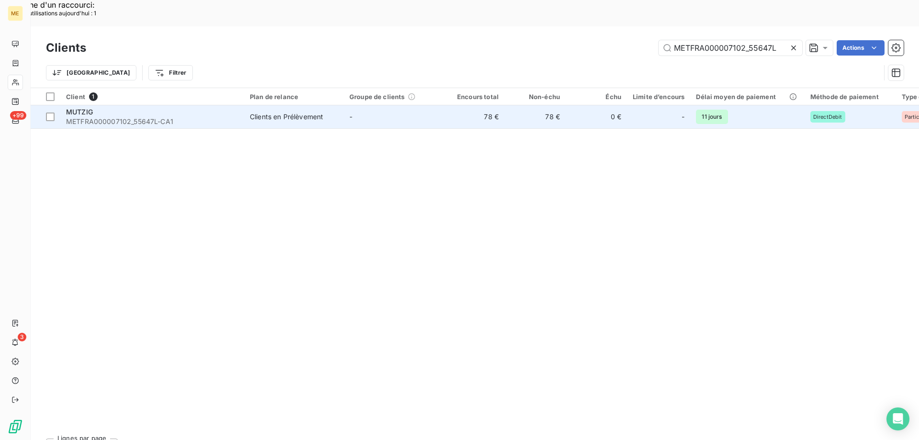
type input "METFRA000007102_55647L"
click at [126, 107] on div "MUTZIG" at bounding box center [152, 112] width 172 height 10
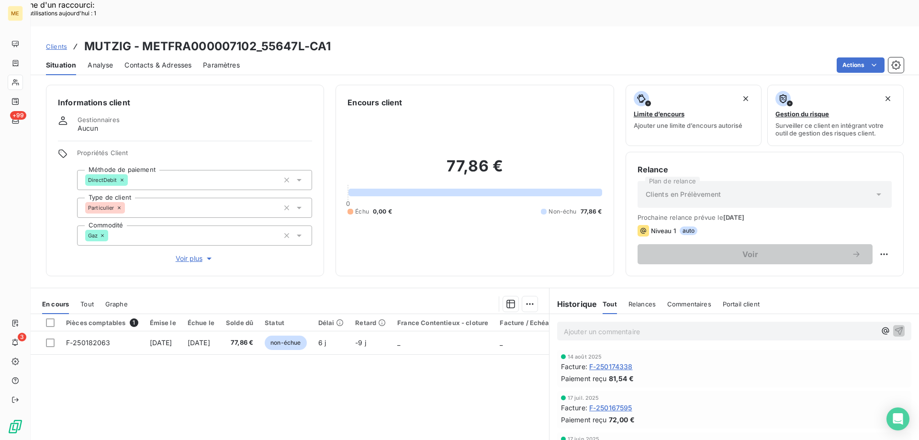
click at [189, 233] on div "Informations client Gestionnaires Aucun Propriétés Client Méthode de paiement D…" at bounding box center [185, 181] width 278 height 192
click at [188, 254] on span "Voir plus" at bounding box center [195, 259] width 38 height 10
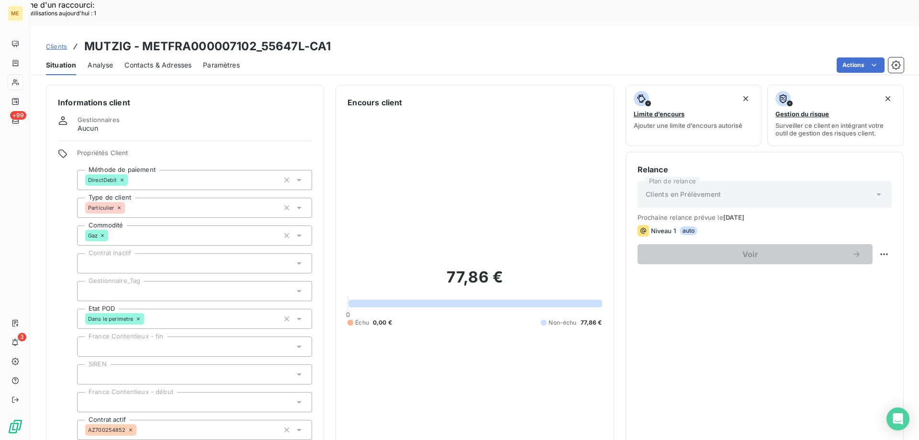
click at [125, 281] on div at bounding box center [194, 291] width 235 height 20
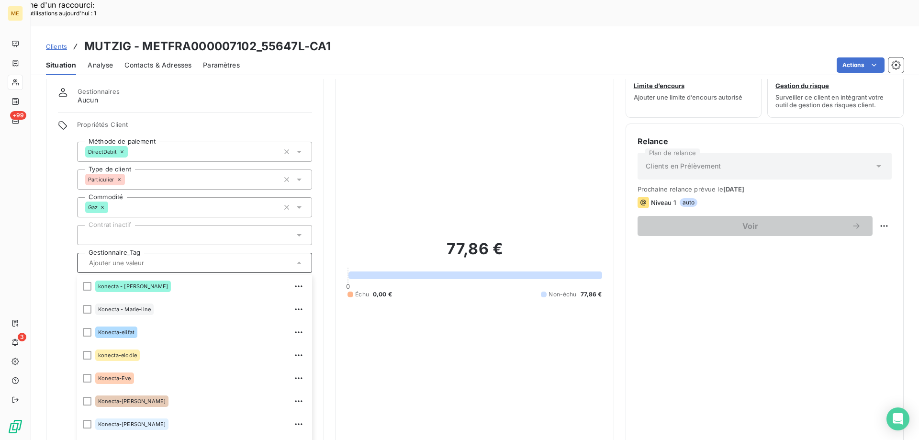
scroll to position [48, 0]
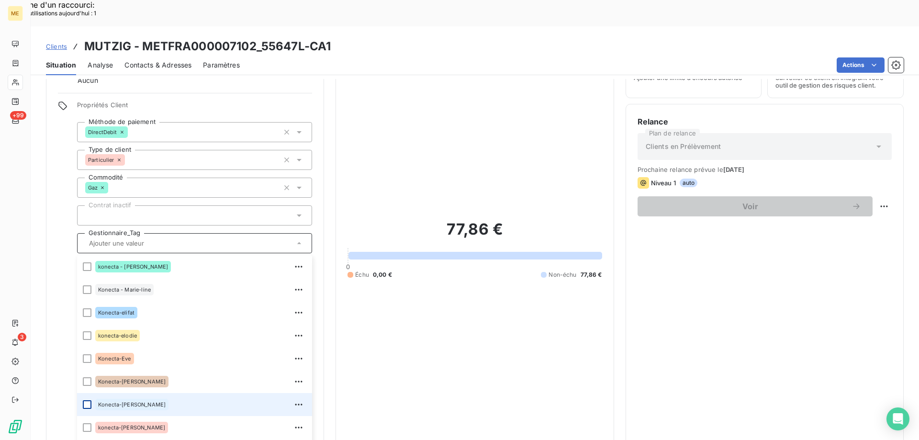
click at [85, 400] on div at bounding box center [87, 404] width 9 height 9
click at [58, 43] on span "Clients" at bounding box center [56, 47] width 21 height 8
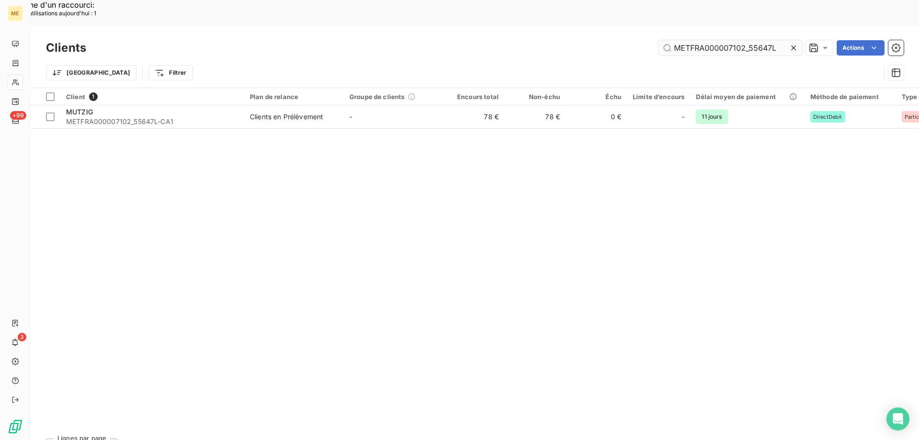
click at [690, 40] on input "METFRA000007102_55647L" at bounding box center [731, 47] width 144 height 15
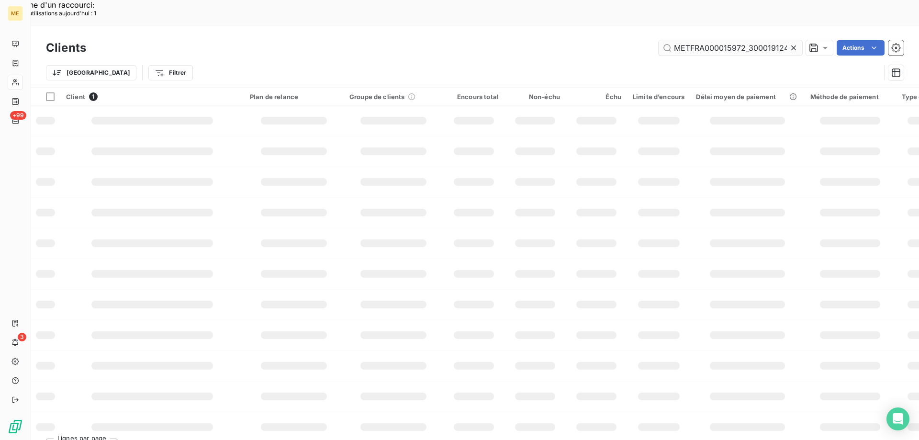
scroll to position [0, 25]
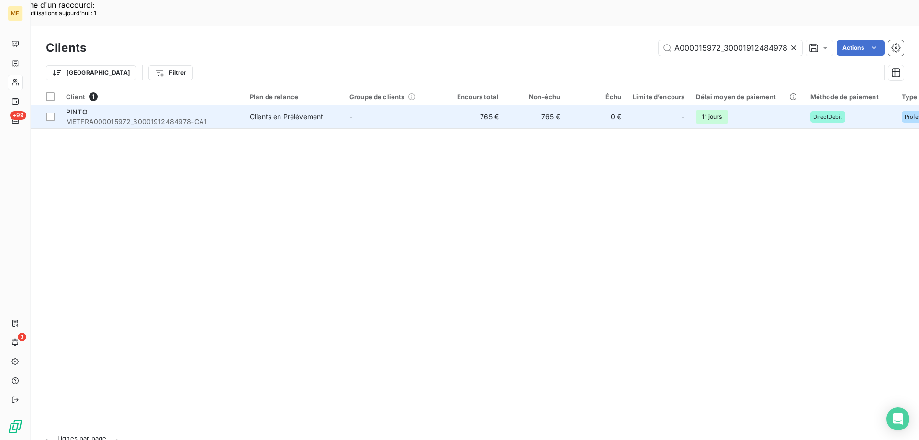
type input "METFRA000015972_30001912484978"
click at [136, 107] on div "PINTO" at bounding box center [152, 112] width 172 height 10
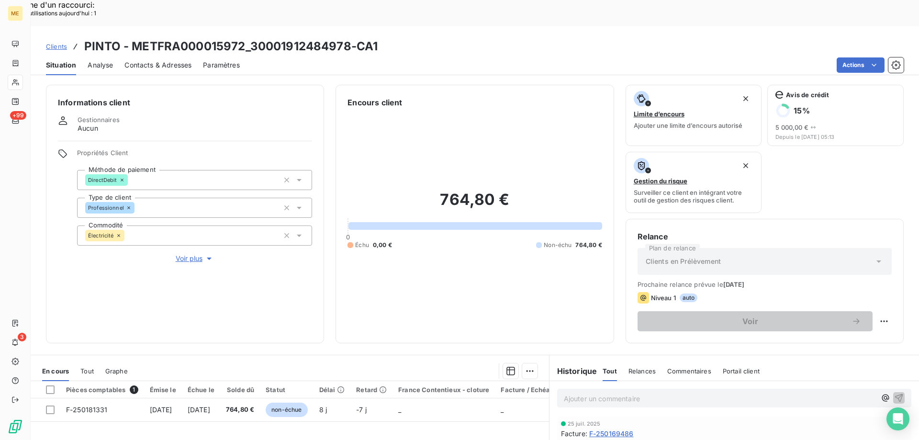
click at [194, 254] on span "Voir plus" at bounding box center [195, 259] width 38 height 10
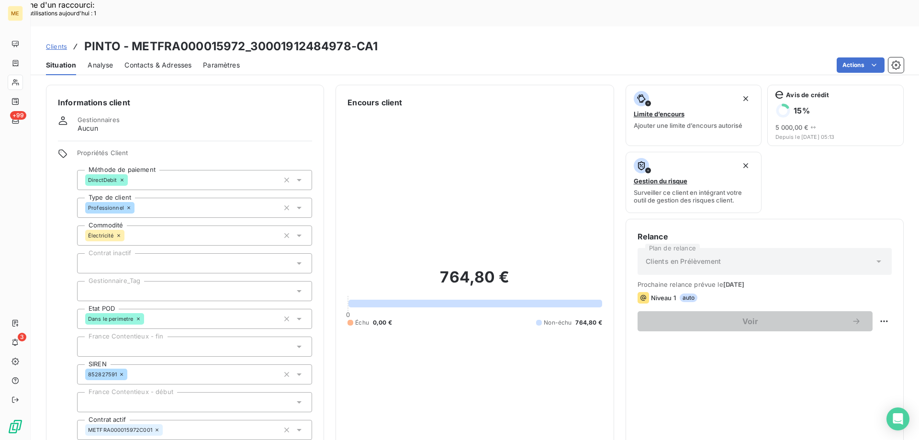
click at [174, 281] on div at bounding box center [194, 291] width 235 height 20
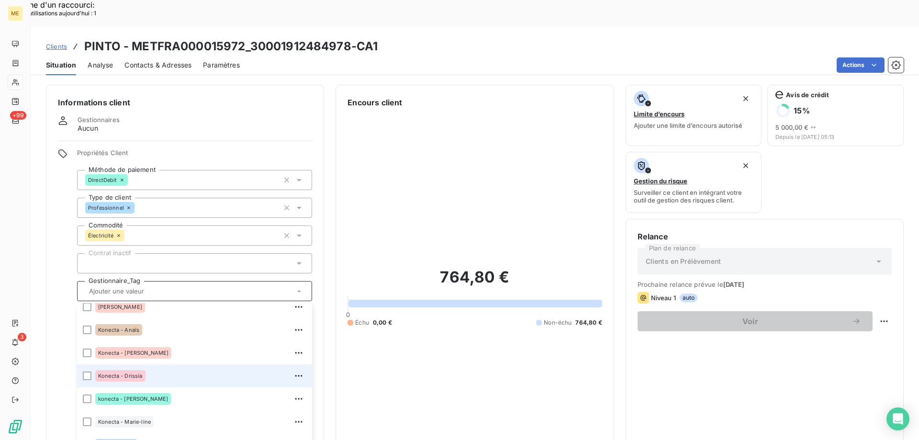
scroll to position [96, 0]
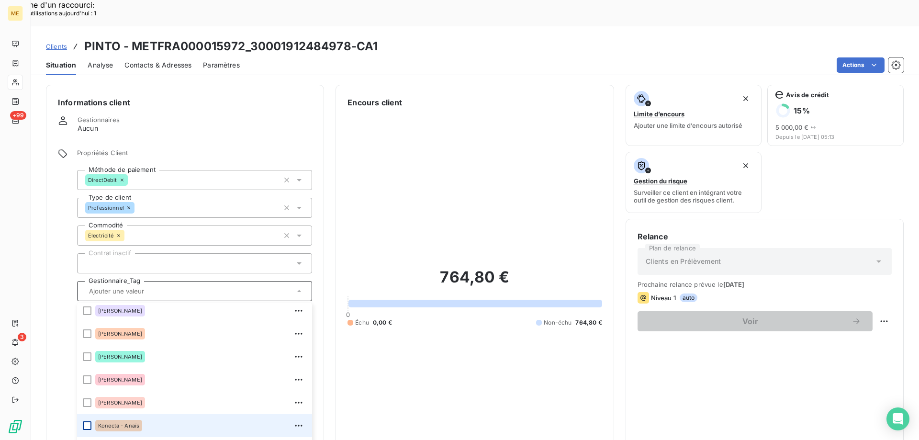
click at [85, 421] on div at bounding box center [87, 425] width 9 height 9
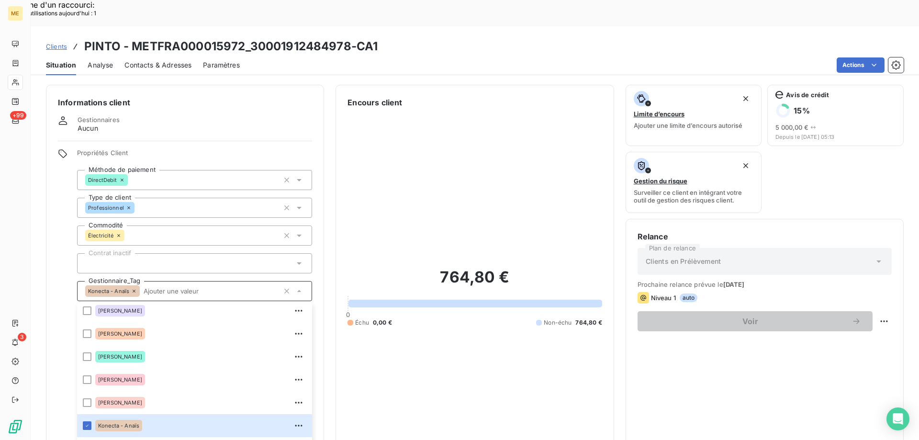
click at [55, 43] on span "Clients" at bounding box center [56, 47] width 21 height 8
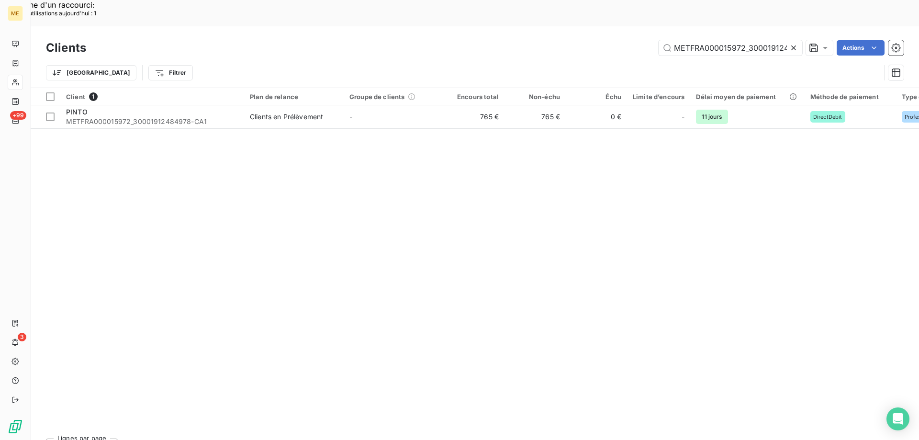
scroll to position [0, 25]
click at [725, 40] on input "METFRA000015972_30001912484978" at bounding box center [731, 47] width 144 height 15
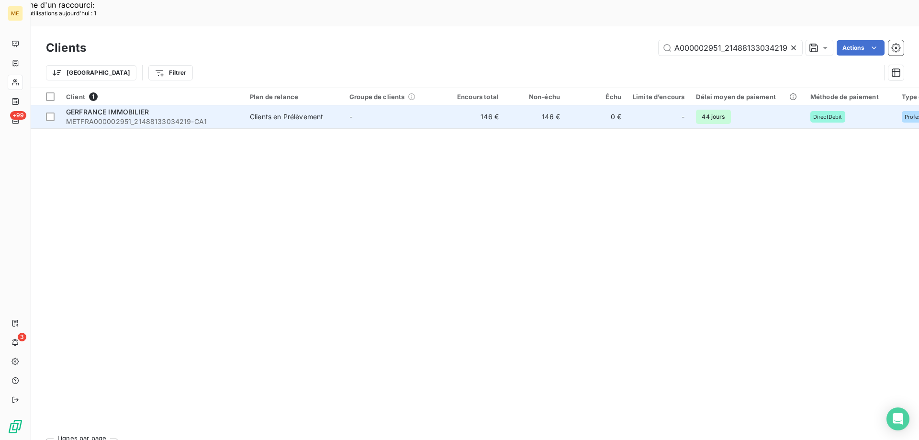
type input "METFRA000002951_21488133034219"
click at [125, 108] on span "GERFRANCE IMMOBILIER" at bounding box center [107, 112] width 83 height 8
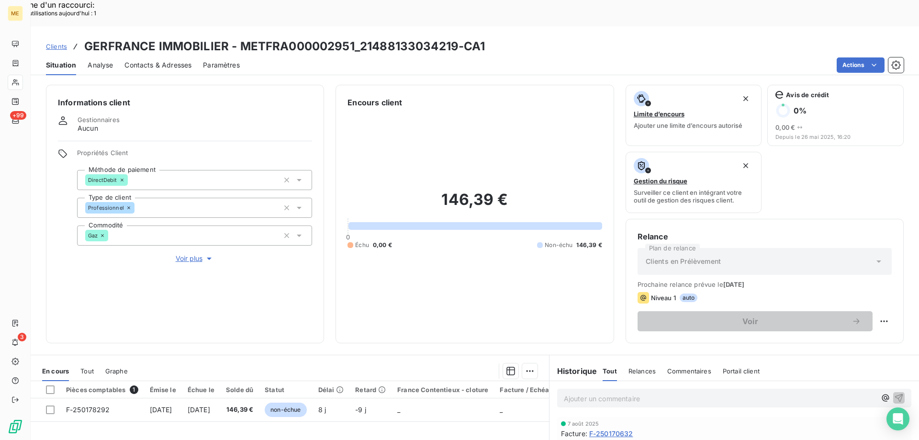
click at [176, 254] on span "Voir plus" at bounding box center [195, 259] width 38 height 10
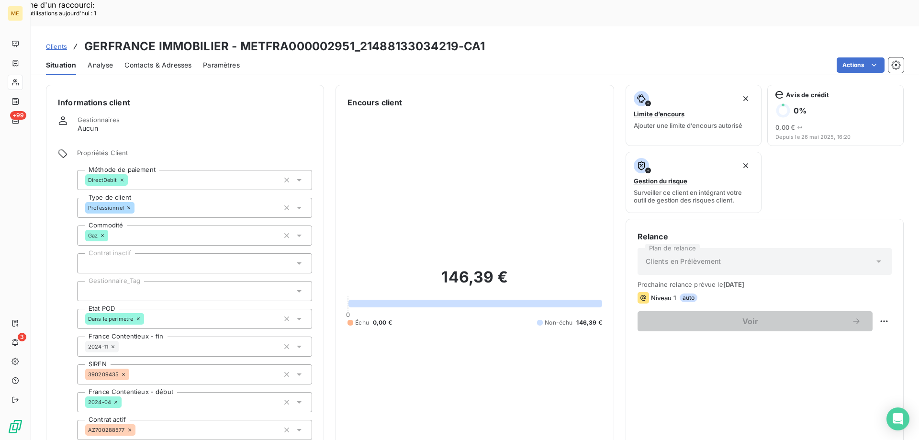
scroll to position [48, 0]
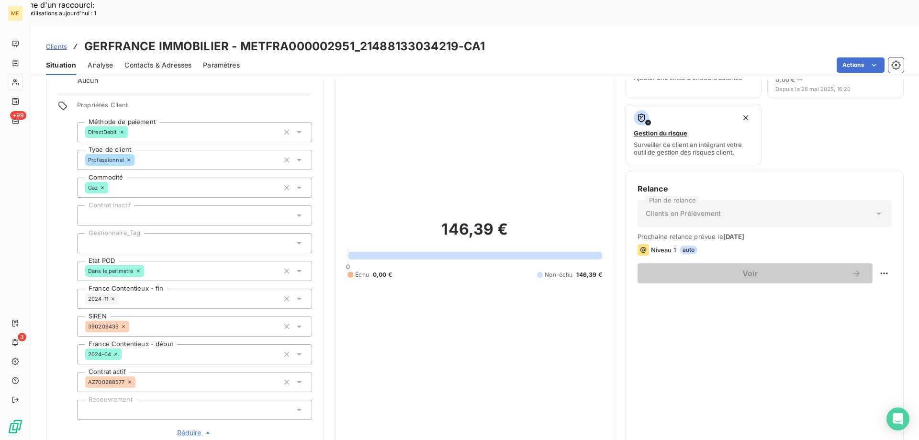
click at [150, 233] on div at bounding box center [194, 243] width 235 height 20
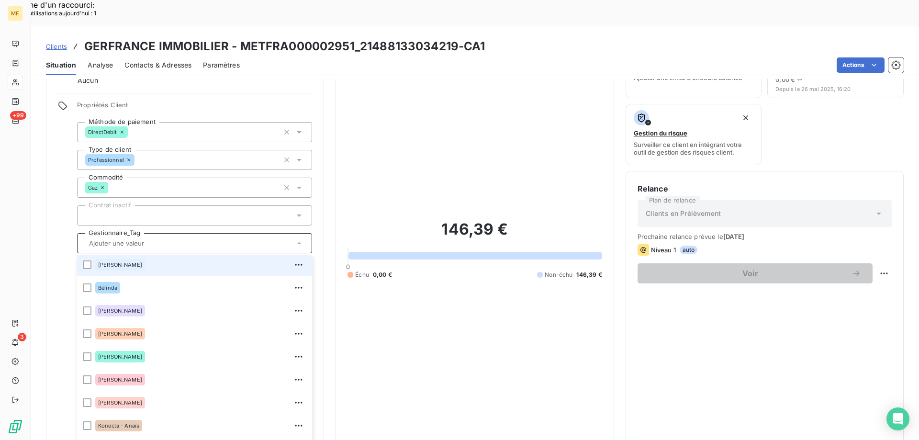
scroll to position [144, 0]
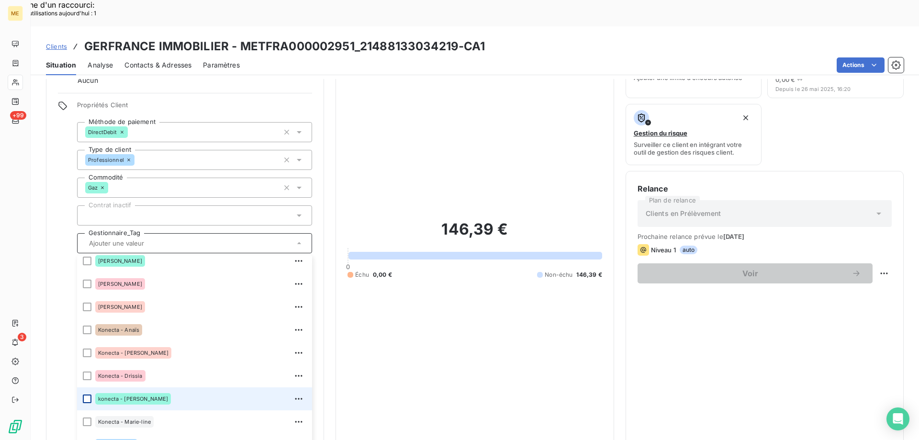
click at [85, 395] on div at bounding box center [87, 399] width 9 height 9
click at [460, 319] on div "146,39 € 0 Échu 0,00 € Non-échu 146,39 €" at bounding box center [475, 249] width 254 height 378
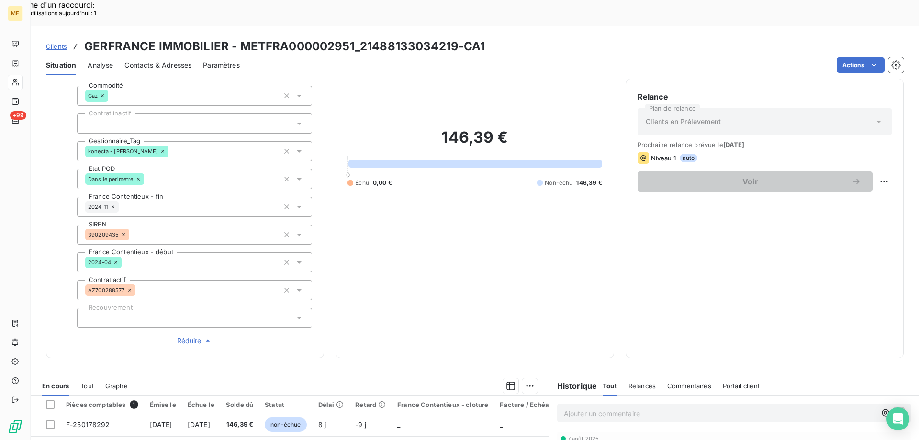
scroll to position [132, 0]
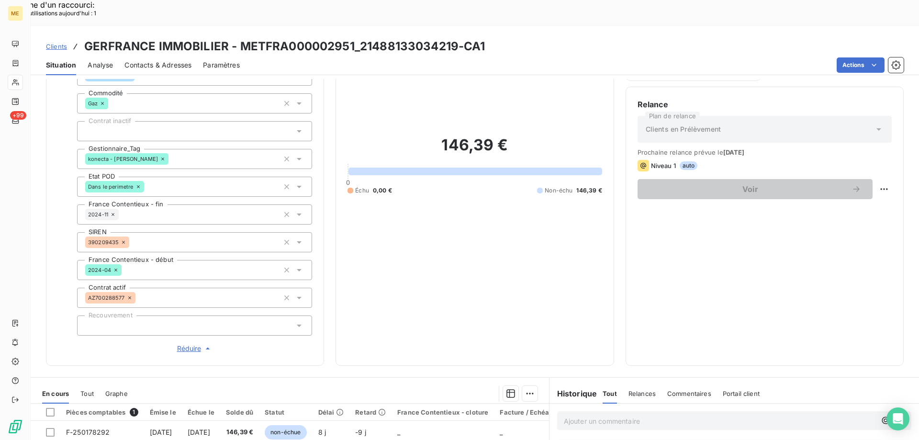
click at [174, 149] on div "konecta - [PERSON_NAME]" at bounding box center [194, 159] width 235 height 20
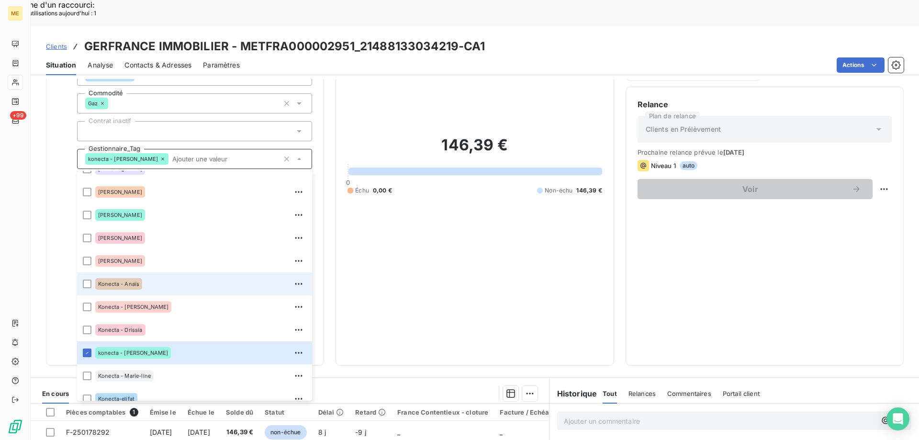
scroll to position [276, 0]
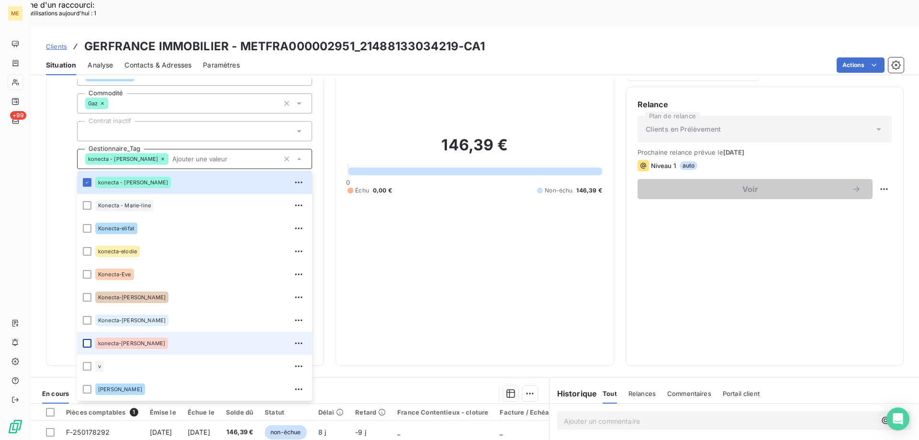
click at [89, 339] on div at bounding box center [87, 343] width 9 height 9
click at [399, 248] on div "146,39 € 0 Échu 0,00 € Non-échu 146,39 €" at bounding box center [475, 165] width 254 height 378
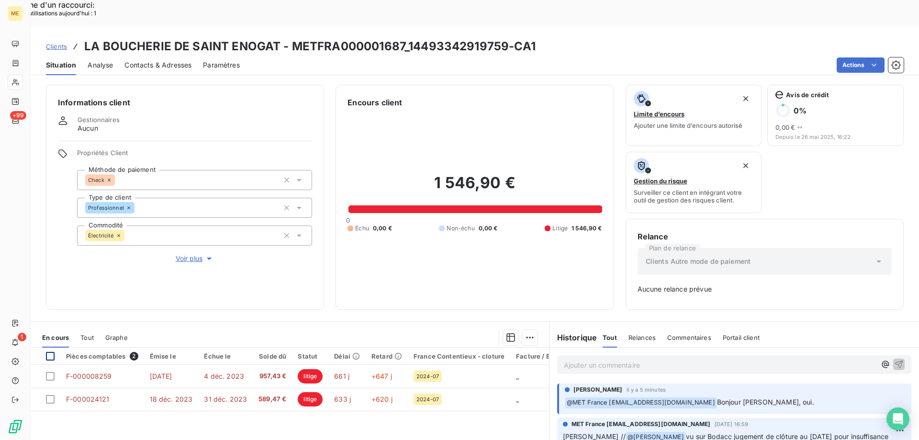
click at [51, 352] on div at bounding box center [50, 356] width 9 height 9
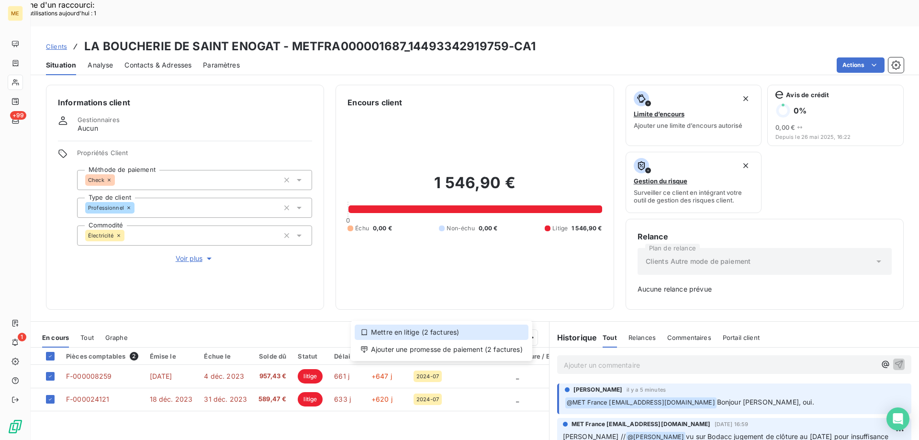
click at [388, 333] on div "Mettre en litige (2 factures)" at bounding box center [442, 332] width 174 height 15
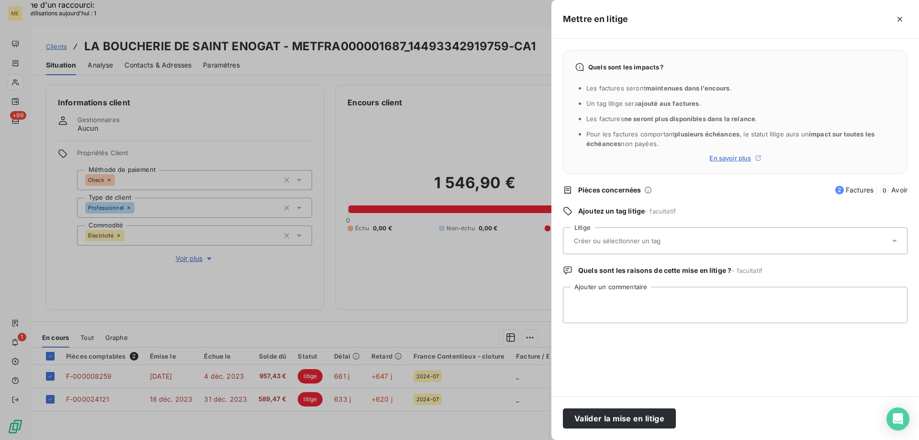
click at [601, 244] on input "text" at bounding box center [642, 241] width 139 height 9
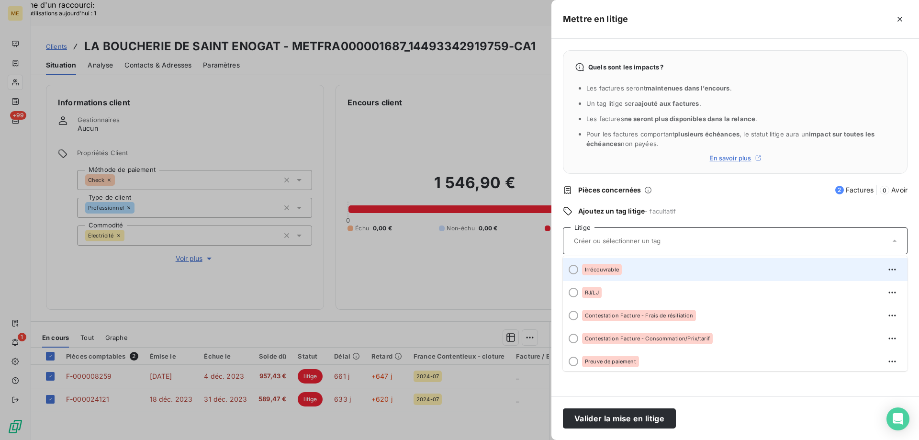
click at [595, 265] on div "Irrécouvrable" at bounding box center [602, 269] width 40 height 11
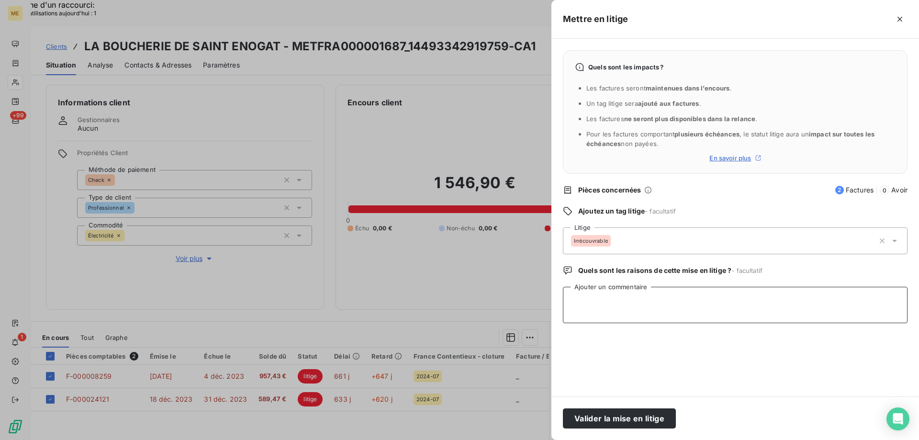
click at [587, 302] on textarea "Ajouter un commentaire" at bounding box center [735, 305] width 345 height 36
click at [628, 303] on textarea "[PERSON_NAME] // irrécoubrable" at bounding box center [735, 305] width 345 height 36
click at [0, 0] on lt-span "irrécou v rable" at bounding box center [0, 0] width 0 height 0
type textarea "[PERSON_NAME] // irrécouvrable"
click at [600, 417] on button "Valider la mise en litige" at bounding box center [619, 418] width 113 height 20
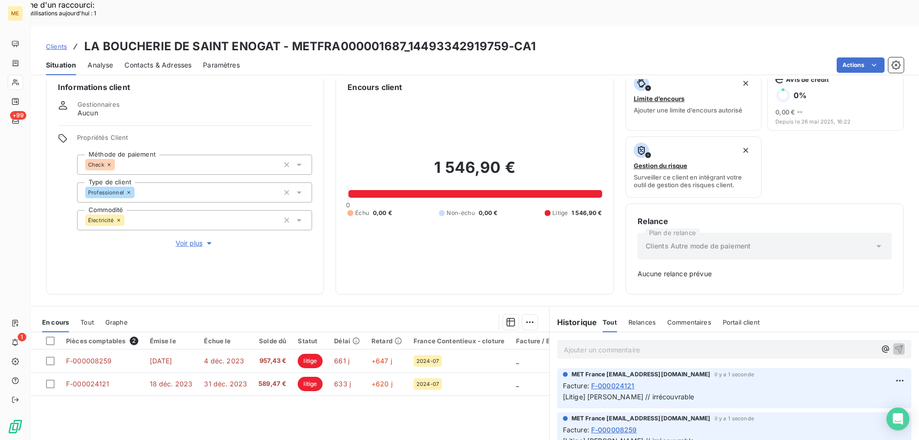
scroll to position [48, 0]
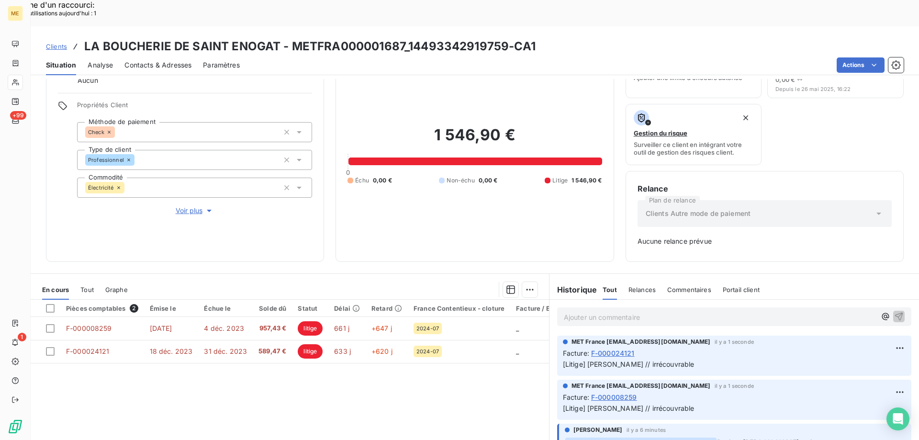
click at [564, 311] on p "Ajouter un commentaire ﻿" at bounding box center [720, 317] width 312 height 12
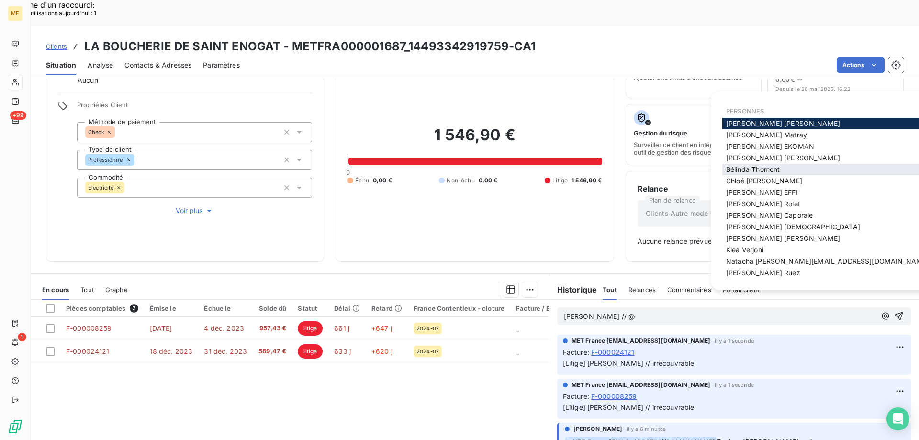
click at [739, 164] on div "[PERSON_NAME]" at bounding box center [828, 169] width 210 height 11
click at [737, 170] on span "[PERSON_NAME]" at bounding box center [753, 169] width 54 height 8
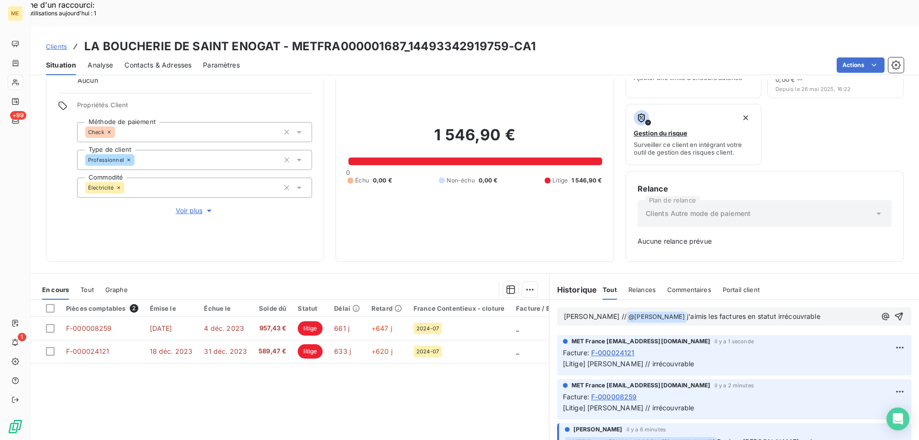
click at [687, 312] on span "j'aimis les factures en statut irrécouvrable" at bounding box center [754, 316] width 134 height 8
click at [793, 311] on p "[PERSON_NAME] // @ [PERSON_NAME] ﻿ j'ai mis les factures en statut irrécouvrable" at bounding box center [720, 316] width 312 height 11
click at [895, 313] on icon "button" at bounding box center [899, 317] width 8 height 8
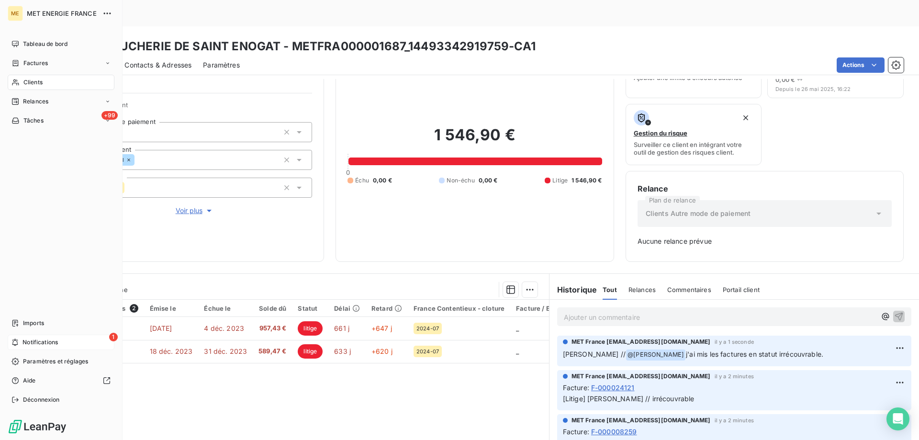
click at [23, 337] on div "1 Notifications" at bounding box center [61, 342] width 107 height 15
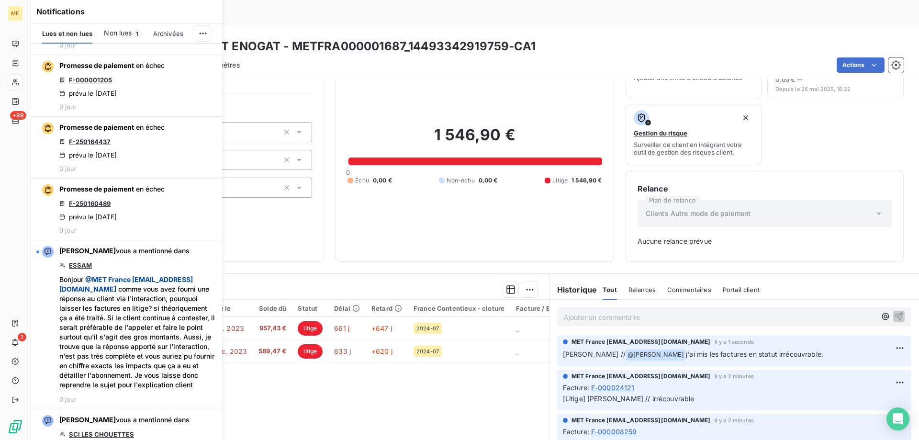
scroll to position [2394, 0]
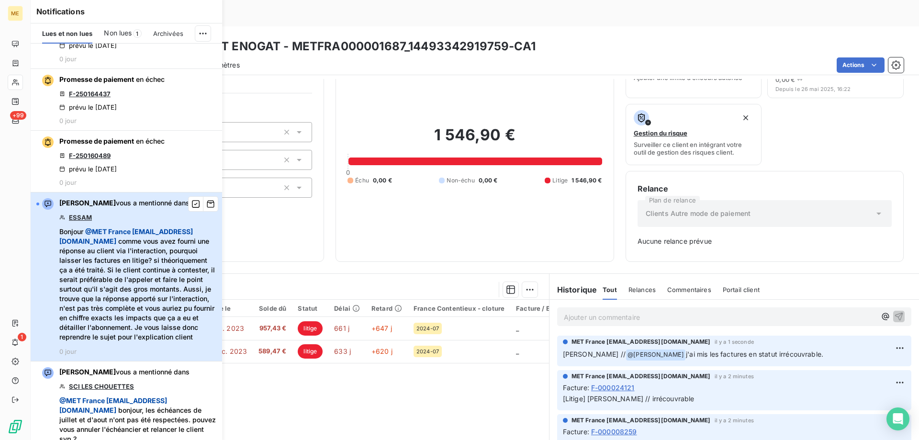
click at [128, 277] on div "Klea Verjoni vous a mentionné dans ESSAM Bonjour @ MET [GEOGRAPHIC_DATA] [EMAIL…" at bounding box center [137, 276] width 157 height 157
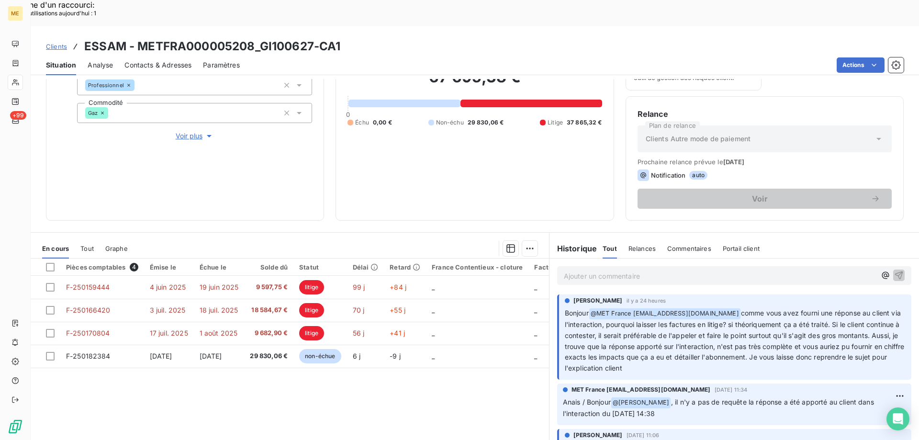
scroll to position [128, 0]
